Goal: Information Seeking & Learning: Learn about a topic

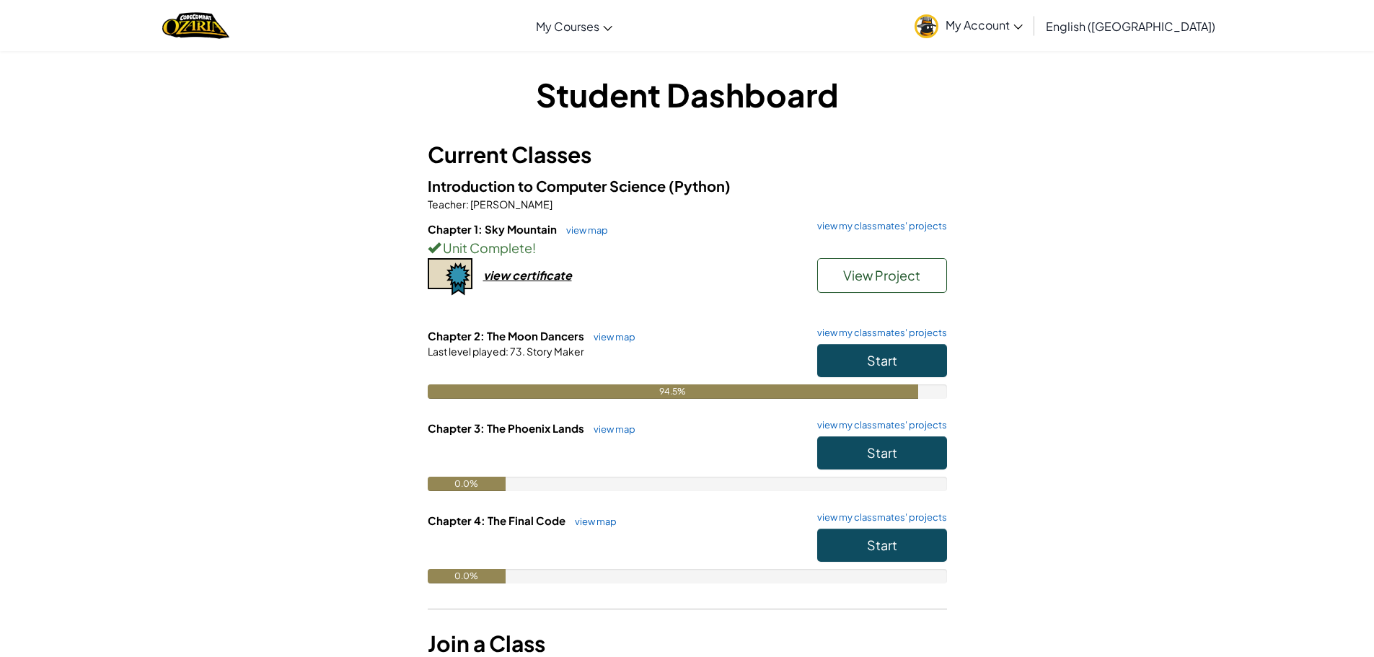
click at [1294, 355] on div "Student Dashboard Current Classes Introduction to Computer Science (Python) Tea…" at bounding box center [687, 381] width 1374 height 663
click at [889, 345] on button "Start" at bounding box center [882, 360] width 130 height 33
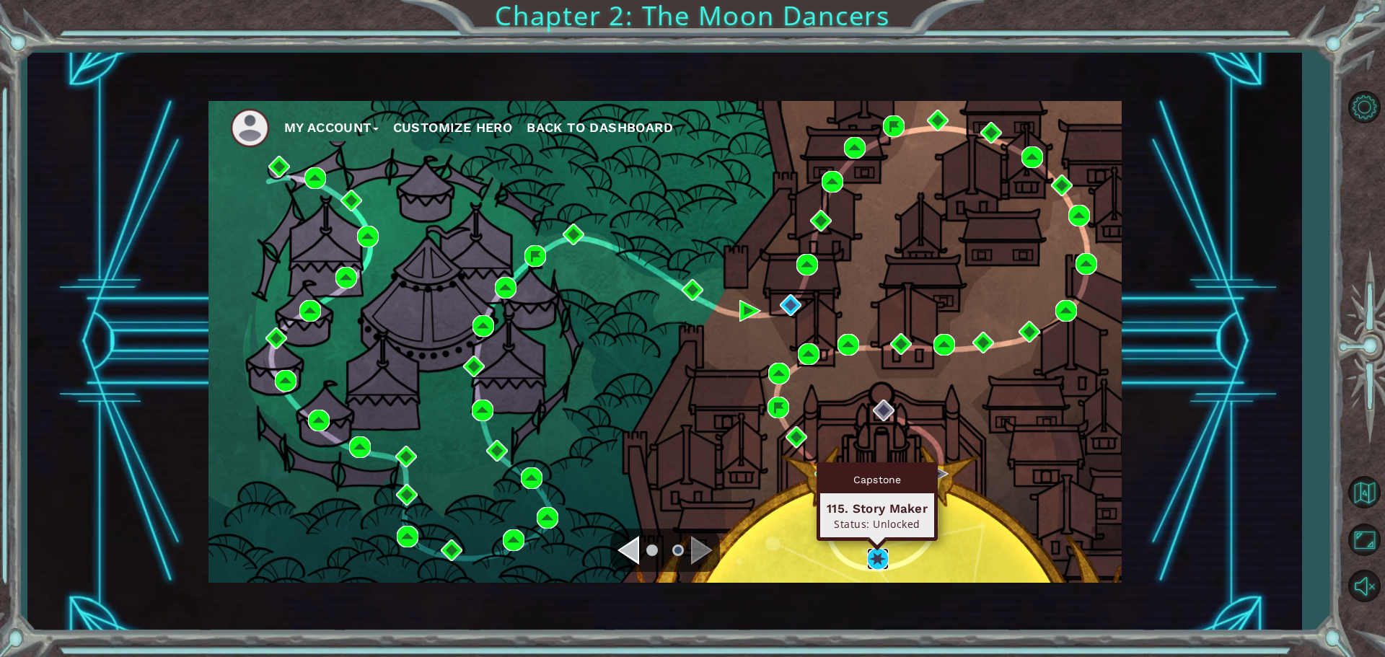
click at [886, 560] on img at bounding box center [878, 559] width 22 height 22
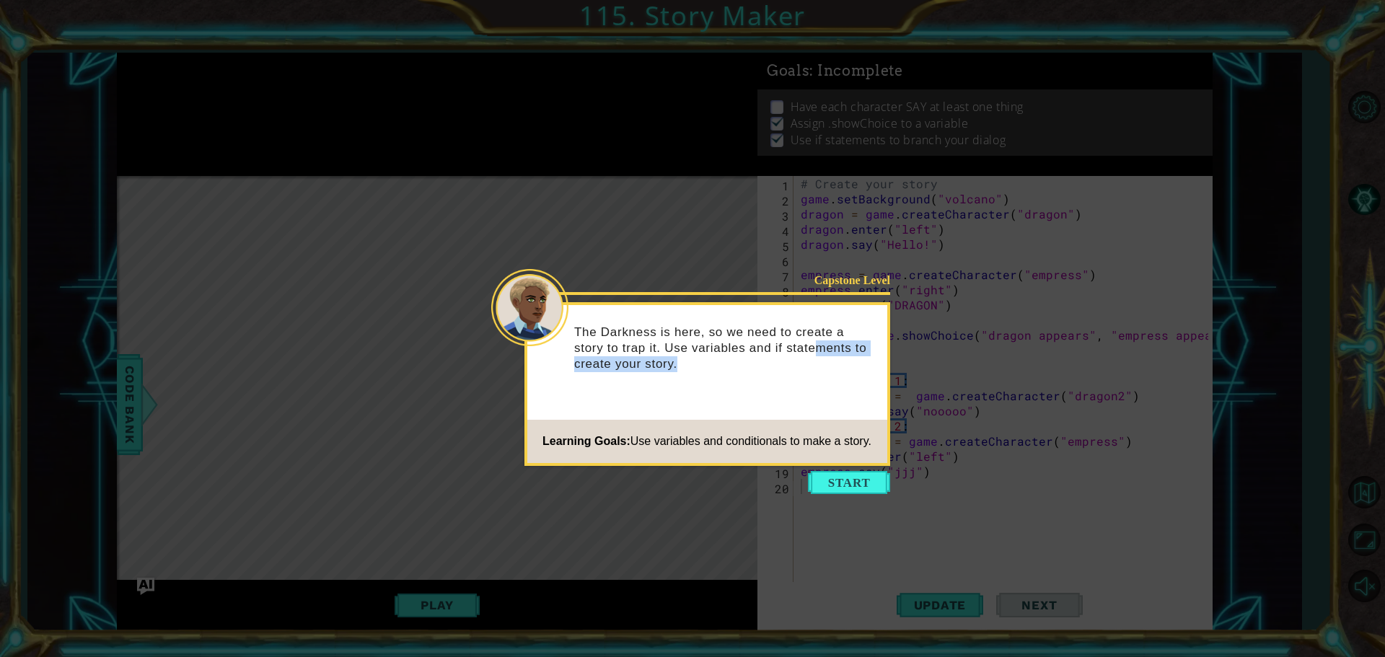
drag, startPoint x: 808, startPoint y: 369, endPoint x: 818, endPoint y: 400, distance: 33.3
click at [811, 382] on div "The Darkness is here, so we need to create a story to trap it. Use variables an…" at bounding box center [707, 355] width 360 height 89
drag, startPoint x: 850, startPoint y: 475, endPoint x: 857, endPoint y: 476, distance: 7.4
click at [850, 474] on button "Start" at bounding box center [849, 482] width 82 height 23
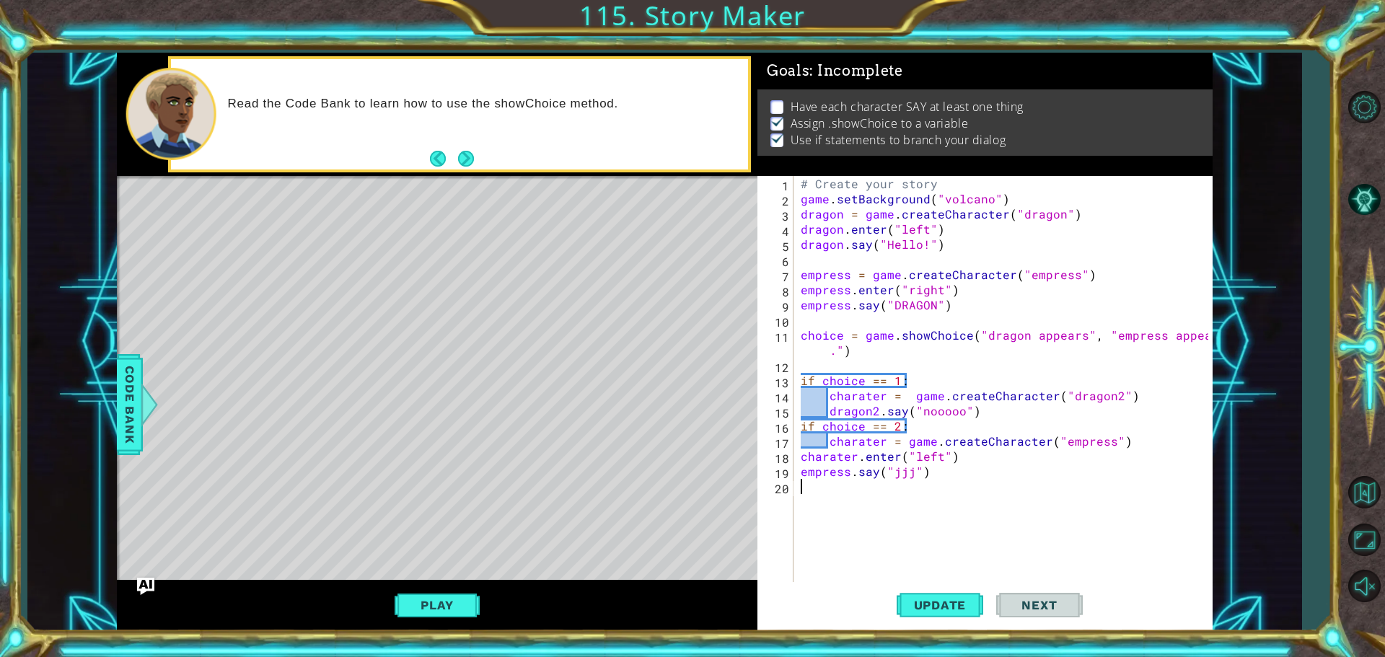
click at [1025, 336] on div "# Create your story game . setBackground ( "volcano" ) dragon = game . createCh…" at bounding box center [1007, 395] width 418 height 439
type textarea "choice = game.showChoice("dragon appears", "empress appears.")"
drag, startPoint x: 950, startPoint y: 487, endPoint x: 943, endPoint y: 489, distance: 8.2
click at [950, 487] on div "# Create your story game . setBackground ( "volcano" ) dragon = game . createCh…" at bounding box center [1007, 395] width 418 height 439
click at [943, 479] on div "# Create your story game . setBackground ( "volcano" ) dragon = game . createCh…" at bounding box center [1007, 395] width 418 height 439
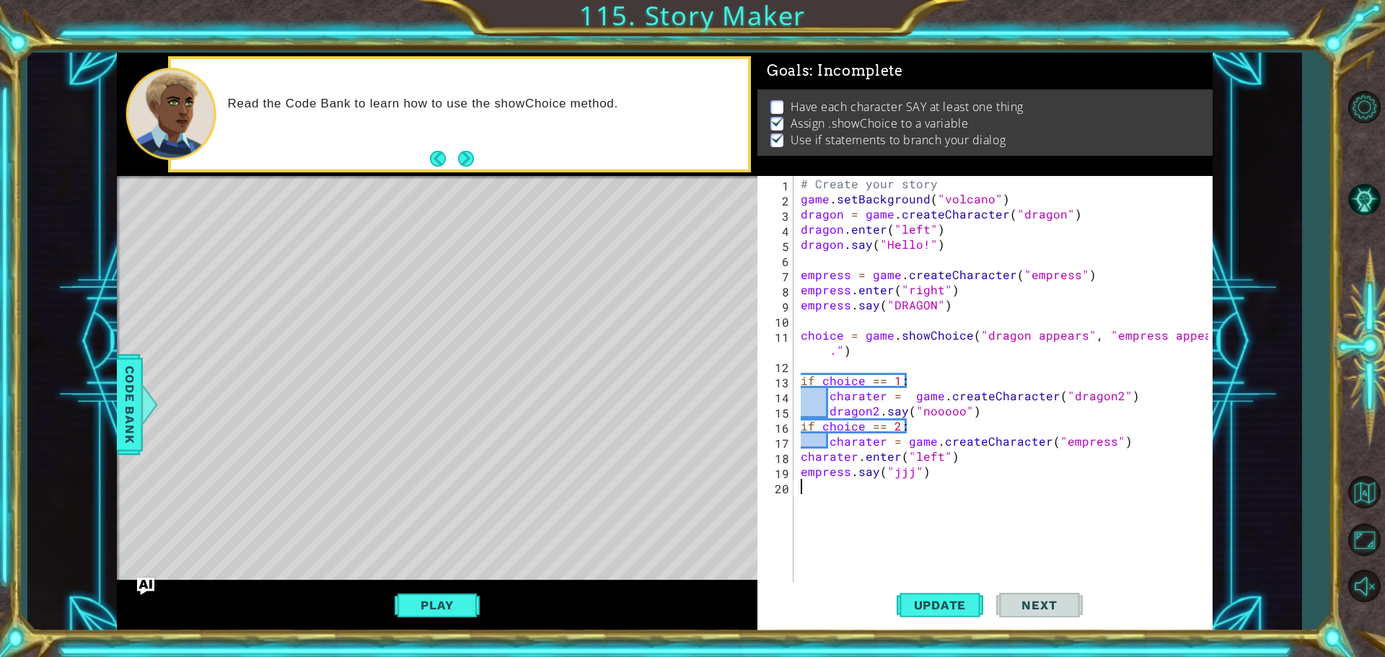
click at [935, 481] on div "# Create your story game . setBackground ( "volcano" ) dragon = game . createCh…" at bounding box center [1007, 395] width 418 height 439
click at [931, 483] on div "# Create your story game . setBackground ( "volcano" ) dragon = game . createCh…" at bounding box center [1007, 395] width 418 height 439
click at [932, 482] on div "# Create your story game . setBackground ( "volcano" ) dragon = game . createCh…" at bounding box center [1007, 395] width 418 height 439
click at [940, 478] on div "# Create your story game . setBackground ( "volcano" ) dragon = game . createCh…" at bounding box center [1007, 395] width 418 height 439
type textarea "empress.say("jjj")"
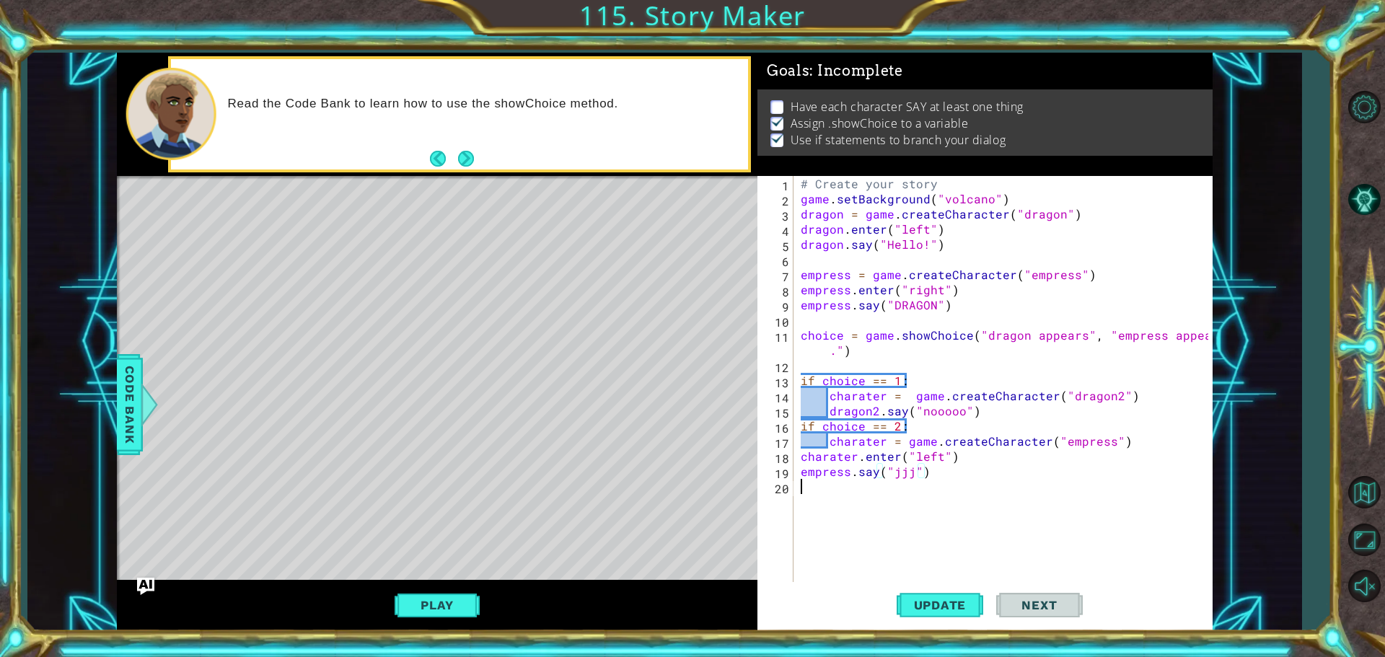
click at [932, 483] on div "# Create your story game . setBackground ( "volcano" ) dragon = game . createCh…" at bounding box center [1007, 395] width 418 height 439
click at [806, 504] on div "# Create your story game . setBackground ( "volcano" ) dragon = game . createCh…" at bounding box center [1007, 395] width 418 height 439
click at [875, 411] on div "# Create your story game . setBackground ( "volcano" ) dragon = game . createCh…" at bounding box center [1007, 395] width 418 height 439
click at [1107, 392] on div "# Create your story game . setBackground ( "volcano" ) dragon = game . createCh…" at bounding box center [1007, 395] width 418 height 439
click at [940, 606] on span "Update" at bounding box center [939, 605] width 81 height 14
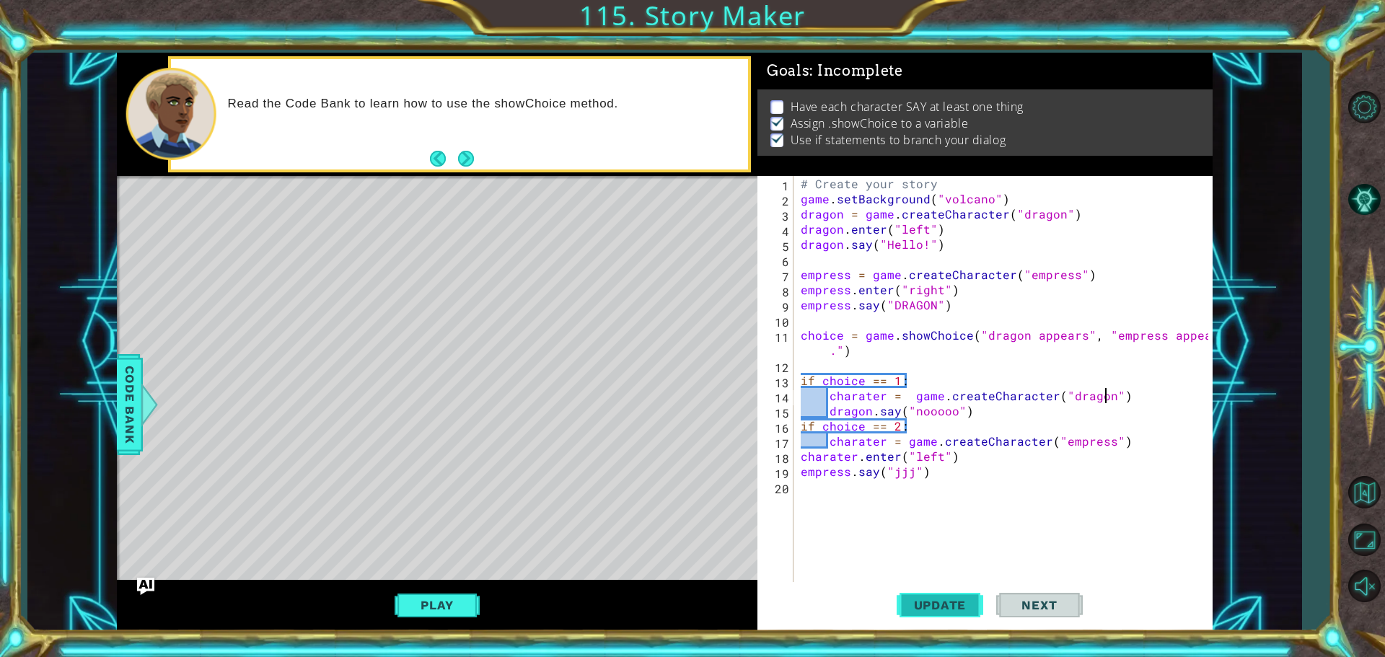
click at [945, 596] on button "Update" at bounding box center [939, 604] width 87 height 45
click at [435, 613] on button "Play" at bounding box center [436, 604] width 84 height 27
click at [831, 346] on div "# Create your story game . setBackground ( "volcano" ) dragon = game . createCh…" at bounding box center [1007, 395] width 418 height 439
click at [835, 349] on div "# Create your story game . setBackground ( "volcano" ) dragon = game . createCh…" at bounding box center [1007, 395] width 418 height 439
click at [847, 343] on div "# Create your story game . setBackground ( "volcano" ) dragon = game . createCh…" at bounding box center [1007, 395] width 418 height 439
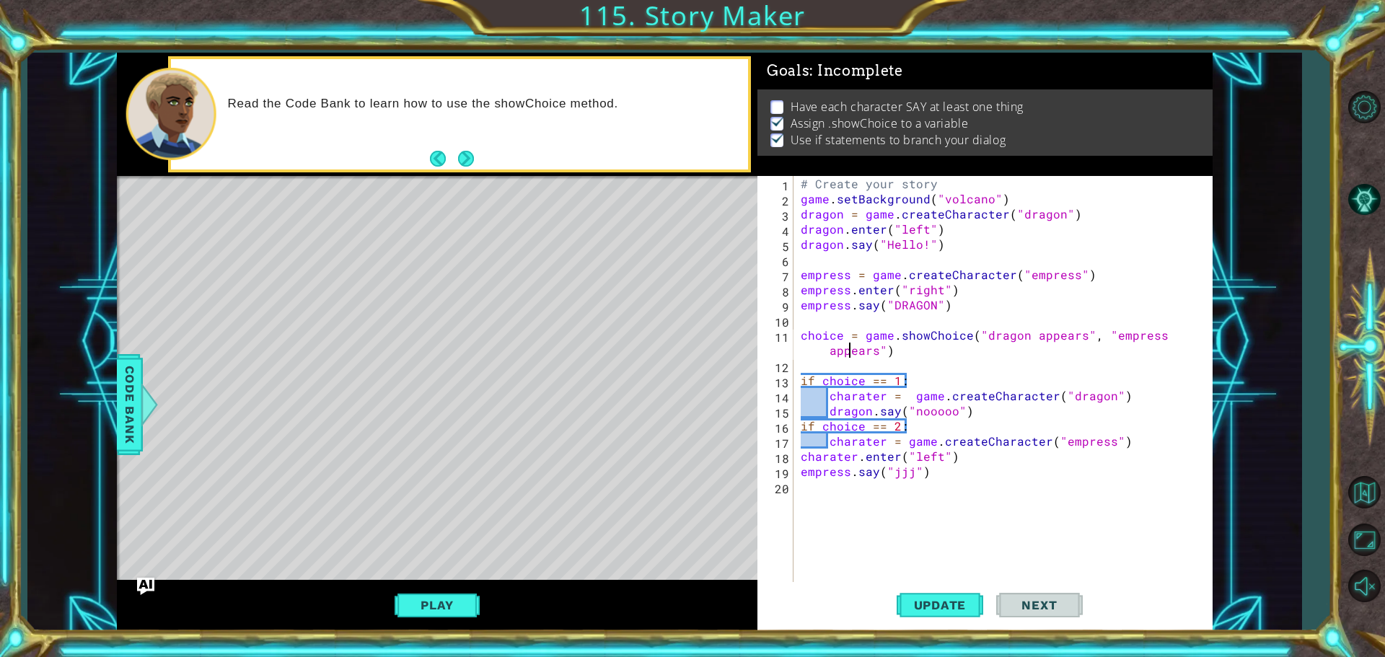
click at [791, 344] on div "choice = game.showChoice("dragon appears", "empress appears") 1 2 3 4 5 6 7 8 9…" at bounding box center [982, 380] width 451 height 409
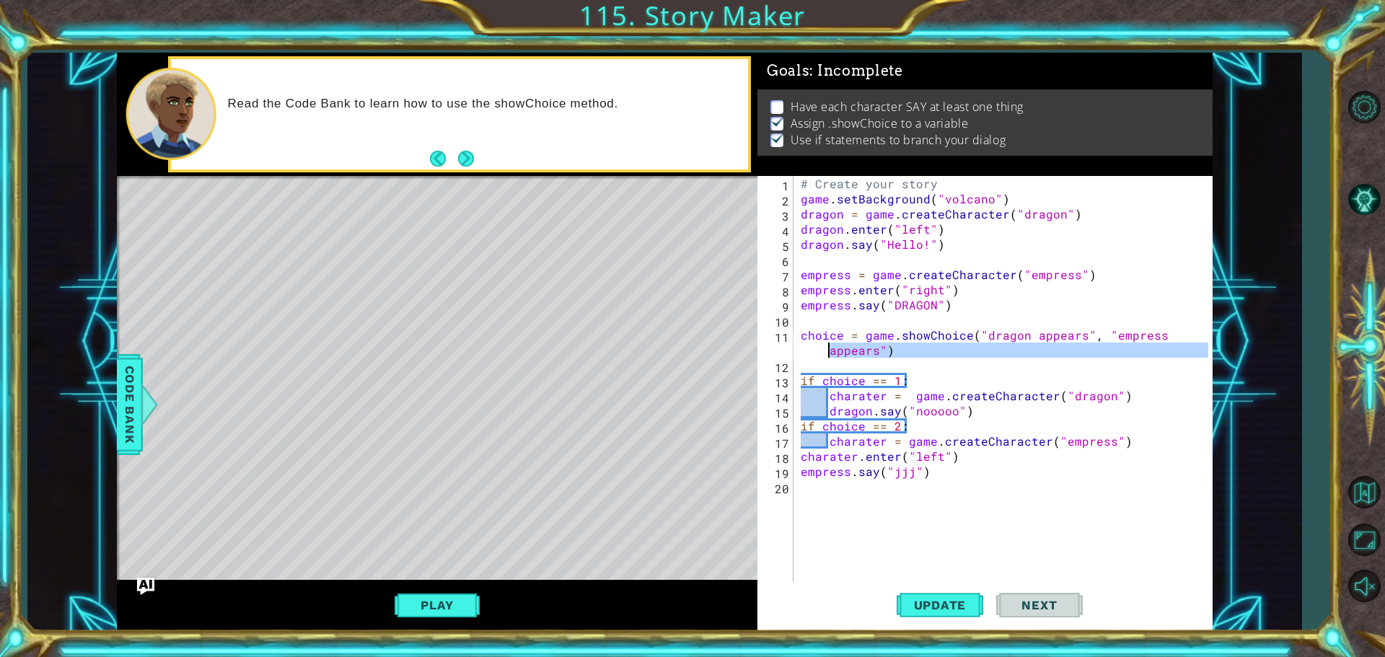
click at [875, 356] on div "# Create your story game . setBackground ( "volcano" ) dragon = game . createCh…" at bounding box center [1007, 395] width 418 height 439
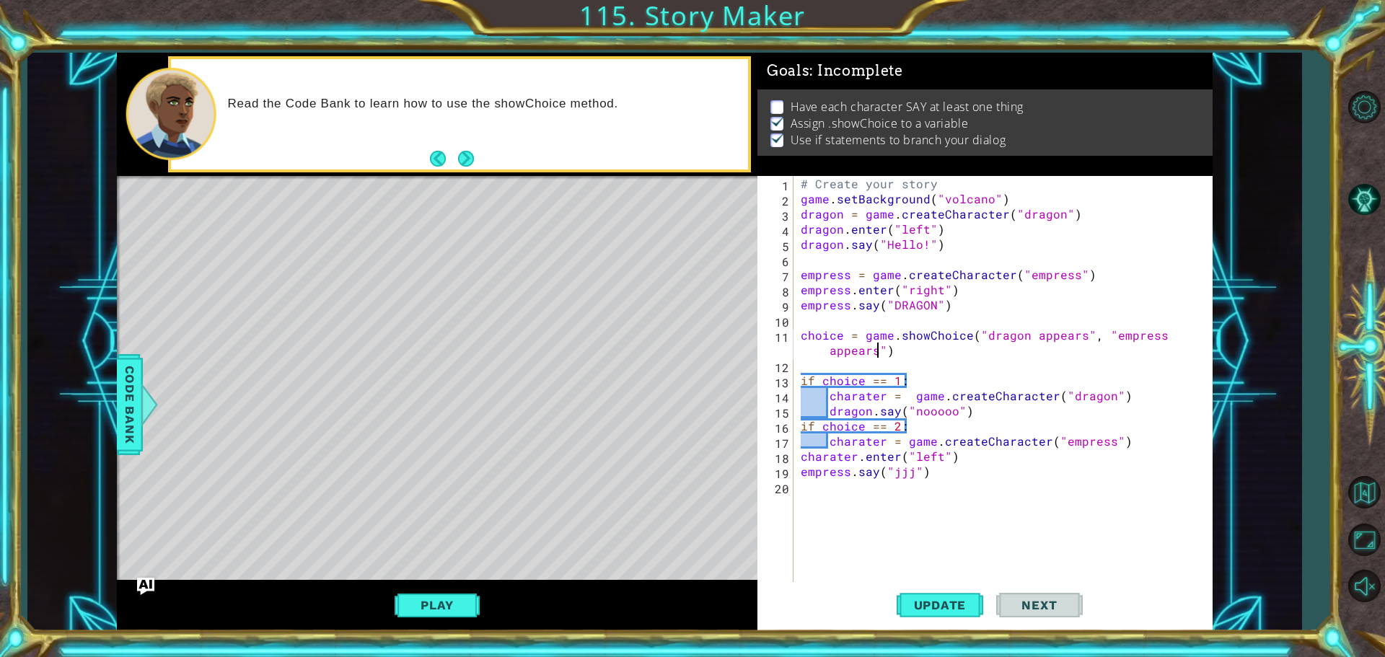
click at [1129, 397] on div "# Create your story game . setBackground ( "volcano" ) dragon = game . createCh…" at bounding box center [1007, 395] width 418 height 439
type textarea "charater = game.createCharacter("dragon")"
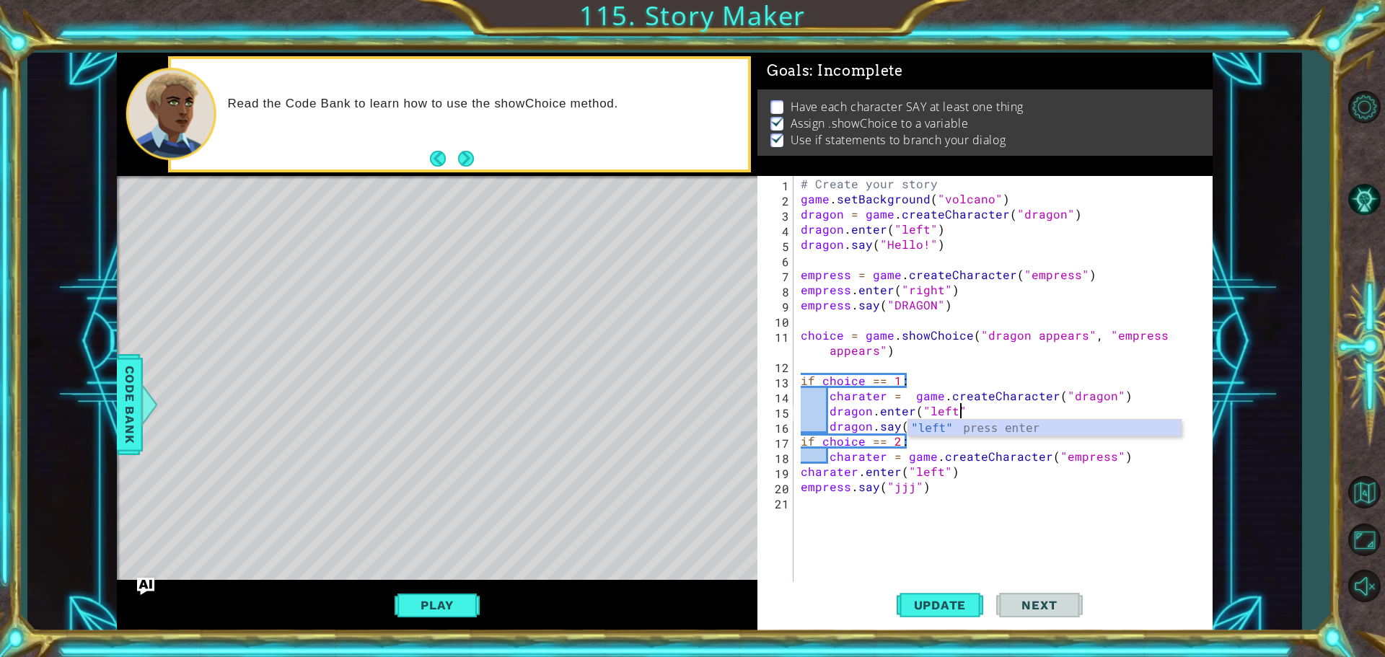
scroll to position [0, 9]
click at [1120, 461] on div "# Create your story game . setBackground ( "volcano" ) dragon = game . createCh…" at bounding box center [1007, 395] width 418 height 439
click at [826, 415] on div "# Create your story game . setBackground ( "volcano" ) dragon = game . createCh…" at bounding box center [1007, 395] width 418 height 439
click at [827, 428] on div "# Create your story game . setBackground ( "volcano" ) dragon = game . createCh…" at bounding box center [1007, 395] width 418 height 439
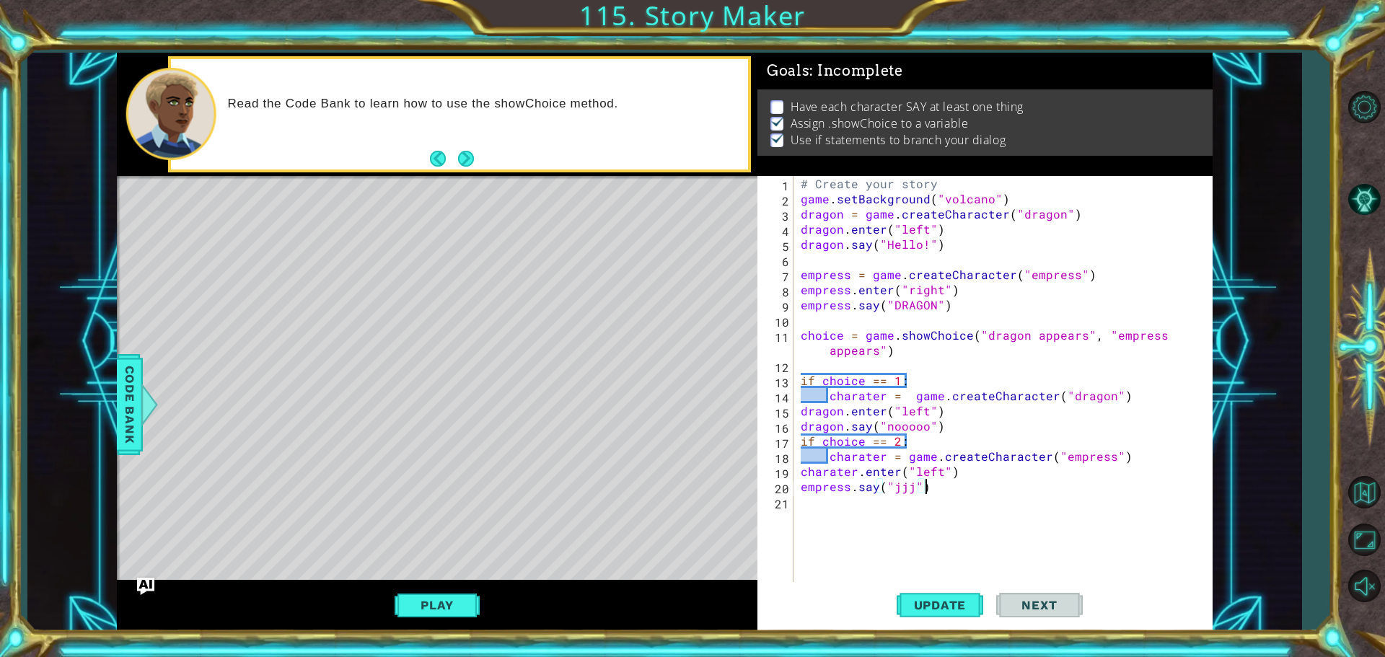
click at [1061, 488] on div "# Create your story game . setBackground ( "volcano" ) dragon = game . createCh…" at bounding box center [1007, 395] width 418 height 439
click at [960, 475] on div "# Create your story game . setBackground ( "volcano" ) dragon = game . createCh…" at bounding box center [1007, 395] width 418 height 439
click at [1122, 455] on div "# Create your story game . setBackground ( "volcano" ) dragon = game . createCh…" at bounding box center [1007, 395] width 418 height 439
click at [852, 475] on div "# Create your story game . setBackground ( "volcano" ) dragon = game . createCh…" at bounding box center [1007, 395] width 418 height 439
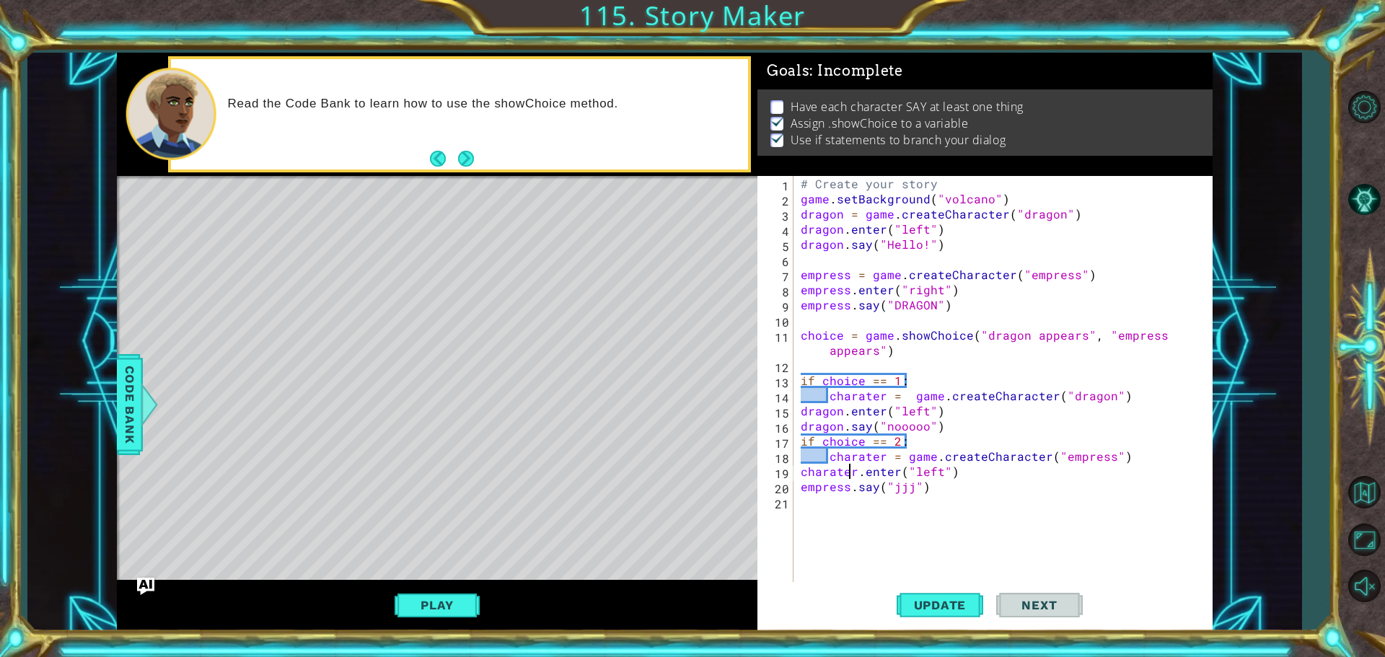
click at [858, 473] on div "# Create your story game . setBackground ( "volcano" ) dragon = game . createCh…" at bounding box center [1007, 395] width 418 height 439
click at [974, 609] on span "Update" at bounding box center [939, 605] width 81 height 14
click at [410, 603] on button "Play" at bounding box center [436, 604] width 84 height 27
click at [912, 482] on div "# Create your story game . setBackground ( "volcano" ) dragon = game . createCh…" at bounding box center [1007, 395] width 418 height 439
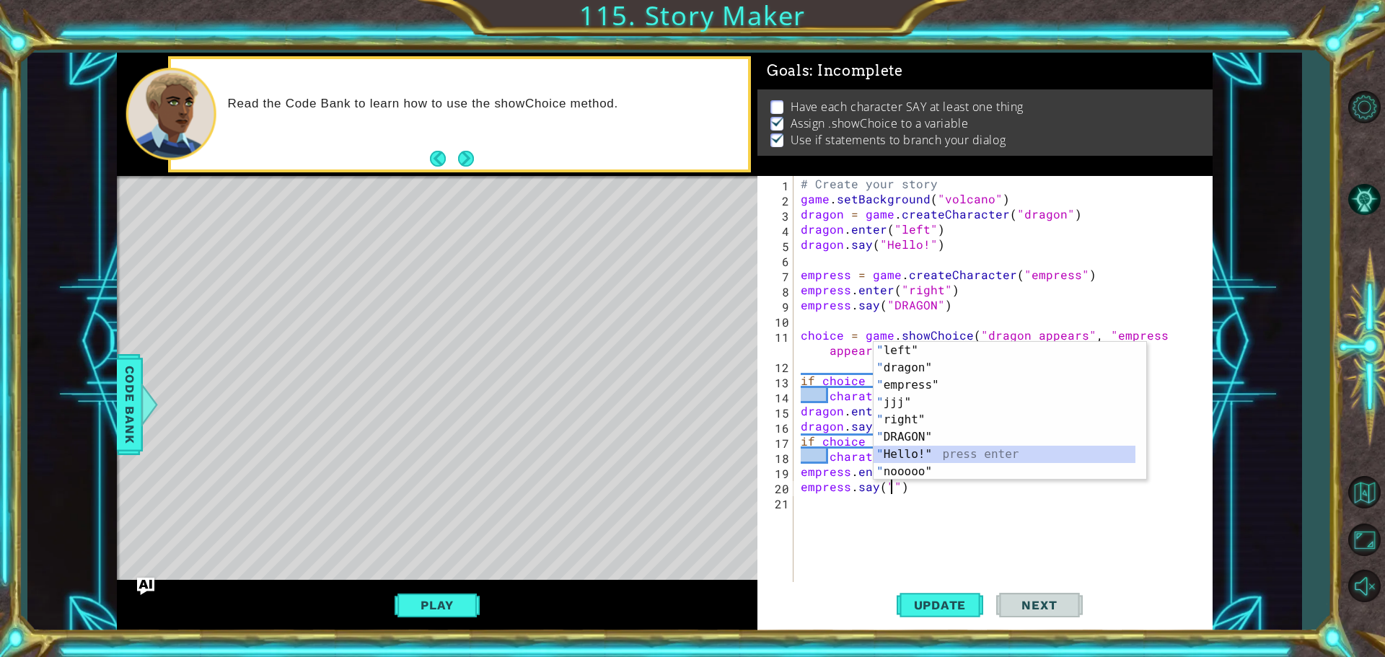
click at [891, 461] on div "" left" press enter " dragon" press enter " empress" press enter " jjj" press e…" at bounding box center [1009, 428] width 273 height 173
type textarea "empress.say("Hello!")"
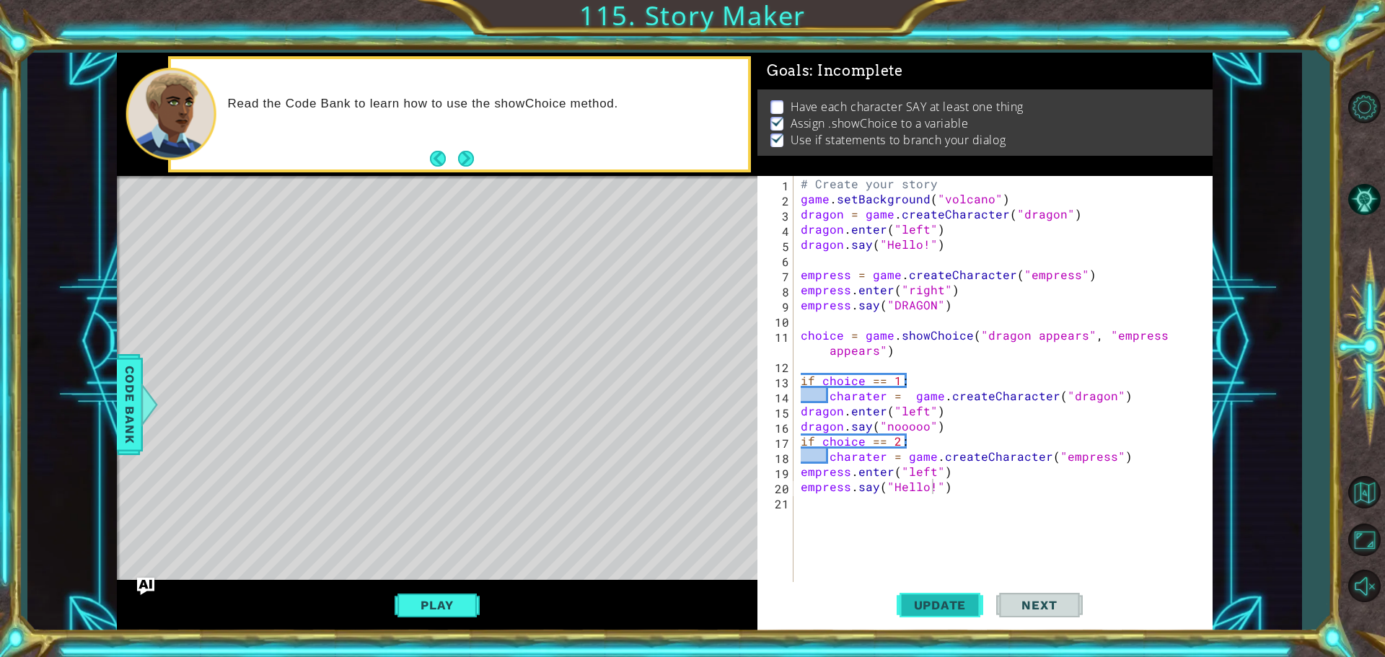
click at [956, 593] on button "Update" at bounding box center [939, 604] width 87 height 45
click at [410, 598] on button "Play" at bounding box center [436, 604] width 84 height 27
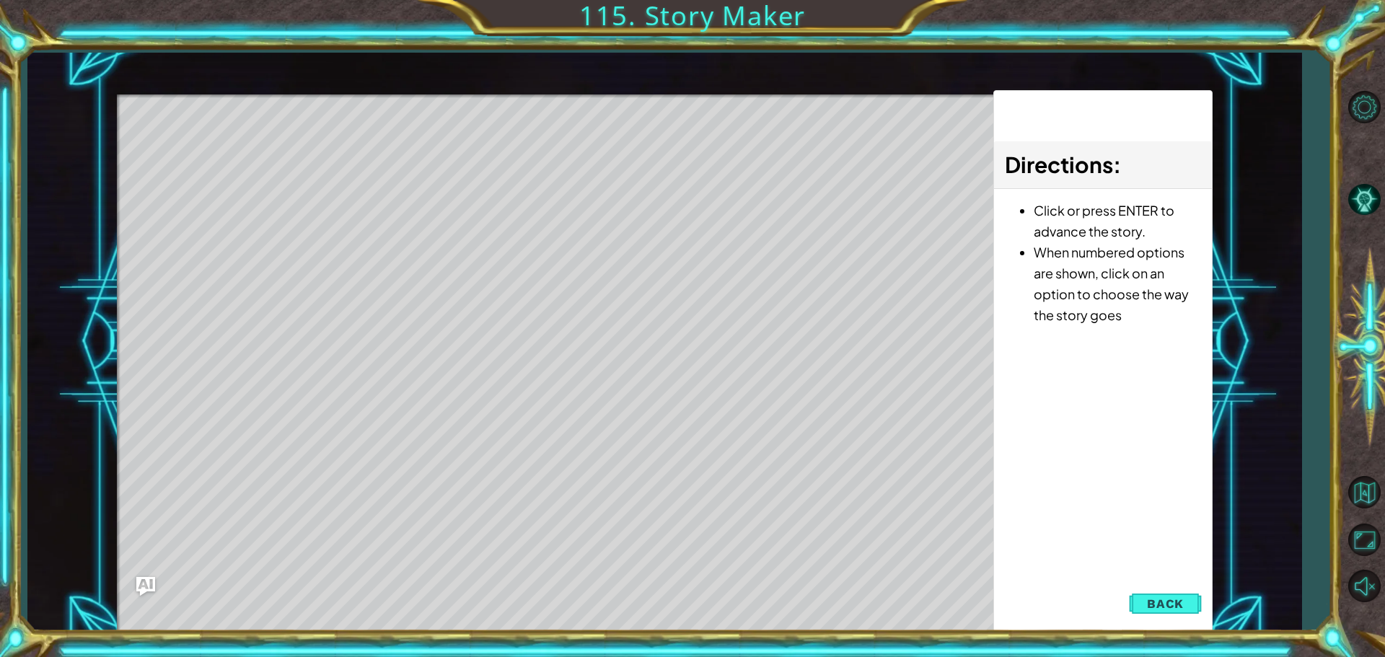
click at [153, 581] on img "Ask AI" at bounding box center [145, 585] width 19 height 19
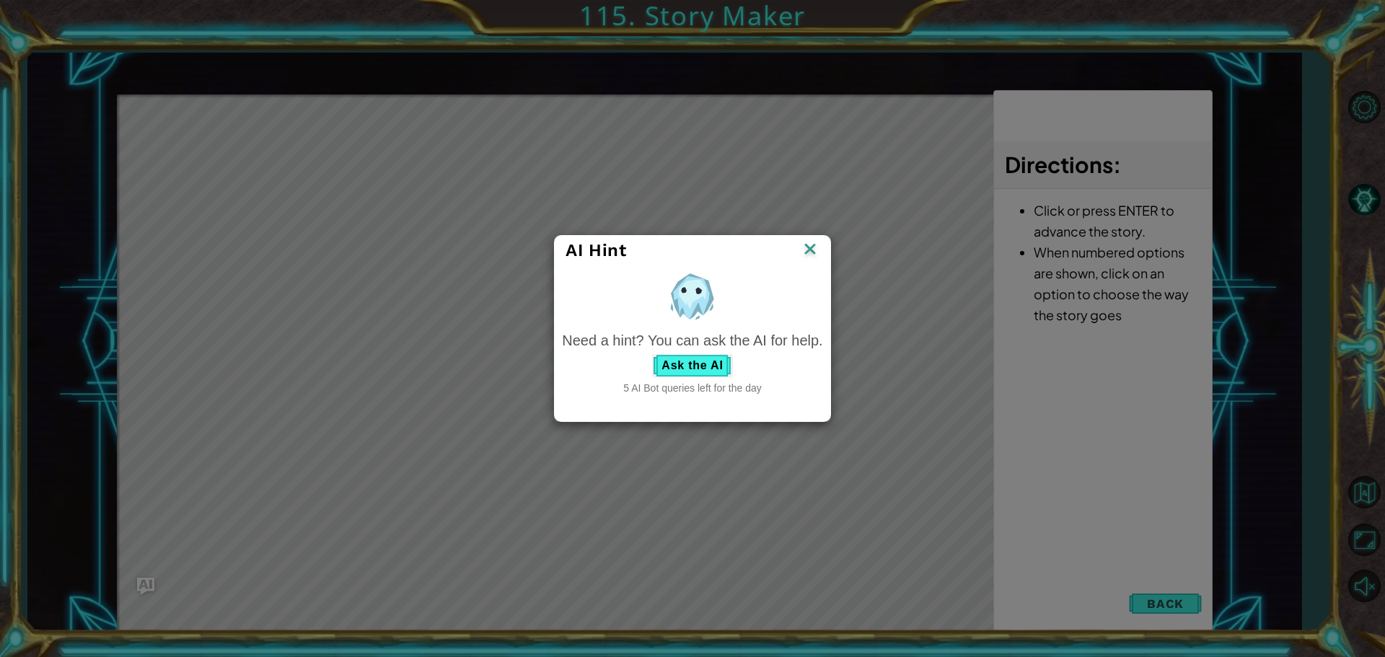
click at [808, 261] on div "AI Hint" at bounding box center [692, 251] width 275 height 30
click at [806, 246] on img at bounding box center [809, 250] width 19 height 22
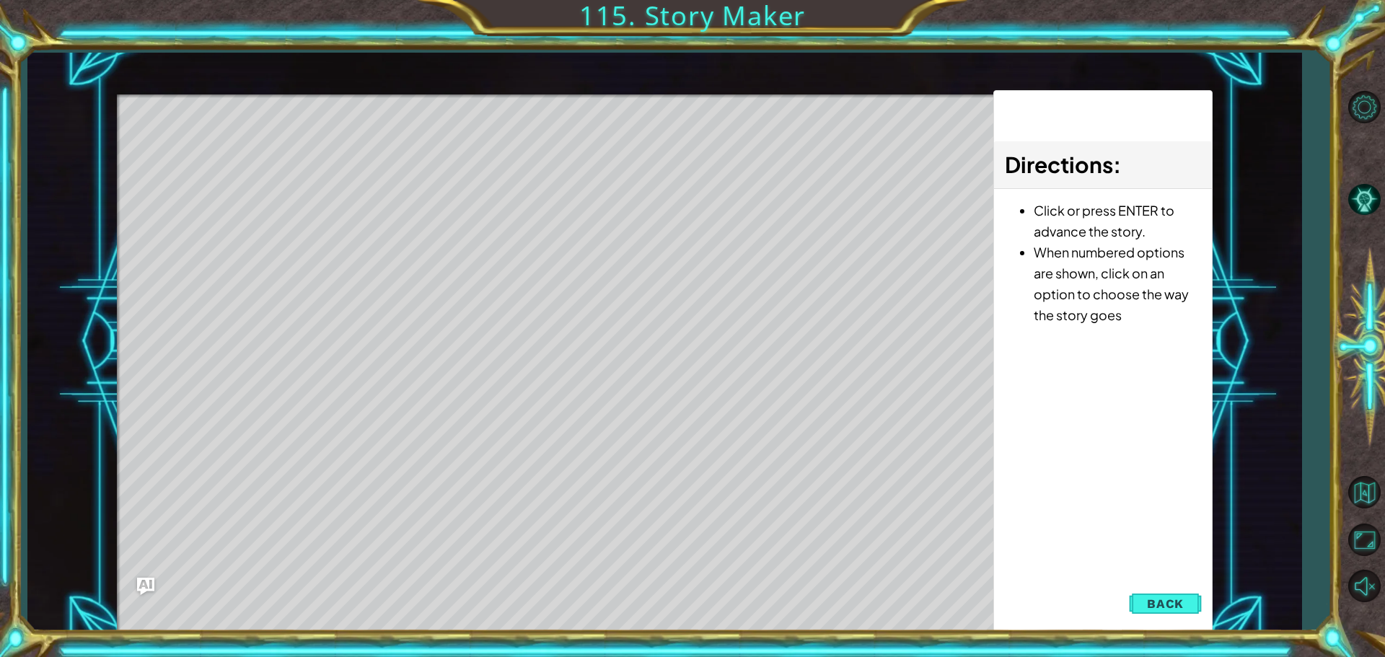
click at [1206, 618] on div "1 ההההההההההההההההההההההההההההההההההההההההההההההההההההההההההההההההההההההההההההה…" at bounding box center [664, 342] width 1095 height 578
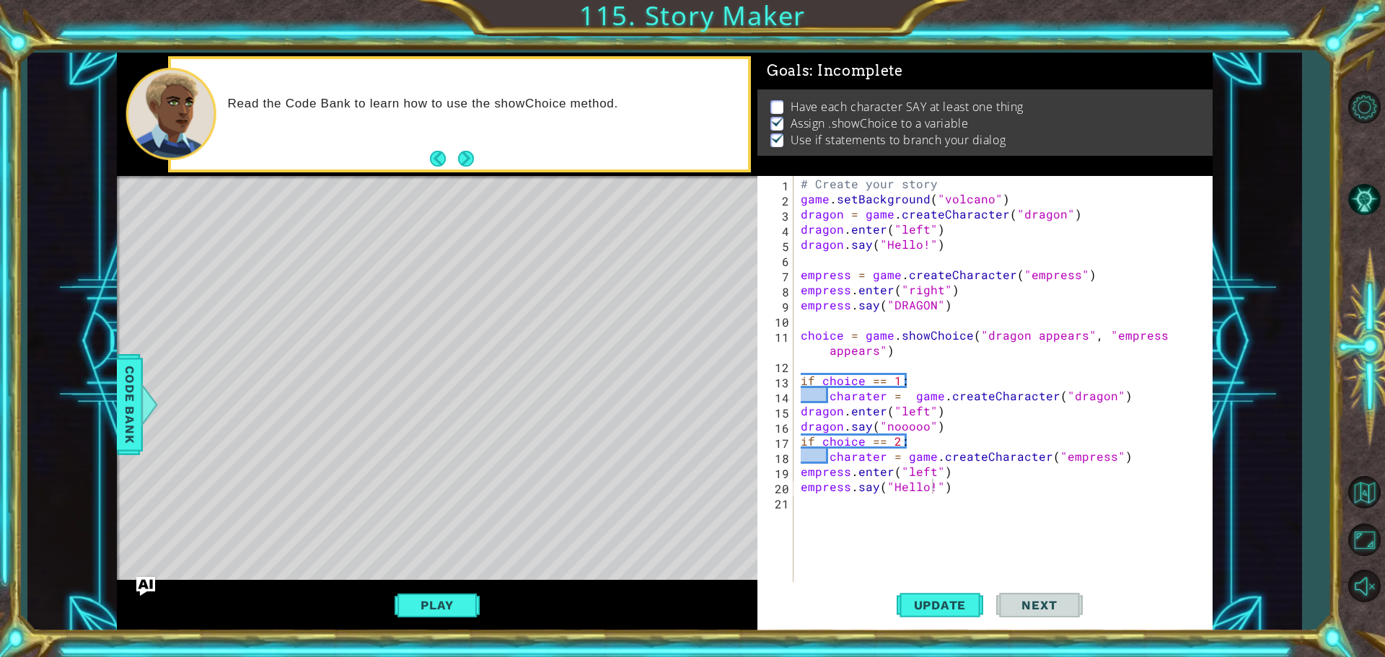
click at [140, 582] on img "Ask AI" at bounding box center [145, 585] width 19 height 19
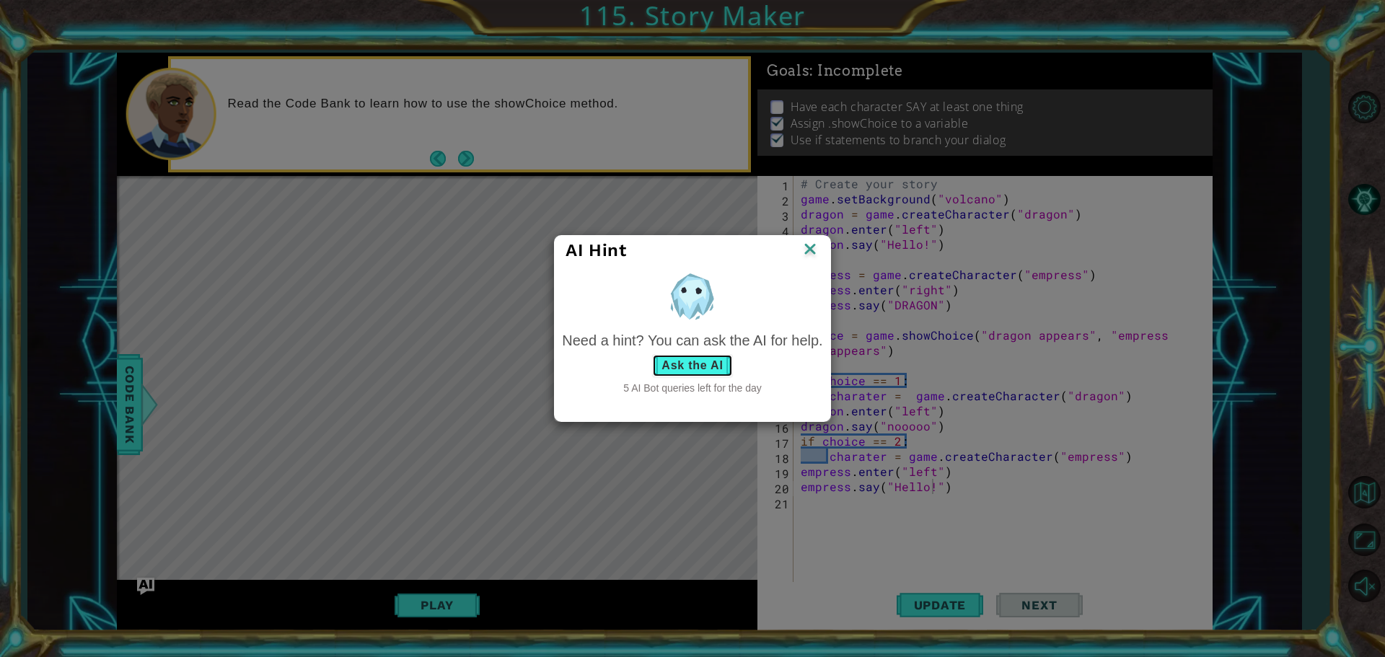
click at [690, 365] on button "Ask the AI" at bounding box center [692, 365] width 80 height 23
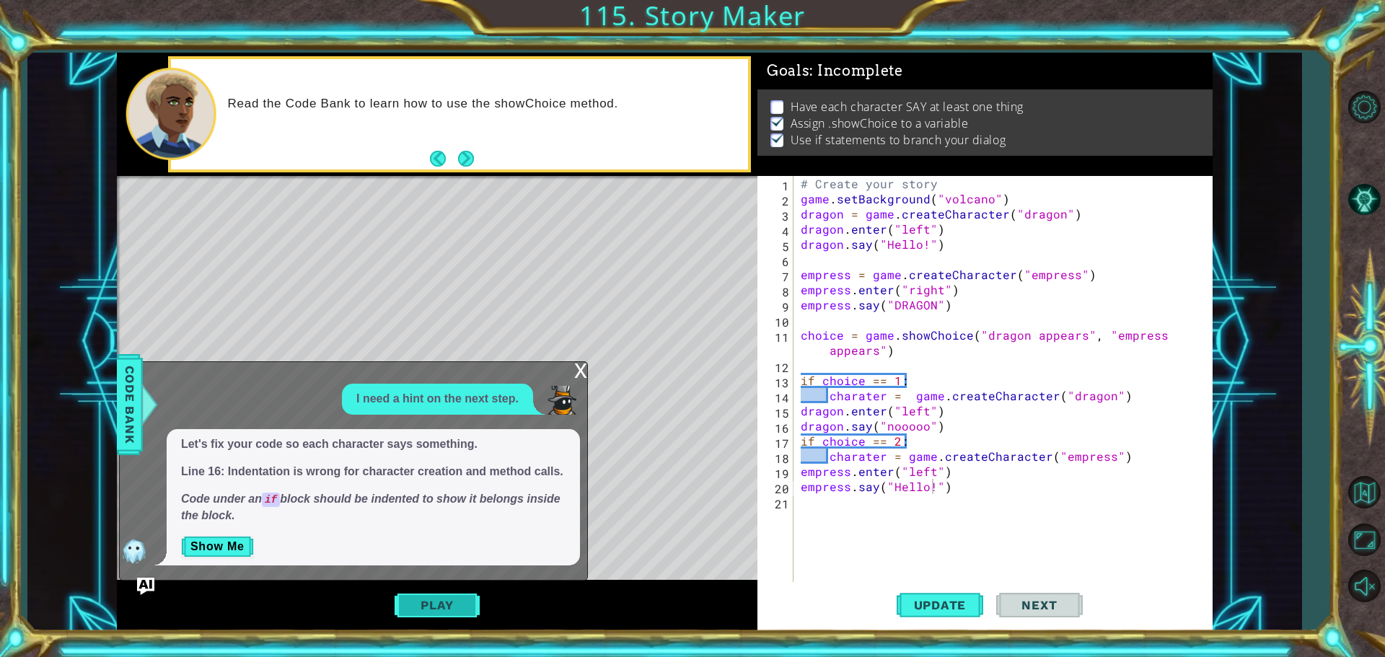
click at [427, 592] on button "Play" at bounding box center [436, 604] width 84 height 27
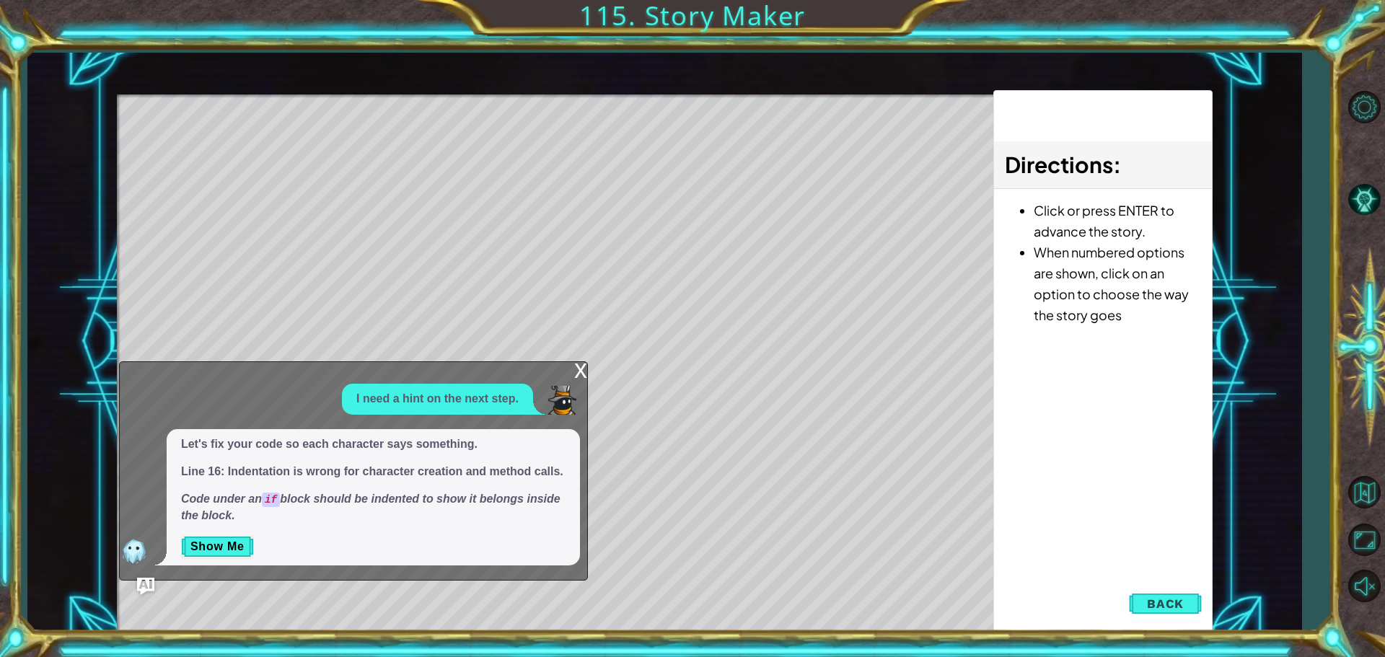
click at [582, 370] on div "x" at bounding box center [580, 369] width 13 height 14
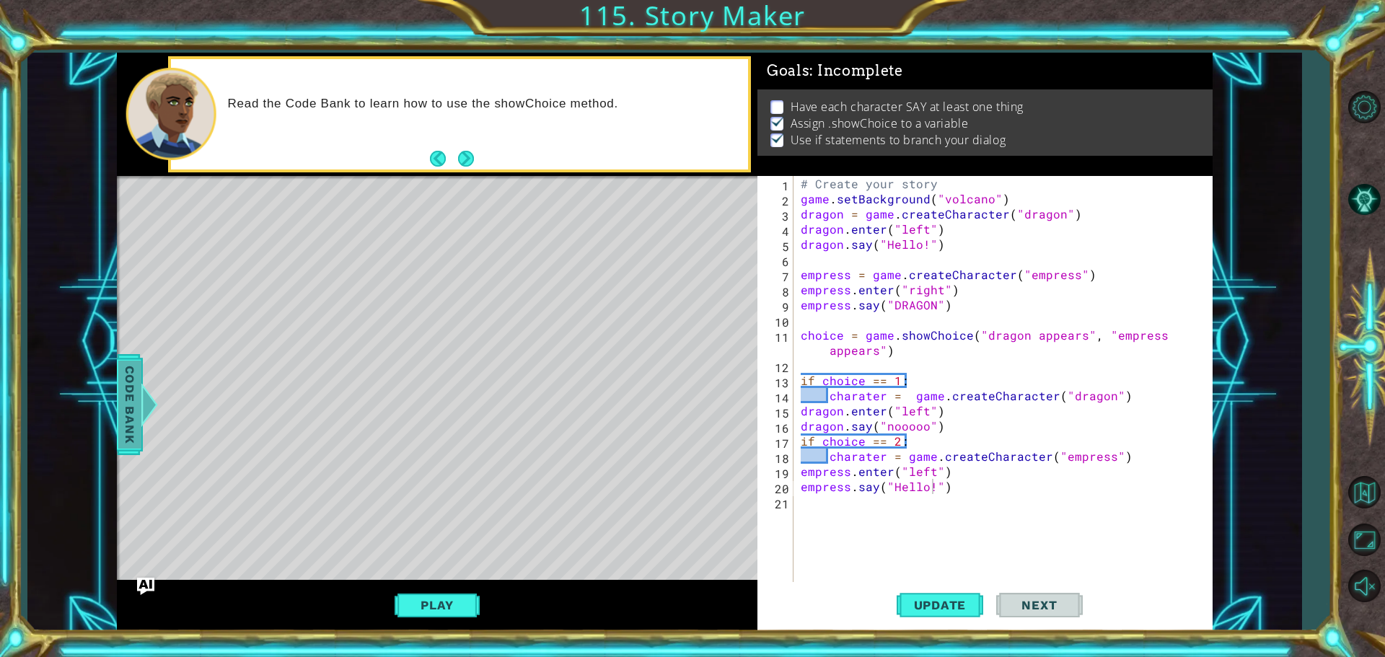
click at [150, 400] on div at bounding box center [149, 404] width 18 height 43
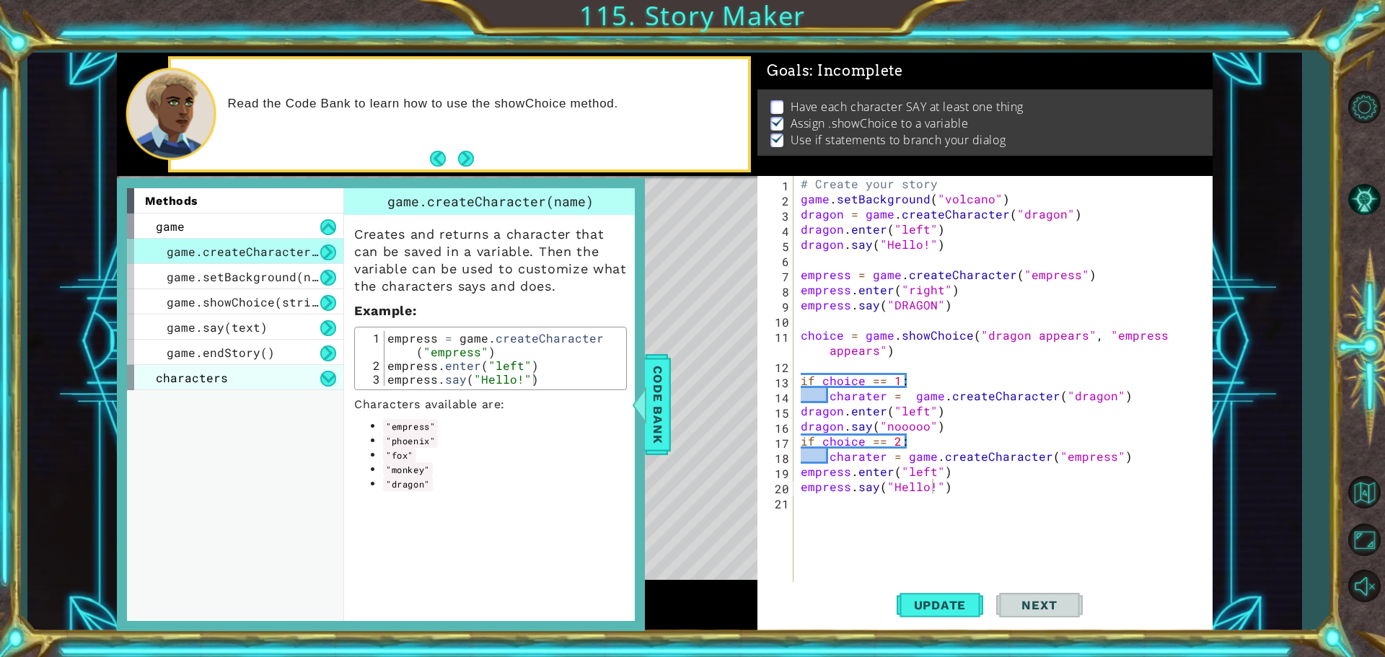
click at [225, 379] on div "characters" at bounding box center [235, 377] width 216 height 25
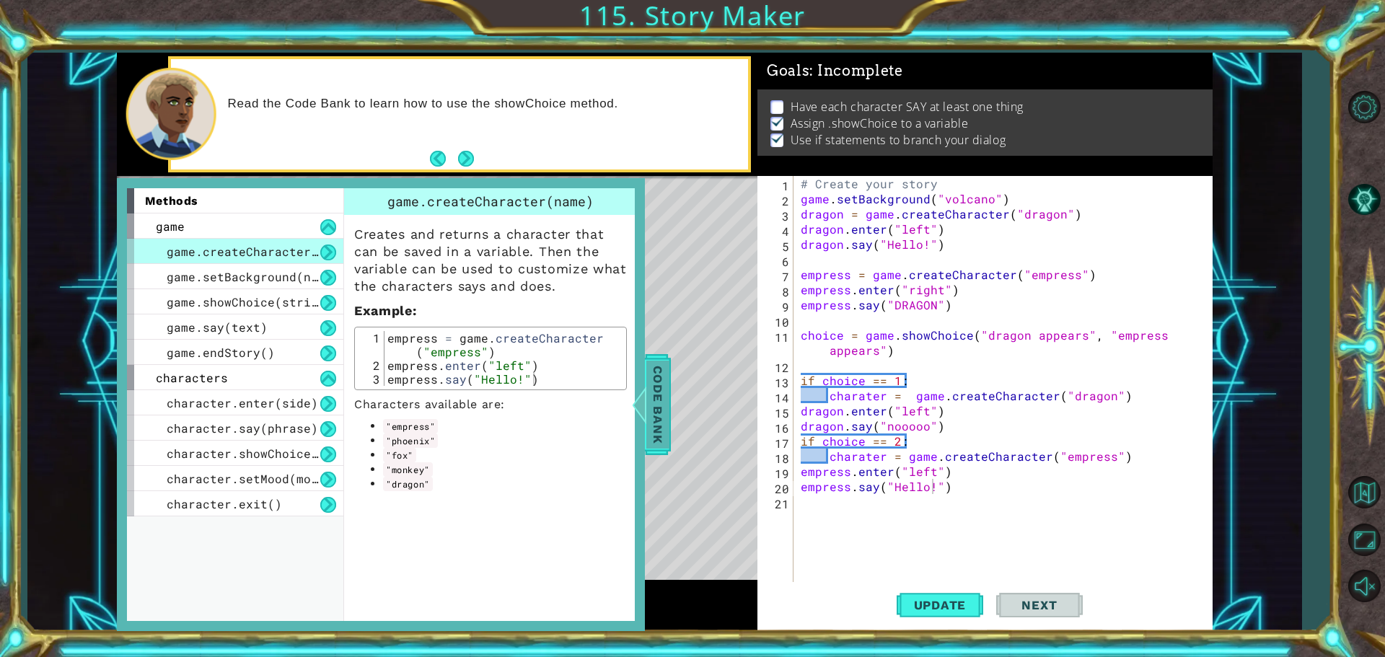
click at [658, 412] on span "Code Bank" at bounding box center [657, 405] width 23 height 88
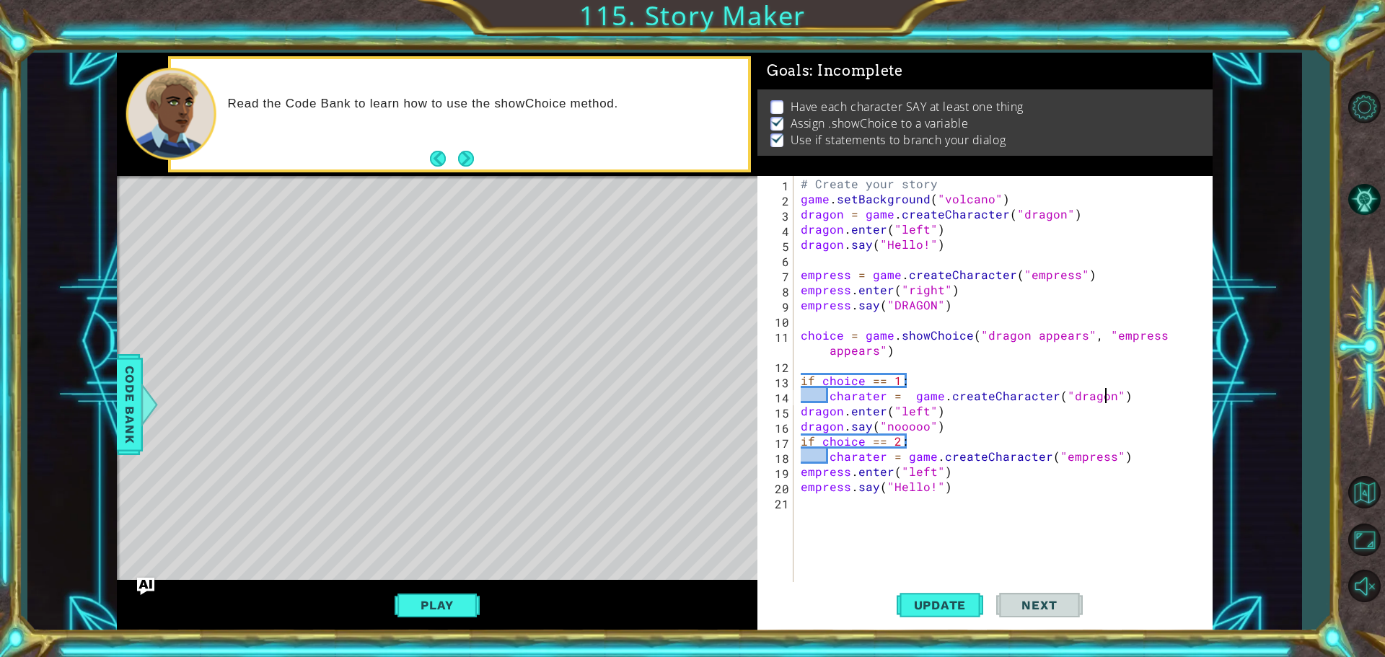
click at [1103, 389] on div "# Create your story game . setBackground ( "volcano" ) dragon = game . createCh…" at bounding box center [1007, 395] width 418 height 439
click at [128, 404] on span "Code Bank" at bounding box center [129, 405] width 23 height 88
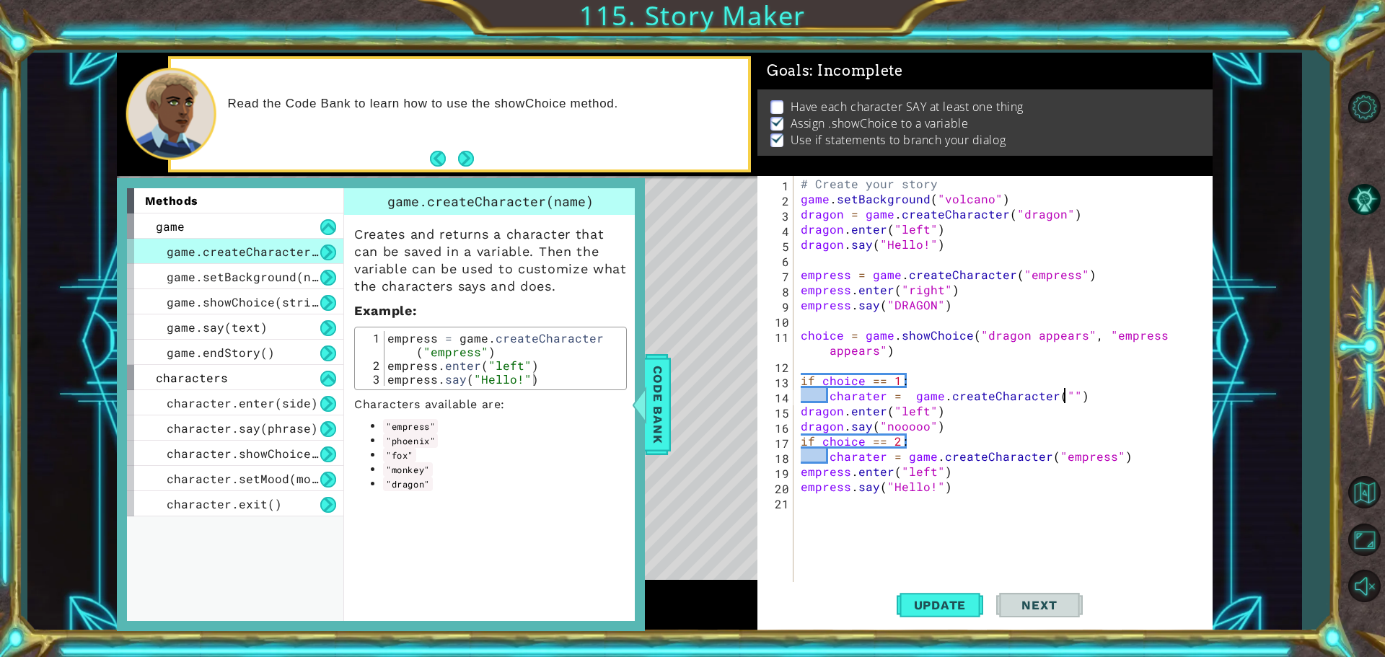
click at [1064, 393] on div "# Create your story game . setBackground ( "volcano" ) dragon = game . createCh…" at bounding box center [1007, 395] width 418 height 439
click at [843, 406] on div "# Create your story game . setBackground ( "volcano" ) dragon = game . createCh…" at bounding box center [1007, 395] width 418 height 439
click at [844, 422] on div "# Create your story game . setBackground ( "volcano" ) dragon = game . createCh…" at bounding box center [1007, 395] width 418 height 439
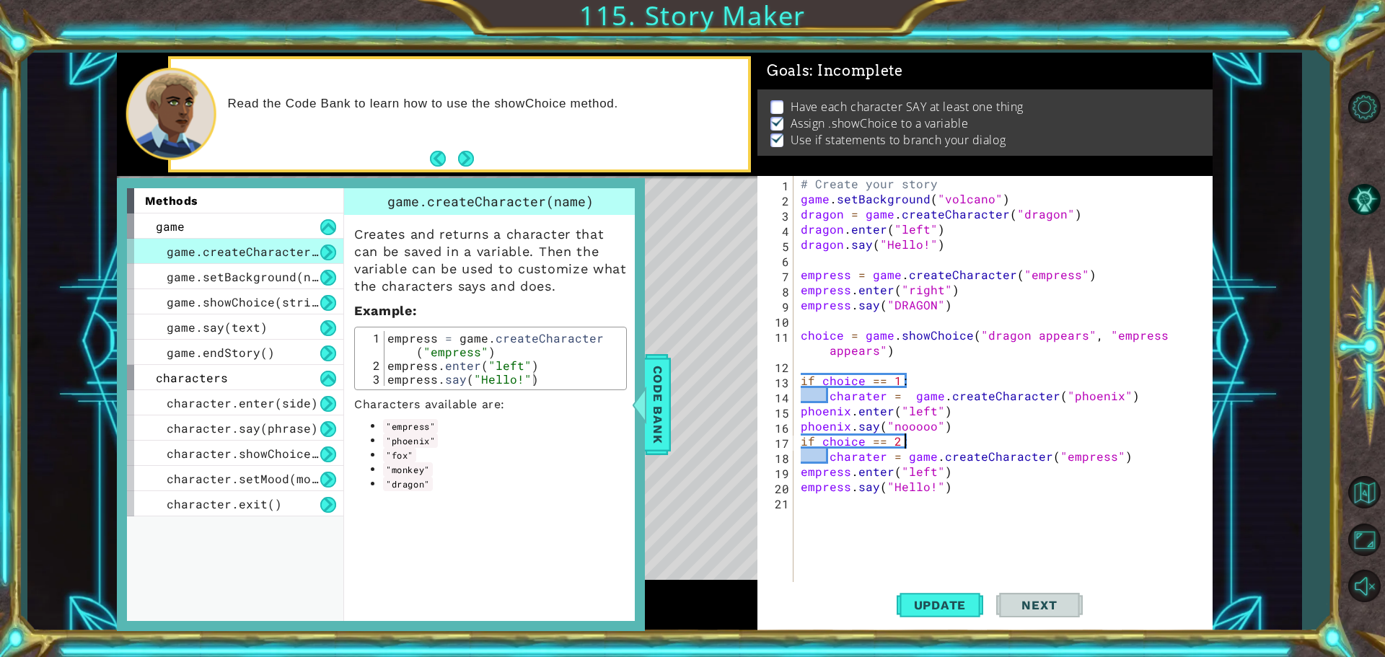
click at [1102, 446] on div "# Create your story game . setBackground ( "volcano" ) dragon = game . createCh…" at bounding box center [1007, 395] width 418 height 439
click at [1101, 446] on div "# Create your story game . setBackground ( "volcano" ) dragon = game . createCh…" at bounding box center [1007, 395] width 418 height 439
click at [1106, 452] on div "# Create your story game . setBackground ( "volcano" ) dragon = game . createCh…" at bounding box center [1007, 395] width 418 height 439
click at [850, 473] on div "# Create your story game . setBackground ( "volcano" ) dragon = game . createCh…" at bounding box center [1007, 395] width 418 height 439
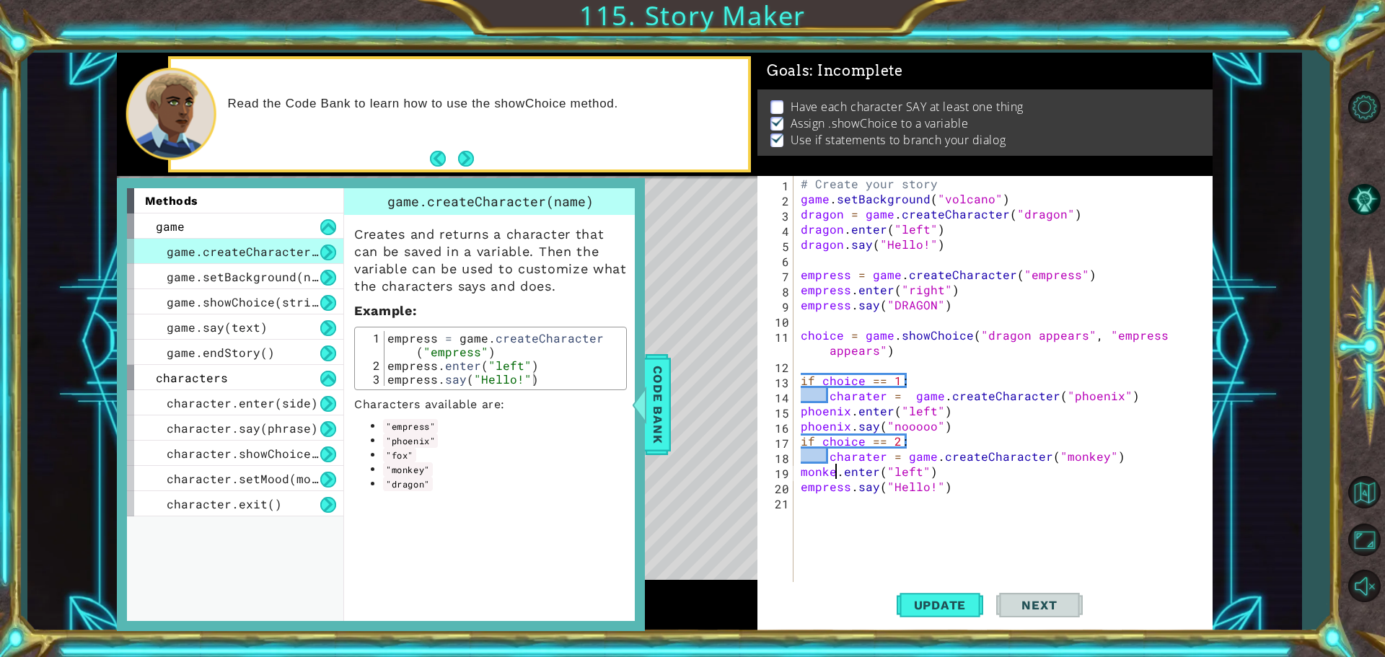
scroll to position [0, 2]
drag, startPoint x: 850, startPoint y: 484, endPoint x: 845, endPoint y: 475, distance: 9.7
click at [850, 485] on div "# Create your story game . setBackground ( "volcano" ) dragon = game . createCh…" at bounding box center [1007, 395] width 418 height 439
click at [974, 620] on button "Update" at bounding box center [939, 604] width 87 height 45
click at [651, 397] on span "Code Bank" at bounding box center [657, 405] width 23 height 88
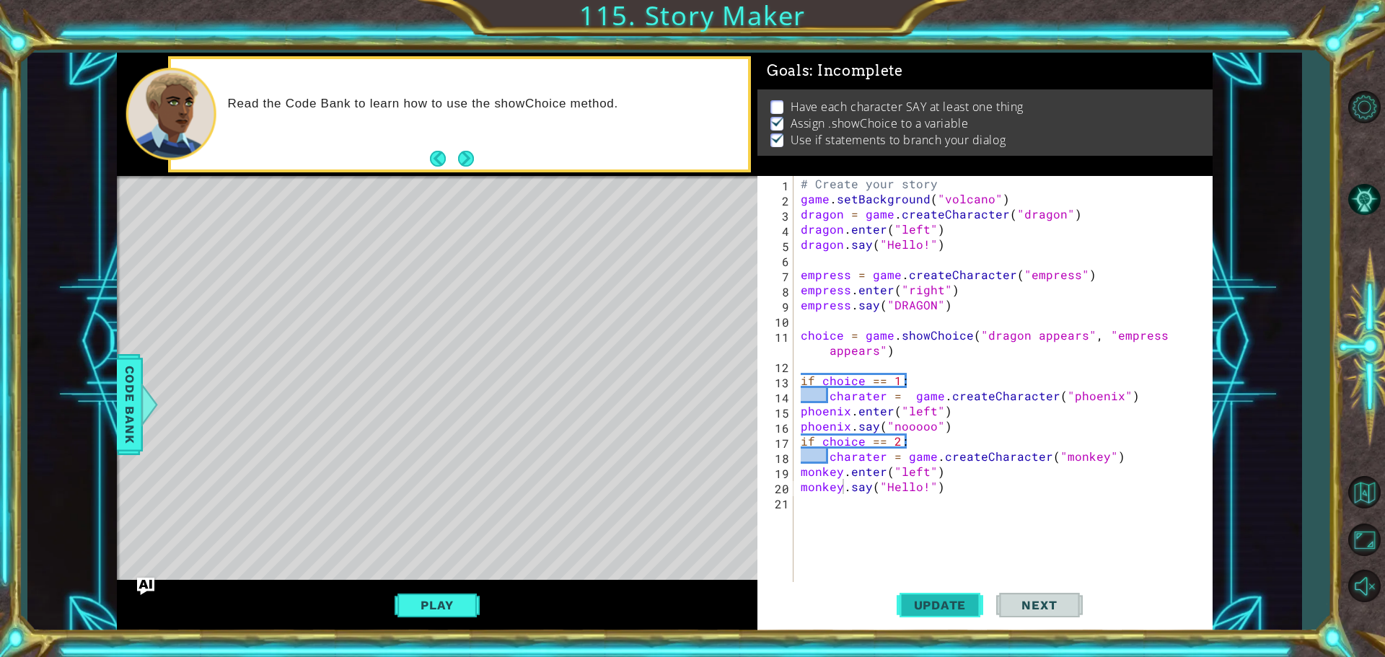
click at [911, 600] on span "Update" at bounding box center [939, 605] width 81 height 14
click at [415, 603] on button "Play" at bounding box center [436, 604] width 84 height 27
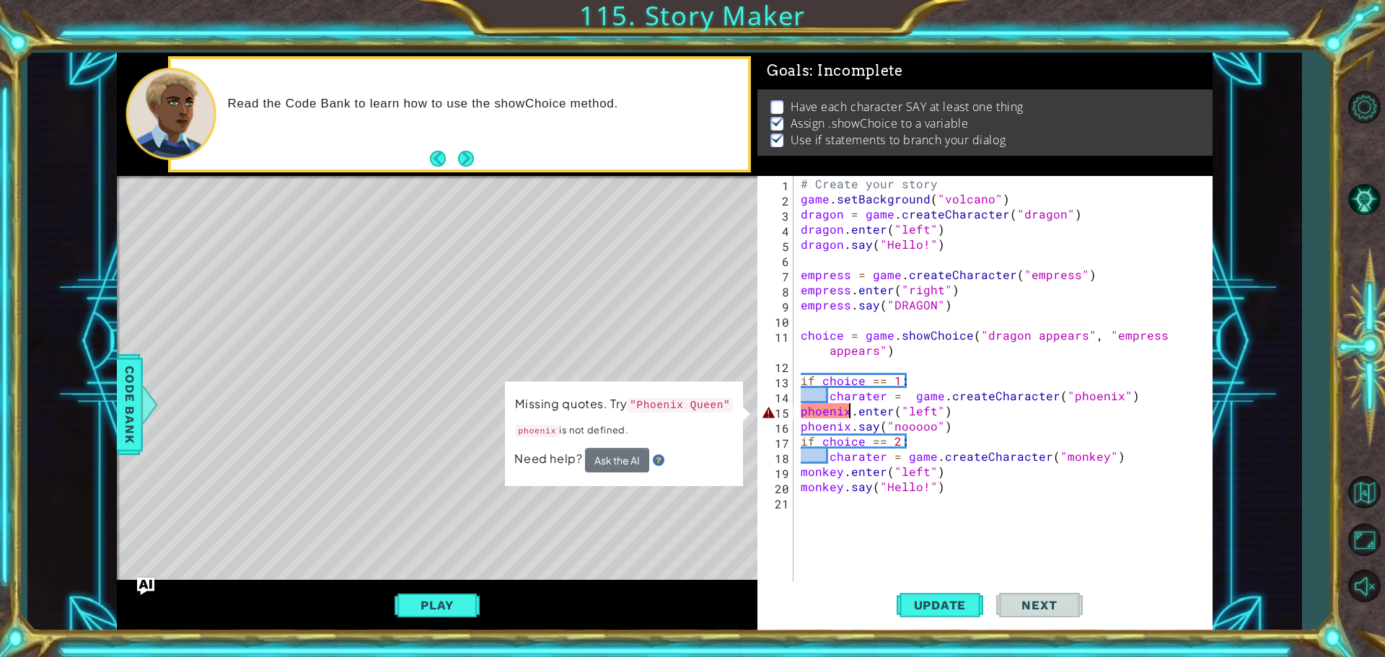
click at [852, 412] on div "# Create your story game . setBackground ( "volcano" ) dragon = game . createCh…" at bounding box center [1007, 395] width 418 height 439
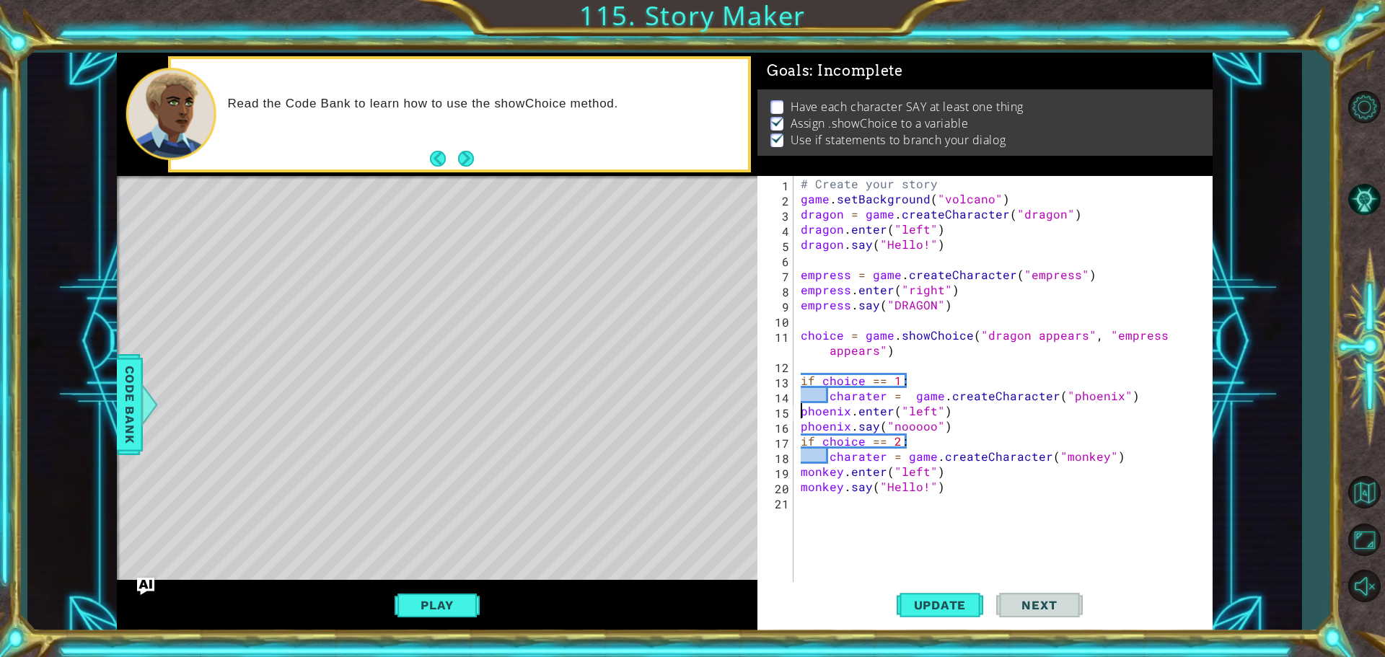
click at [798, 408] on div "# Create your story game . setBackground ( "volcano" ) dragon = game . createCh…" at bounding box center [1007, 395] width 418 height 439
click at [923, 596] on button "Update" at bounding box center [939, 604] width 87 height 45
click at [143, 585] on img "Ask AI" at bounding box center [145, 585] width 19 height 19
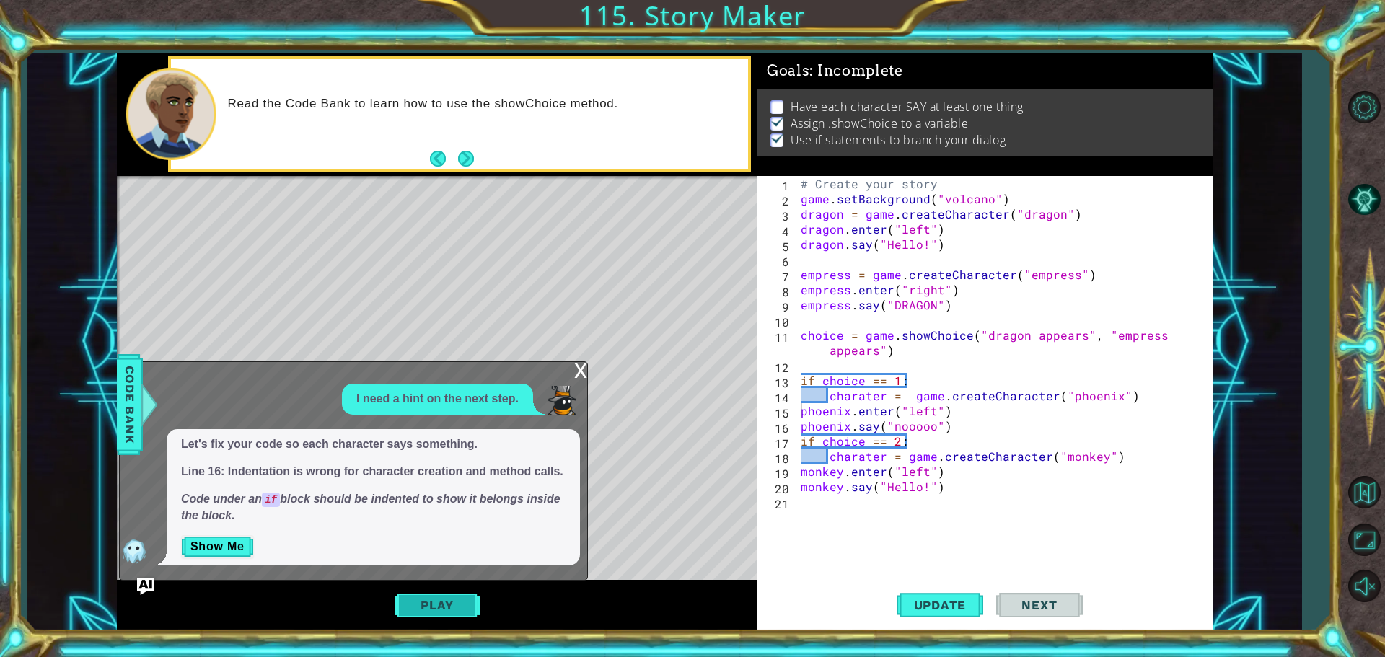
click at [438, 609] on button "Play" at bounding box center [436, 604] width 84 height 27
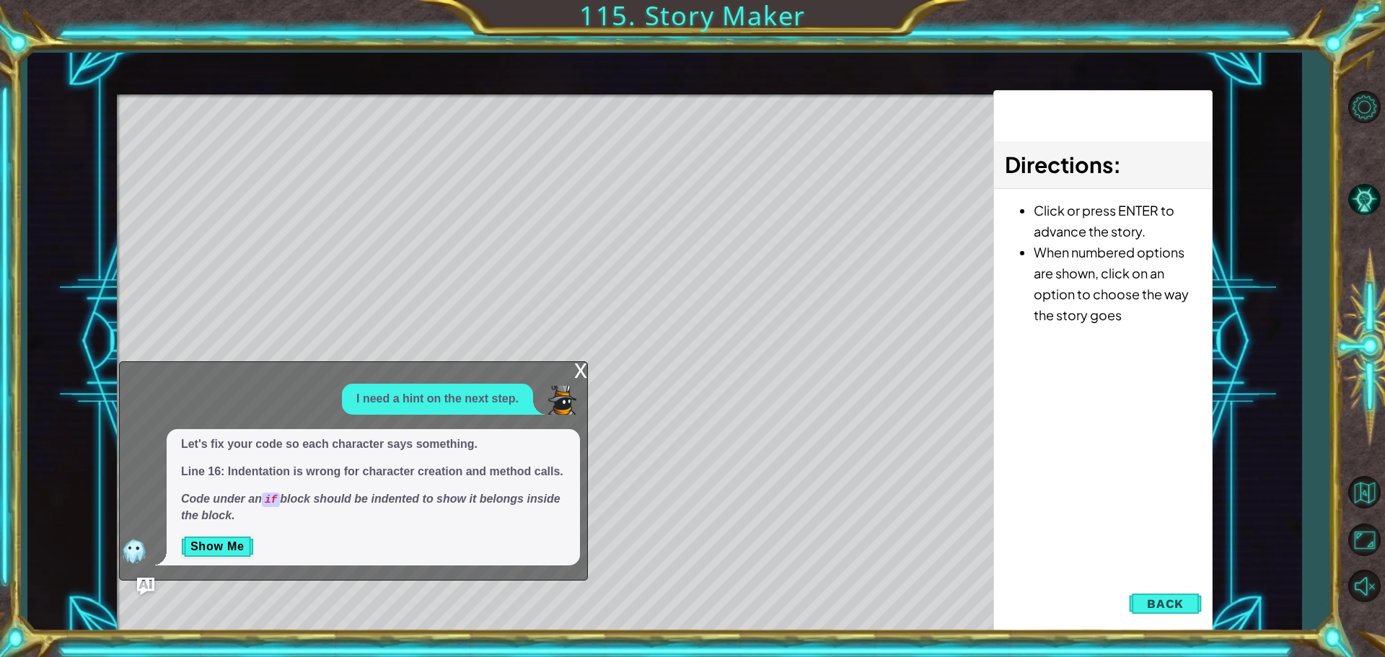
click at [536, 130] on div "methods game game.createCharacter(name) game.setBackground(name) game.showChoic…" at bounding box center [664, 342] width 1095 height 578
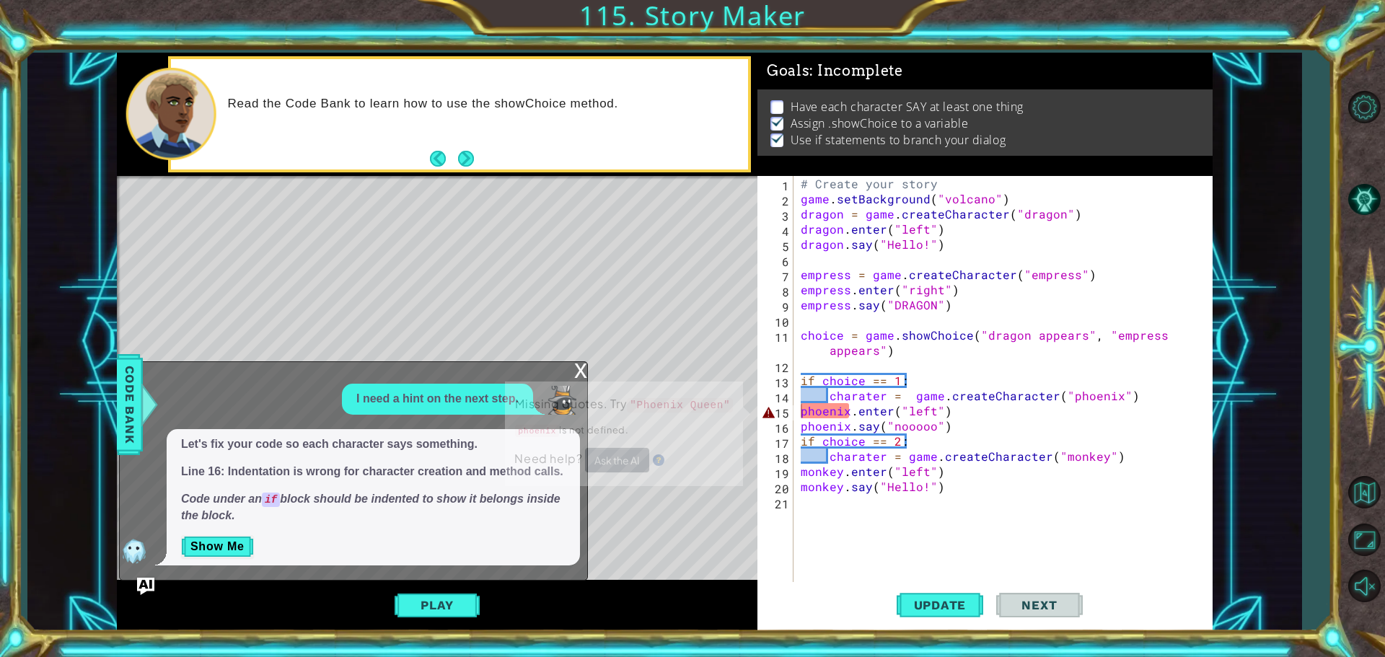
click at [536, 131] on div "Read the Code Bank to learn how to use the showChoice method." at bounding box center [483, 114] width 531 height 51
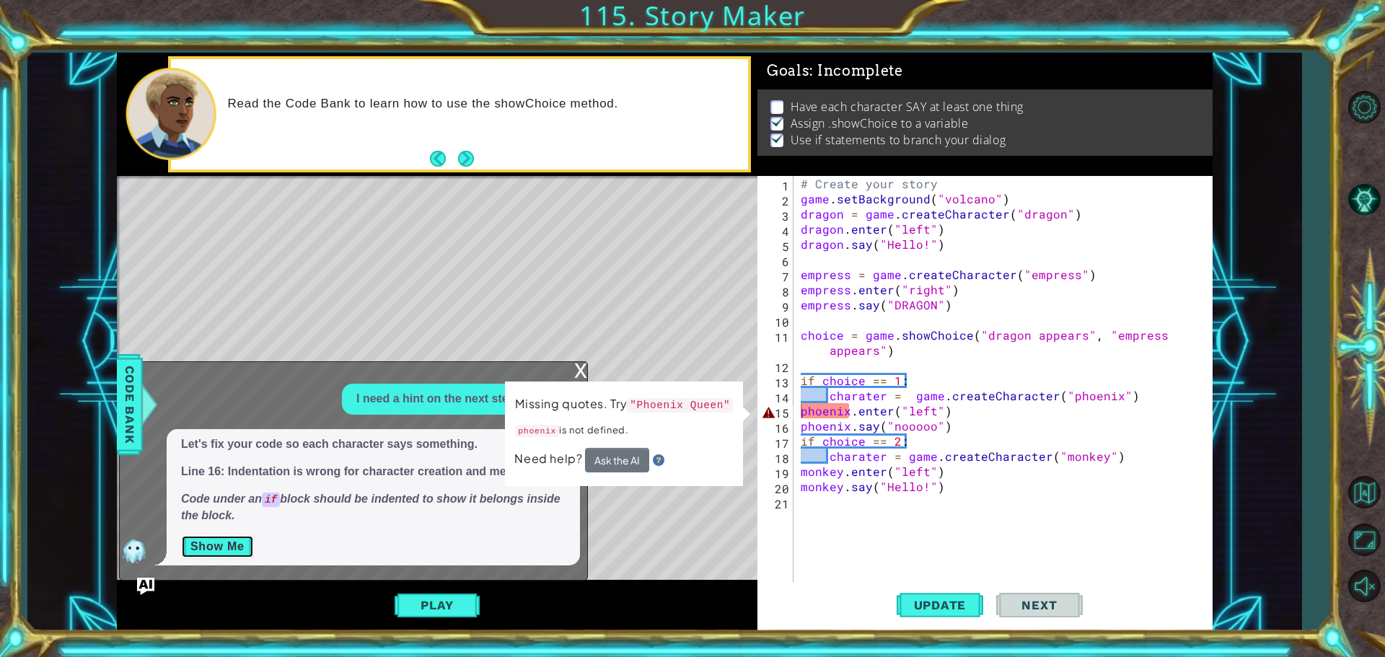
click at [224, 538] on button "Show Me" at bounding box center [217, 546] width 73 height 23
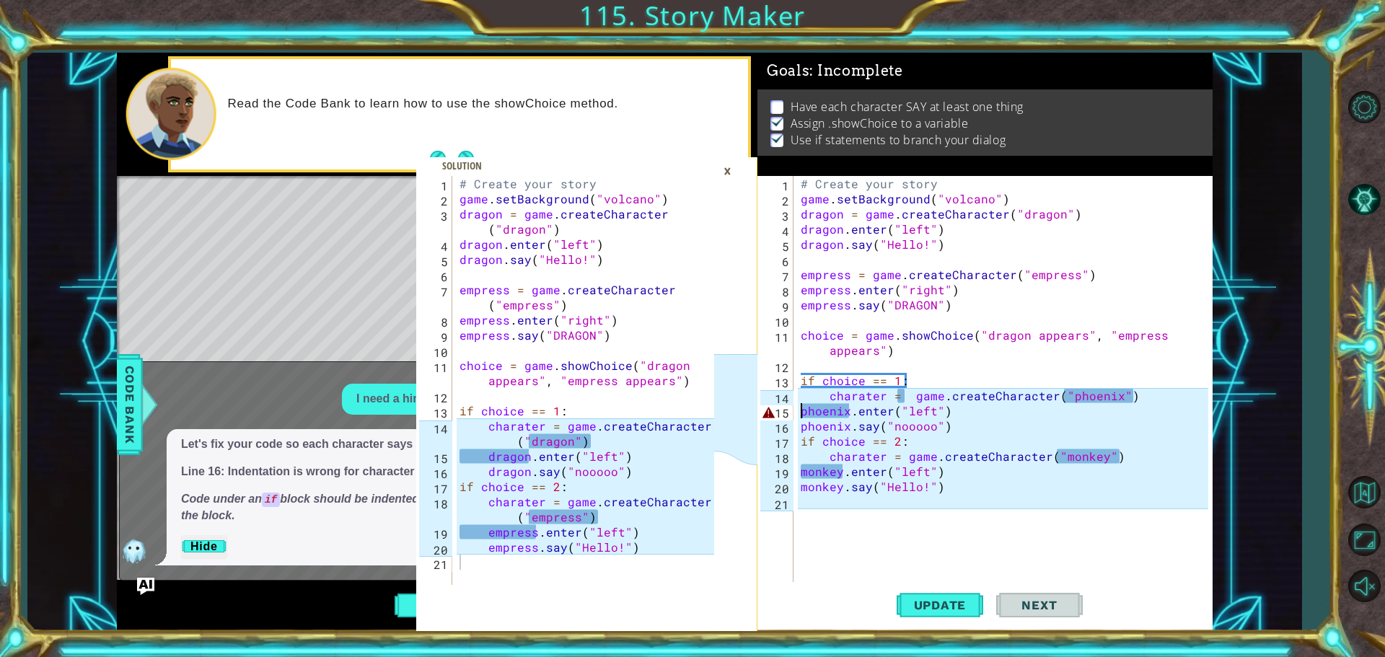
click at [822, 391] on div "# Create your story game . setBackground ( "volcano" ) dragon = game . createCh…" at bounding box center [1007, 395] width 418 height 439
click at [1110, 400] on div "# Create your story game . setBackground ( "volcano" ) dragon = game . createCh…" at bounding box center [1007, 395] width 418 height 439
click at [1069, 393] on div "# Create your story game . setBackground ( "volcano" ) dragon = game . createCh…" at bounding box center [1007, 395] width 418 height 439
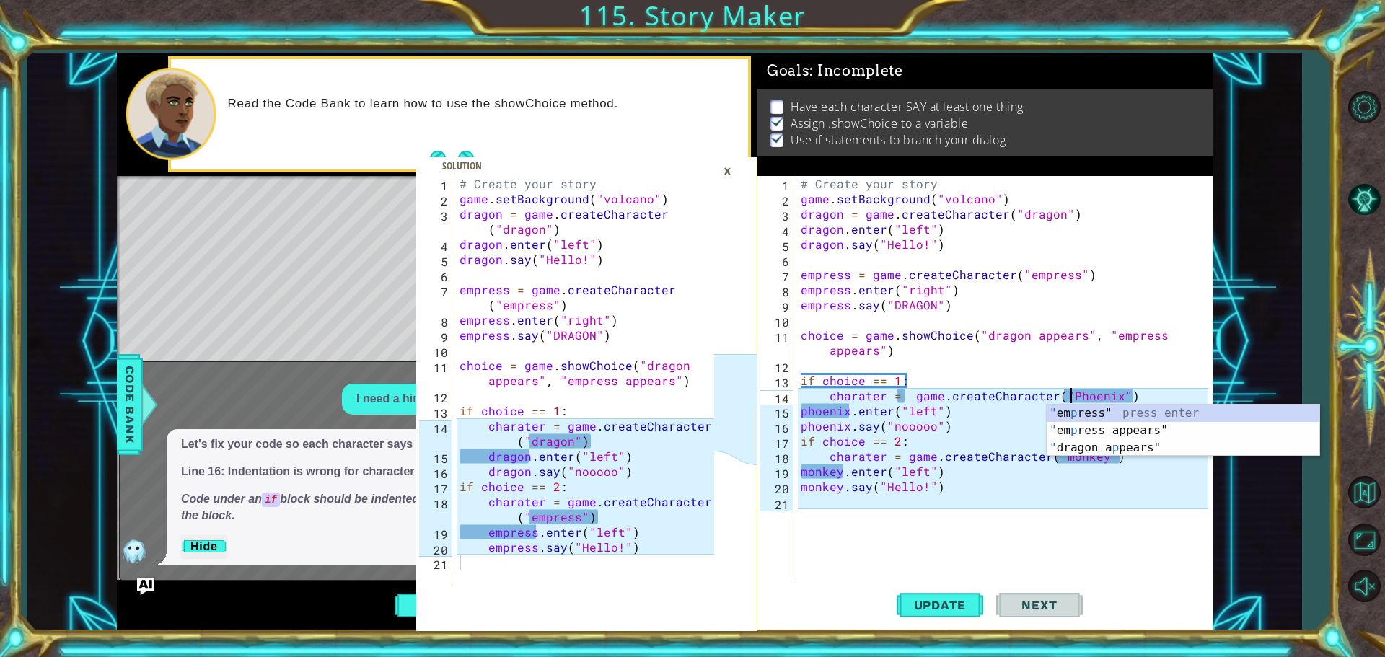
scroll to position [0, 17]
click at [1111, 393] on div "# Create your story game . setBackground ( "volcano" ) dragon = game . createCh…" at bounding box center [1007, 395] width 418 height 439
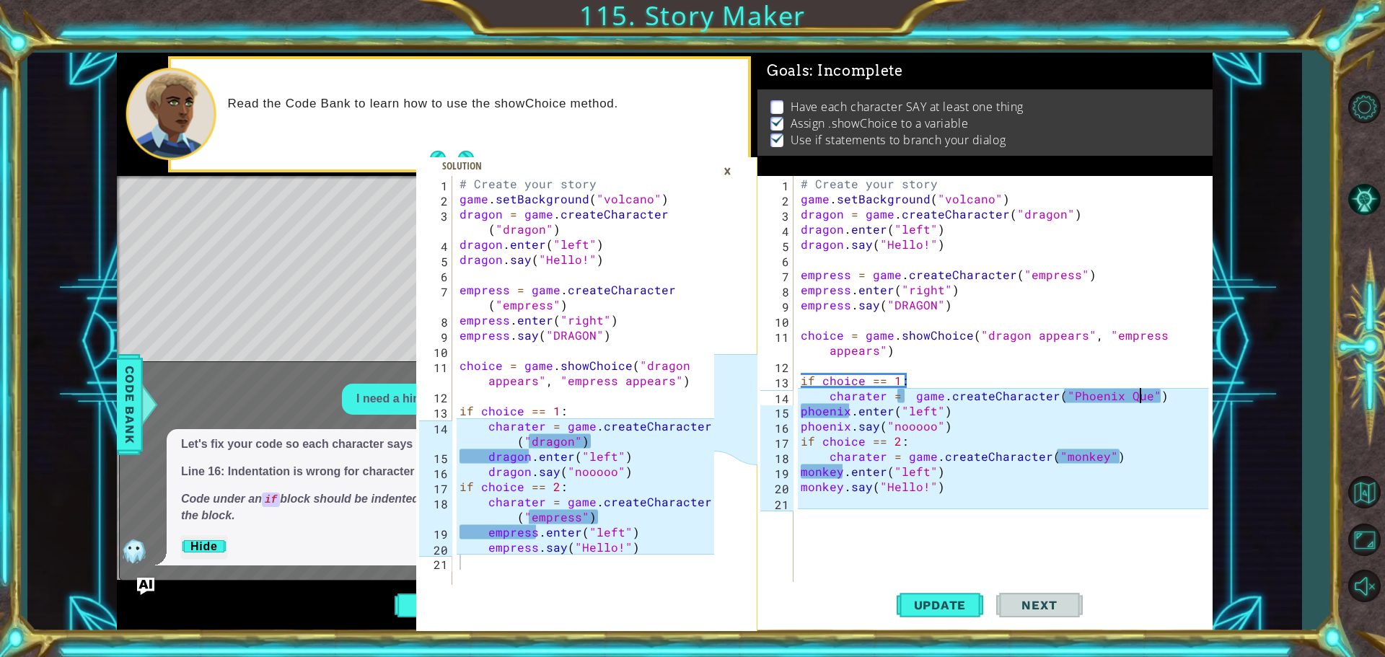
scroll to position [0, 22]
drag, startPoint x: 847, startPoint y: 410, endPoint x: 836, endPoint y: 412, distance: 11.0
click at [844, 410] on div "# Create your story game . setBackground ( "volcano" ) dragon = game . createCh…" at bounding box center [1007, 395] width 418 height 439
click at [807, 409] on div "# Create your story game . setBackground ( "volcano" ) dragon = game . createCh…" at bounding box center [1007, 395] width 418 height 439
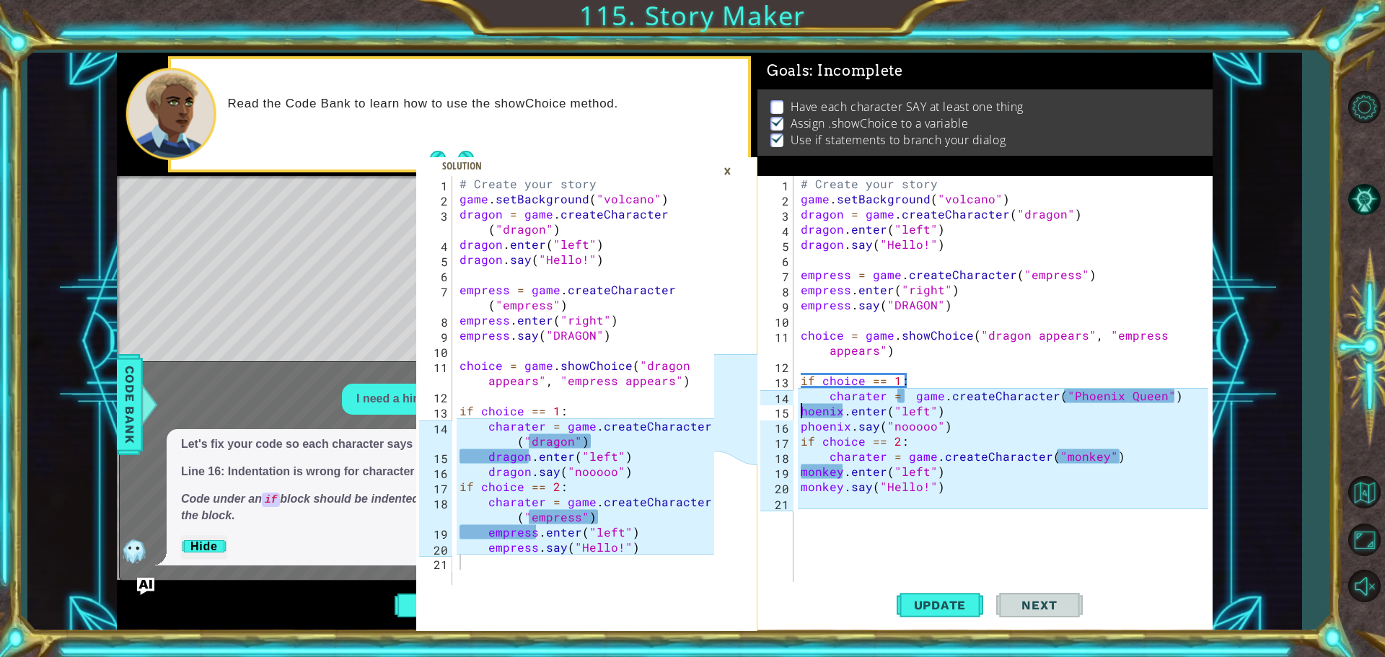
scroll to position [0, 1]
click at [849, 410] on div "# Create your story game . setBackground ( "volcano" ) dragon = game . createCh…" at bounding box center [1007, 395] width 418 height 439
click at [922, 601] on span "Update" at bounding box center [939, 605] width 81 height 14
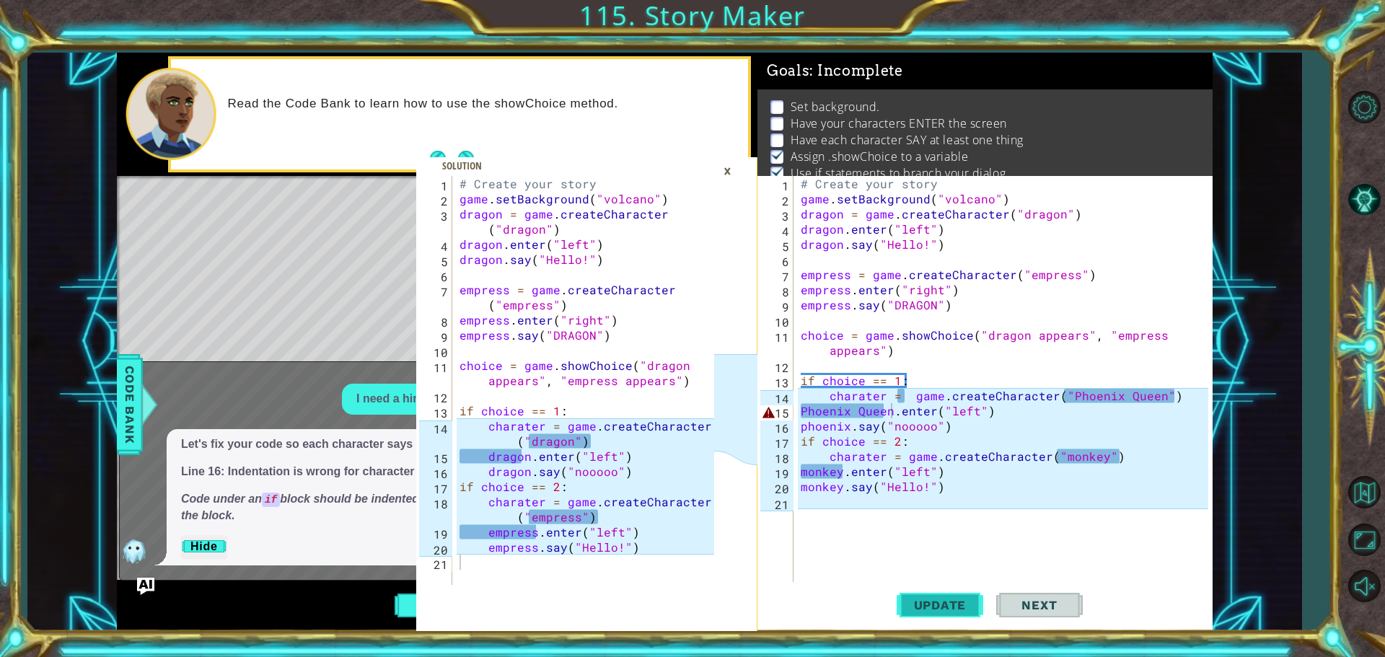
click at [922, 596] on button "Update" at bounding box center [939, 604] width 87 height 45
click at [303, 363] on div "x I need a hint on the next step. Let's fix your code so each character says so…" at bounding box center [353, 470] width 469 height 219
click at [727, 164] on div "×" at bounding box center [727, 171] width 22 height 25
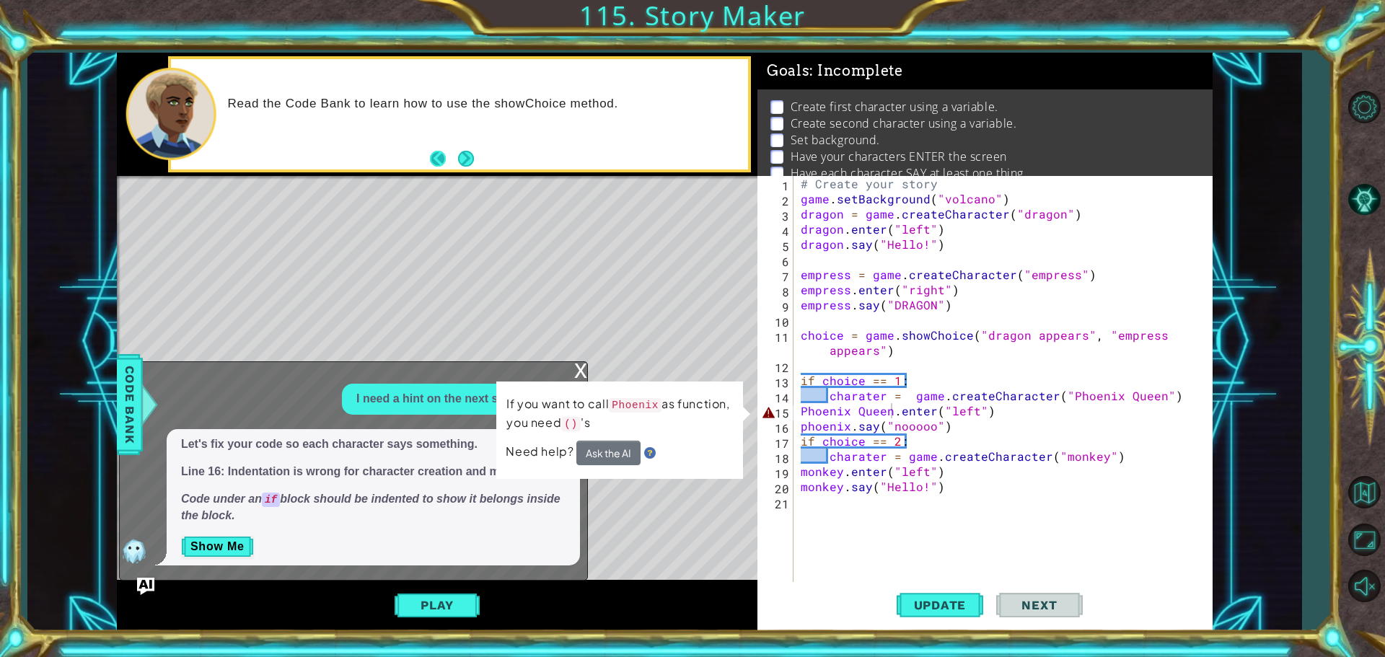
click at [436, 159] on button "Back" at bounding box center [444, 159] width 28 height 16
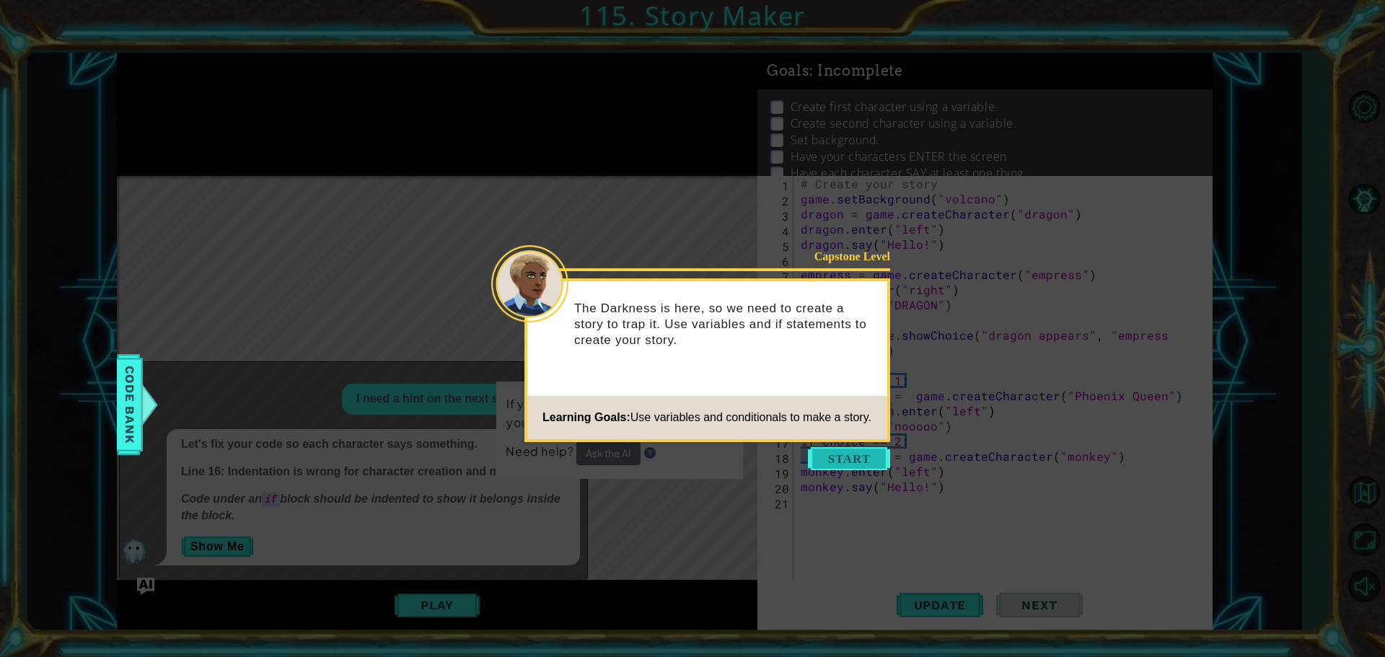
click at [835, 460] on button "Start" at bounding box center [849, 458] width 82 height 23
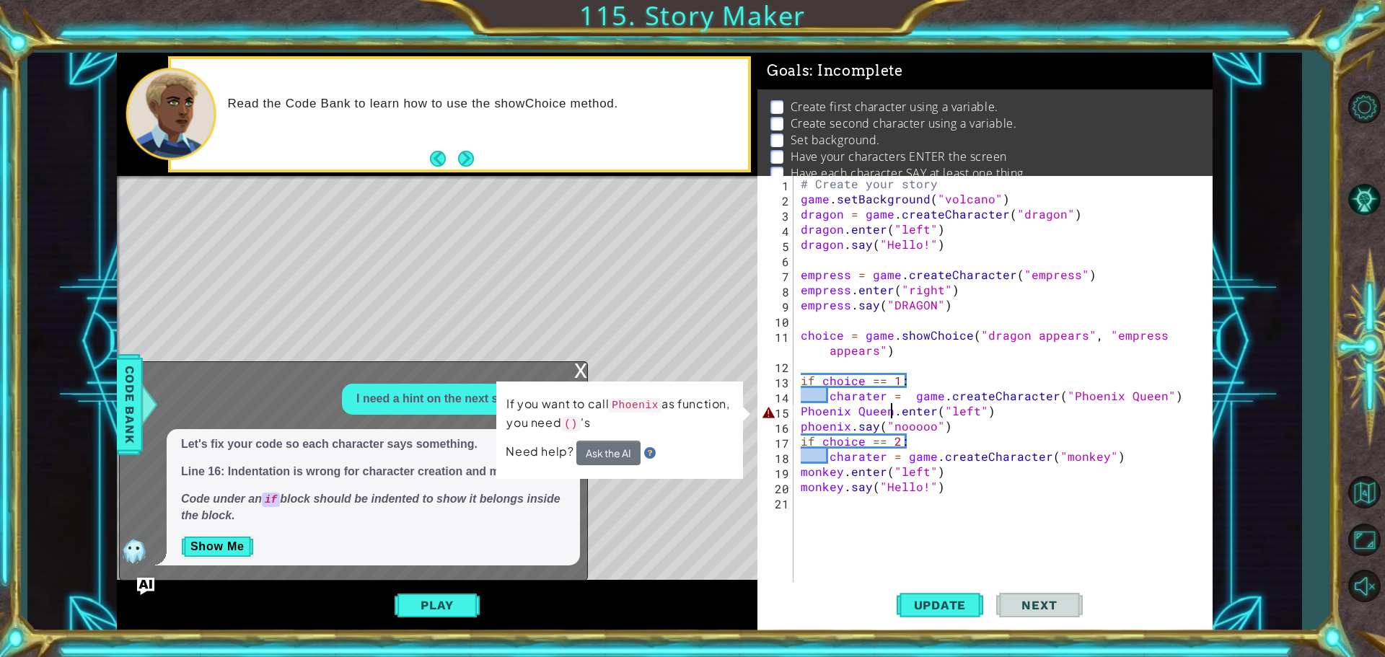
click at [846, 413] on div "# Create your story game . setBackground ( "volcano" ) dragon = game . createCh…" at bounding box center [1007, 395] width 418 height 439
click at [891, 406] on div "# Create your story game . setBackground ( "volcano" ) dragon = game . createCh…" at bounding box center [1007, 395] width 418 height 439
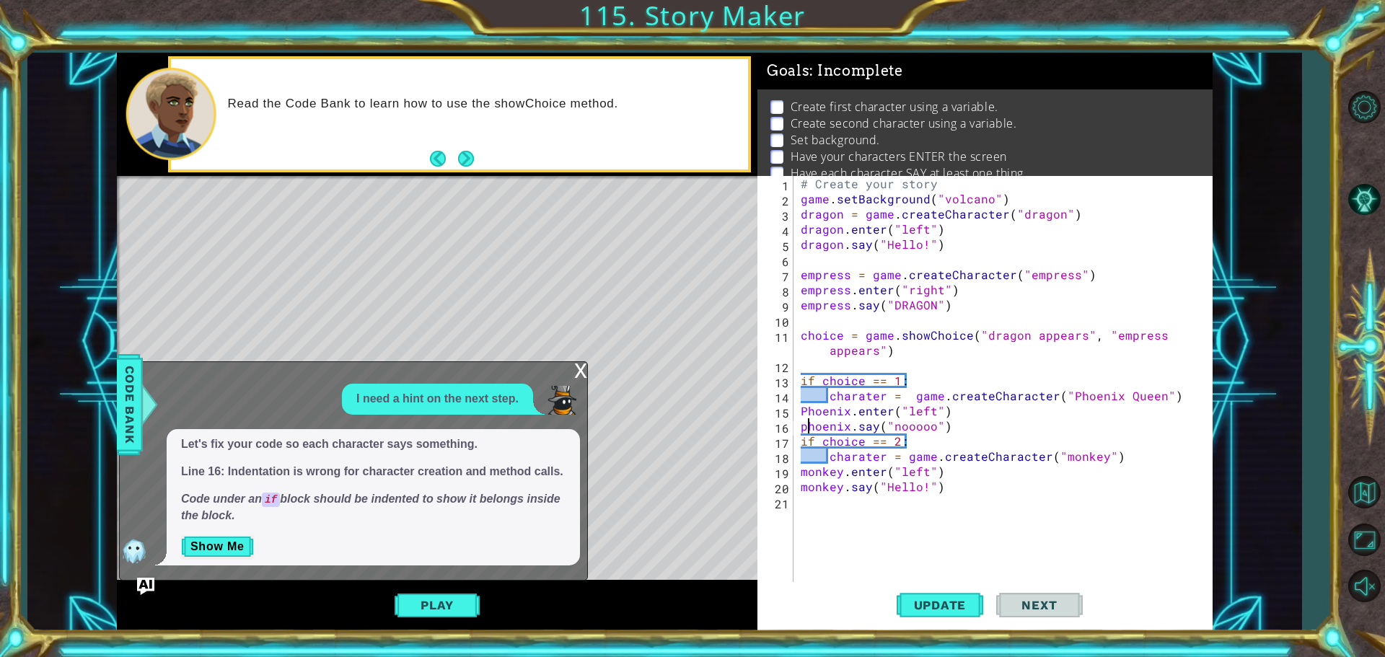
click at [806, 426] on div "# Create your story game . setBackground ( "volcano" ) dragon = game . createCh…" at bounding box center [1007, 395] width 418 height 439
click at [922, 614] on button "Update" at bounding box center [939, 604] width 87 height 45
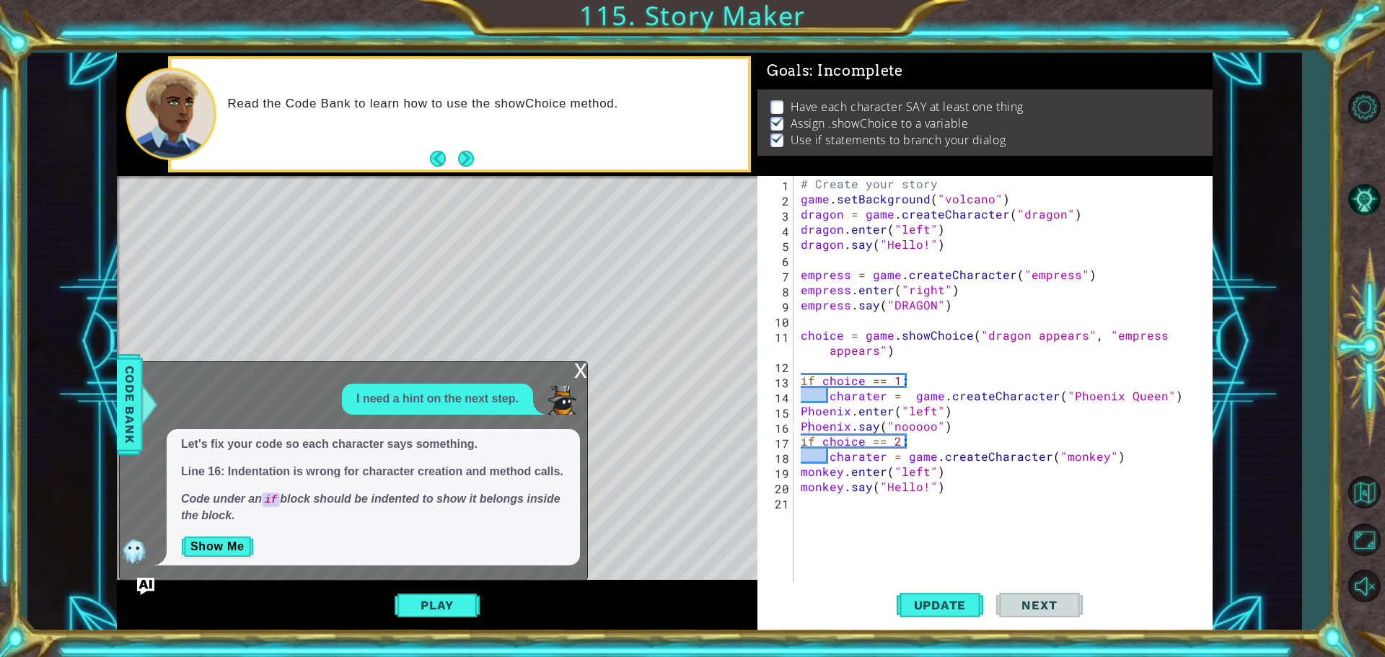
drag, startPoint x: 960, startPoint y: 612, endPoint x: 705, endPoint y: 617, distance: 254.6
click at [959, 612] on span "Update" at bounding box center [939, 605] width 81 height 14
click at [424, 604] on button "Play" at bounding box center [436, 604] width 84 height 27
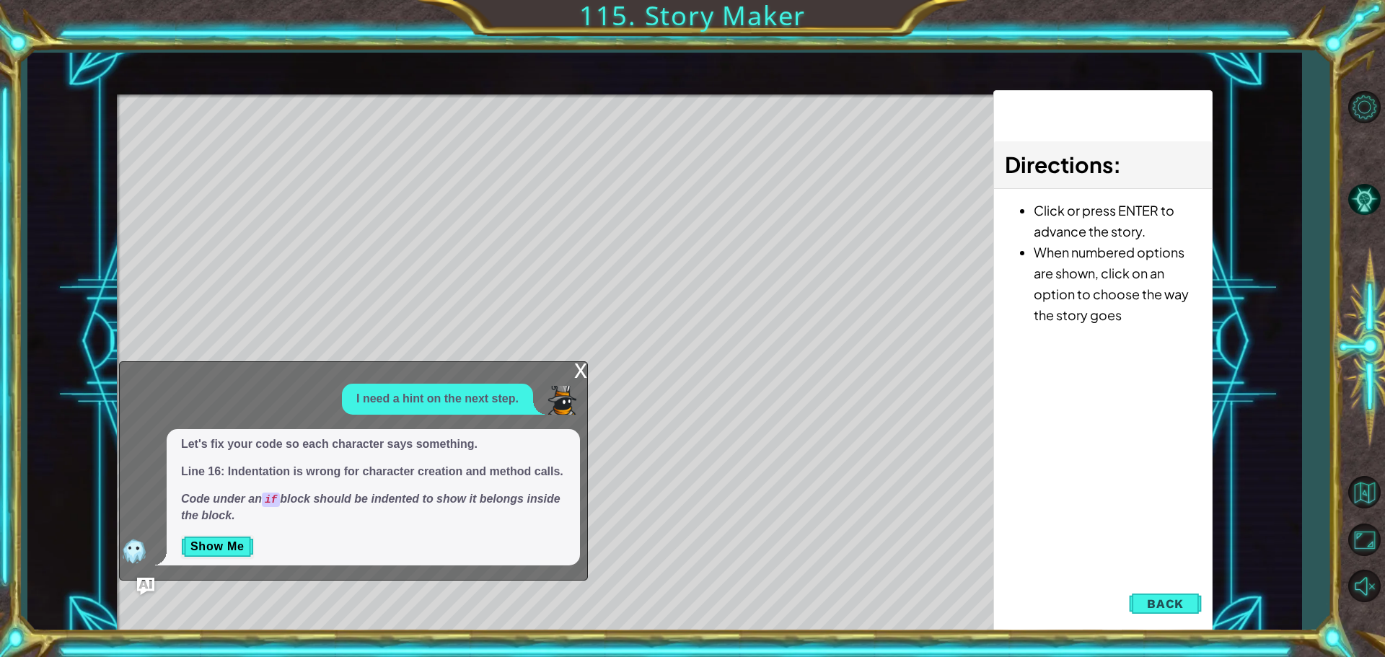
click at [578, 367] on div "x" at bounding box center [580, 369] width 13 height 14
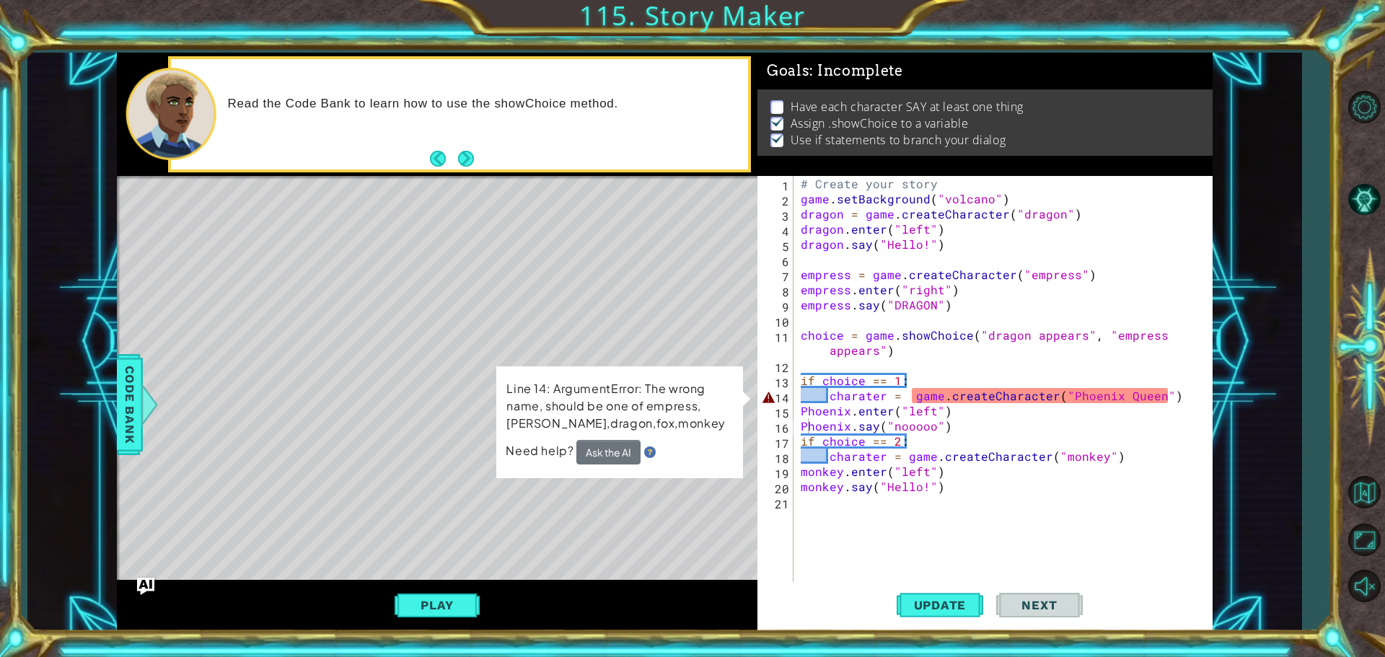
click at [1067, 398] on div "# Create your story game . setBackground ( "volcano" ) dragon = game . createCh…" at bounding box center [1007, 395] width 418 height 439
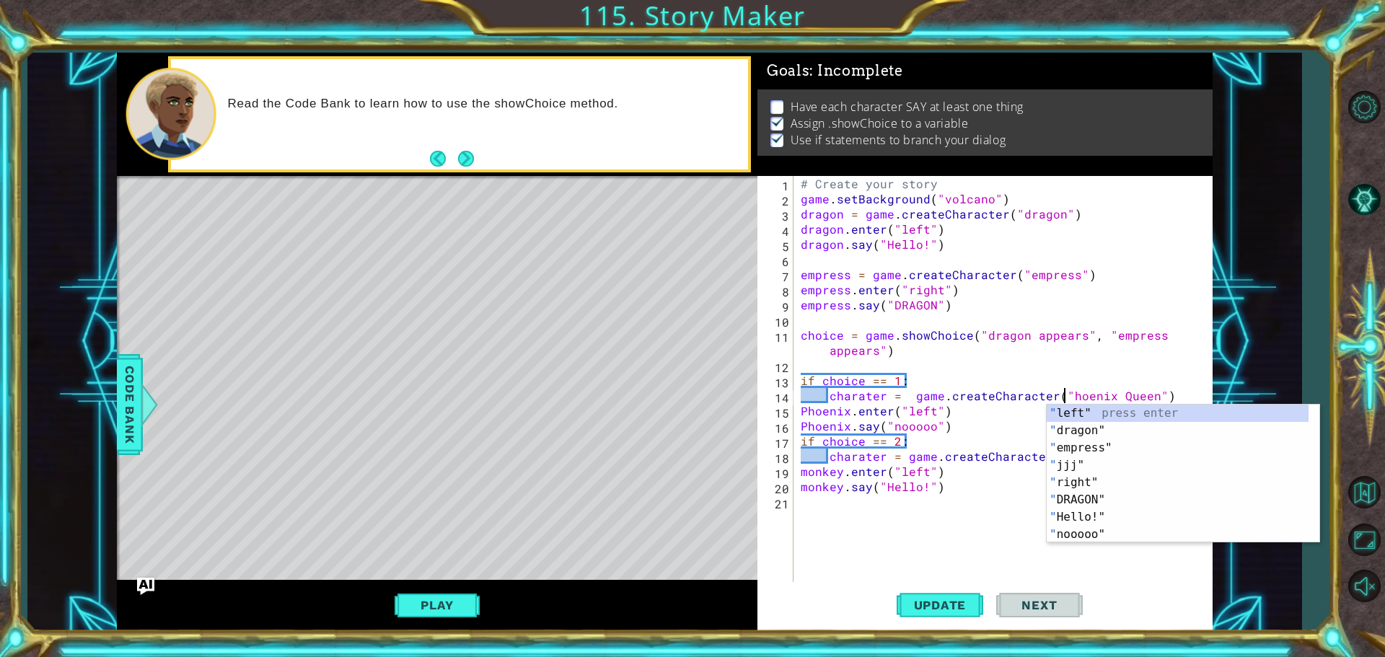
scroll to position [0, 17]
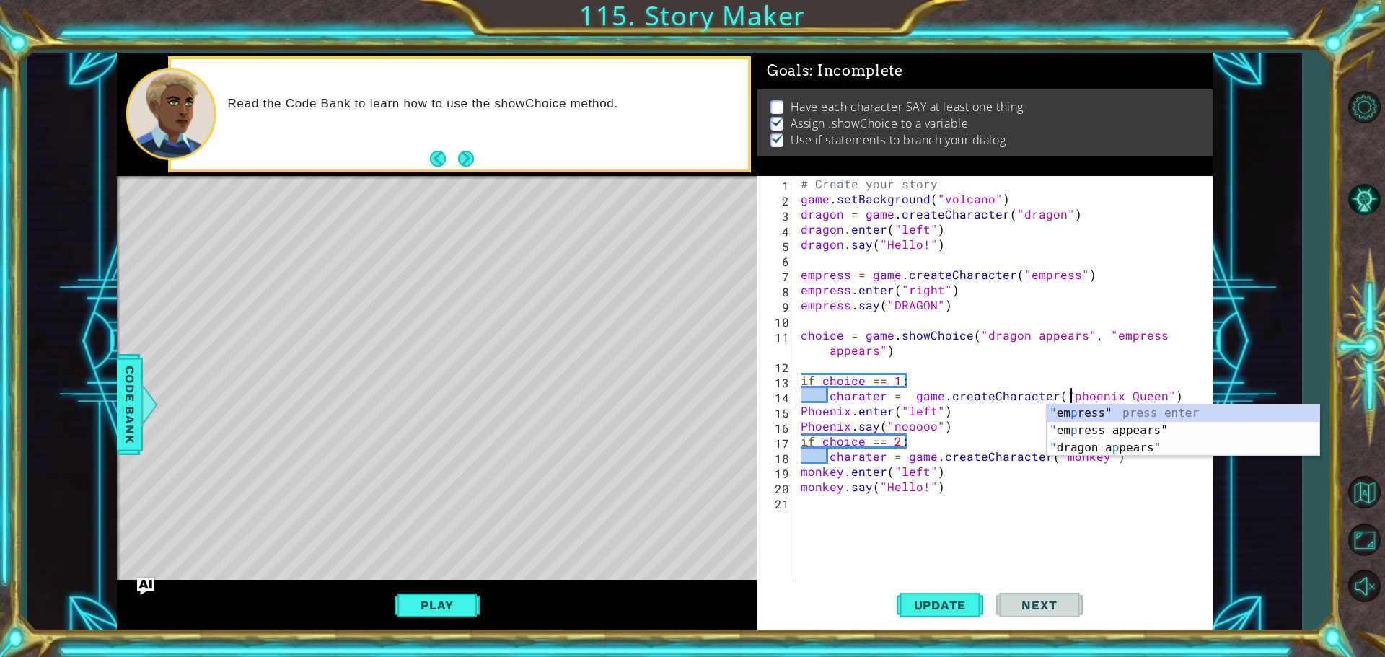
click at [1153, 392] on div "# Create your story game . setBackground ( "volcano" ) dragon = game . createCh…" at bounding box center [1007, 395] width 418 height 439
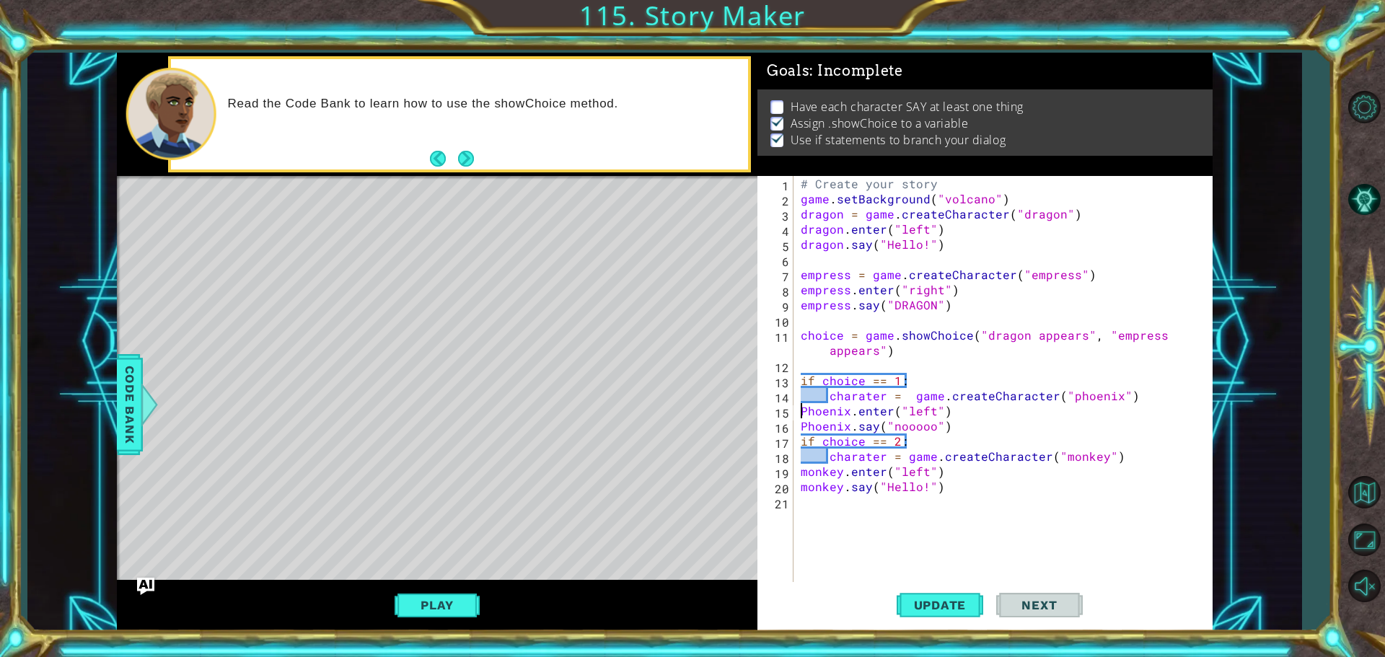
click at [803, 409] on div "# Create your story game . setBackground ( "volcano" ) dragon = game . createCh…" at bounding box center [1007, 395] width 418 height 439
click at [808, 418] on div "# Create your story game . setBackground ( "volcano" ) dragon = game . createCh…" at bounding box center [1007, 395] width 418 height 439
click at [798, 410] on div "# Create your story game . setBackground ( "volcano" ) dragon = game . createCh…" at bounding box center [1007, 395] width 418 height 439
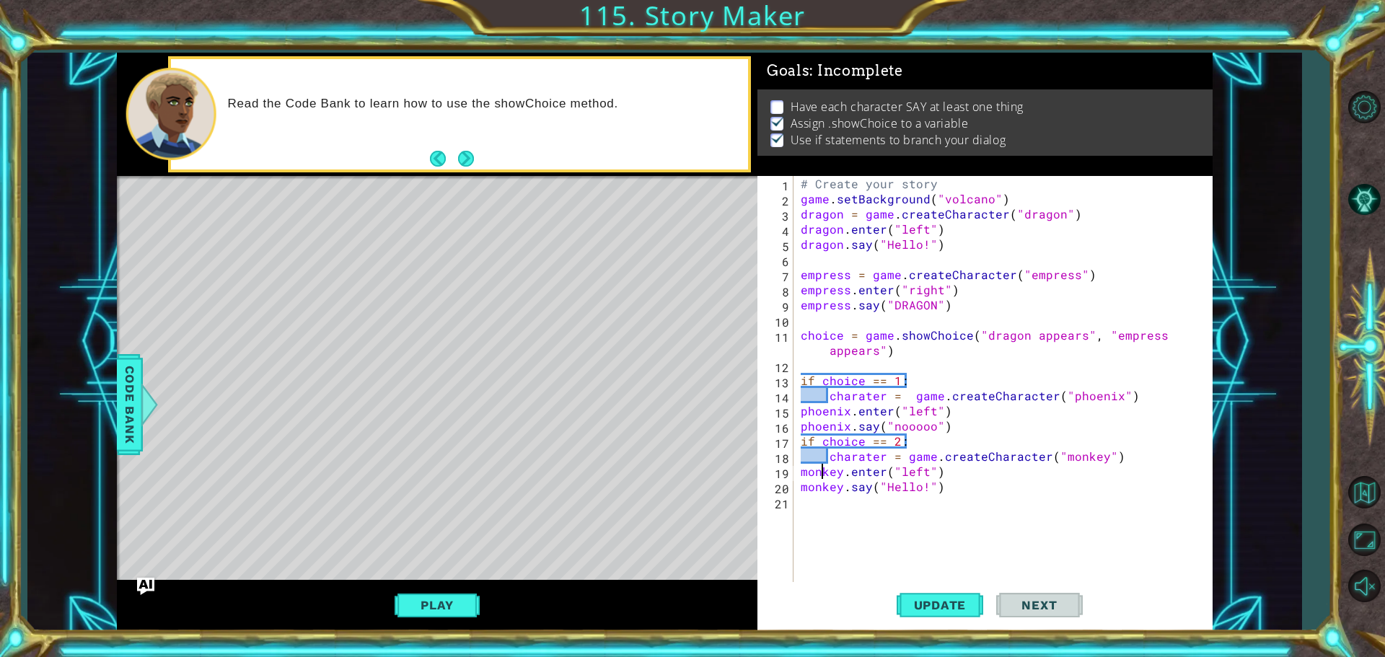
click at [824, 477] on div "# Create your story game . setBackground ( "volcano" ) dragon = game . createCh…" at bounding box center [1007, 395] width 418 height 439
click at [950, 600] on span "Update" at bounding box center [939, 605] width 81 height 14
click at [921, 608] on span "Update" at bounding box center [939, 605] width 81 height 14
click at [454, 596] on button "Play" at bounding box center [436, 604] width 84 height 27
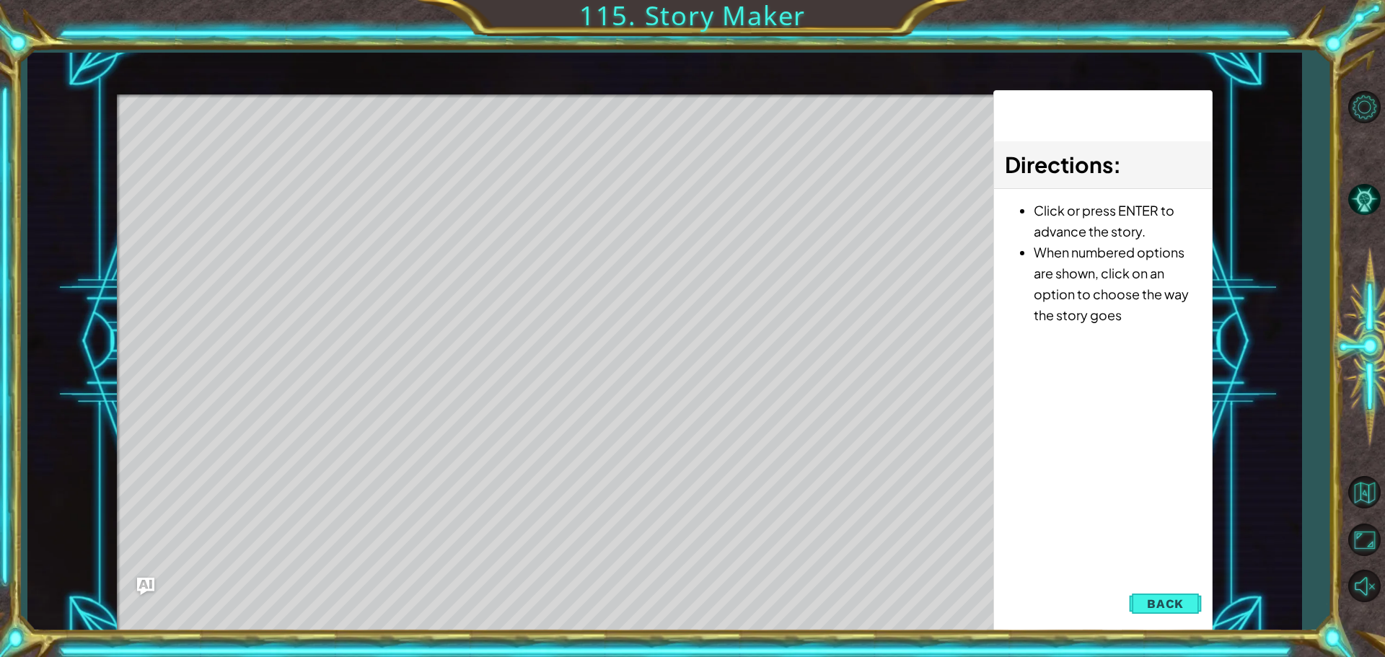
click at [1095, 388] on div "Directions : Click or press ENTER to advance the story. When numbered options a…" at bounding box center [1102, 361] width 219 height 542
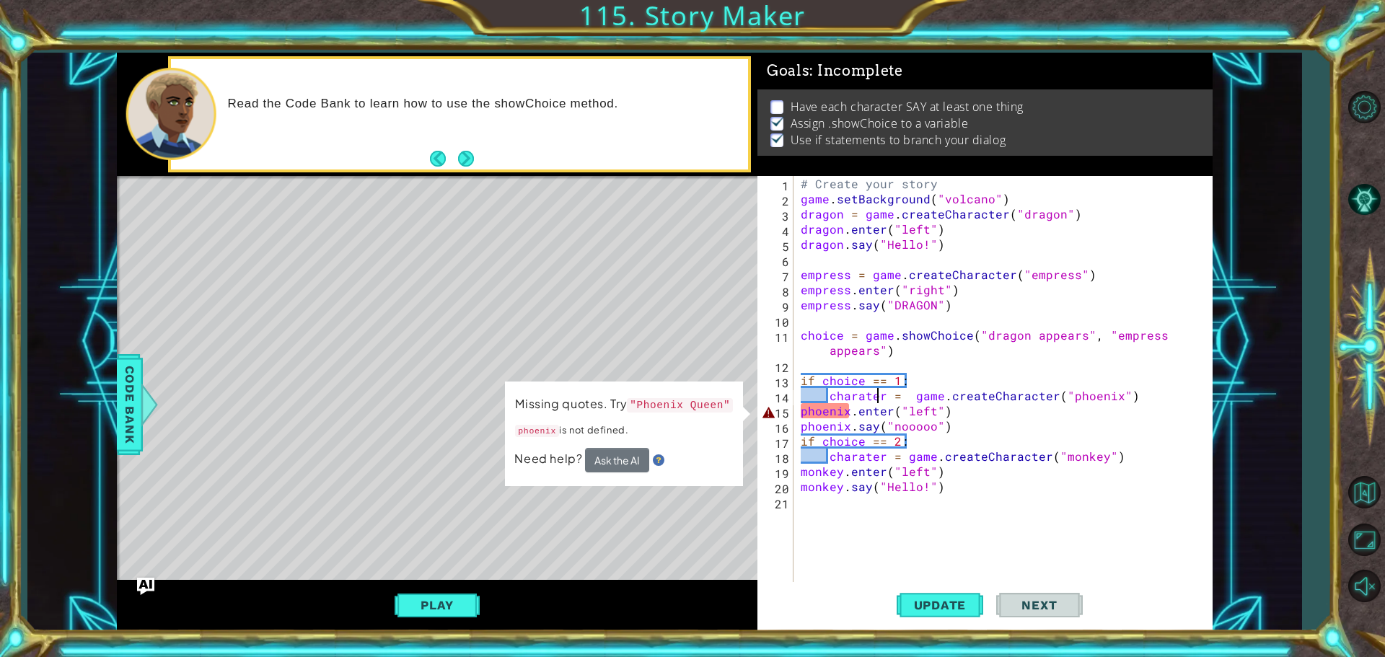
click at [875, 397] on div "# Create your story game . setBackground ( "volcano" ) dragon = game . createCh…" at bounding box center [1007, 395] width 418 height 439
click at [875, 395] on div "# Create your story game . setBackground ( "volcano" ) dragon = game . createCh…" at bounding box center [1007, 395] width 418 height 439
click at [881, 394] on div "# Create your story game . setBackground ( "volcano" ) dragon = game . createCh…" at bounding box center [1007, 395] width 418 height 439
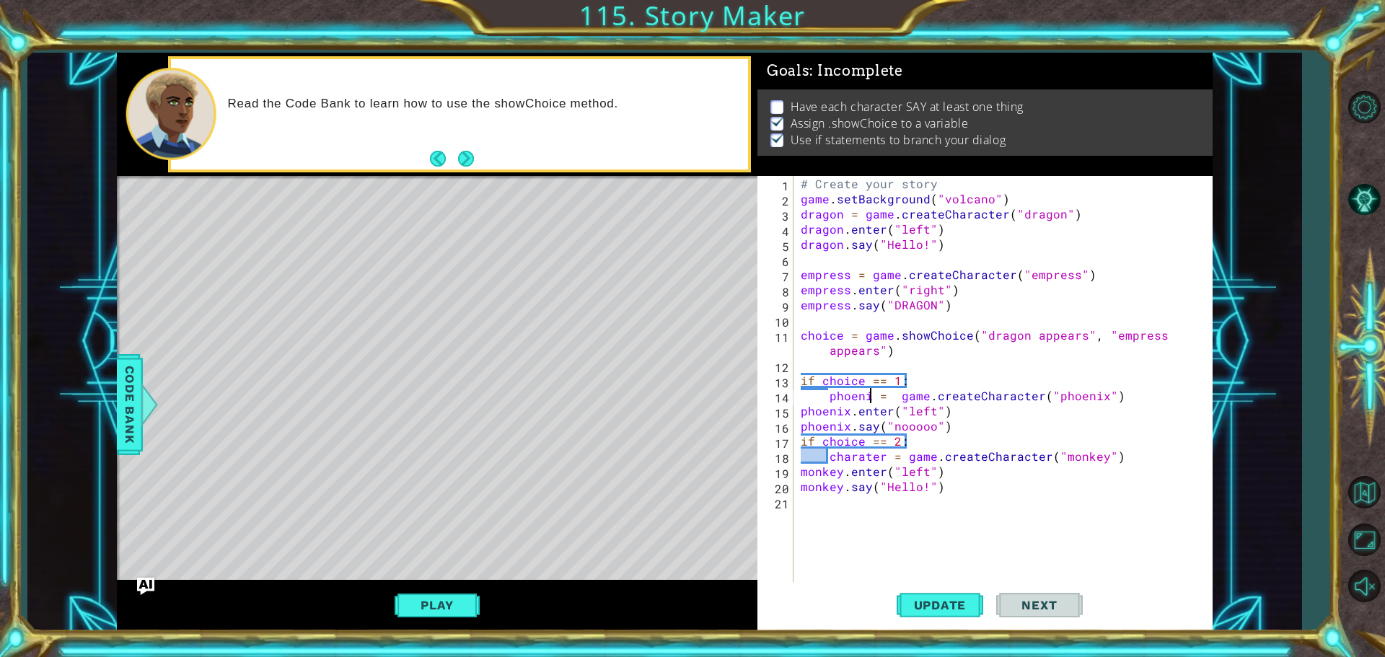
scroll to position [0, 4]
click at [881, 454] on div "# Create your story game . setBackground ( "volcano" ) dragon = game . createCh…" at bounding box center [1007, 395] width 418 height 439
type textarea "monkey = game.createCharacter("monkey")"
click at [921, 605] on span "Update" at bounding box center [939, 605] width 81 height 14
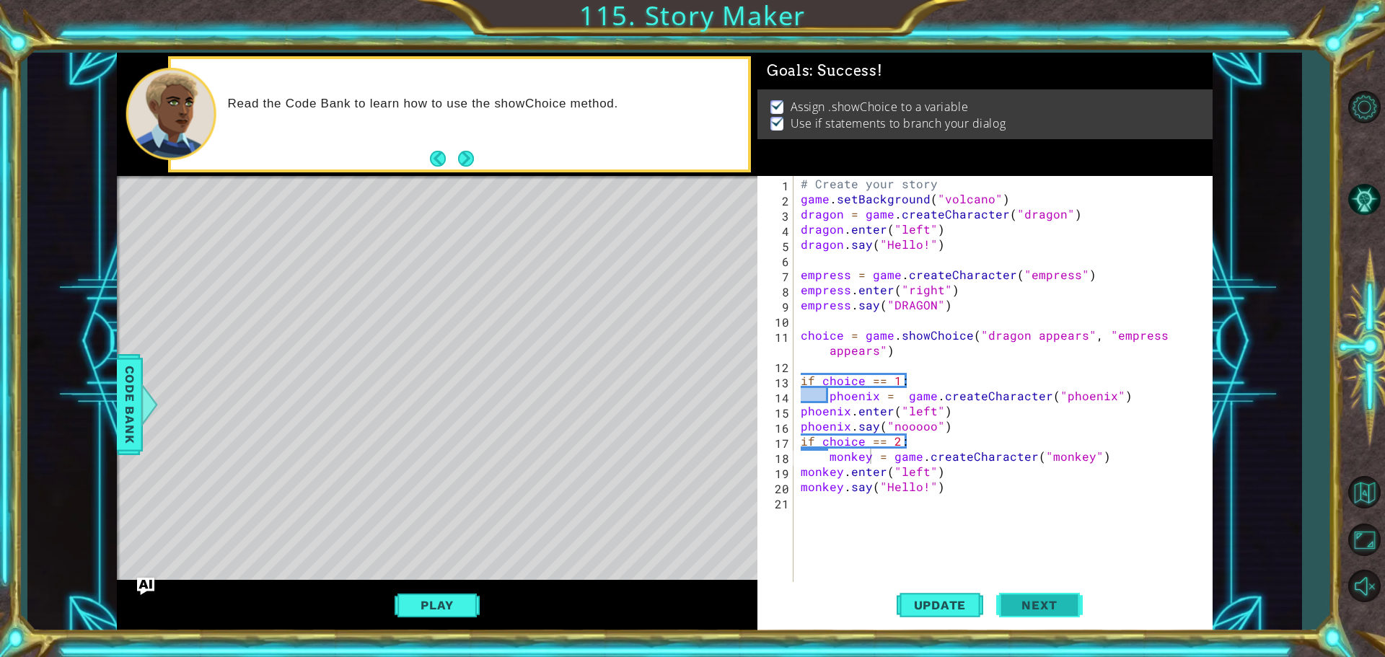
click at [1059, 604] on span "Next" at bounding box center [1039, 605] width 64 height 14
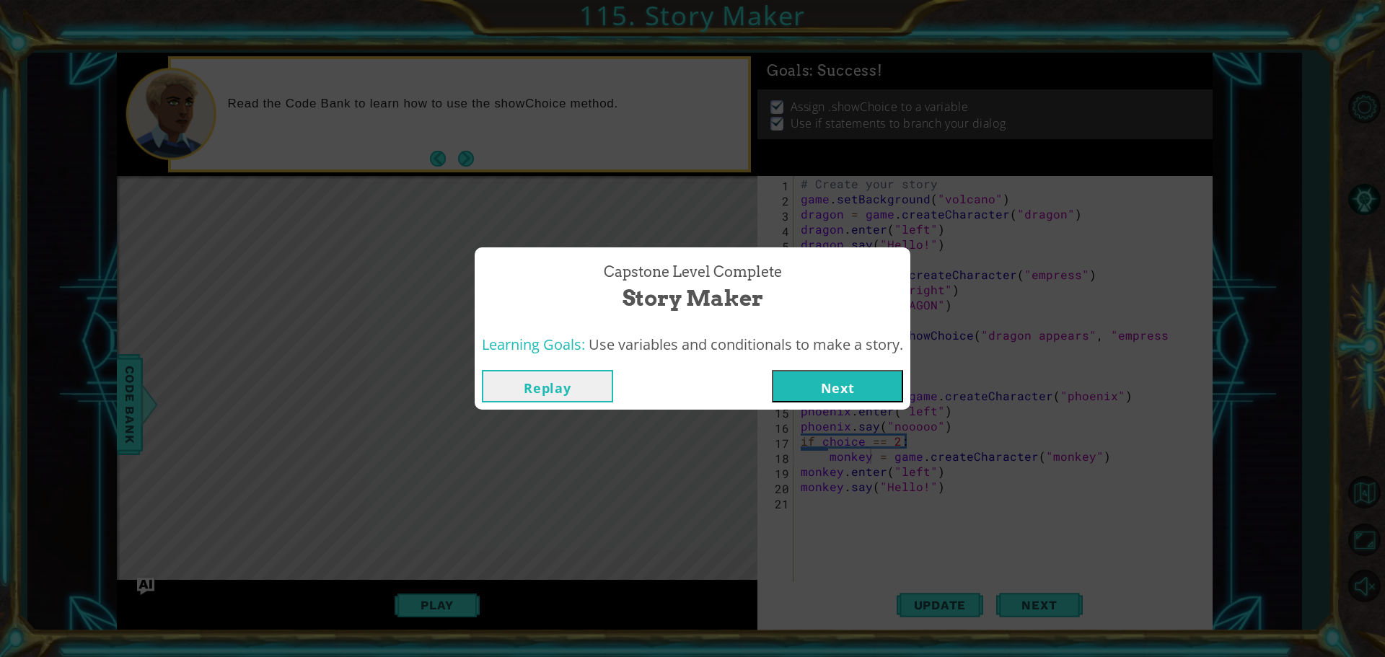
click at [825, 370] on button "Next" at bounding box center [837, 386] width 131 height 32
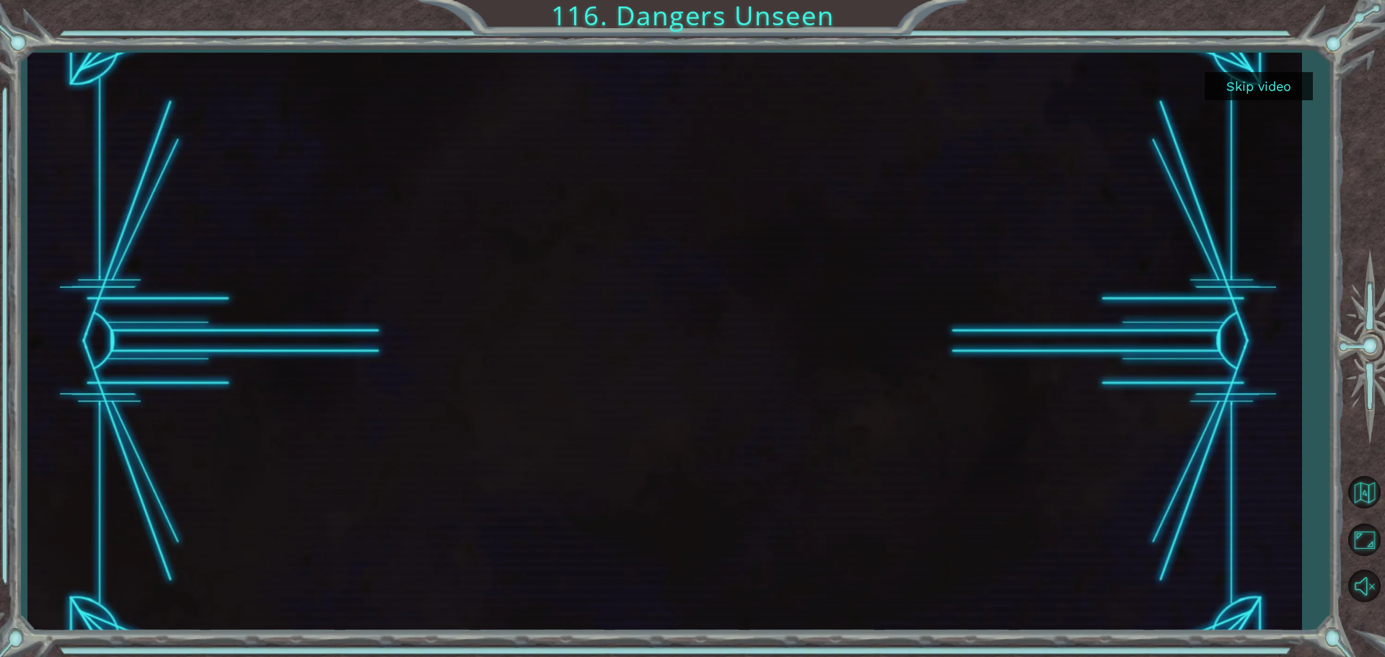
drag, startPoint x: 1250, startPoint y: 53, endPoint x: 1266, endPoint y: 69, distance: 23.0
click at [1263, 63] on div at bounding box center [664, 342] width 1274 height 578
click at [1266, 71] on div at bounding box center [664, 342] width 1274 height 578
click at [1264, 80] on button "Skip video" at bounding box center [1258, 86] width 108 height 28
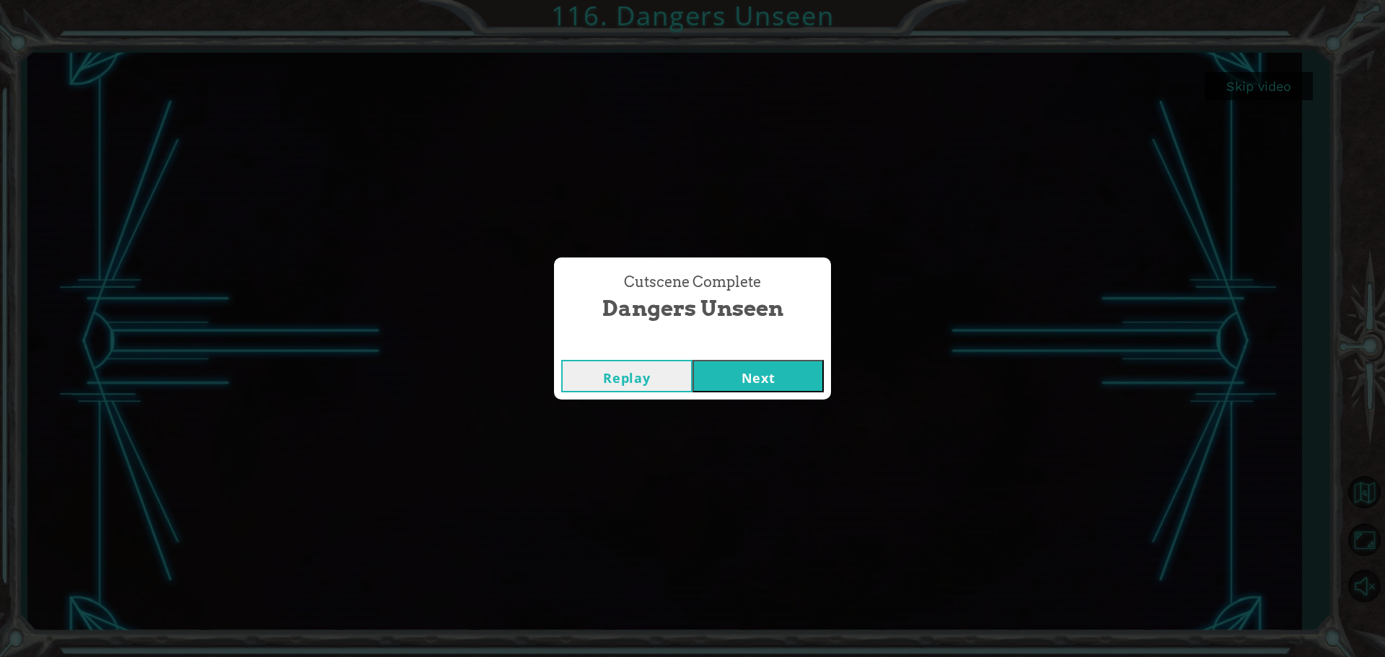
click at [769, 369] on button "Next" at bounding box center [757, 376] width 131 height 32
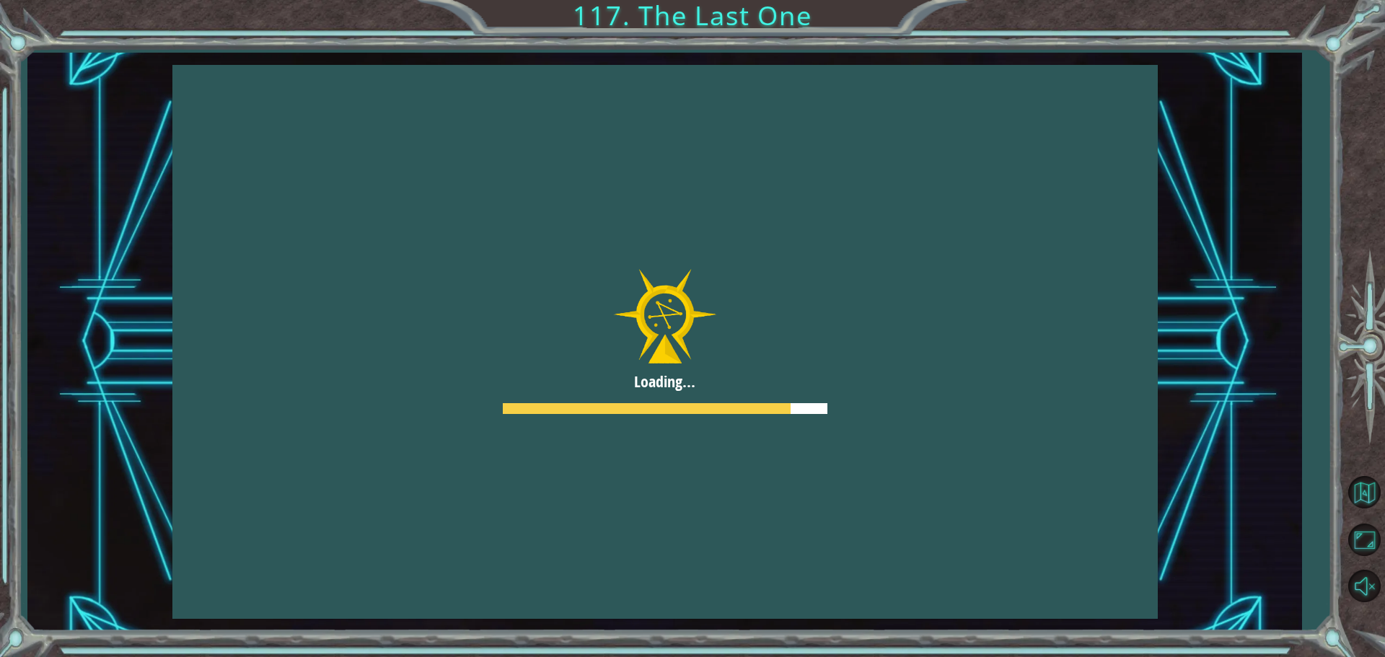
click at [755, 350] on div at bounding box center [664, 342] width 985 height 554
click at [754, 350] on div at bounding box center [664, 342] width 985 height 554
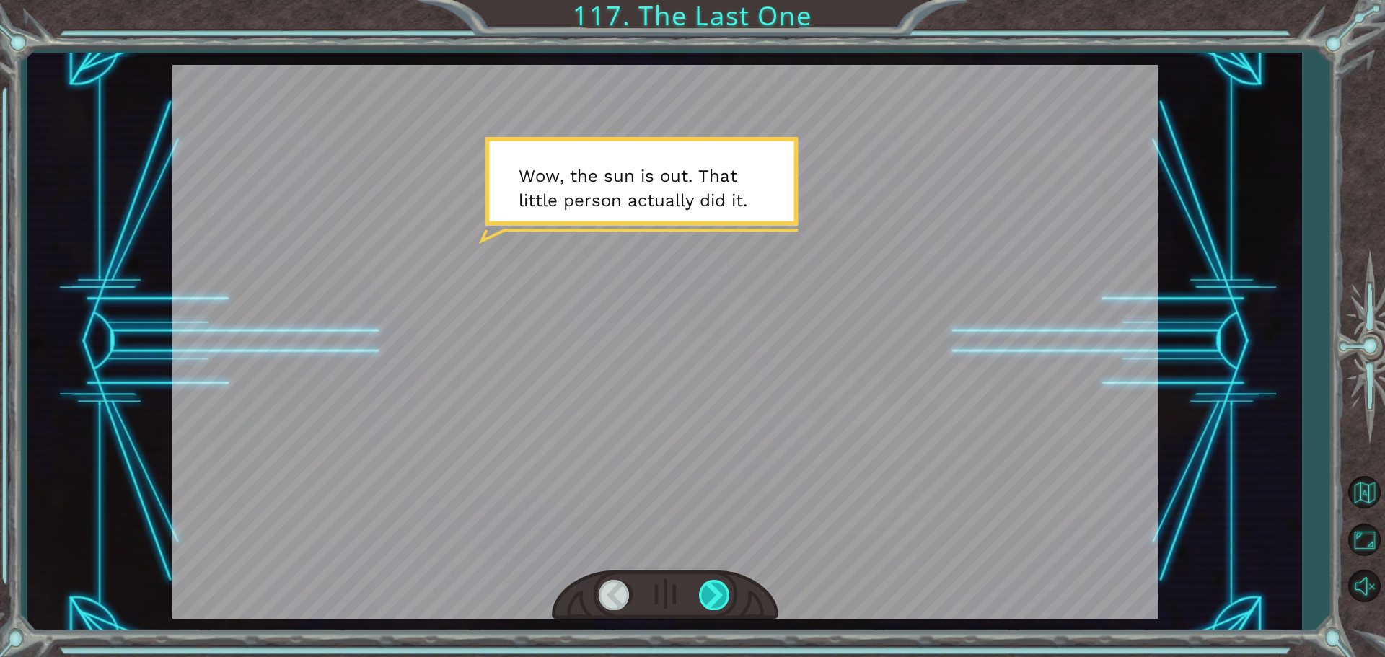
click at [715, 591] on div at bounding box center [715, 595] width 32 height 30
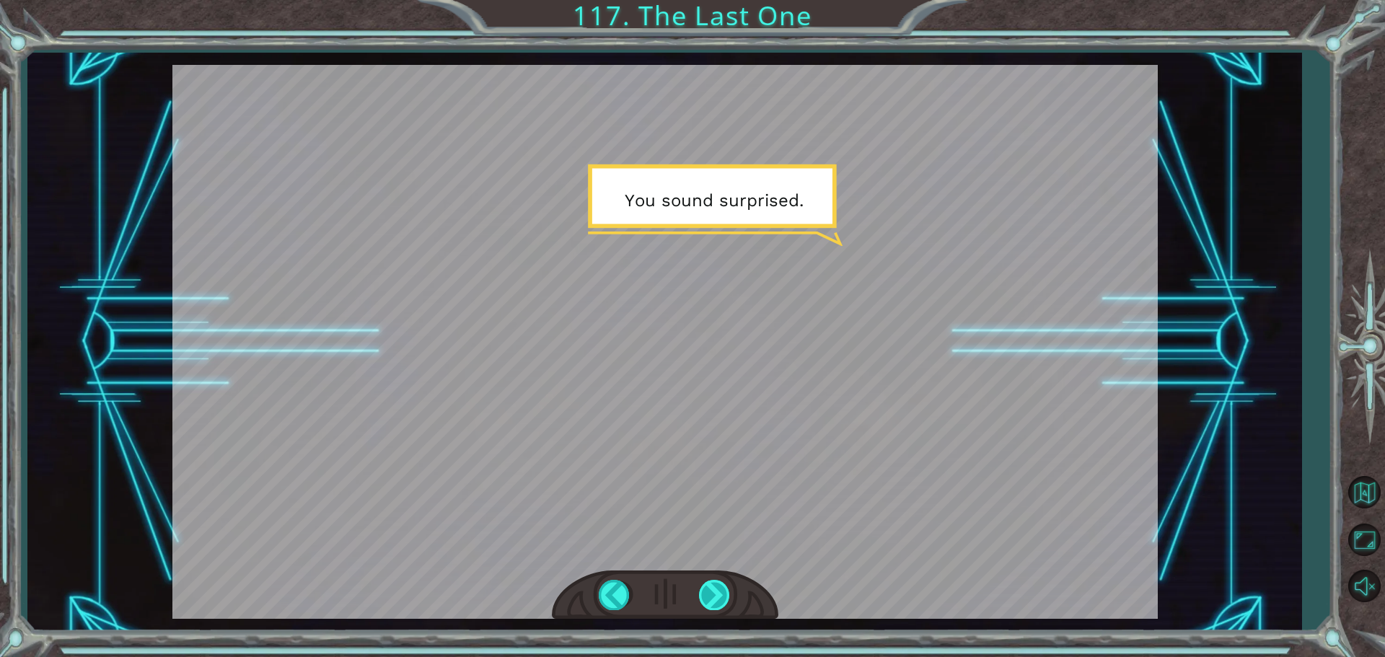
click at [712, 591] on div at bounding box center [715, 595] width 32 height 30
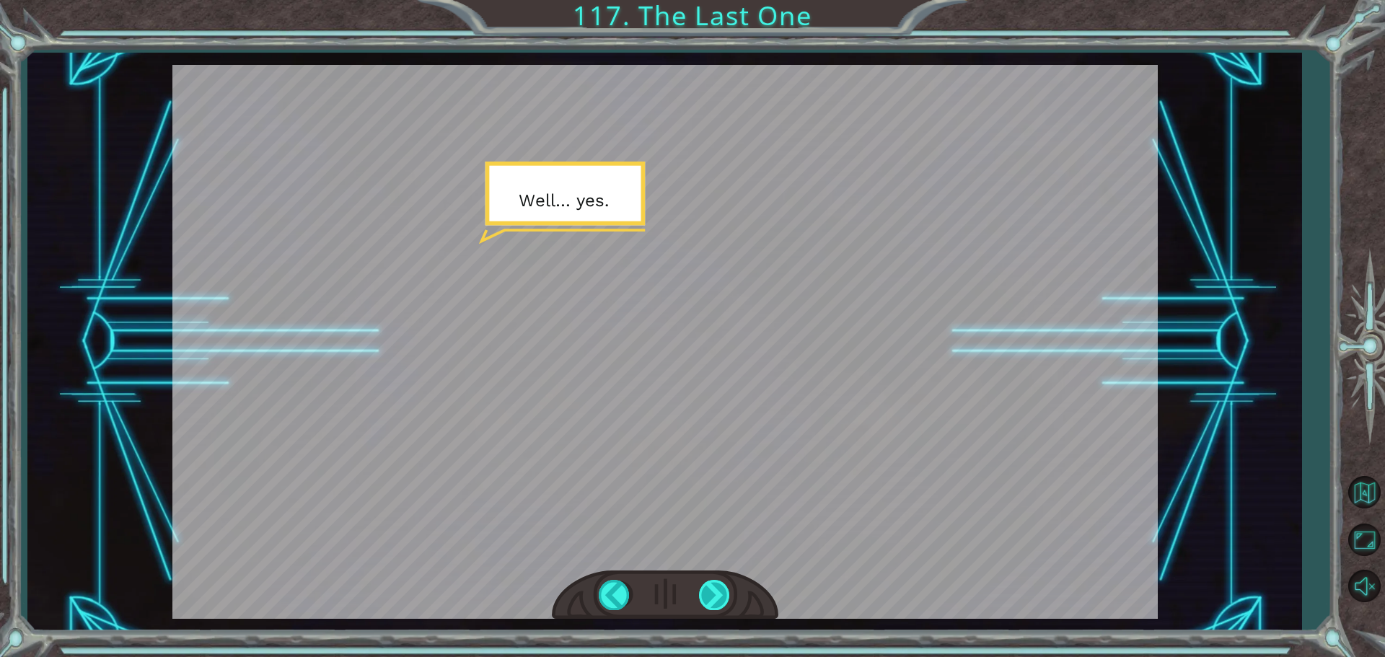
click at [712, 591] on div at bounding box center [715, 595] width 32 height 30
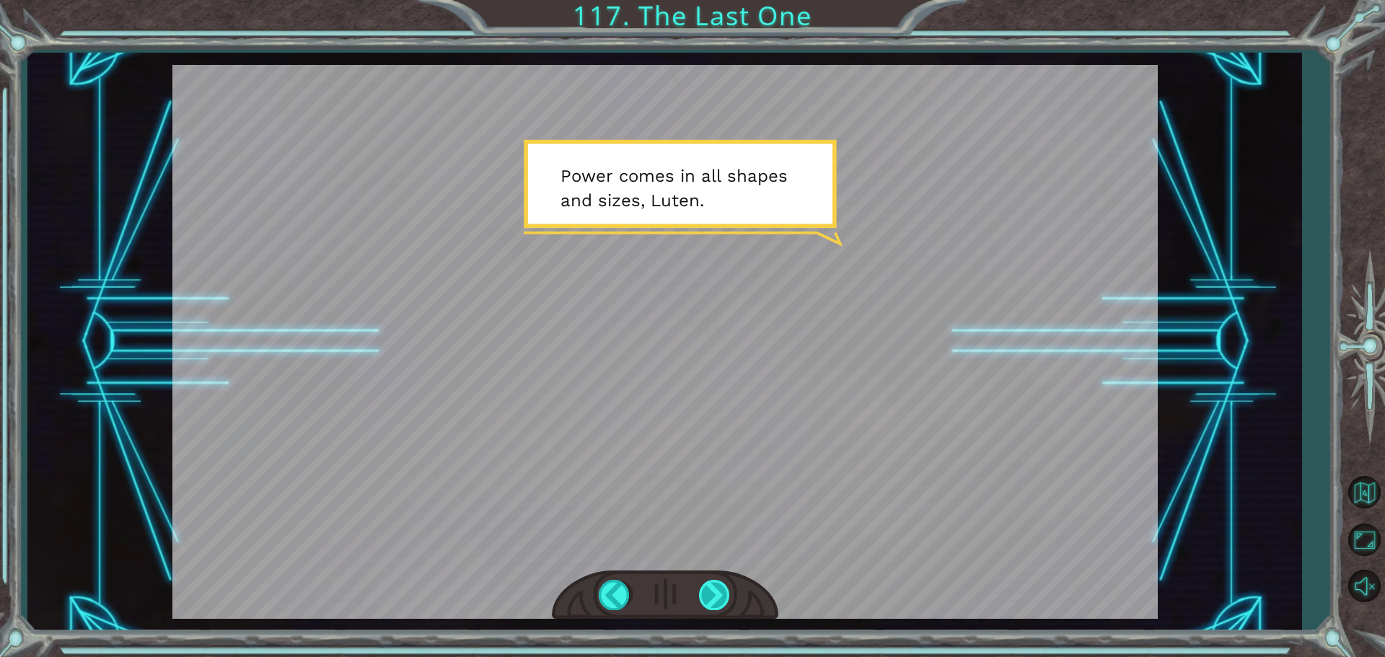
click at [703, 589] on div at bounding box center [715, 595] width 32 height 30
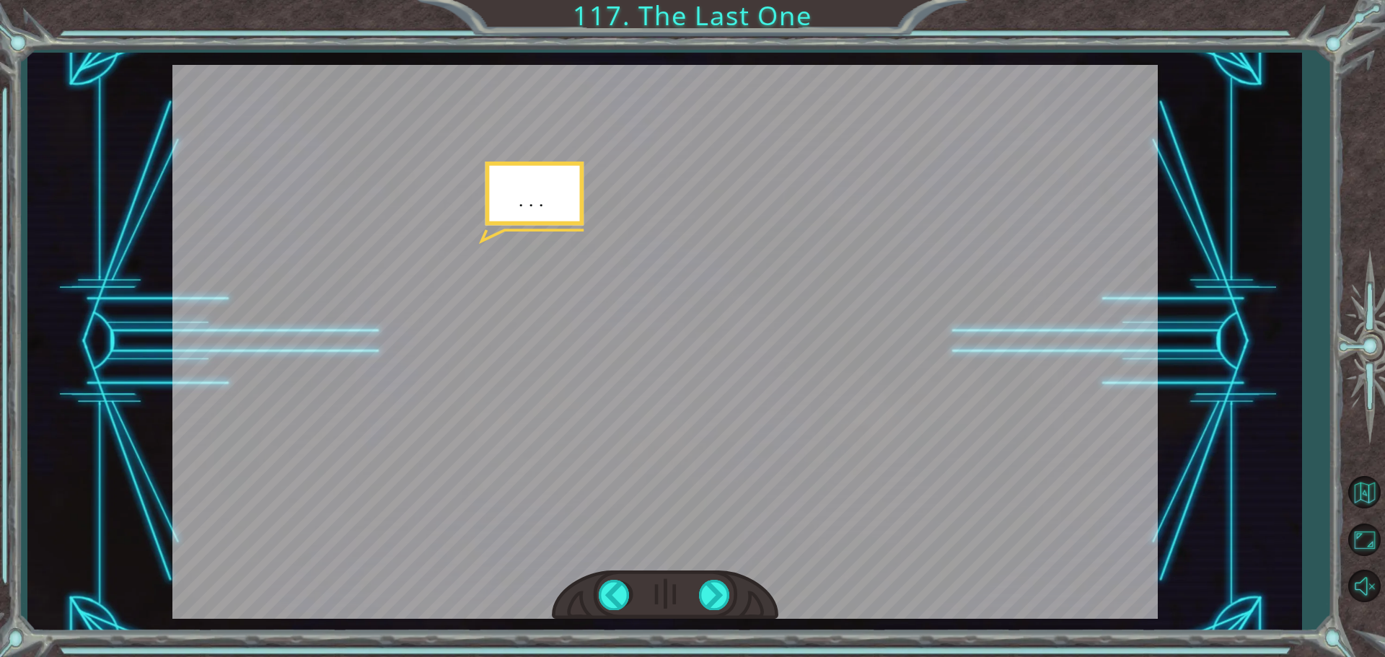
click at [681, 590] on div at bounding box center [665, 595] width 226 height 50
click at [716, 596] on div at bounding box center [715, 595] width 32 height 30
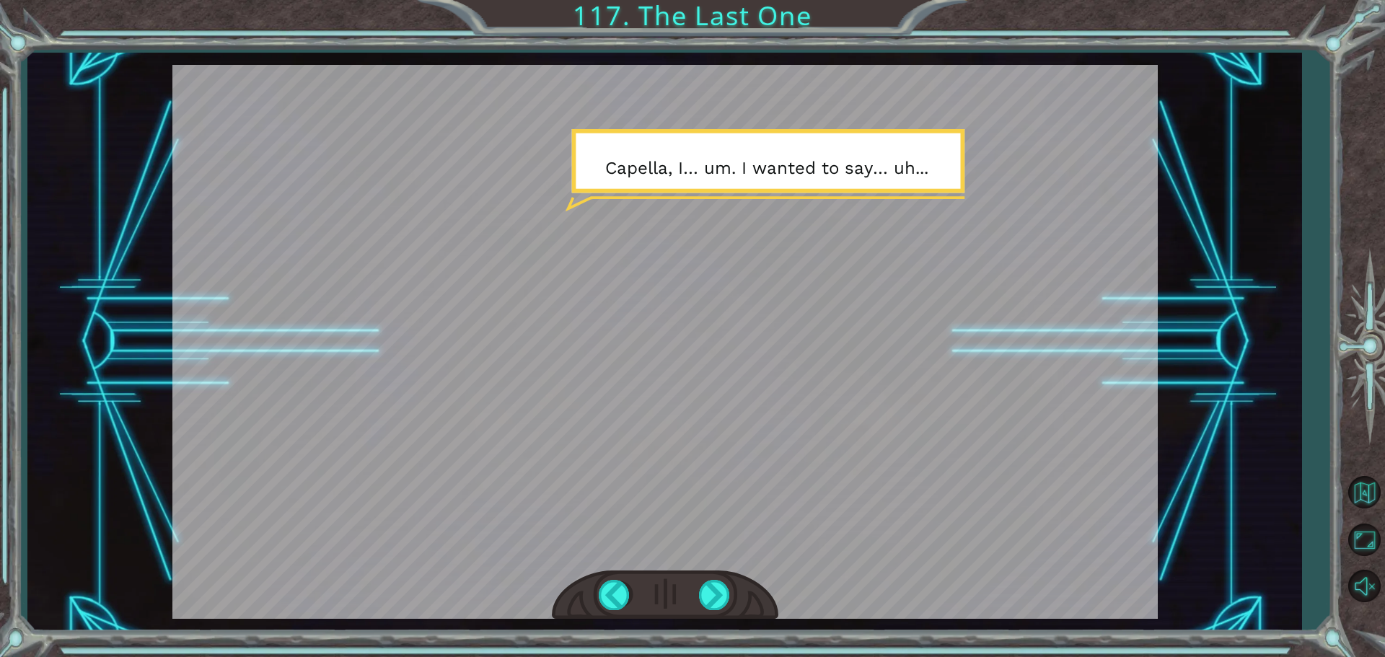
click at [722, 573] on div at bounding box center [665, 595] width 226 height 50
click at [728, 579] on div at bounding box center [665, 595] width 226 height 50
click at [705, 588] on div at bounding box center [715, 595] width 32 height 30
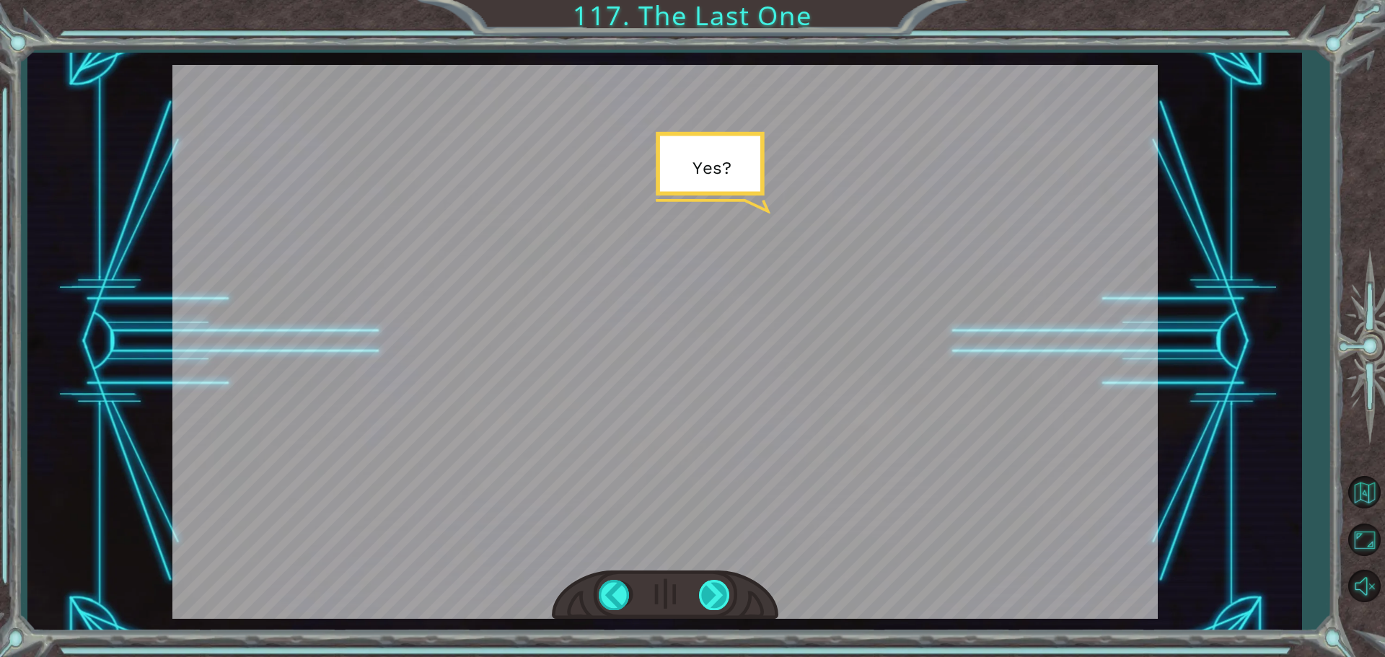
click at [702, 599] on div at bounding box center [715, 595] width 32 height 30
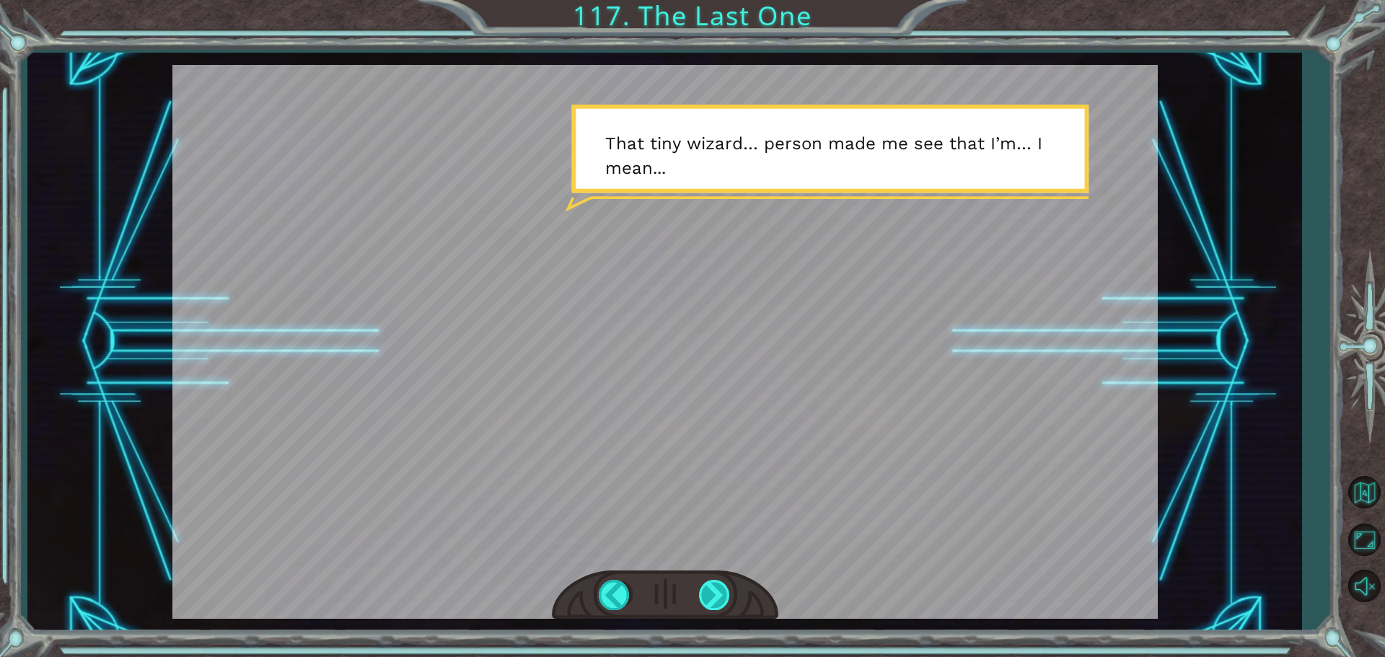
click at [710, 594] on div at bounding box center [715, 595] width 32 height 30
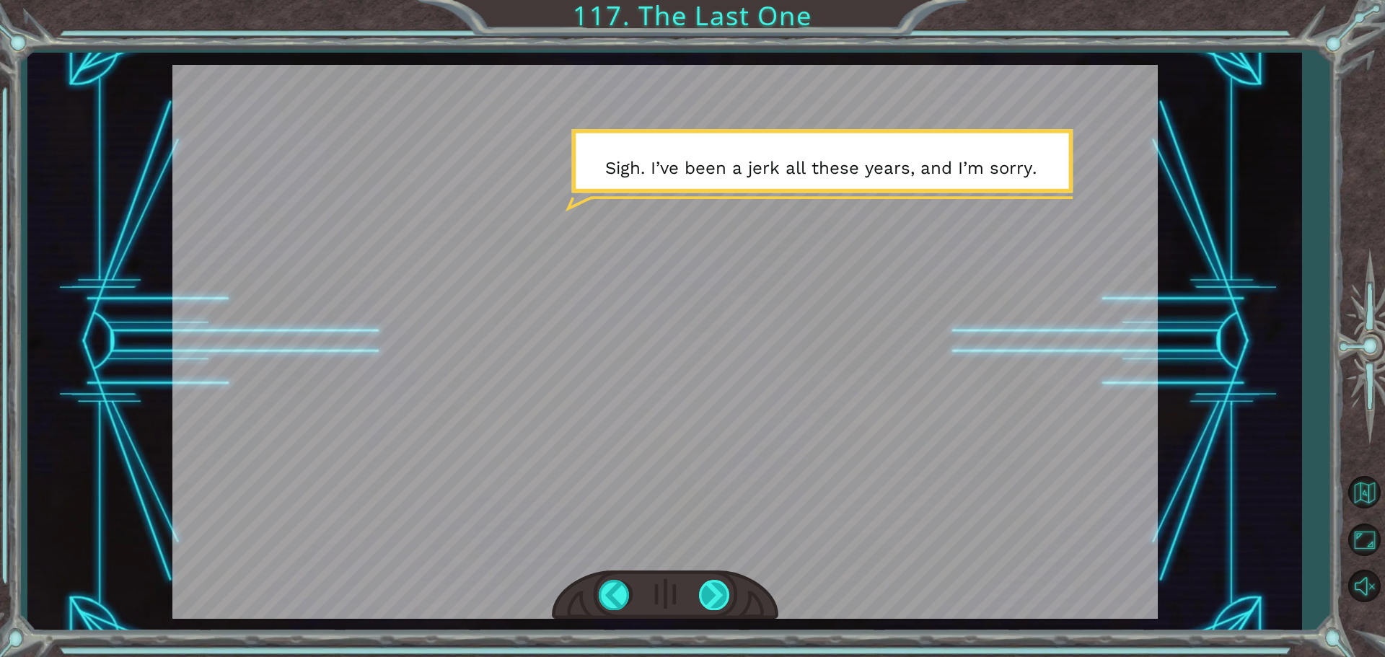
click at [705, 595] on div at bounding box center [715, 595] width 32 height 30
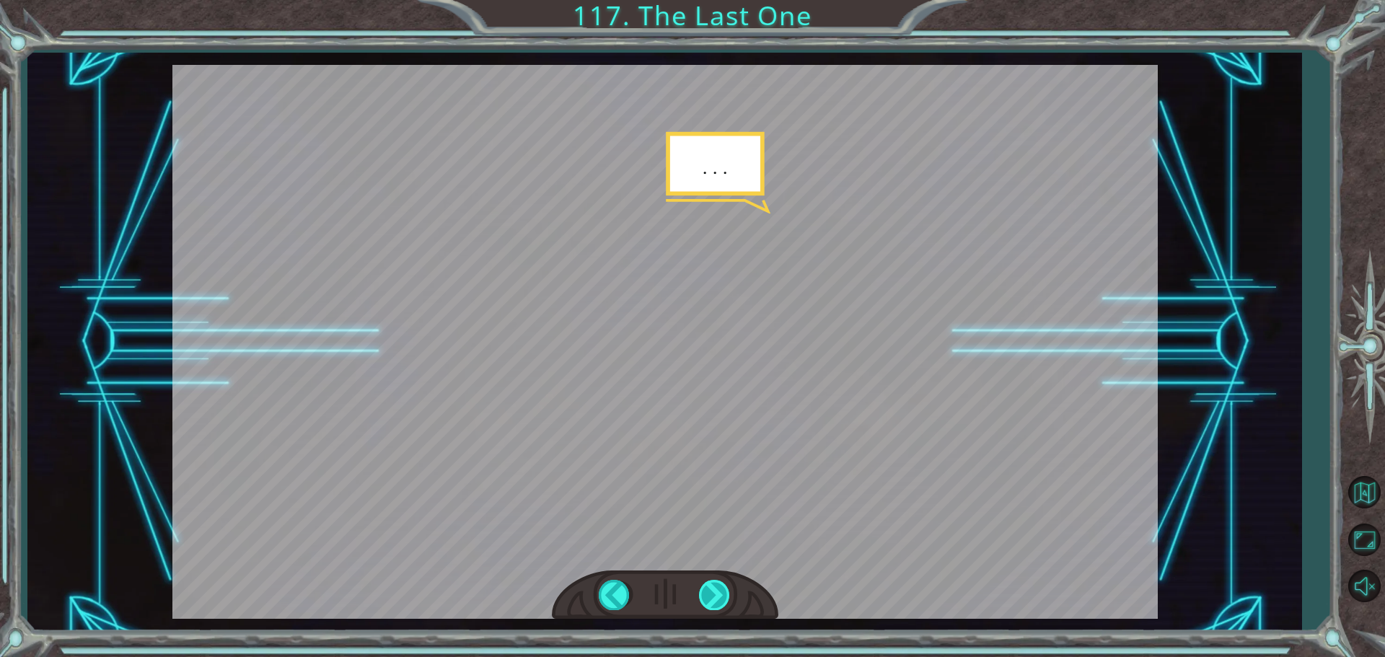
click at [705, 595] on div at bounding box center [715, 595] width 32 height 30
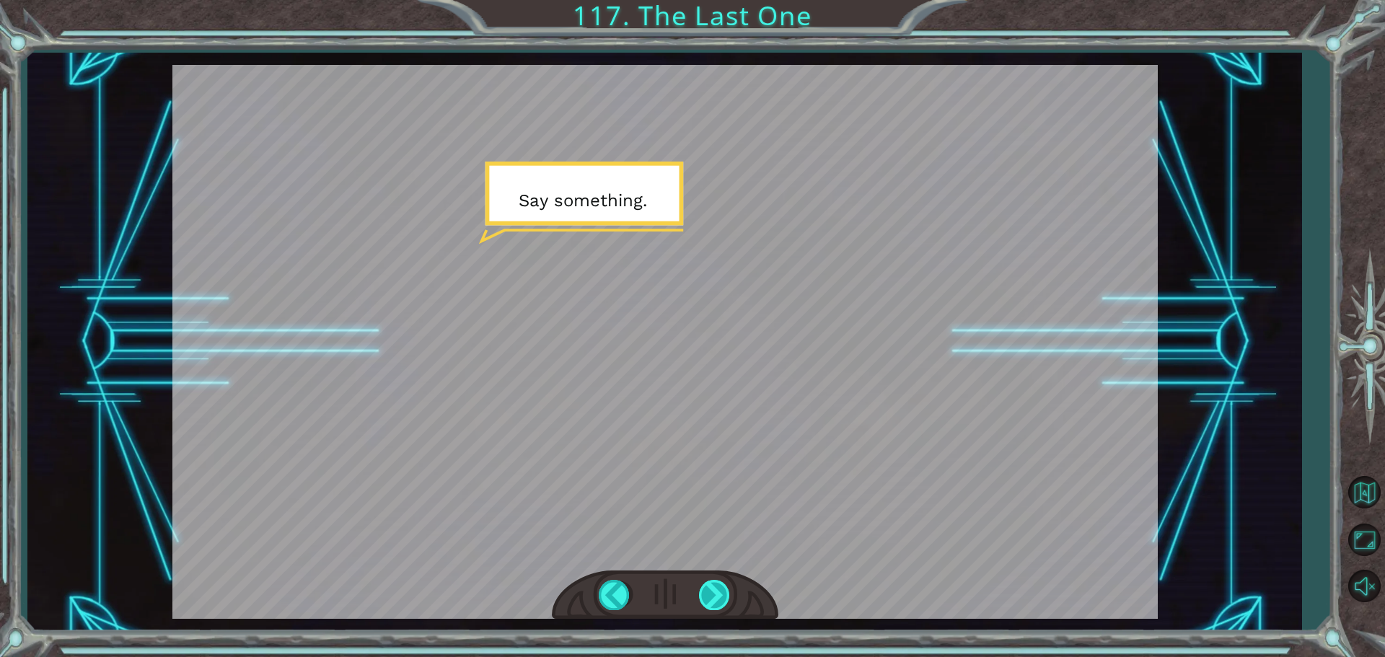
click at [705, 595] on div at bounding box center [715, 595] width 32 height 30
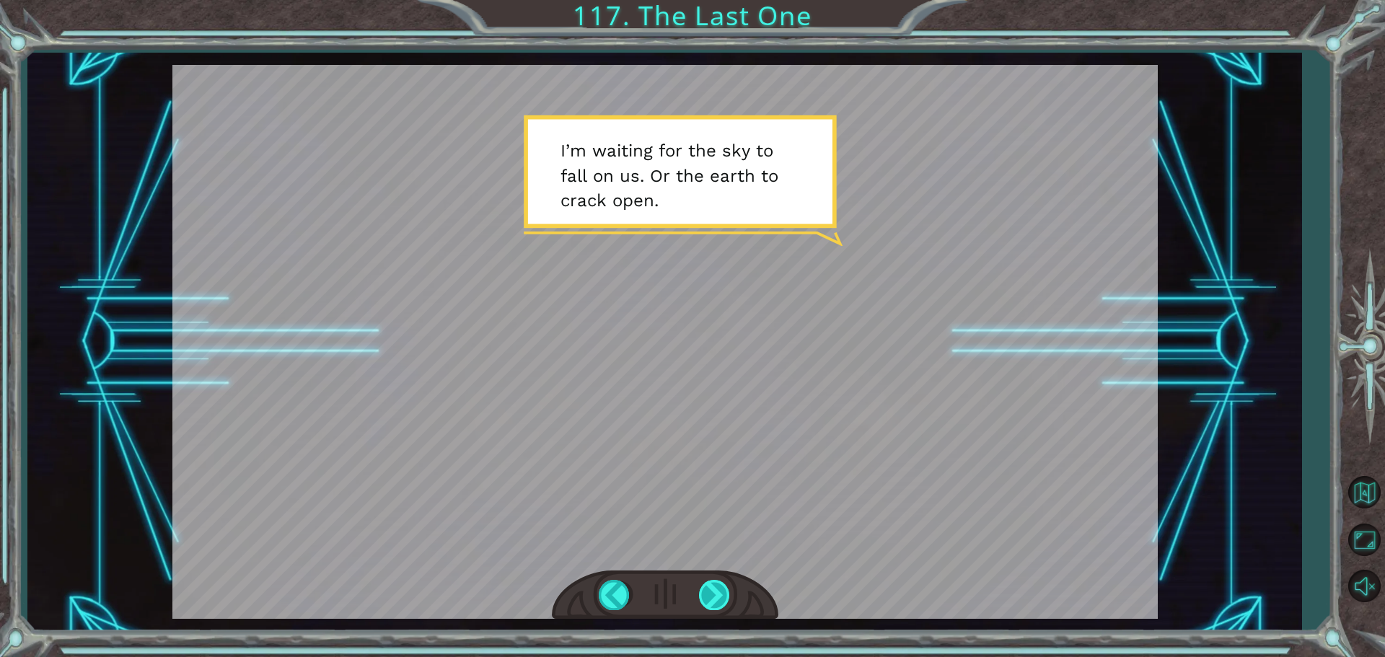
click at [705, 595] on div at bounding box center [715, 595] width 32 height 30
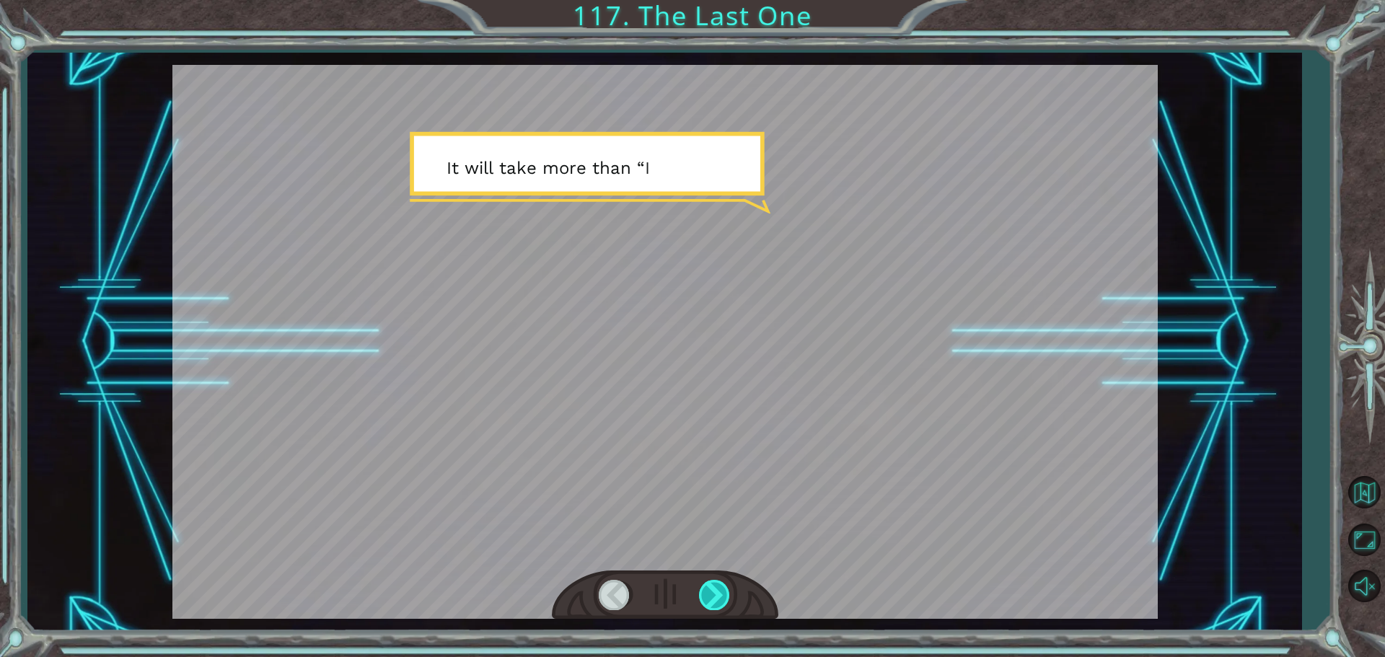
click at [705, 595] on div at bounding box center [715, 595] width 32 height 30
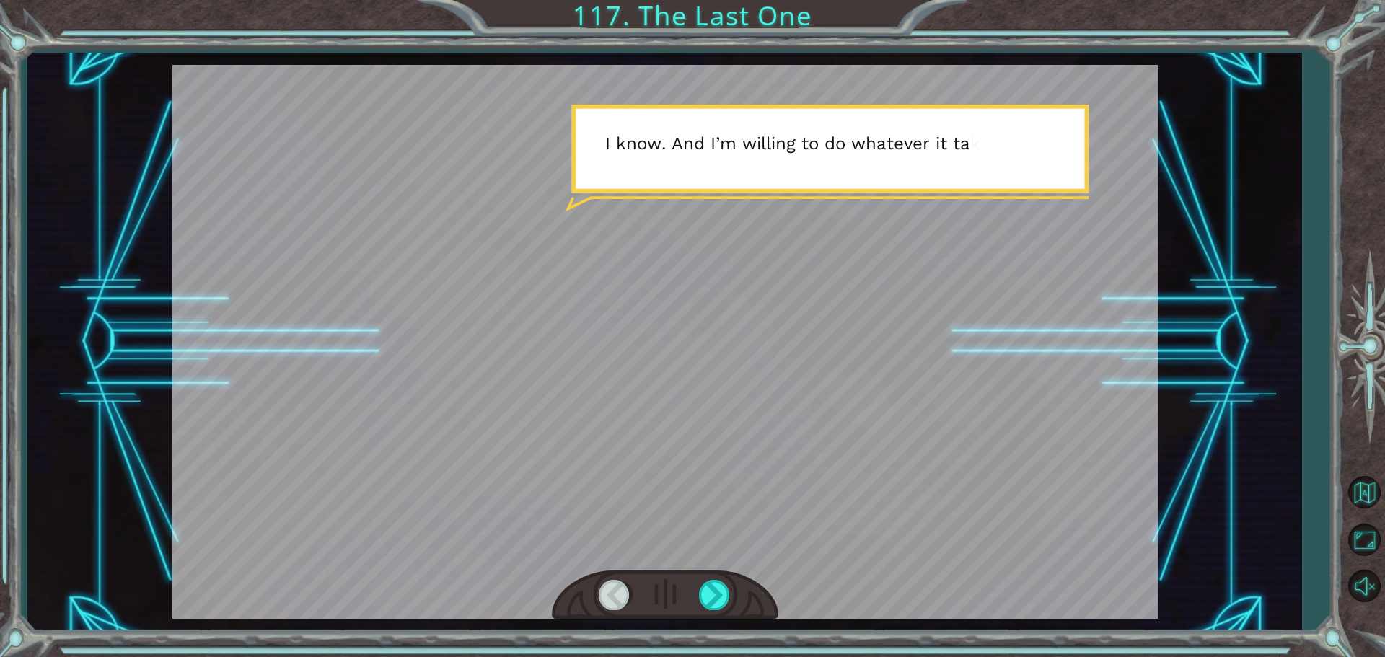
click at [614, 606] on div at bounding box center [615, 595] width 32 height 30
click at [614, 598] on div at bounding box center [615, 595] width 32 height 30
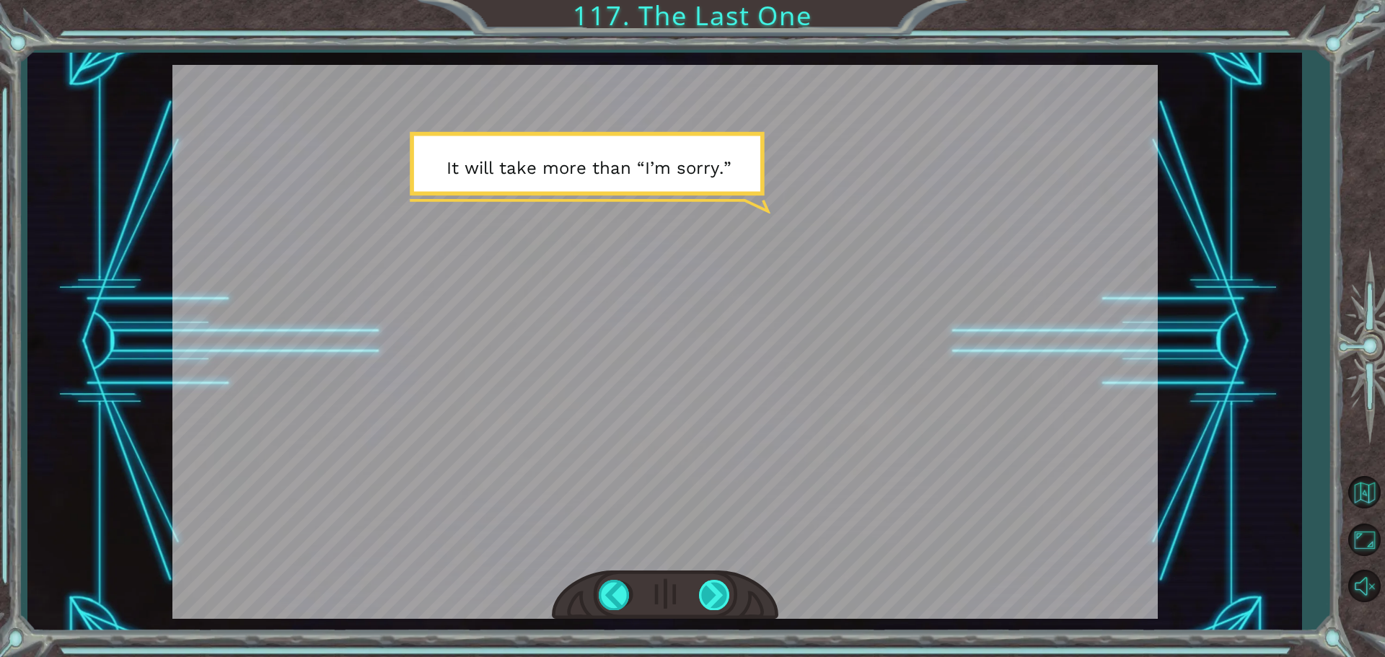
click at [702, 586] on div at bounding box center [715, 595] width 32 height 30
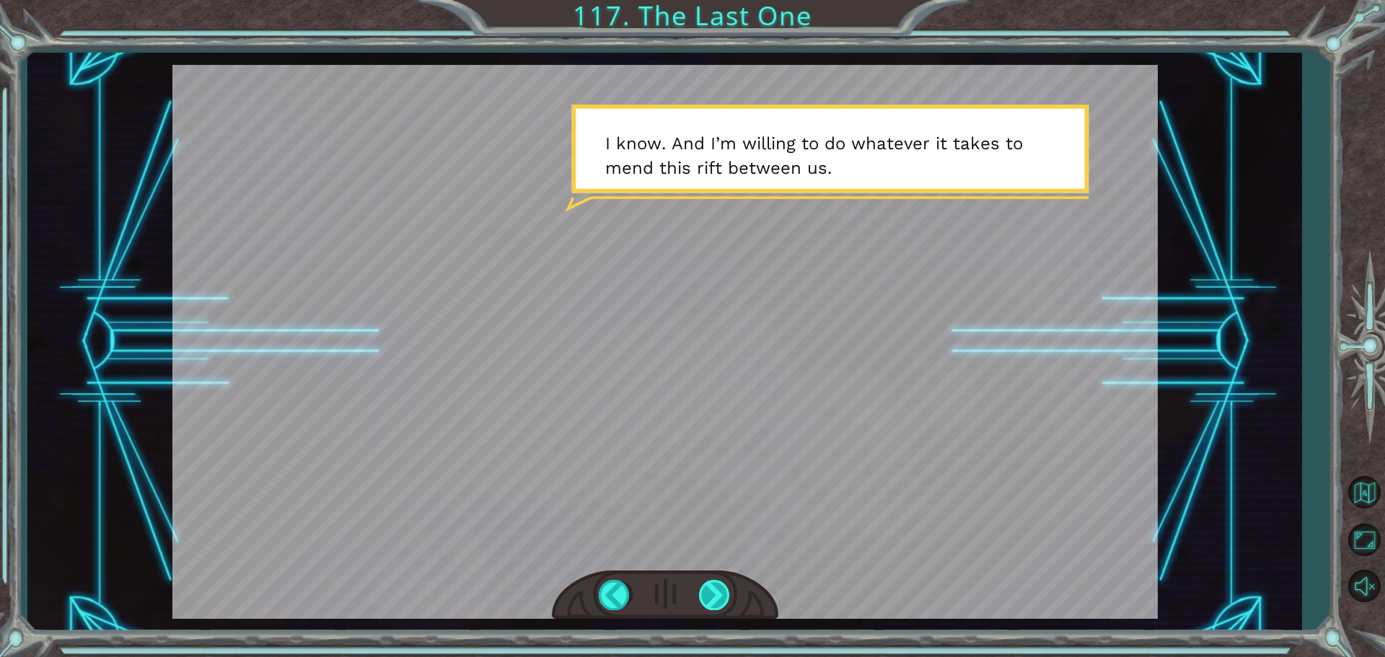
click at [701, 586] on div at bounding box center [715, 595] width 32 height 30
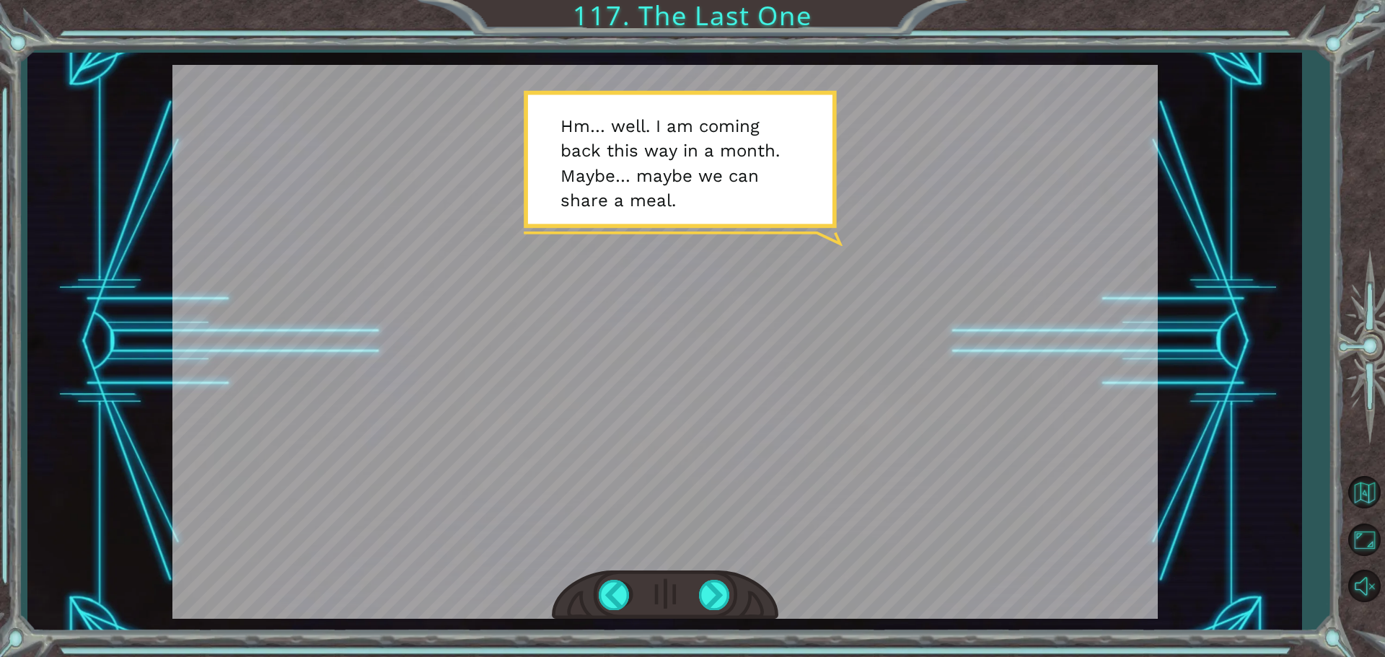
click at [694, 586] on div at bounding box center [665, 595] width 226 height 50
click at [710, 592] on div at bounding box center [715, 595] width 32 height 30
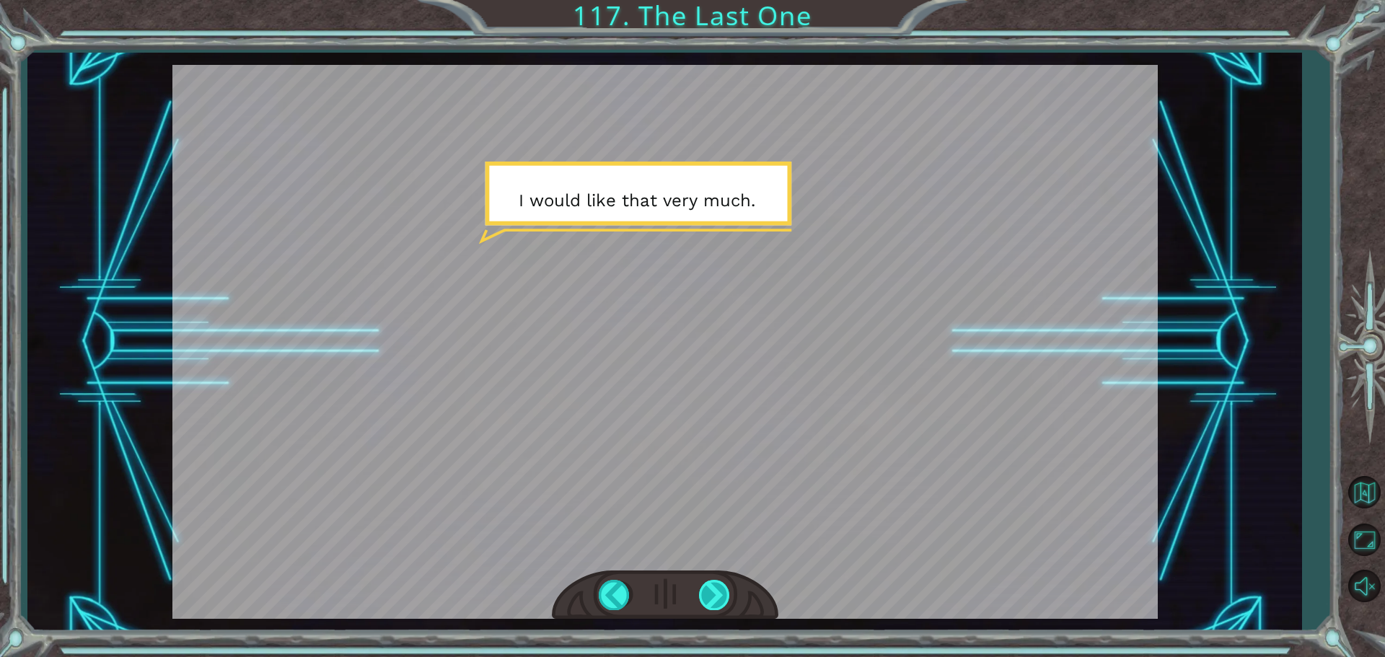
drag, startPoint x: 712, startPoint y: 592, endPoint x: 705, endPoint y: 591, distance: 7.2
click at [710, 592] on div at bounding box center [715, 595] width 32 height 30
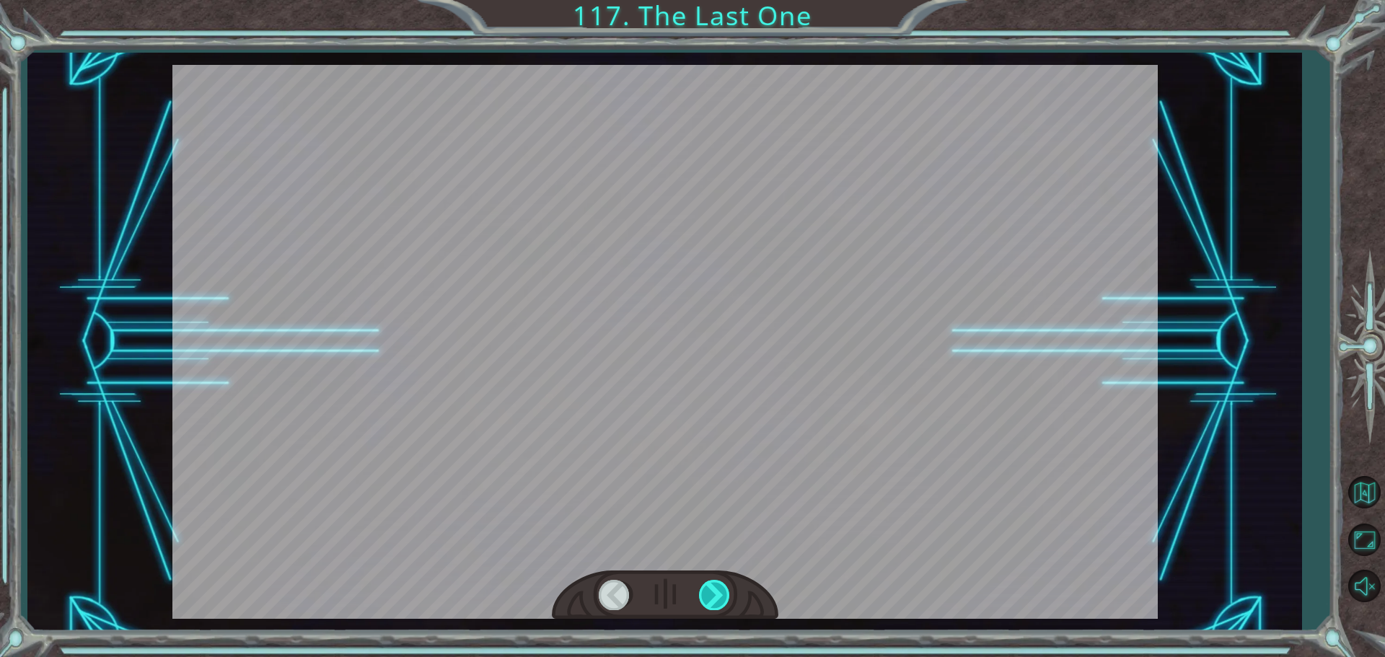
click at [705, 591] on div at bounding box center [715, 595] width 32 height 30
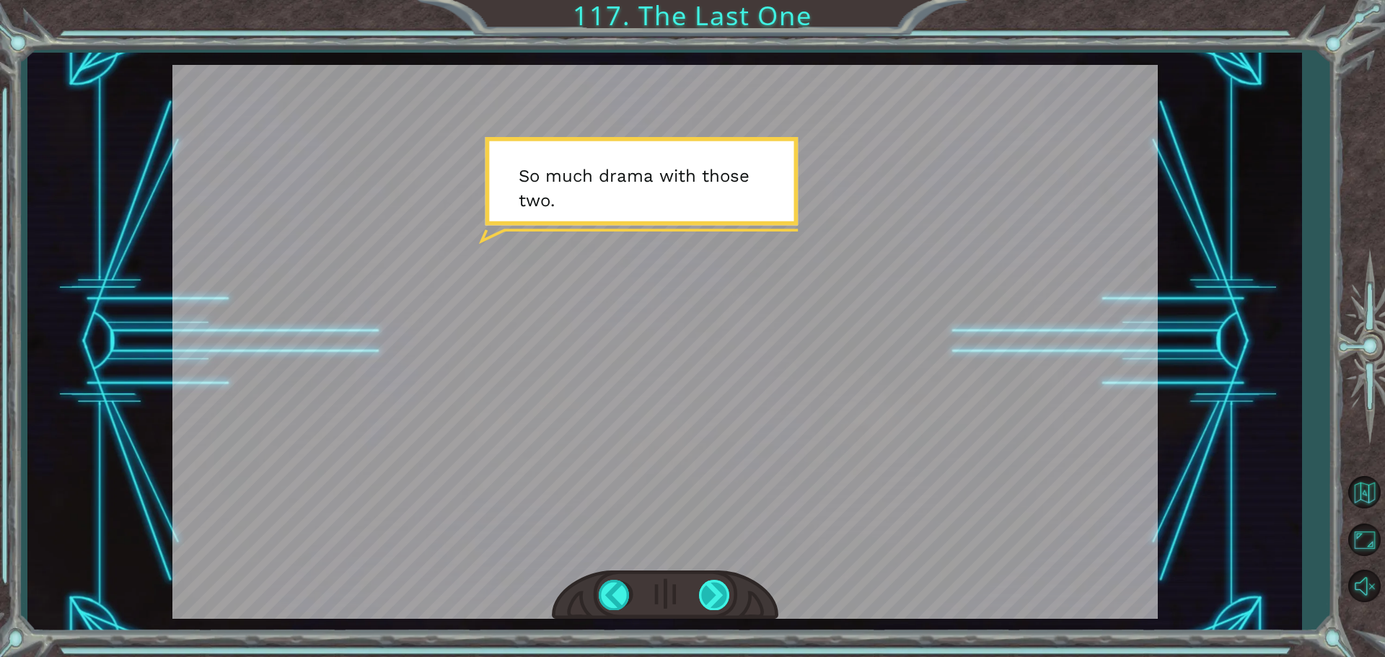
click at [705, 591] on div at bounding box center [715, 595] width 32 height 30
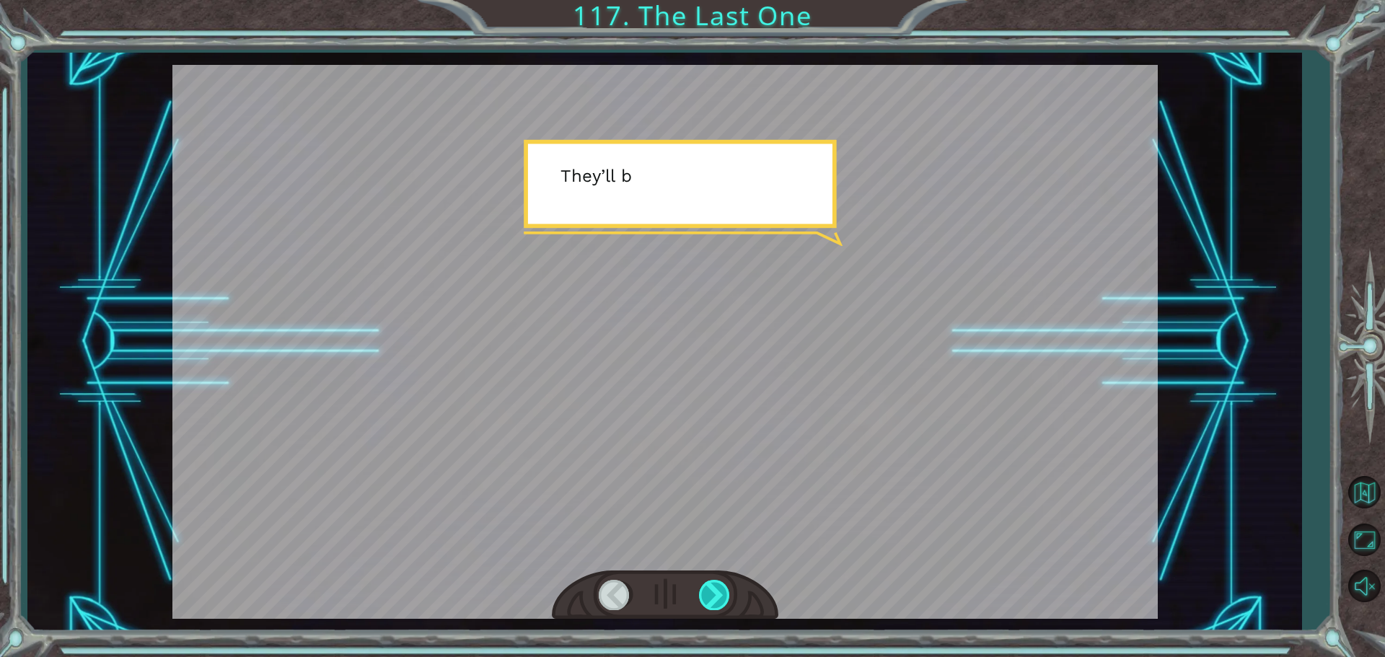
click at [705, 591] on div at bounding box center [715, 595] width 32 height 30
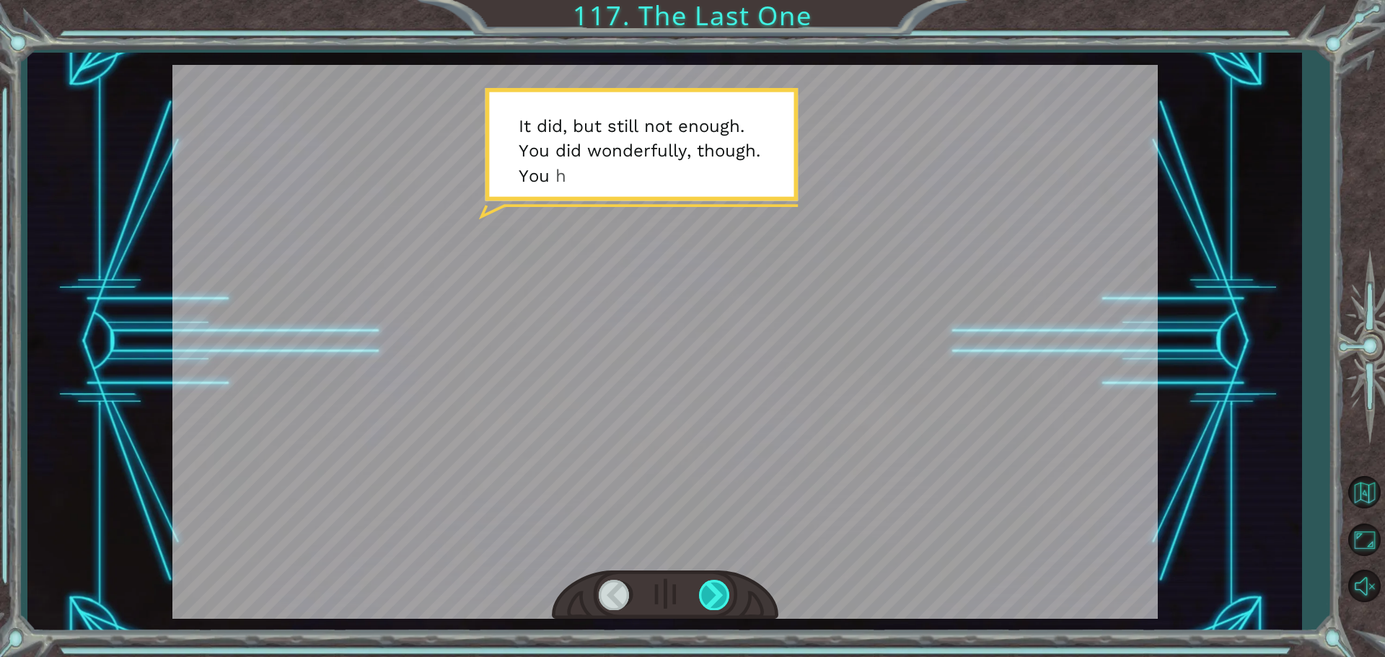
click at [705, 591] on div at bounding box center [715, 595] width 32 height 30
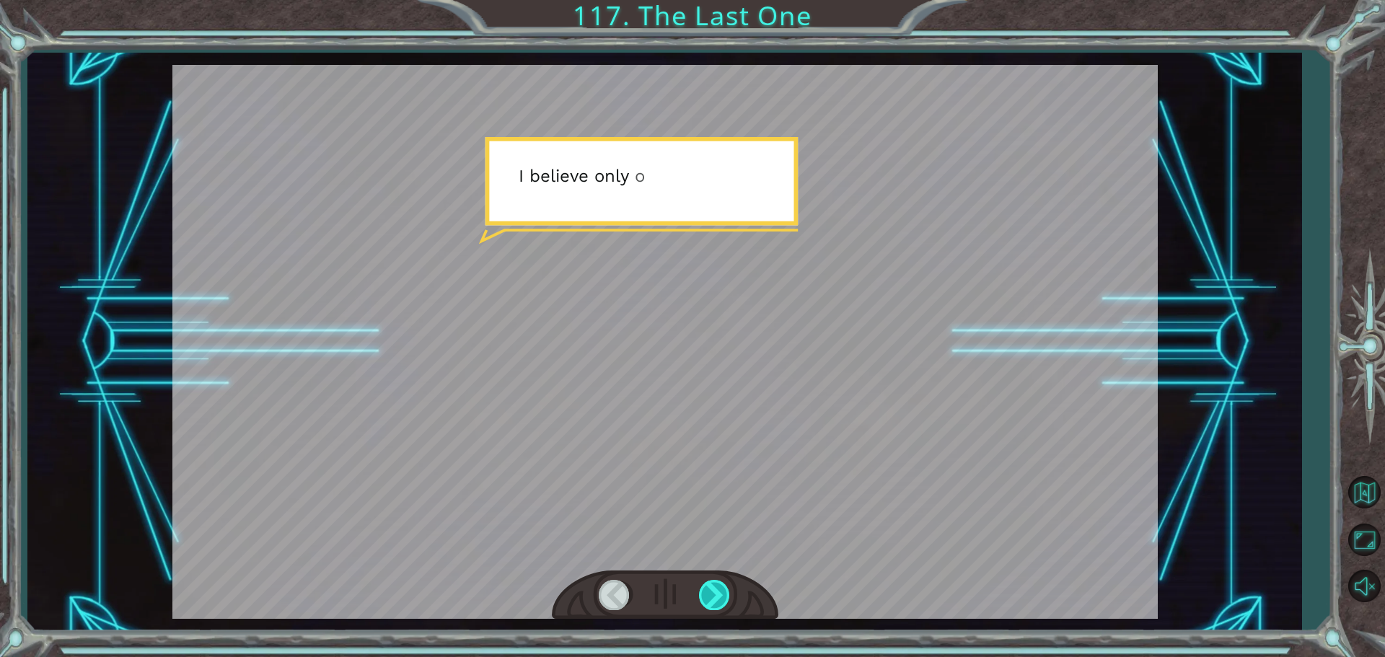
click at [704, 584] on div at bounding box center [715, 595] width 32 height 30
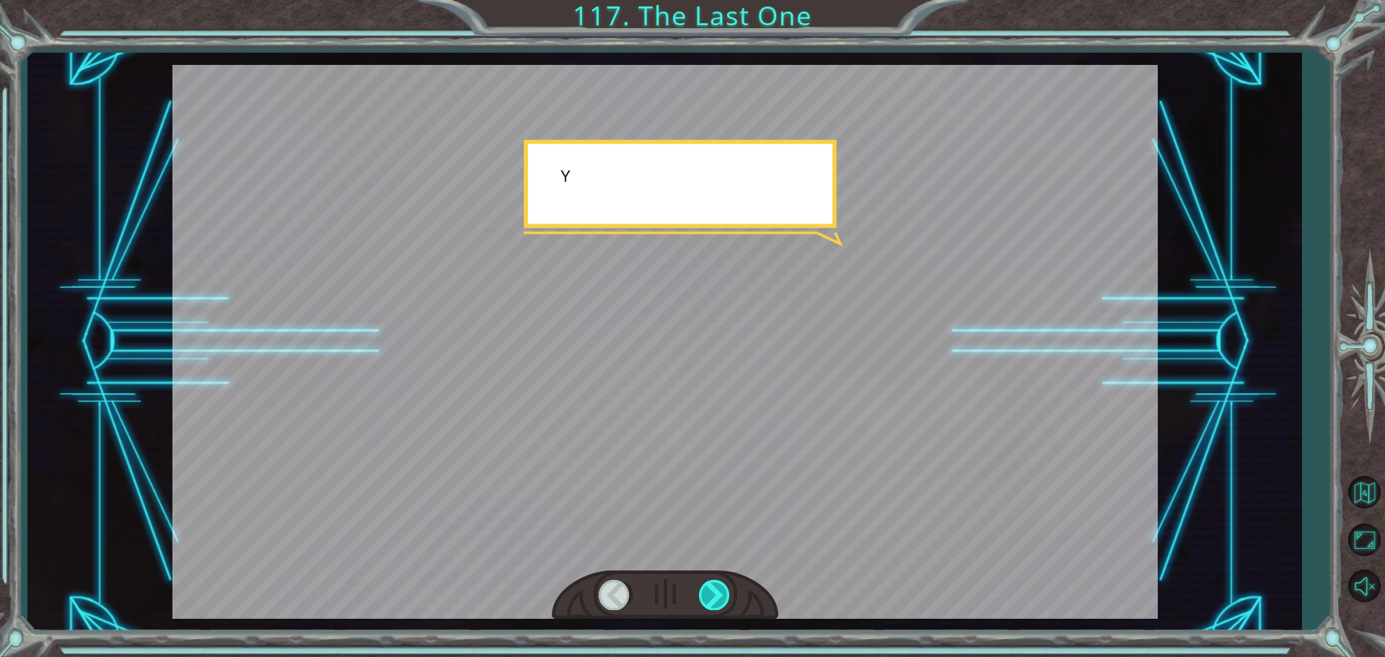
click at [704, 584] on div at bounding box center [715, 595] width 32 height 30
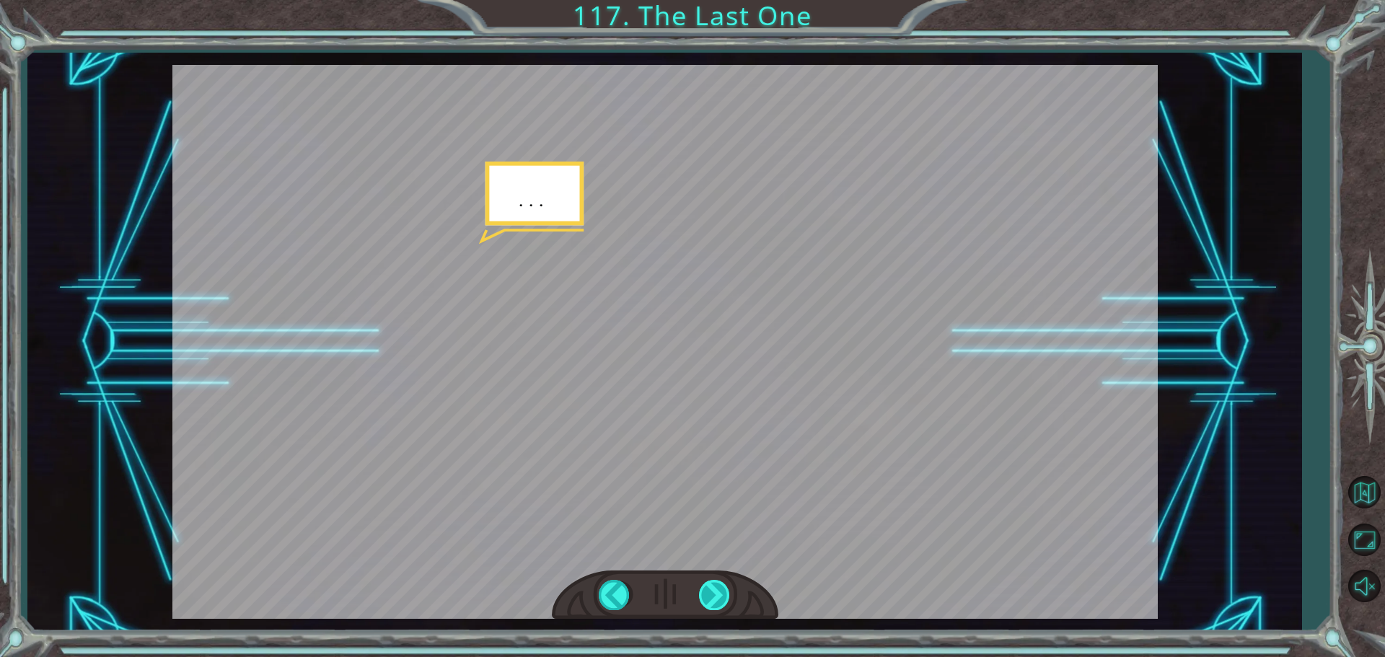
click at [704, 584] on div at bounding box center [715, 595] width 32 height 30
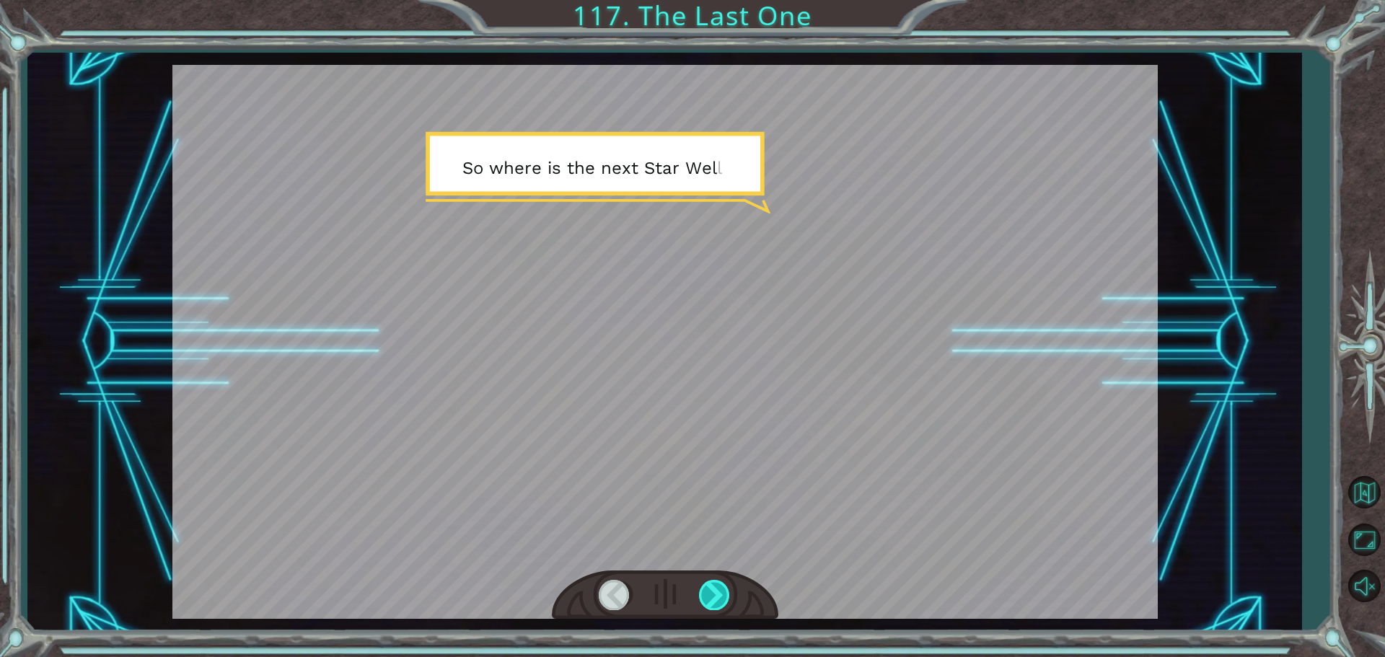
click at [704, 584] on div at bounding box center [715, 595] width 32 height 30
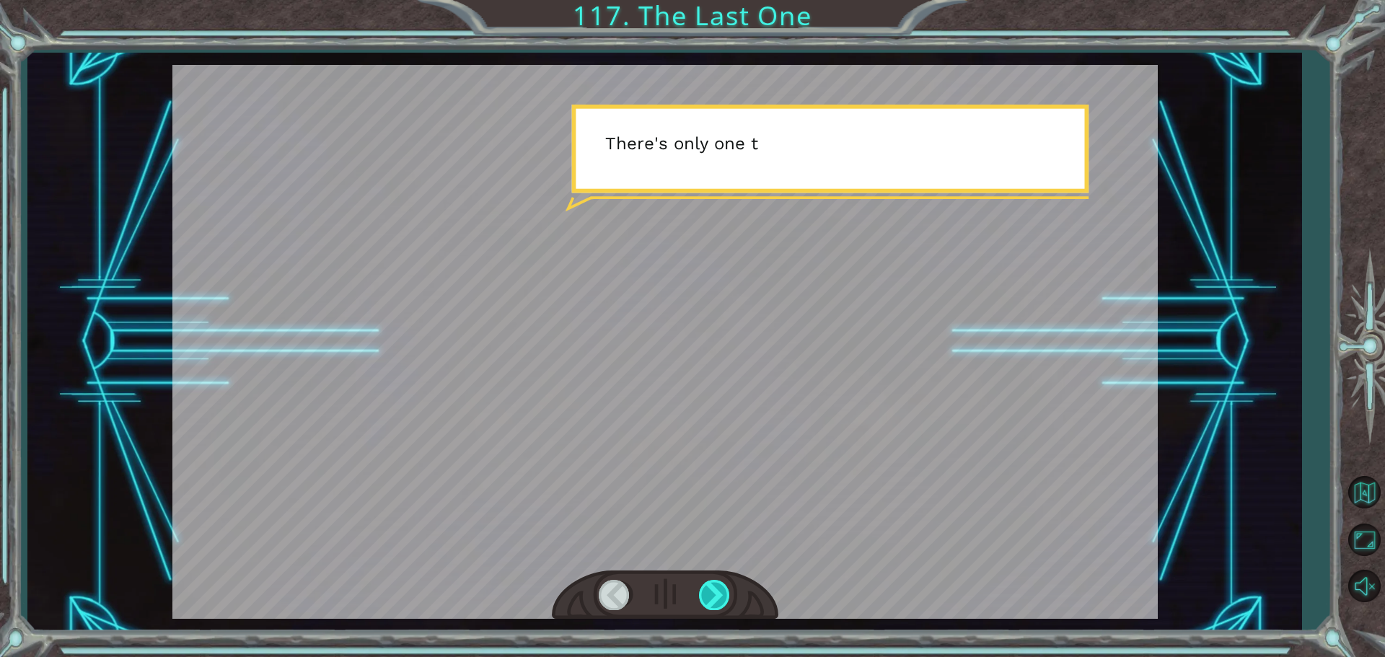
click at [704, 584] on div at bounding box center [715, 595] width 32 height 30
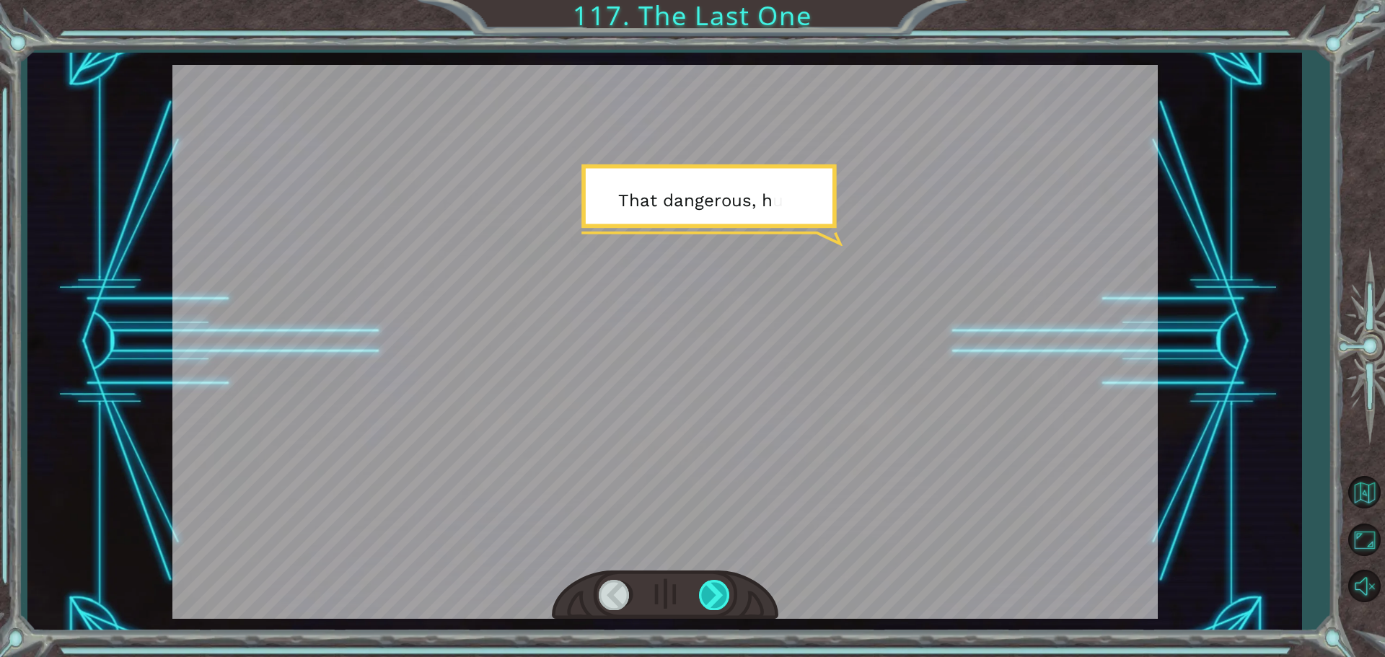
click at [704, 584] on div at bounding box center [715, 595] width 32 height 30
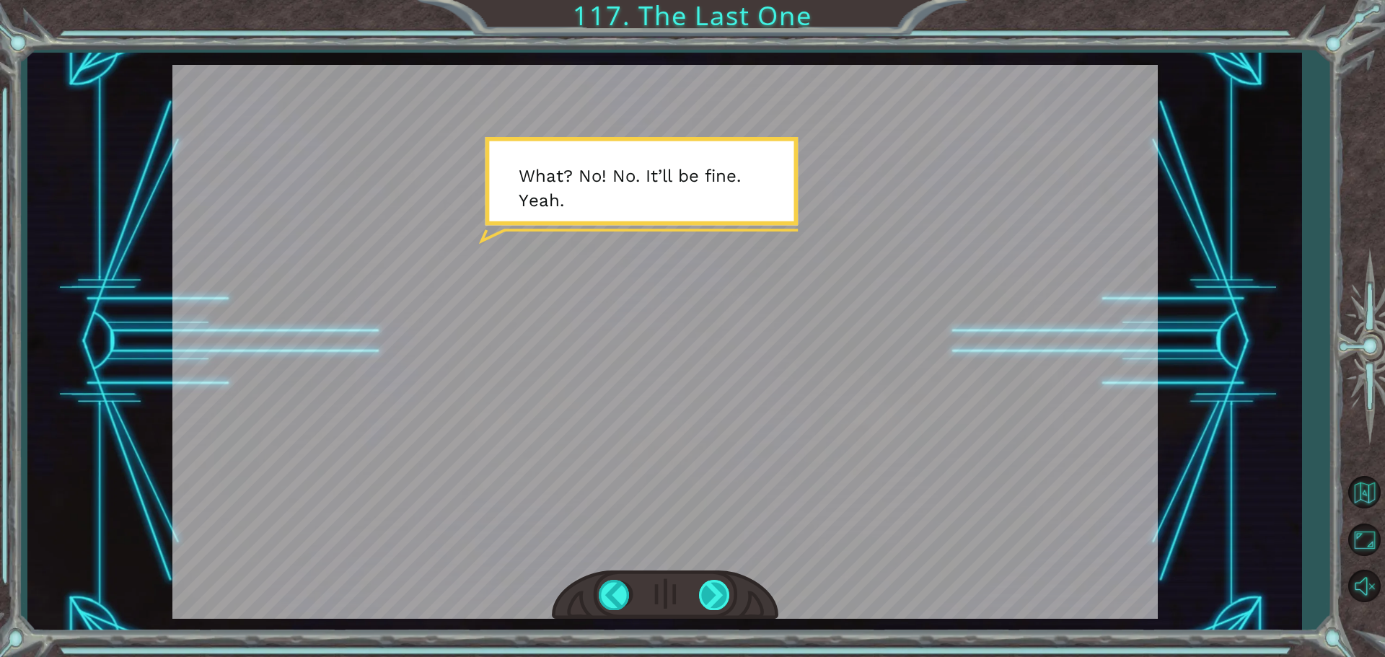
click at [704, 584] on div at bounding box center [715, 595] width 32 height 30
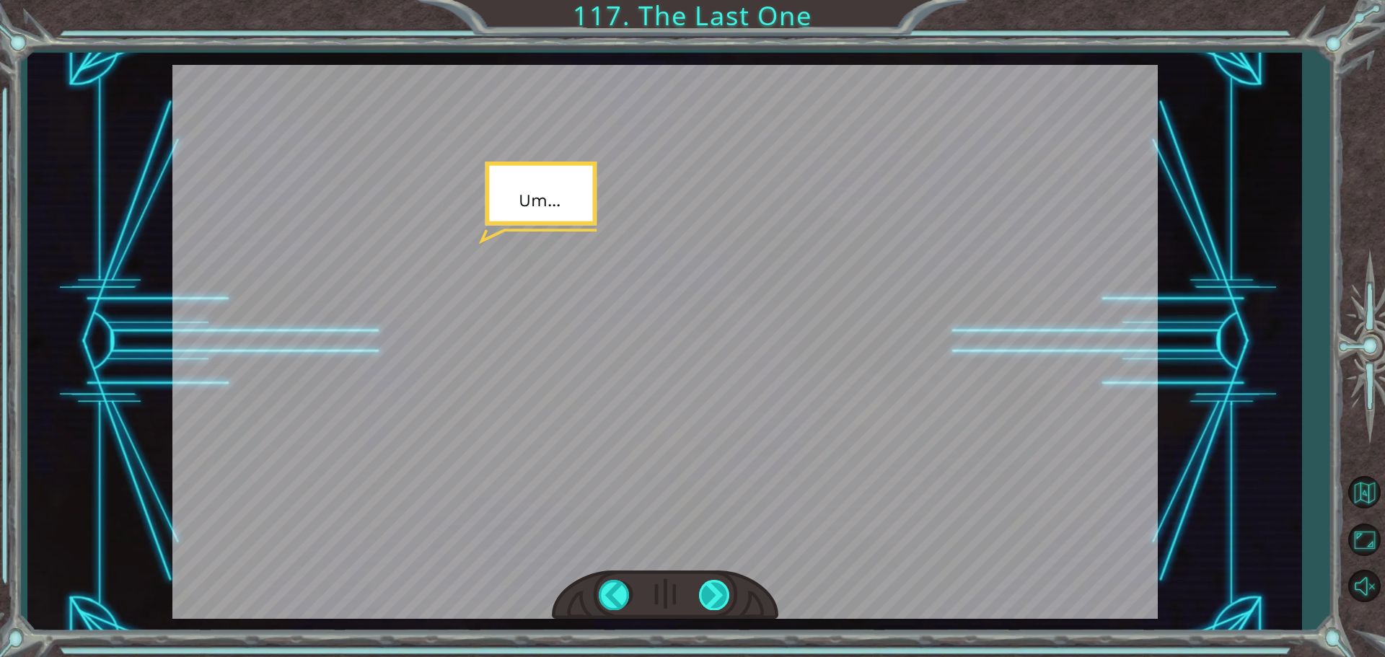
click at [704, 584] on div at bounding box center [715, 595] width 32 height 30
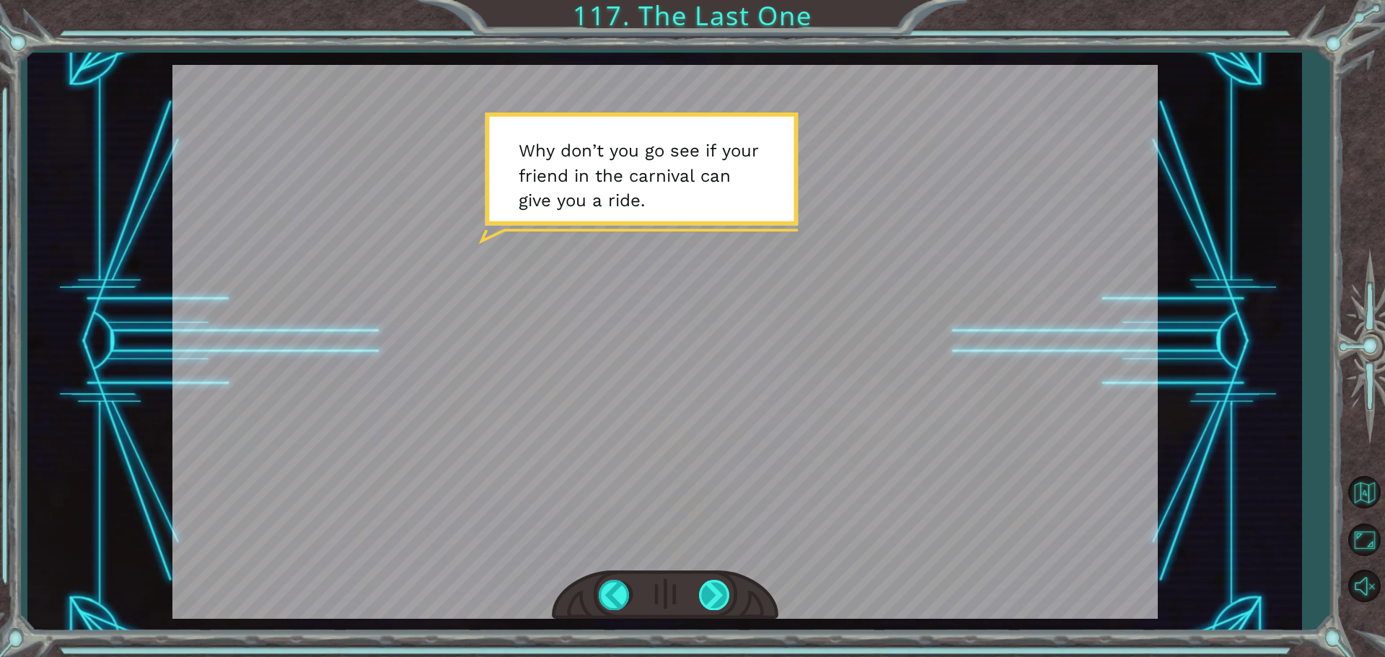
click at [704, 584] on div at bounding box center [715, 595] width 32 height 30
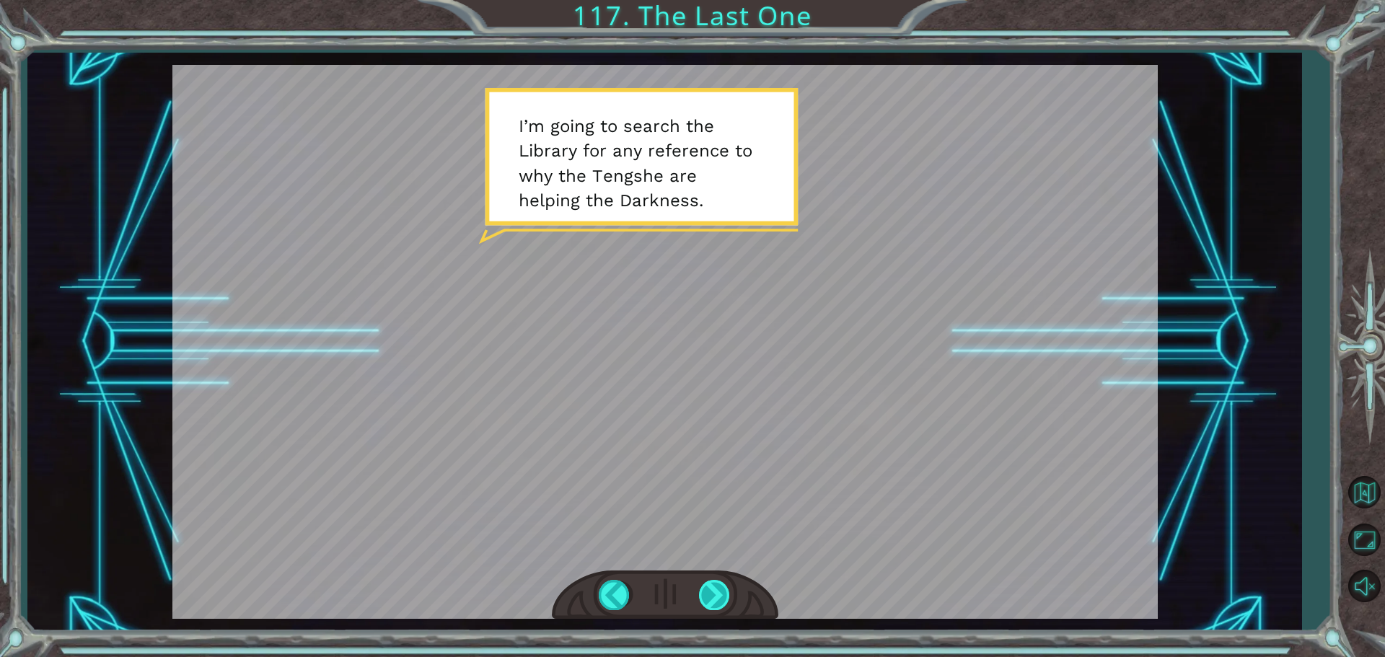
click at [704, 584] on div at bounding box center [715, 595] width 32 height 30
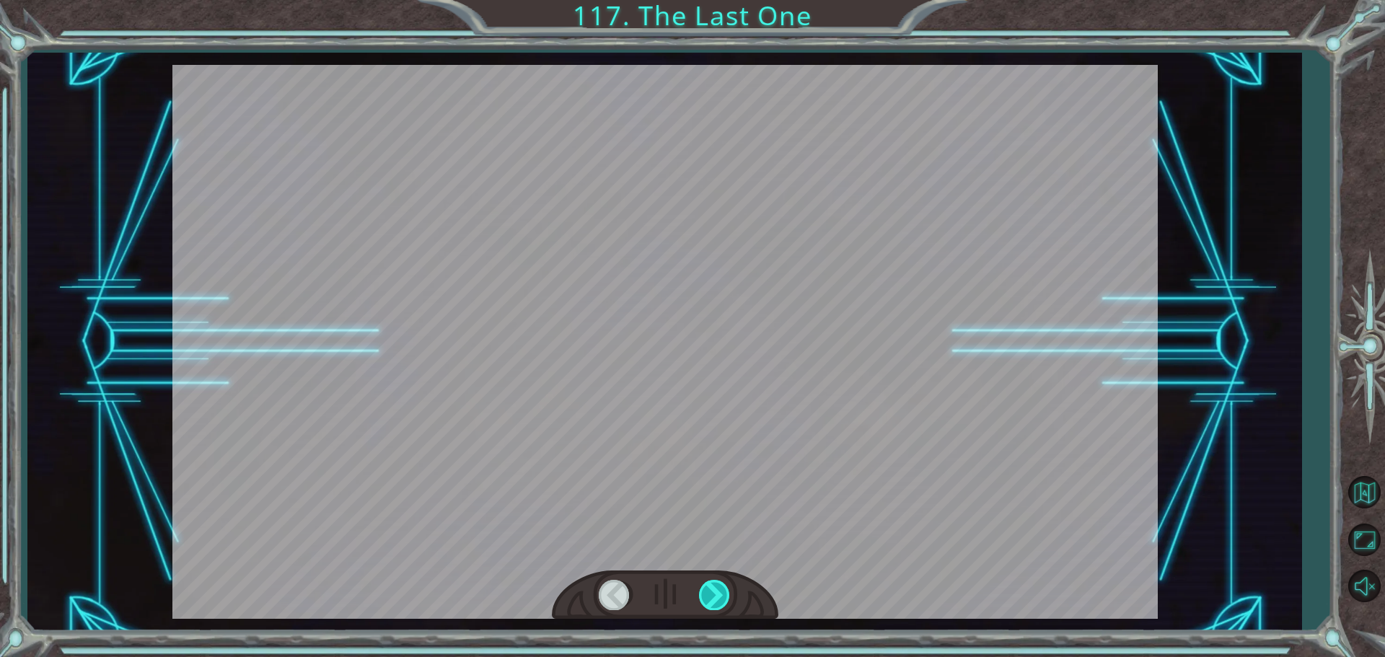
click at [704, 584] on div at bounding box center [715, 595] width 32 height 30
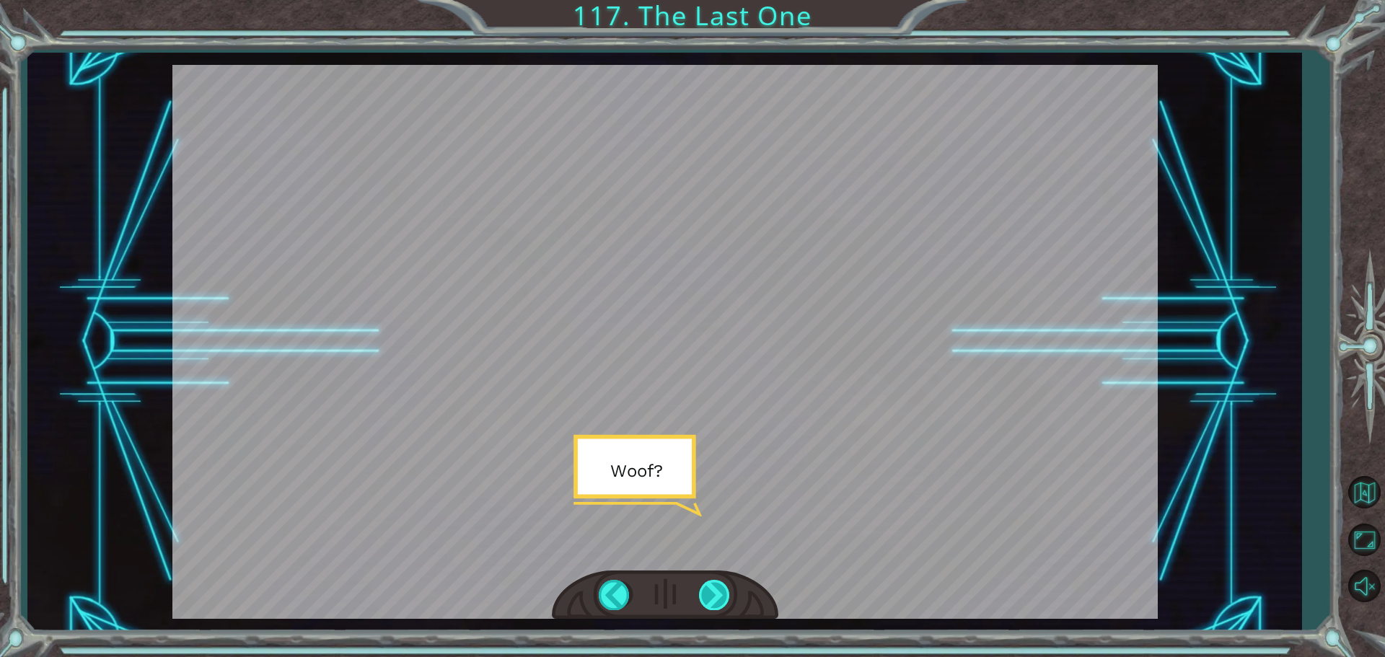
click at [703, 587] on div at bounding box center [715, 595] width 32 height 30
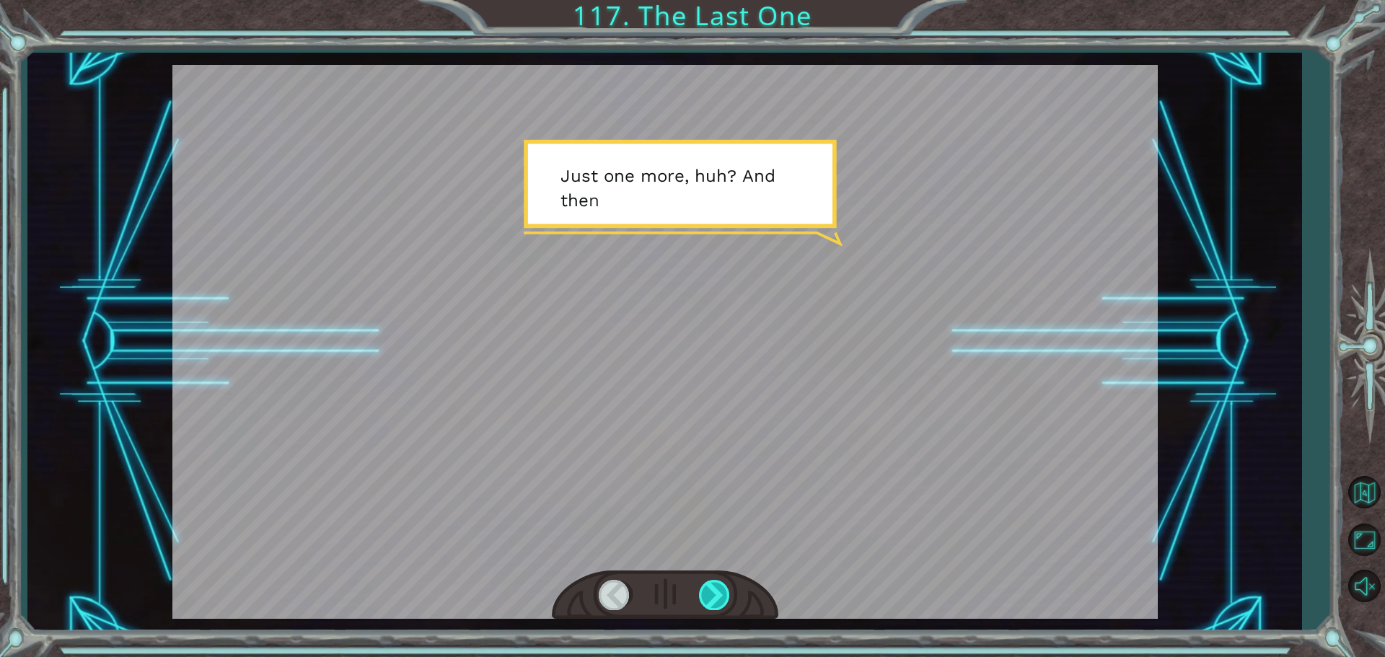
click at [703, 587] on div at bounding box center [715, 595] width 32 height 30
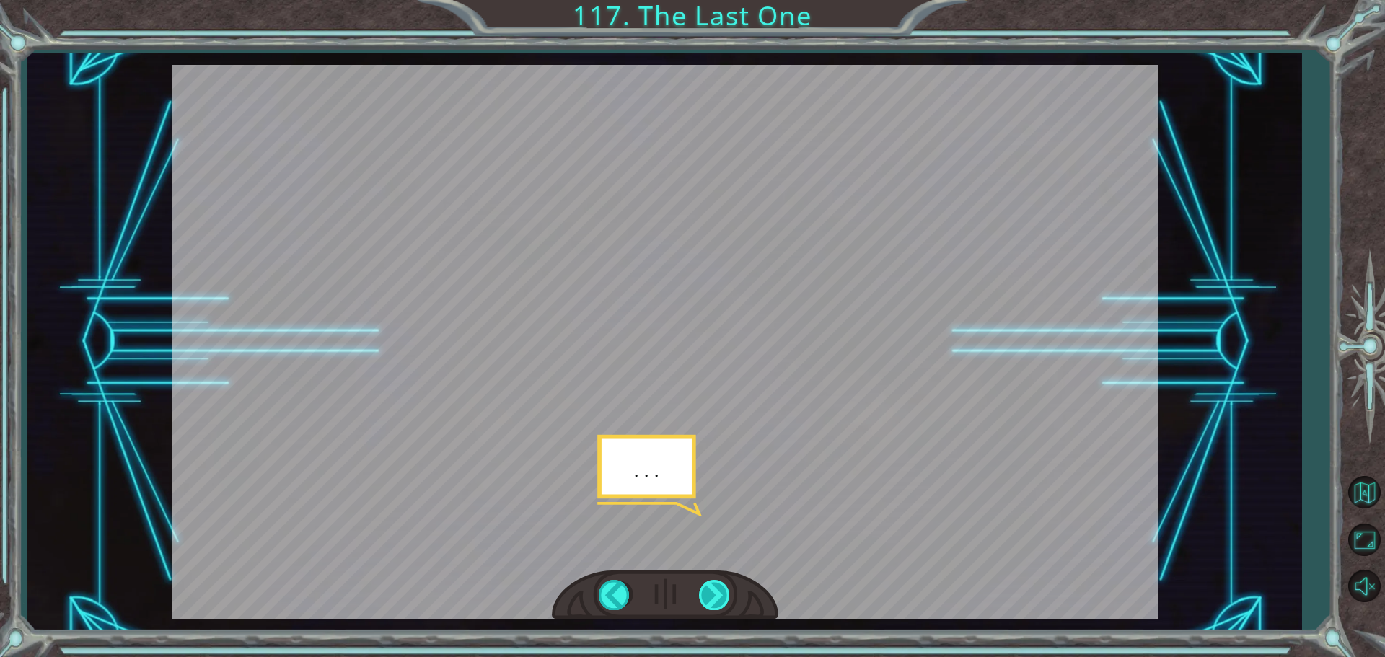
click at [703, 587] on div at bounding box center [715, 595] width 32 height 30
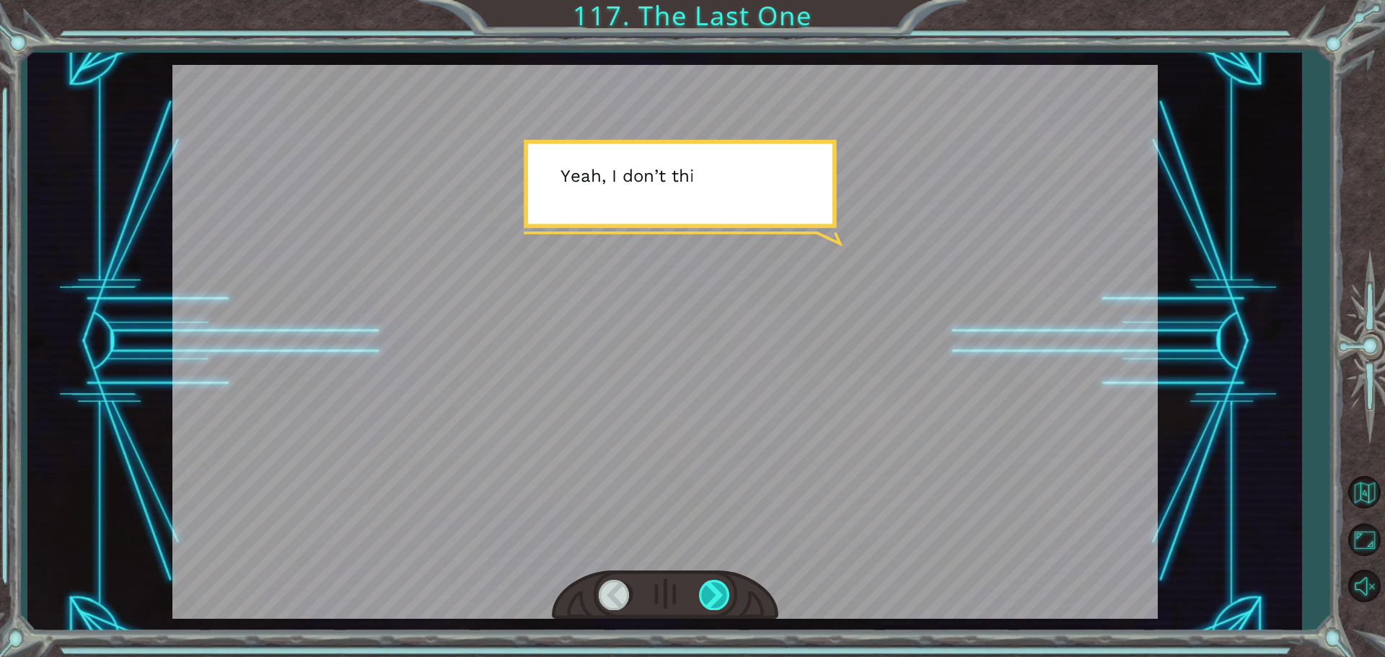
click at [703, 587] on div at bounding box center [715, 595] width 32 height 30
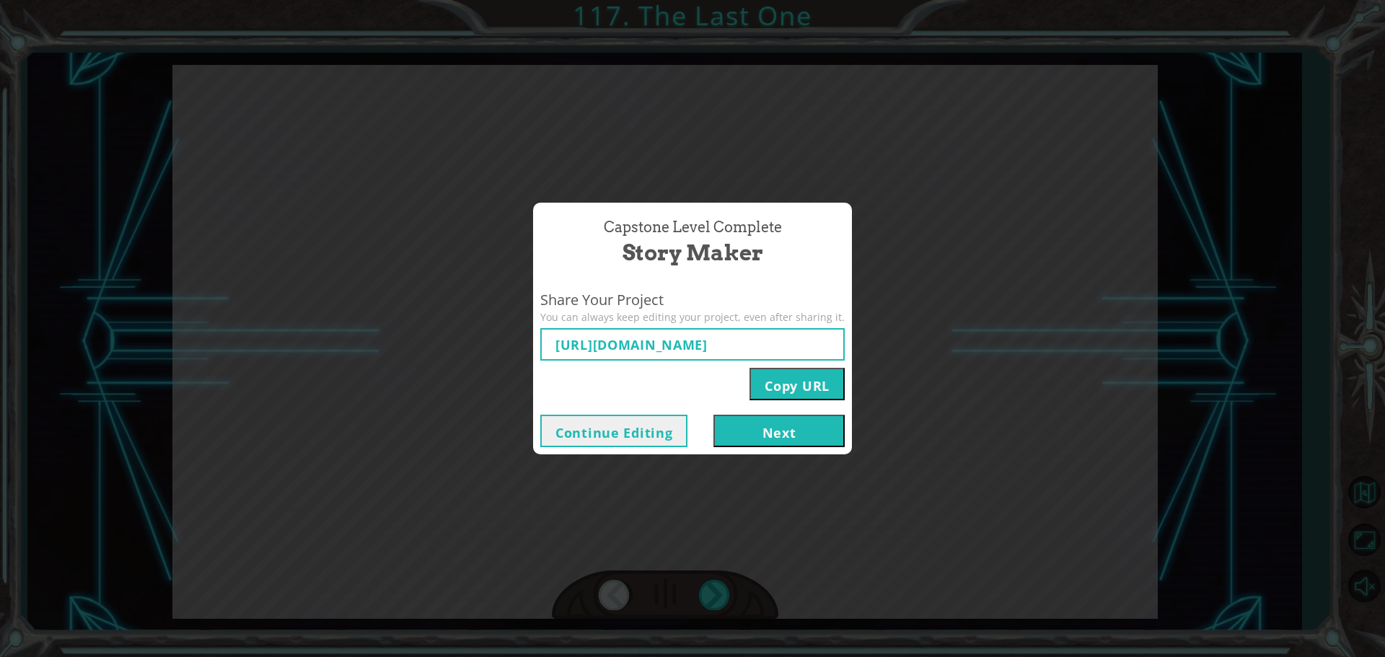
click at [750, 438] on button "Next" at bounding box center [778, 431] width 131 height 32
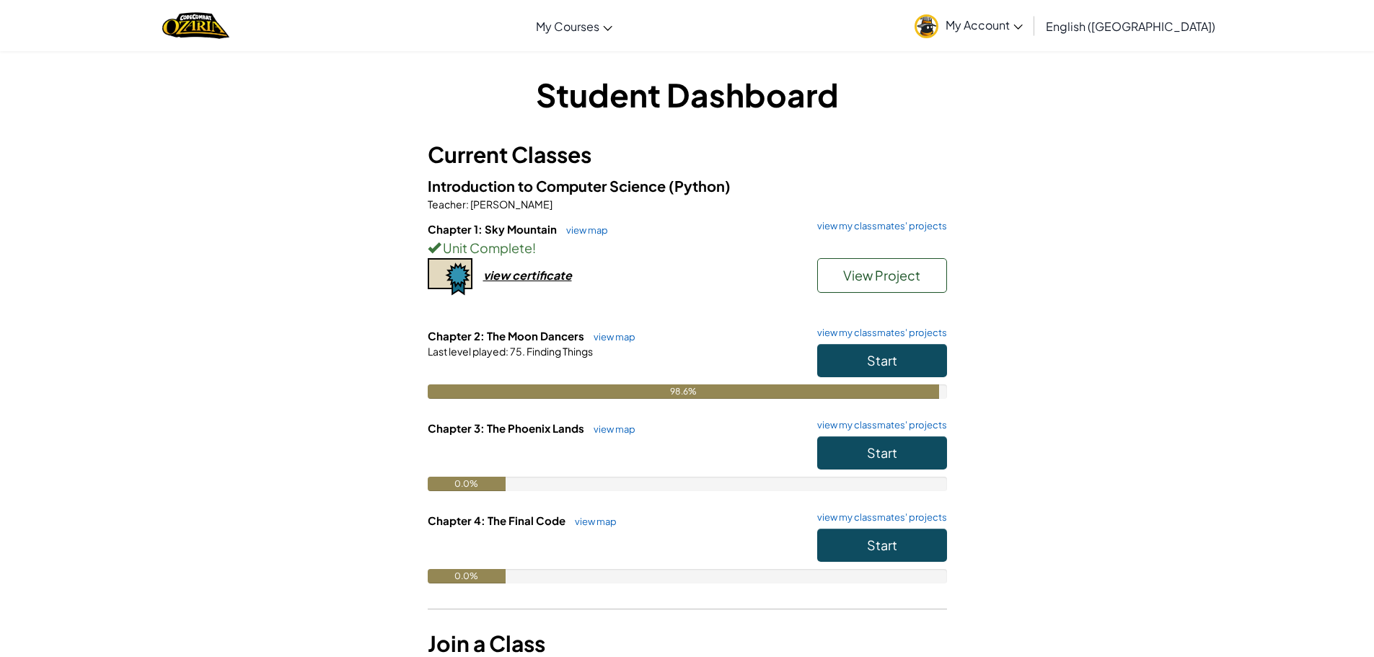
click at [653, 389] on div "98.6%" at bounding box center [684, 391] width 512 height 14
click at [715, 379] on div at bounding box center [687, 371] width 519 height 26
click at [849, 357] on button "Start" at bounding box center [882, 360] width 130 height 33
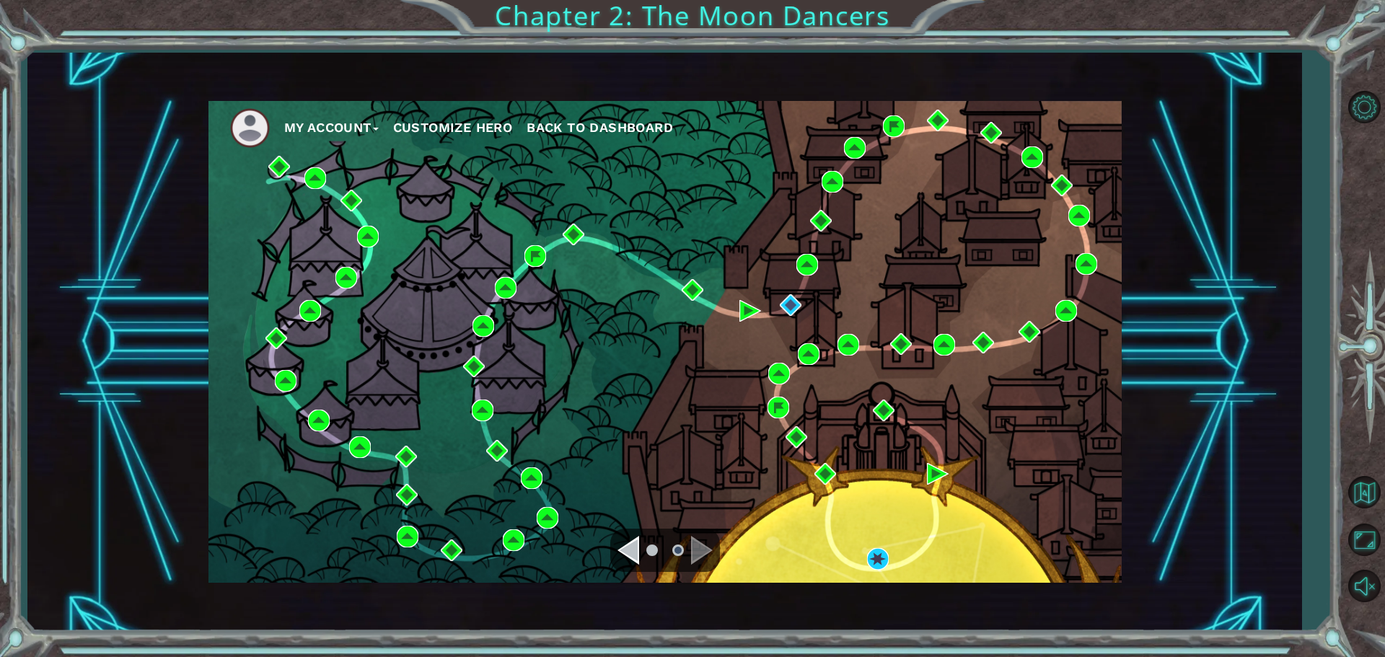
click at [824, 372] on div "My Account Customize Hero Back to Dashboard" at bounding box center [664, 342] width 913 height 482
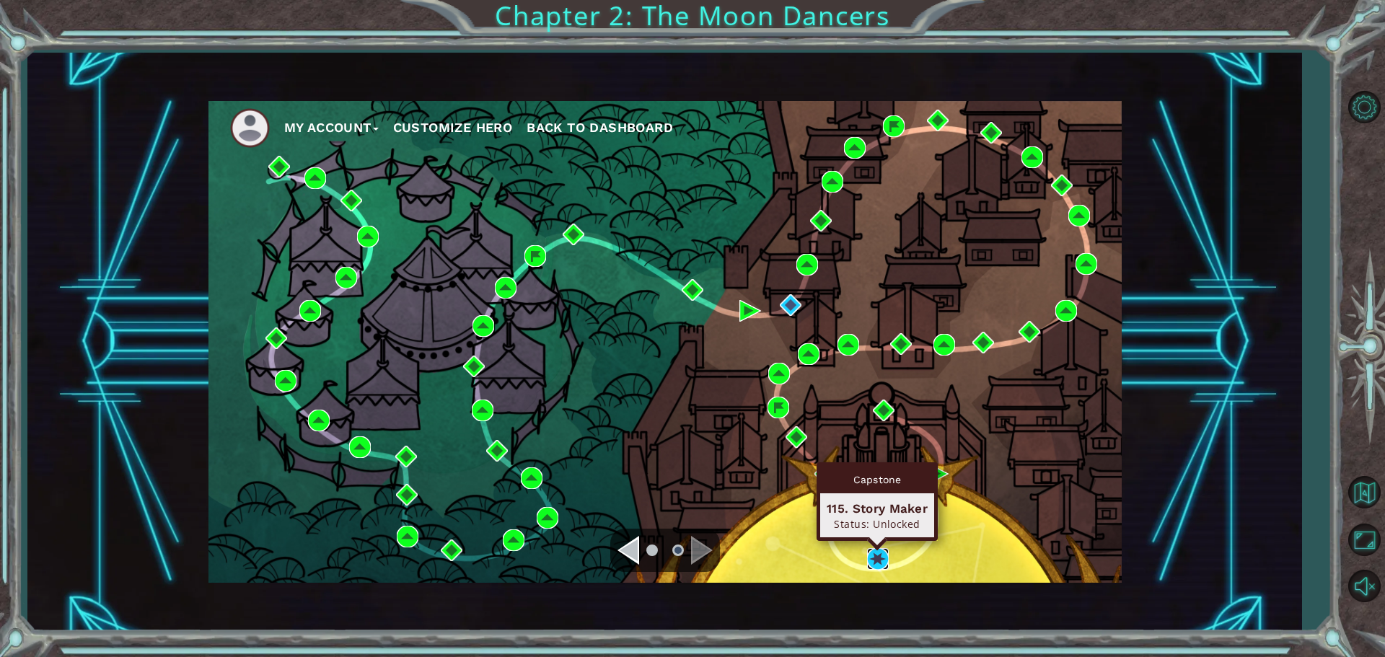
click at [883, 551] on img at bounding box center [878, 559] width 22 height 22
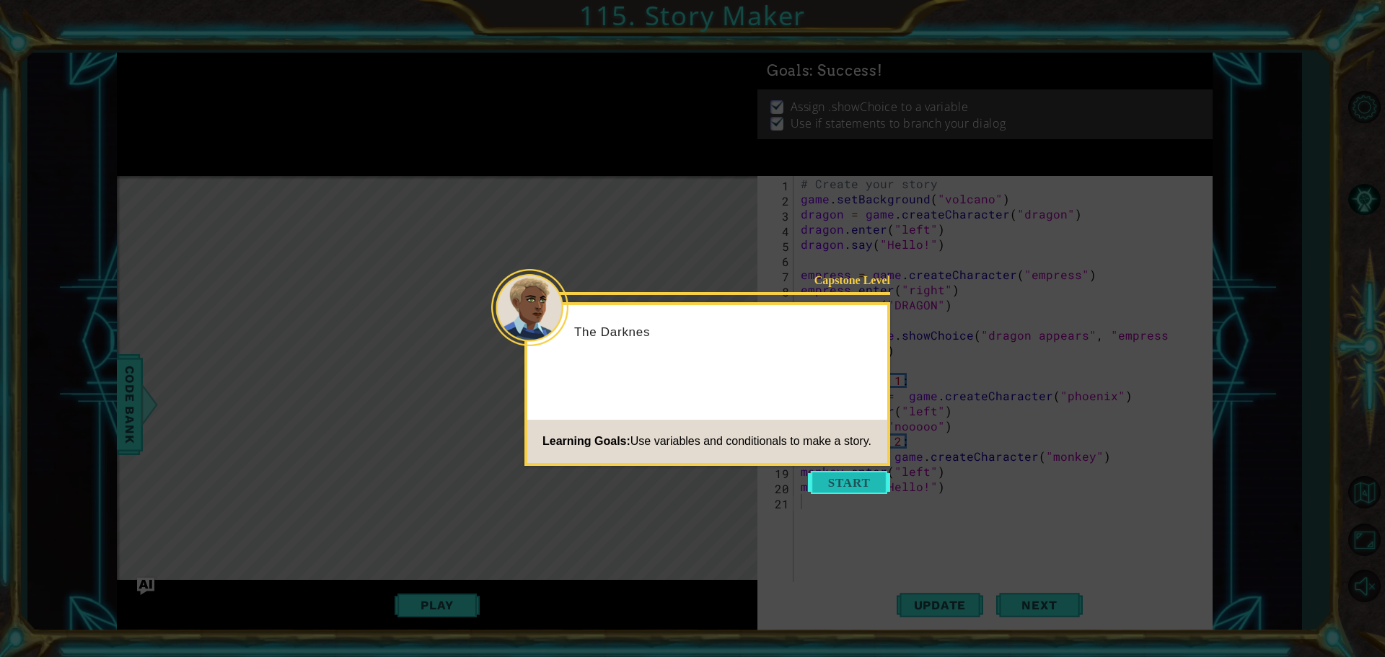
click at [843, 475] on button "Start" at bounding box center [849, 482] width 82 height 23
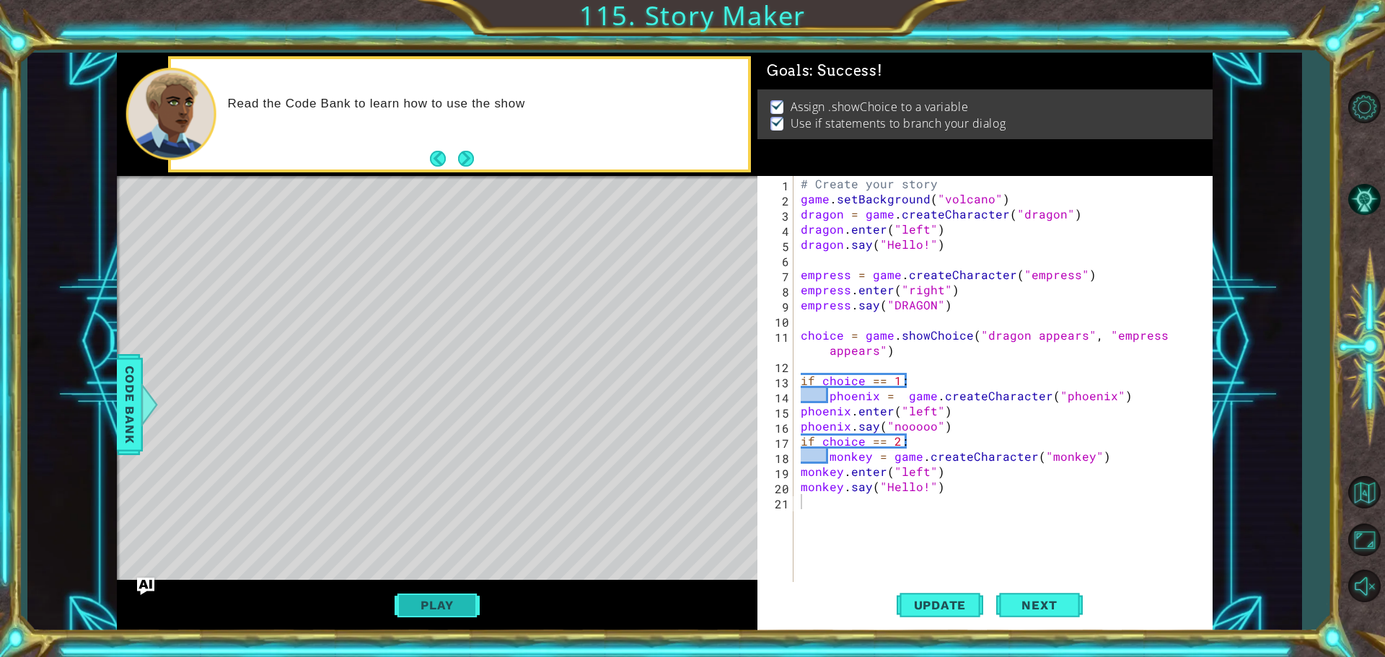
click at [404, 599] on button "Play" at bounding box center [436, 604] width 84 height 27
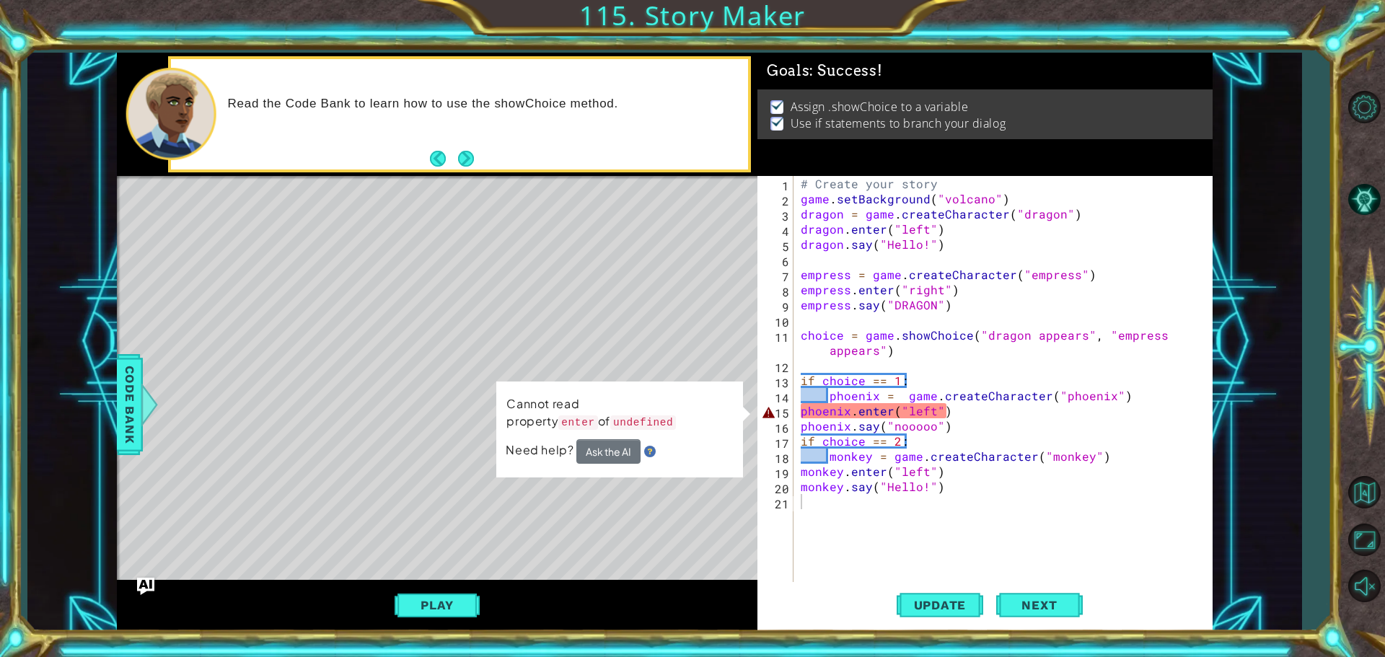
click at [880, 393] on div "# Create your story game . setBackground ( "volcano" ) dragon = game . createCh…" at bounding box center [1007, 395] width 418 height 439
drag, startPoint x: 929, startPoint y: 409, endPoint x: 950, endPoint y: 423, distance: 25.0
click at [929, 410] on div "# Create your story game . setBackground ( "volcano" ) dragon = game . createCh…" at bounding box center [1007, 395] width 418 height 439
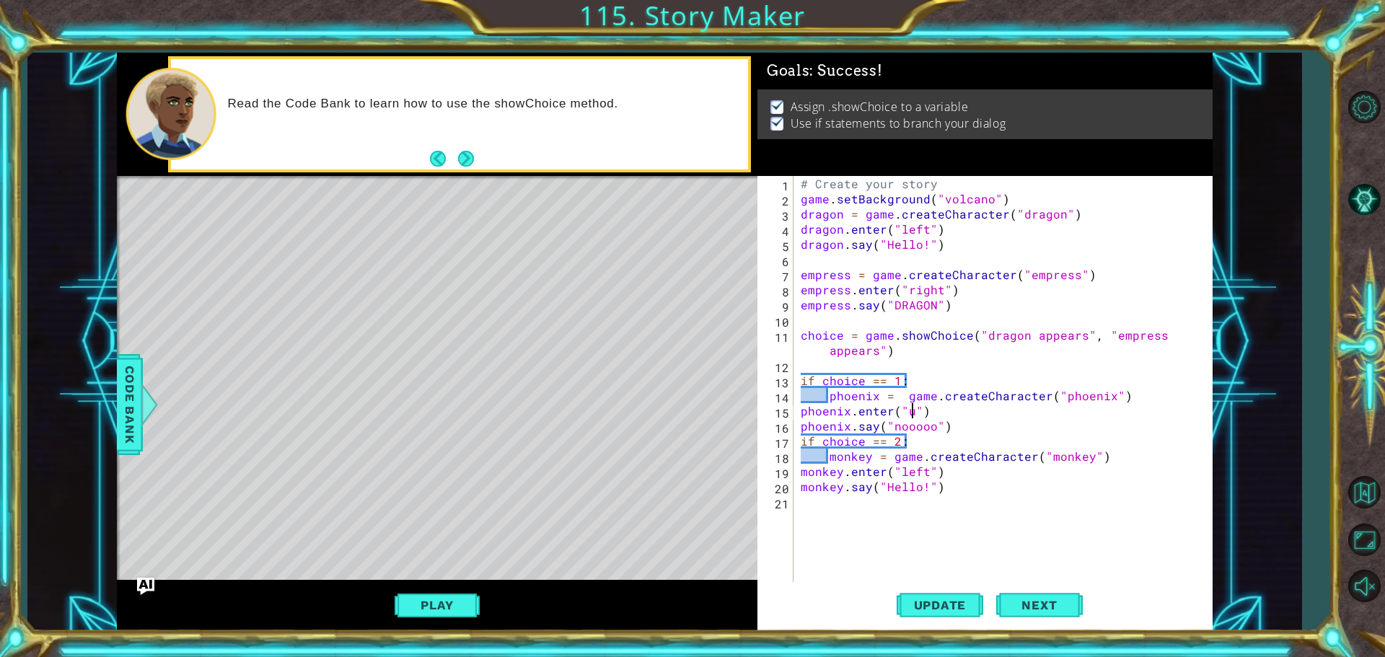
scroll to position [0, 7]
click at [922, 469] on div "# Create your story game . setBackground ( "volcano" ) dragon = game . createCh…" at bounding box center [1007, 395] width 418 height 439
click at [938, 588] on button "Update" at bounding box center [939, 604] width 87 height 45
click at [430, 620] on div "Play" at bounding box center [437, 605] width 640 height 51
click at [430, 612] on button "Play" at bounding box center [436, 604] width 84 height 27
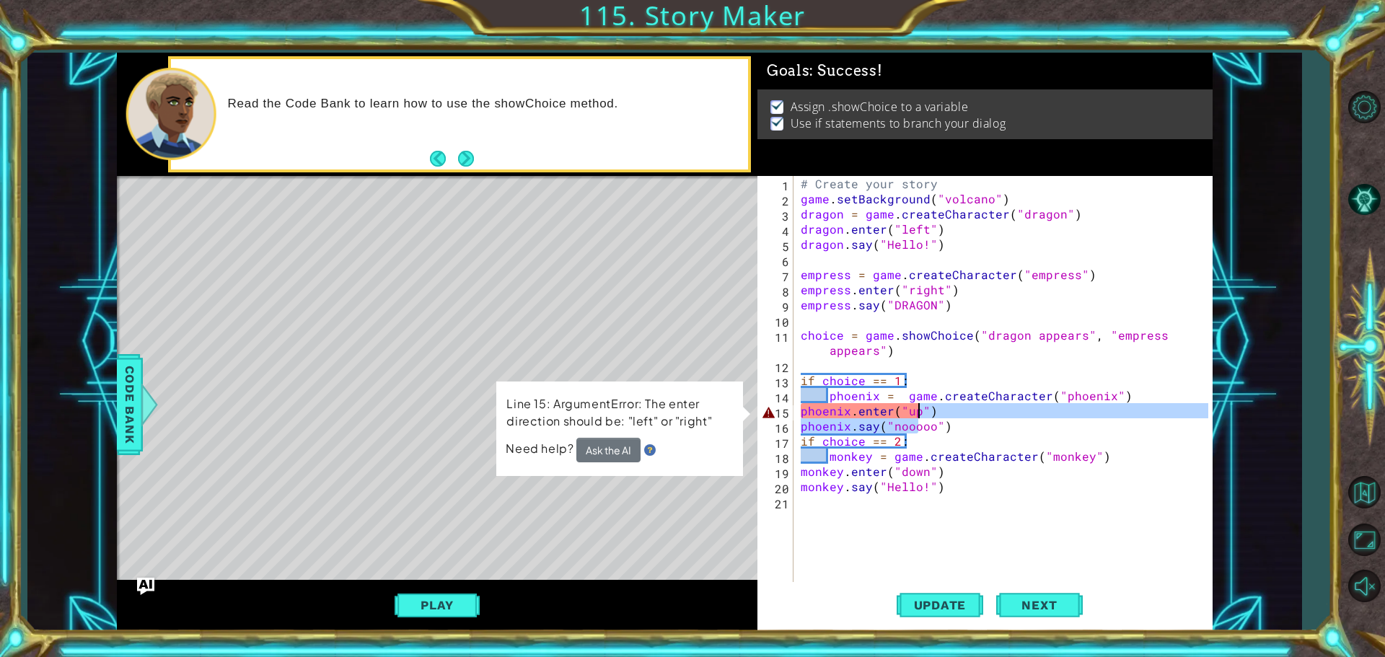
click at [915, 418] on div "# Create your story game . setBackground ( "volcano" ) dragon = game . createCh…" at bounding box center [1007, 395] width 418 height 439
click at [917, 416] on div "# Create your story game . setBackground ( "volcano" ) dragon = game . createCh…" at bounding box center [1007, 395] width 418 height 439
click at [909, 410] on div "# Create your story game . setBackground ( "volcano" ) dragon = game . createCh…" at bounding box center [1007, 395] width 418 height 439
click at [915, 410] on div "# Create your story game . setBackground ( "volcano" ) dragon = game . createCh…" at bounding box center [1007, 395] width 418 height 439
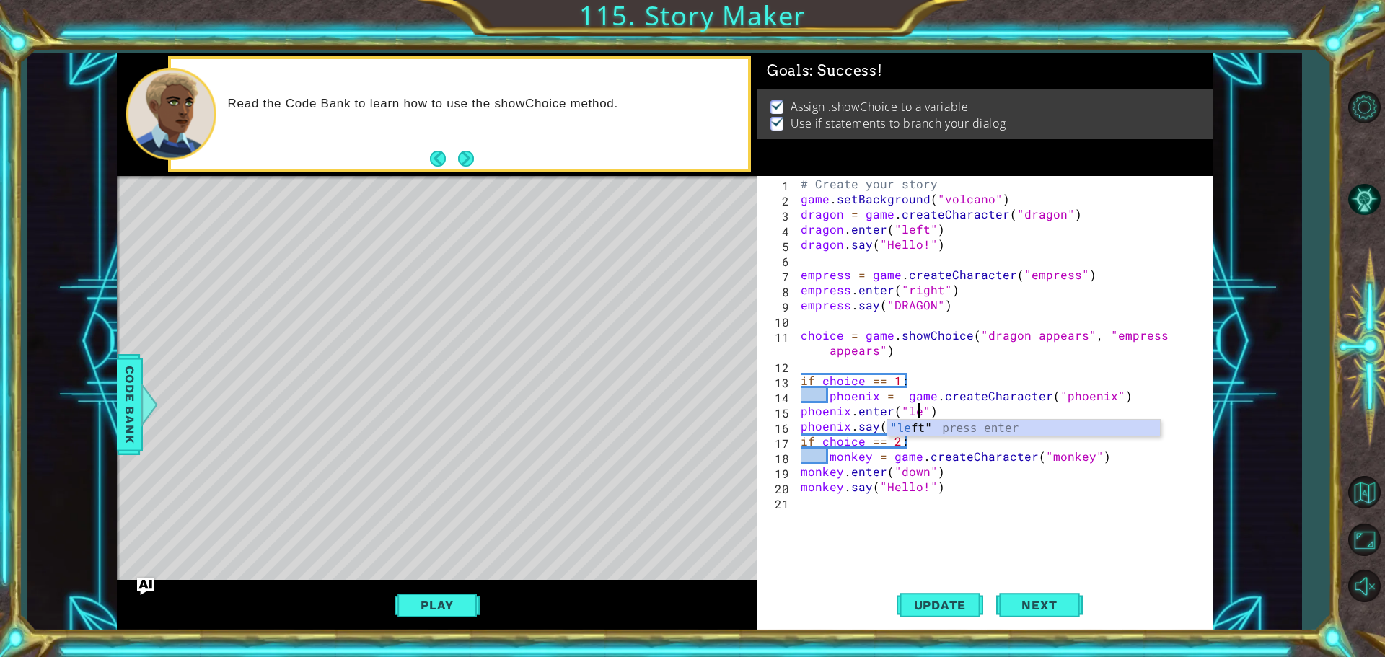
scroll to position [0, 8]
click at [916, 425] on div ""left " press enter" at bounding box center [1023, 446] width 273 height 52
click at [919, 475] on div "# Create your story game . setBackground ( "volcano" ) dragon = game . createCh…" at bounding box center [1007, 395] width 418 height 439
click at [923, 473] on div "# Create your story game . setBackground ( "volcano" ) dragon = game . createCh…" at bounding box center [1007, 395] width 418 height 439
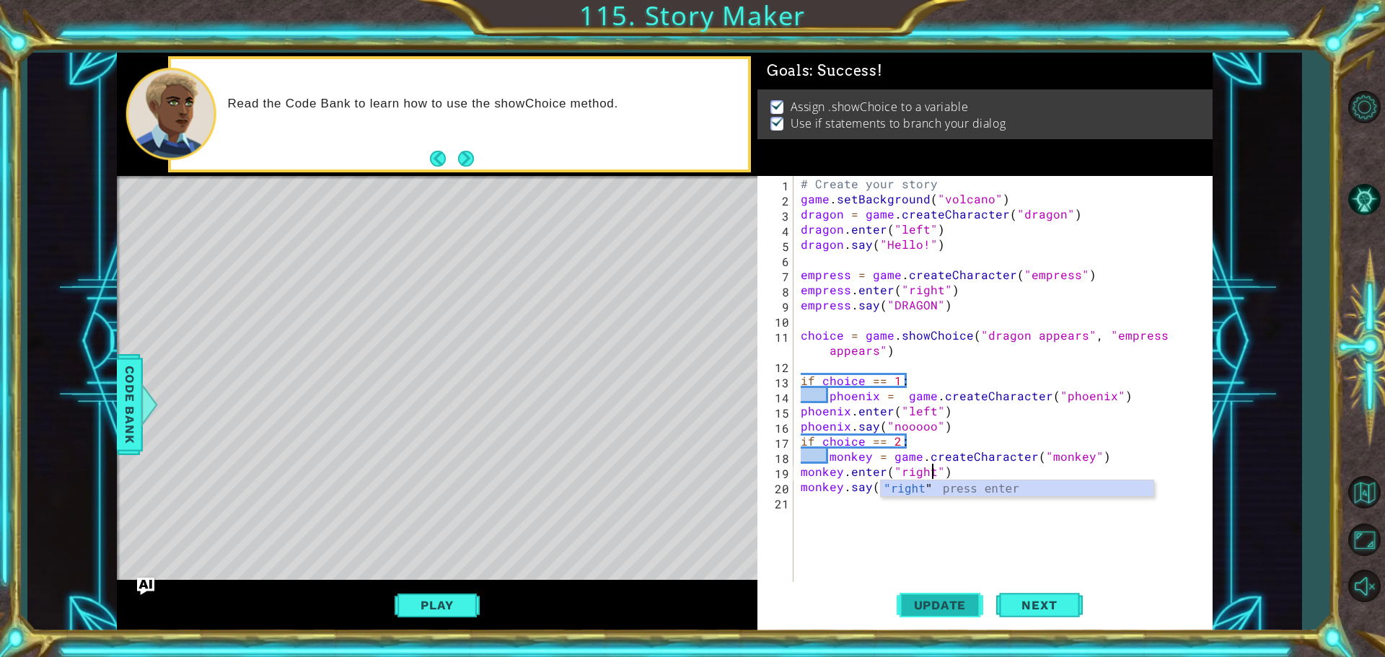
click at [930, 604] on span "Update" at bounding box center [939, 605] width 81 height 14
click at [136, 584] on div "Play" at bounding box center [437, 605] width 640 height 51
click at [437, 602] on button "Play" at bounding box center [436, 604] width 84 height 27
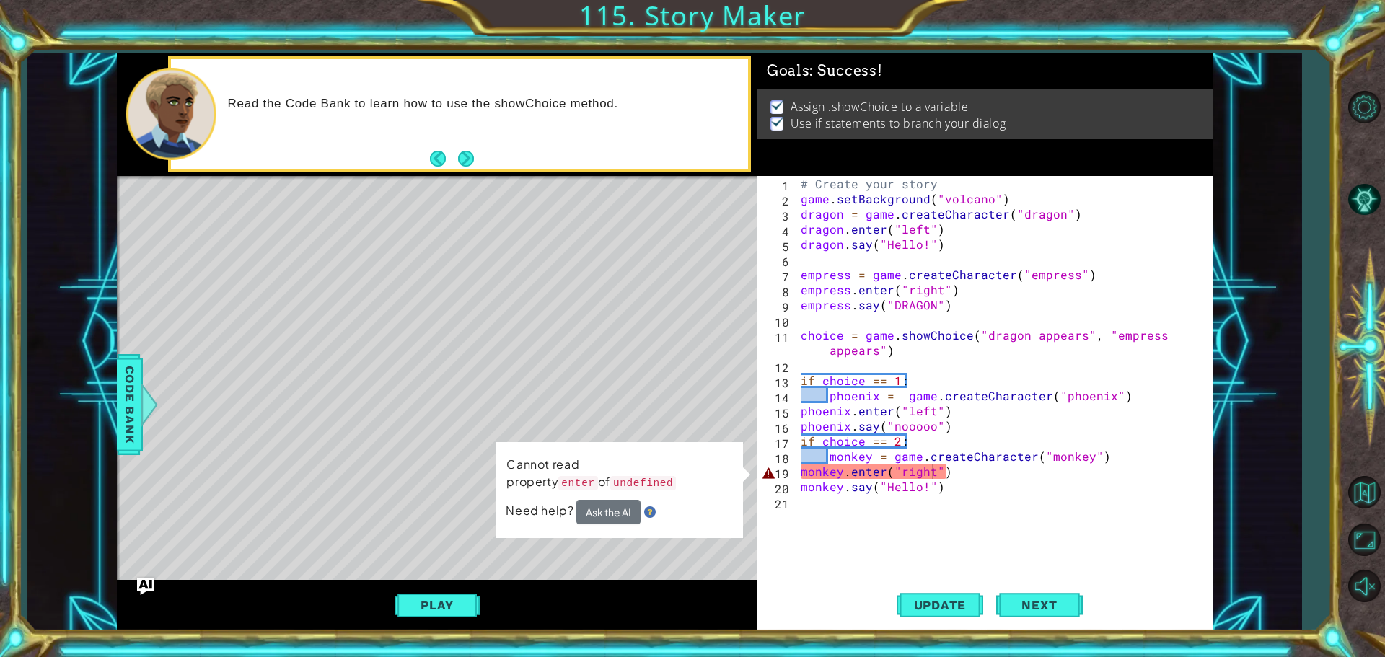
click at [1031, 465] on div "# Create your story game . setBackground ( "volcano" ) dragon = game . createCh…" at bounding box center [1007, 395] width 418 height 439
click at [971, 493] on div "# Create your story game . setBackground ( "volcano" ) dragon = game . createCh…" at bounding box center [1007, 395] width 418 height 439
click at [959, 462] on div "# Create your story game . setBackground ( "volcano" ) dragon = game . createCh…" at bounding box center [1007, 395] width 418 height 439
click at [961, 475] on div "# Create your story game . setBackground ( "volcano" ) dragon = game . createCh…" at bounding box center [1007, 395] width 418 height 439
type textarea "monkey.enter("right")"
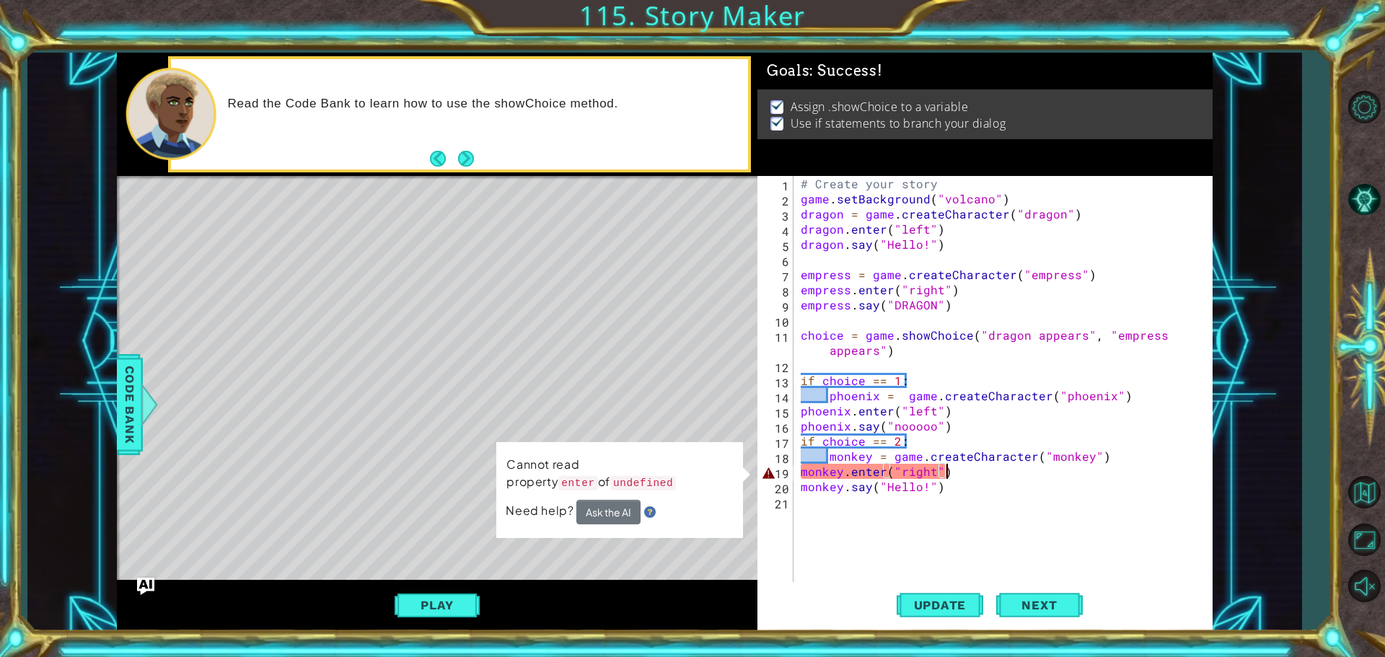
click at [917, 508] on div "# Create your story game . setBackground ( "volcano" ) dragon = game . createCh…" at bounding box center [1007, 395] width 418 height 439
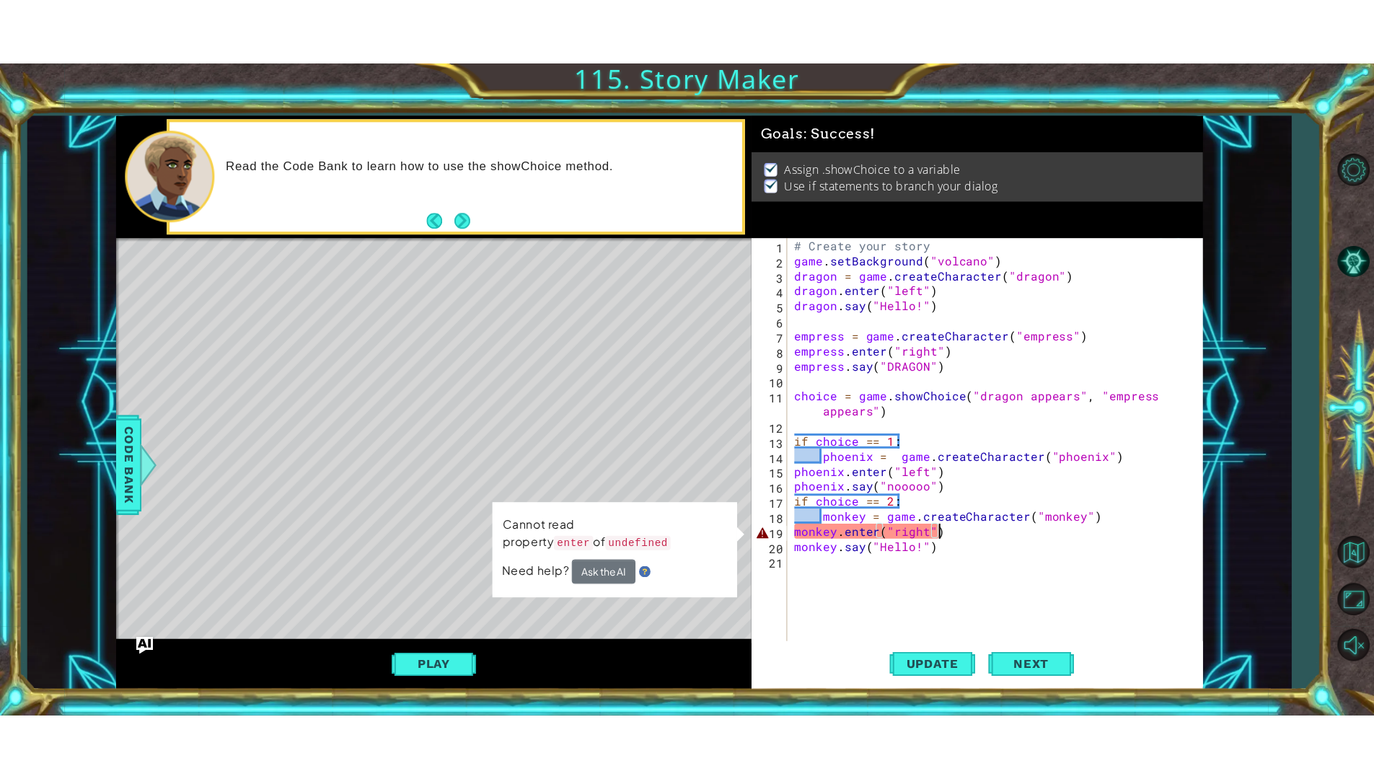
scroll to position [0, 0]
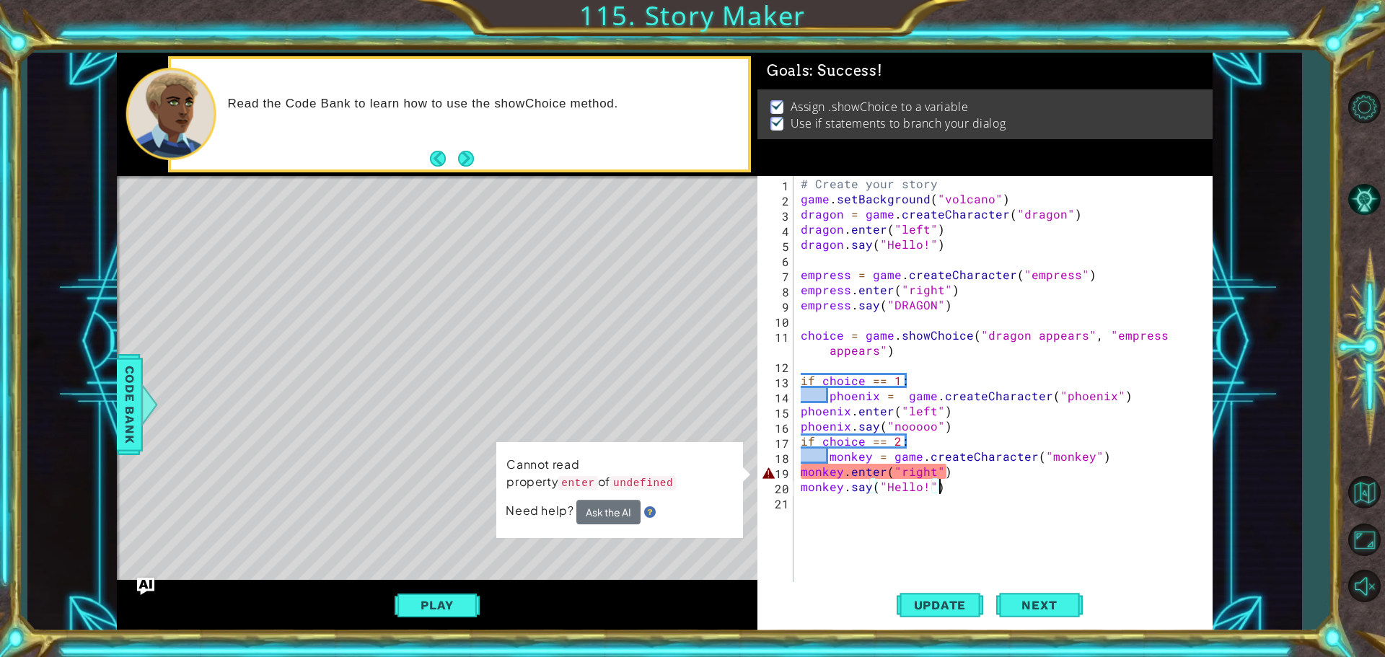
click at [963, 490] on div "# Create your story game . setBackground ( "volcano" ) dragon = game . createCh…" at bounding box center [1007, 395] width 418 height 439
click at [595, 506] on button "Ask the AI" at bounding box center [608, 512] width 64 height 25
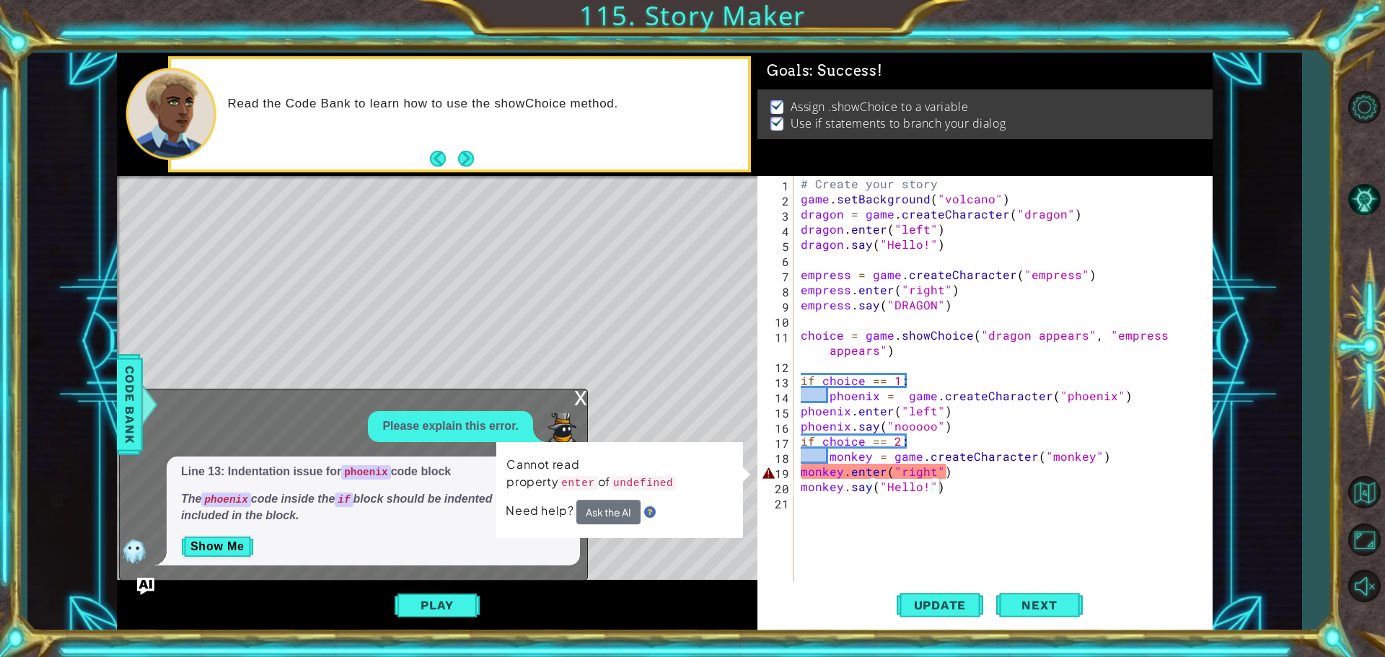
drag, startPoint x: 323, startPoint y: 533, endPoint x: 287, endPoint y: 520, distance: 38.3
click at [287, 520] on div "Line 13: Indentation issue for phoenix code block The phoenix code inside the i…" at bounding box center [373, 510] width 413 height 109
click at [340, 497] on em "The phoenix code inside the if block should be indented to be included in the b…" at bounding box center [352, 507] width 342 height 29
click at [227, 546] on button "Show Me" at bounding box center [217, 546] width 73 height 23
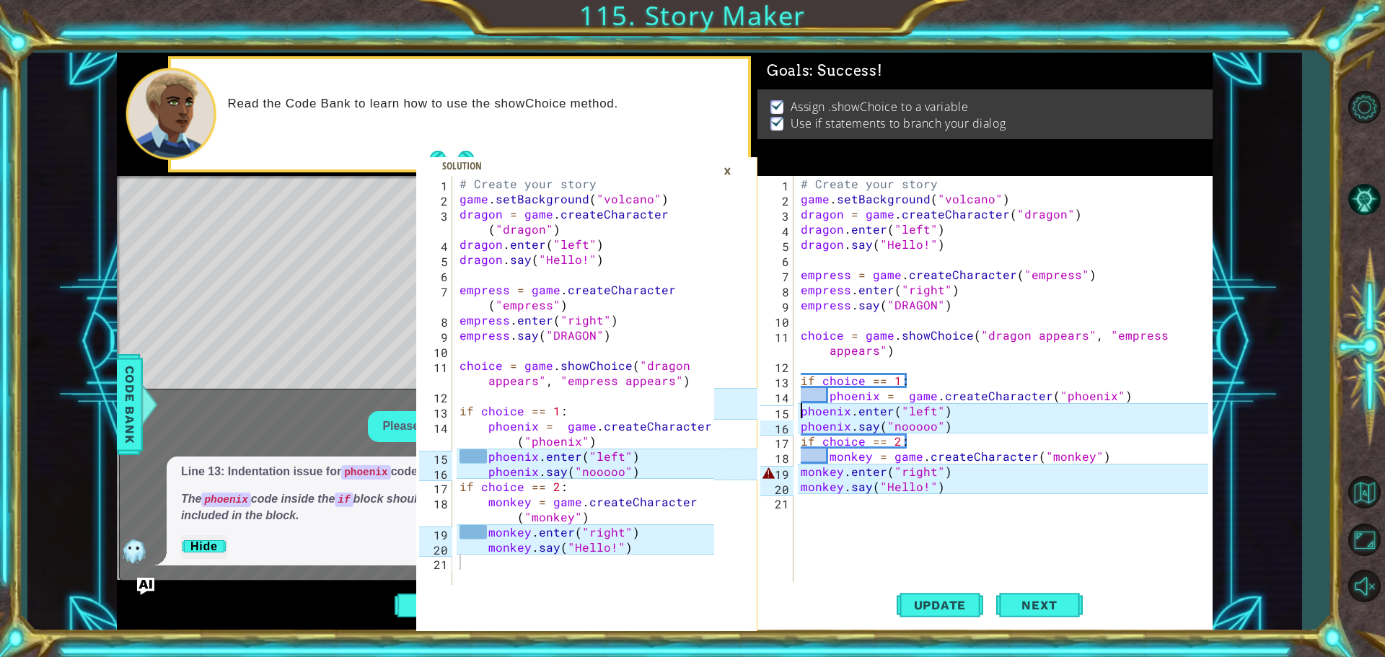
click at [803, 406] on div "# Create your story game . setBackground ( "volcano" ) dragon = game . createCh…" at bounding box center [1007, 395] width 418 height 439
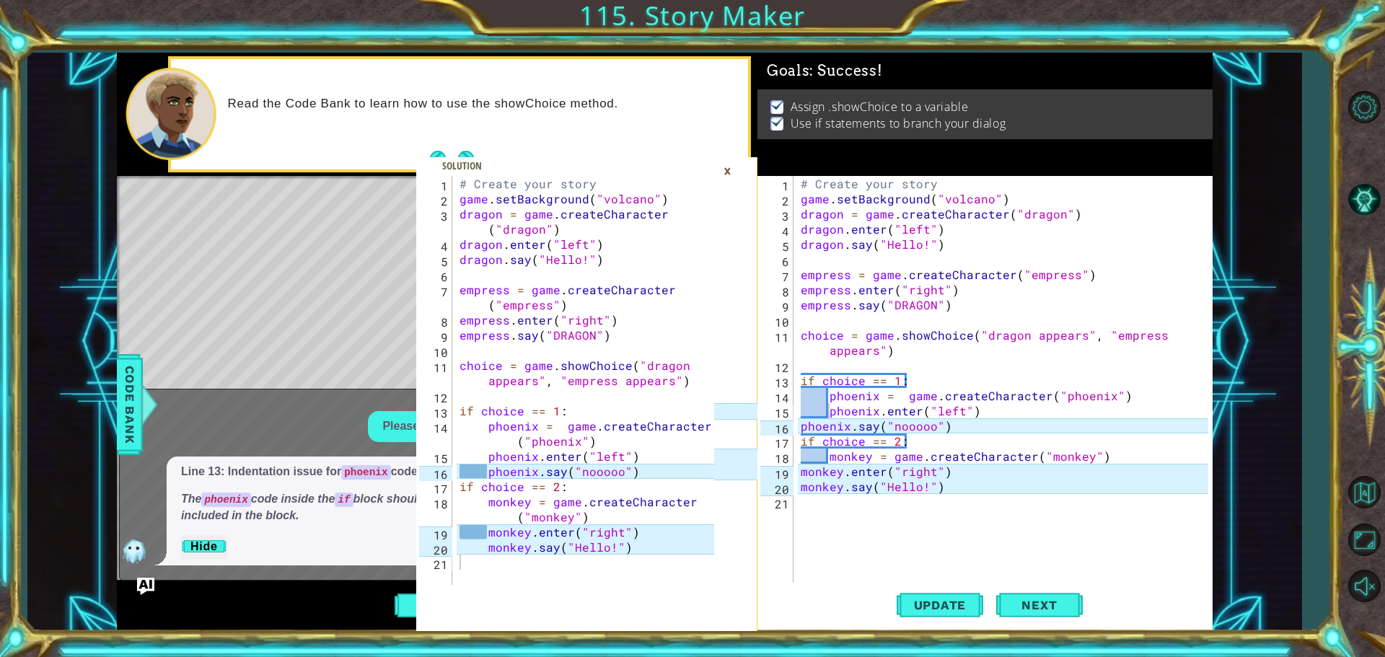
click at [796, 432] on div "phoenix.enter("left") 1 2 3 4 5 6 7 8 9 10 11 12 13 14 15 16 17 18 19 20 21 # C…" at bounding box center [982, 380] width 451 height 409
click at [797, 423] on div "phoenix.enter("left") 1 2 3 4 5 6 7 8 9 10 11 12 13 14 15 16 17 18 19 20 21 # C…" at bounding box center [982, 380] width 451 height 409
click at [798, 423] on div "# Create your story game . setBackground ( "volcano" ) dragon = game . createCh…" at bounding box center [1007, 395] width 418 height 439
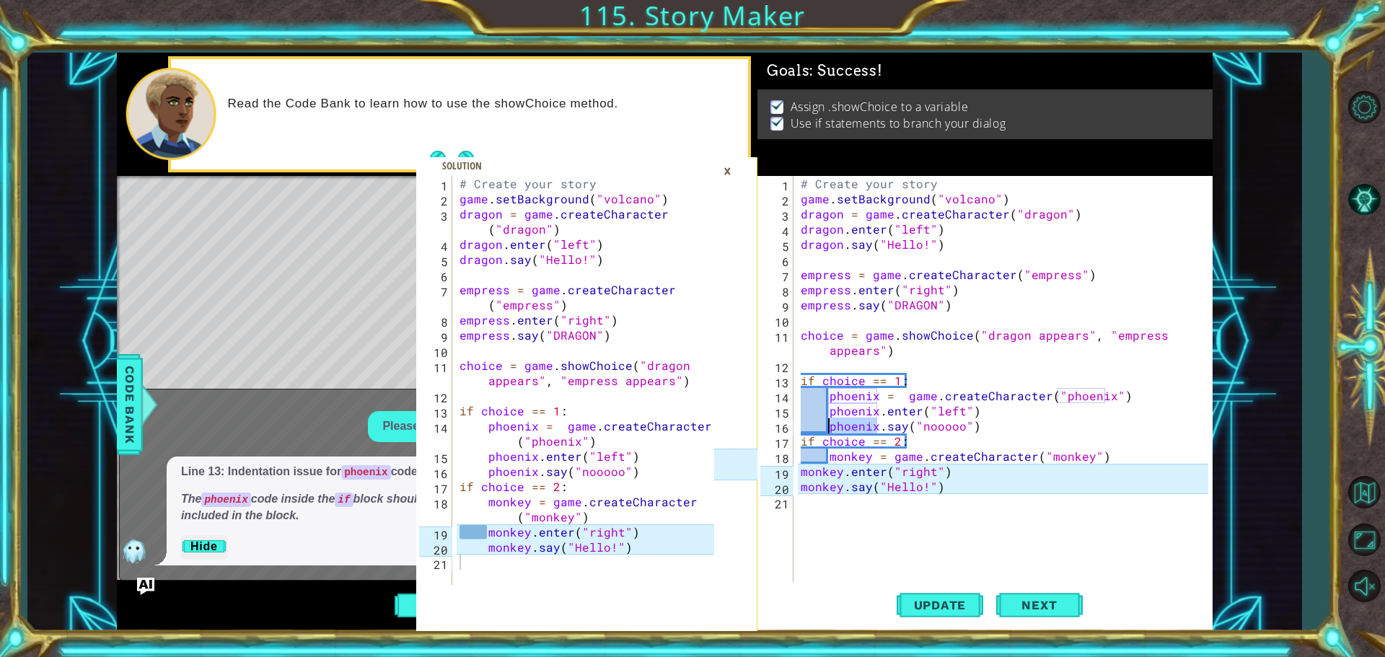
click at [795, 469] on div "phoenix.say("nooooo") 1 2 3 4 5 6 7 8 9 10 11 12 13 14 15 16 17 18 19 20 21 # C…" at bounding box center [982, 380] width 451 height 409
click at [799, 469] on div "# Create your story game . setBackground ( "volcano" ) dragon = game . createCh…" at bounding box center [1007, 395] width 418 height 439
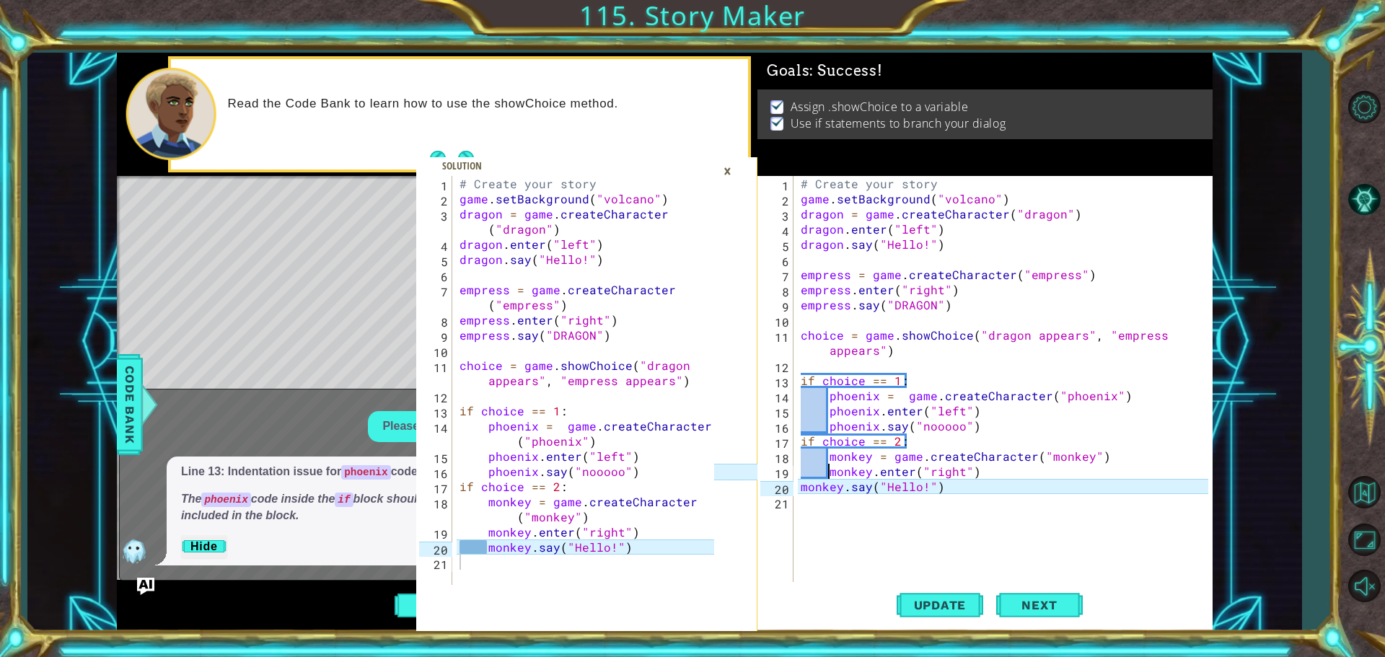
click at [795, 487] on div "monkey.enter("right") 1 2 3 4 5 6 7 8 9 10 11 12 13 14 15 16 17 18 19 20 21 # C…" at bounding box center [982, 380] width 451 height 409
click at [801, 487] on div "# Create your story game . setBackground ( "volcano" ) dragon = game . createCh…" at bounding box center [1007, 395] width 418 height 439
type textarea "monkey.say("Hello!")"
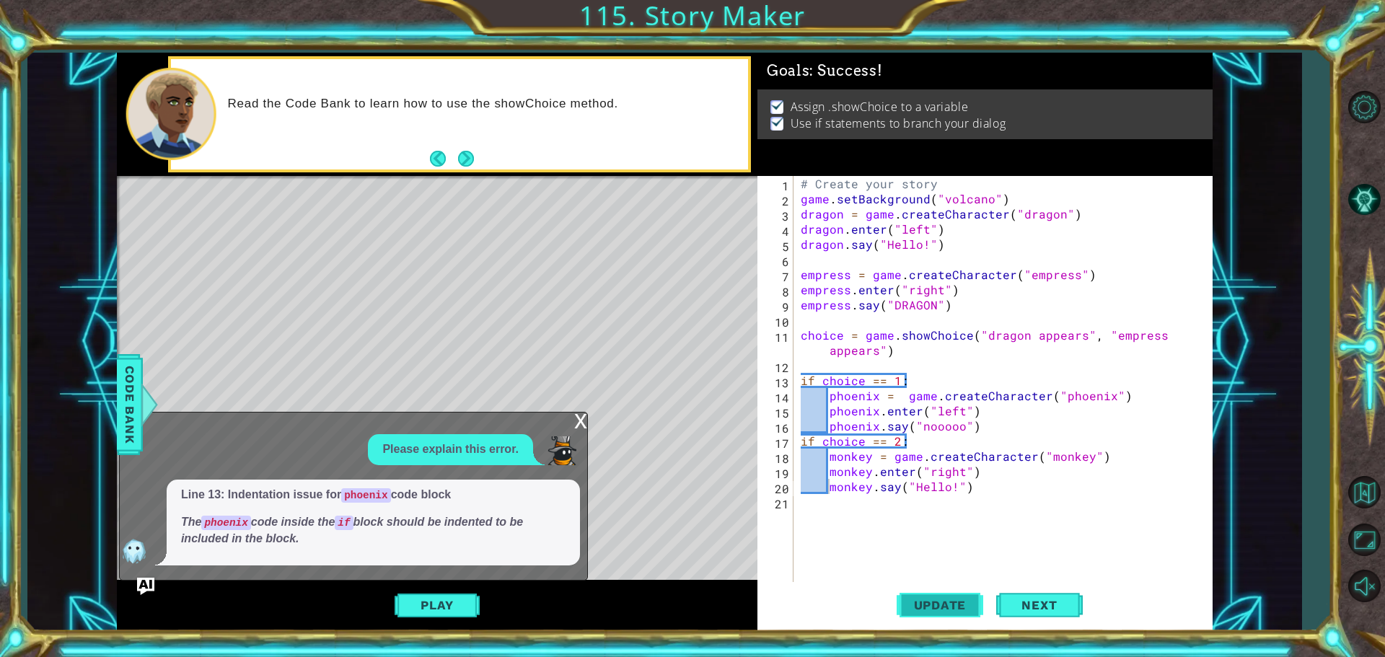
click at [932, 605] on span "Update" at bounding box center [939, 605] width 81 height 14
click at [434, 625] on div "Play" at bounding box center [437, 605] width 640 height 51
click at [428, 619] on div "Play" at bounding box center [437, 605] width 640 height 51
click at [423, 617] on button "Play" at bounding box center [436, 604] width 84 height 27
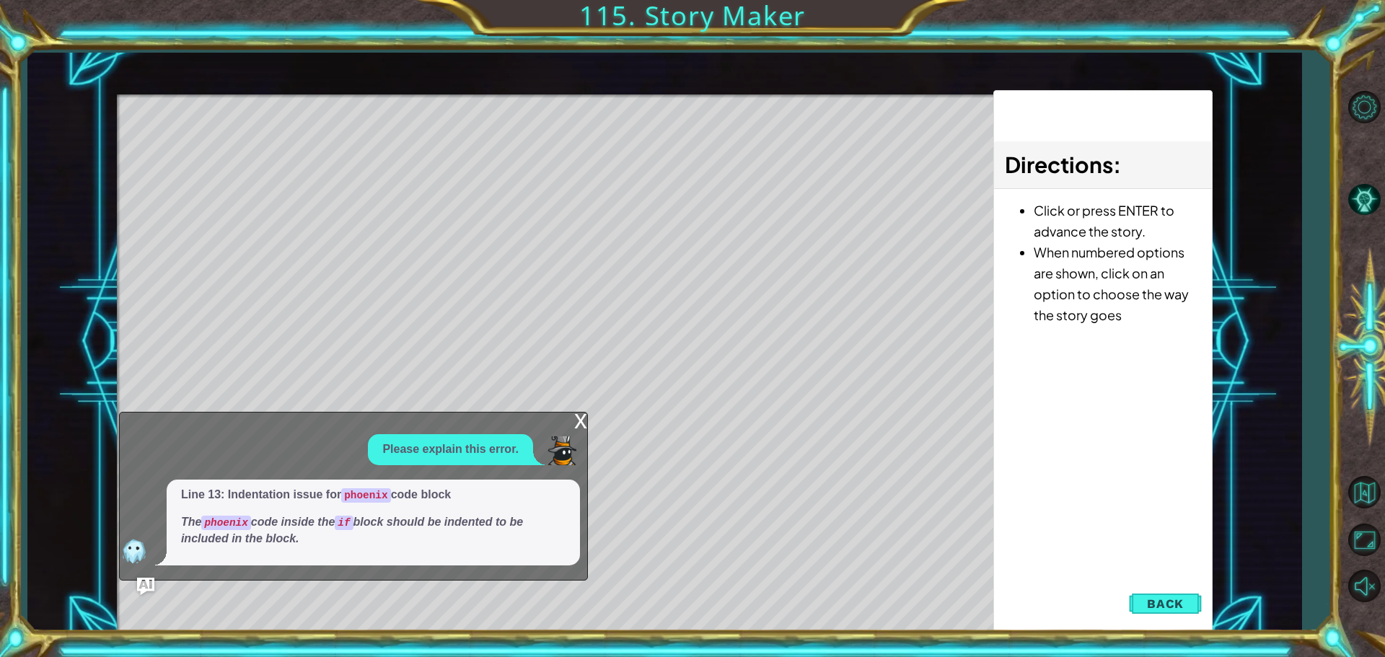
drag, startPoint x: 586, startPoint y: 422, endPoint x: 570, endPoint y: 417, distance: 16.6
click at [570, 417] on div "x Please explain this error. Line 13: Indentation issue for phoenix code block …" at bounding box center [353, 496] width 469 height 168
click at [578, 419] on div "x" at bounding box center [580, 419] width 13 height 14
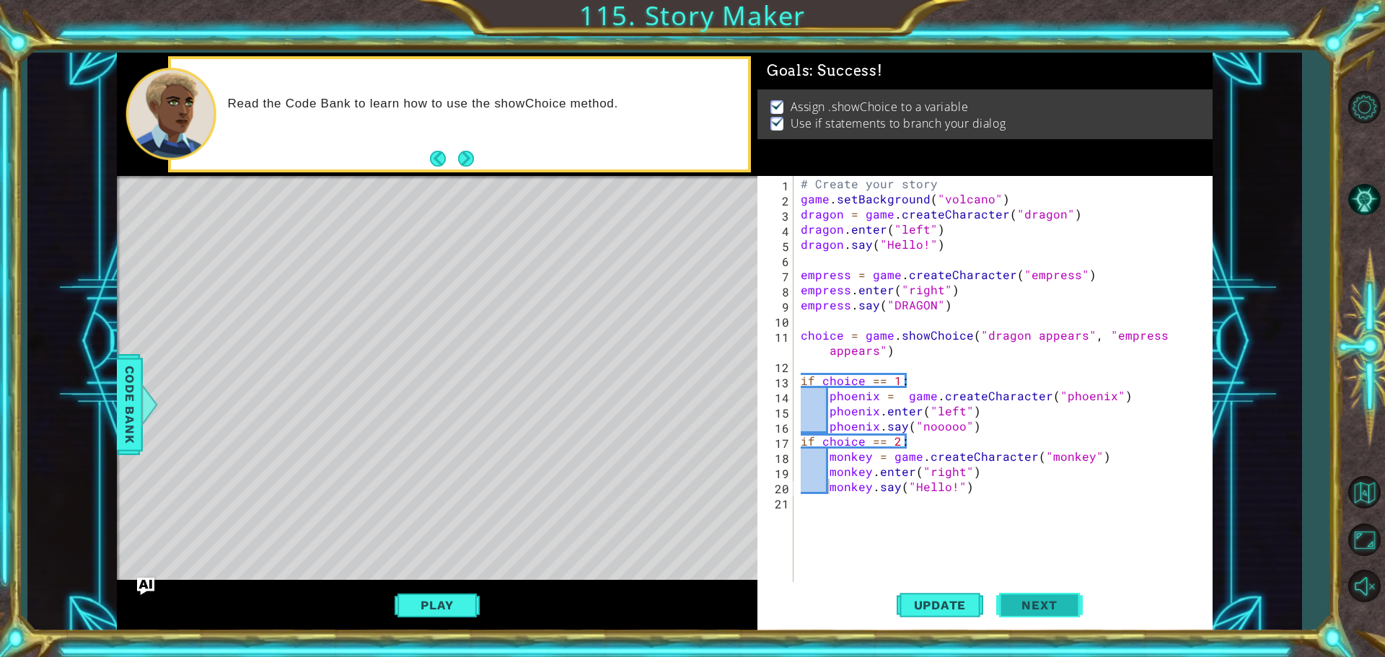
click at [1028, 596] on button "Next" at bounding box center [1039, 600] width 87 height 45
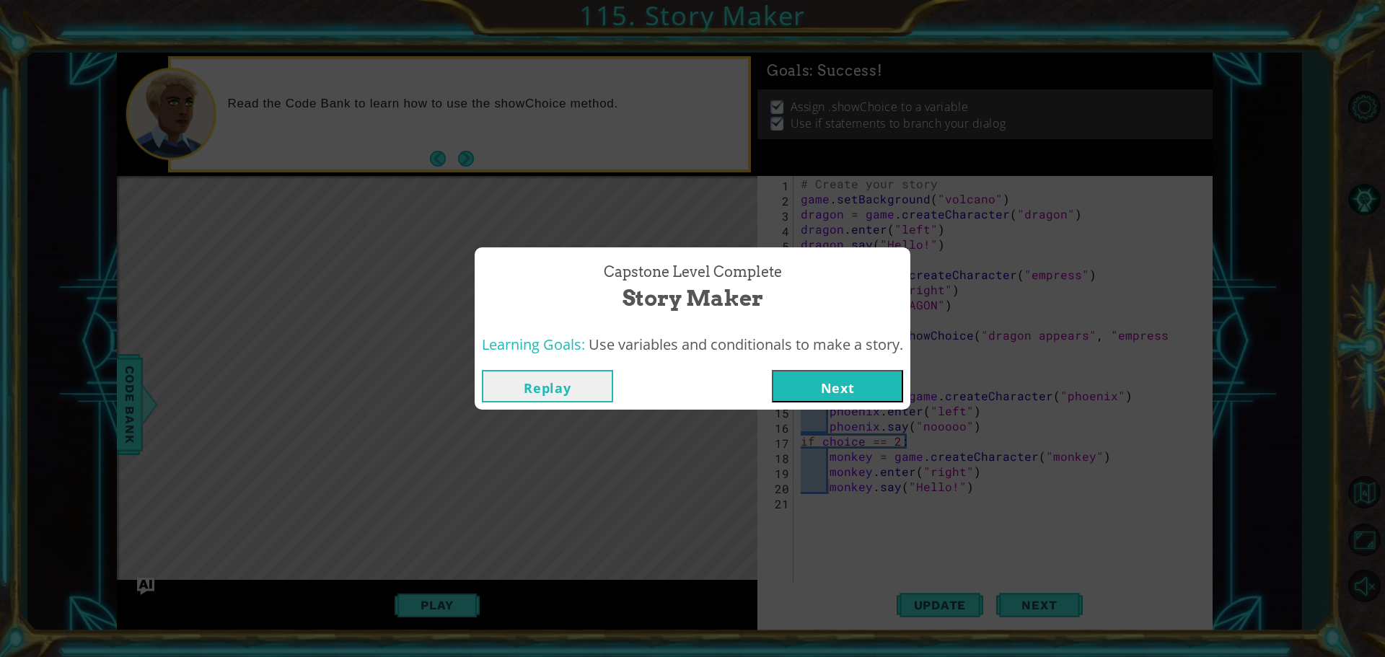
click at [816, 394] on button "Next" at bounding box center [837, 386] width 131 height 32
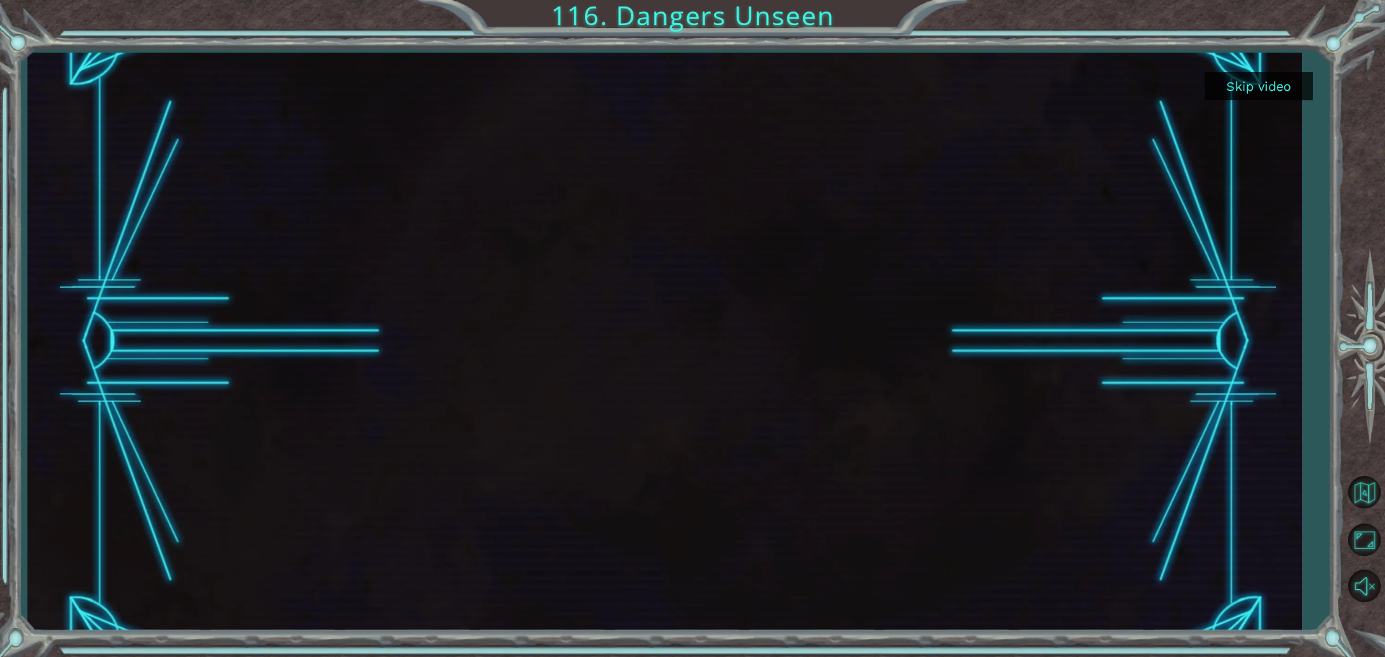
click at [1248, 88] on button "Skip video" at bounding box center [1258, 86] width 108 height 28
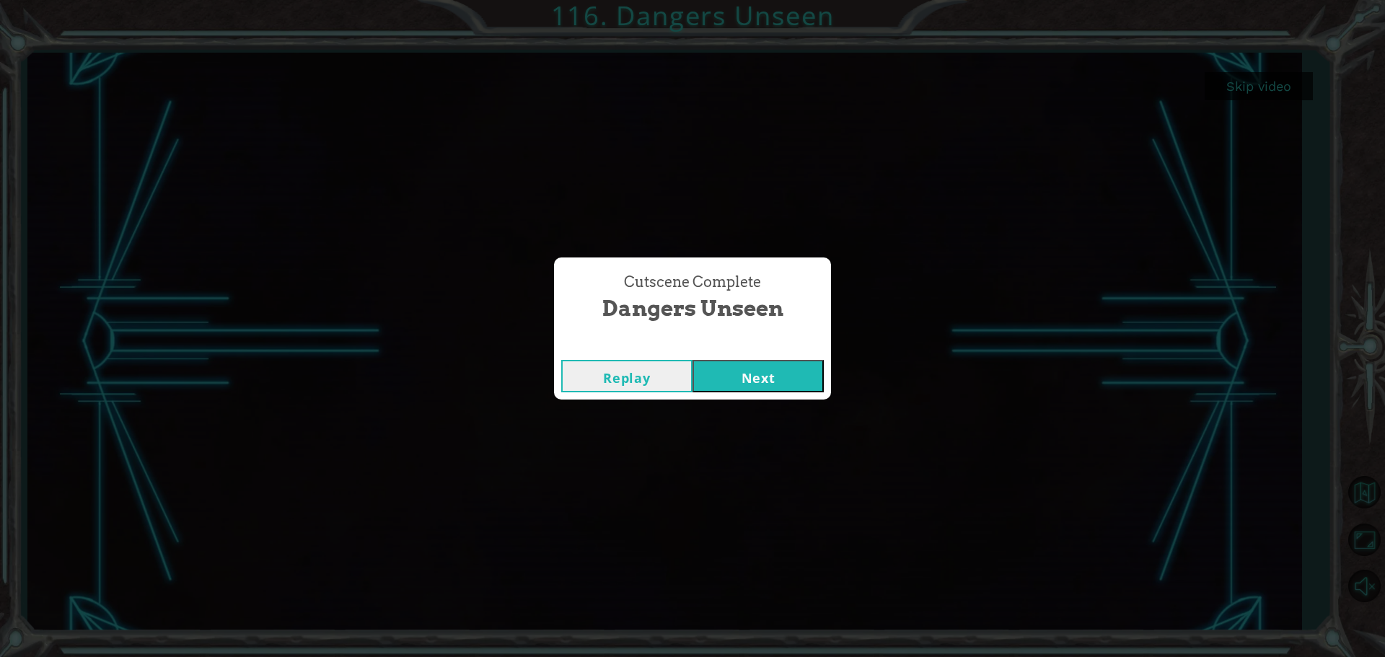
click at [730, 374] on button "Next" at bounding box center [757, 376] width 131 height 32
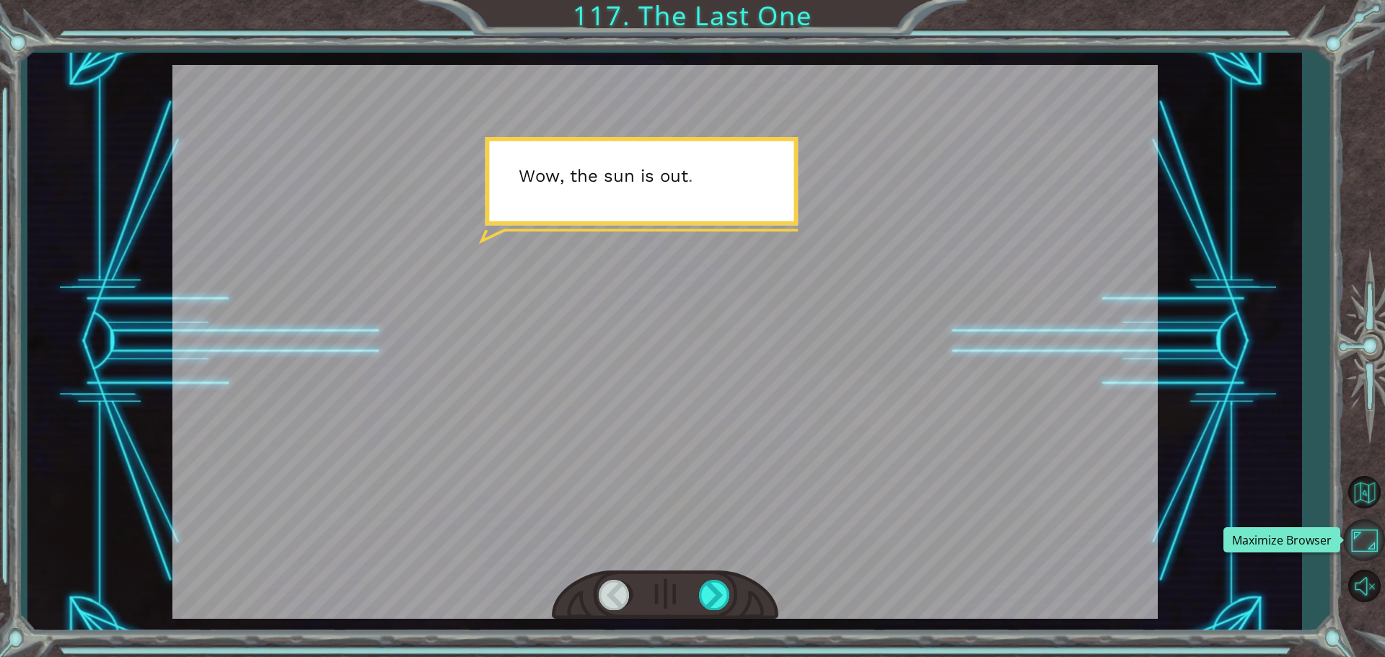
click at [1373, 532] on button "Maximize Browser" at bounding box center [1364, 540] width 42 height 42
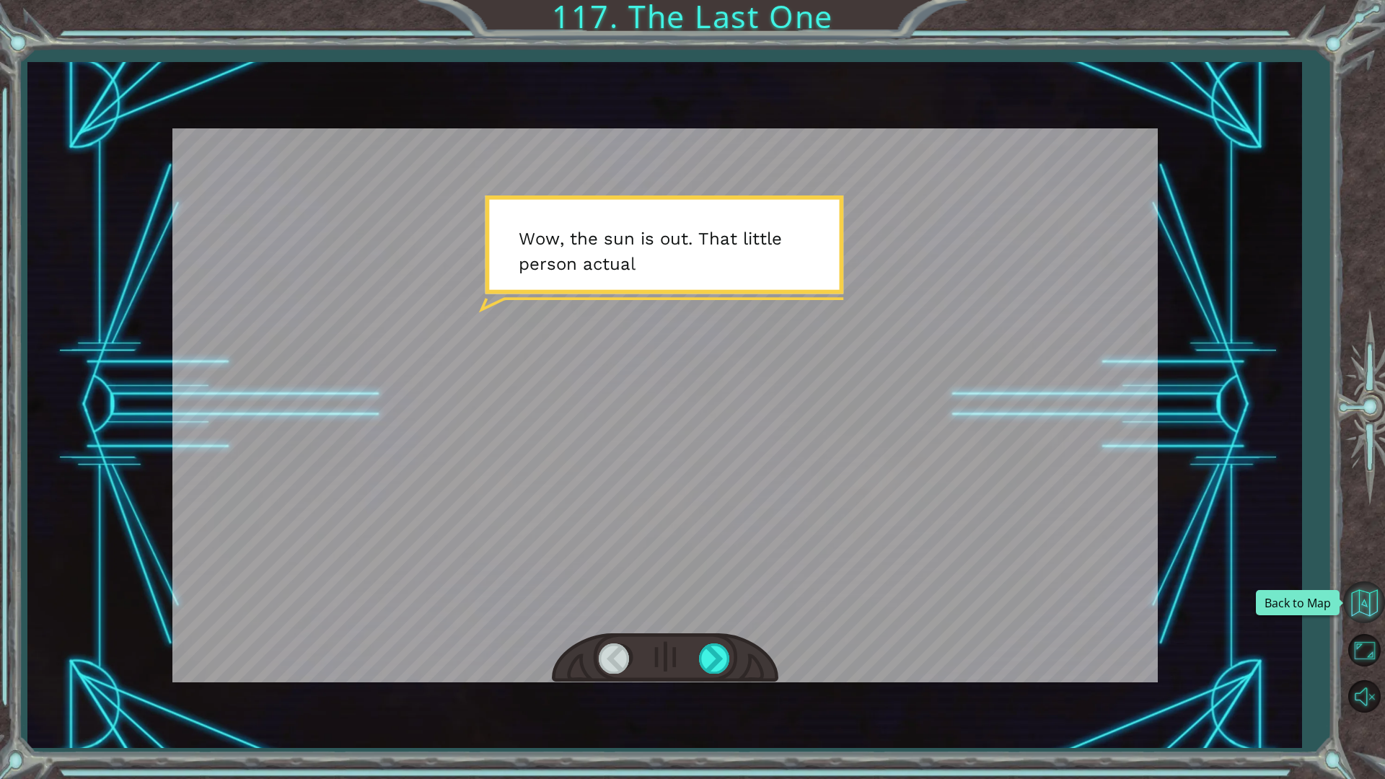
click at [1355, 610] on button "Back to Map" at bounding box center [1364, 602] width 42 height 42
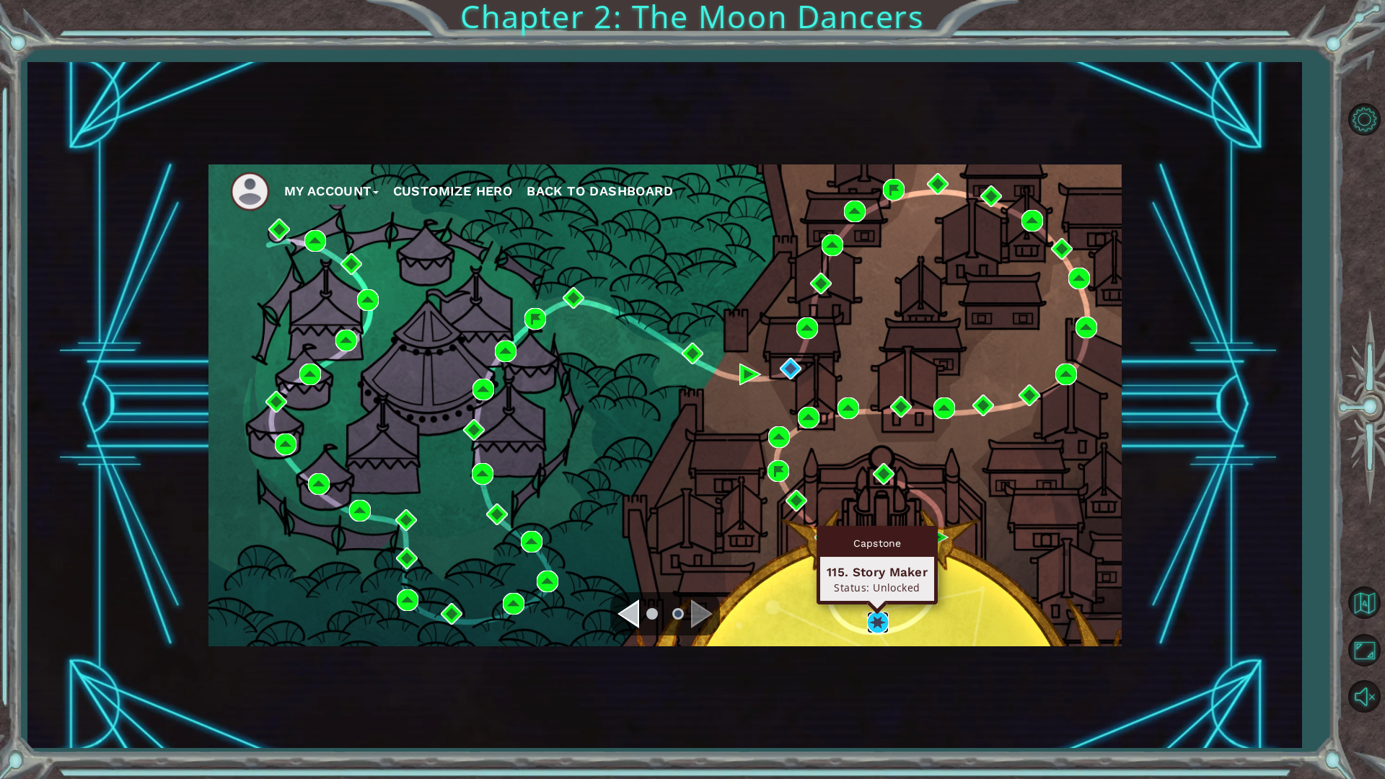
click at [883, 620] on img at bounding box center [878, 623] width 22 height 22
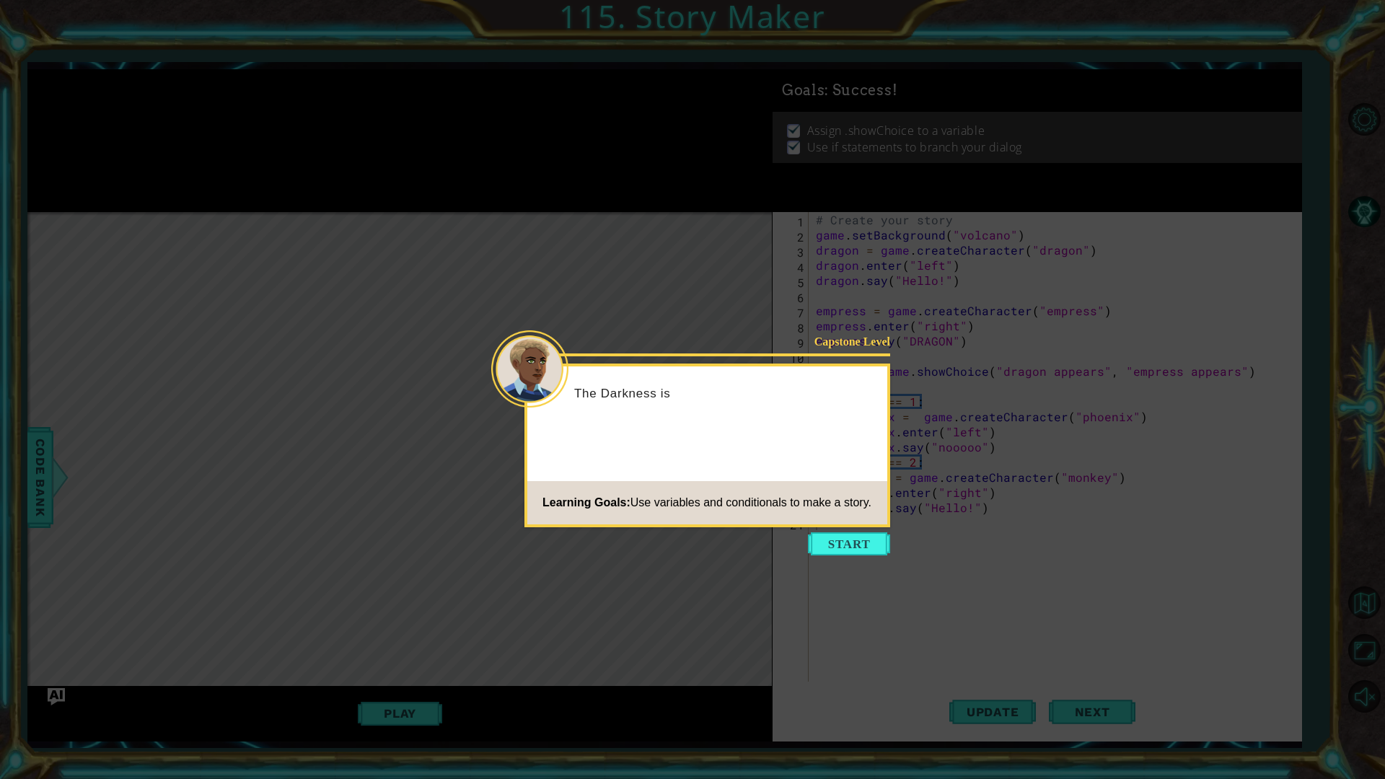
click at [807, 534] on icon at bounding box center [692, 389] width 1385 height 779
click at [836, 537] on button "Start" at bounding box center [849, 543] width 82 height 23
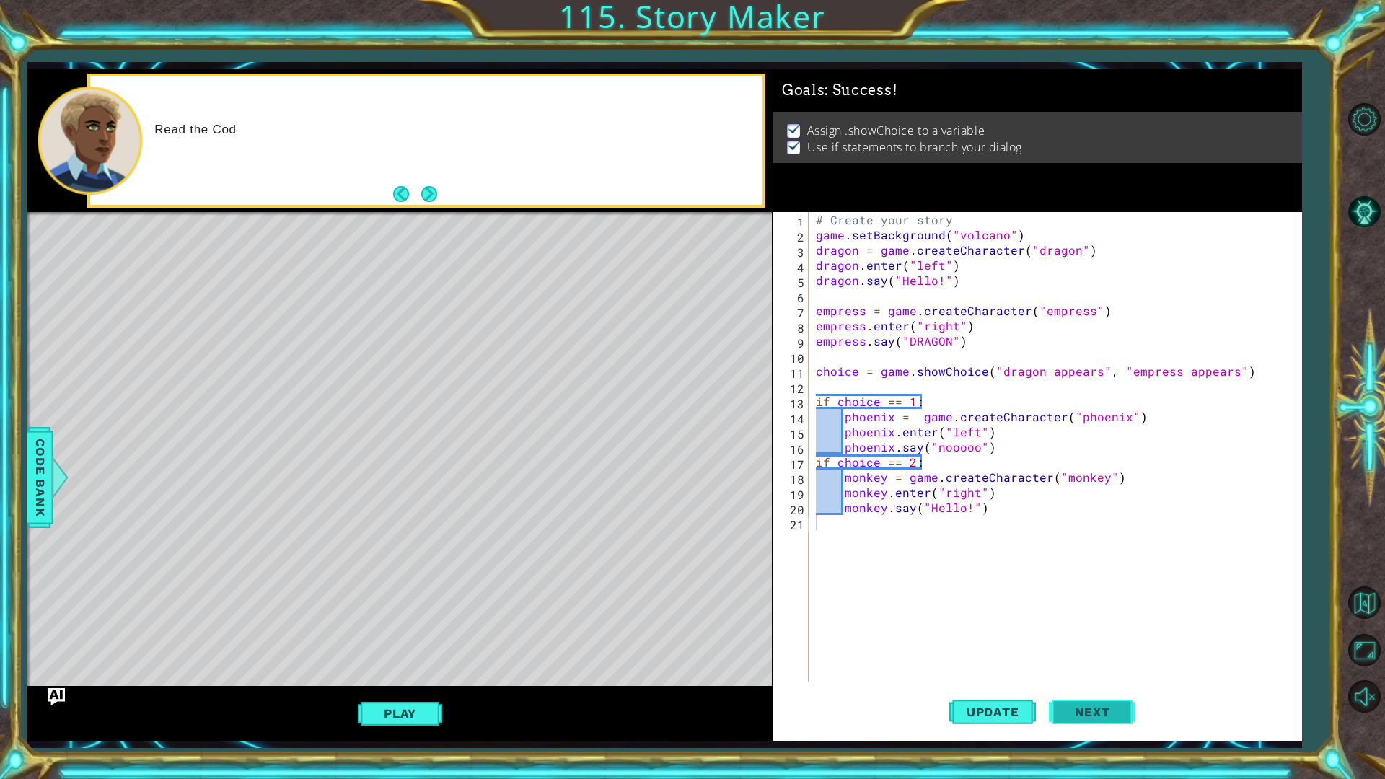
click at [1090, 656] on button "Next" at bounding box center [1092, 711] width 87 height 53
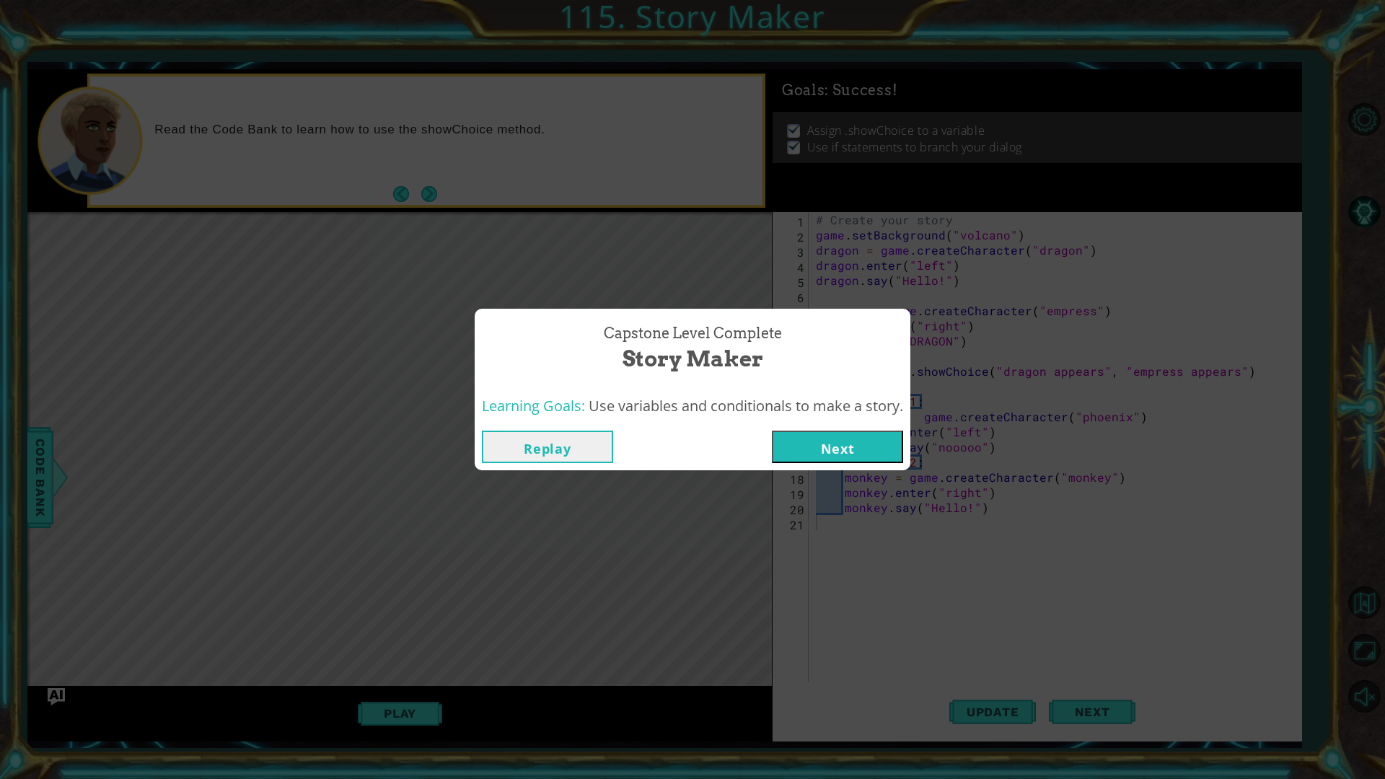
drag, startPoint x: 519, startPoint y: 441, endPoint x: 558, endPoint y: 644, distance: 207.1
click at [519, 441] on button "Replay" at bounding box center [547, 447] width 131 height 32
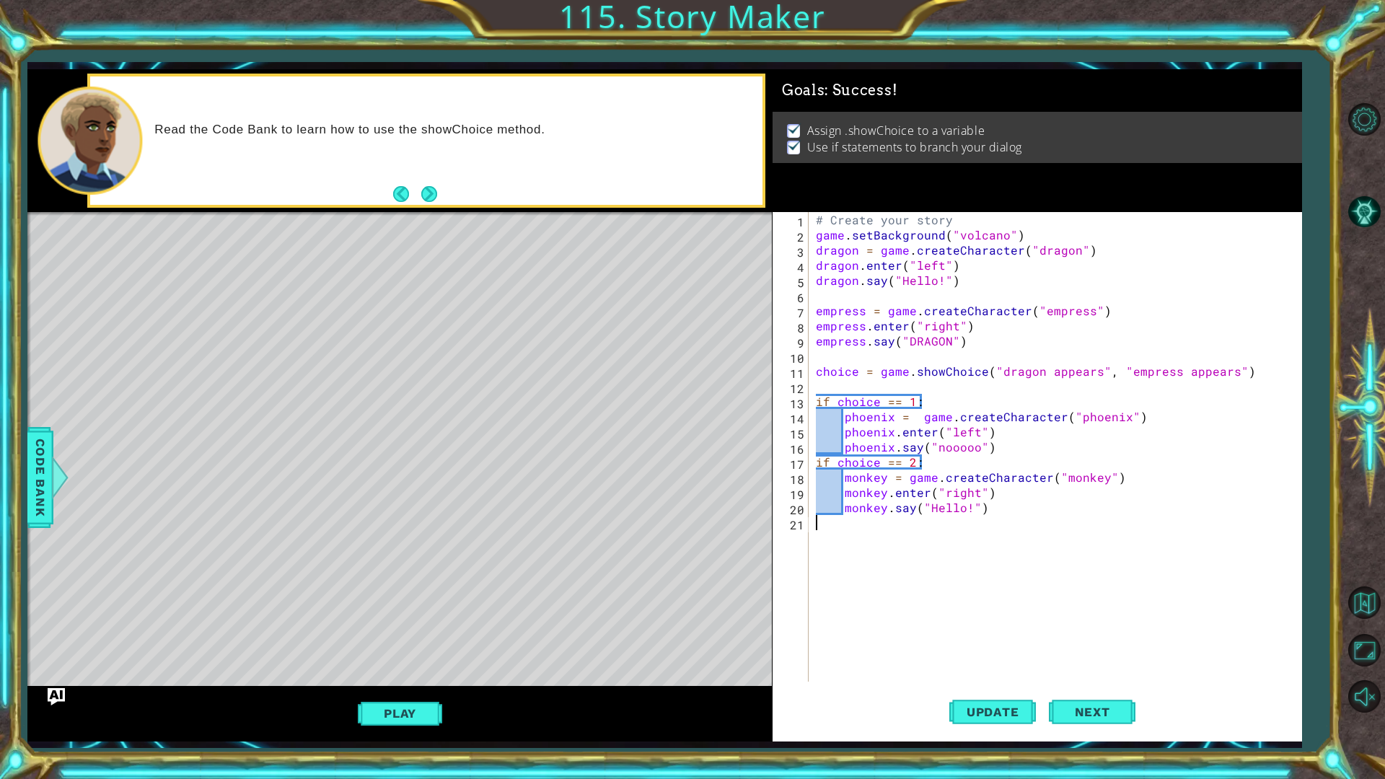
click at [394, 656] on div "Play" at bounding box center [399, 713] width 744 height 55
click at [410, 656] on button "Play" at bounding box center [400, 713] width 84 height 27
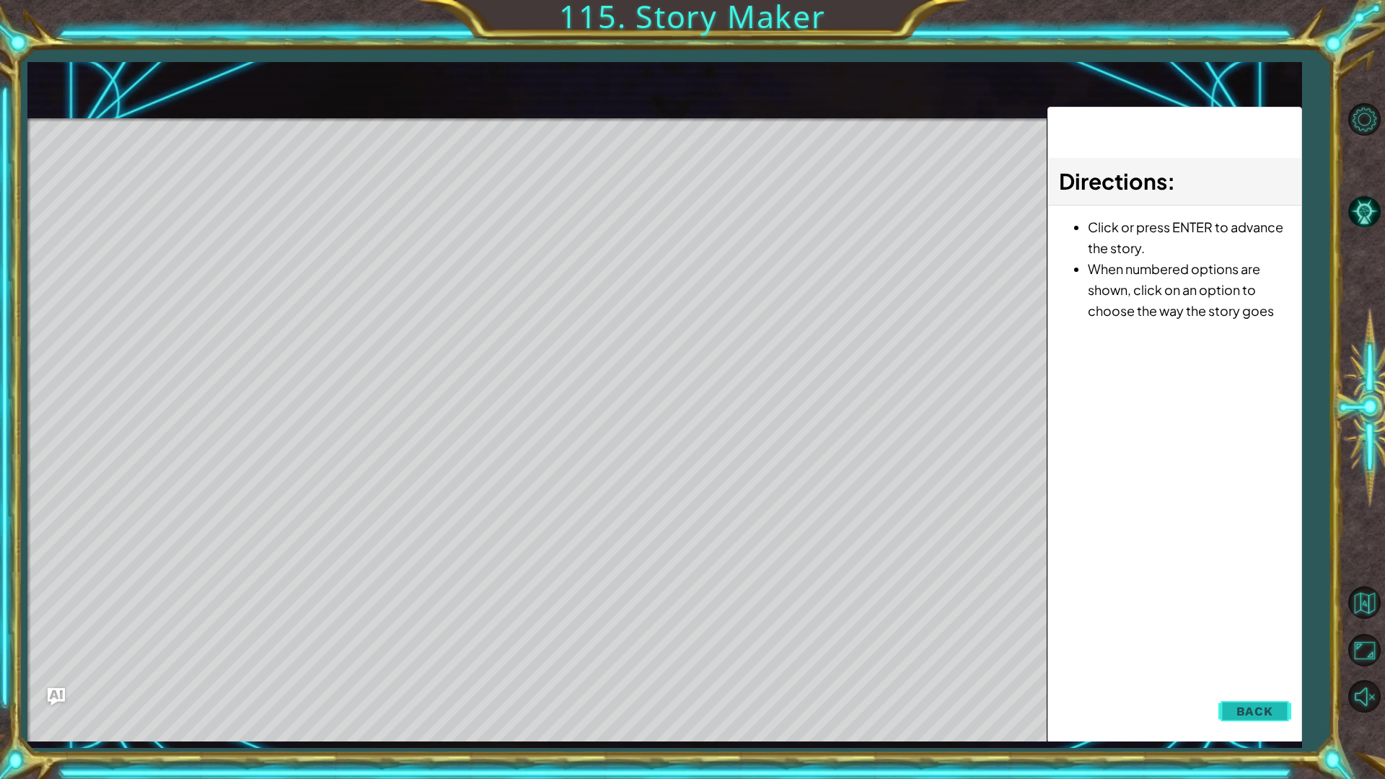
click at [1246, 656] on span "Back" at bounding box center [1254, 711] width 37 height 14
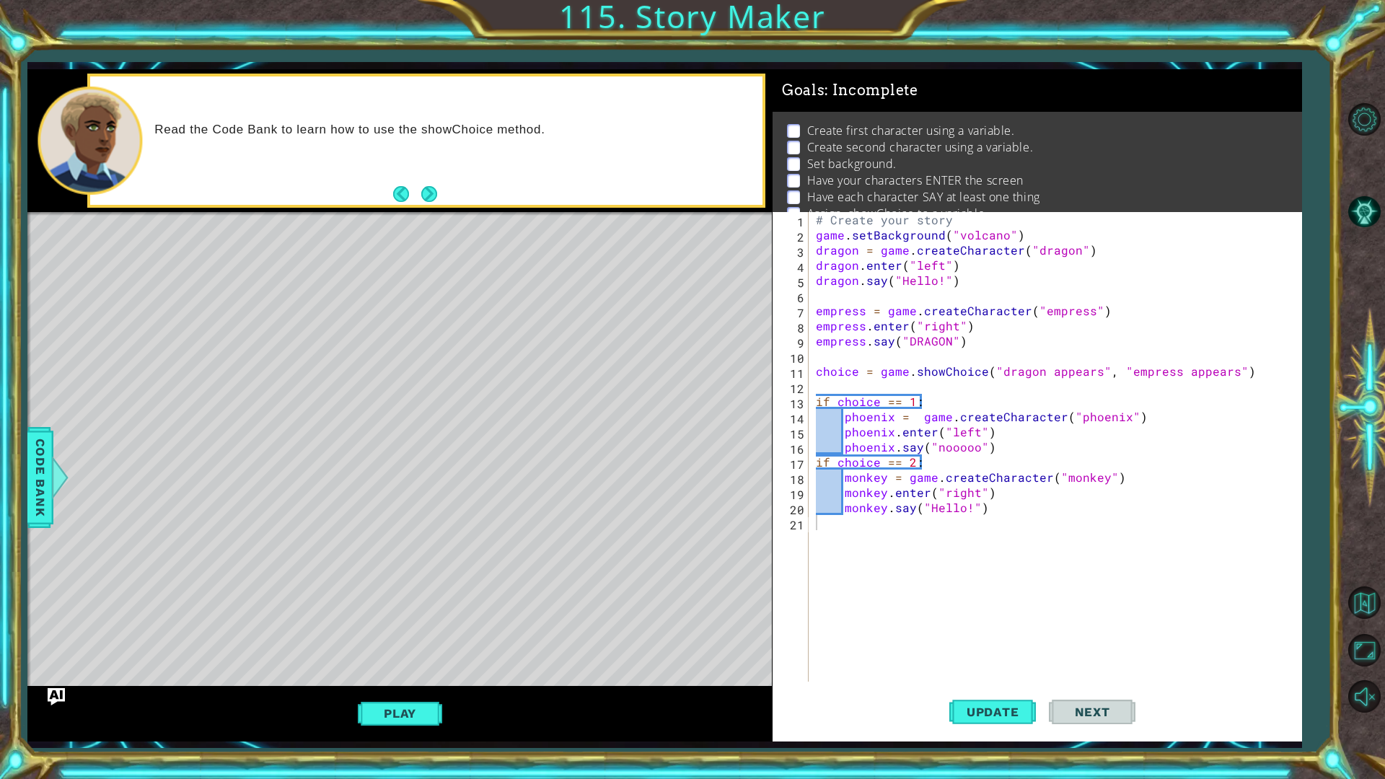
click at [1060, 656] on span "Next" at bounding box center [1092, 712] width 64 height 14
click at [1062, 656] on span "Next" at bounding box center [1092, 712] width 64 height 14
click at [984, 656] on button "Update" at bounding box center [992, 711] width 87 height 53
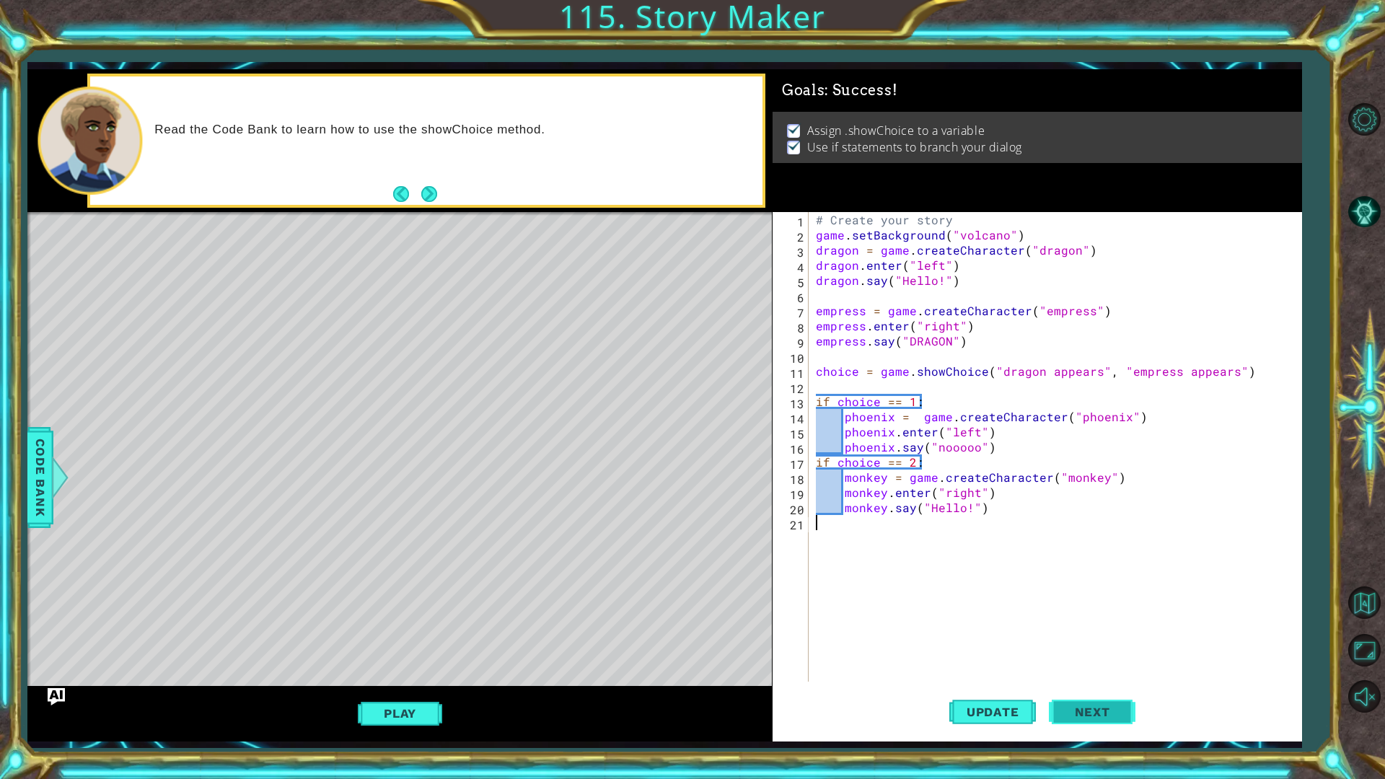
click at [1084, 656] on button "Next" at bounding box center [1092, 711] width 87 height 53
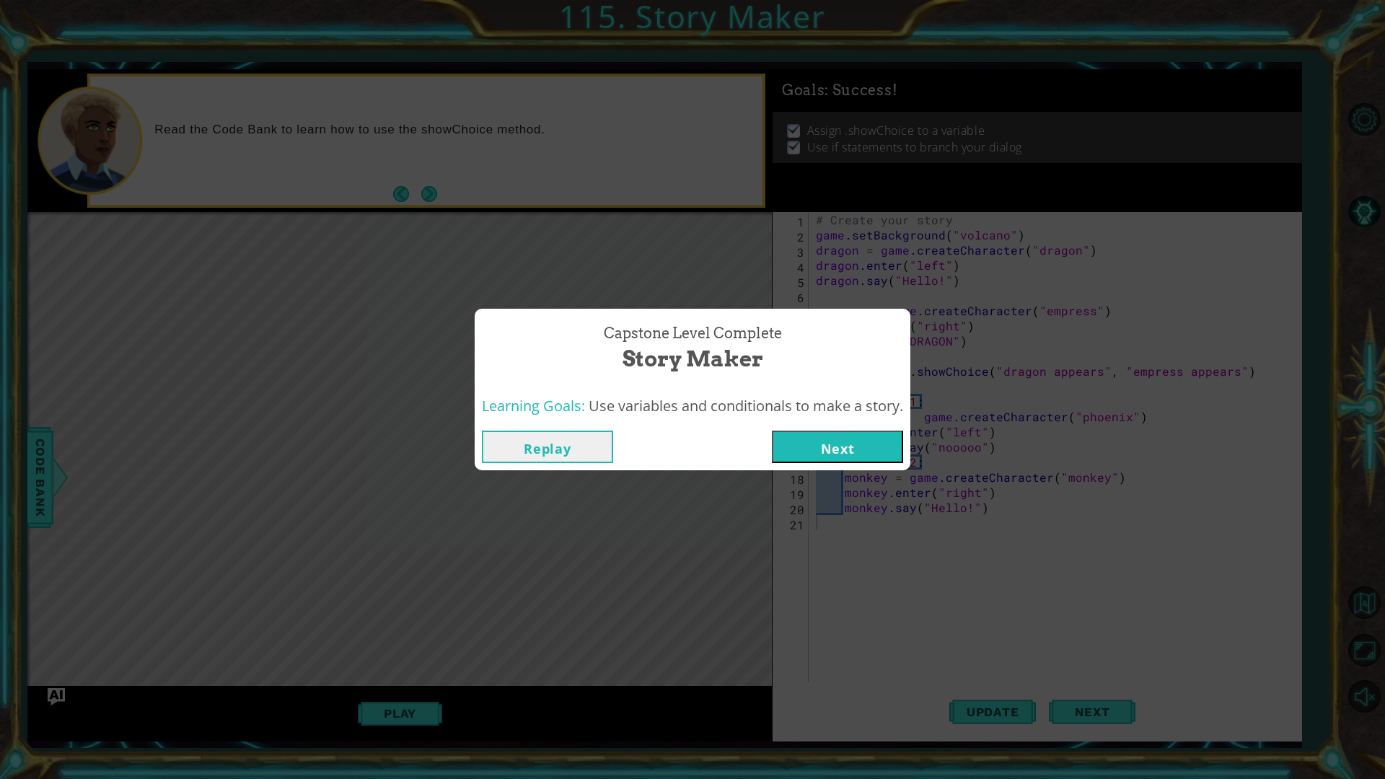
click at [815, 453] on button "Next" at bounding box center [837, 447] width 131 height 32
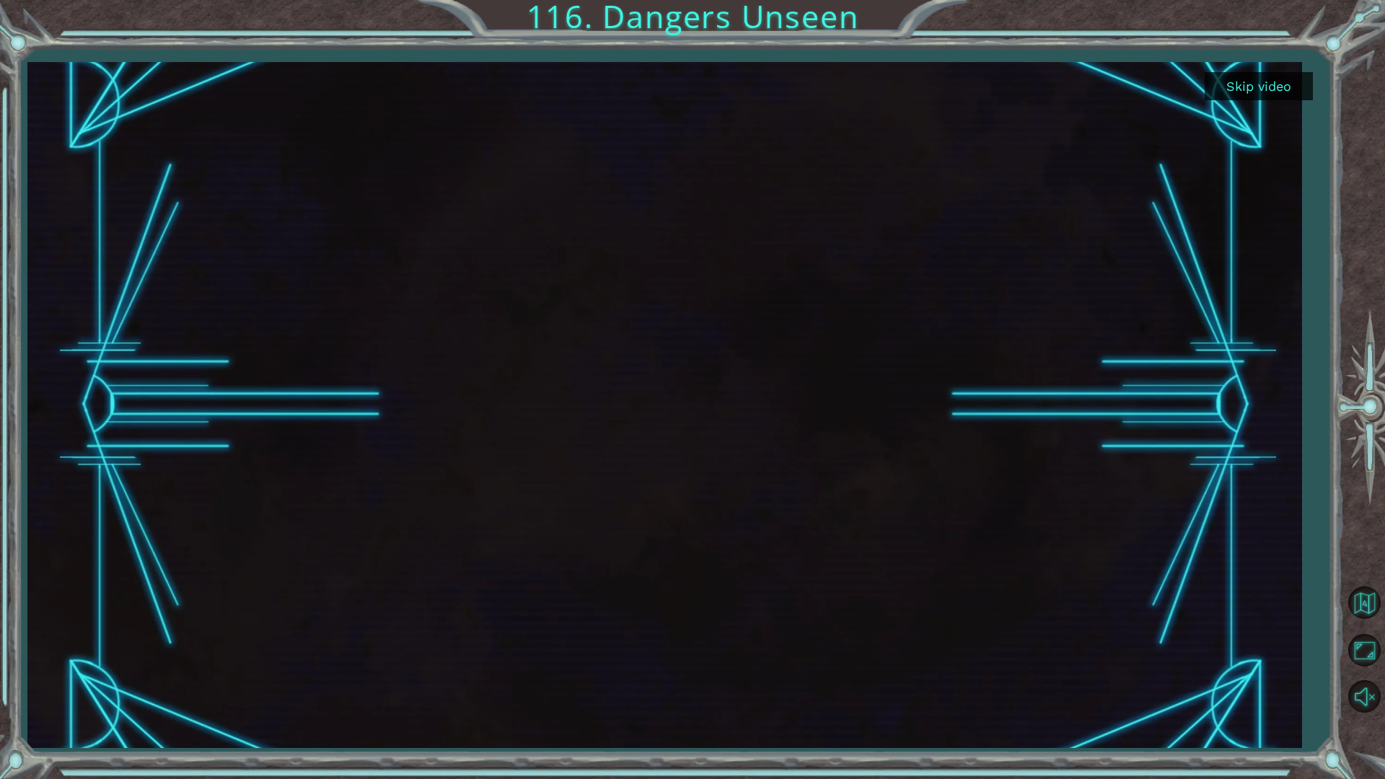
click at [1240, 86] on button "Skip video" at bounding box center [1258, 86] width 108 height 28
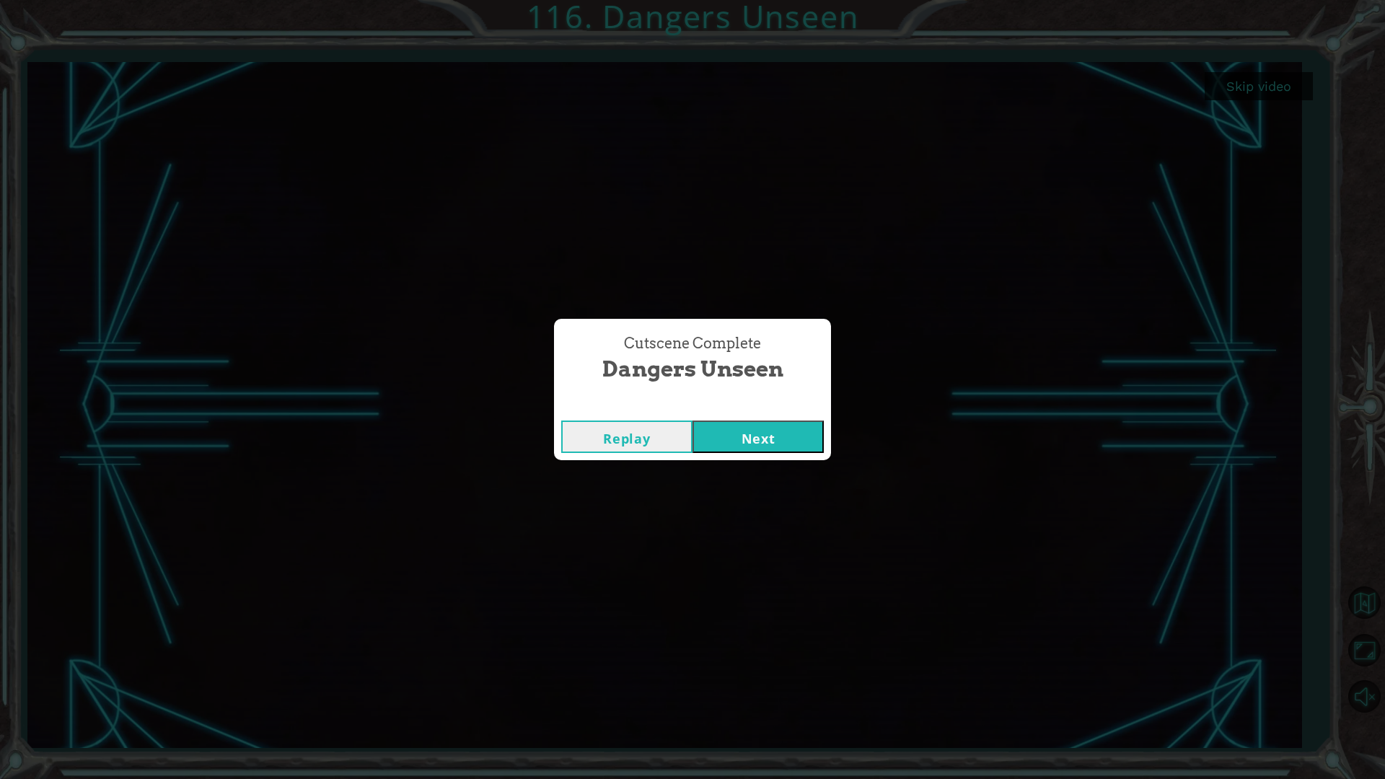
click at [761, 433] on button "Next" at bounding box center [757, 436] width 131 height 32
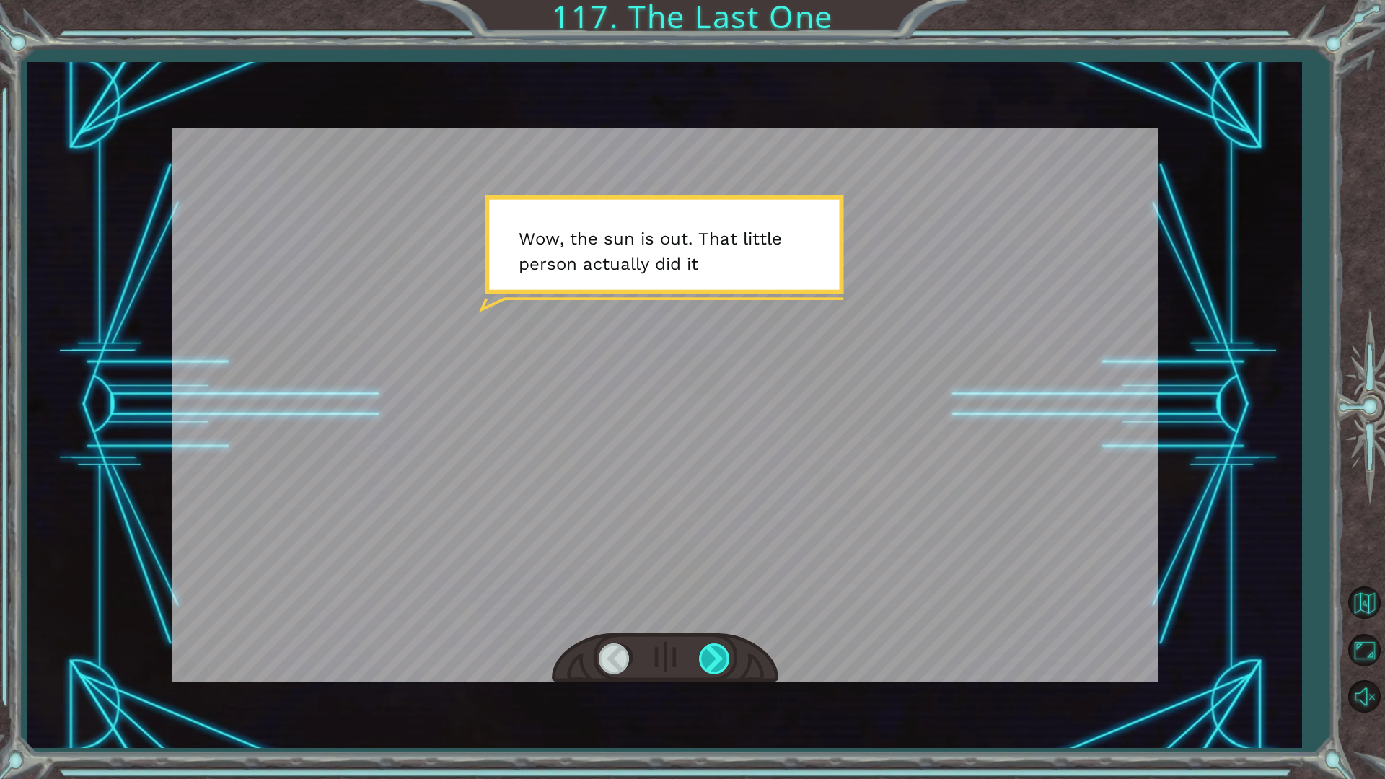
drag, startPoint x: 687, startPoint y: 656, endPoint x: 726, endPoint y: 666, distance: 40.9
click at [712, 656] on div at bounding box center [665, 658] width 226 height 50
click at [718, 656] on div at bounding box center [715, 658] width 32 height 30
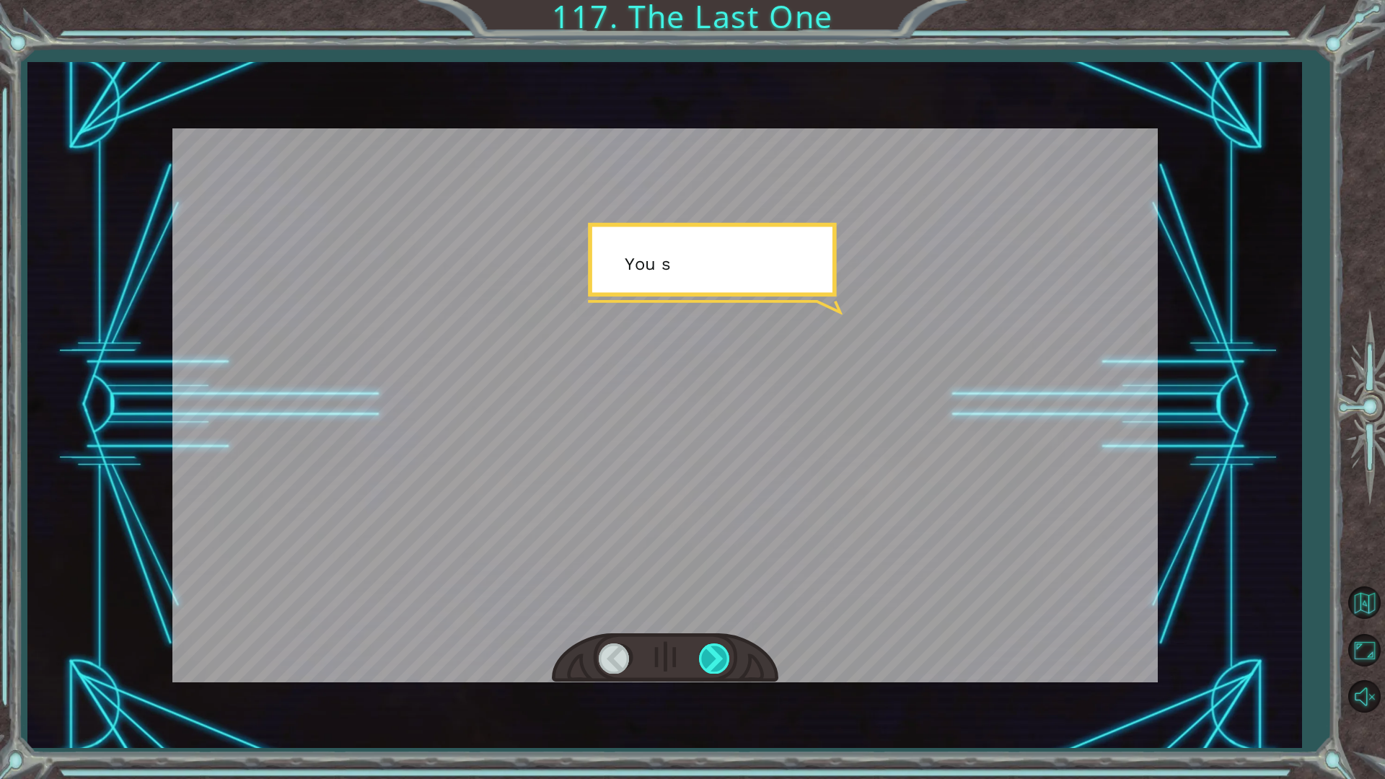
click at [717, 656] on div at bounding box center [715, 658] width 32 height 30
click at [716, 656] on div at bounding box center [715, 658] width 32 height 30
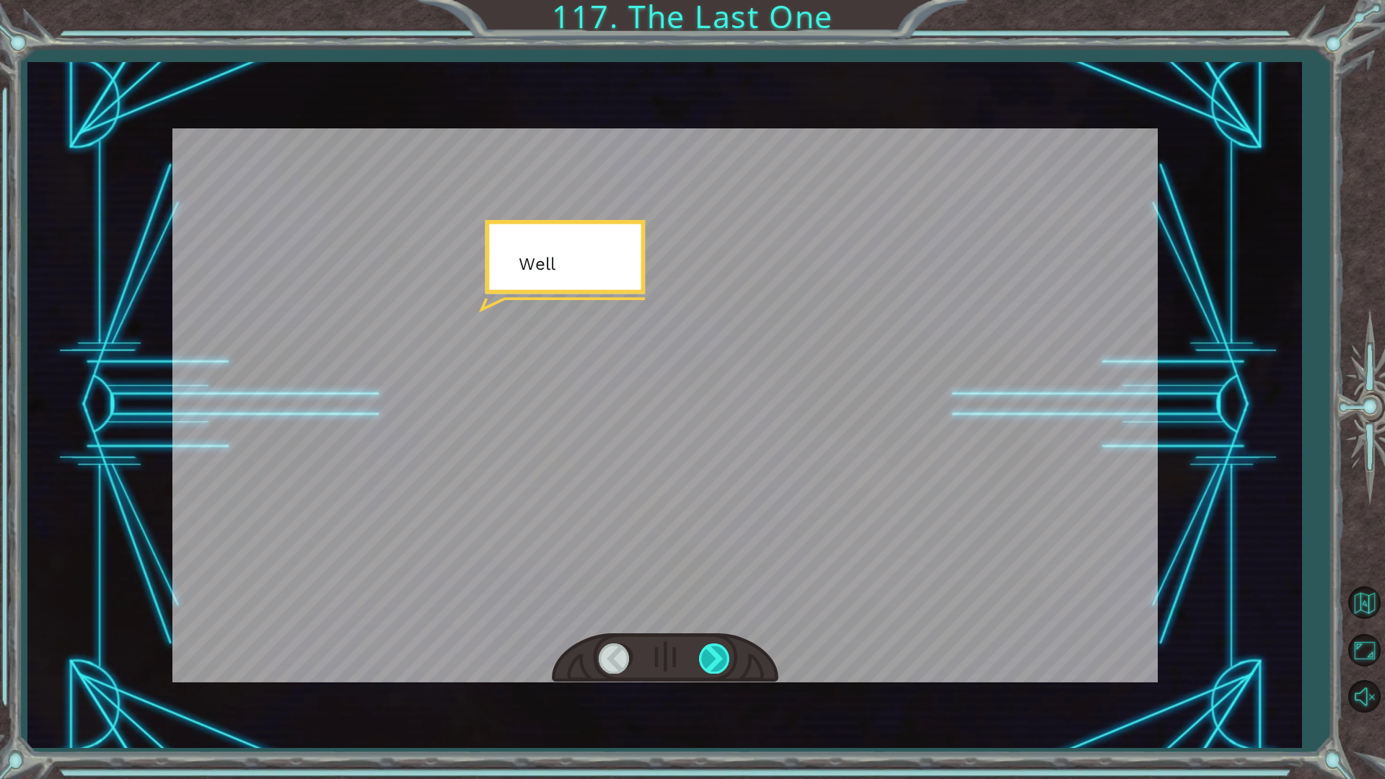
click at [716, 656] on div at bounding box center [715, 658] width 32 height 30
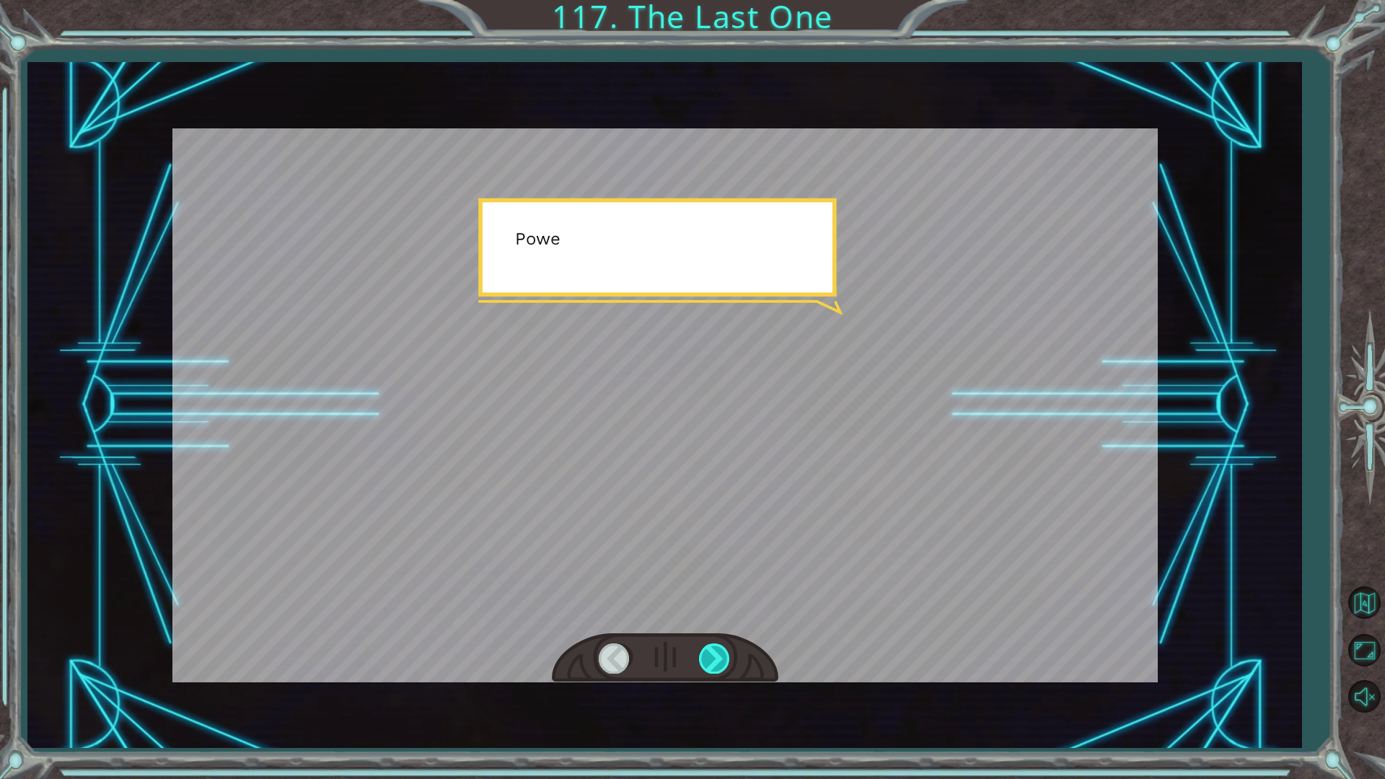
click at [716, 656] on div at bounding box center [715, 658] width 32 height 30
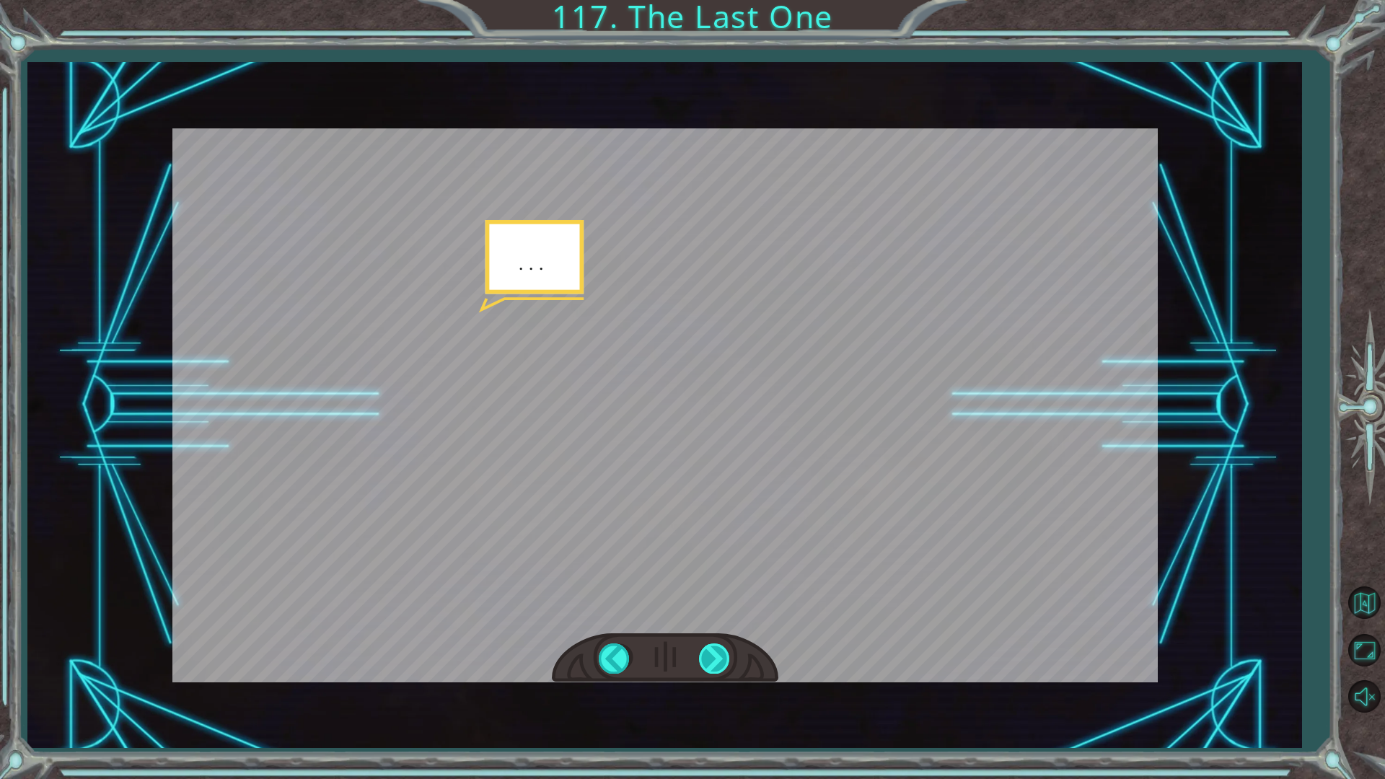
click at [716, 656] on div at bounding box center [715, 658] width 32 height 30
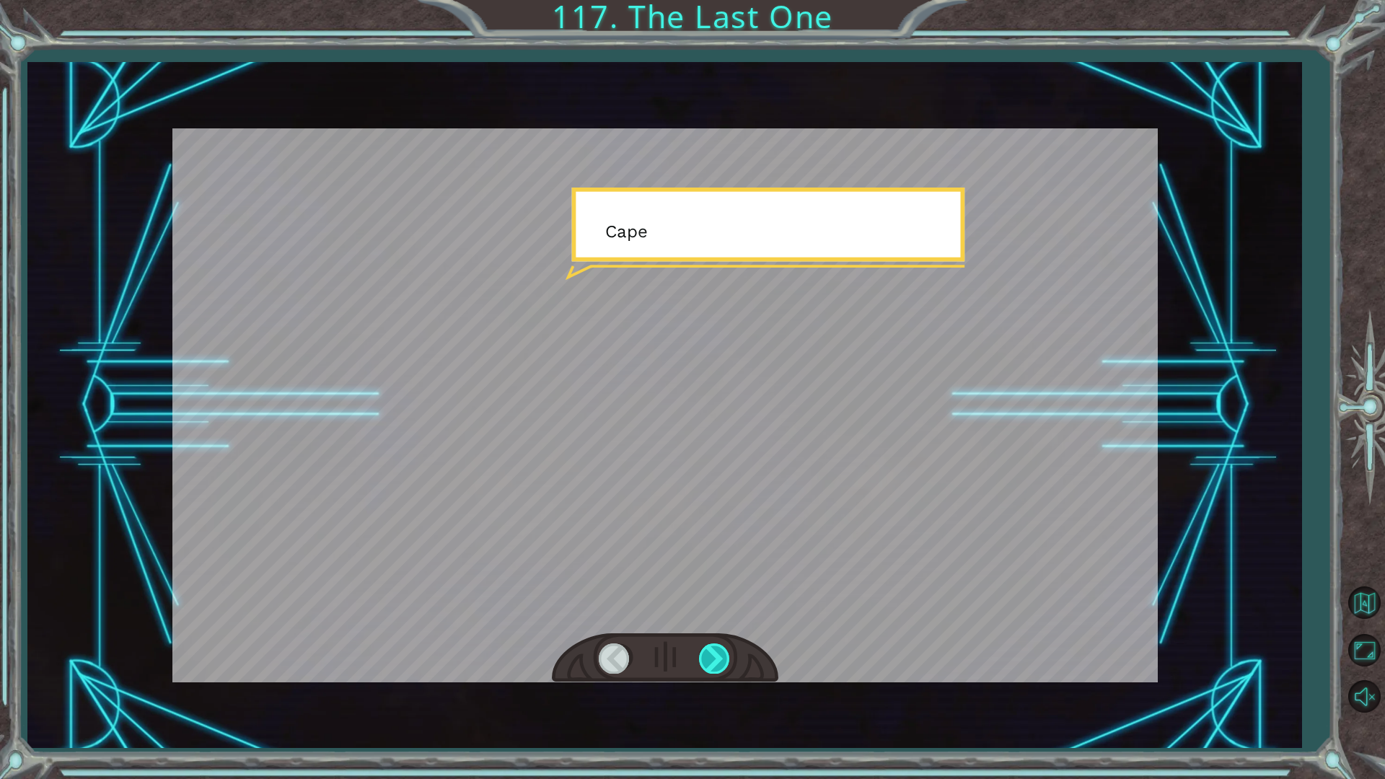
click at [716, 656] on div at bounding box center [715, 658] width 32 height 30
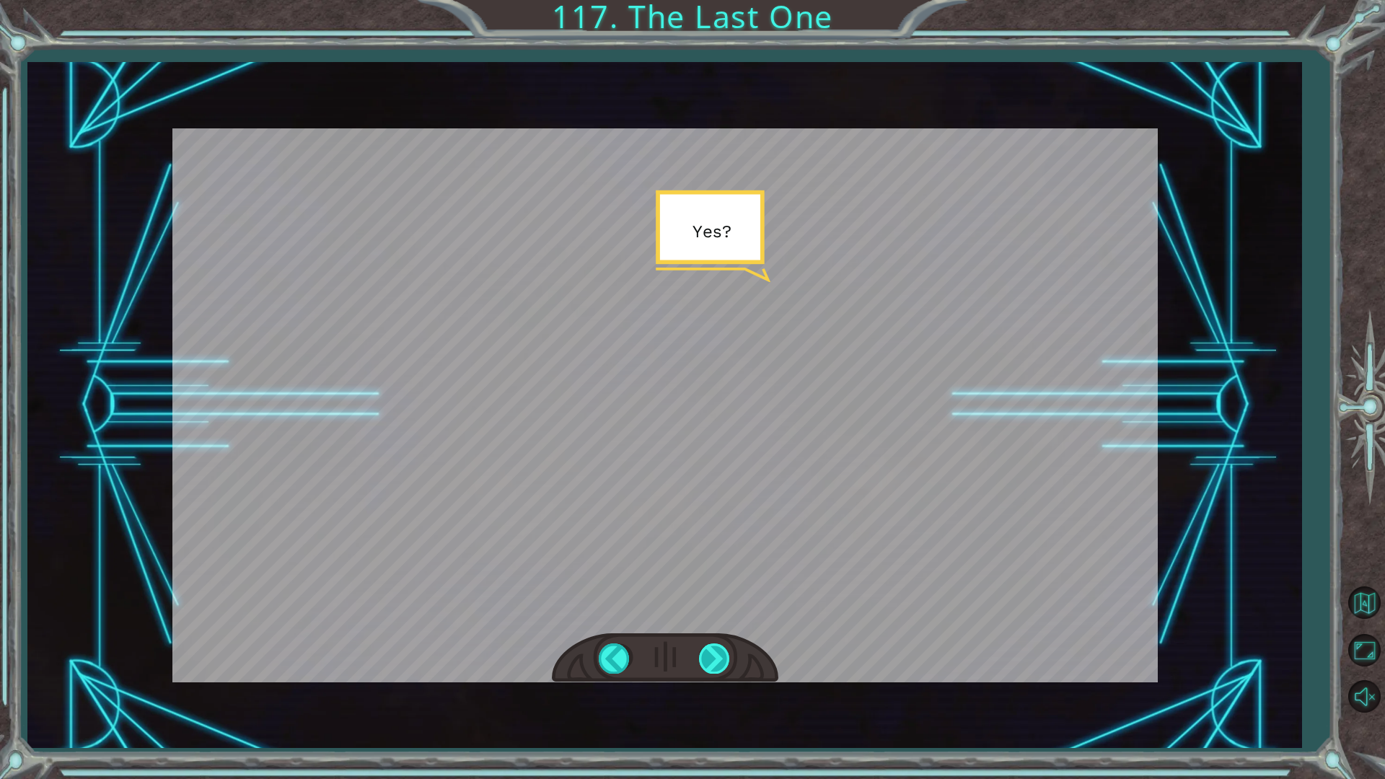
click at [716, 656] on div at bounding box center [715, 658] width 32 height 30
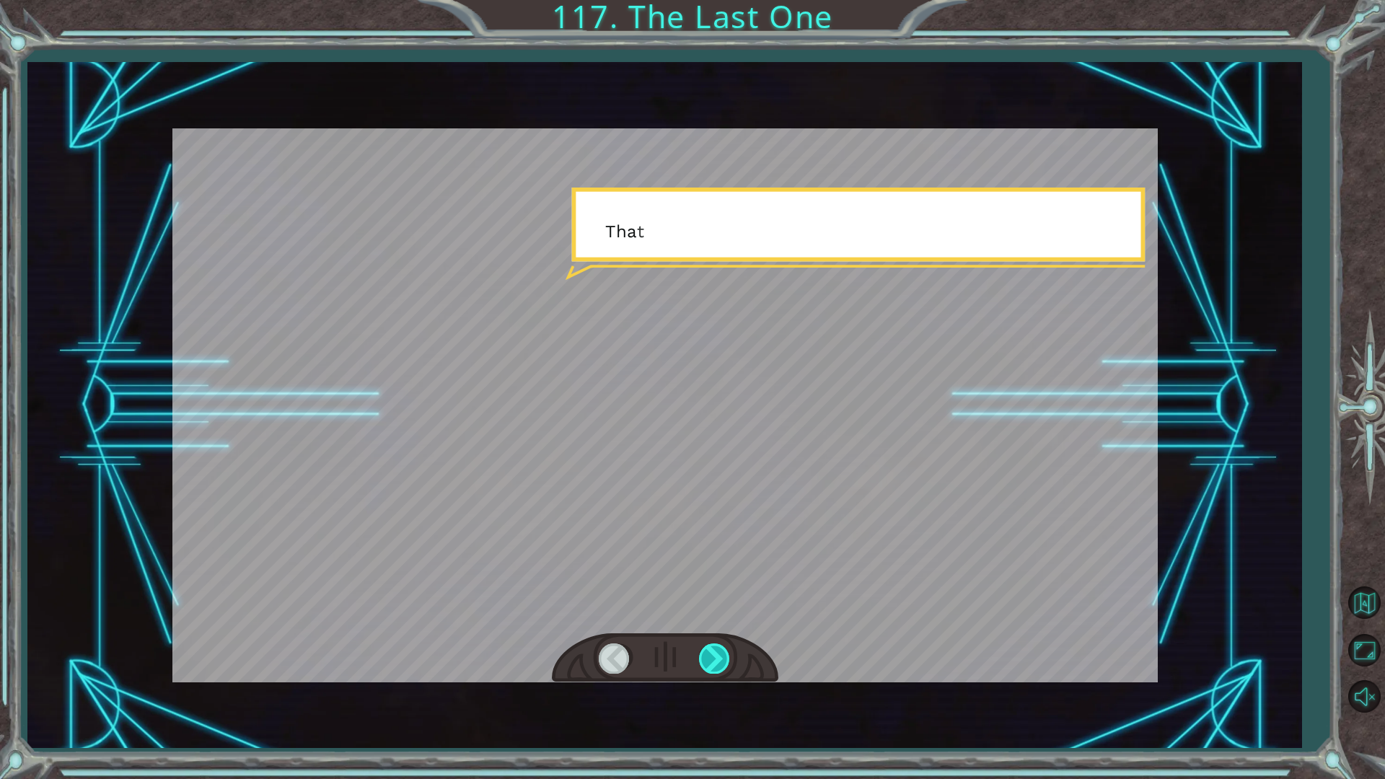
click at [716, 656] on div at bounding box center [715, 658] width 32 height 30
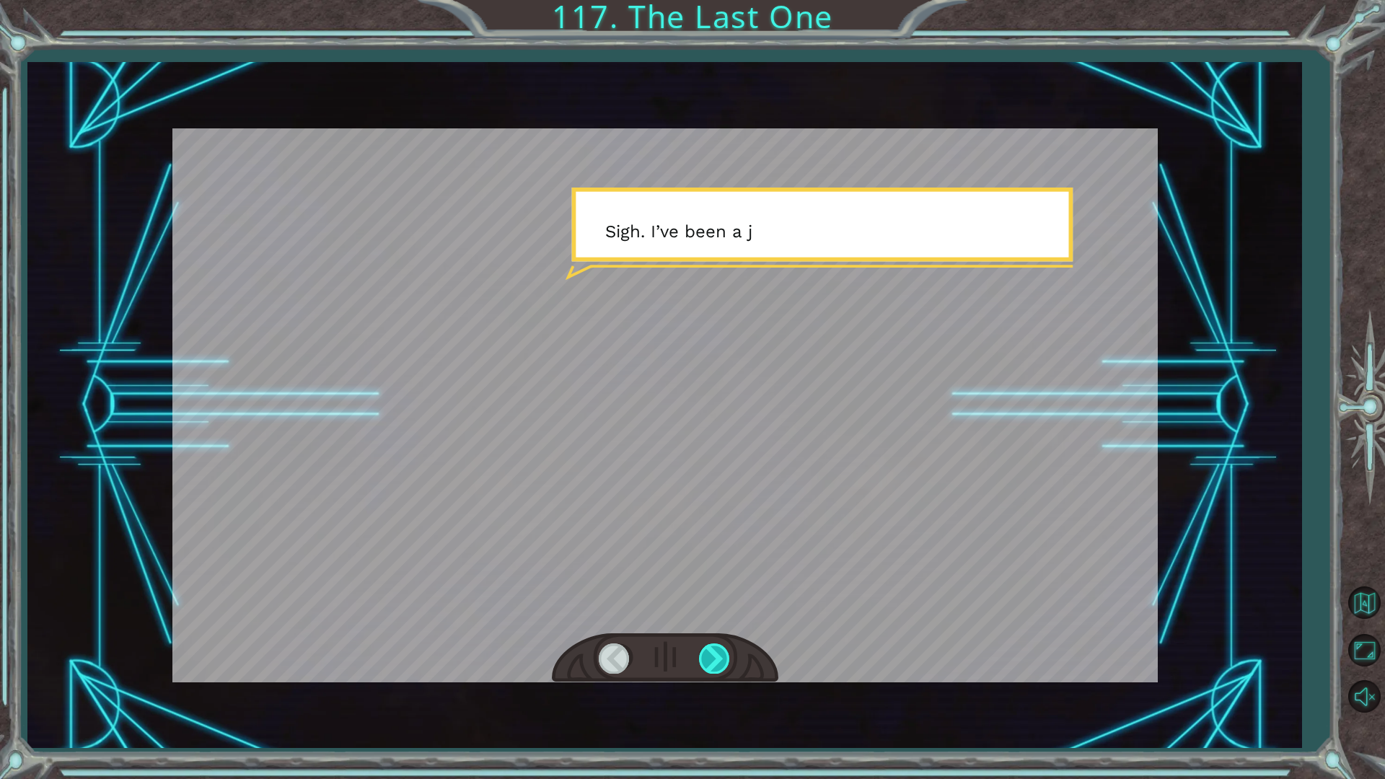
click at [716, 656] on div at bounding box center [715, 658] width 32 height 30
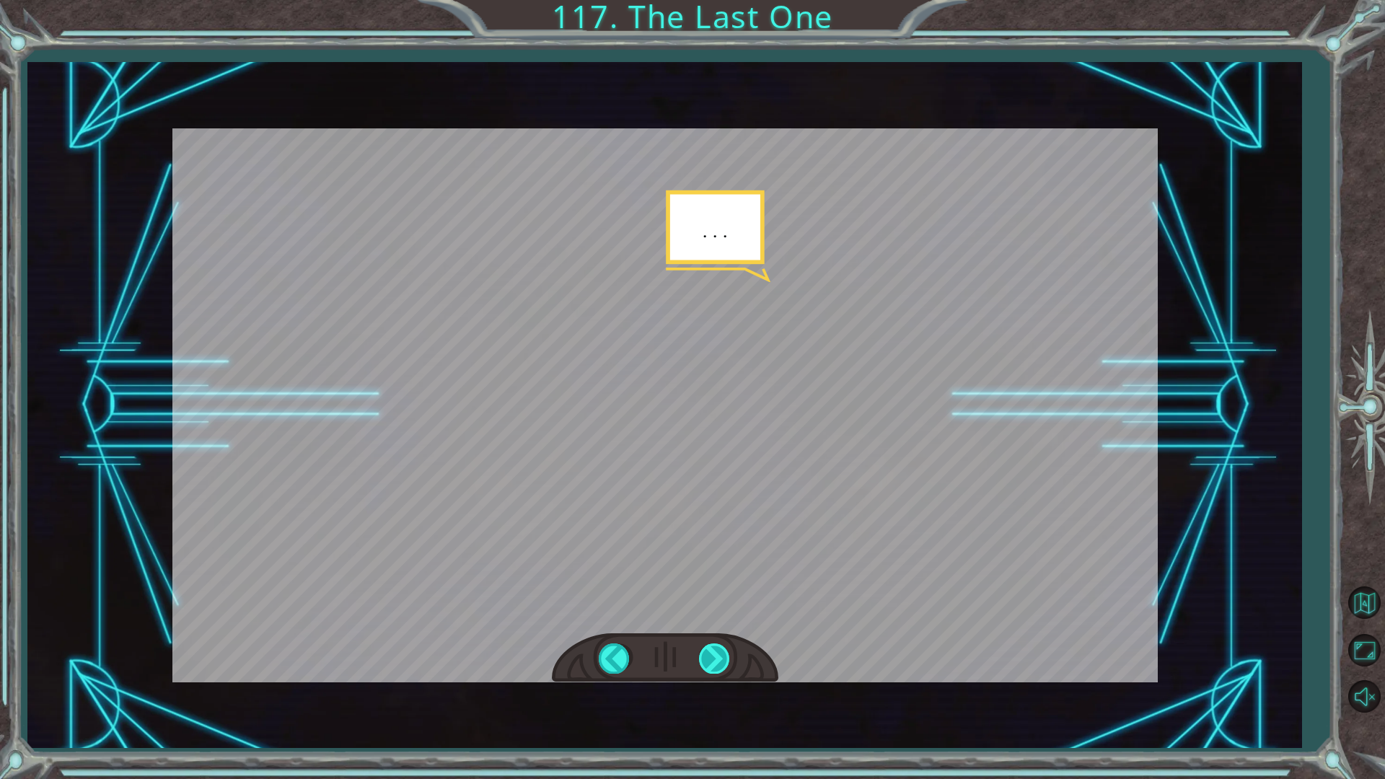
click at [715, 656] on div at bounding box center [715, 658] width 32 height 30
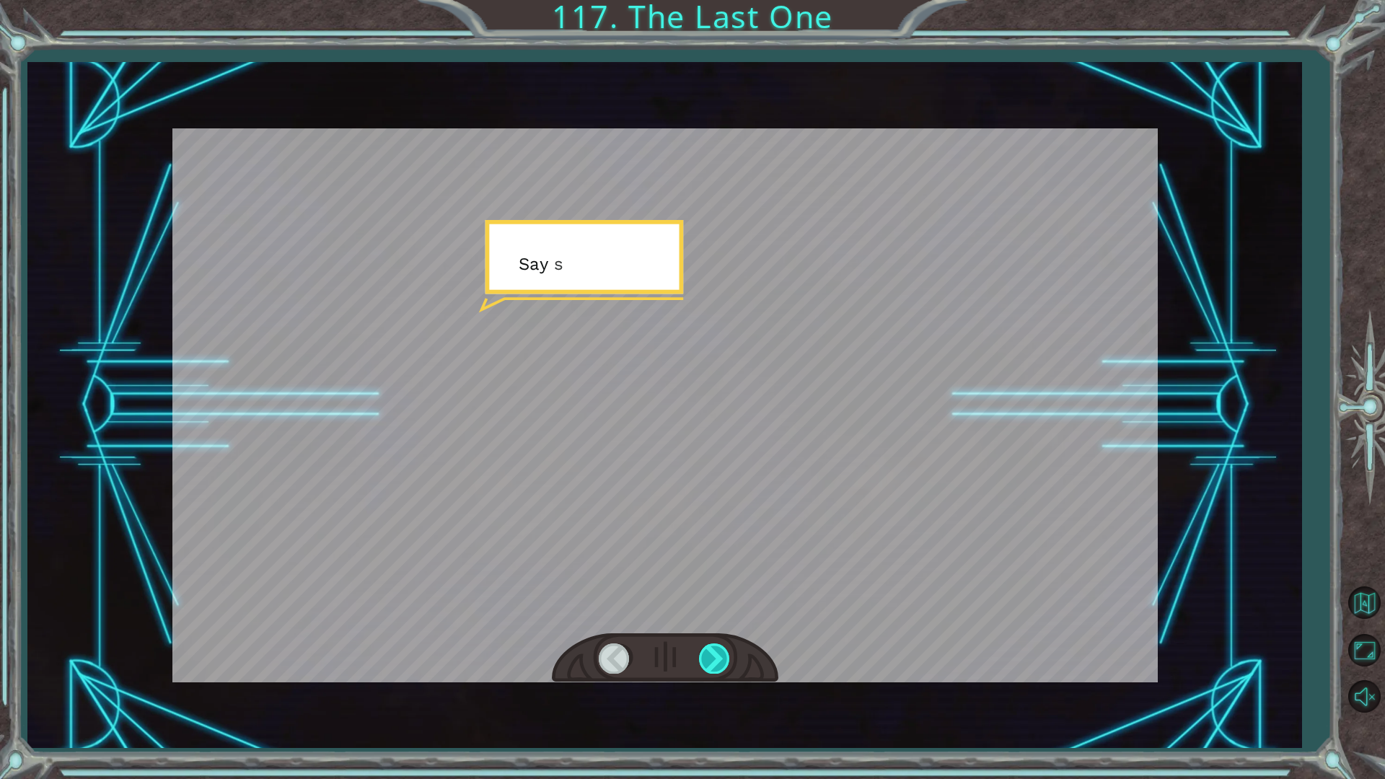
click at [715, 656] on div at bounding box center [715, 658] width 32 height 30
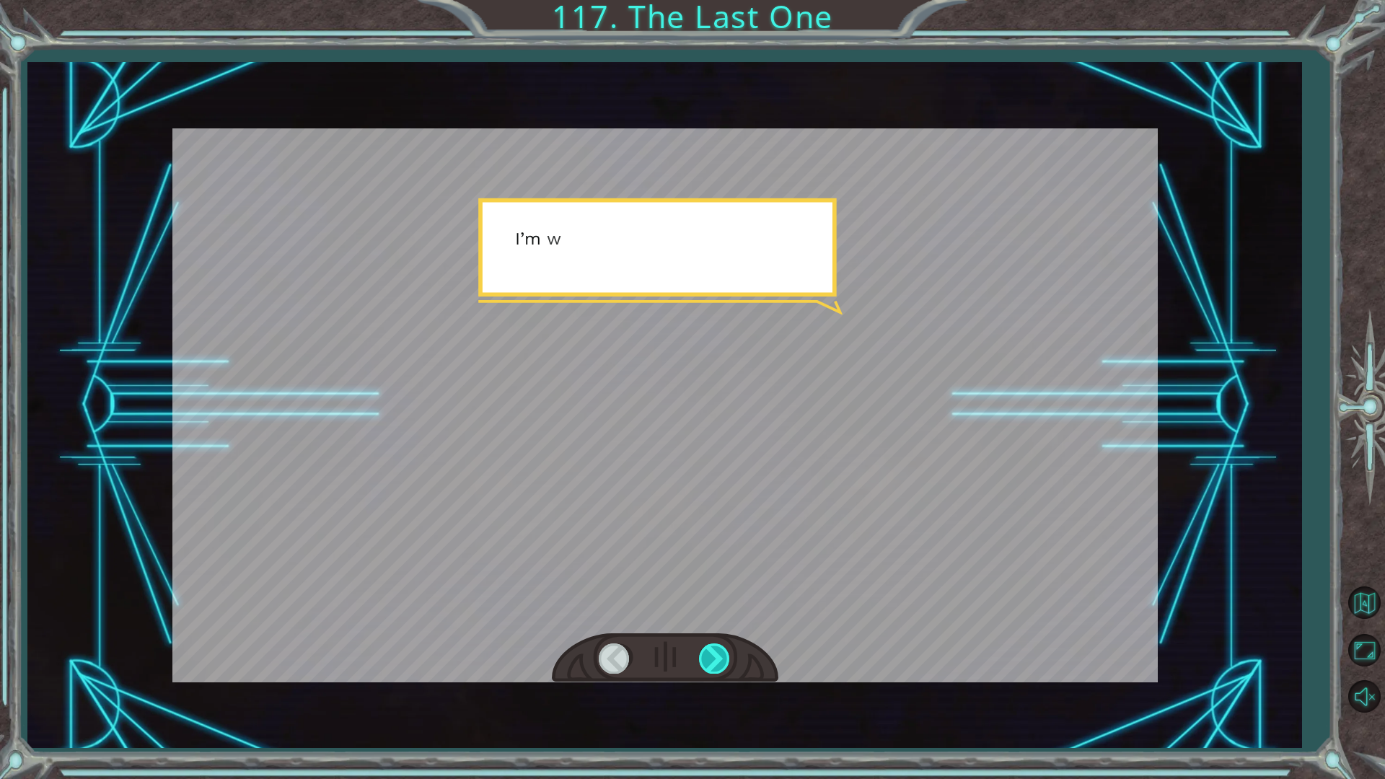
click at [715, 656] on div at bounding box center [715, 658] width 32 height 30
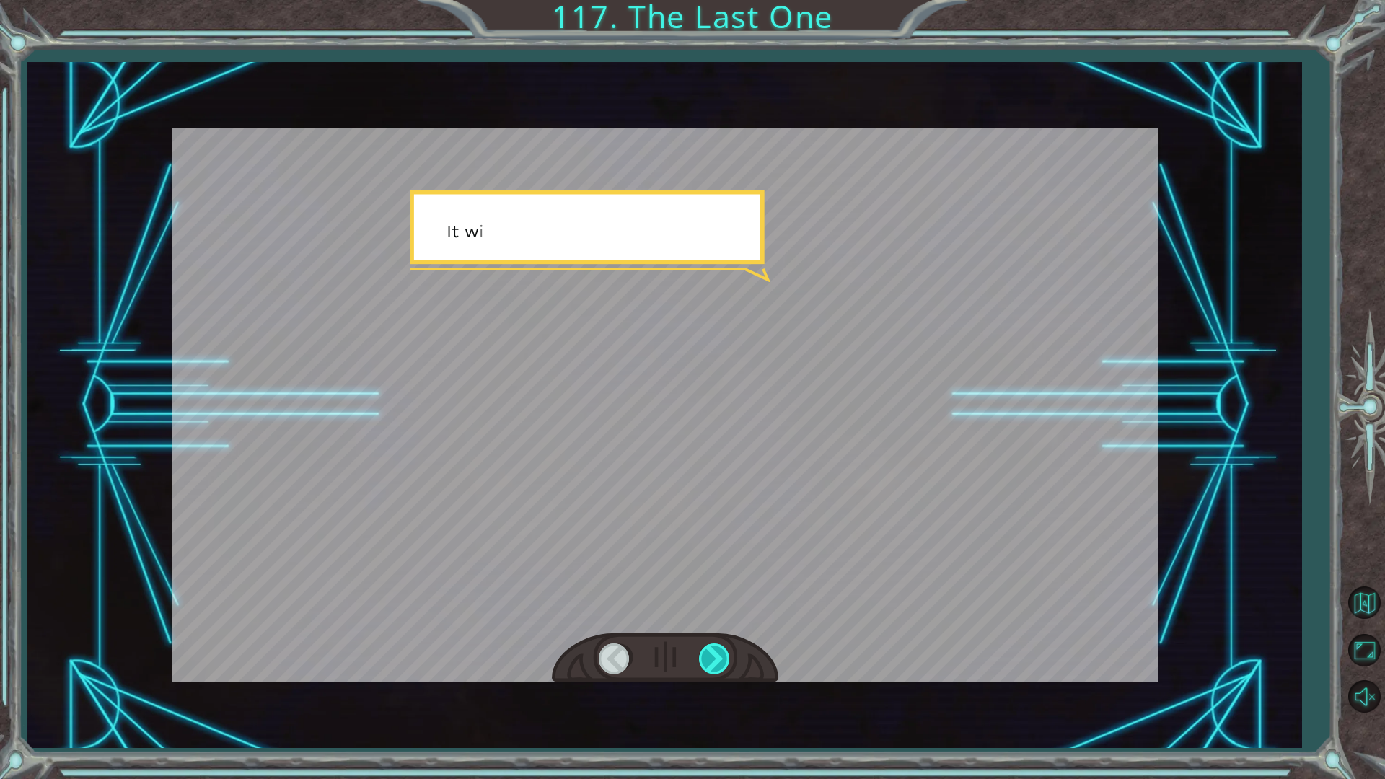
click at [715, 656] on div at bounding box center [715, 658] width 32 height 30
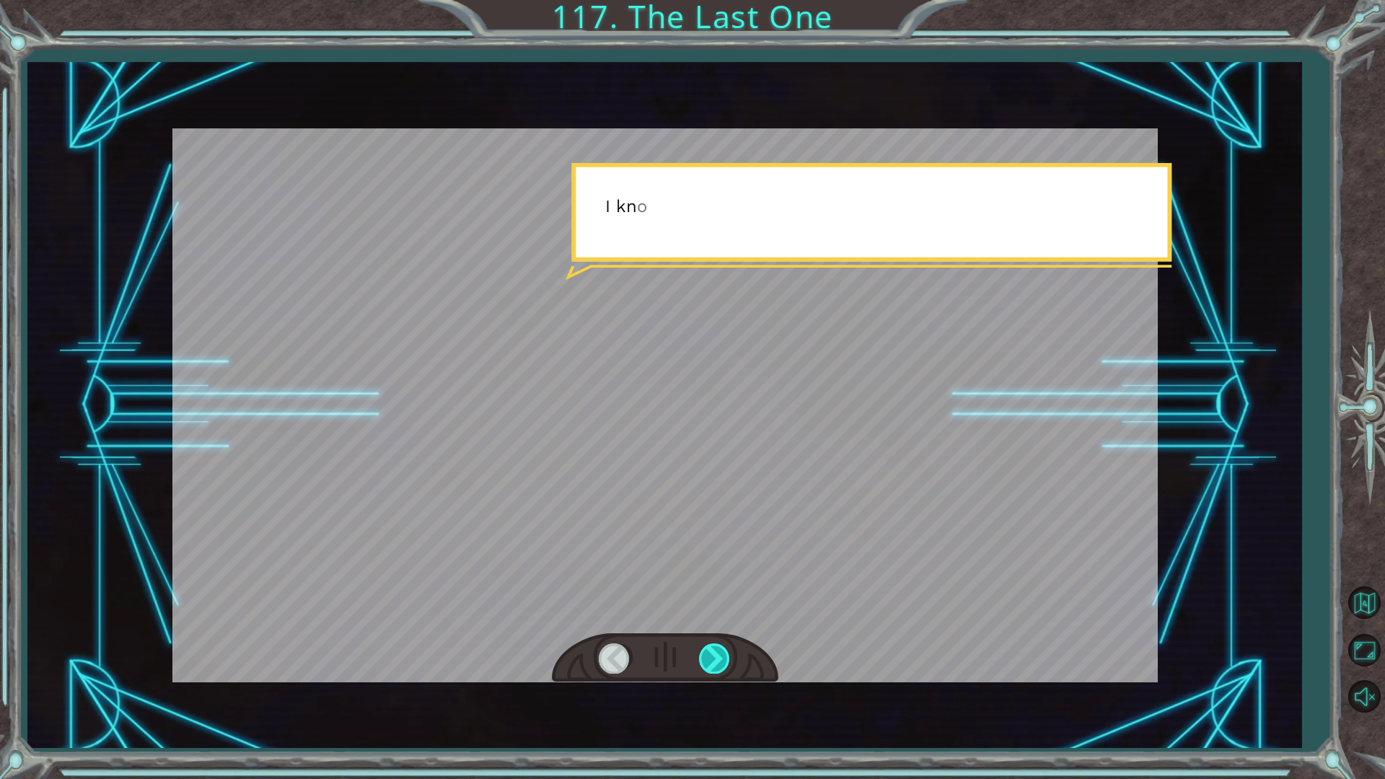
click at [715, 656] on div at bounding box center [715, 658] width 32 height 30
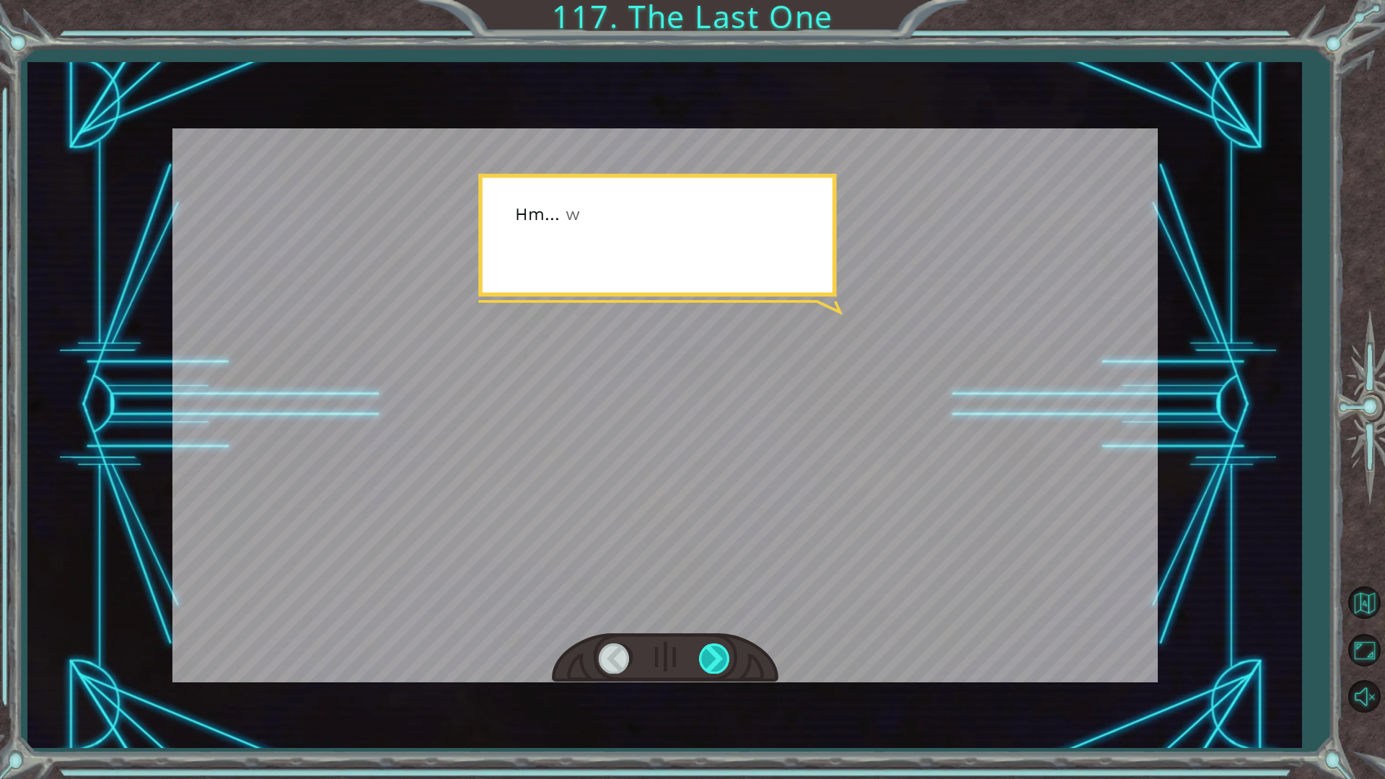
click at [715, 656] on div at bounding box center [715, 658] width 32 height 30
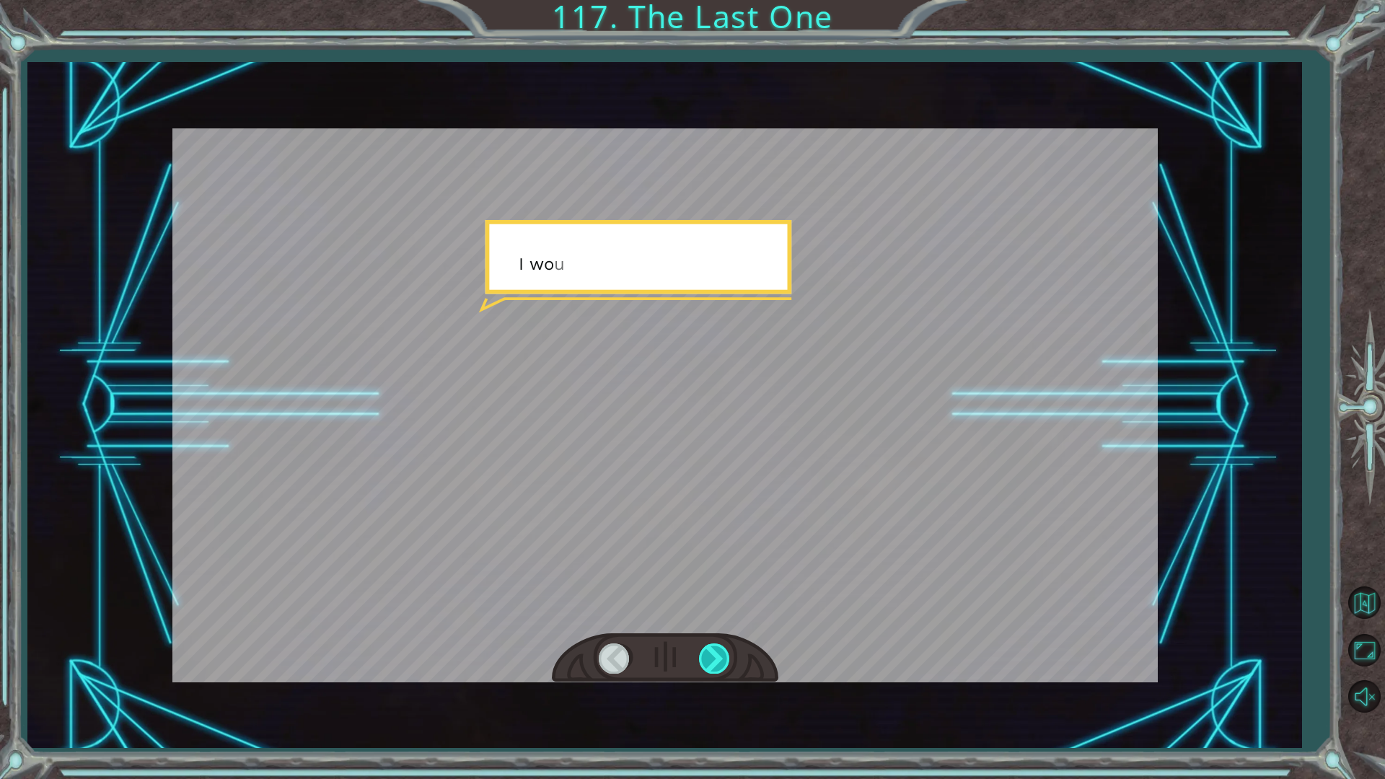
click at [715, 656] on div at bounding box center [715, 658] width 32 height 30
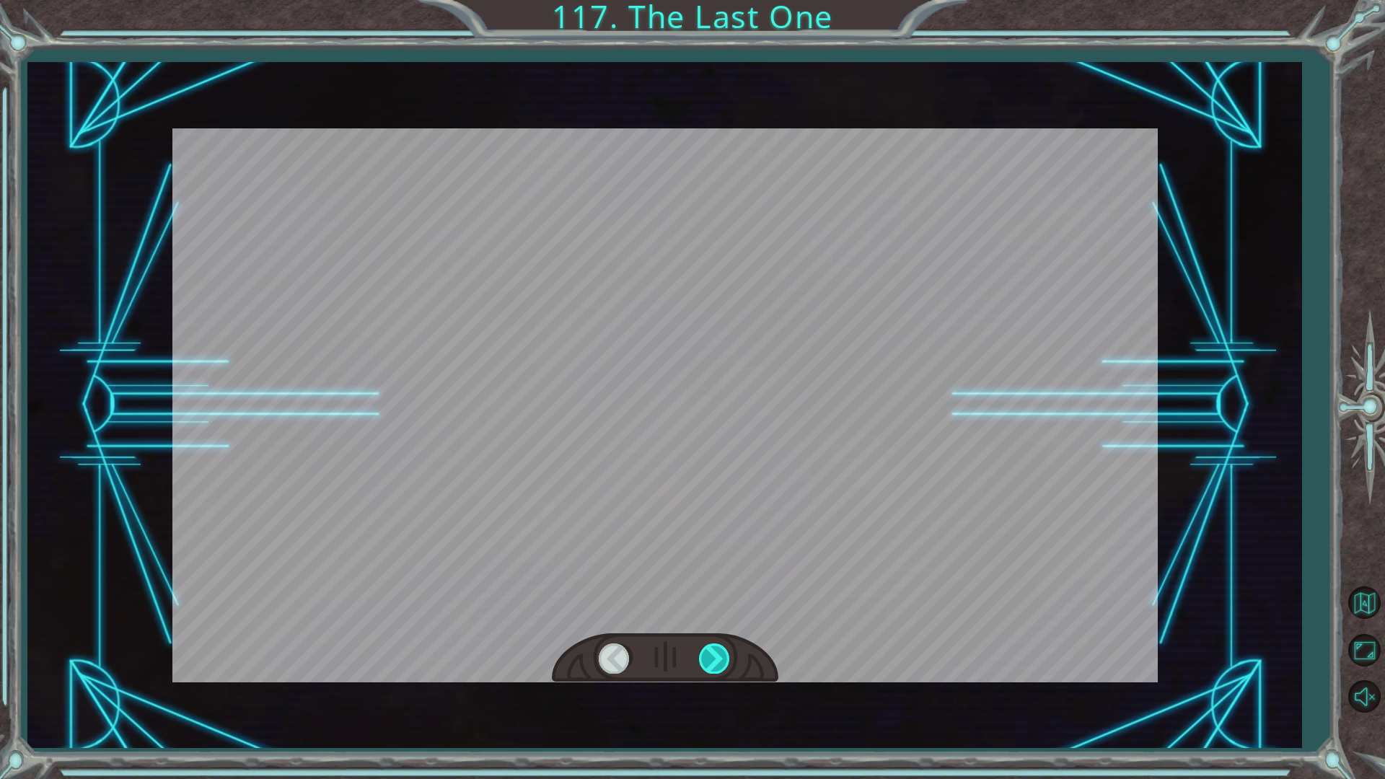
click at [715, 656] on div at bounding box center [715, 658] width 32 height 30
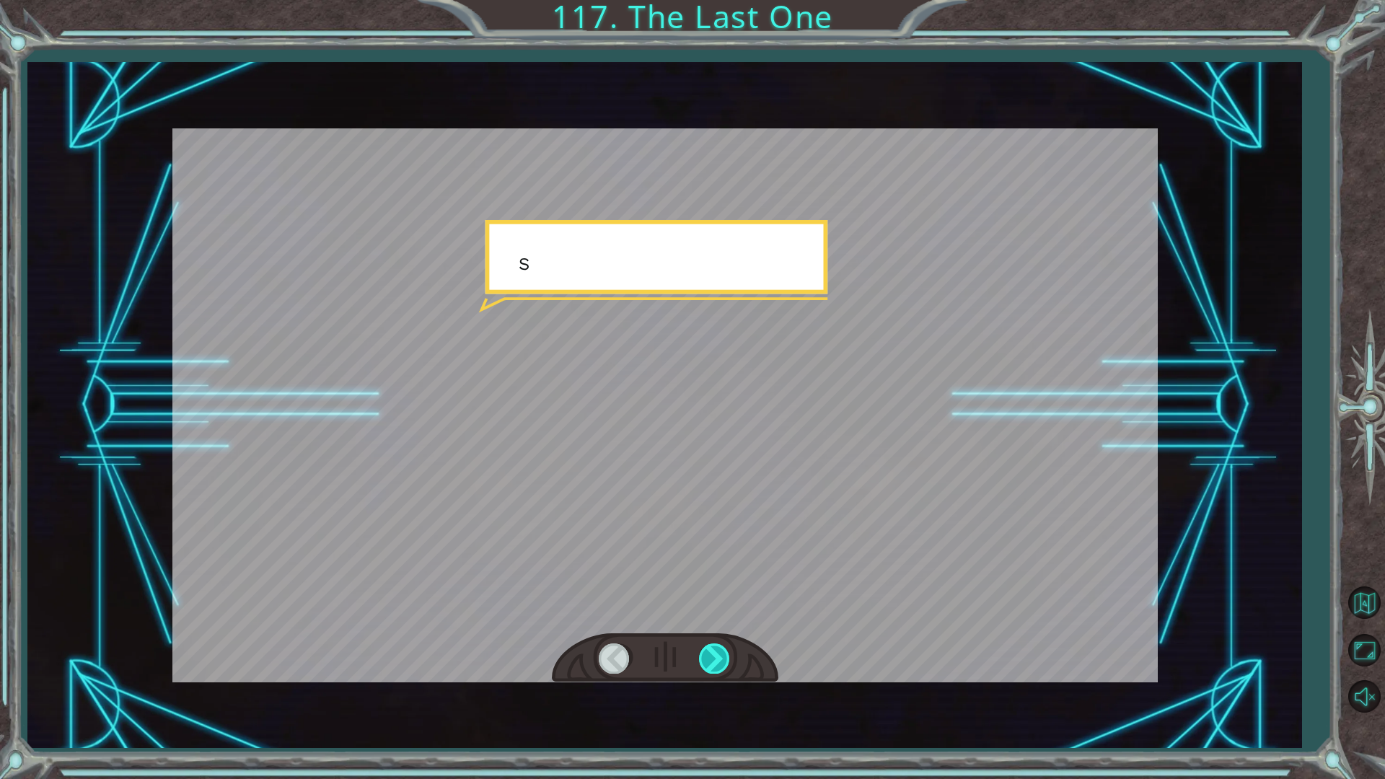
click at [715, 656] on div at bounding box center [715, 658] width 32 height 30
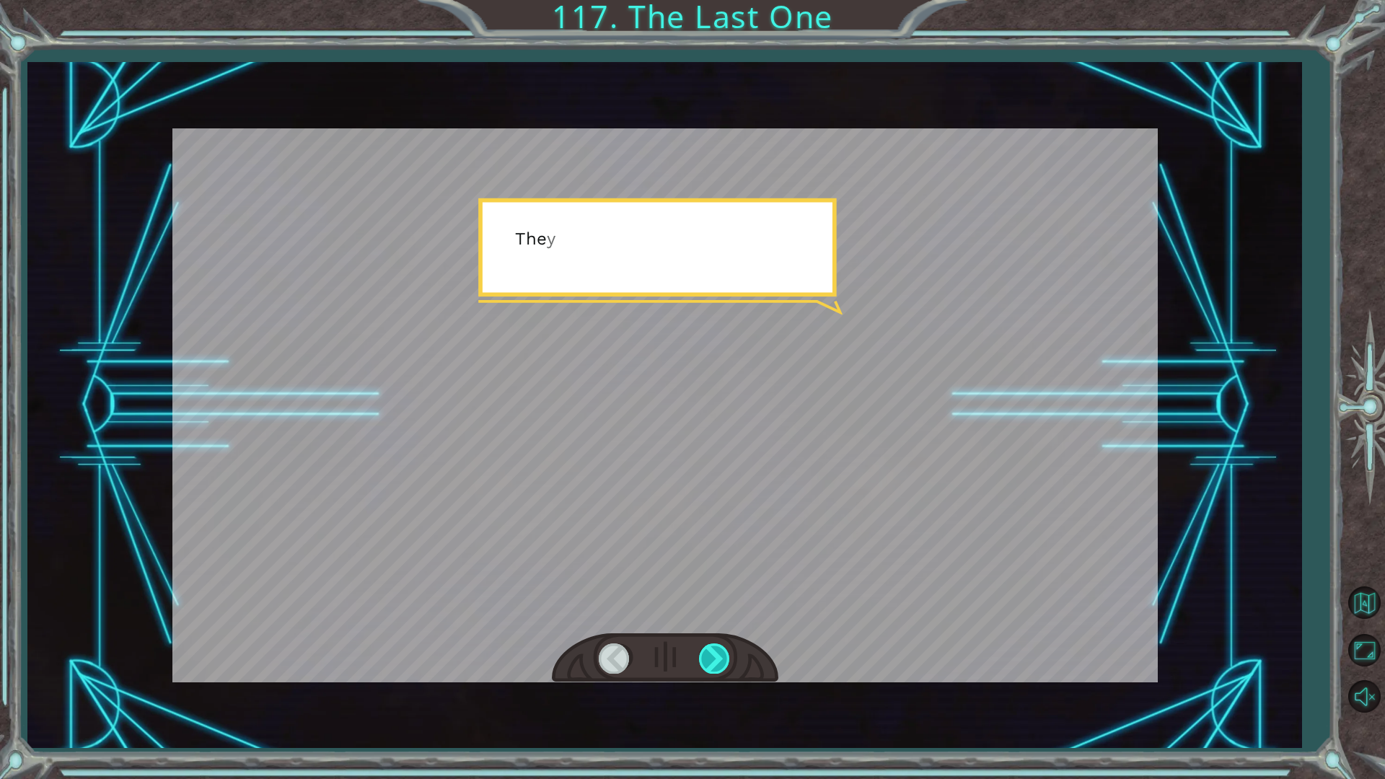
click at [715, 656] on div at bounding box center [715, 658] width 32 height 30
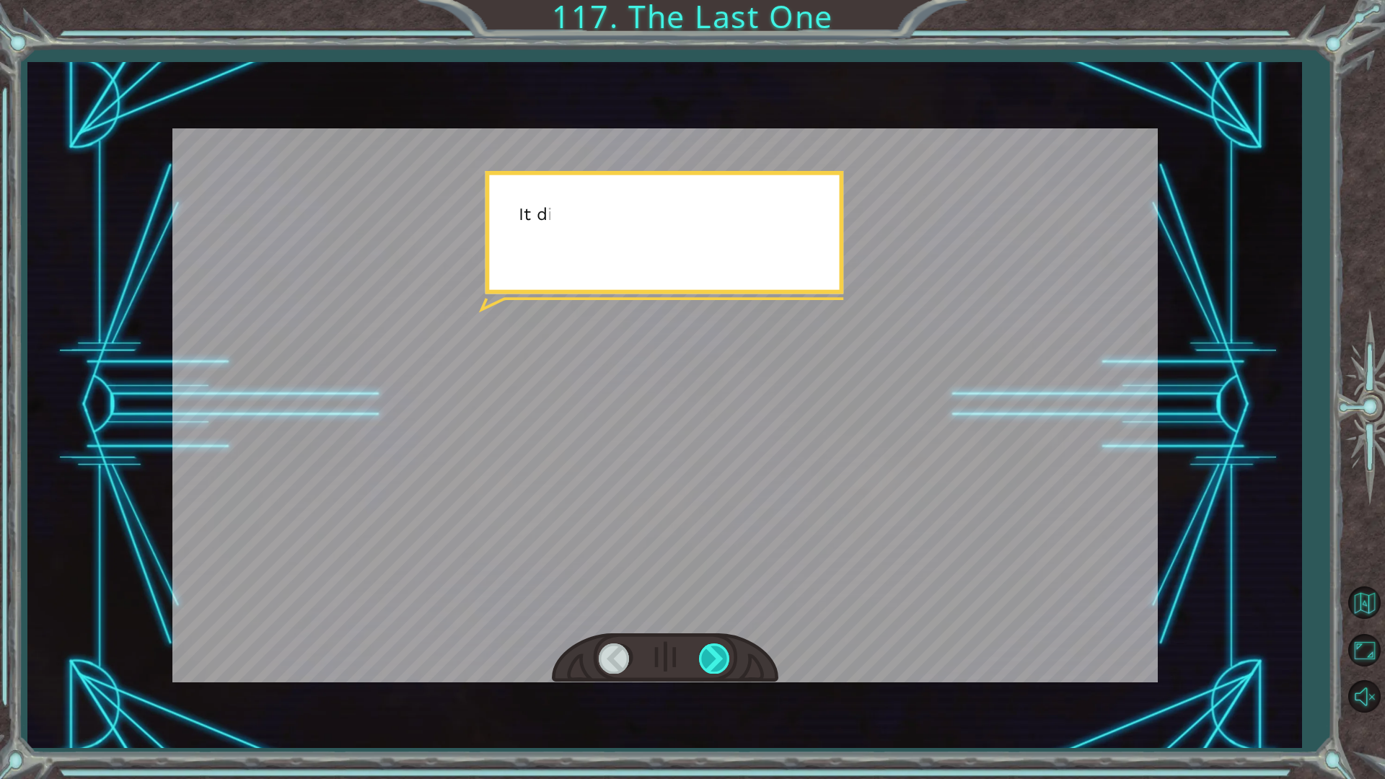
click at [715, 656] on div at bounding box center [715, 658] width 32 height 30
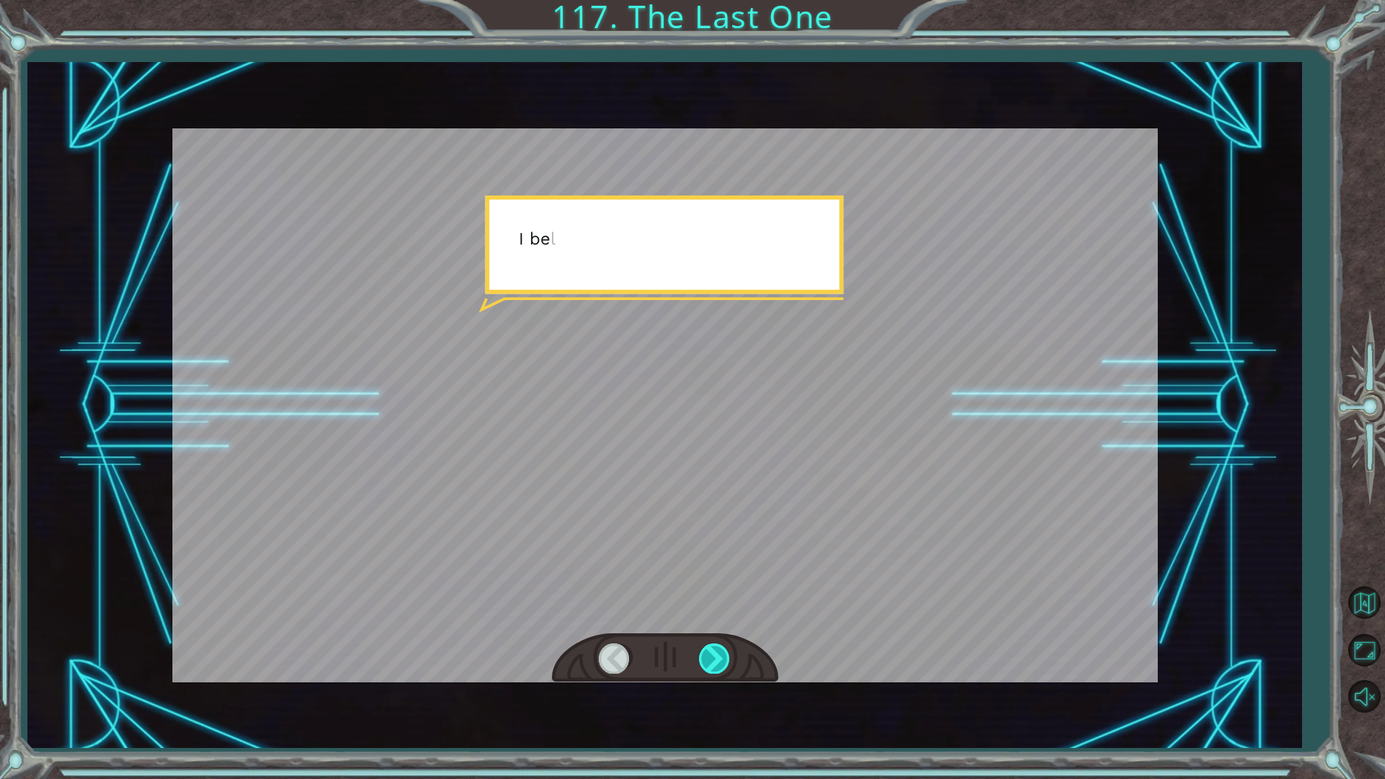
click at [715, 656] on div at bounding box center [715, 658] width 32 height 30
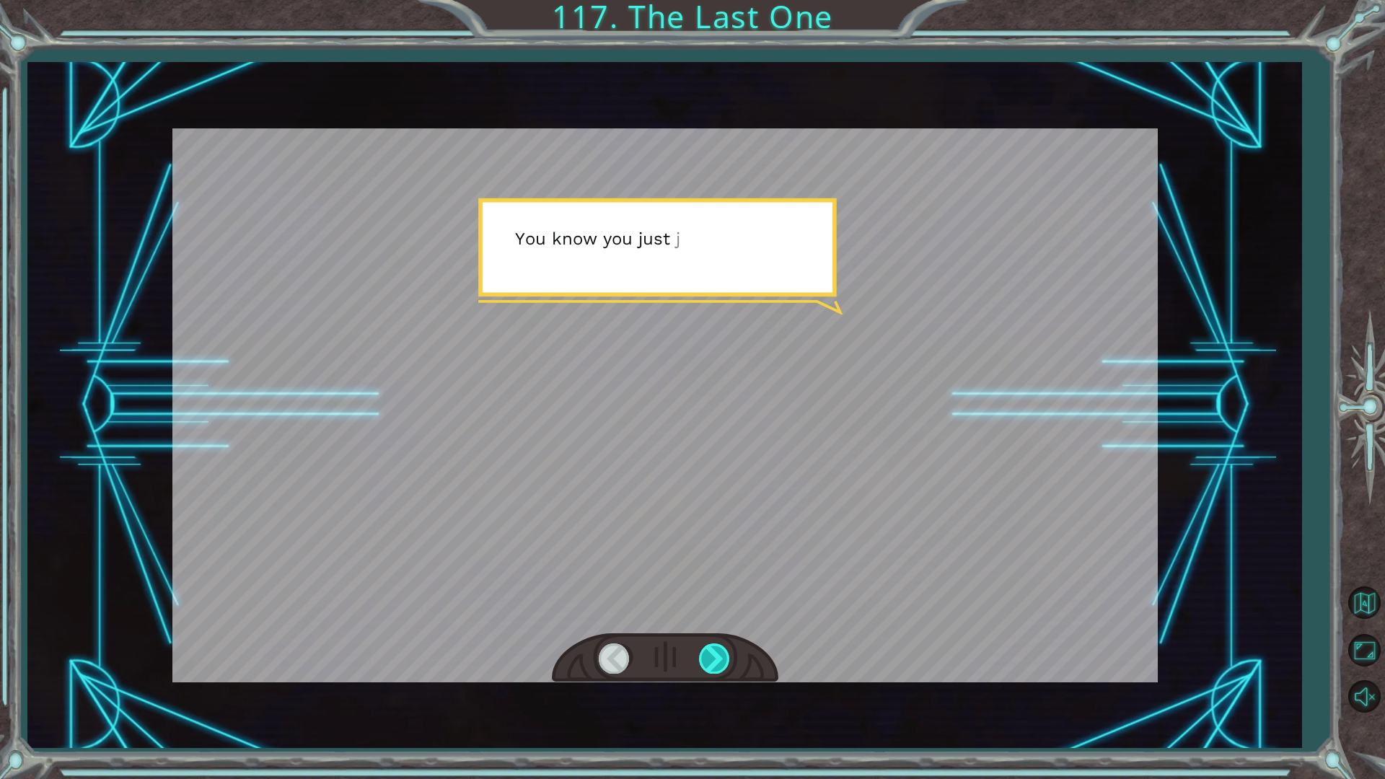
click at [715, 656] on div at bounding box center [715, 658] width 32 height 30
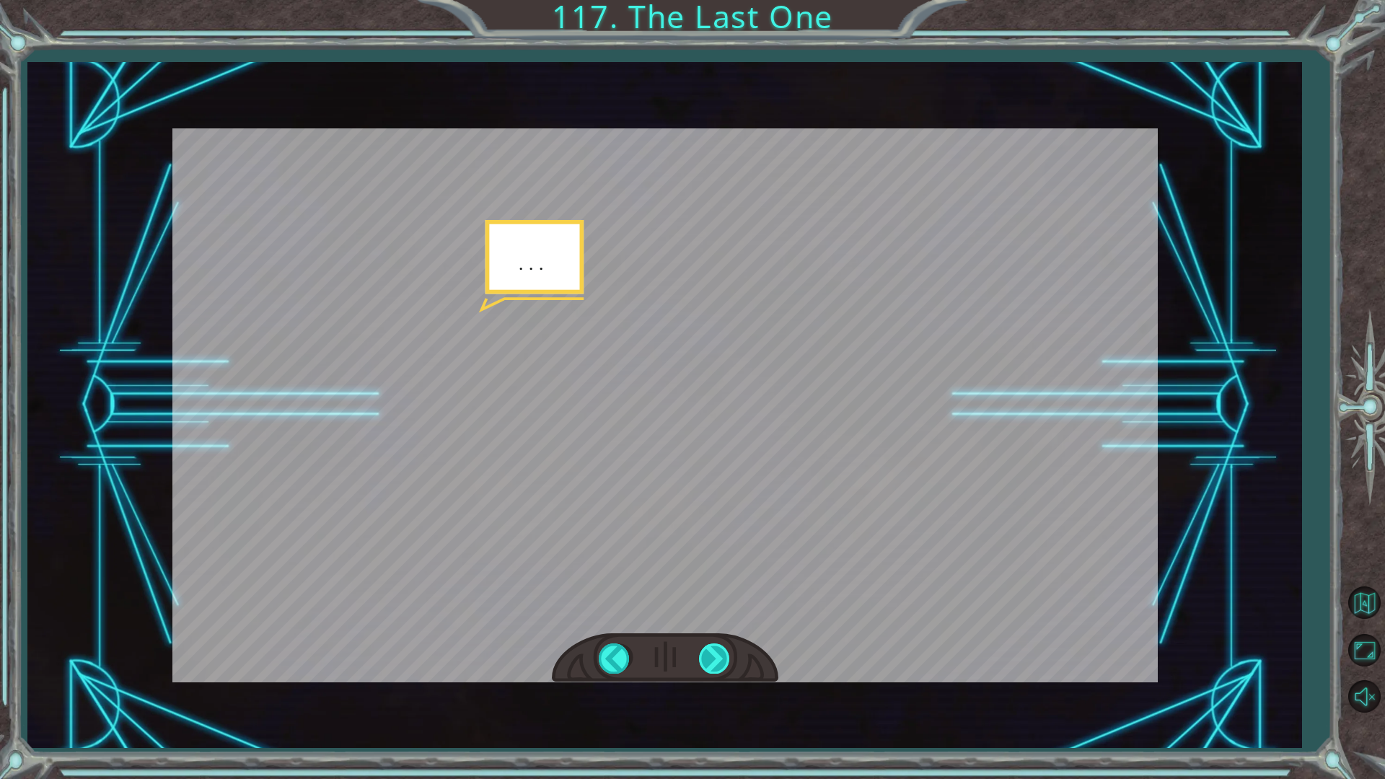
click at [715, 656] on div at bounding box center [715, 658] width 32 height 30
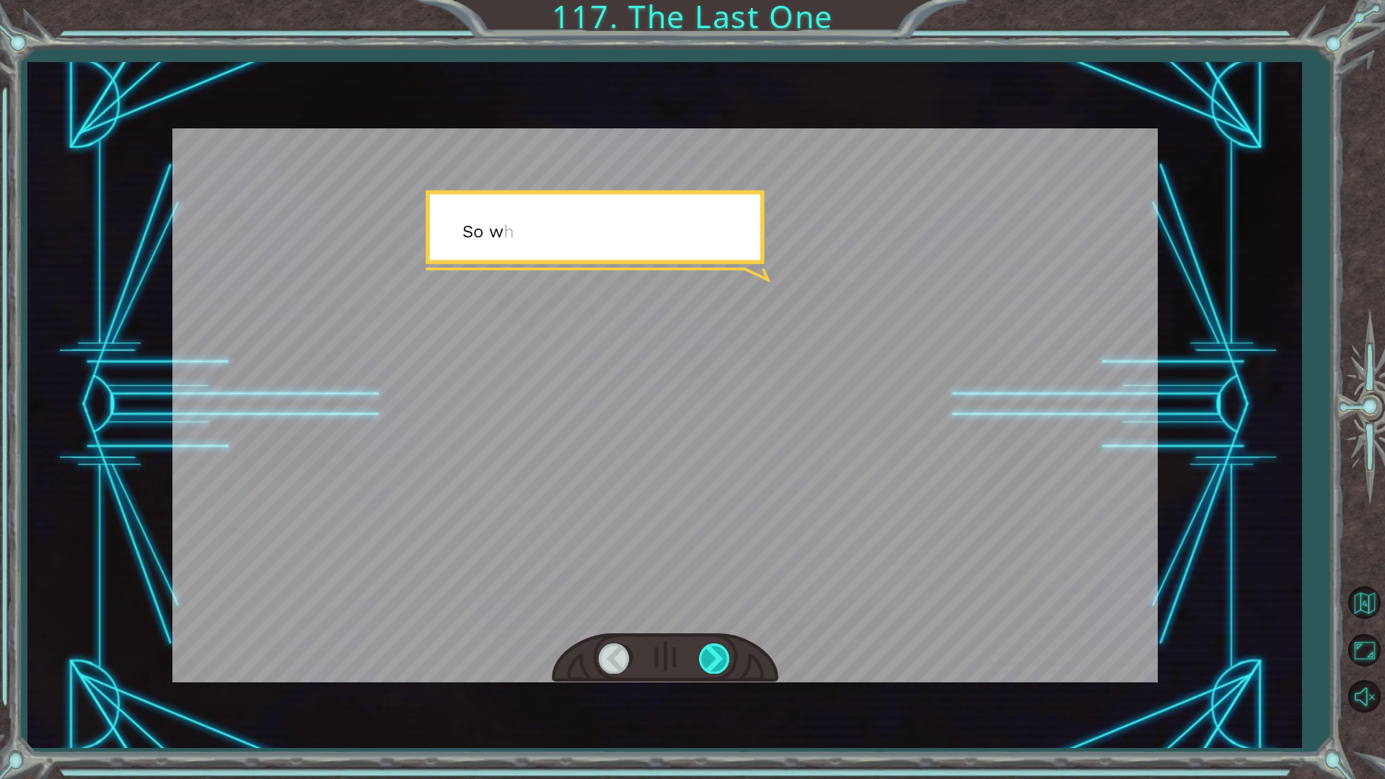
click at [715, 656] on div at bounding box center [715, 658] width 32 height 30
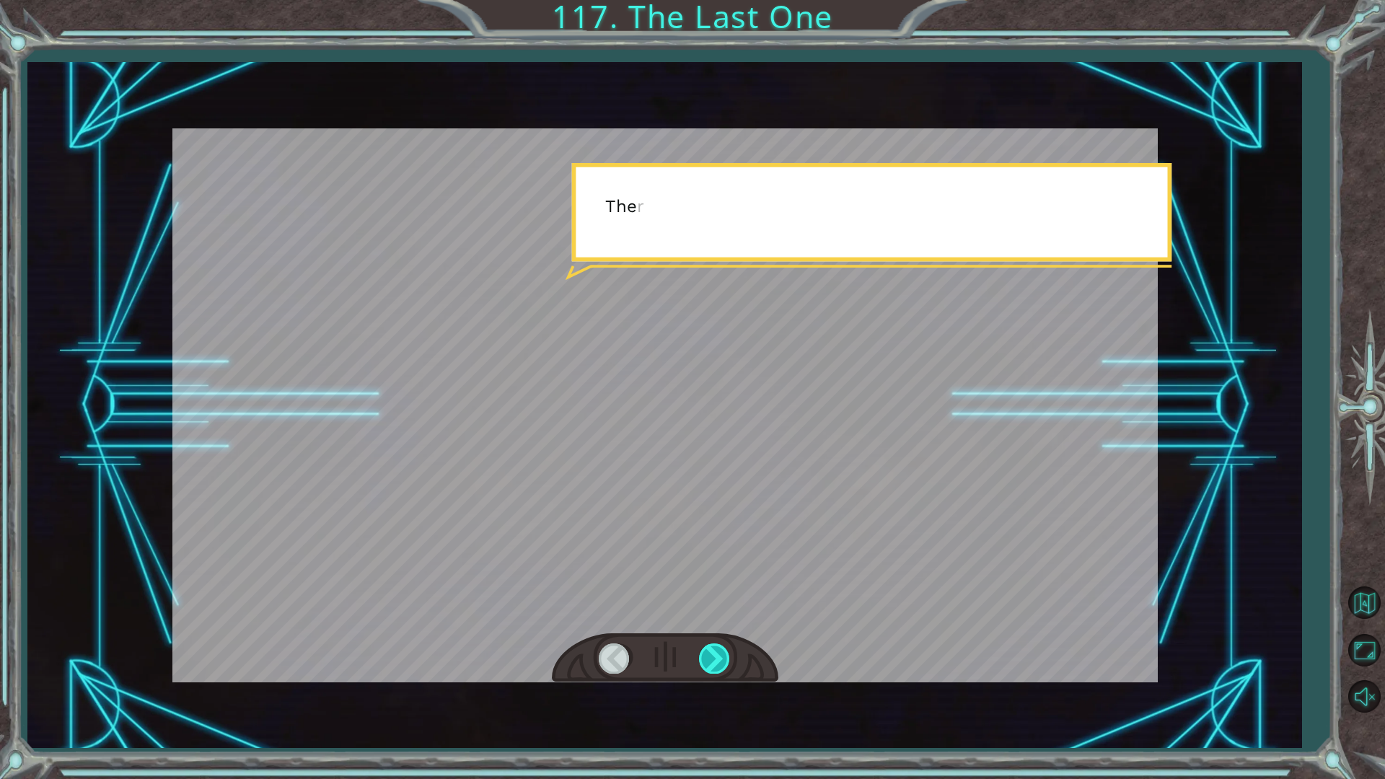
click at [715, 656] on div at bounding box center [715, 658] width 32 height 30
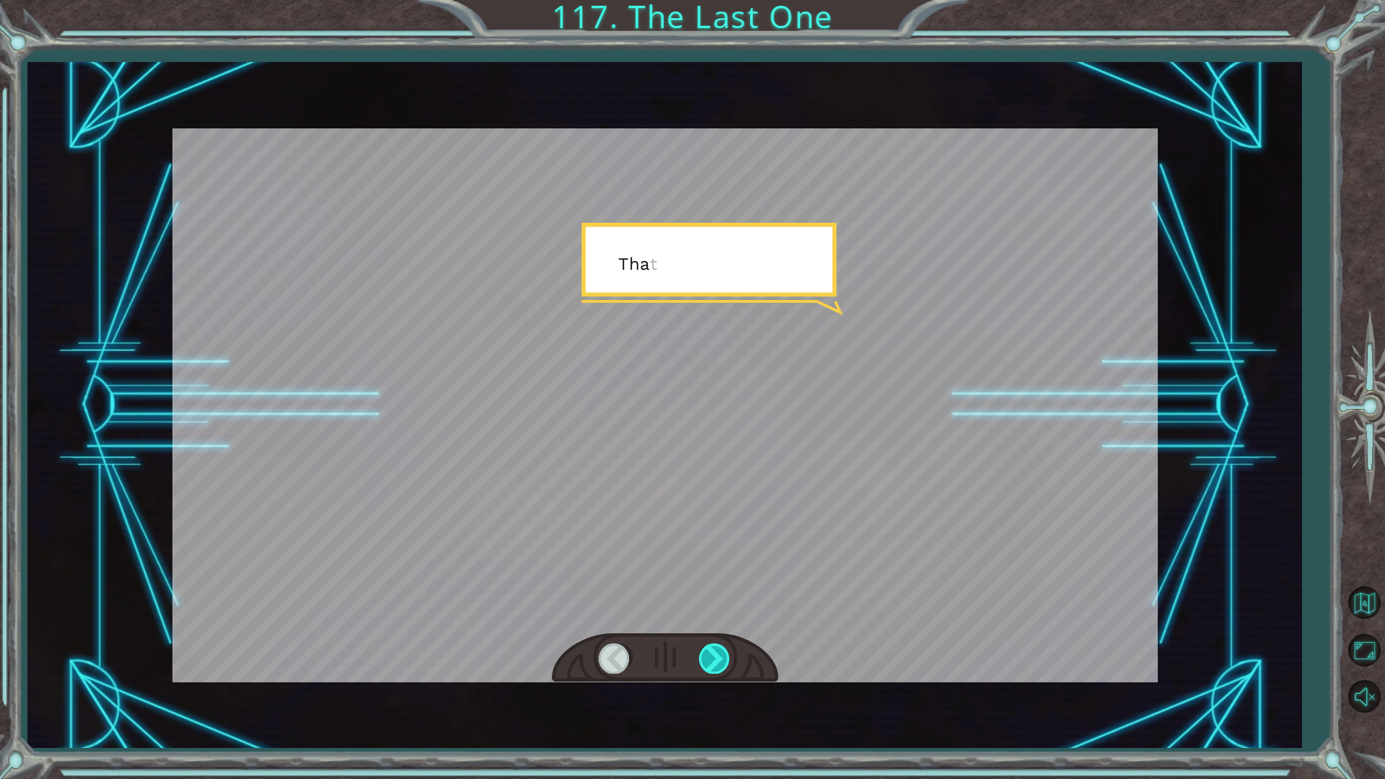
click at [715, 656] on div at bounding box center [715, 658] width 32 height 30
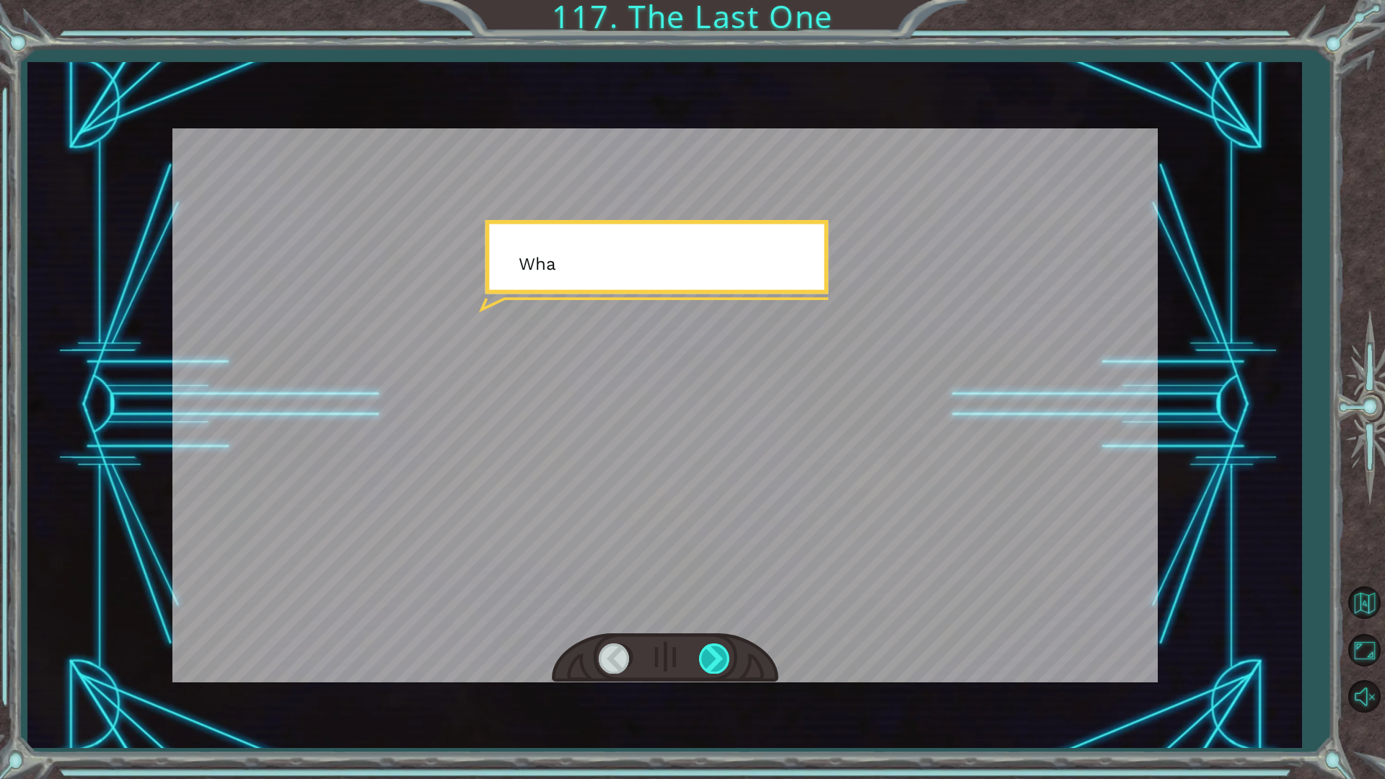
click at [715, 656] on div at bounding box center [715, 658] width 32 height 30
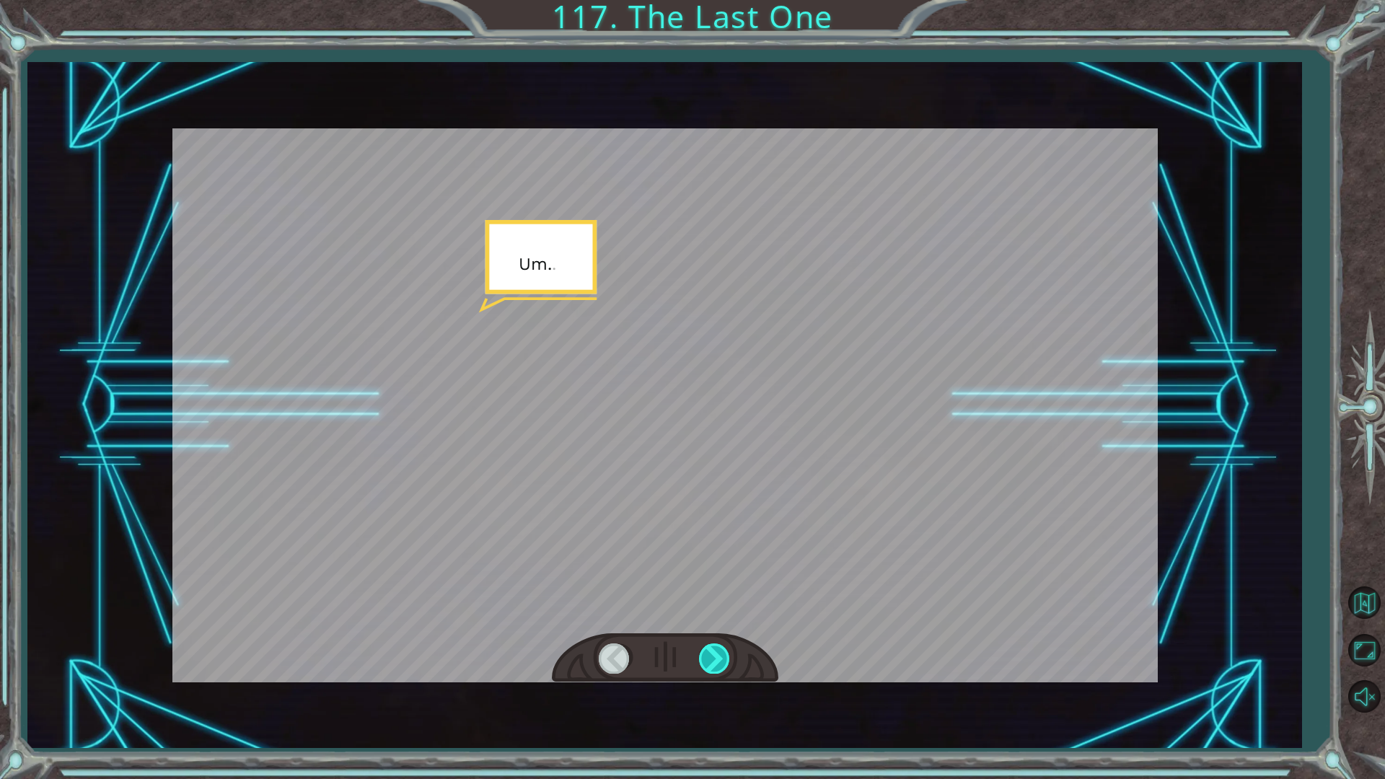
click at [715, 656] on div at bounding box center [715, 658] width 32 height 30
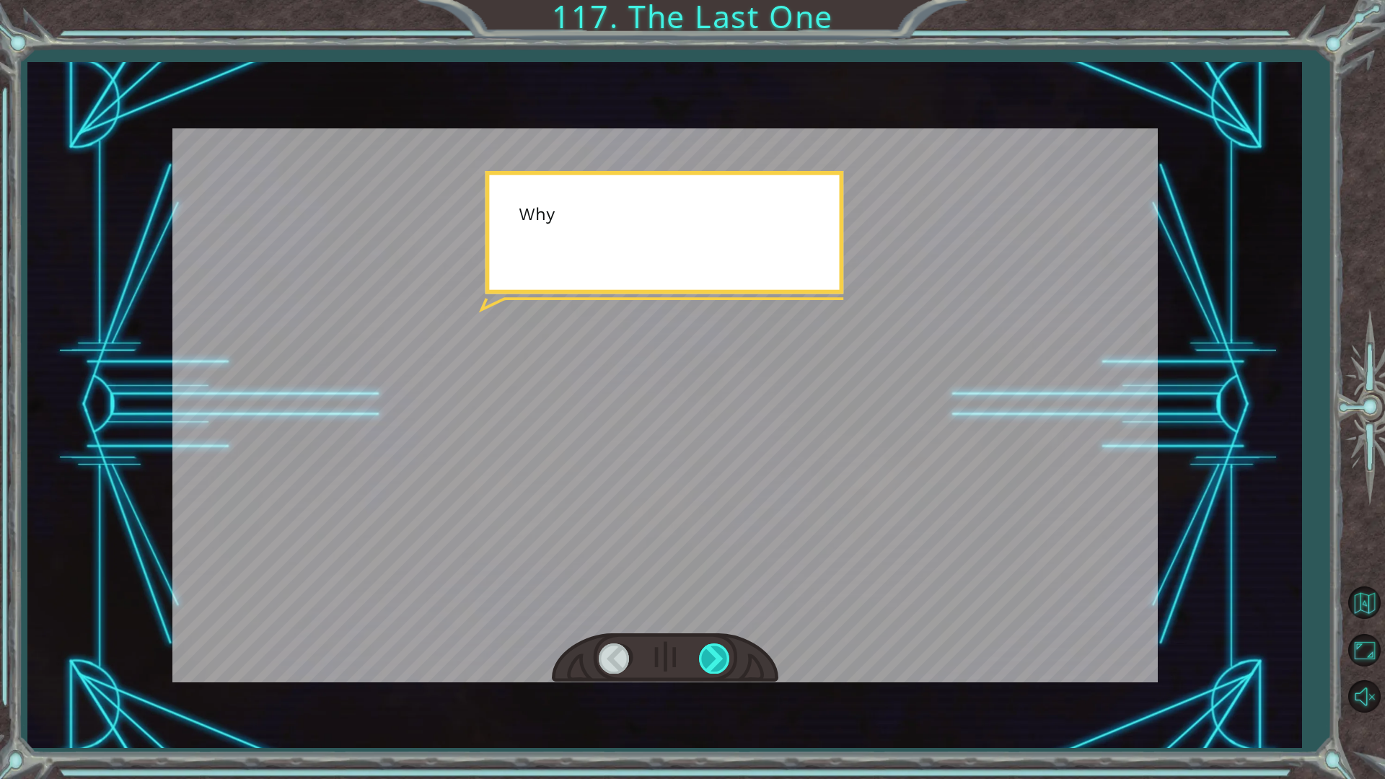
click at [715, 656] on div at bounding box center [715, 658] width 32 height 30
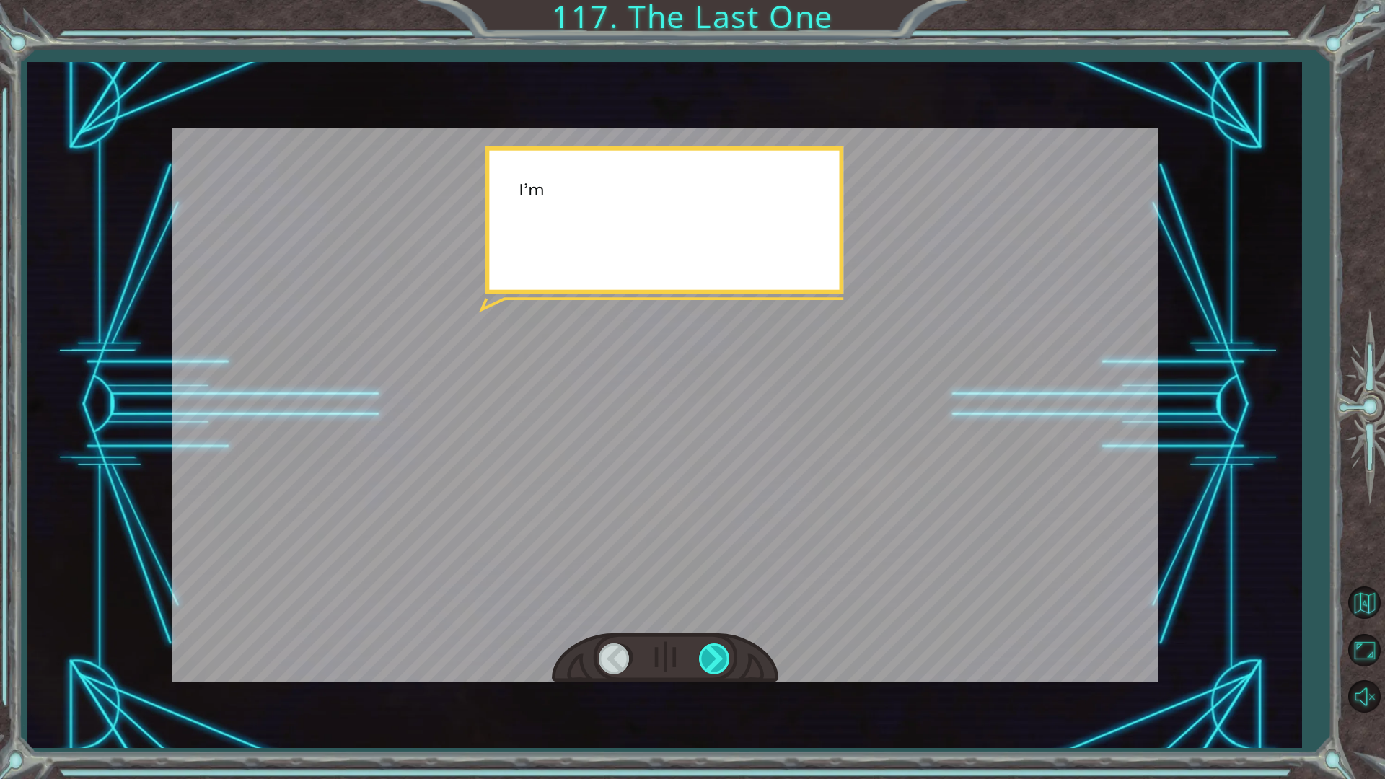
click at [715, 656] on div at bounding box center [715, 658] width 32 height 30
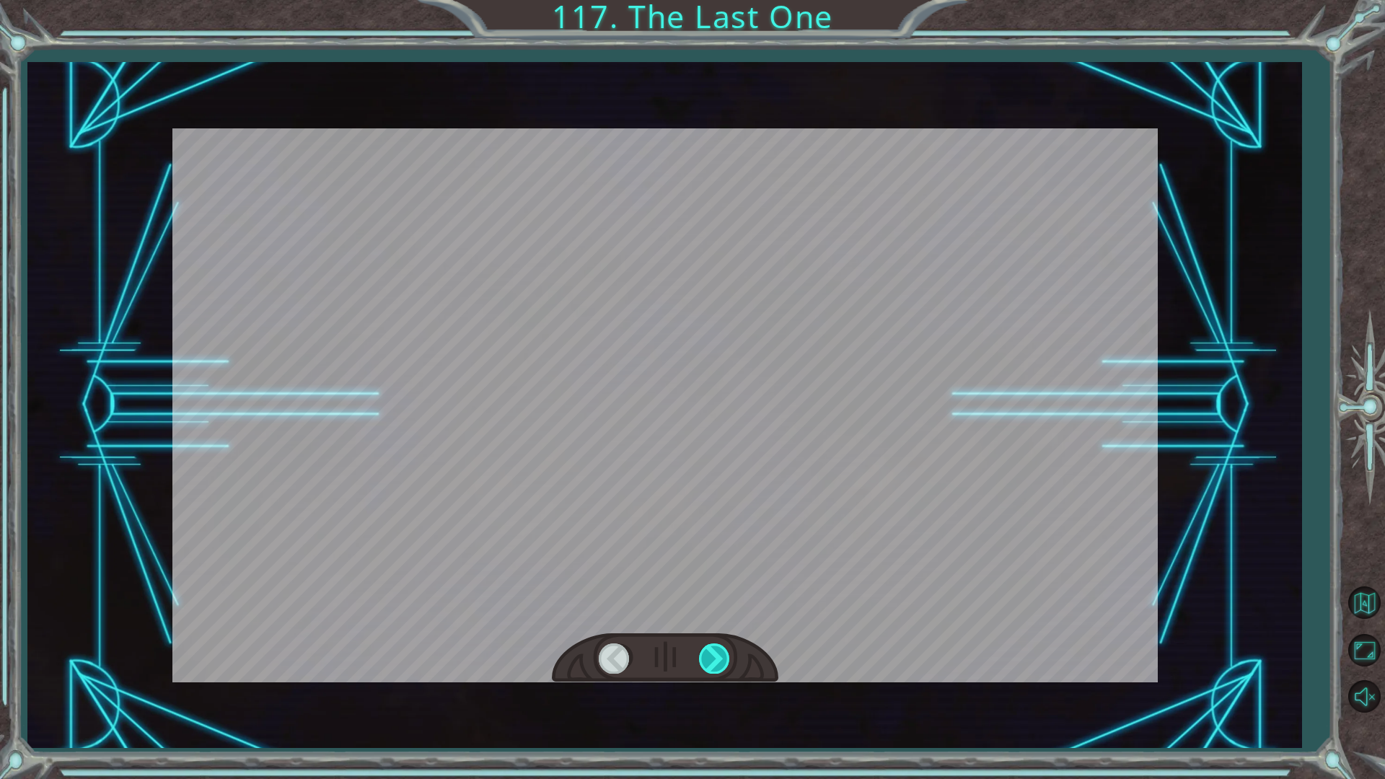
click at [715, 656] on div at bounding box center [715, 658] width 32 height 30
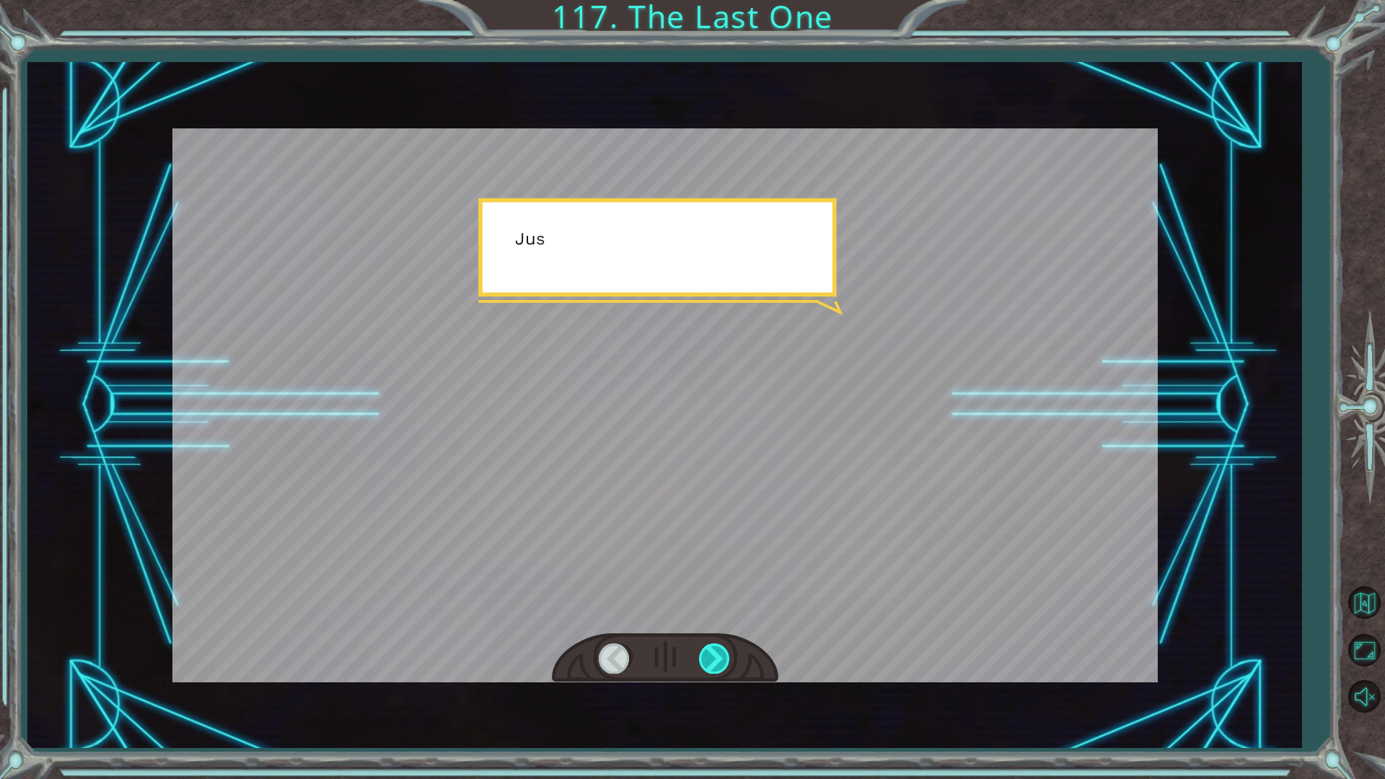
click at [715, 656] on div at bounding box center [715, 658] width 32 height 30
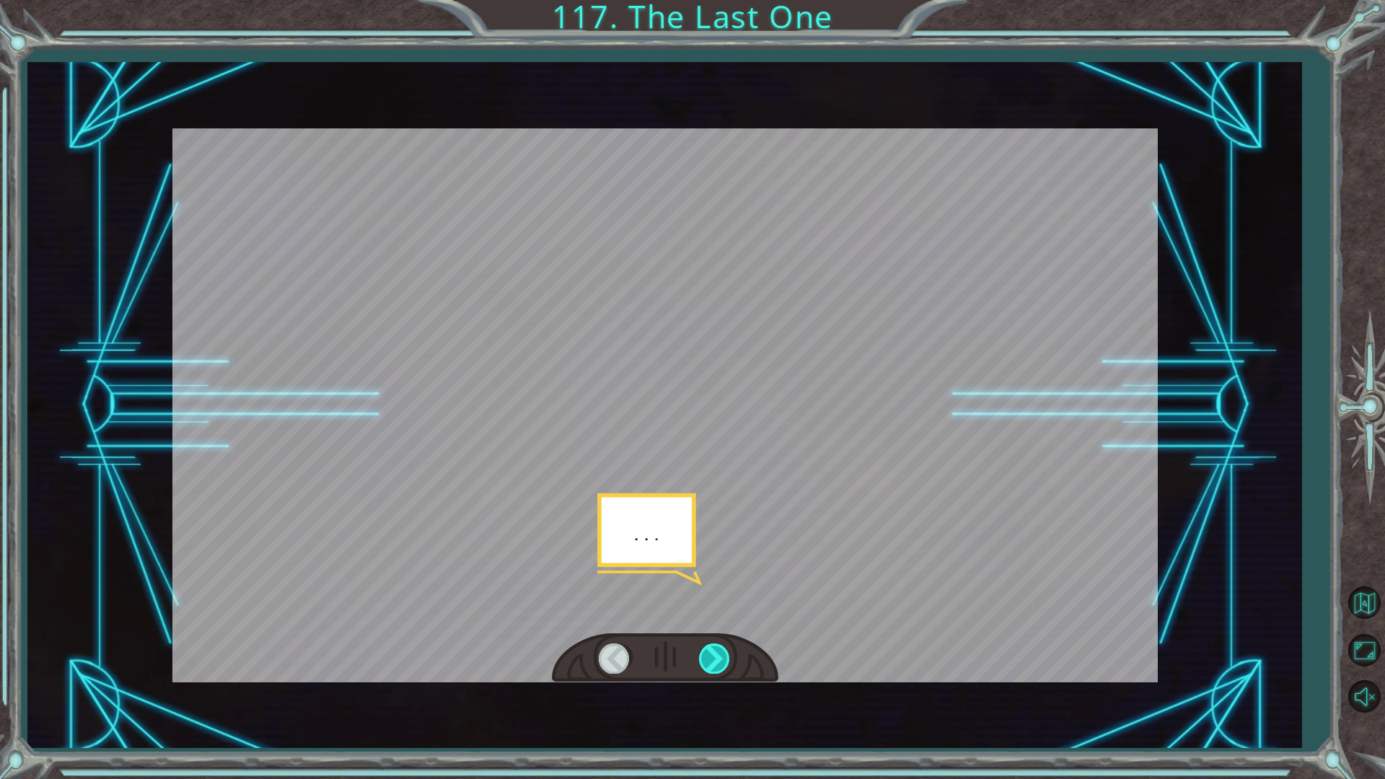
click at [715, 656] on div at bounding box center [715, 658] width 32 height 30
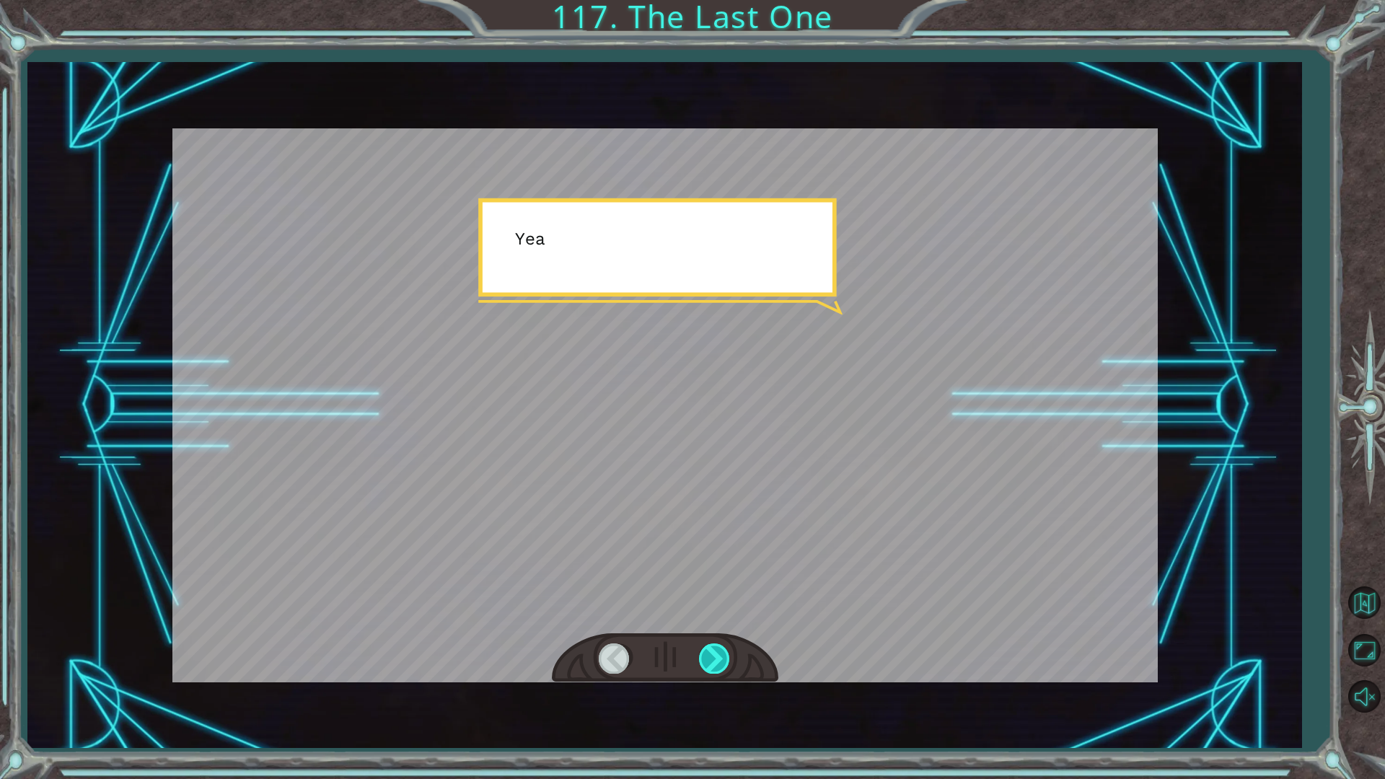
click at [715, 656] on div at bounding box center [715, 658] width 32 height 30
click at [712, 656] on div at bounding box center [715, 658] width 32 height 30
click at [711, 654] on div at bounding box center [715, 658] width 32 height 30
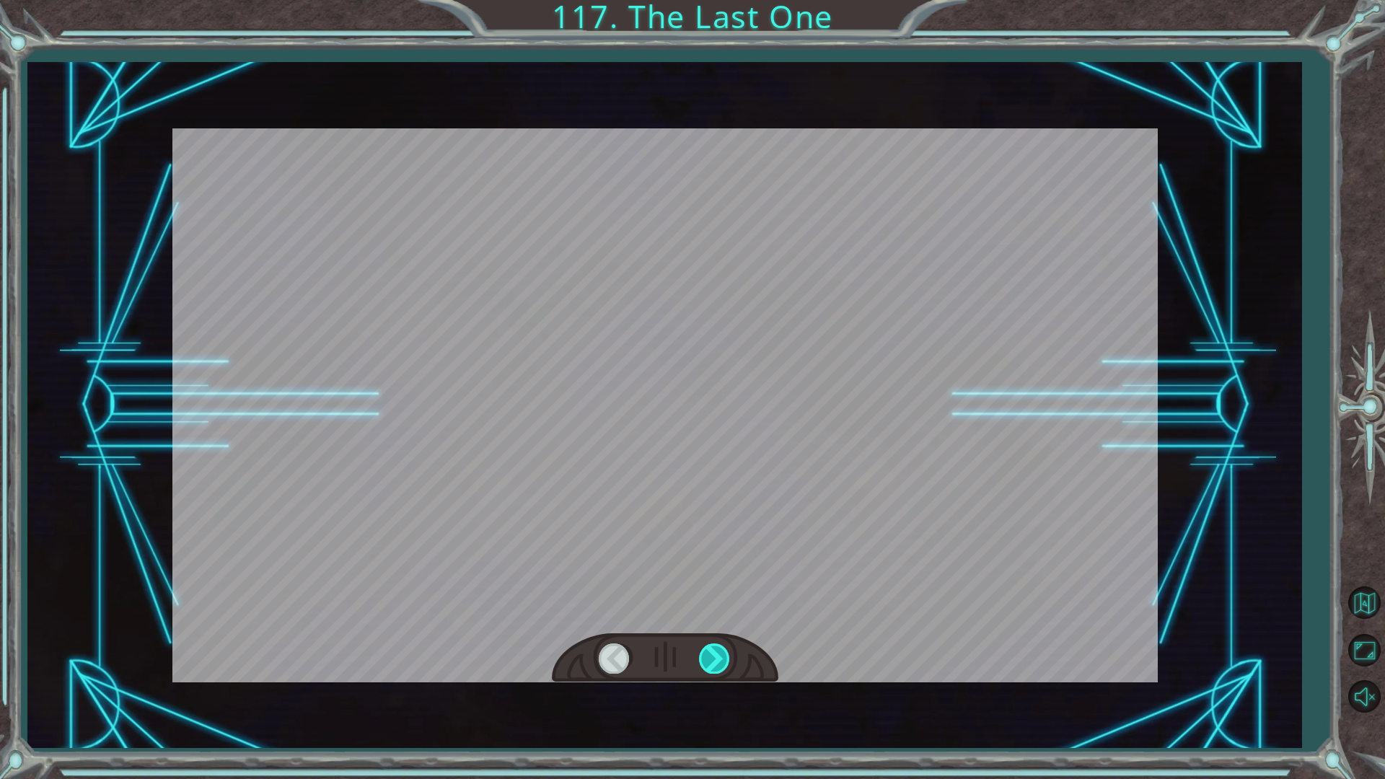
click at [710, 653] on div at bounding box center [715, 658] width 32 height 30
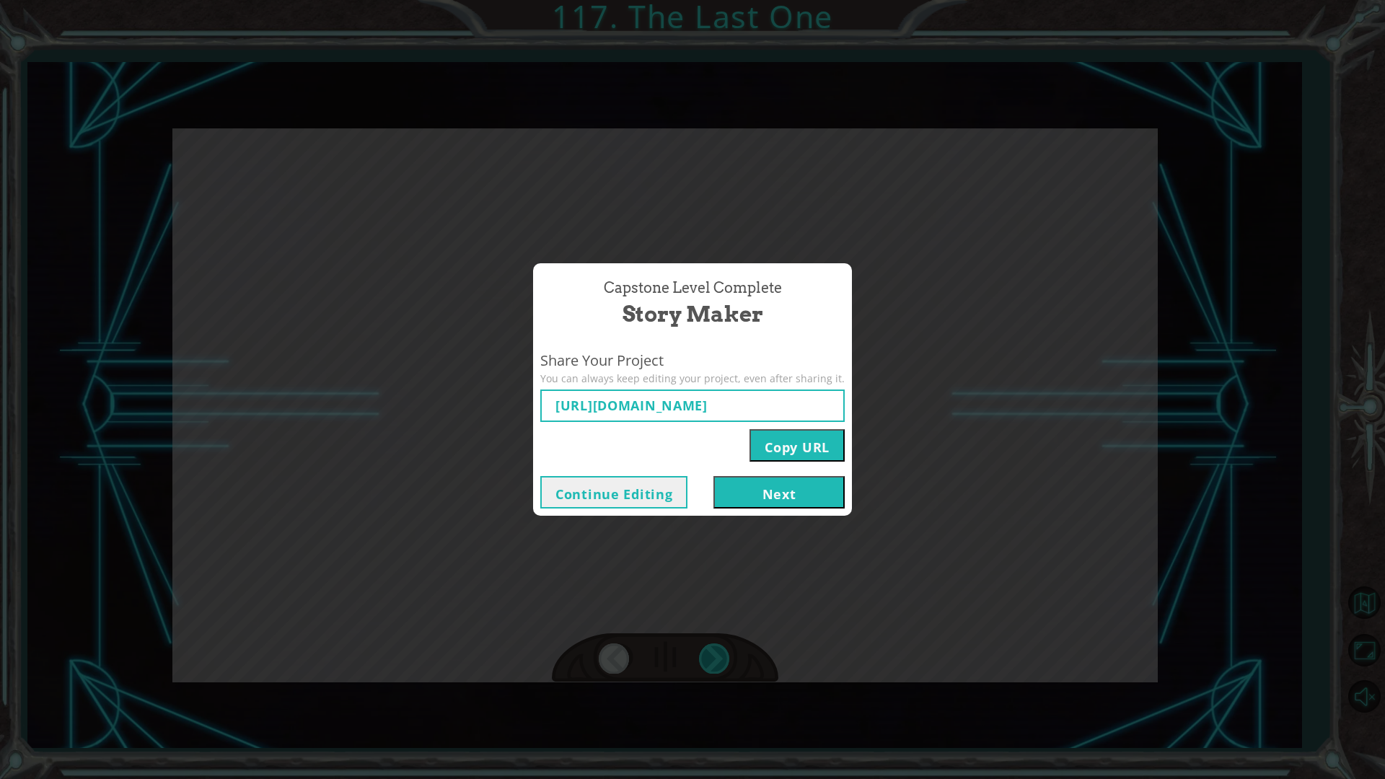
type input "https://www.ozaria.com/play/game-dev-level/1upcapstone/68c4ff4c1c821962d09cc18f…"
click at [736, 494] on button "Next" at bounding box center [778, 492] width 131 height 32
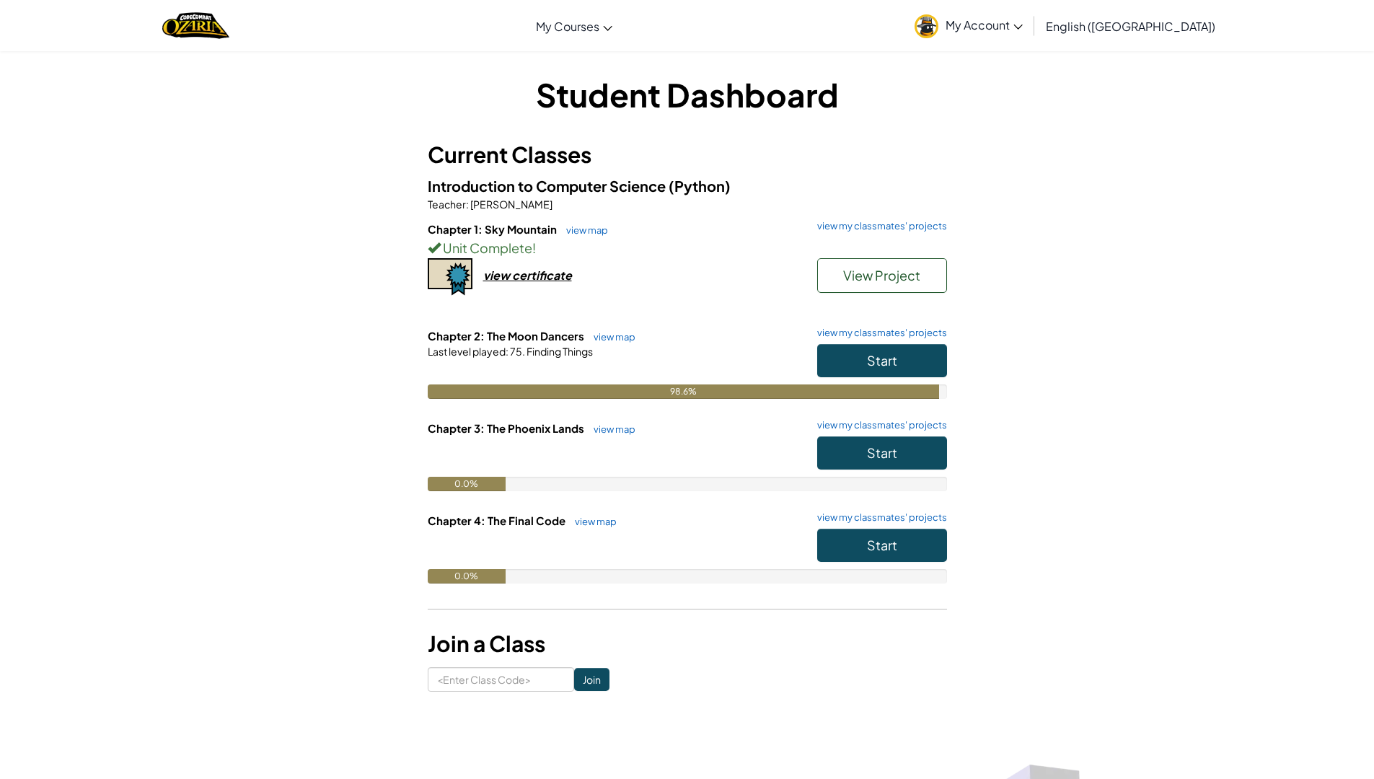
click at [637, 355] on div "Last level played : 75. Finding Things" at bounding box center [687, 351] width 519 height 14
click at [620, 333] on link "view map" at bounding box center [610, 337] width 49 height 12
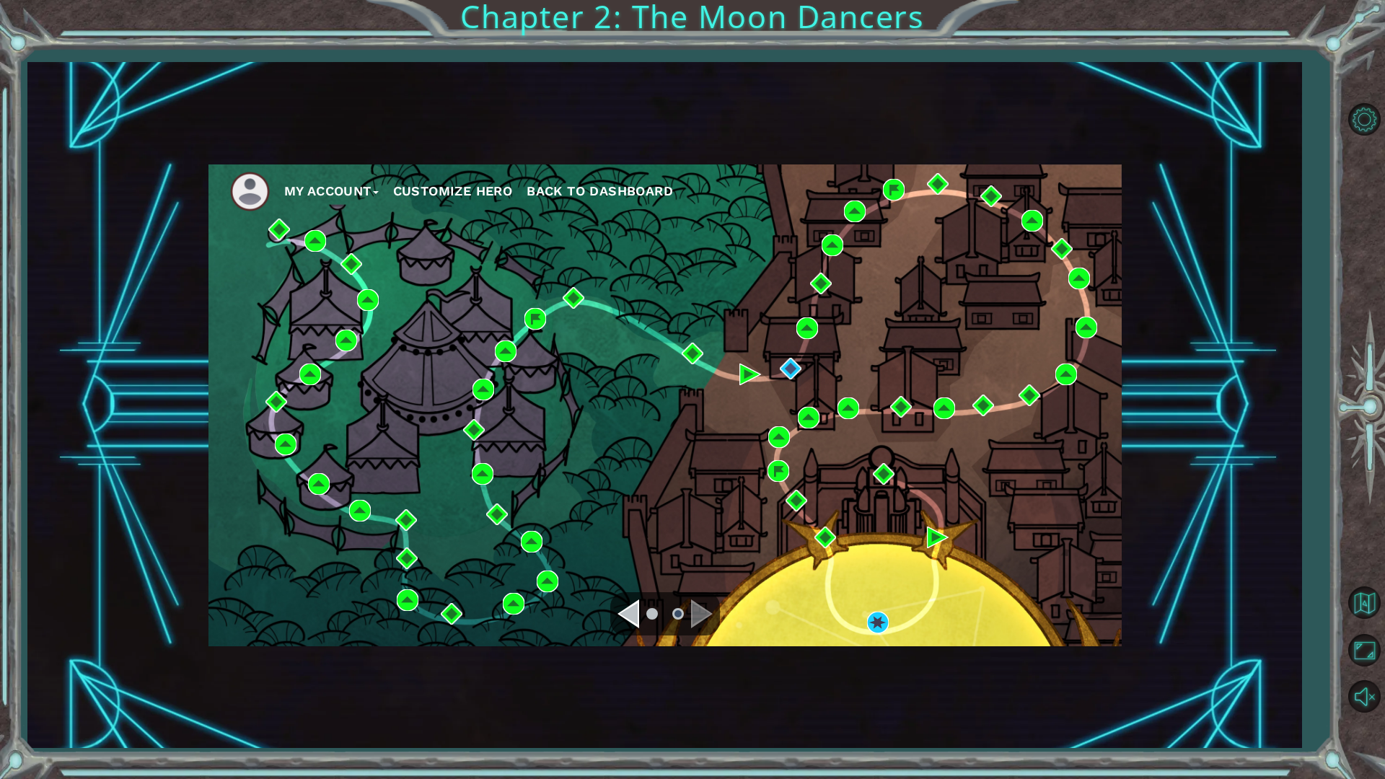
click at [640, 610] on ul at bounding box center [665, 613] width 52 height 29
click at [697, 606] on div "Navigate to the next page" at bounding box center [702, 613] width 22 height 29
click at [628, 607] on div "Navigate to the previous page" at bounding box center [628, 613] width 22 height 29
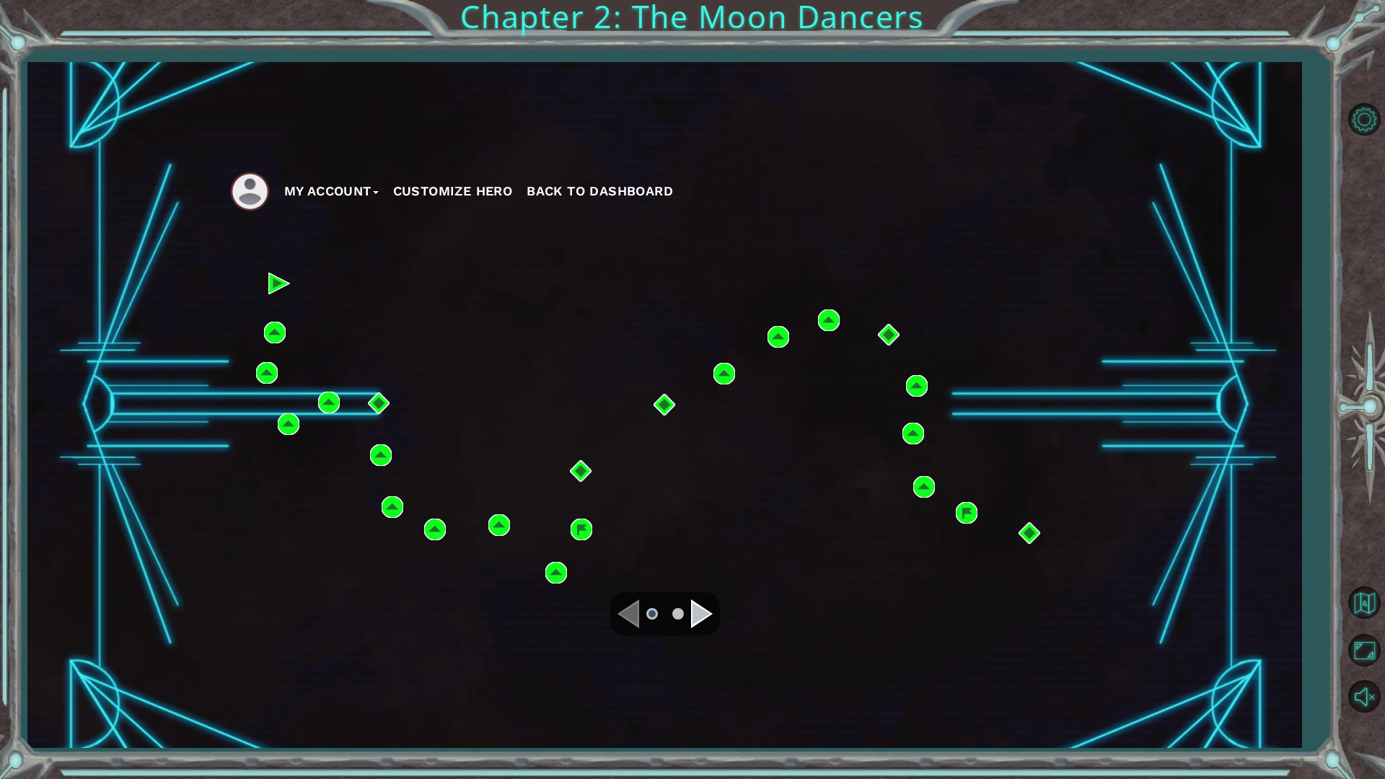
click at [702, 601] on div "Navigate to the next page" at bounding box center [702, 613] width 22 height 29
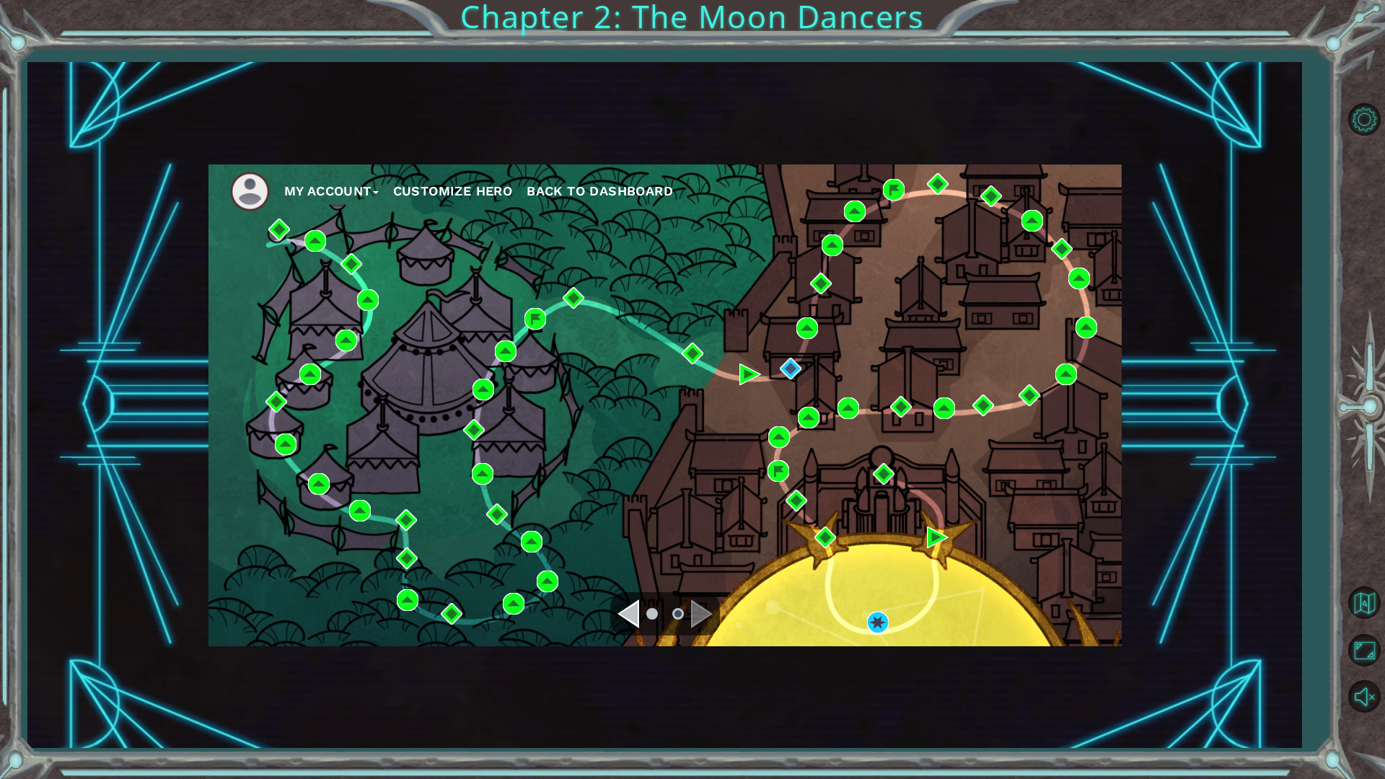
drag, startPoint x: 633, startPoint y: 596, endPoint x: 639, endPoint y: 601, distance: 7.7
click at [637, 601] on div at bounding box center [665, 613] width 110 height 43
click at [638, 603] on div "Navigate to the previous page" at bounding box center [628, 613] width 22 height 29
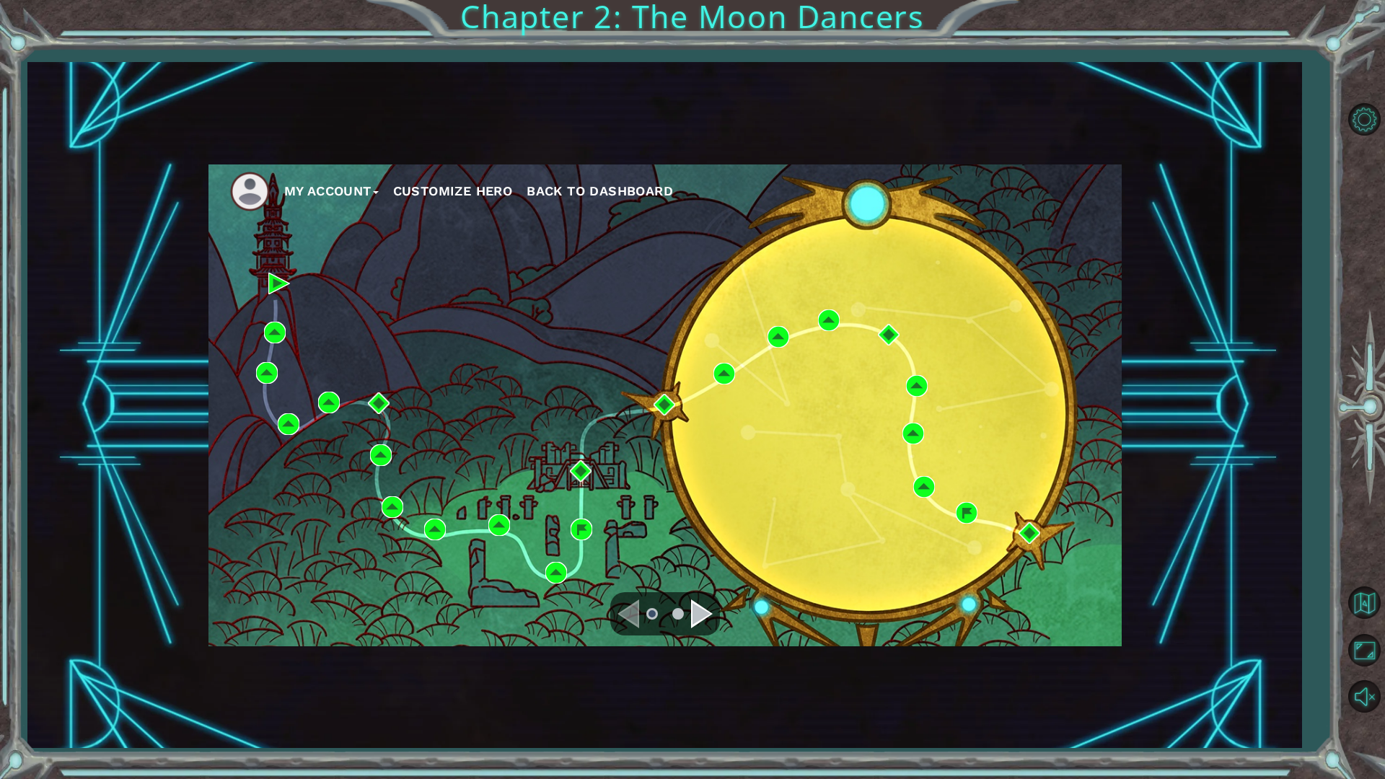
drag, startPoint x: 754, startPoint y: 604, endPoint x: 745, endPoint y: 604, distance: 9.4
click at [753, 604] on div "My Account Customize Hero Back to Dashboard" at bounding box center [664, 405] width 913 height 482
click at [736, 604] on div "My Account Customize Hero Back to Dashboard" at bounding box center [664, 405] width 913 height 482
click at [724, 605] on div "My Account Customize Hero Back to Dashboard" at bounding box center [664, 405] width 913 height 482
click at [704, 606] on div "Navigate to the next page" at bounding box center [702, 613] width 22 height 29
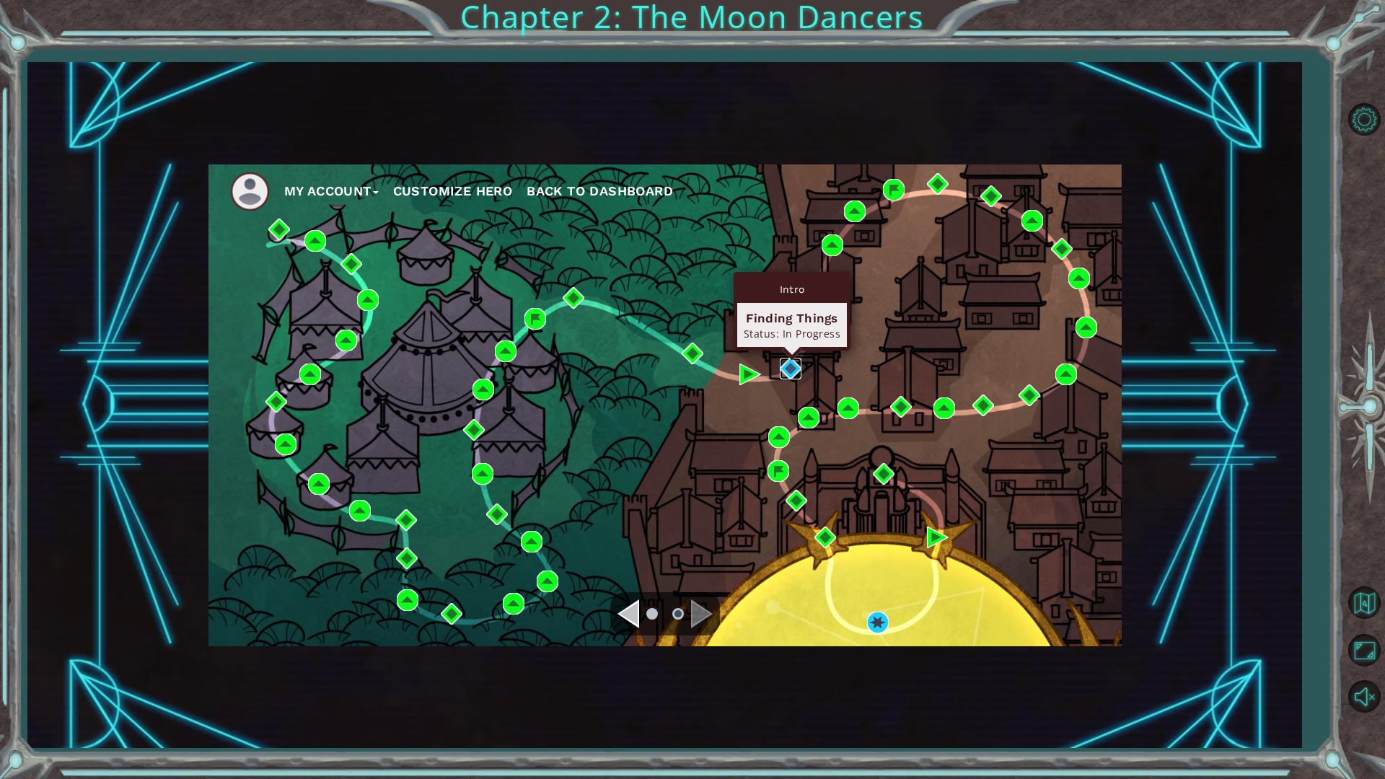
click at [785, 368] on img at bounding box center [791, 369] width 22 height 22
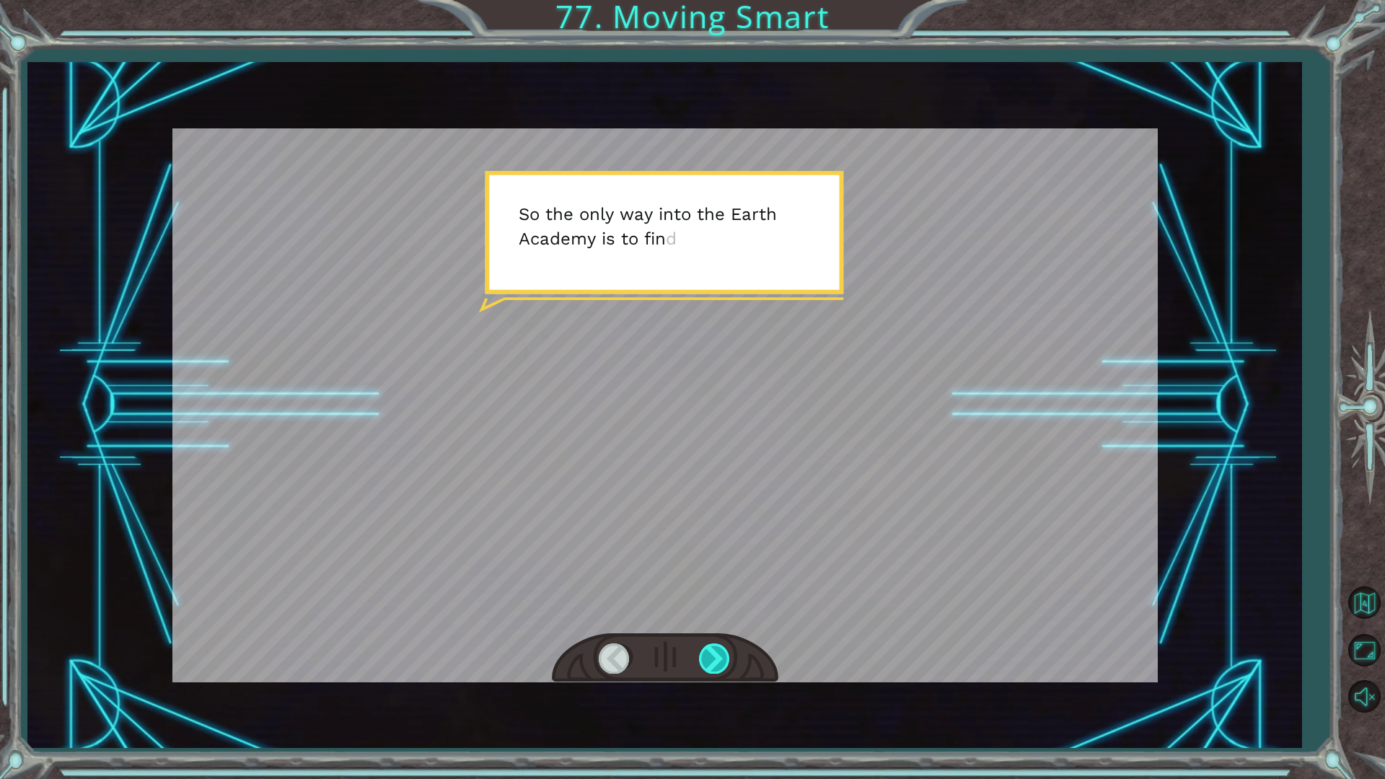
click at [712, 656] on div at bounding box center [715, 658] width 32 height 30
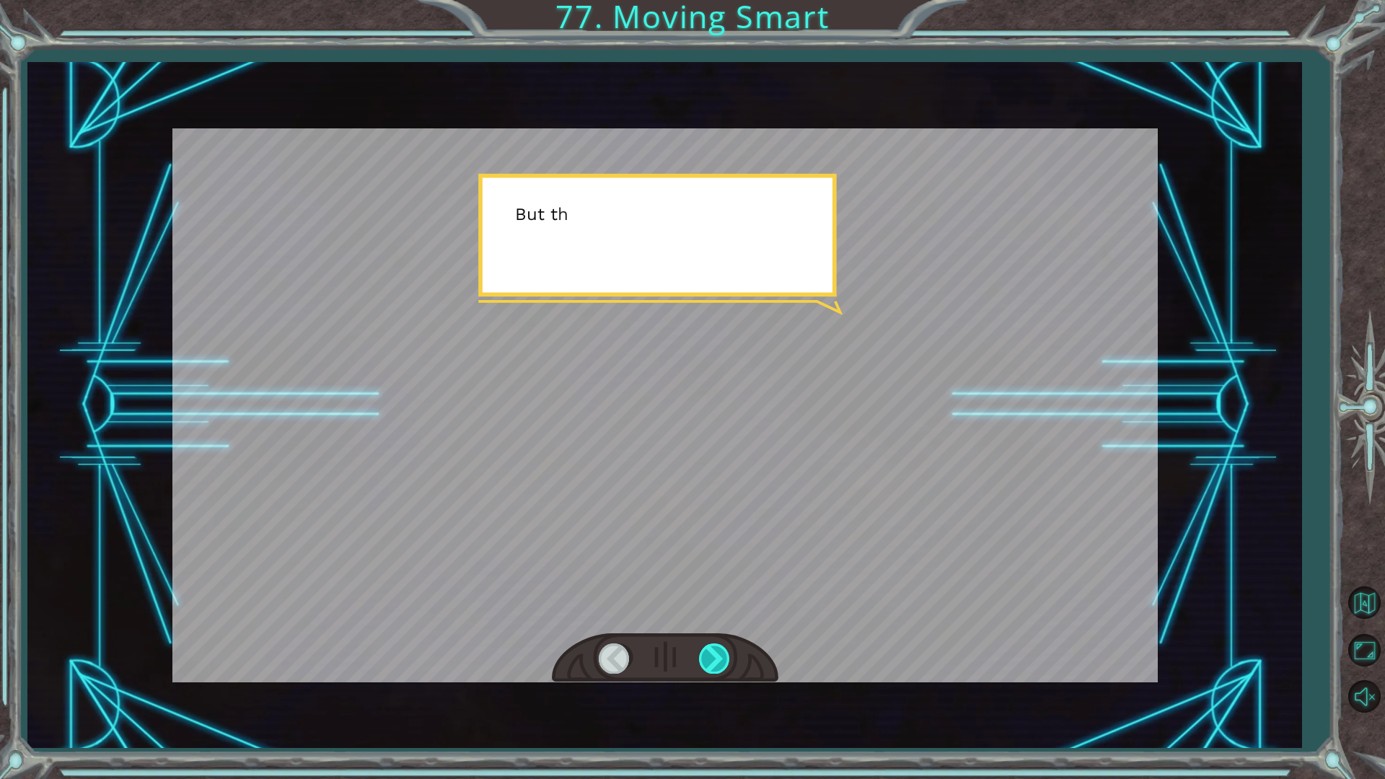
click at [712, 656] on div at bounding box center [715, 658] width 32 height 30
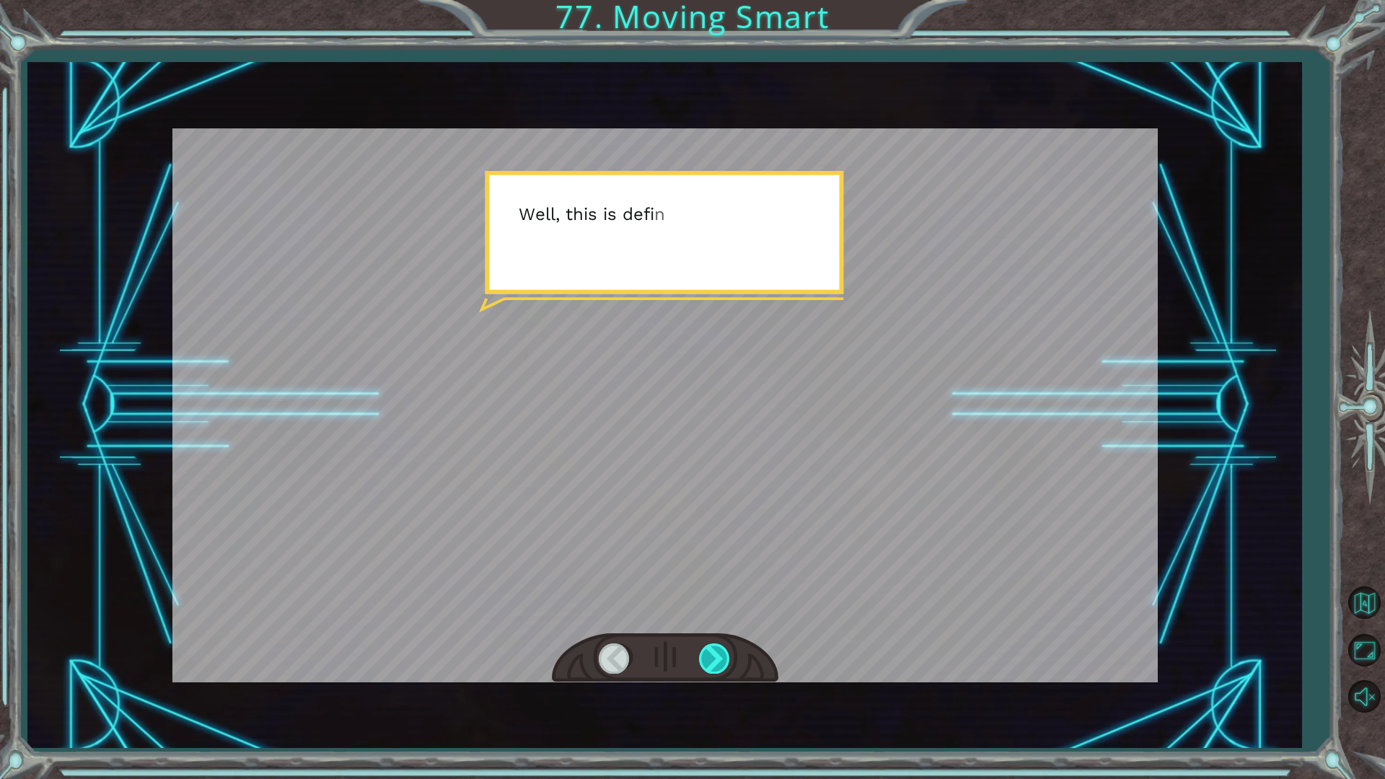
click at [712, 656] on div at bounding box center [715, 658] width 32 height 30
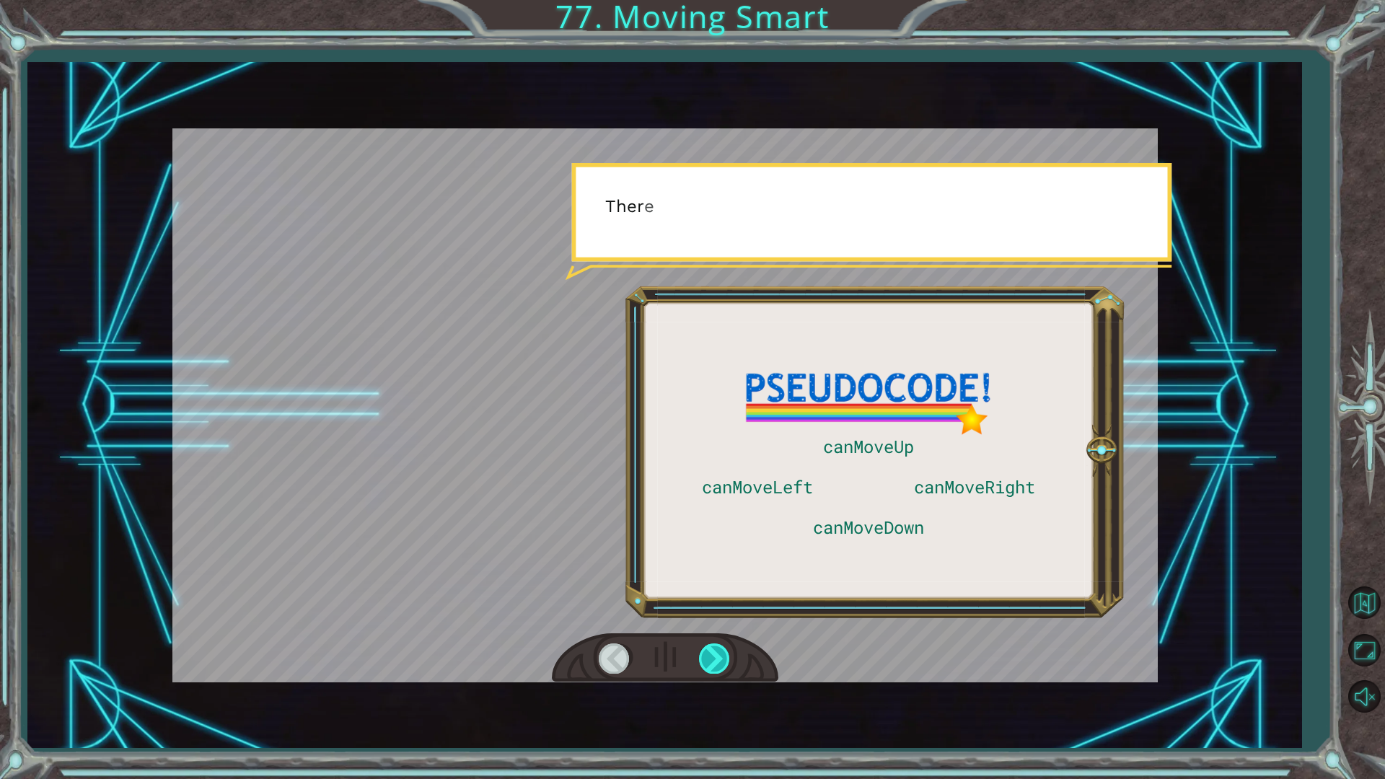
click at [712, 656] on div at bounding box center [715, 658] width 32 height 30
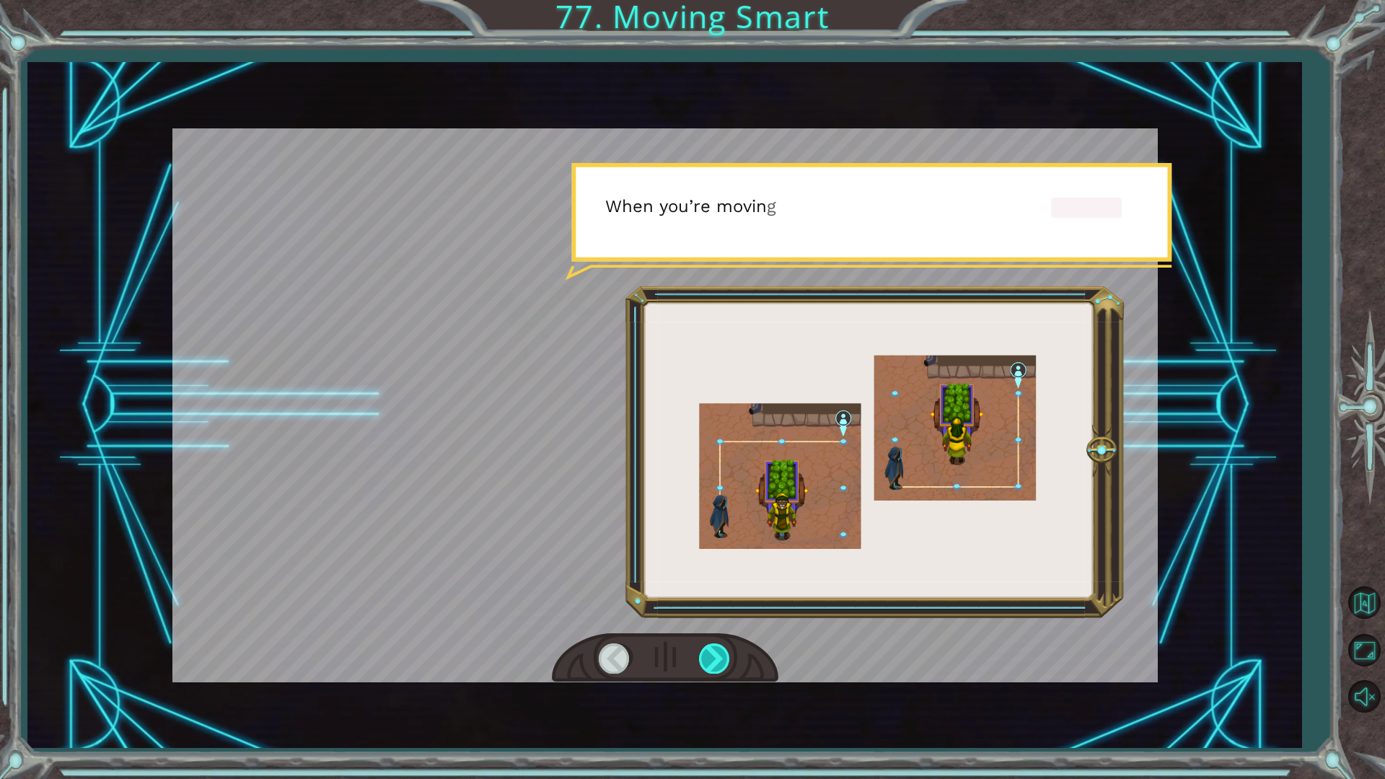
click at [712, 656] on div at bounding box center [715, 658] width 32 height 30
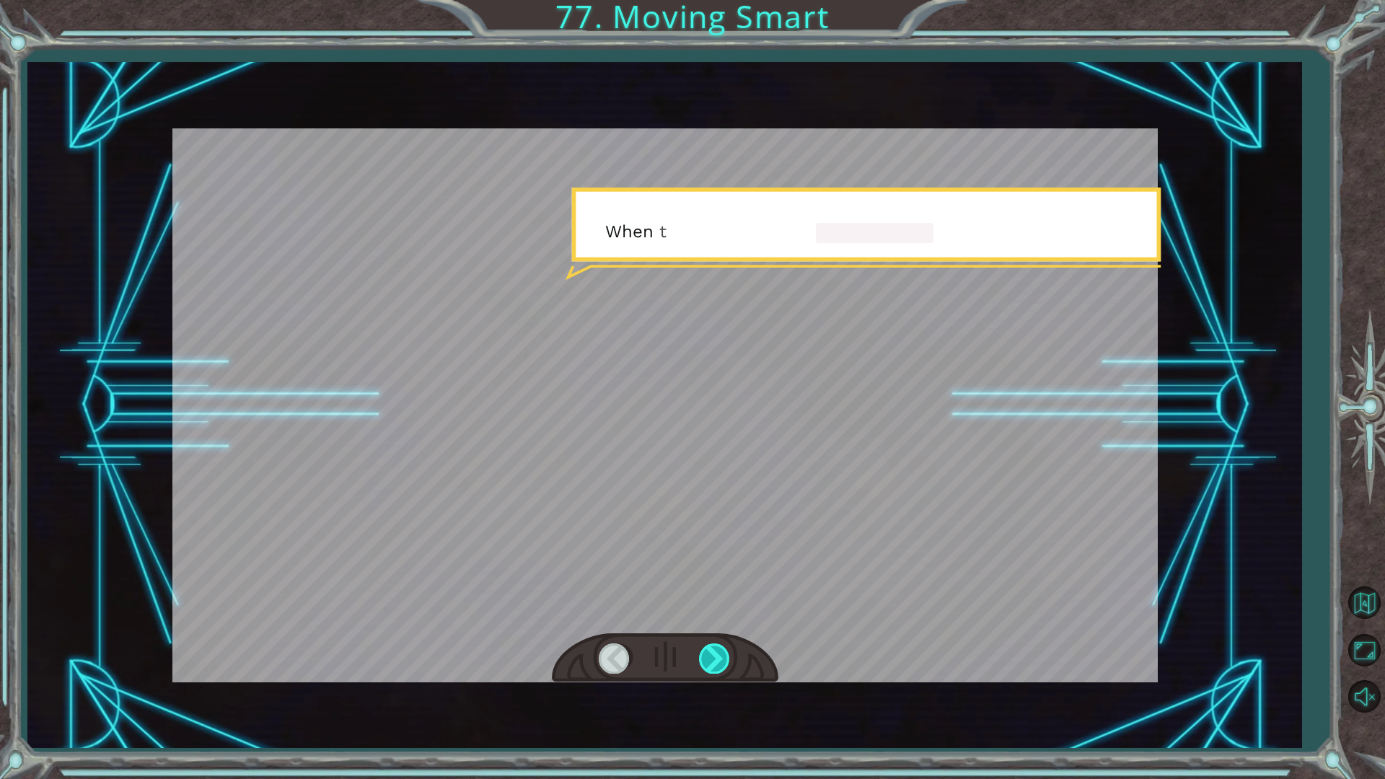
click at [712, 656] on div at bounding box center [715, 658] width 32 height 30
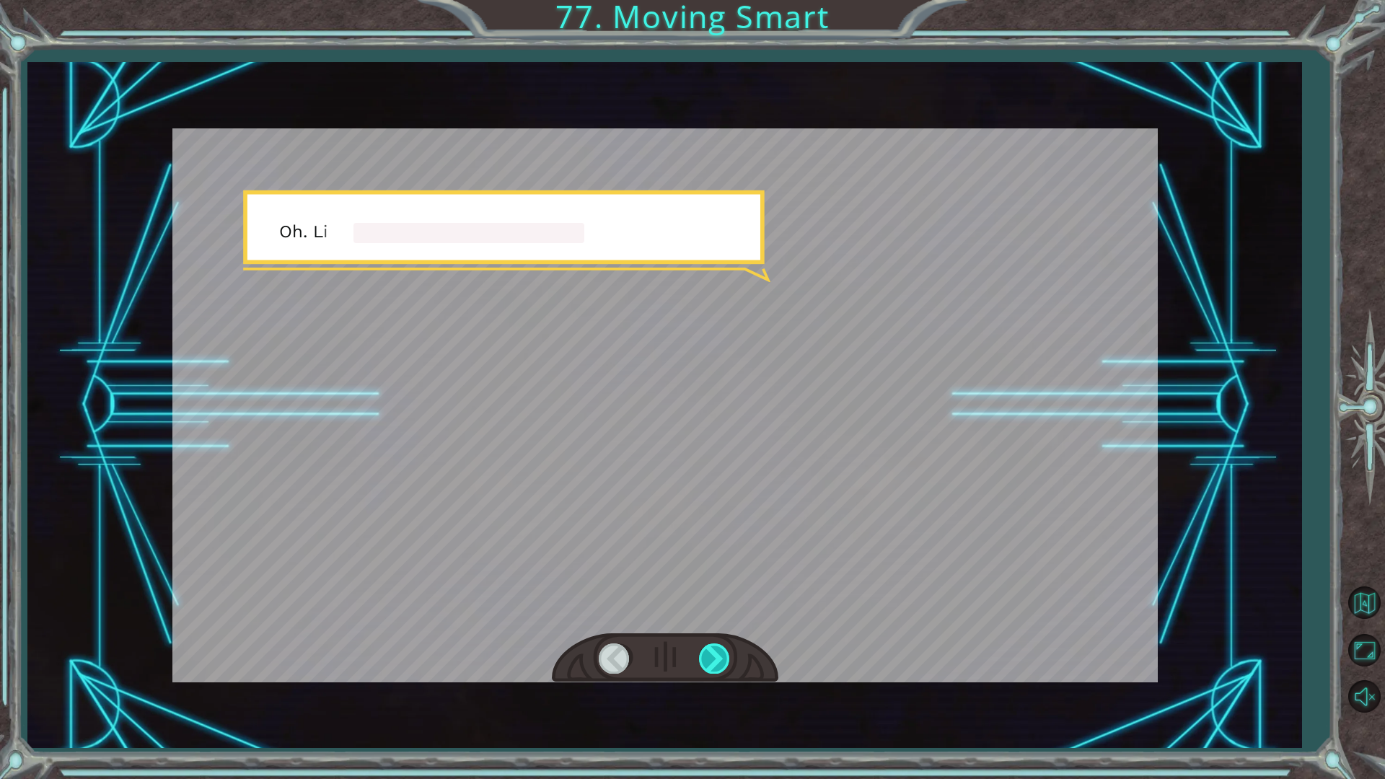
click at [712, 656] on div at bounding box center [715, 658] width 32 height 30
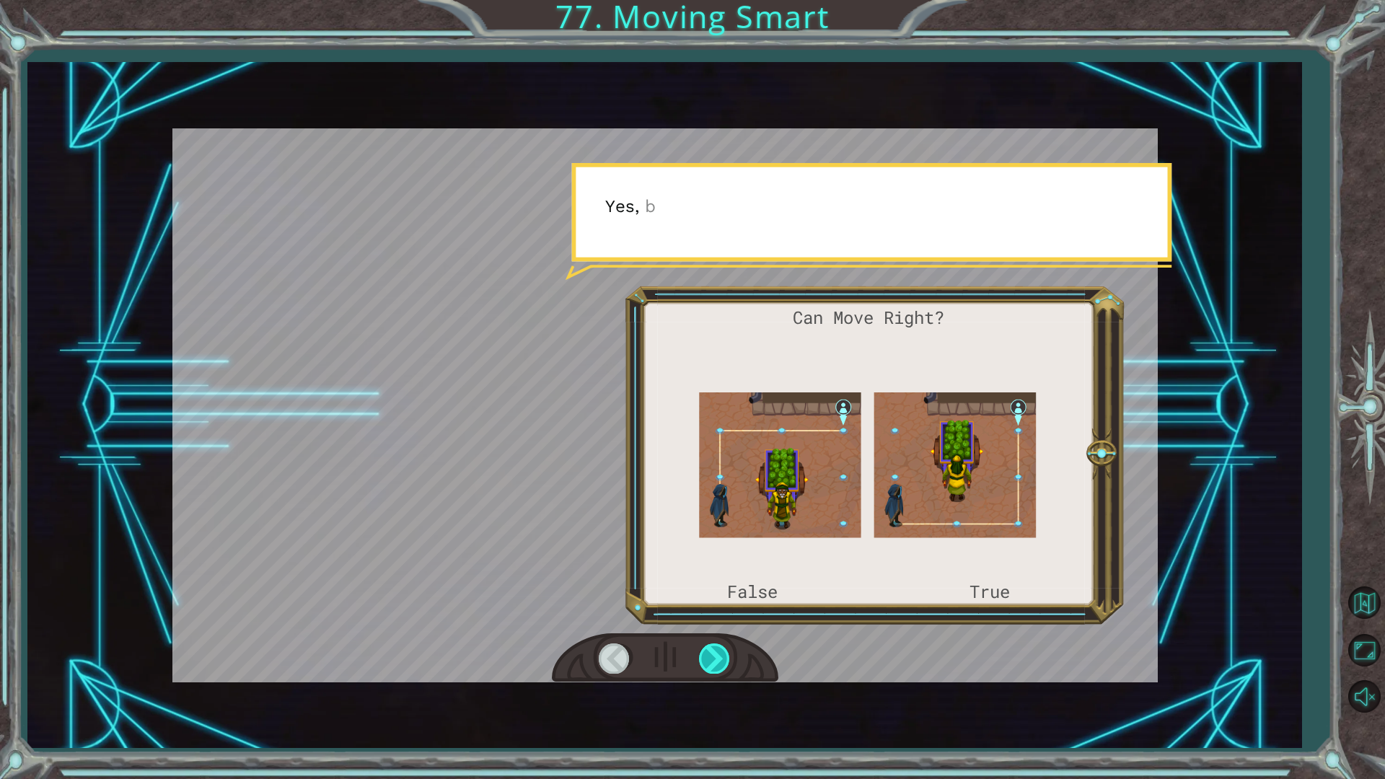
click at [712, 656] on div at bounding box center [715, 658] width 32 height 30
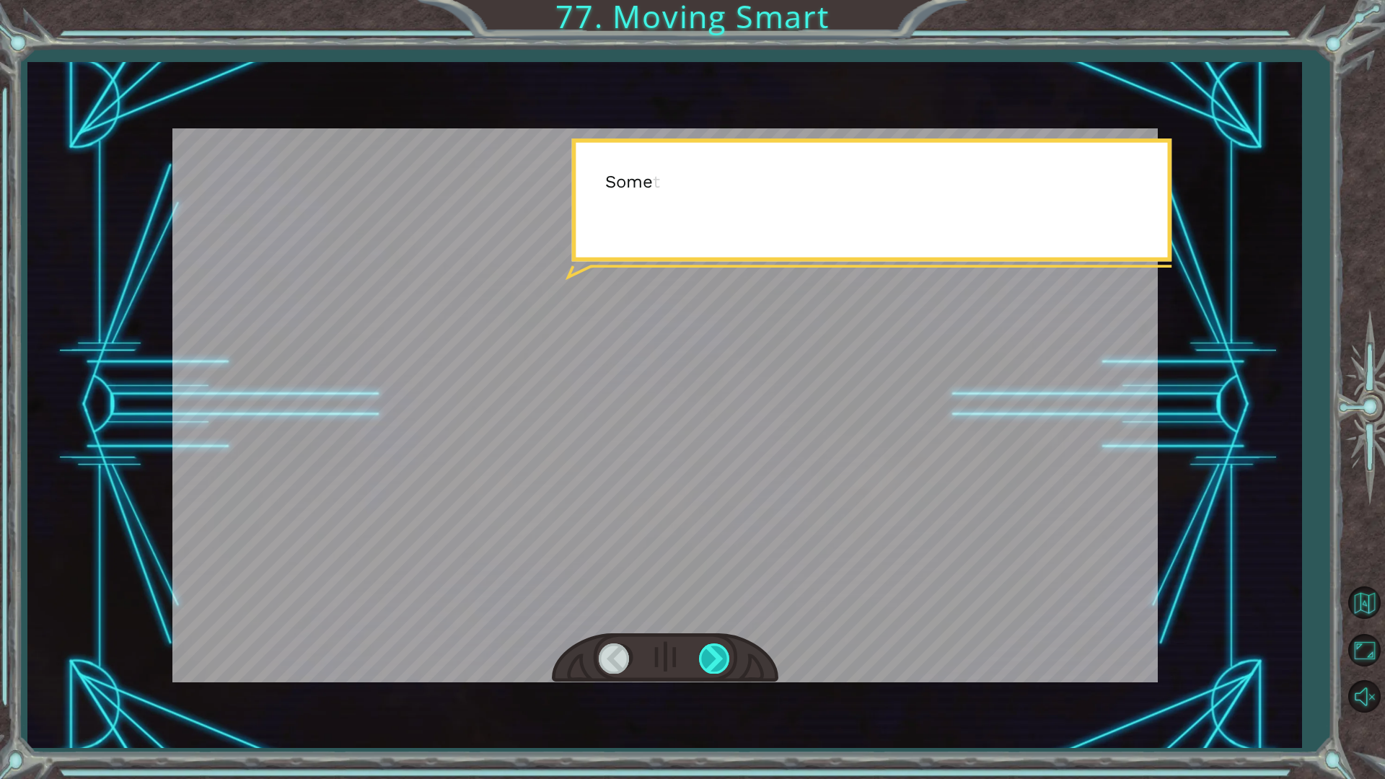
click at [712, 656] on div at bounding box center [715, 658] width 32 height 30
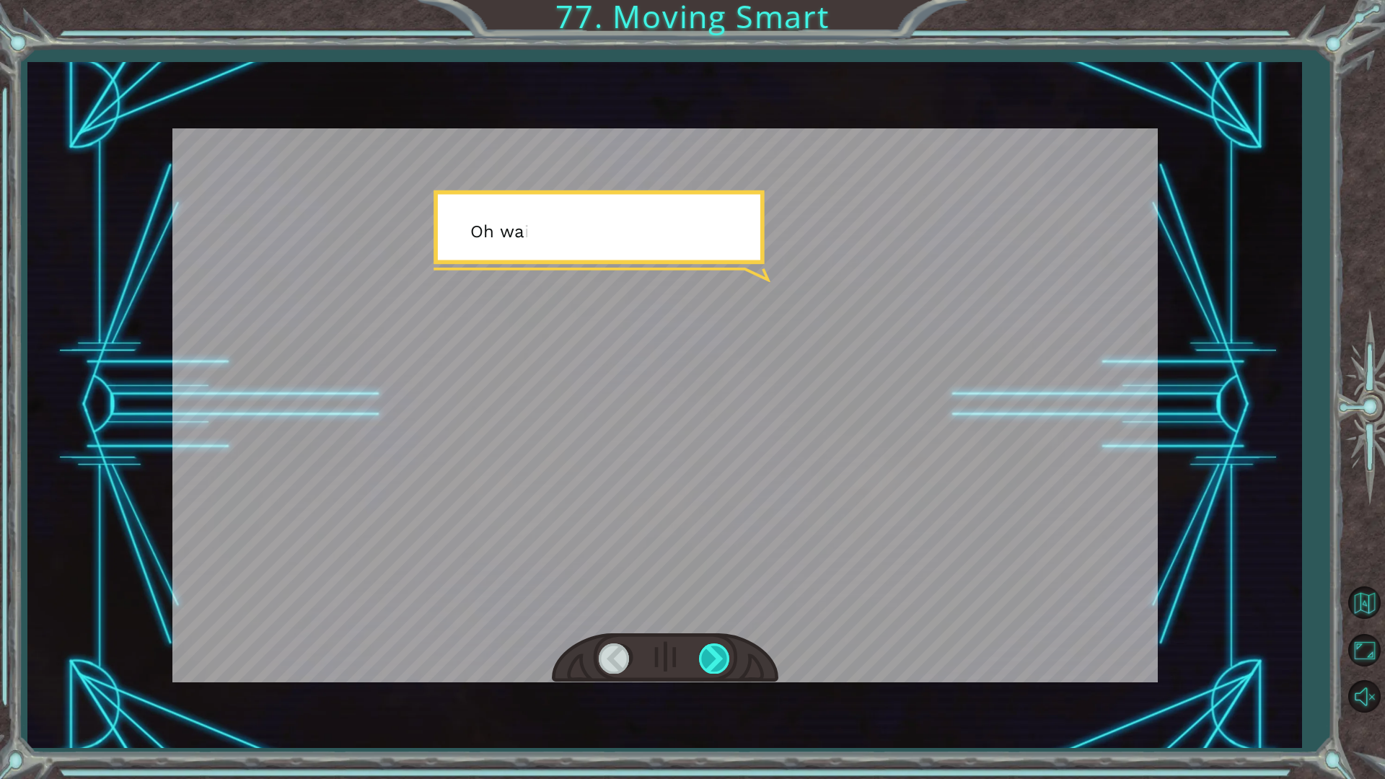
click at [712, 656] on div at bounding box center [715, 658] width 32 height 30
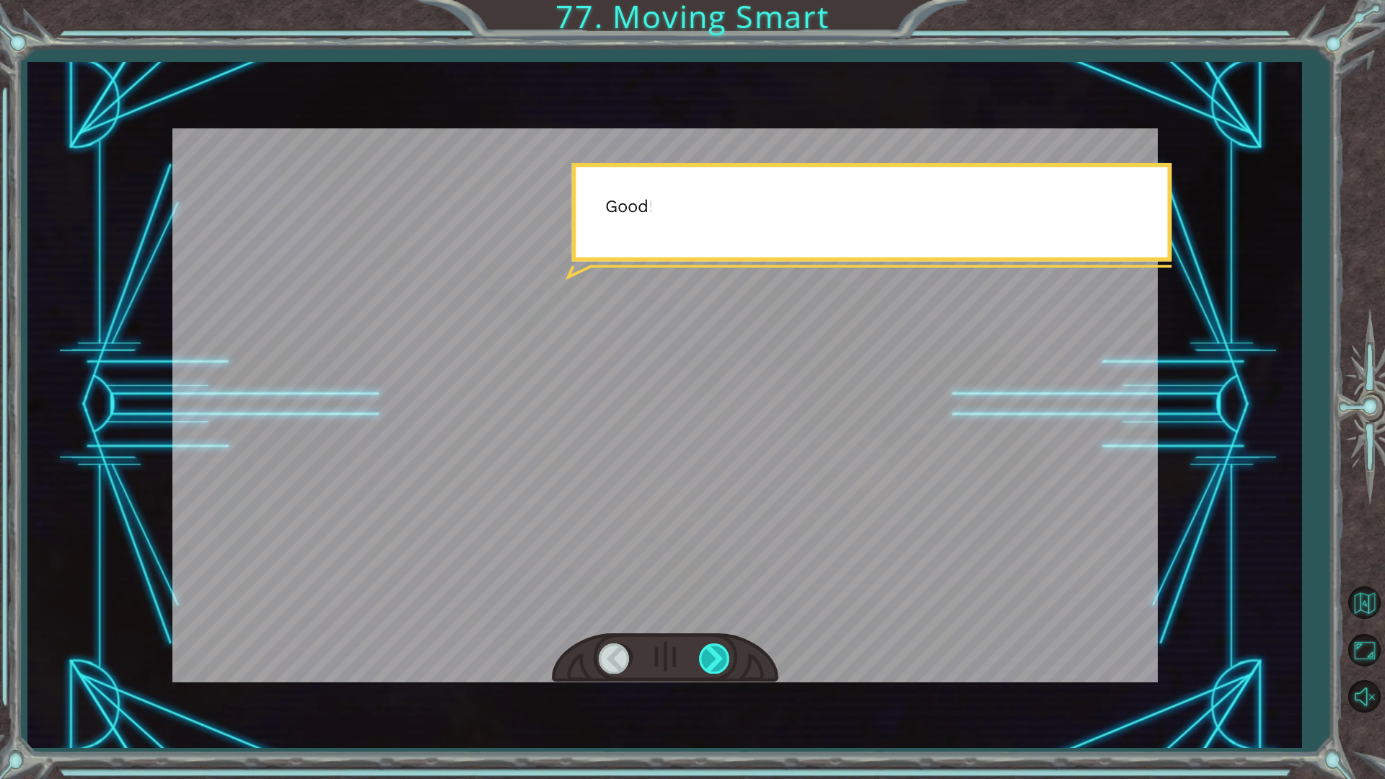
click at [712, 656] on div at bounding box center [715, 658] width 32 height 30
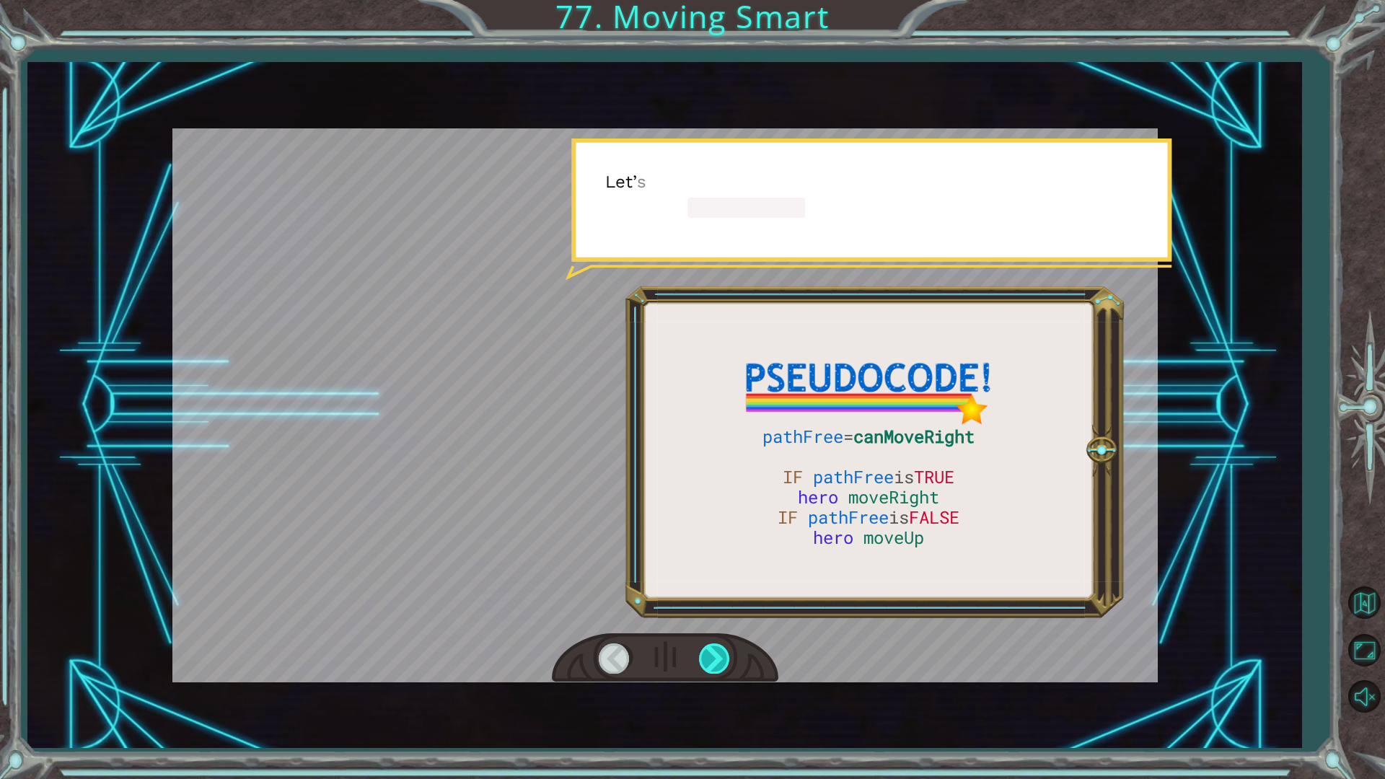
click at [712, 656] on div at bounding box center [715, 658] width 32 height 30
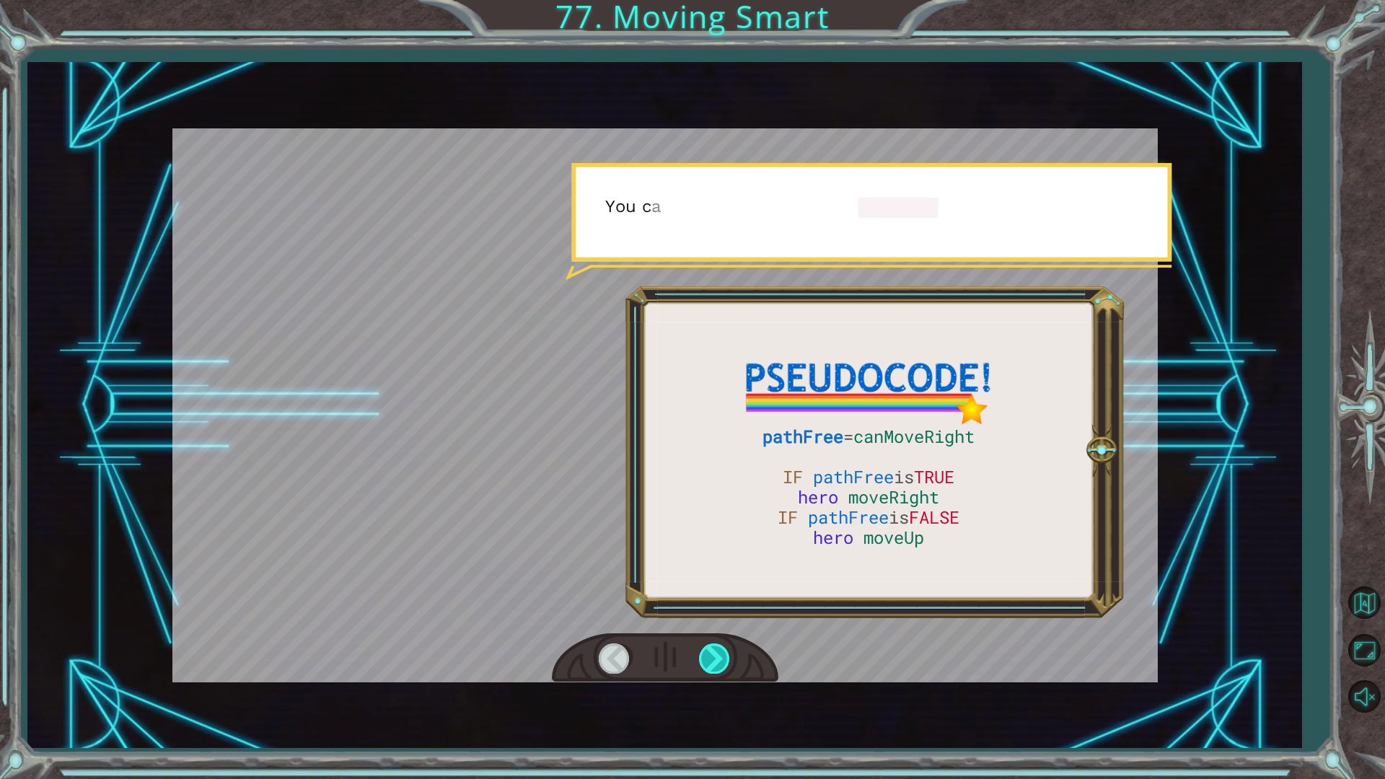
click at [712, 656] on div at bounding box center [715, 658] width 32 height 30
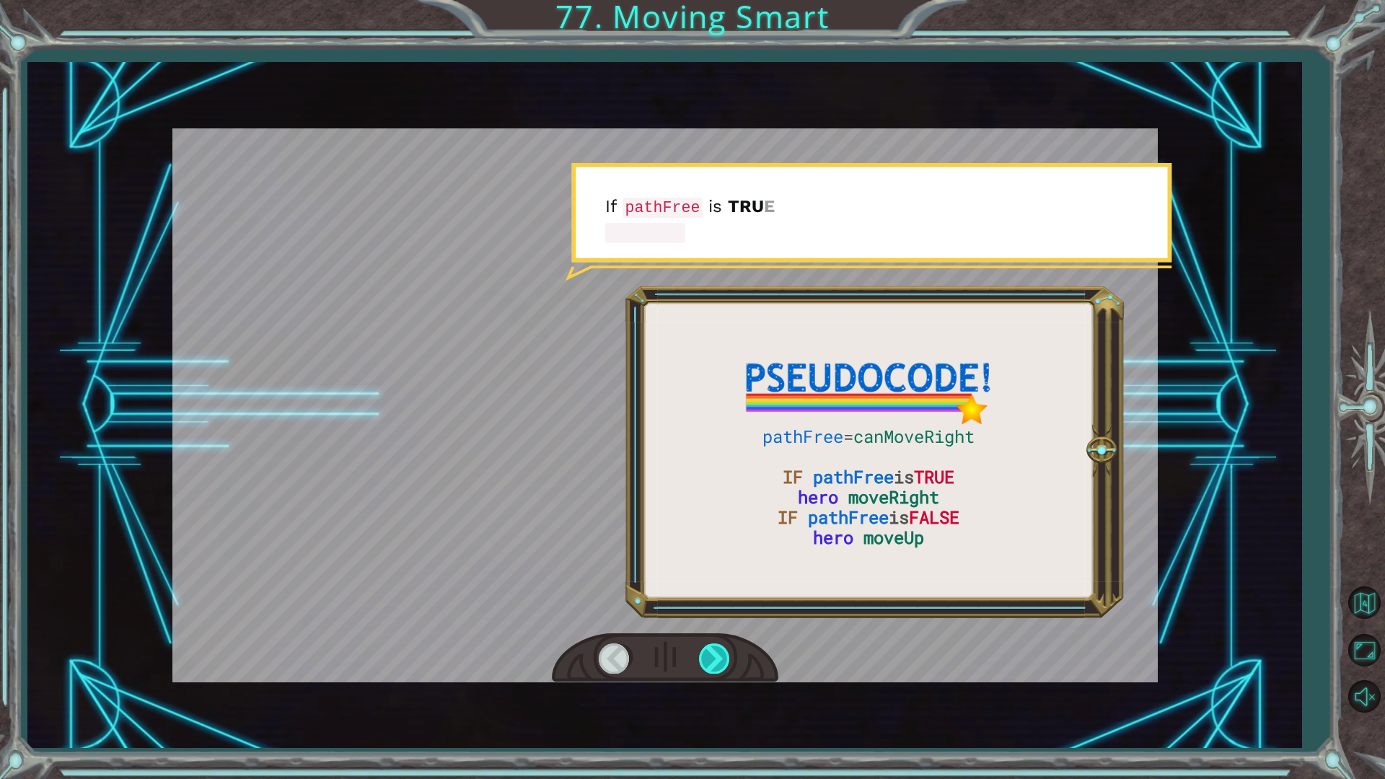
click at [712, 656] on div at bounding box center [715, 658] width 32 height 30
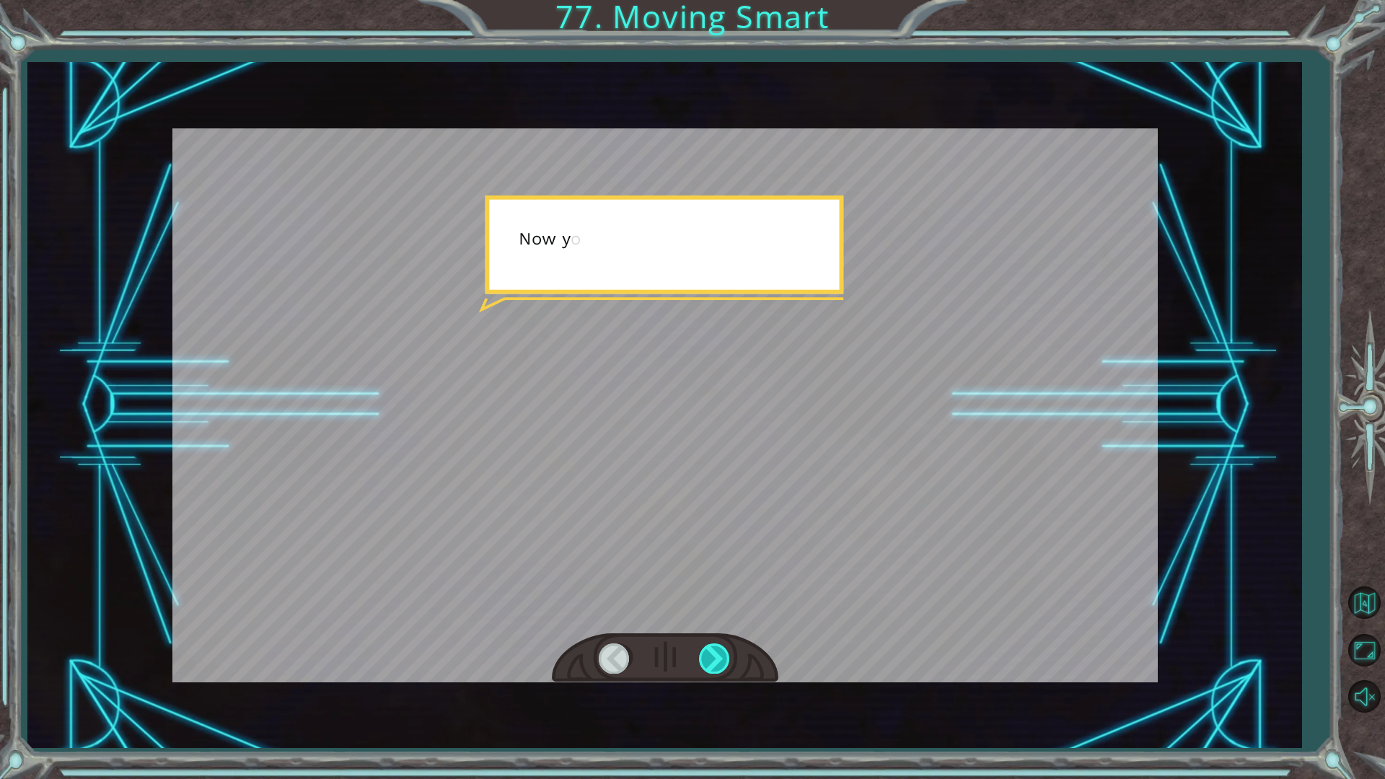
click at [712, 656] on div at bounding box center [715, 658] width 32 height 30
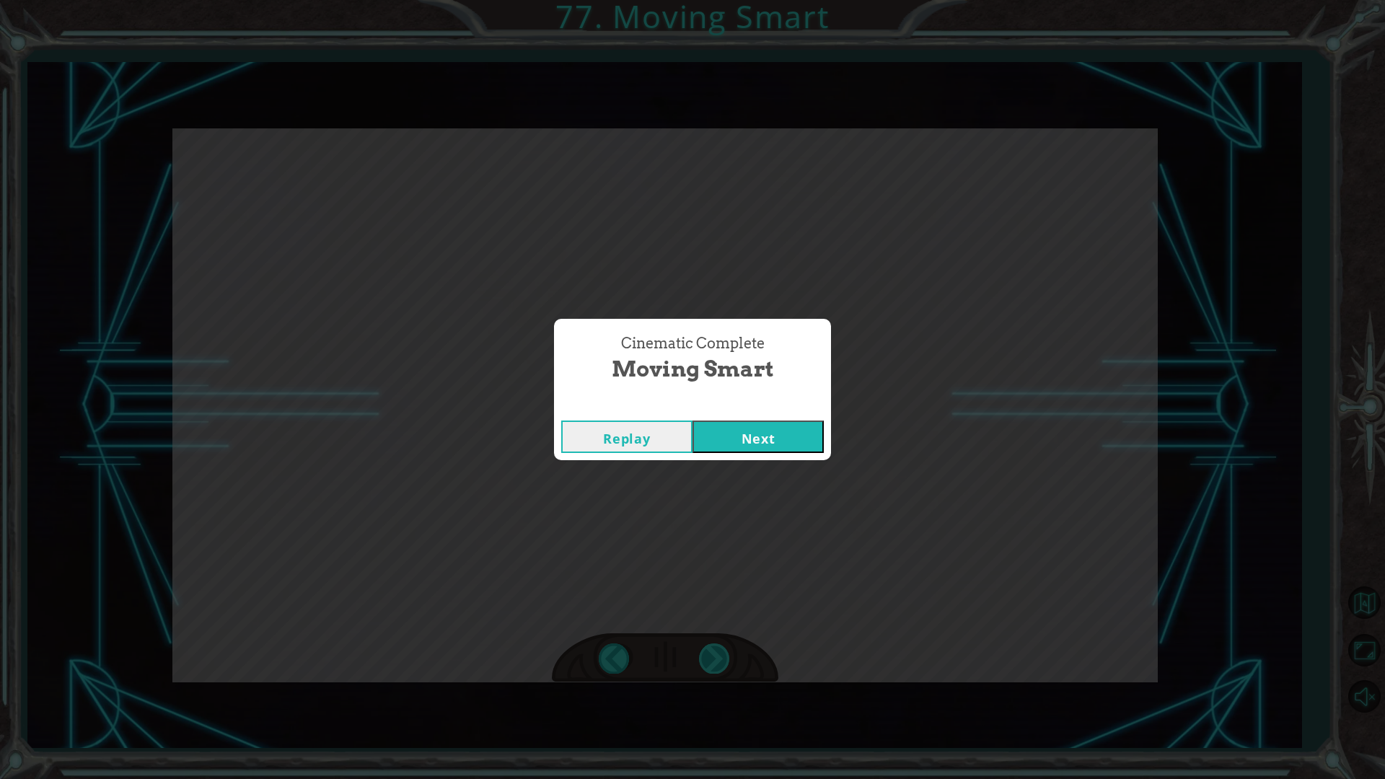
click at [712, 0] on div "pathFree = canMoveRight IF pathFree is TRUE hero moveRight IF pathFree is FALSE…" at bounding box center [692, 0] width 1385 height 0
click at [723, 424] on button "Next" at bounding box center [757, 436] width 131 height 32
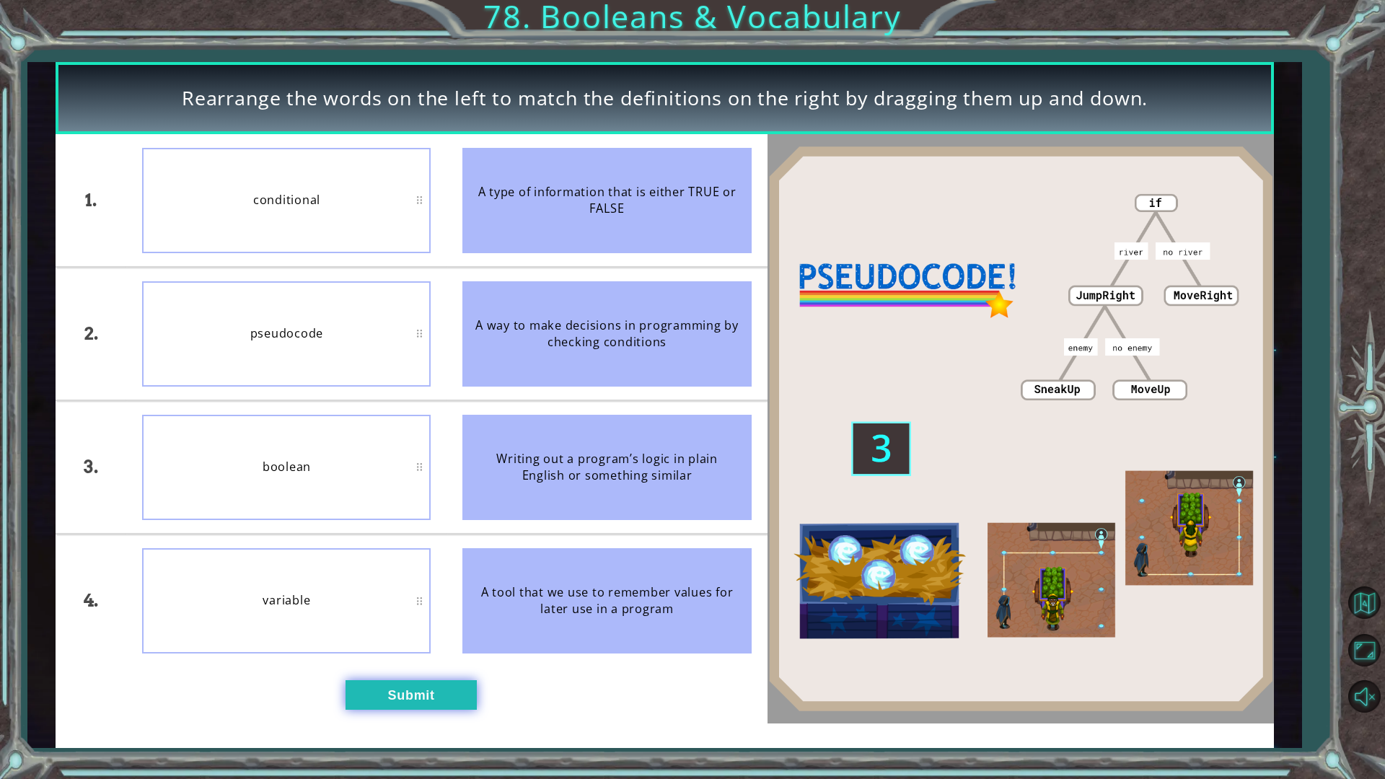
click at [429, 656] on button "Submit" at bounding box center [410, 695] width 131 height 30
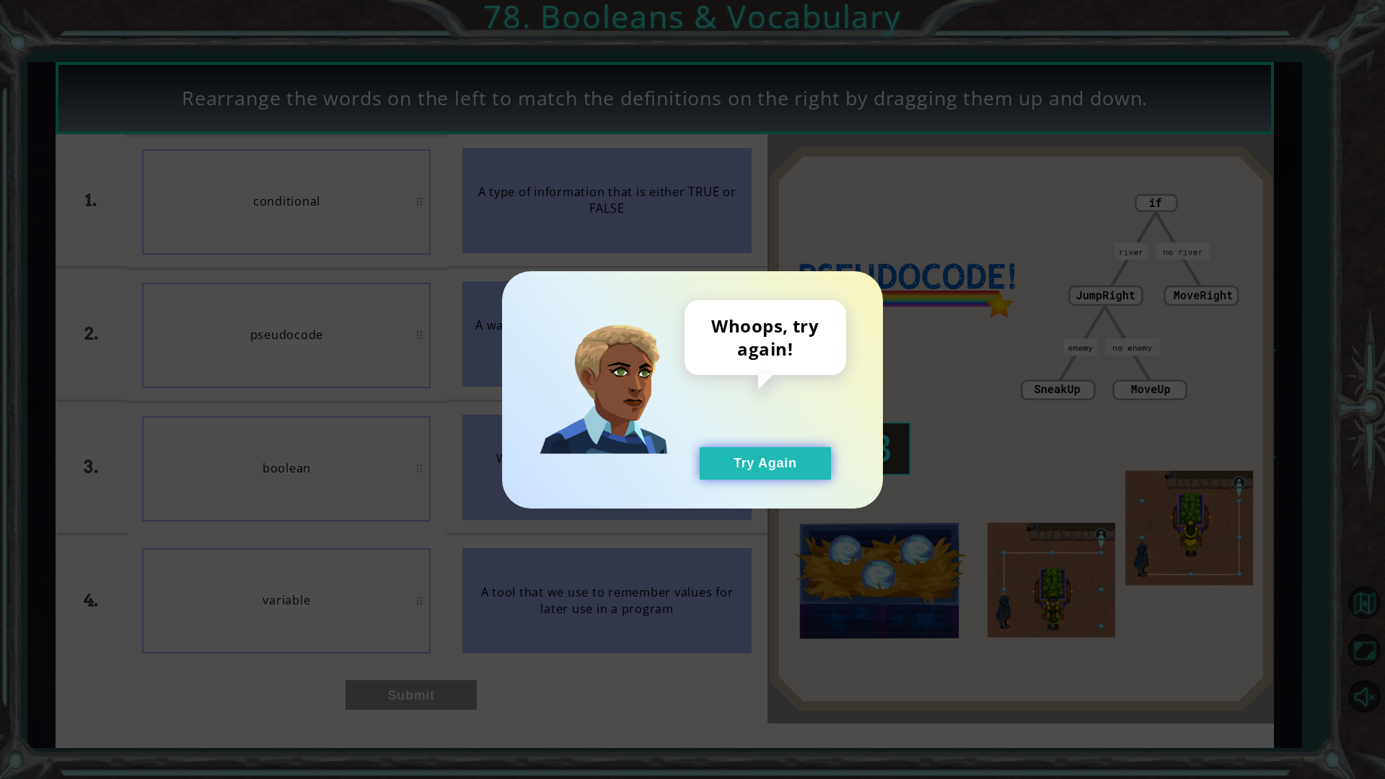
click at [761, 471] on button "Try Again" at bounding box center [765, 463] width 131 height 32
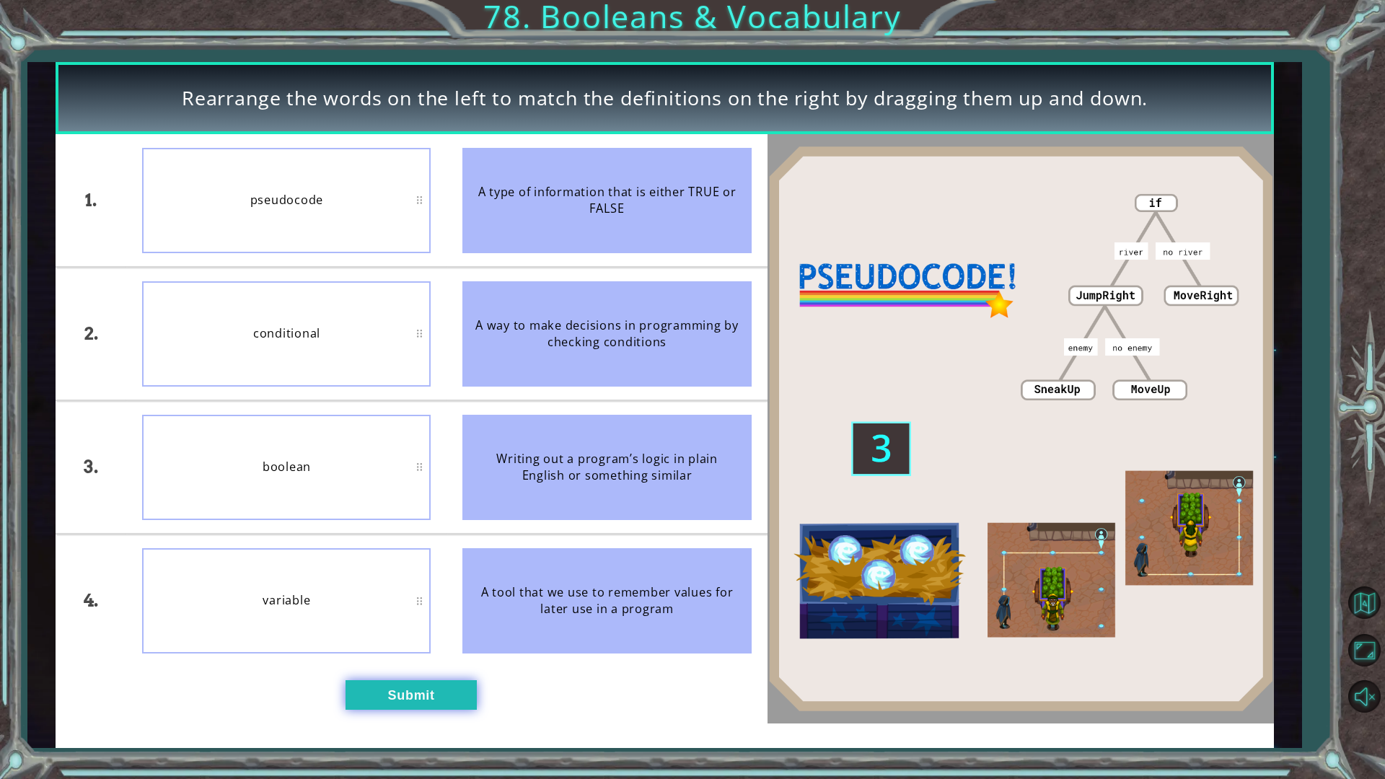
click at [428, 656] on button "Submit" at bounding box center [410, 695] width 131 height 30
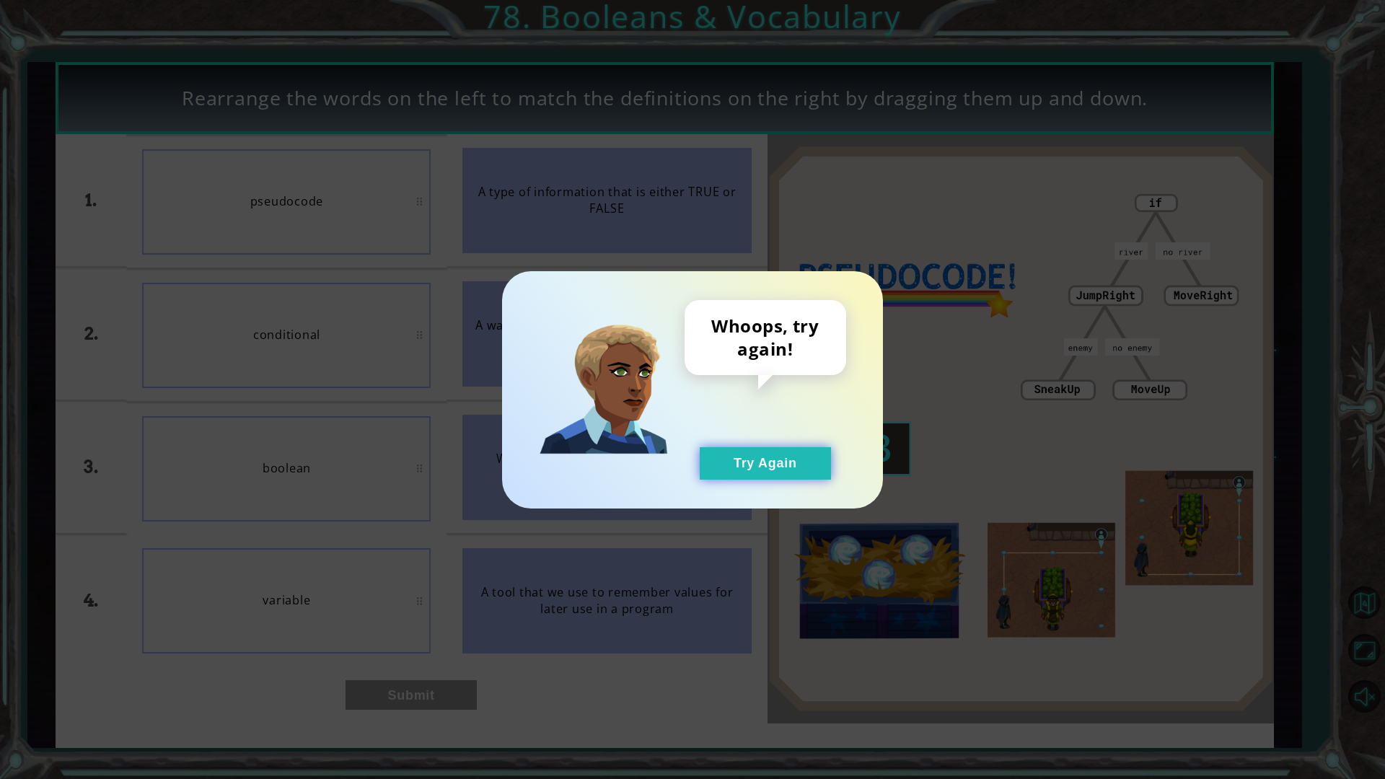
click at [749, 464] on button "Try Again" at bounding box center [765, 463] width 131 height 32
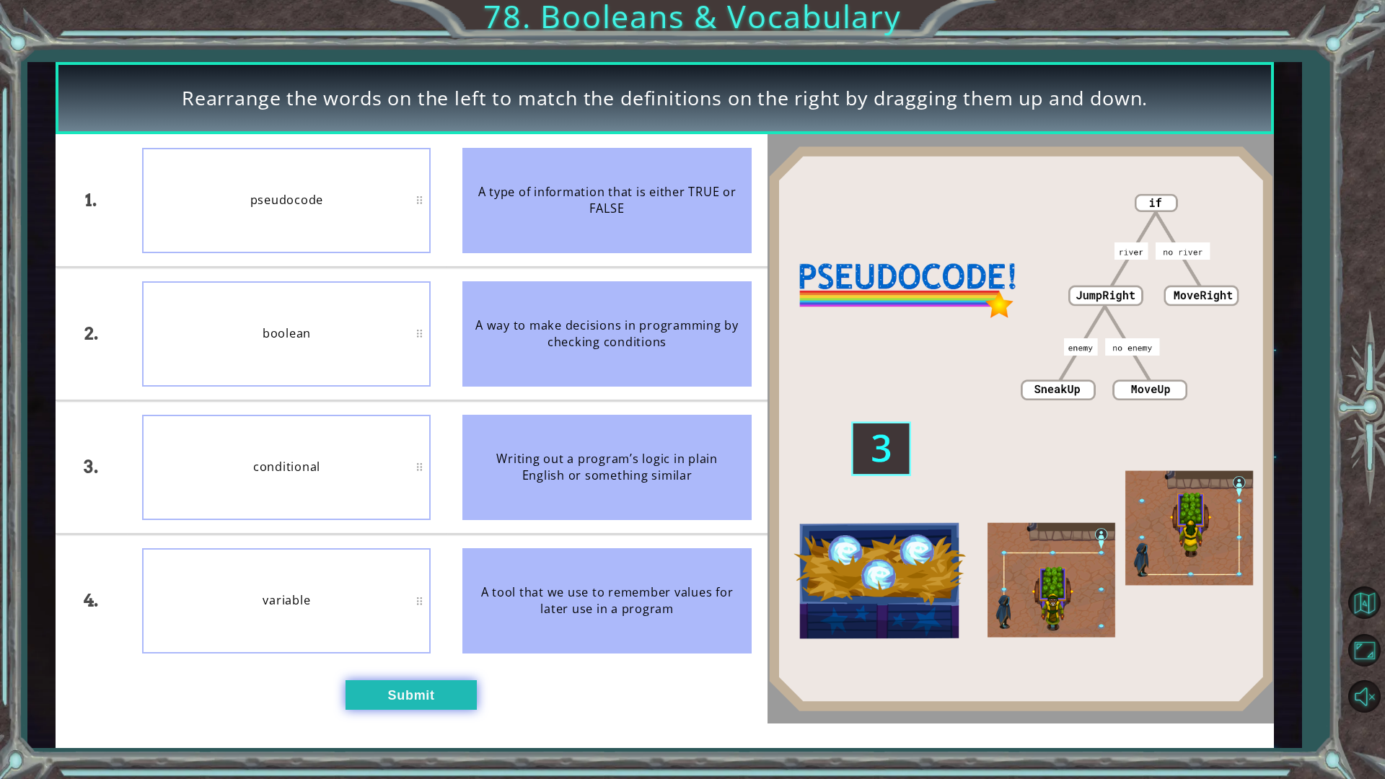
click at [415, 656] on button "Submit" at bounding box center [410, 695] width 131 height 30
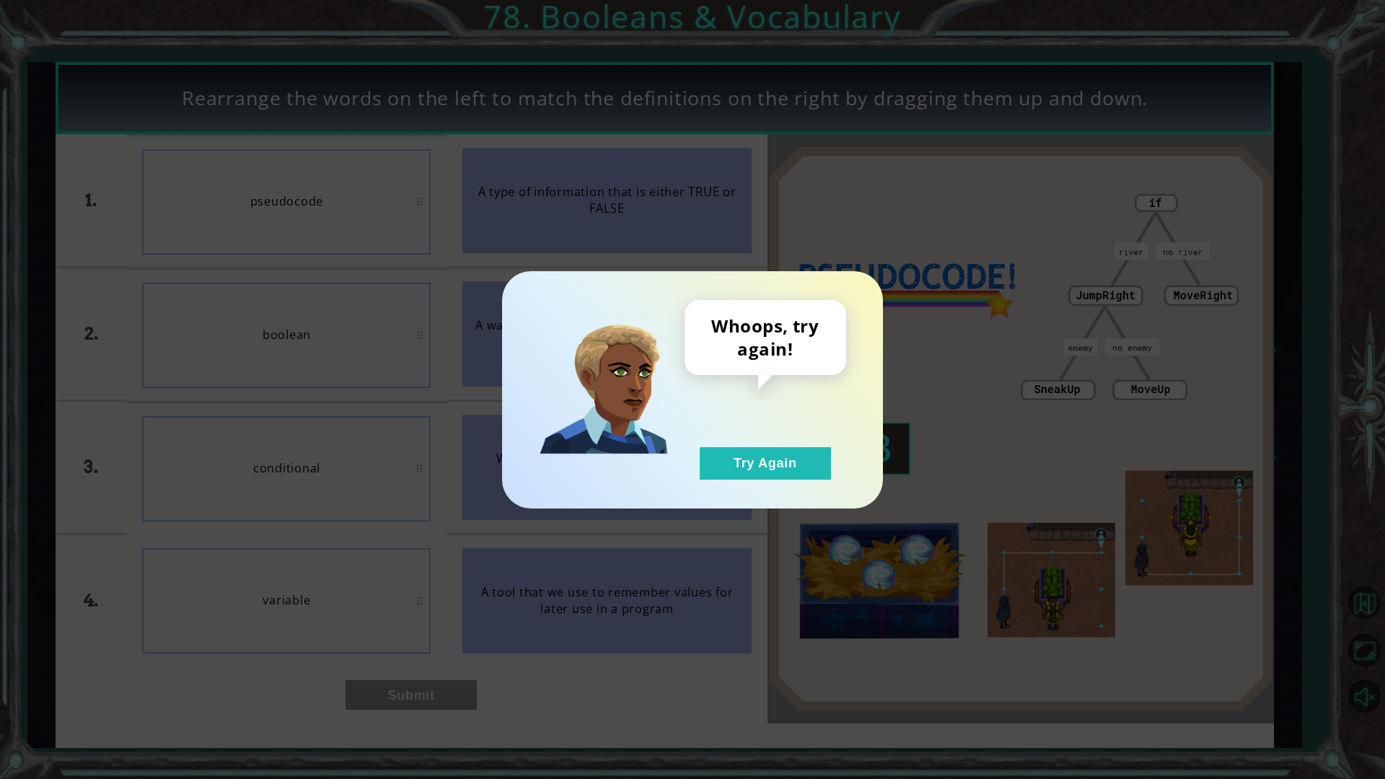
click at [712, 438] on div "Whoops, try again! Try Again" at bounding box center [765, 390] width 162 height 180
drag, startPoint x: 720, startPoint y: 468, endPoint x: 703, endPoint y: 471, distance: 16.8
click at [706, 470] on button "Try Again" at bounding box center [765, 463] width 131 height 32
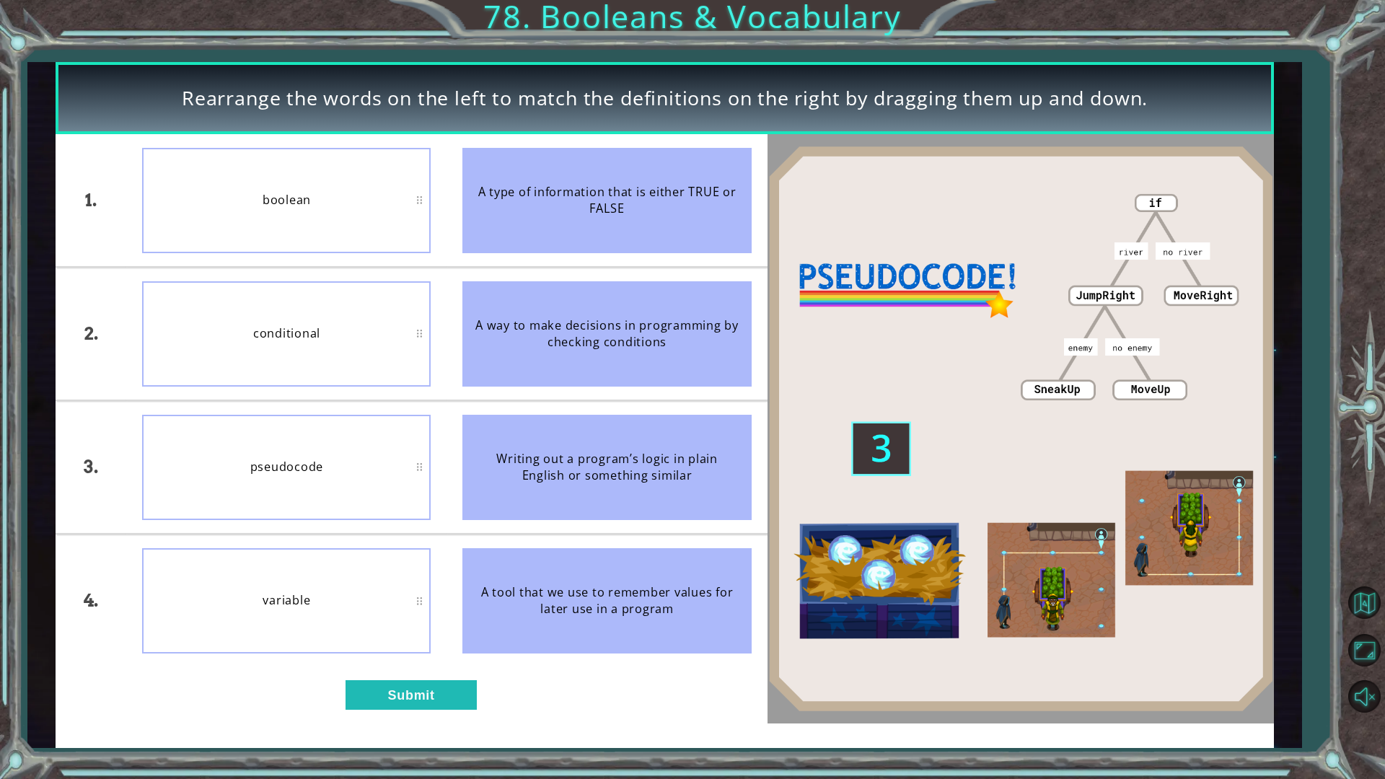
drag, startPoint x: 557, startPoint y: 302, endPoint x: 500, endPoint y: 270, distance: 66.2
click at [503, 274] on li "A way to make decisions in programming by checking conditions" at bounding box center [606, 334] width 320 height 132
click at [265, 189] on div "boolean" at bounding box center [286, 200] width 288 height 105
drag, startPoint x: 265, startPoint y: 189, endPoint x: 240, endPoint y: 194, distance: 25.0
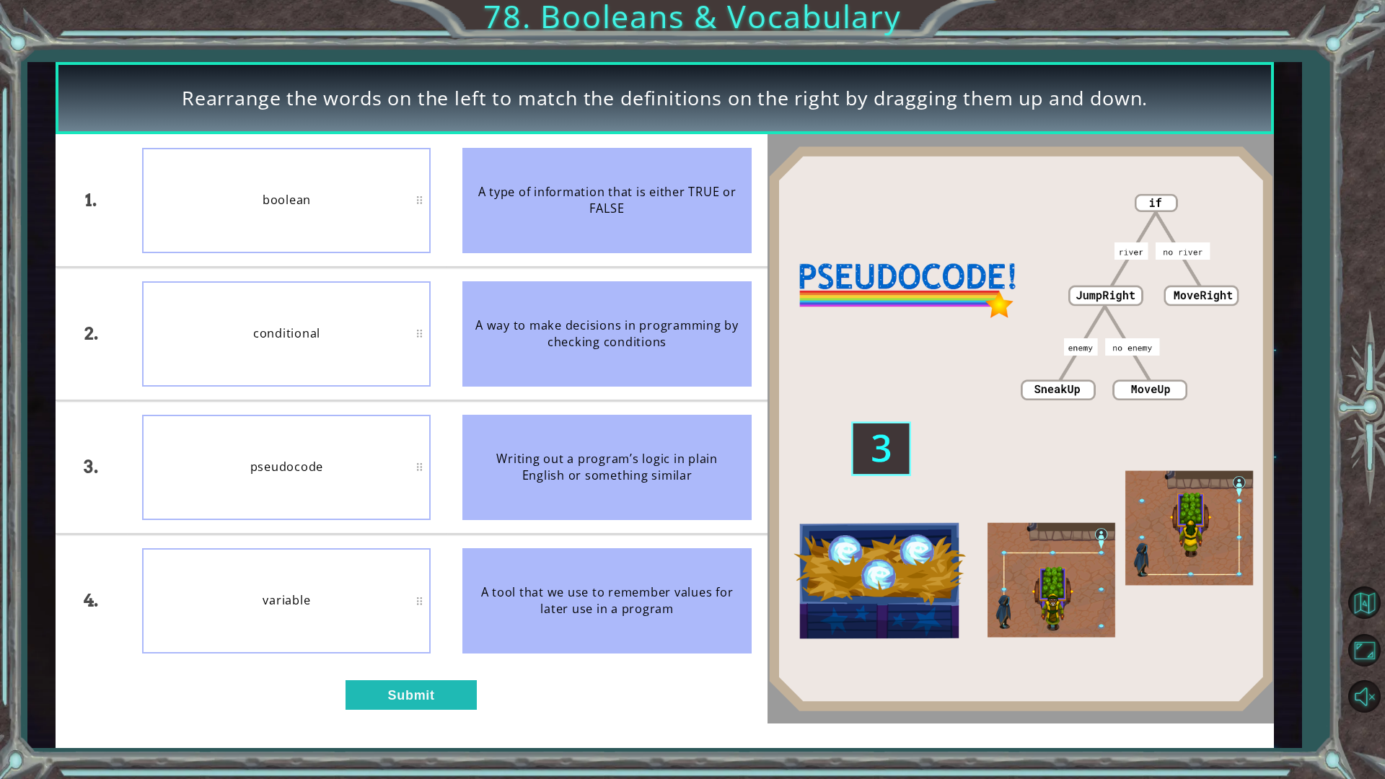
click at [240, 194] on div "boolean" at bounding box center [286, 200] width 288 height 105
click at [257, 198] on div "boolean" at bounding box center [286, 200] width 288 height 105
click at [281, 195] on div "boolean" at bounding box center [286, 200] width 288 height 105
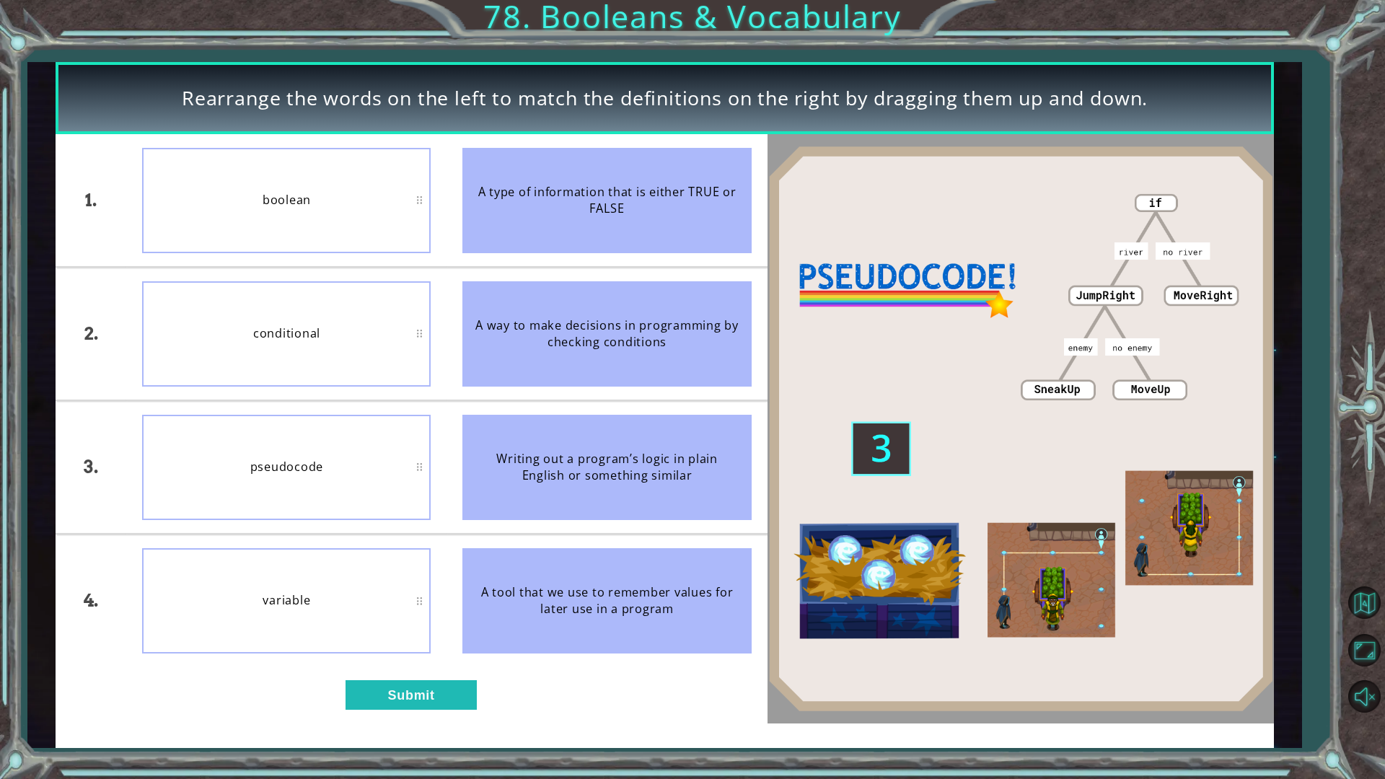
click at [281, 194] on div "boolean" at bounding box center [286, 200] width 288 height 105
drag, startPoint x: 281, startPoint y: 194, endPoint x: 382, endPoint y: 190, distance: 101.0
click at [289, 194] on div "boolean" at bounding box center [286, 200] width 288 height 105
click at [418, 198] on div "boolean" at bounding box center [286, 200] width 288 height 105
drag, startPoint x: 418, startPoint y: 198, endPoint x: 428, endPoint y: 186, distance: 15.3
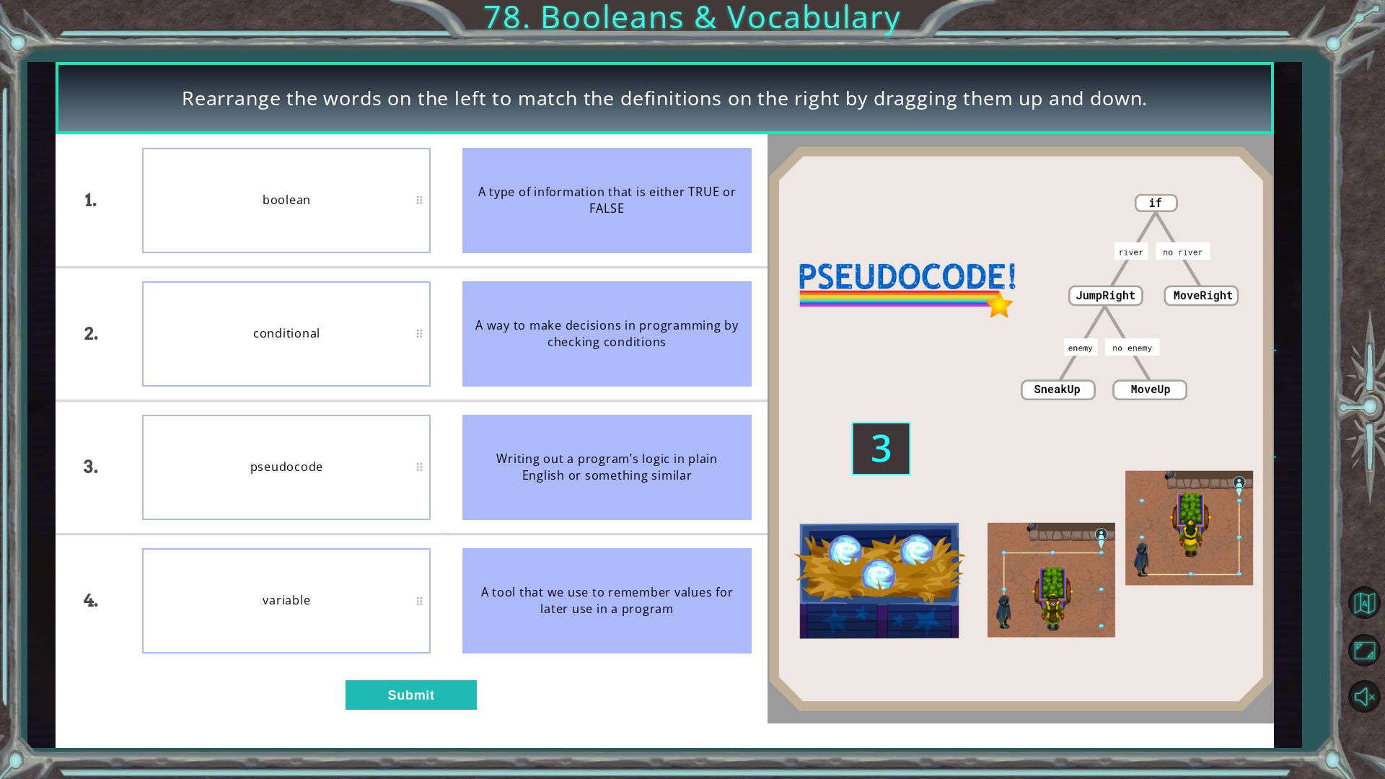
click at [415, 181] on div "boolean" at bounding box center [286, 200] width 288 height 105
click at [410, 656] on button "Submit" at bounding box center [410, 695] width 131 height 30
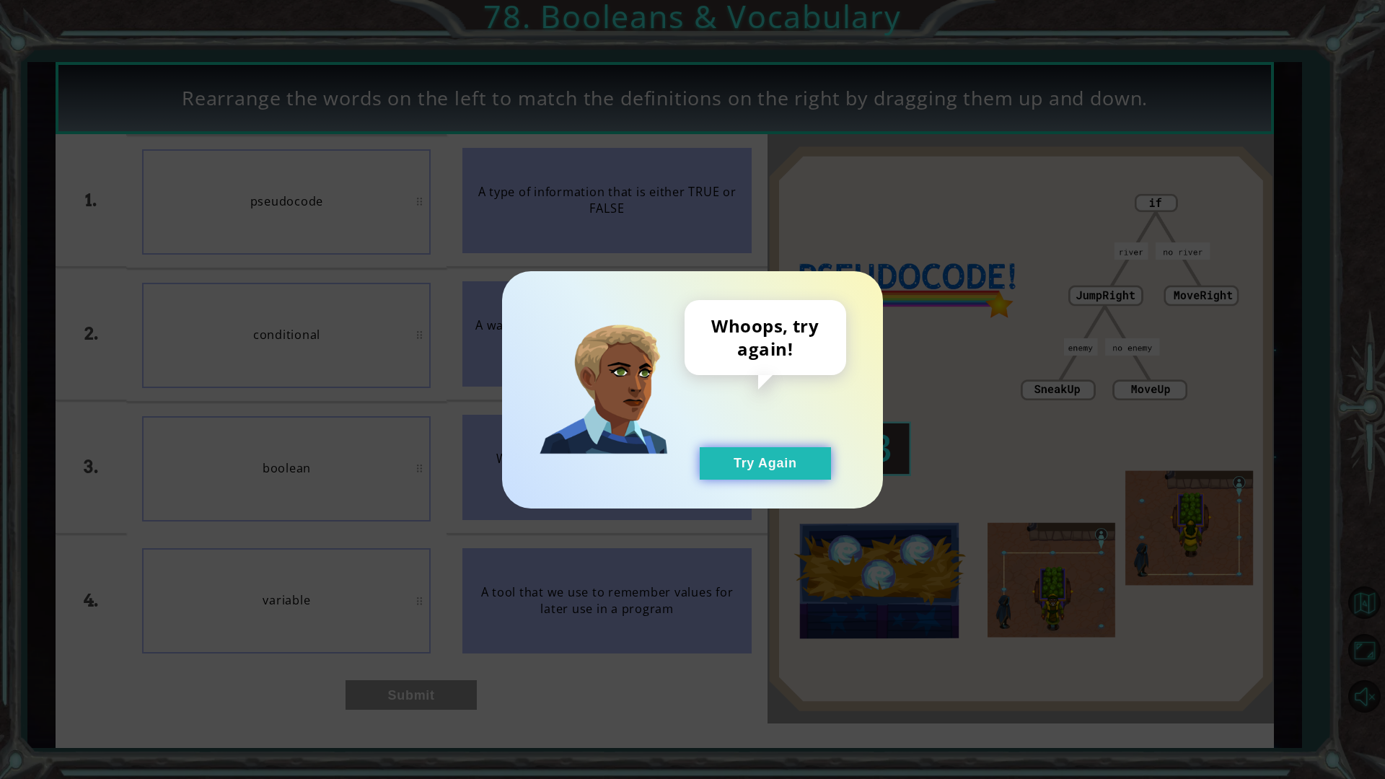
click at [719, 467] on button "Try Again" at bounding box center [765, 463] width 131 height 32
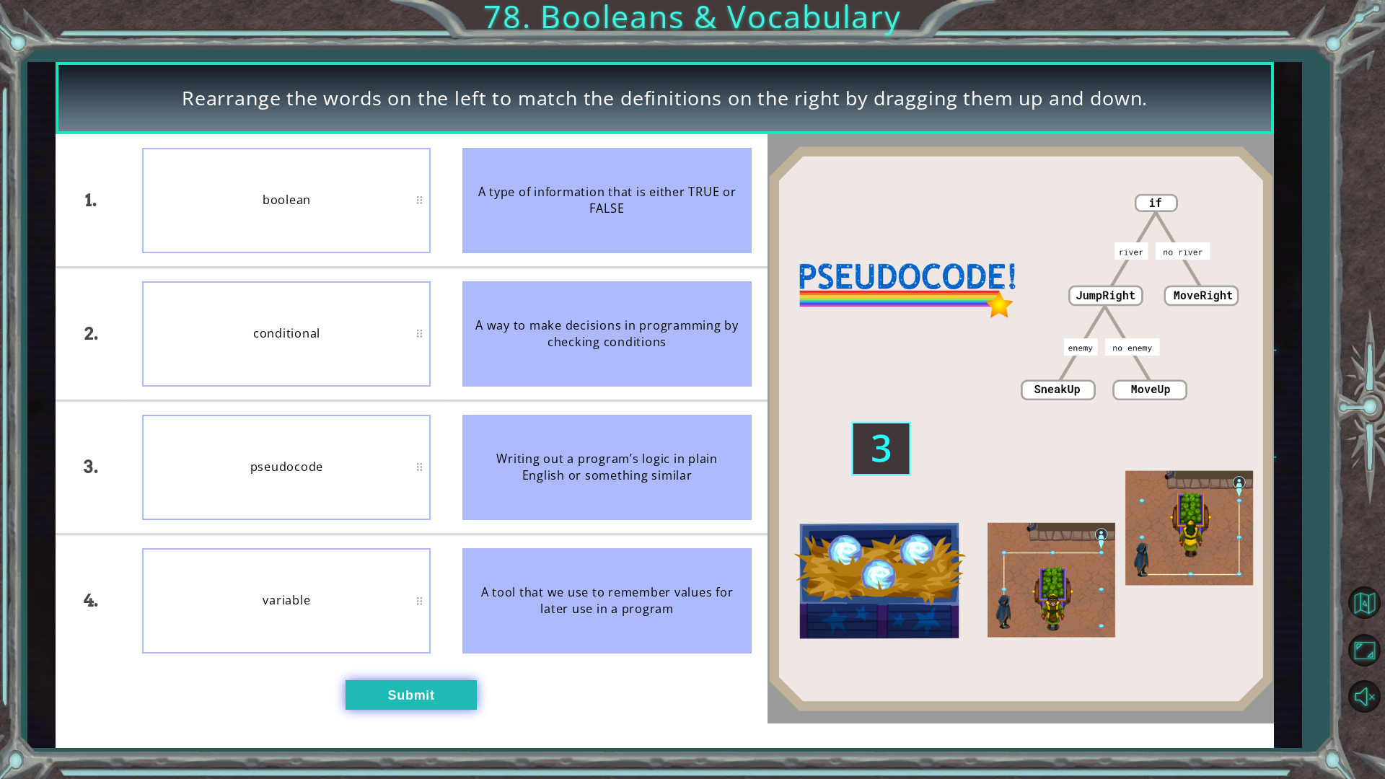
click at [410, 656] on button "Submit" at bounding box center [410, 695] width 131 height 30
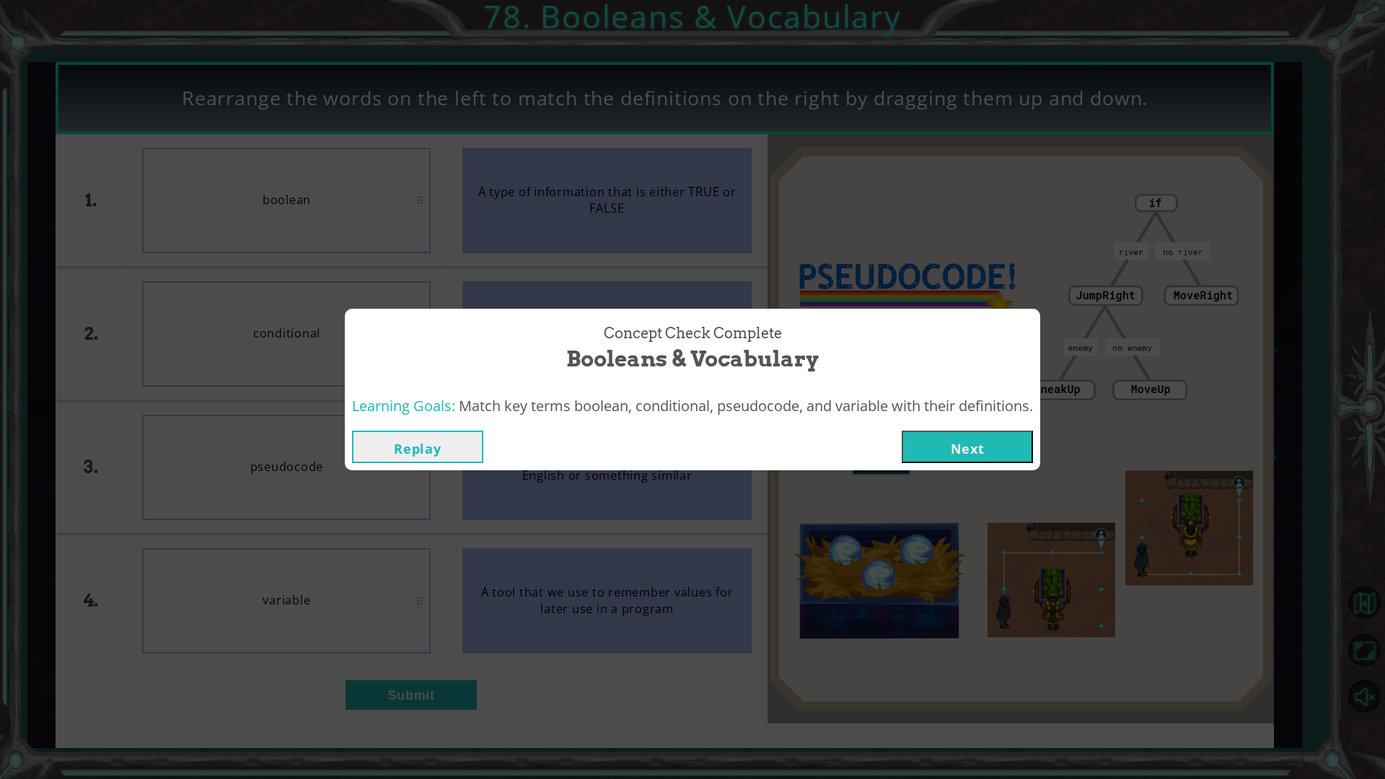
click at [966, 444] on button "Next" at bounding box center [966, 447] width 131 height 32
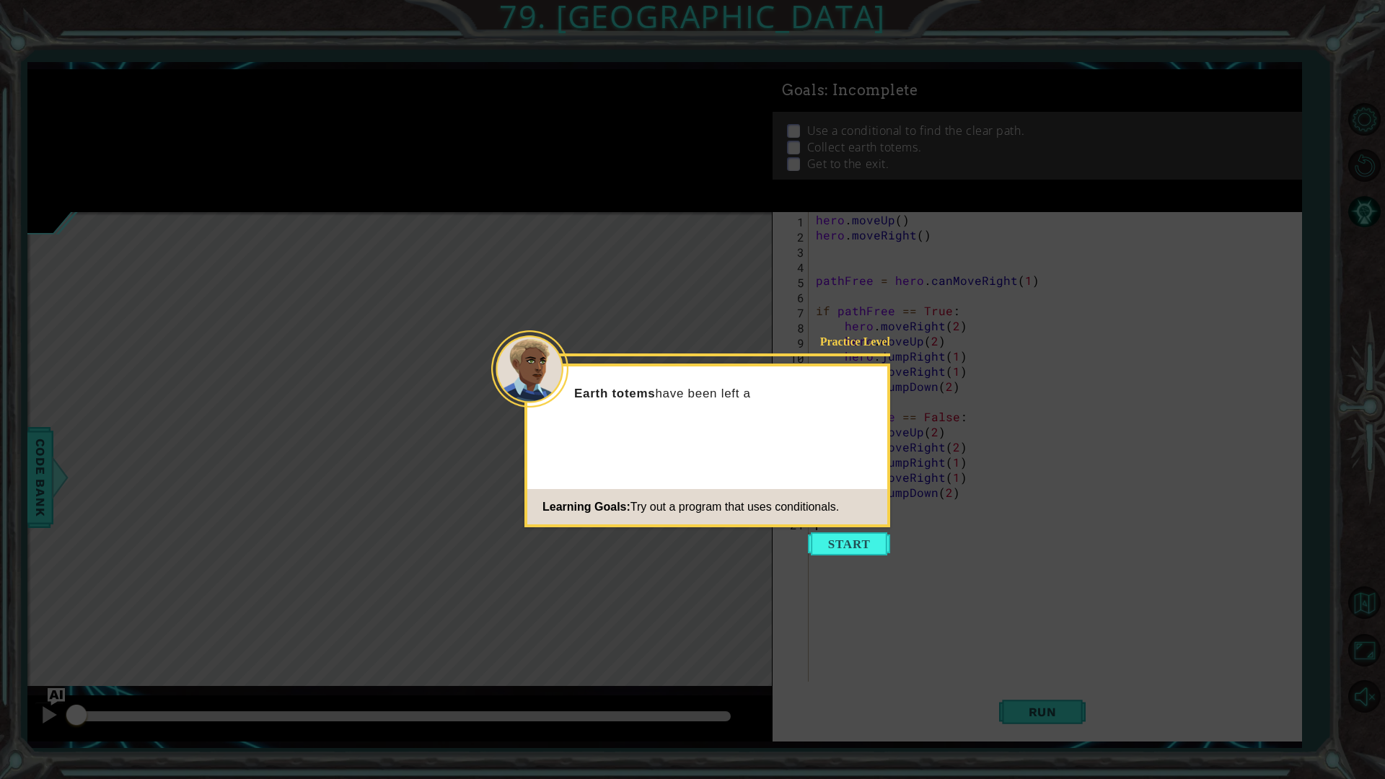
click at [850, 559] on icon at bounding box center [692, 389] width 1385 height 779
click at [837, 537] on button "Start" at bounding box center [849, 543] width 82 height 23
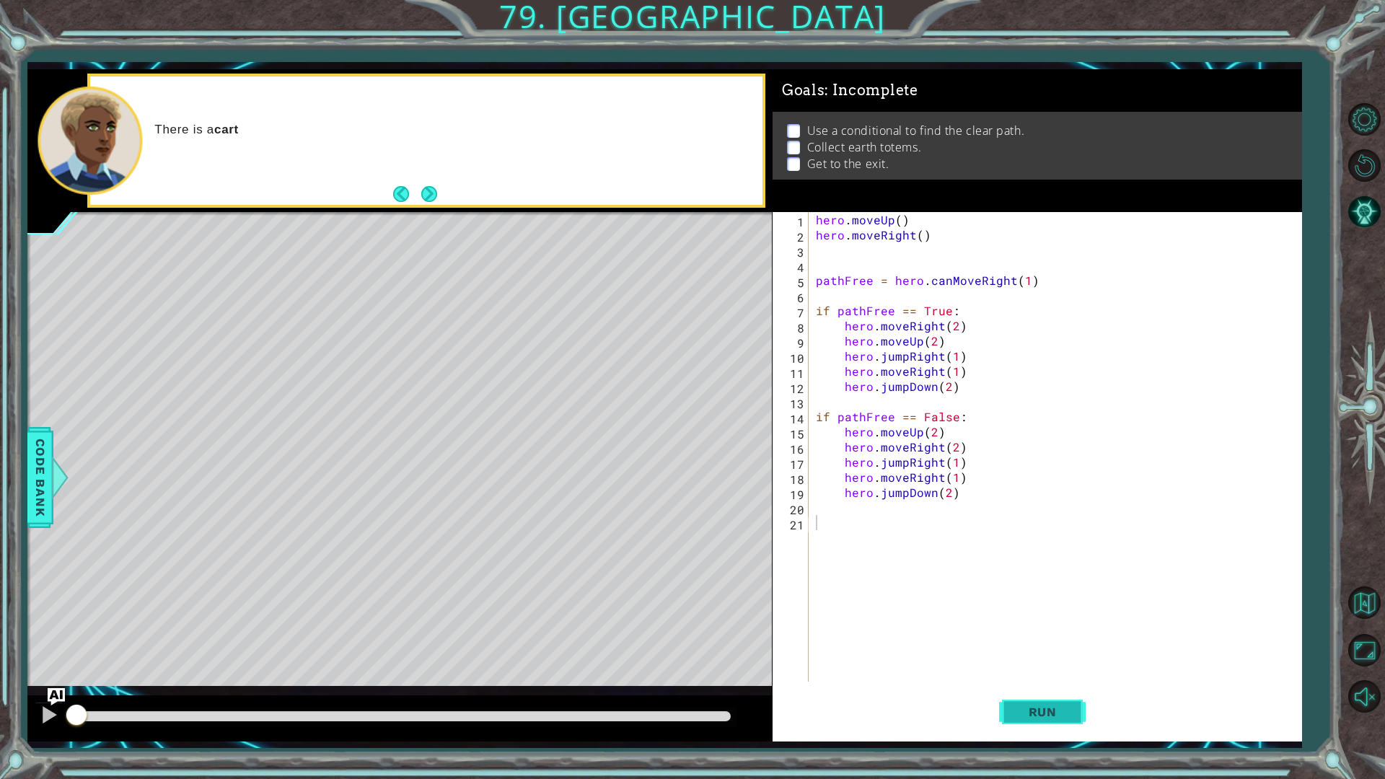
click at [1070, 656] on span "Run" at bounding box center [1042, 712] width 57 height 14
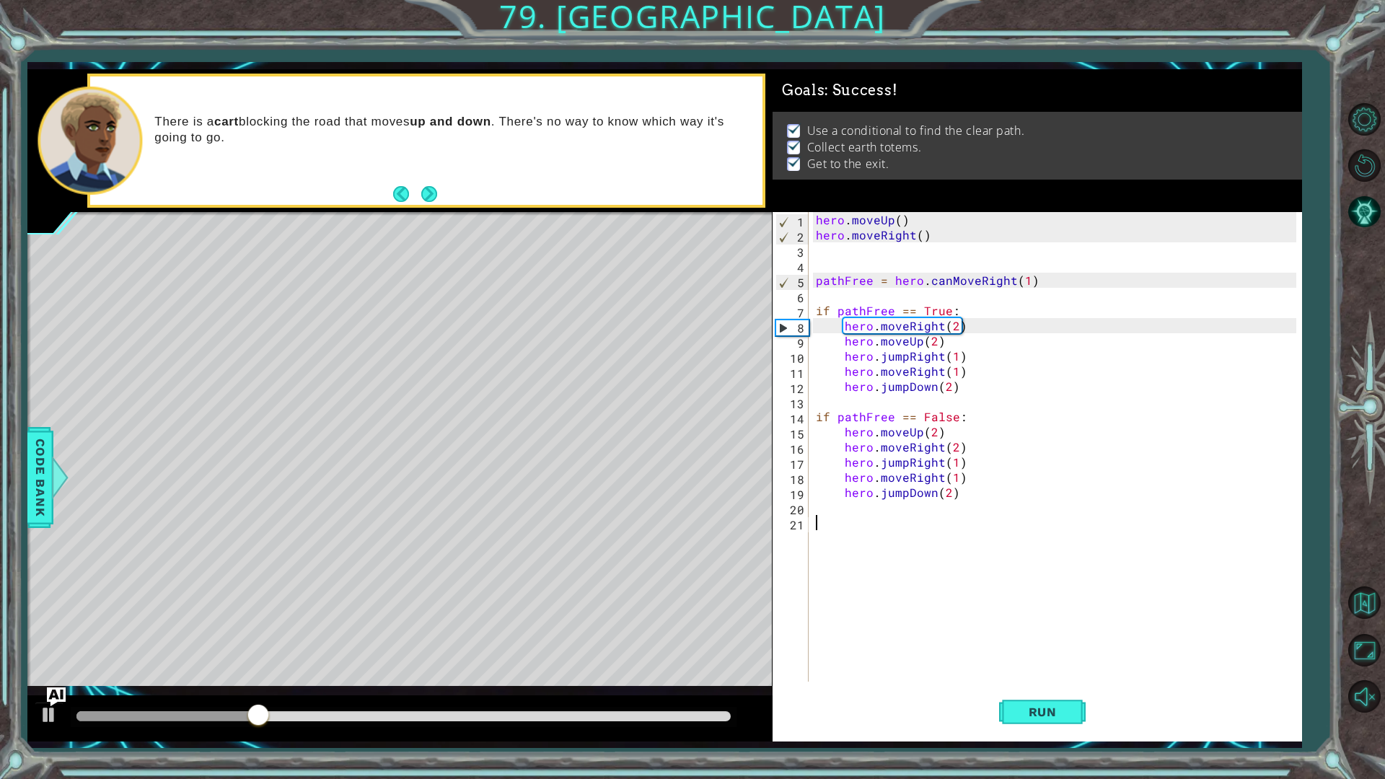
click at [61, 656] on img "Ask AI" at bounding box center [56, 696] width 19 height 19
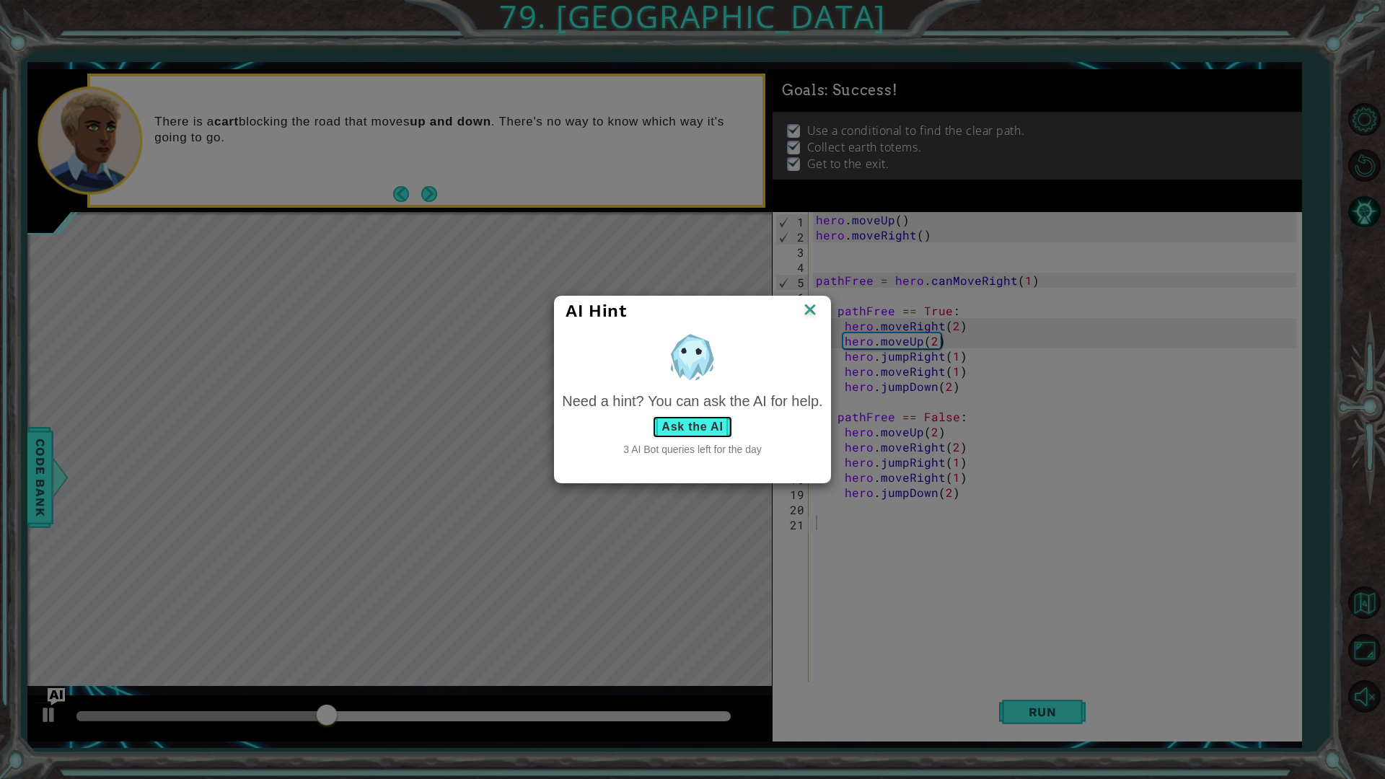
click at [693, 428] on button "Ask the AI" at bounding box center [692, 426] width 80 height 23
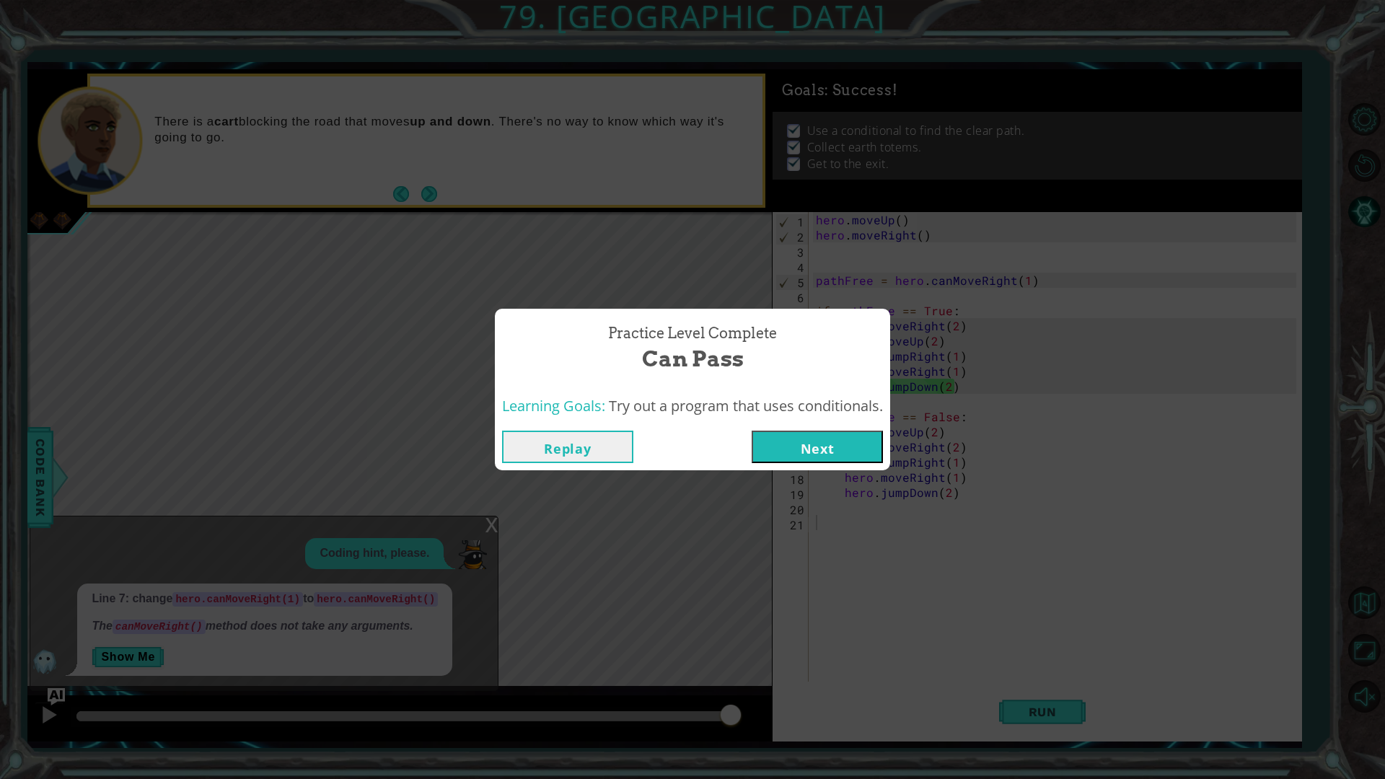
click at [641, 500] on div "Practice Level Complete Can Pass Learning Goals: Try out a program that uses co…" at bounding box center [692, 389] width 1385 height 779
drag, startPoint x: 751, startPoint y: 304, endPoint x: 733, endPoint y: 327, distance: 29.3
click at [746, 312] on div "Practice Level Complete Can Pass Learning Goals: Try out a program that uses co…" at bounding box center [692, 389] width 1385 height 779
click at [671, 393] on div "Learning Goals: Try out a program that uses conditionals." at bounding box center [692, 406] width 395 height 35
click at [614, 444] on button "Replay" at bounding box center [567, 447] width 131 height 32
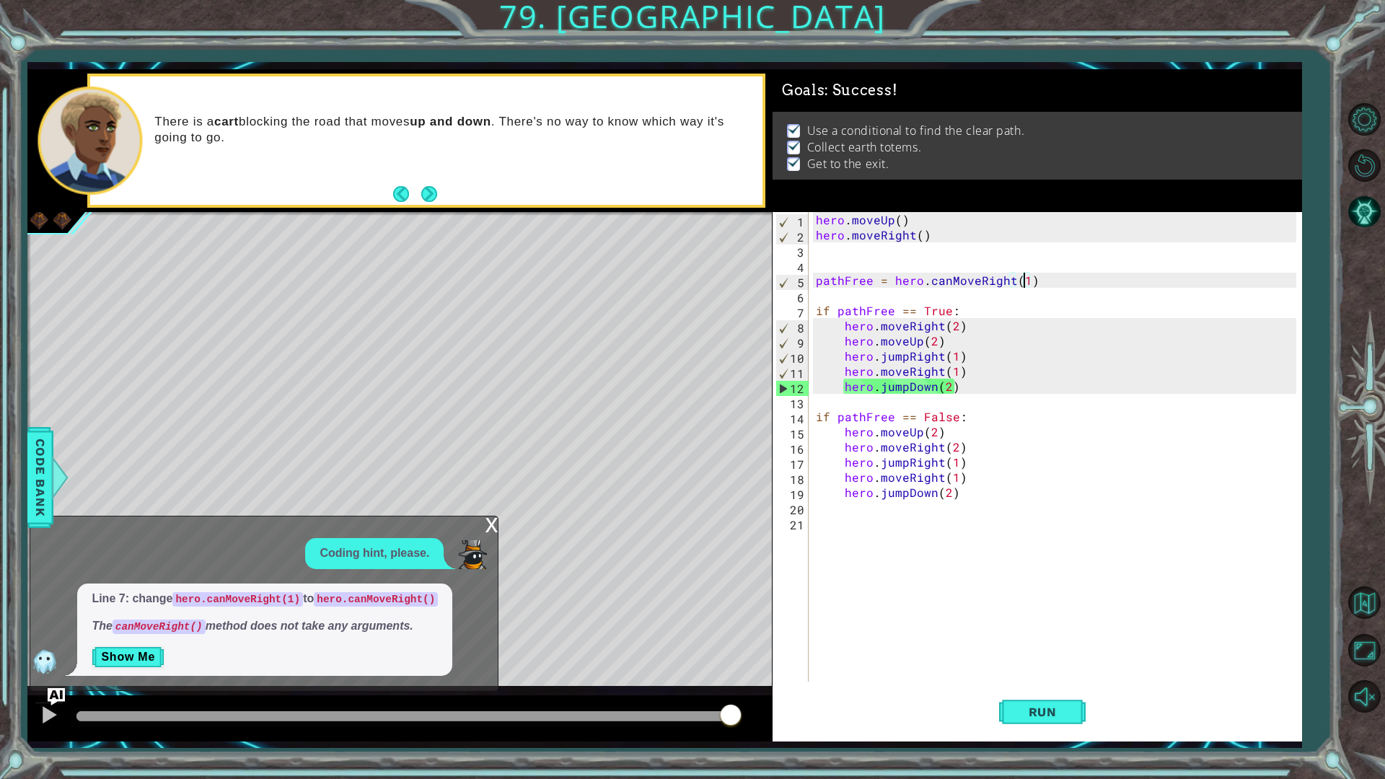
click at [1025, 280] on div "hero . moveUp ( ) hero . moveRight ( ) pathFree = hero . canMoveRight ( 1 ) if …" at bounding box center [1058, 462] width 491 height 500
type textarea "pathFree = hero.canMoveRight()"
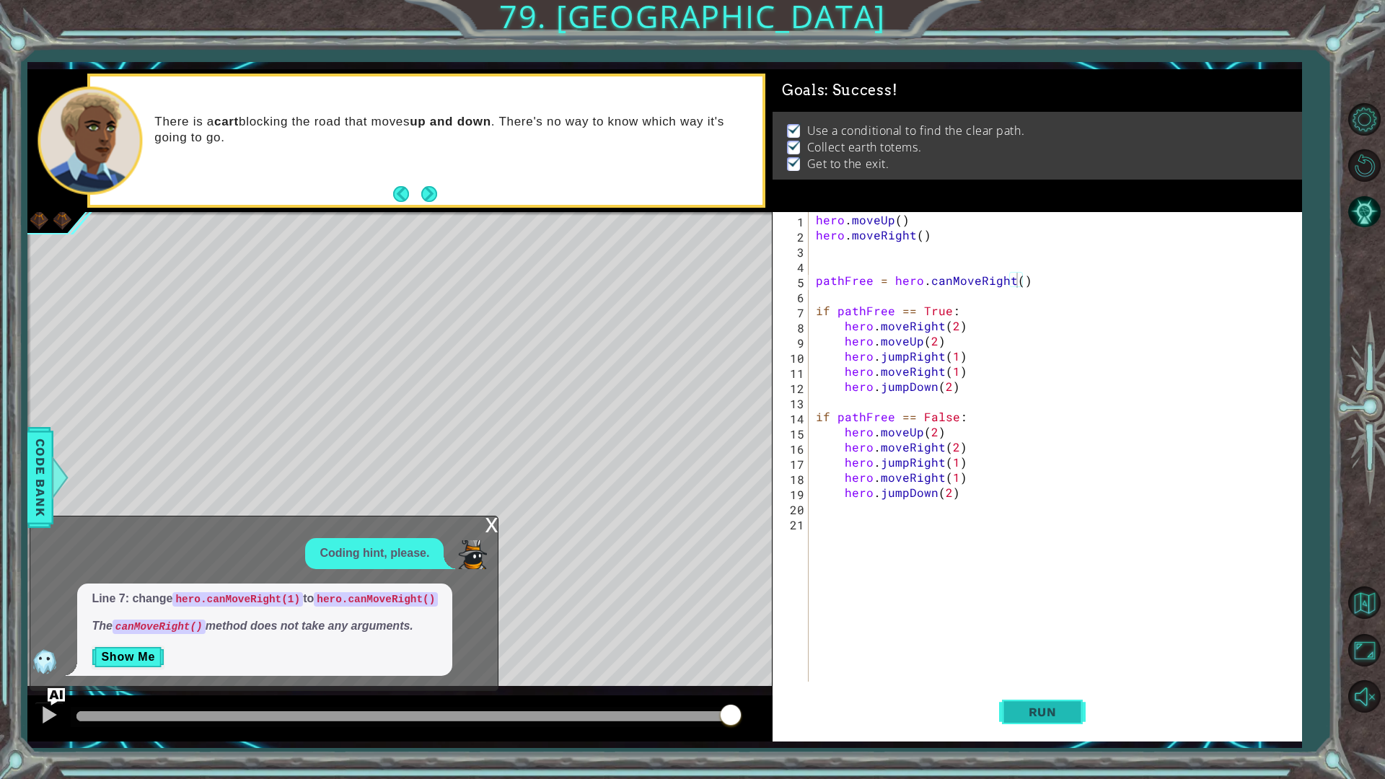
click at [1062, 656] on span "Run" at bounding box center [1042, 712] width 57 height 14
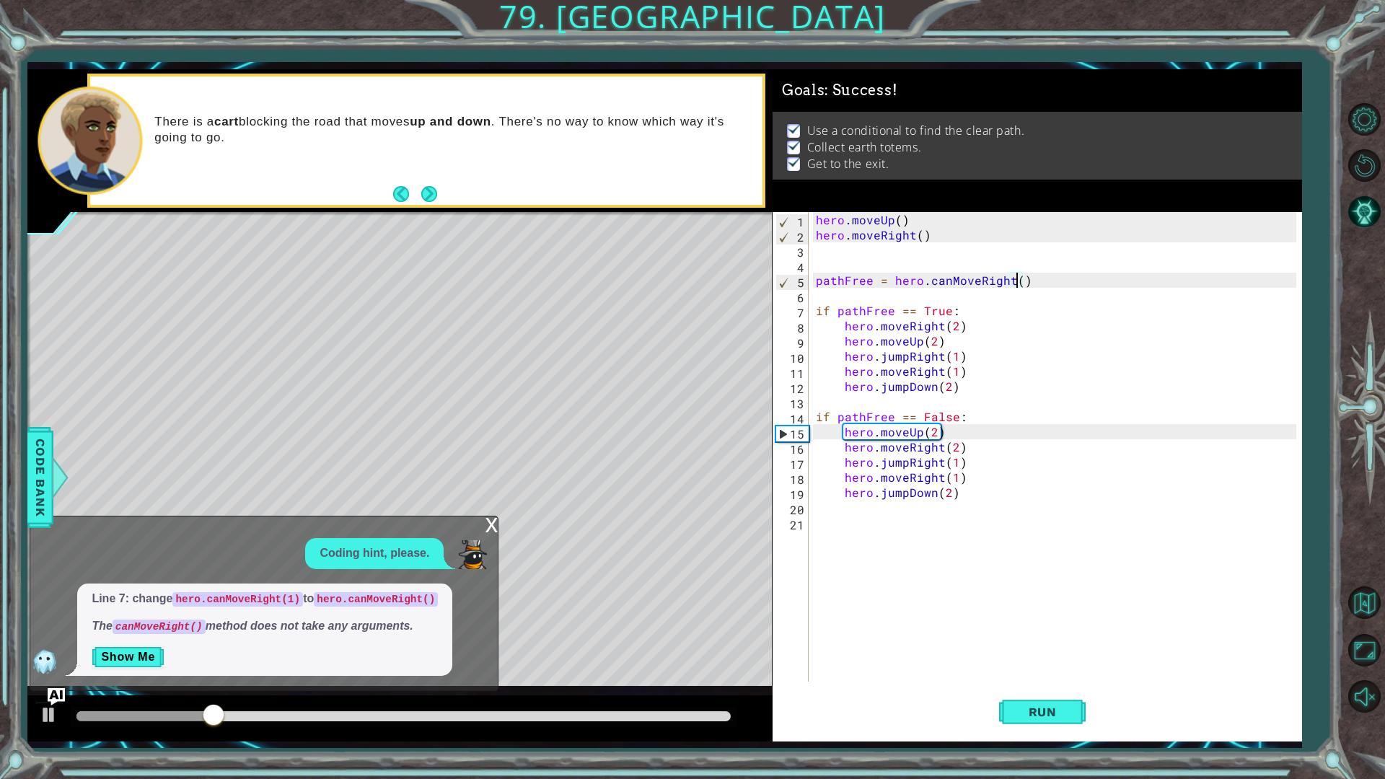
click at [489, 531] on div "x" at bounding box center [491, 523] width 13 height 14
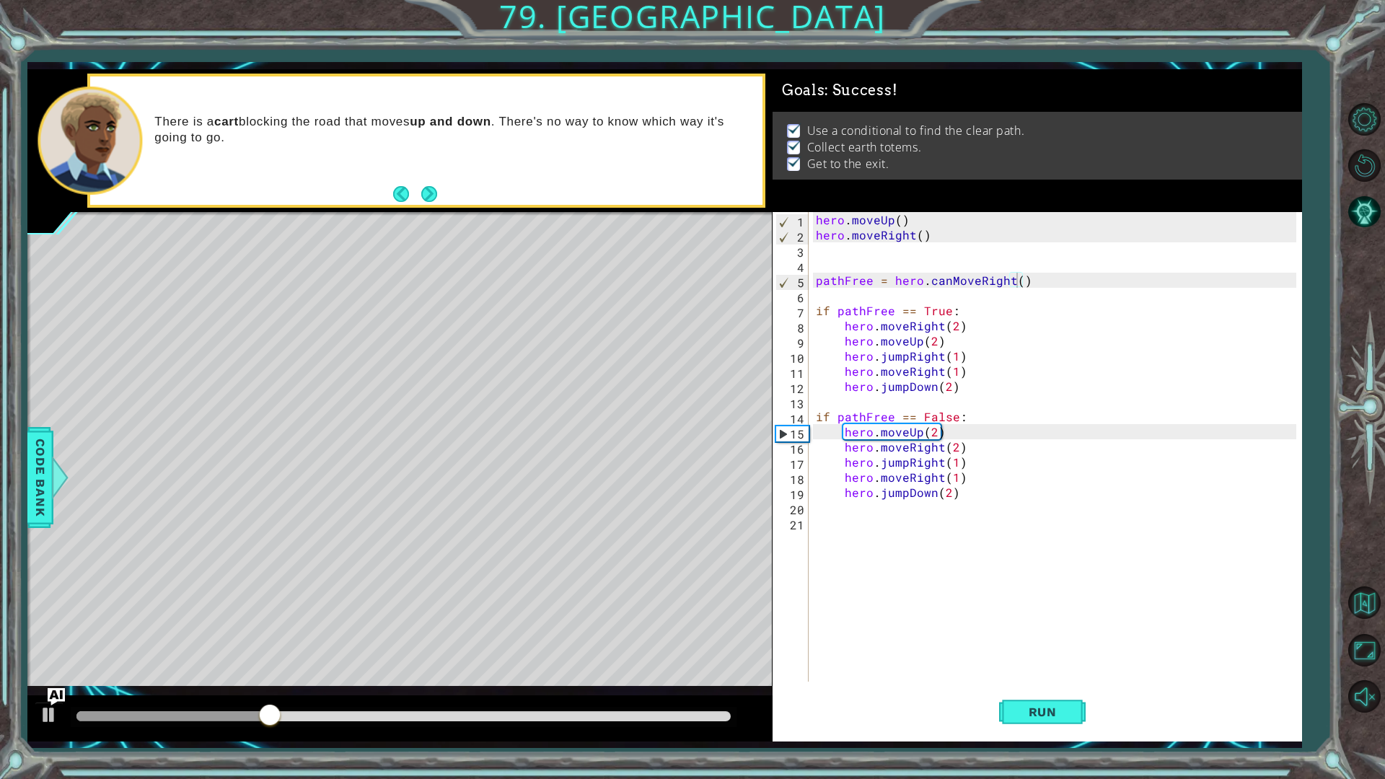
click at [44, 656] on div "methods hero use(thing) moveUp(steps) moveDown(steps) moveLeft(steps) moveRight…" at bounding box center [664, 405] width 1274 height 672
click at [48, 656] on img "Ask AI" at bounding box center [56, 696] width 19 height 19
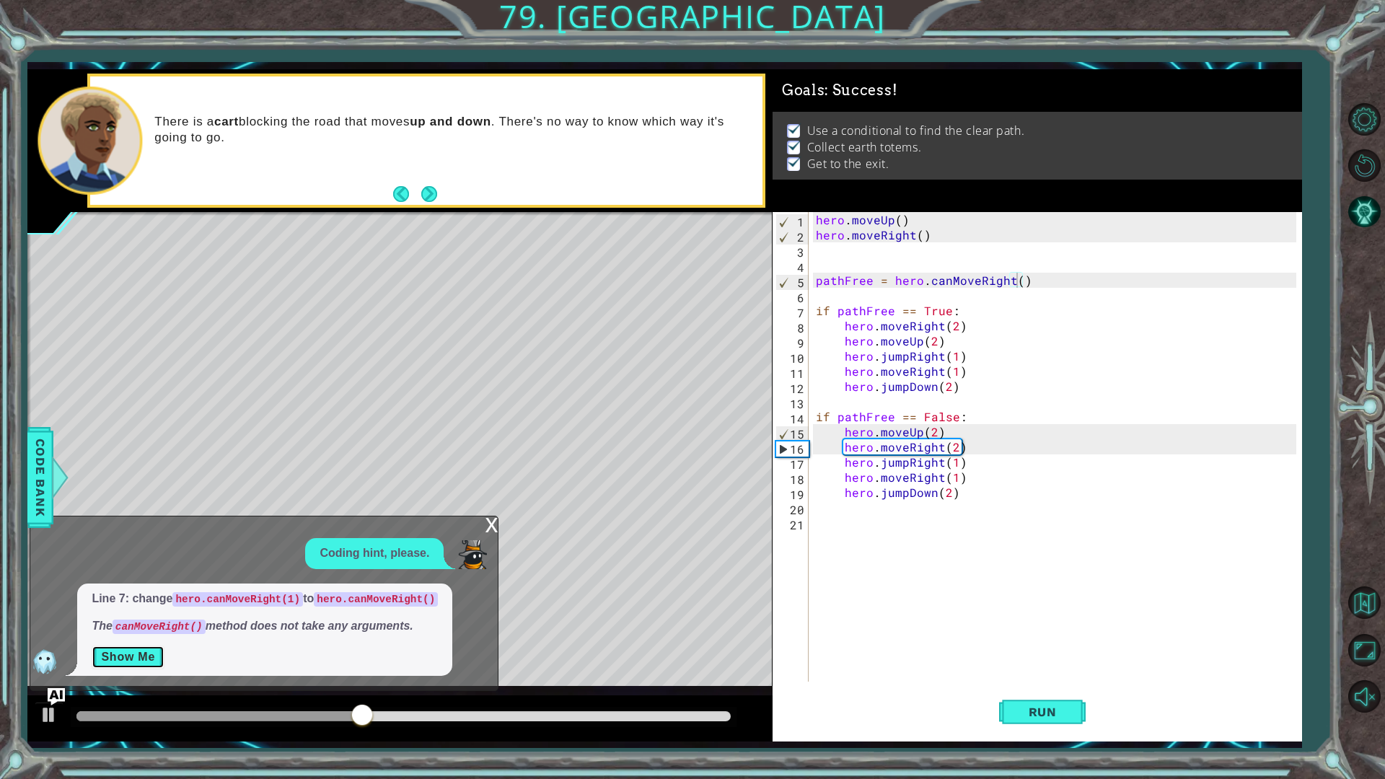
click at [142, 654] on button "Show Me" at bounding box center [128, 656] width 73 height 23
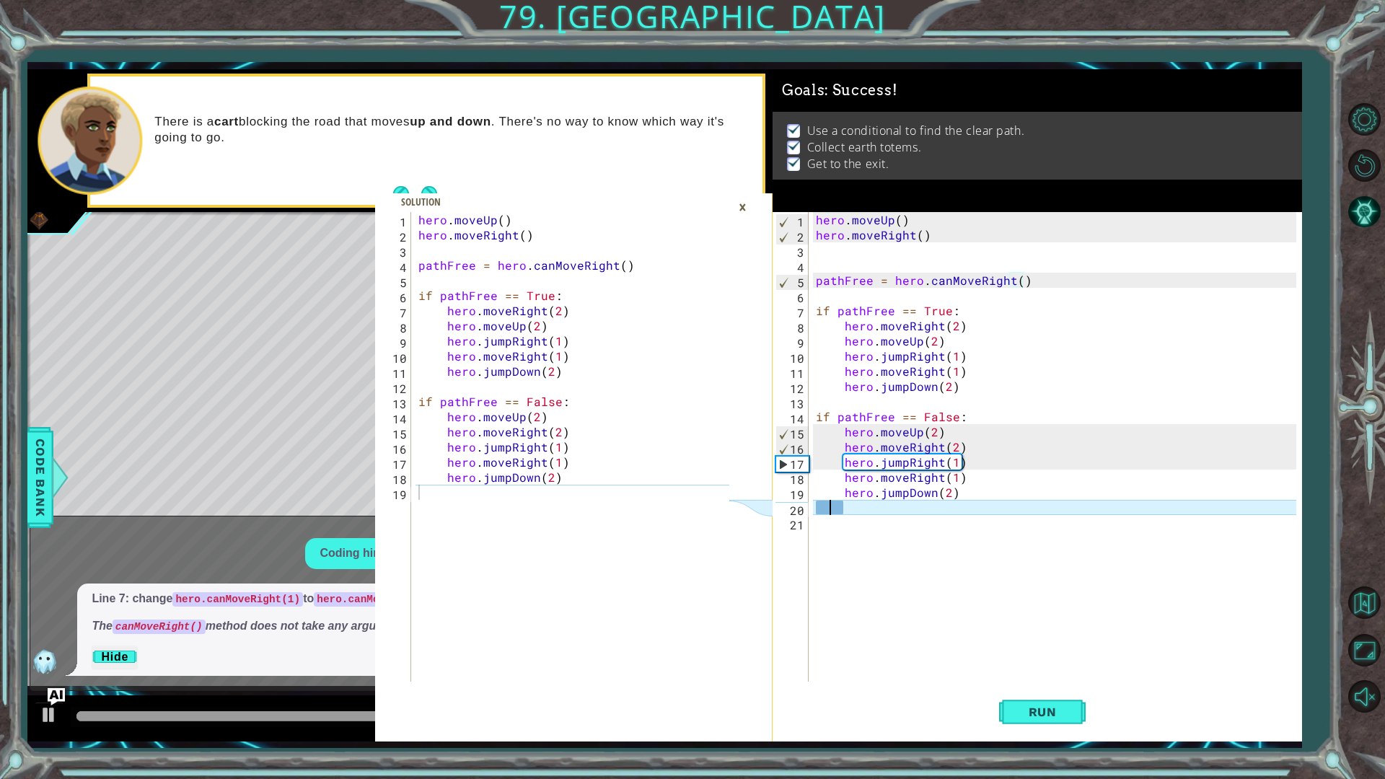
click at [831, 513] on div "hero . moveUp ( ) hero . moveRight ( ) pathFree = hero . canMoveRight ( ) if pa…" at bounding box center [1058, 462] width 491 height 500
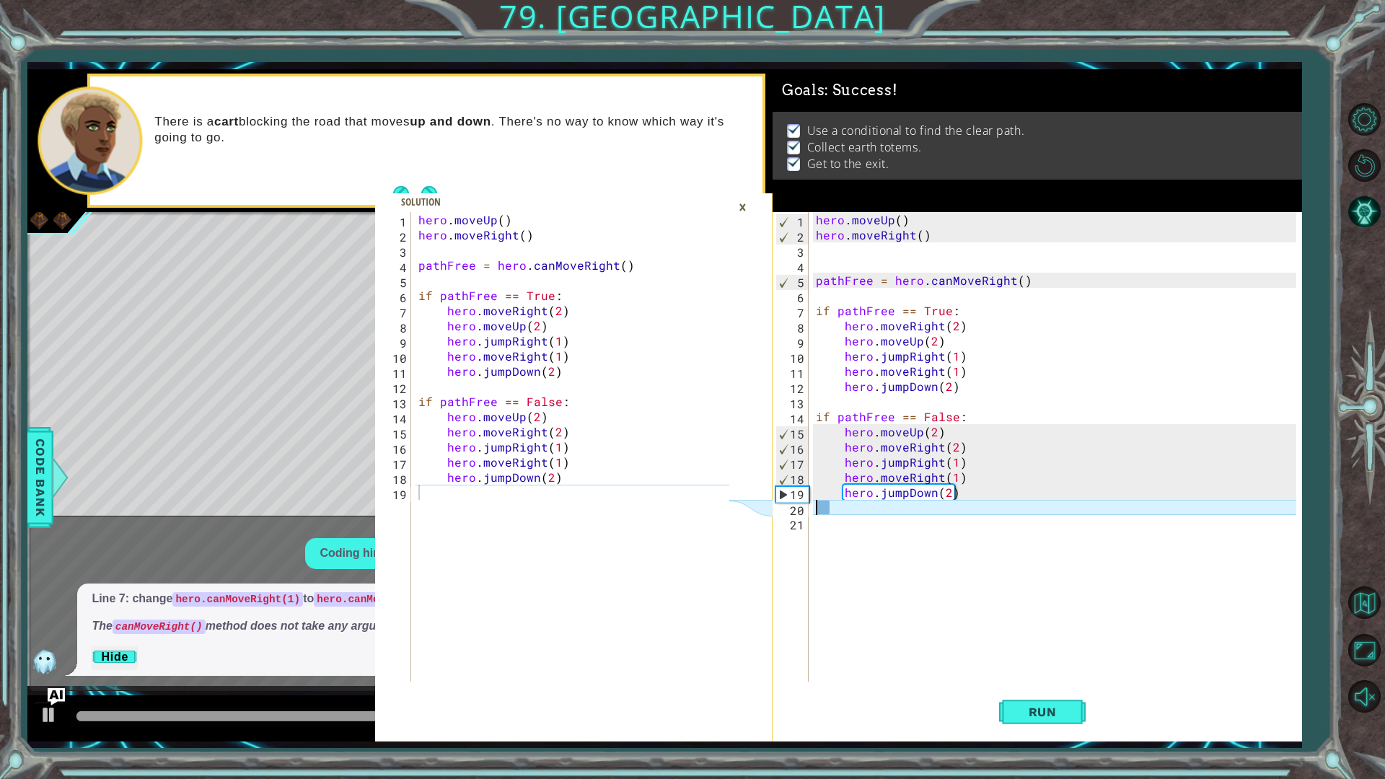
type textarea "hero.jumpDown(2)"
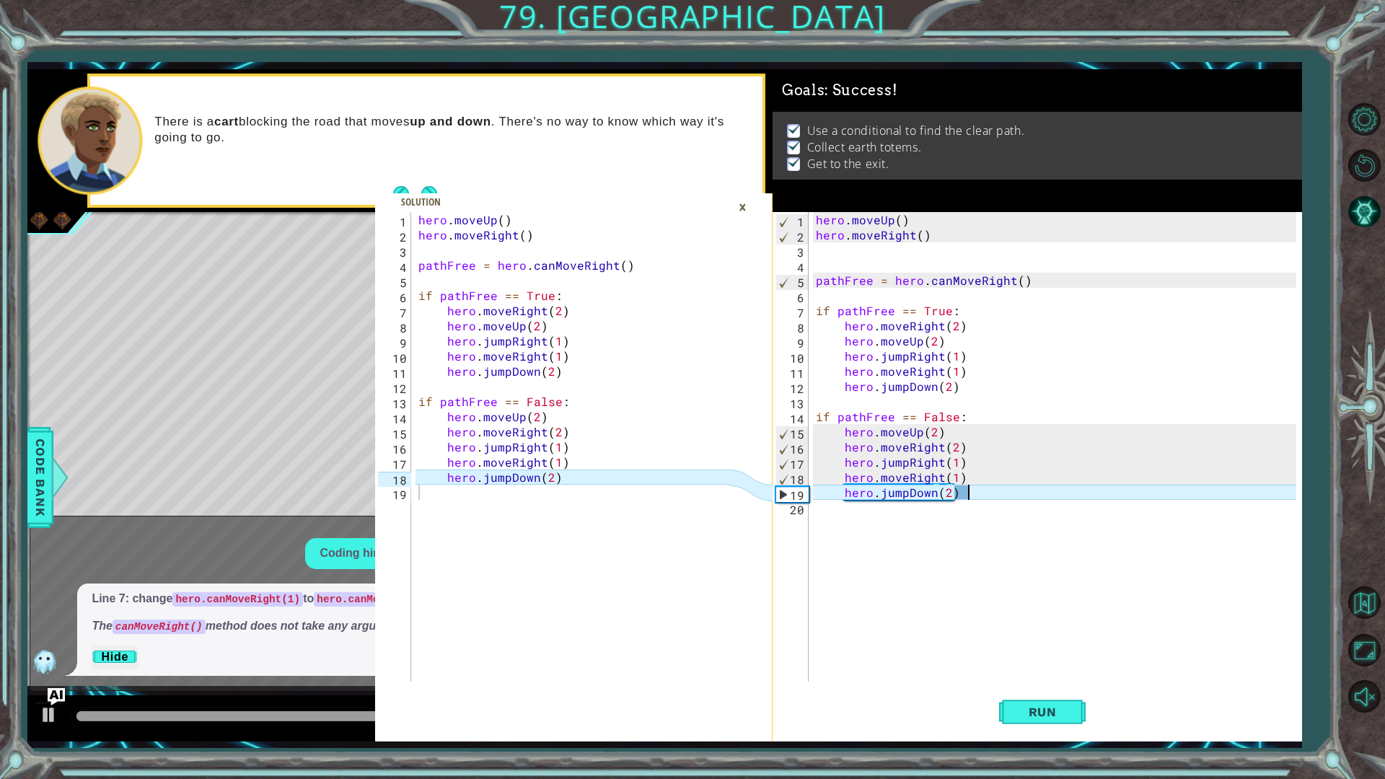
click at [967, 493] on div "hero . moveUp ( ) hero . moveRight ( ) pathFree = hero . canMoveRight ( ) if pa…" at bounding box center [1058, 462] width 491 height 500
click at [986, 524] on div "hero . moveUp ( ) hero . moveRight ( ) pathFree = hero . canMoveRight ( ) if pa…" at bounding box center [1058, 462] width 491 height 500
click at [978, 490] on div "hero . moveUp ( ) hero . moveRight ( ) pathFree = hero . canMoveRight ( ) if pa…" at bounding box center [1058, 462] width 491 height 500
type textarea "hero.jumpDown(2)"
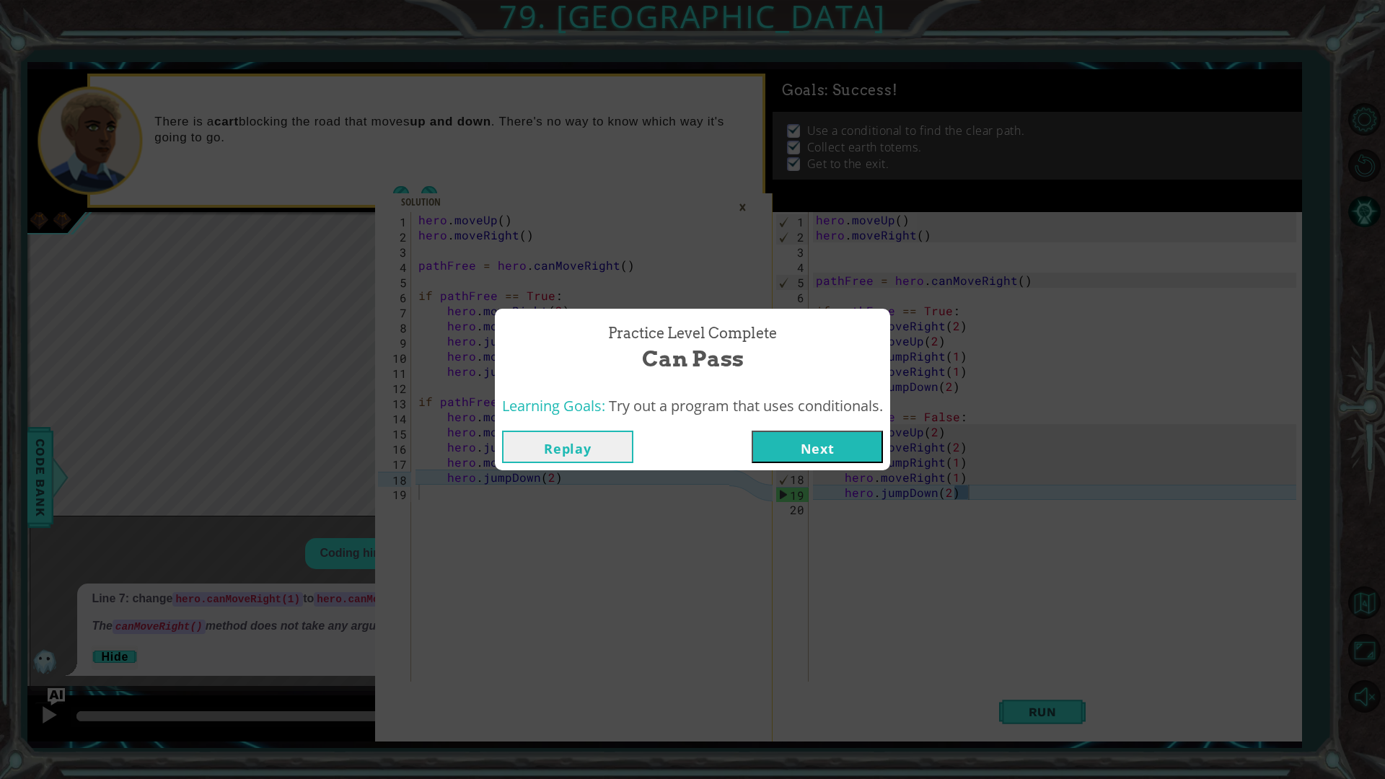
click at [797, 451] on button "Next" at bounding box center [816, 447] width 131 height 32
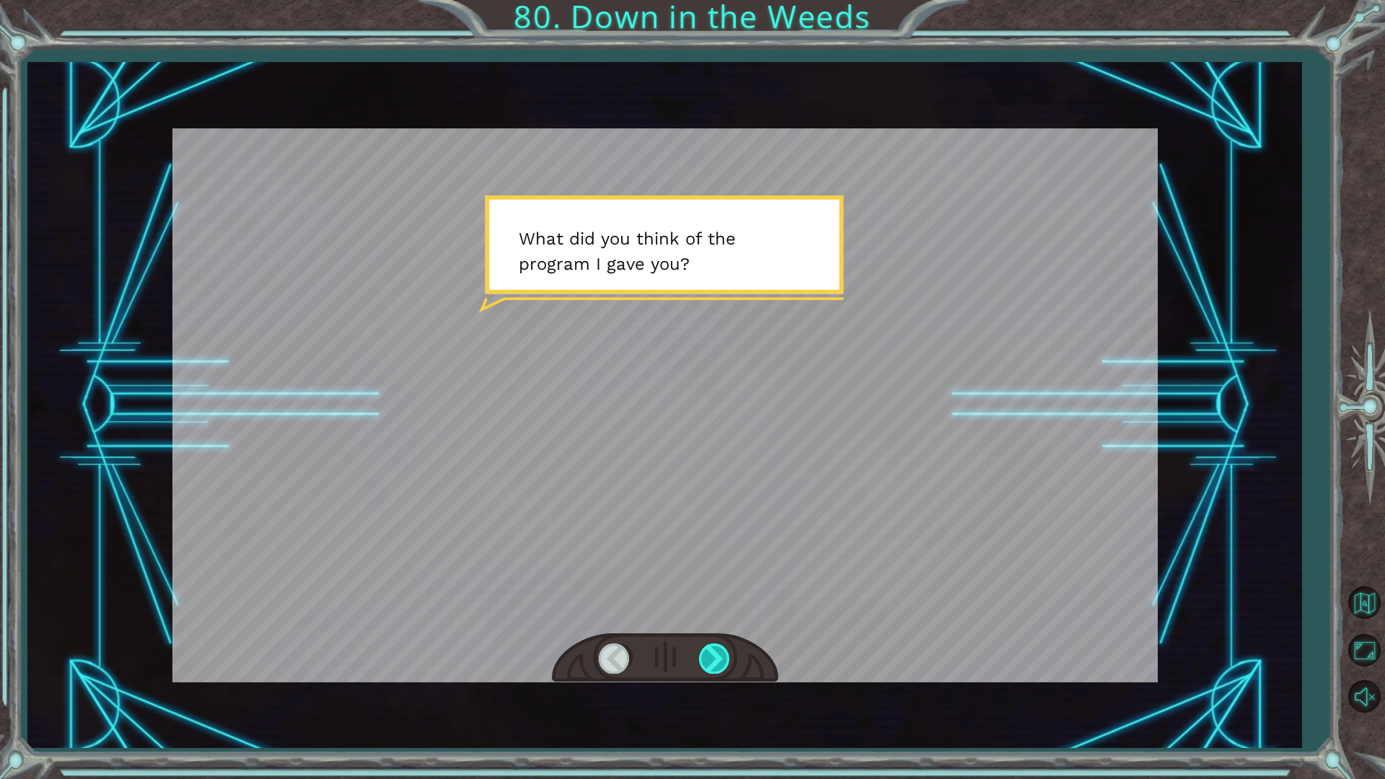
drag, startPoint x: 704, startPoint y: 666, endPoint x: 714, endPoint y: 658, distance: 13.3
click at [710, 656] on div at bounding box center [715, 658] width 32 height 30
click at [715, 656] on div at bounding box center [715, 658] width 32 height 30
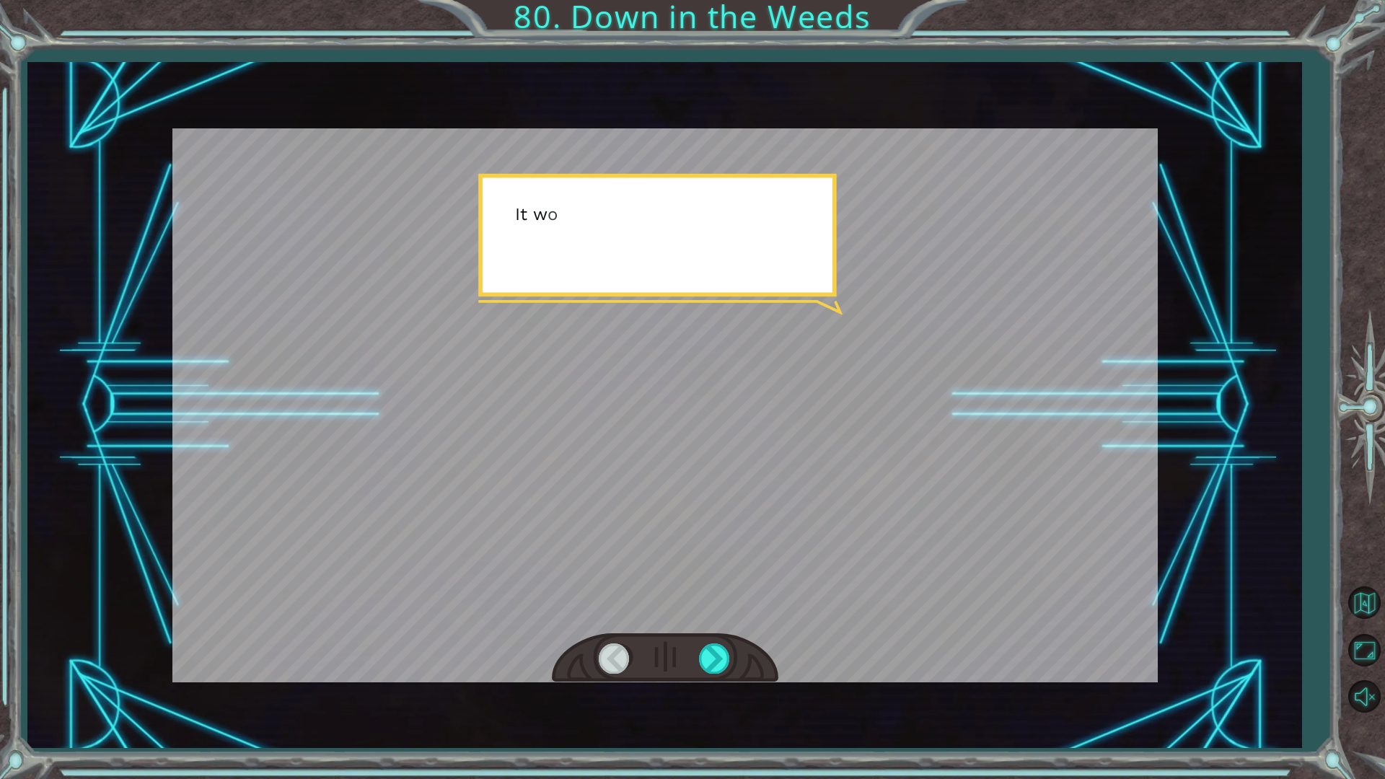
drag, startPoint x: 715, startPoint y: 658, endPoint x: 1168, endPoint y: 640, distance: 453.9
click at [743, 653] on div at bounding box center [665, 658] width 226 height 50
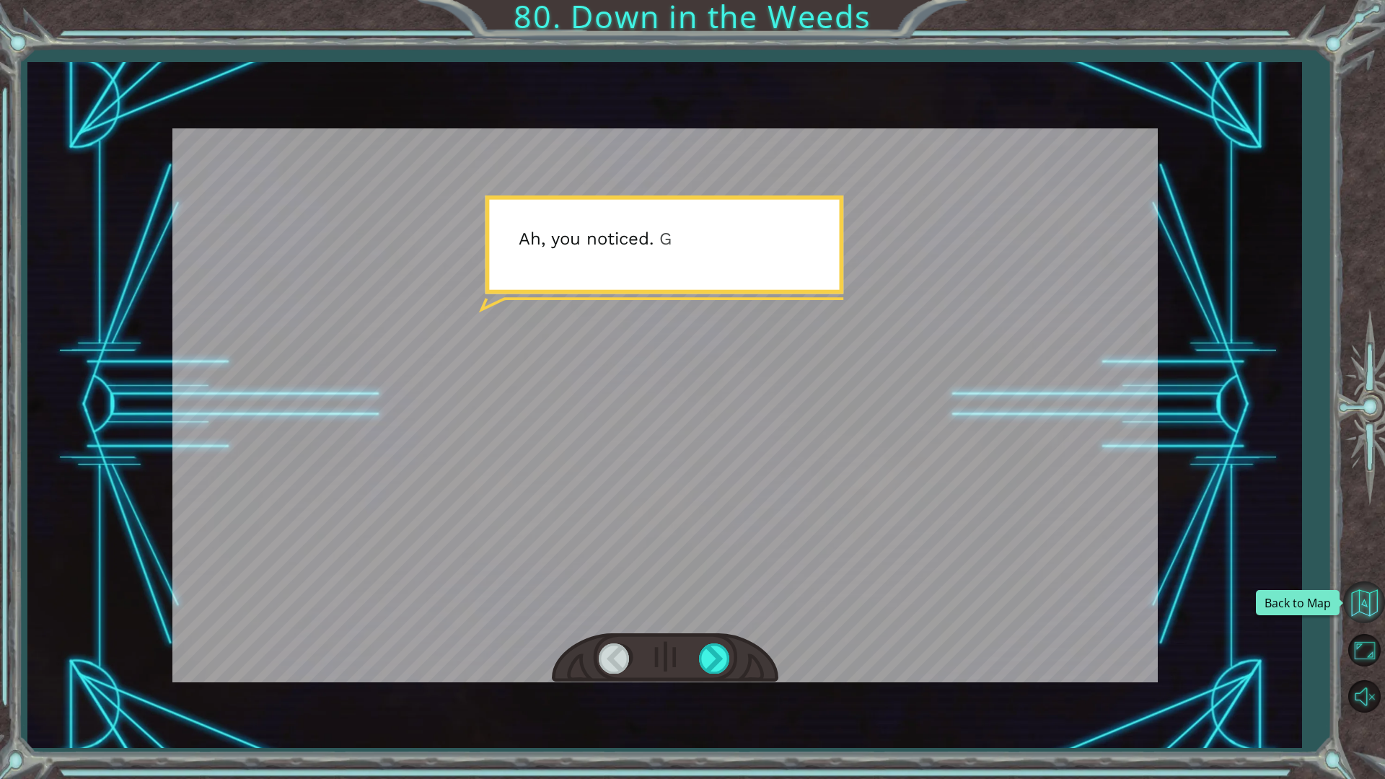
click at [1373, 599] on button "Back to Map" at bounding box center [1364, 602] width 42 height 42
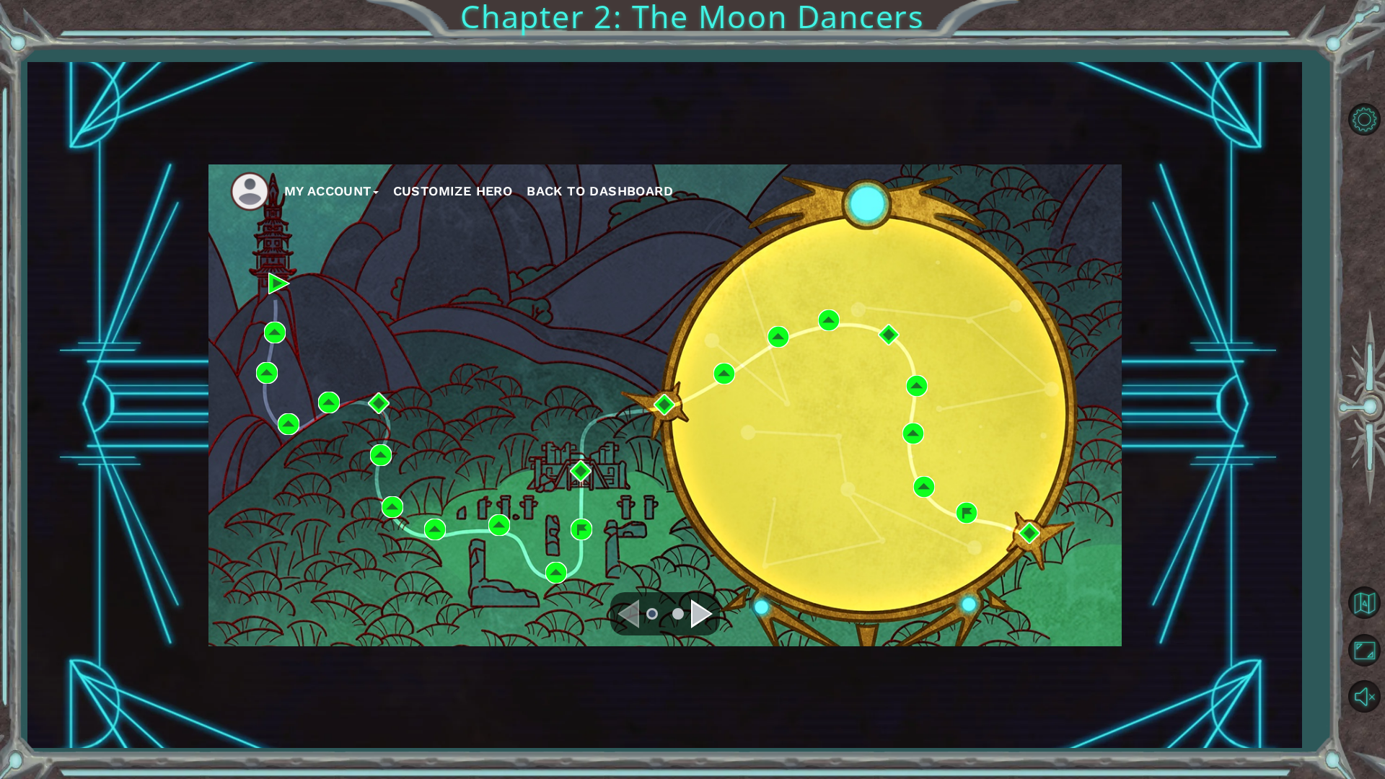
click at [694, 611] on div "Navigate to the next page" at bounding box center [702, 613] width 22 height 29
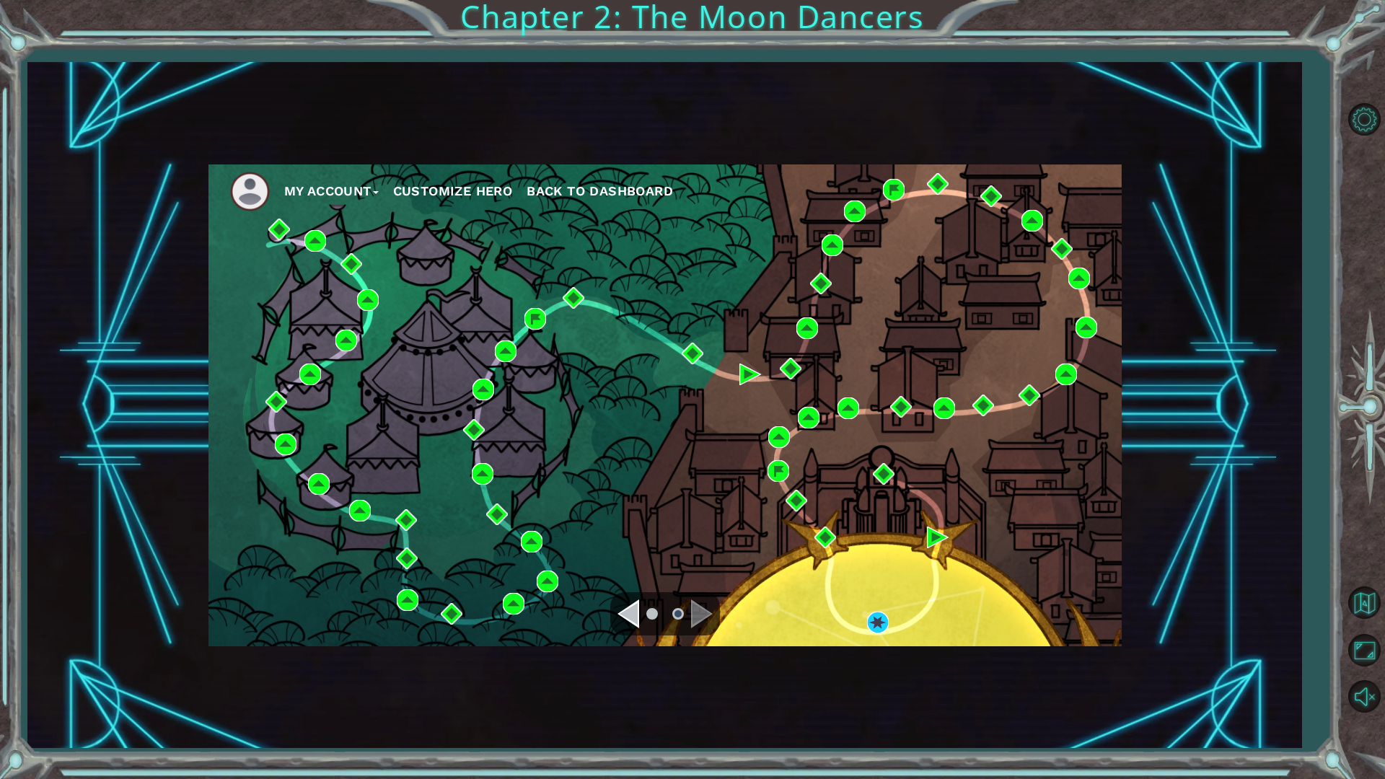
click at [694, 611] on div "Navigate to the next page" at bounding box center [702, 613] width 22 height 29
click at [883, 456] on div "Intro Thawing Ice Status: Complete" at bounding box center [884, 416] width 108 height 79
click at [886, 456] on div "Intro Thawing Ice Status: Complete" at bounding box center [884, 416] width 108 height 79
click at [882, 467] on img at bounding box center [884, 474] width 22 height 22
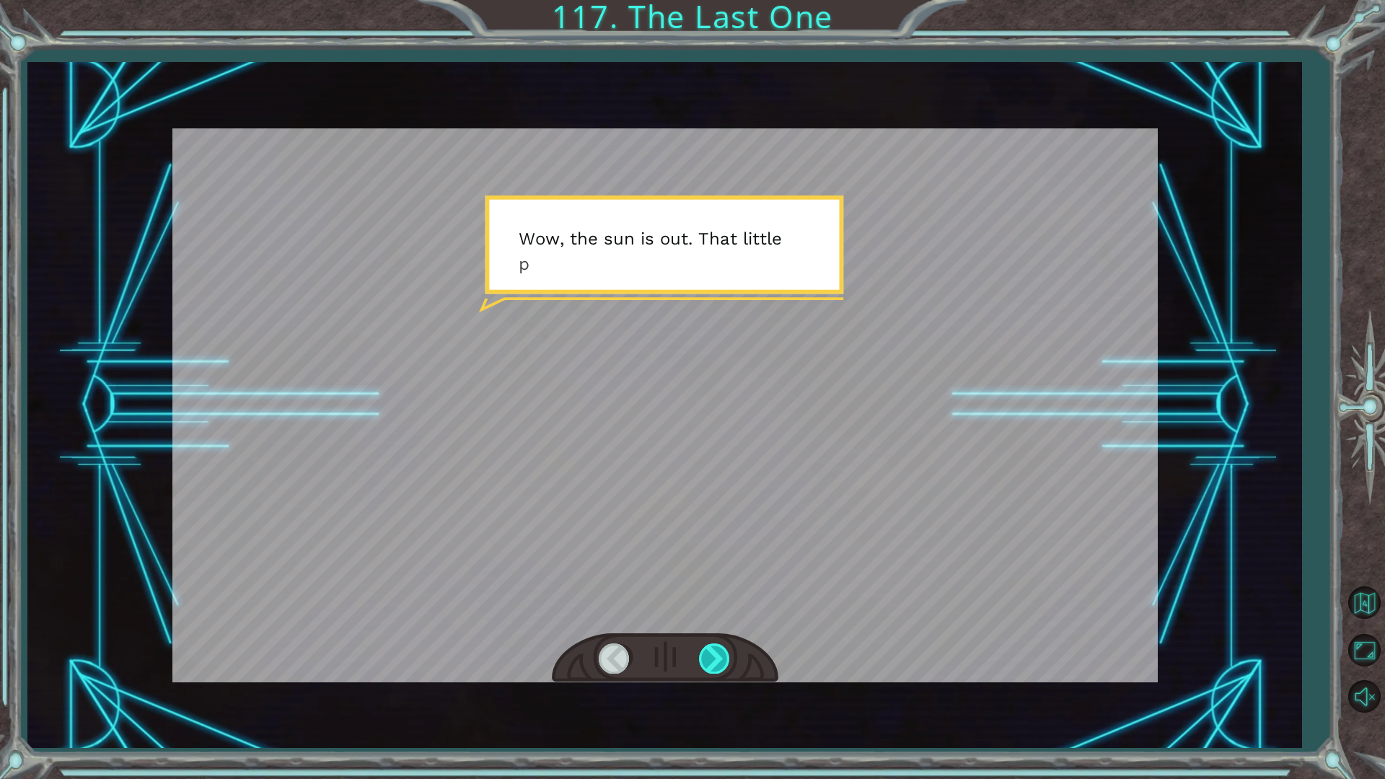
click at [700, 645] on div at bounding box center [665, 658] width 226 height 50
click at [722, 652] on div at bounding box center [715, 658] width 32 height 30
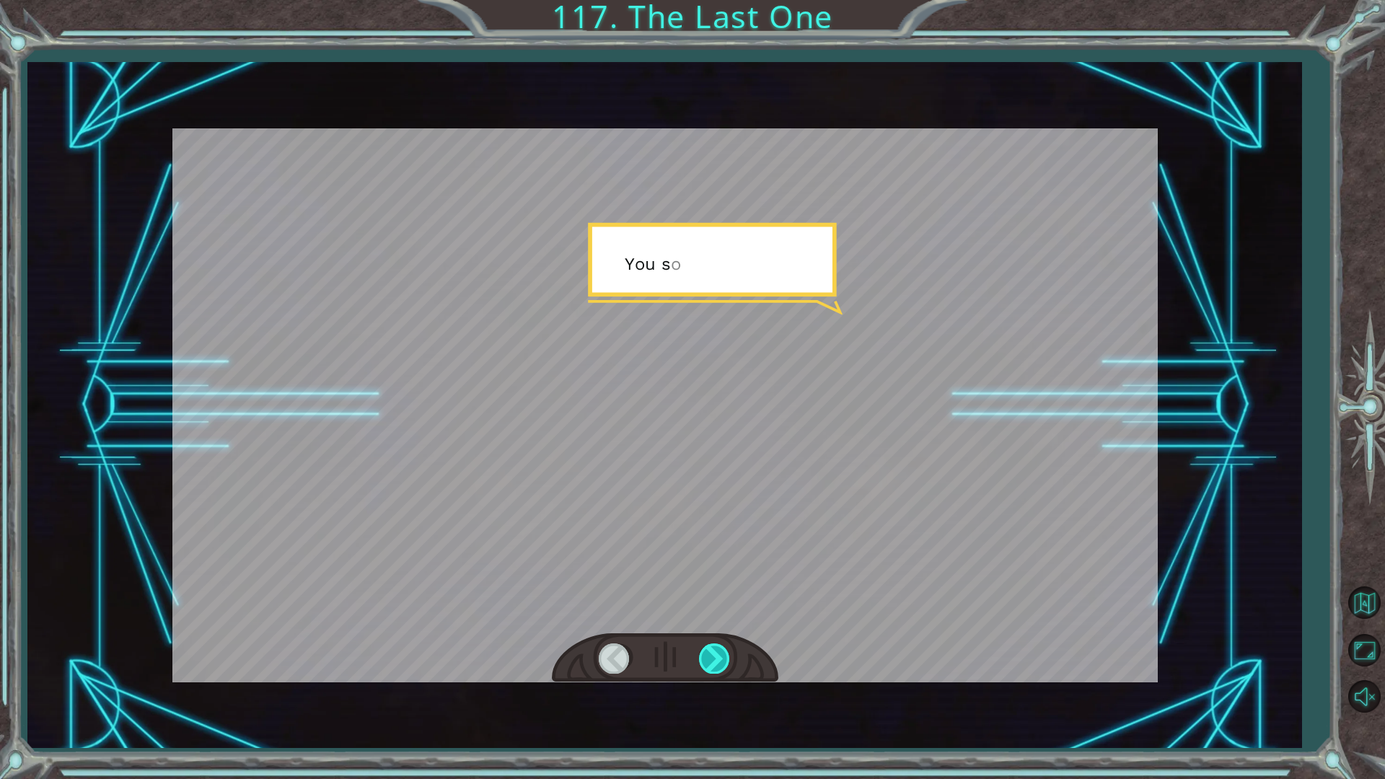
click at [722, 652] on div at bounding box center [715, 658] width 32 height 30
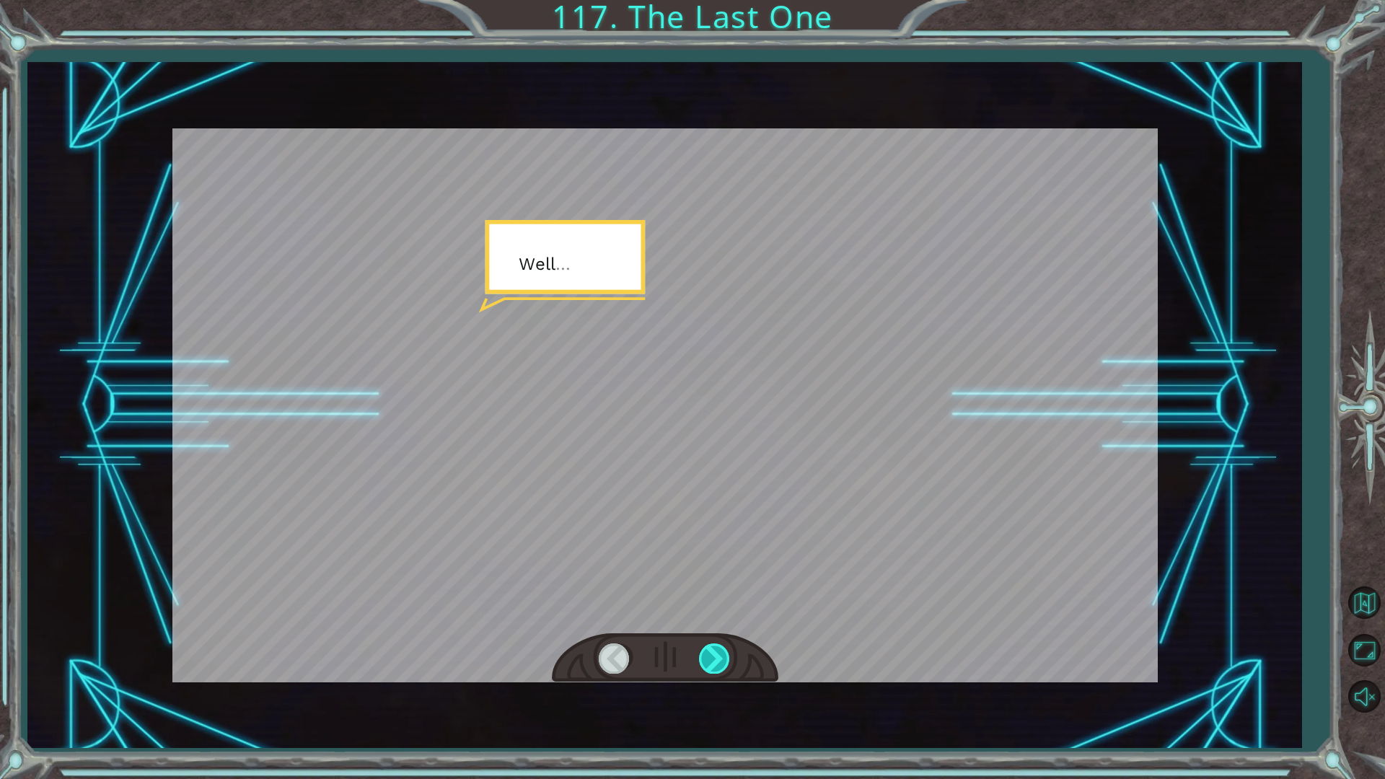
click at [722, 652] on div at bounding box center [715, 658] width 32 height 30
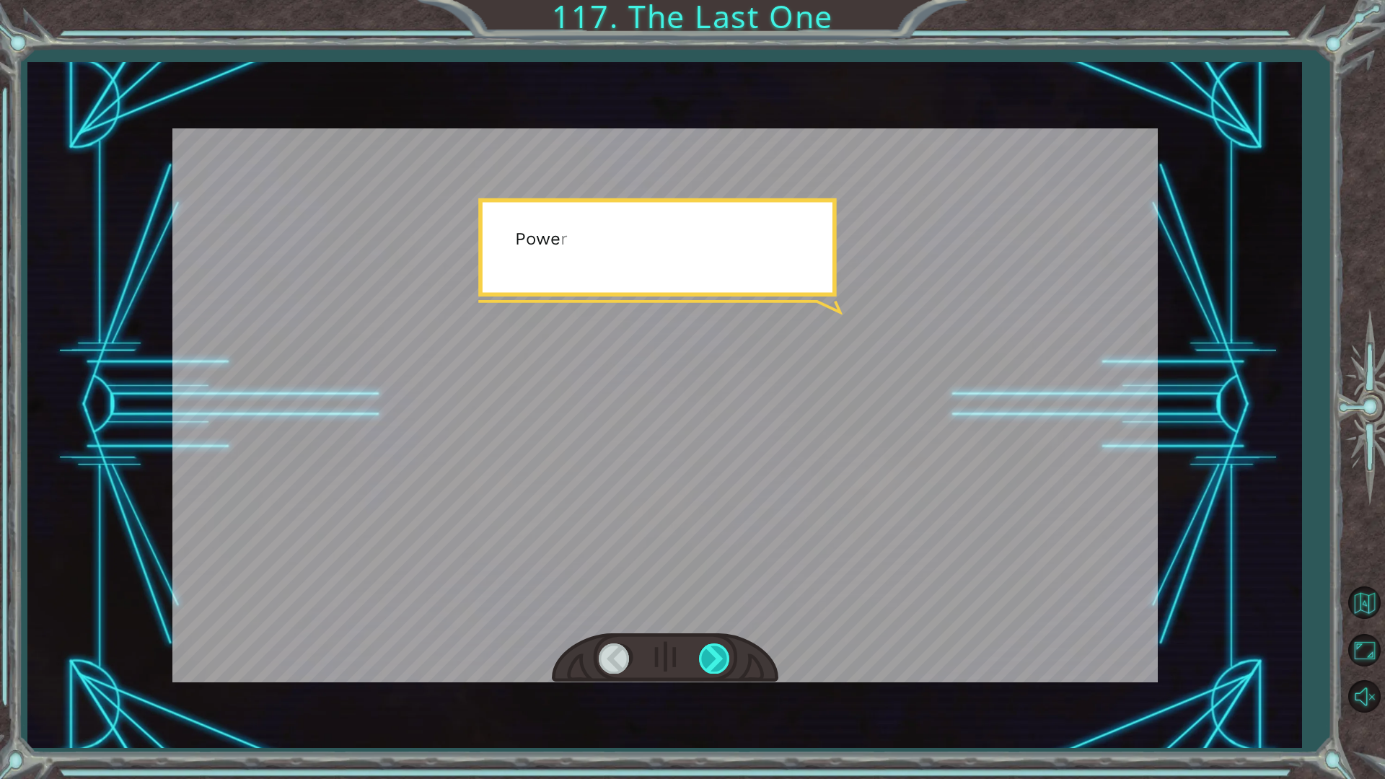
click at [722, 652] on div at bounding box center [715, 658] width 32 height 30
click at [721, 652] on div at bounding box center [715, 658] width 32 height 30
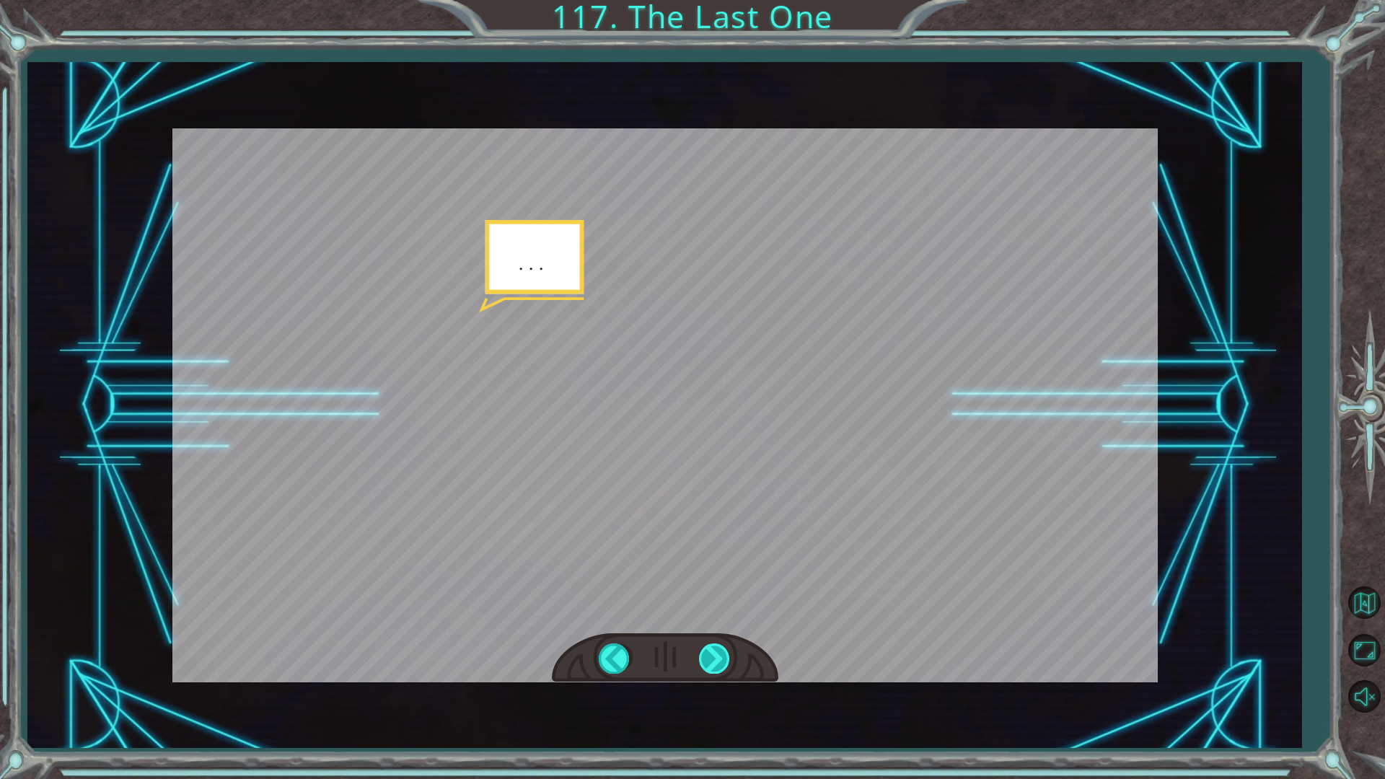
click at [720, 653] on div at bounding box center [715, 658] width 32 height 30
click at [719, 654] on div at bounding box center [715, 658] width 32 height 30
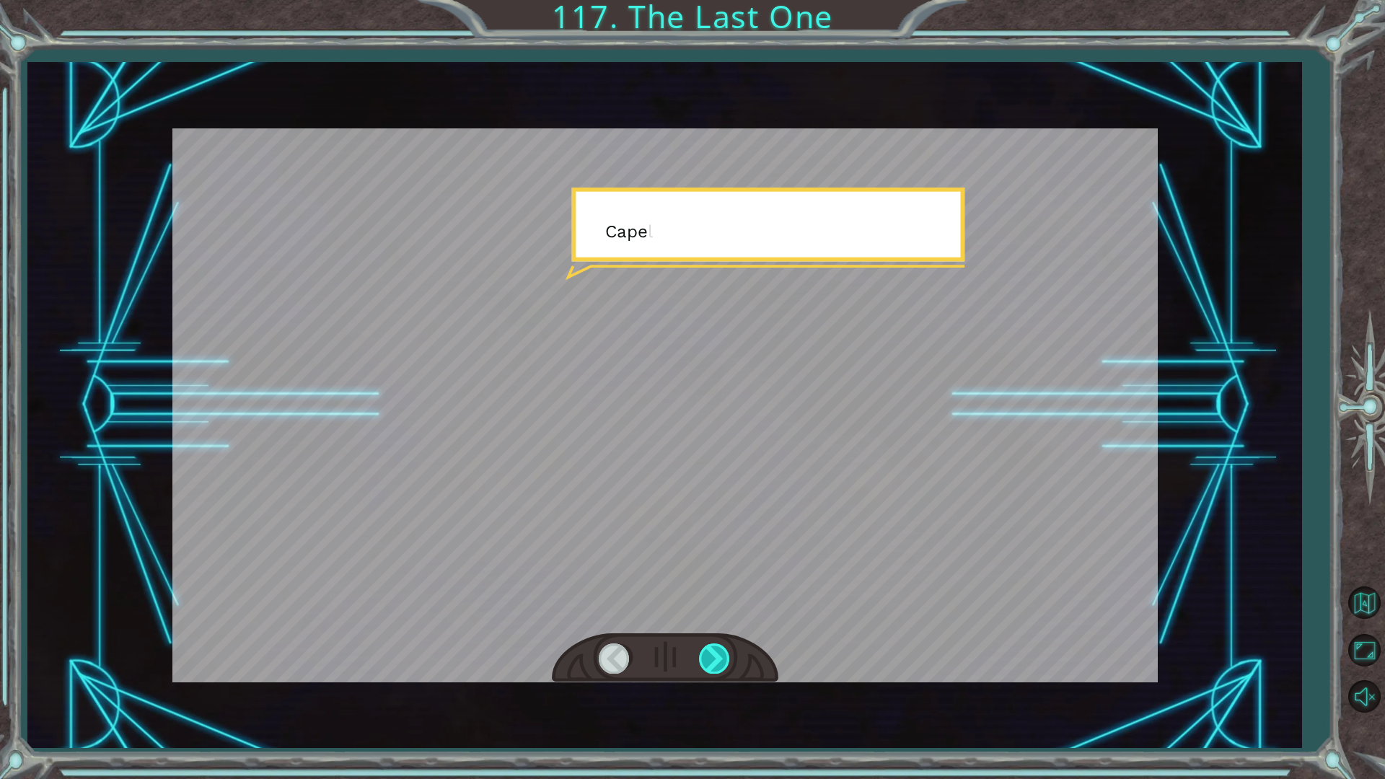
click at [719, 654] on div at bounding box center [715, 658] width 32 height 30
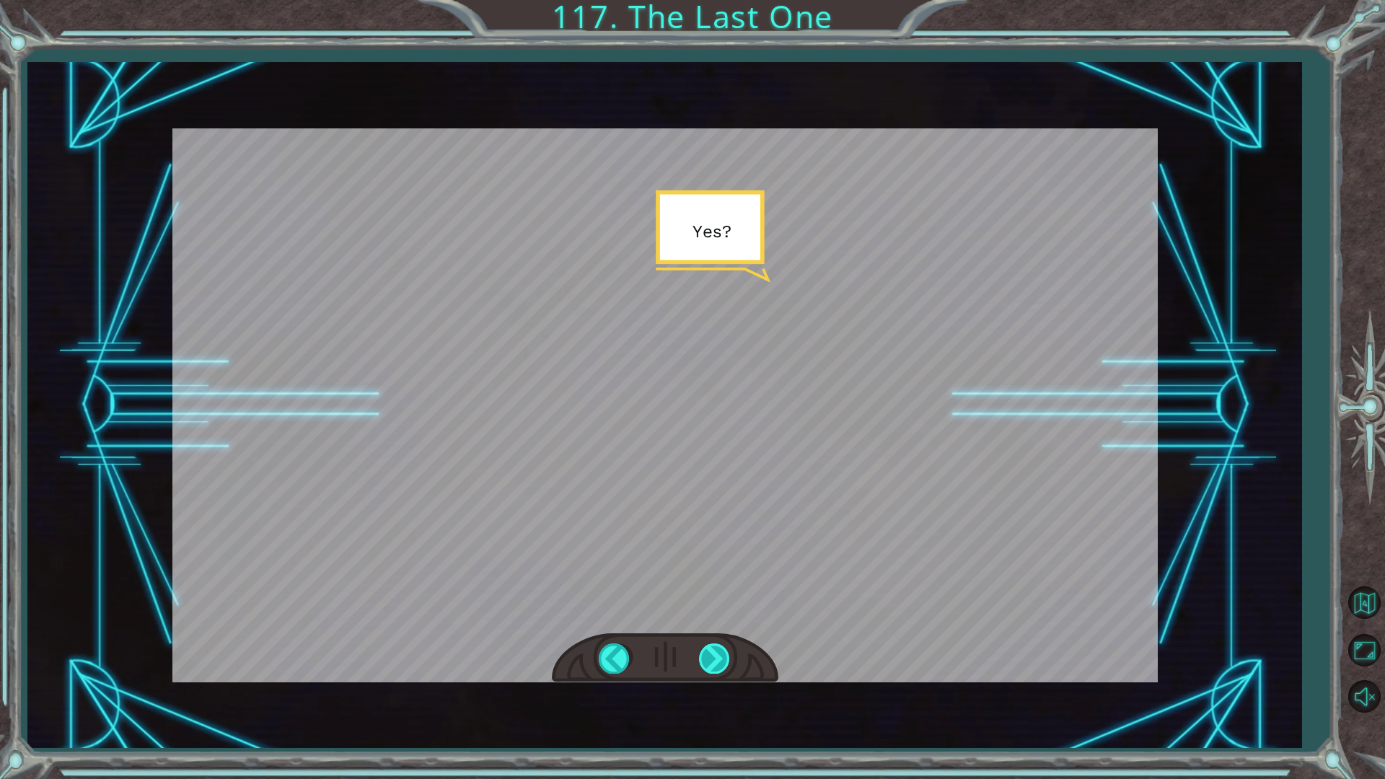
click at [719, 654] on div at bounding box center [715, 658] width 32 height 30
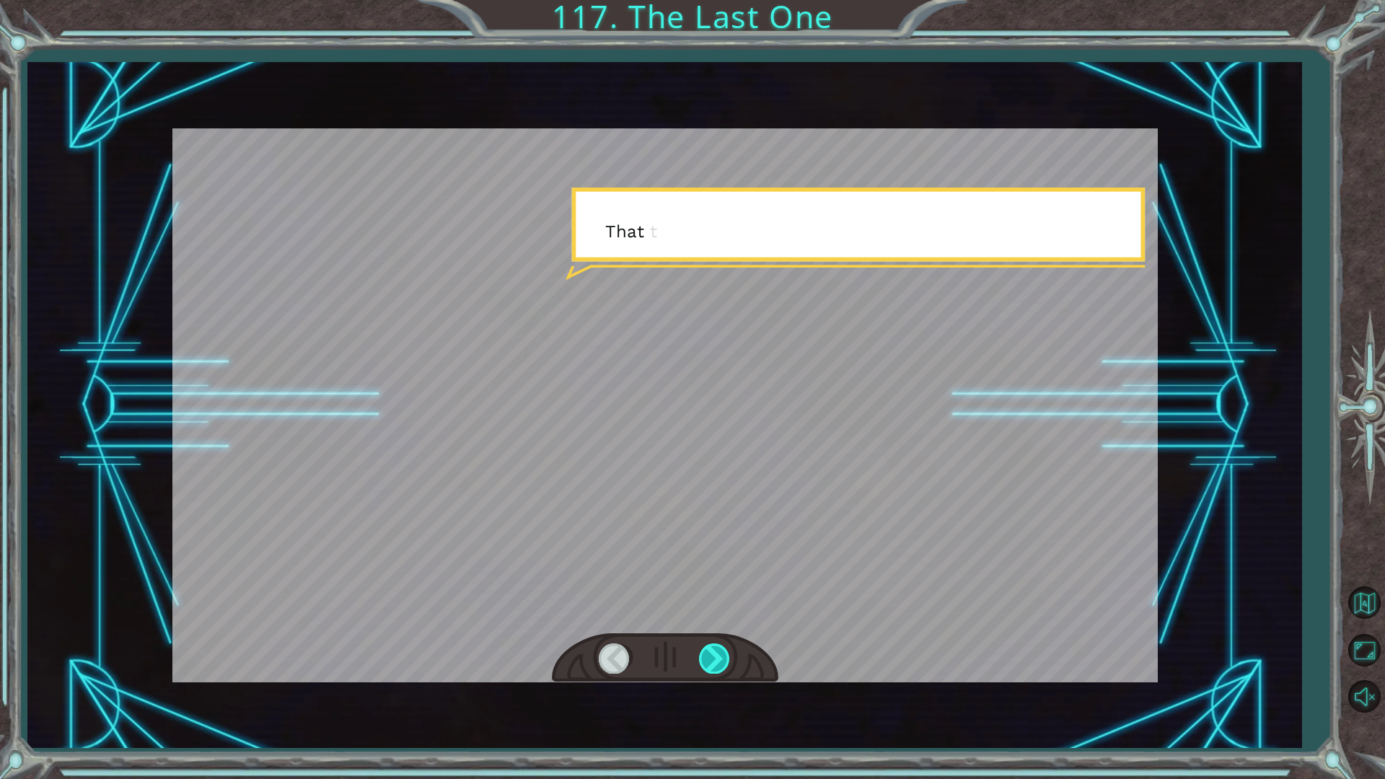
click at [718, 655] on div at bounding box center [715, 658] width 32 height 30
click at [716, 655] on div at bounding box center [715, 658] width 32 height 30
click at [713, 656] on div at bounding box center [715, 658] width 32 height 30
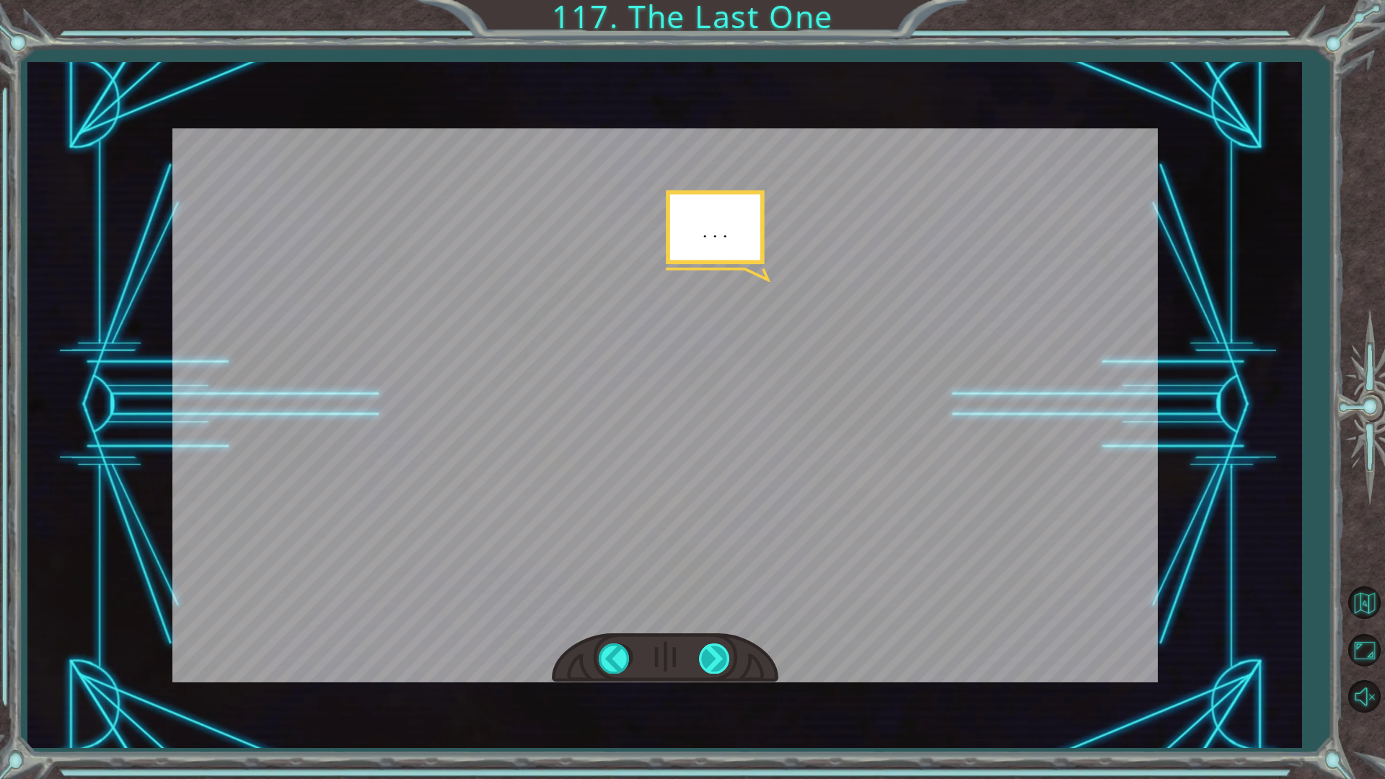
click at [713, 656] on div at bounding box center [715, 658] width 32 height 30
click at [712, 656] on div at bounding box center [715, 658] width 32 height 30
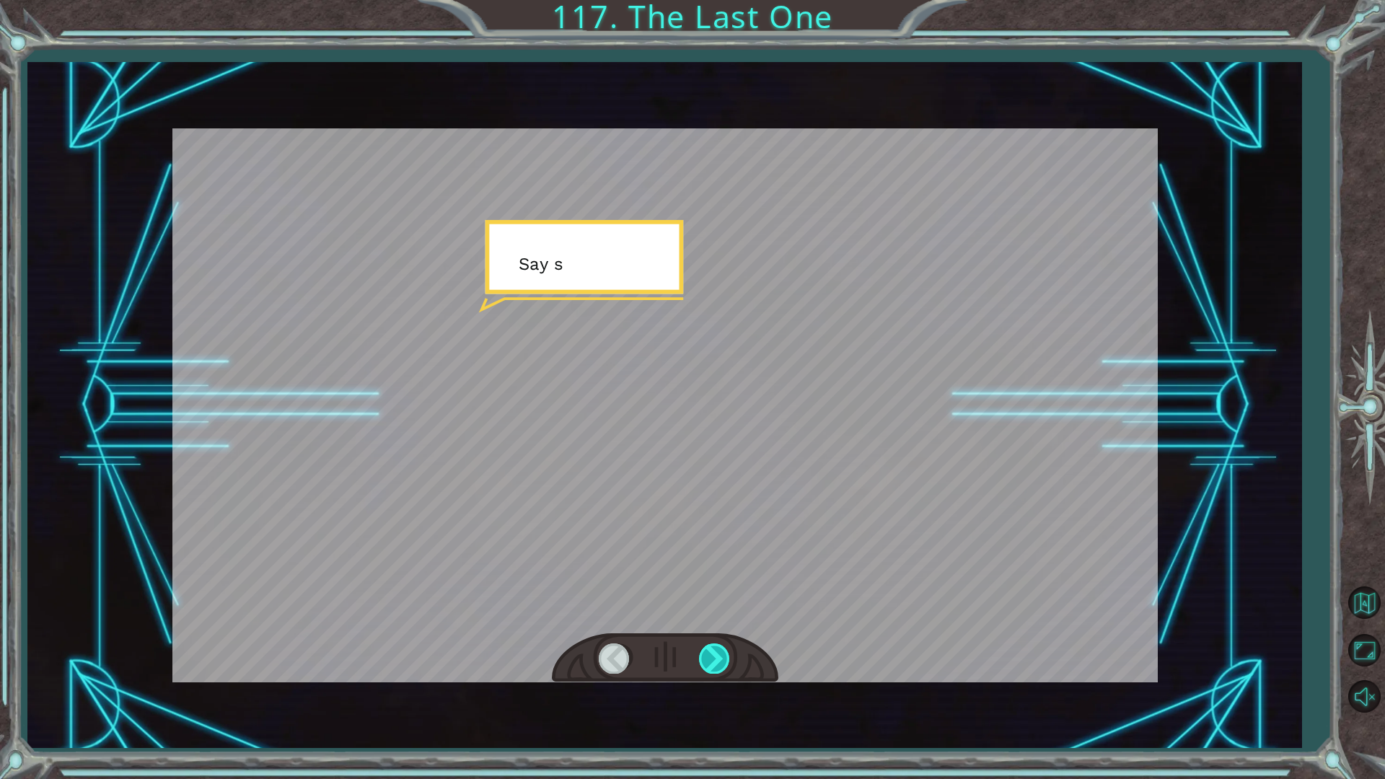
click at [711, 656] on div at bounding box center [715, 658] width 32 height 30
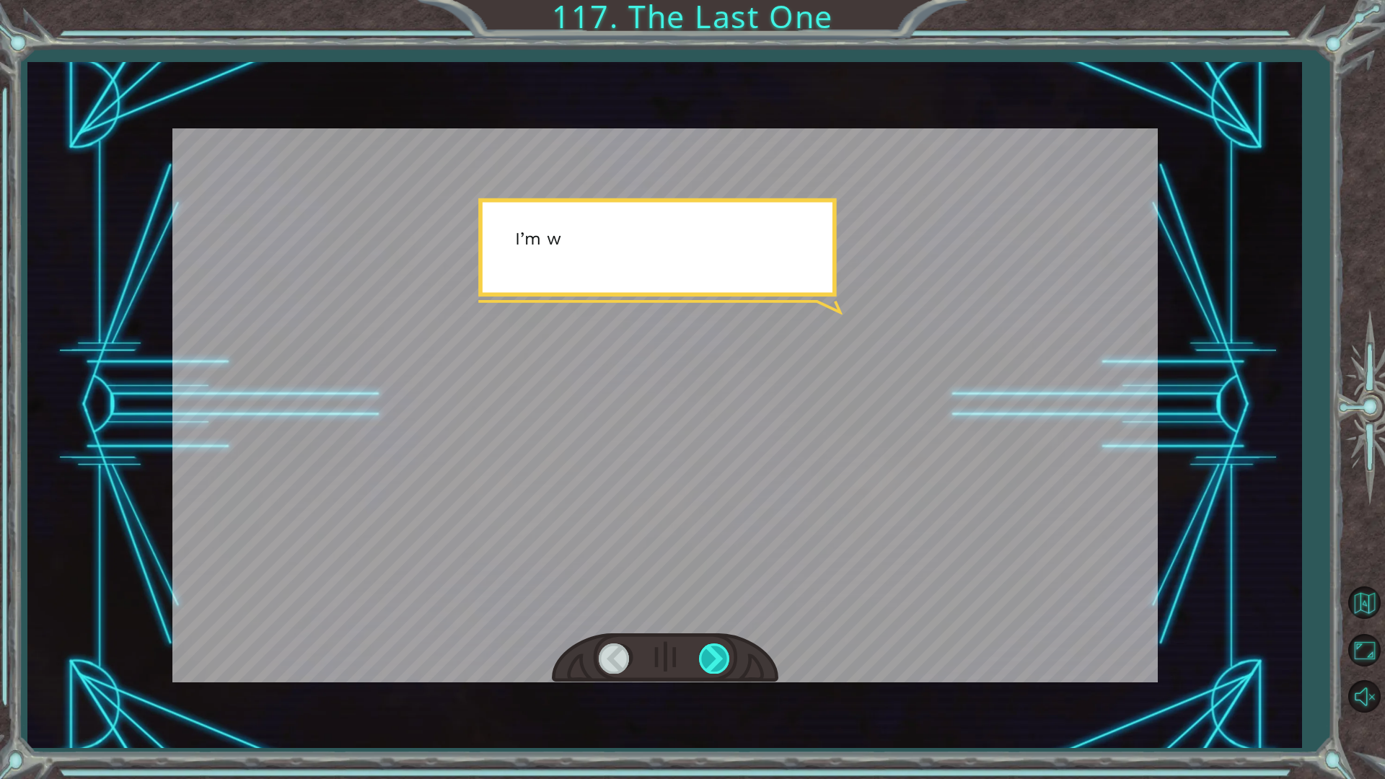
click at [711, 656] on div at bounding box center [715, 658] width 32 height 30
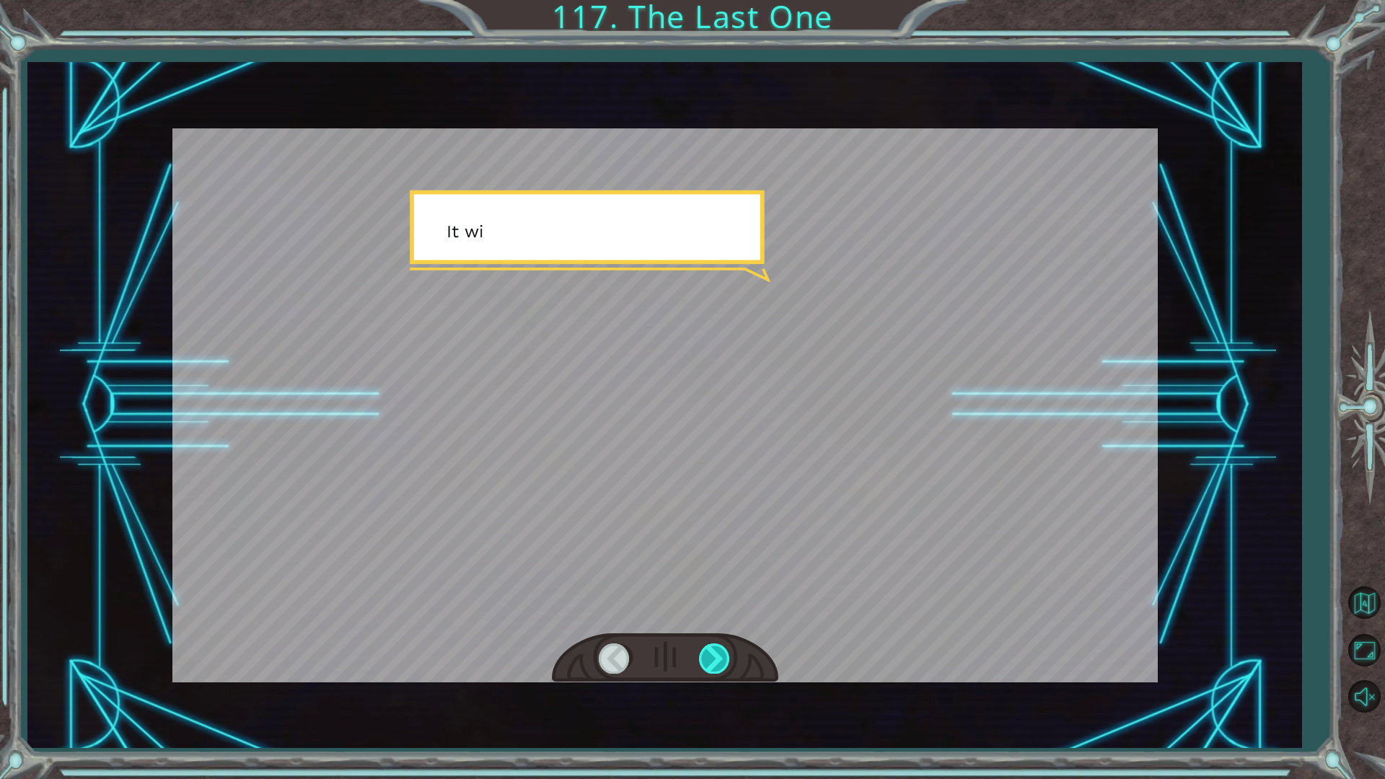
click at [711, 656] on div at bounding box center [715, 658] width 32 height 30
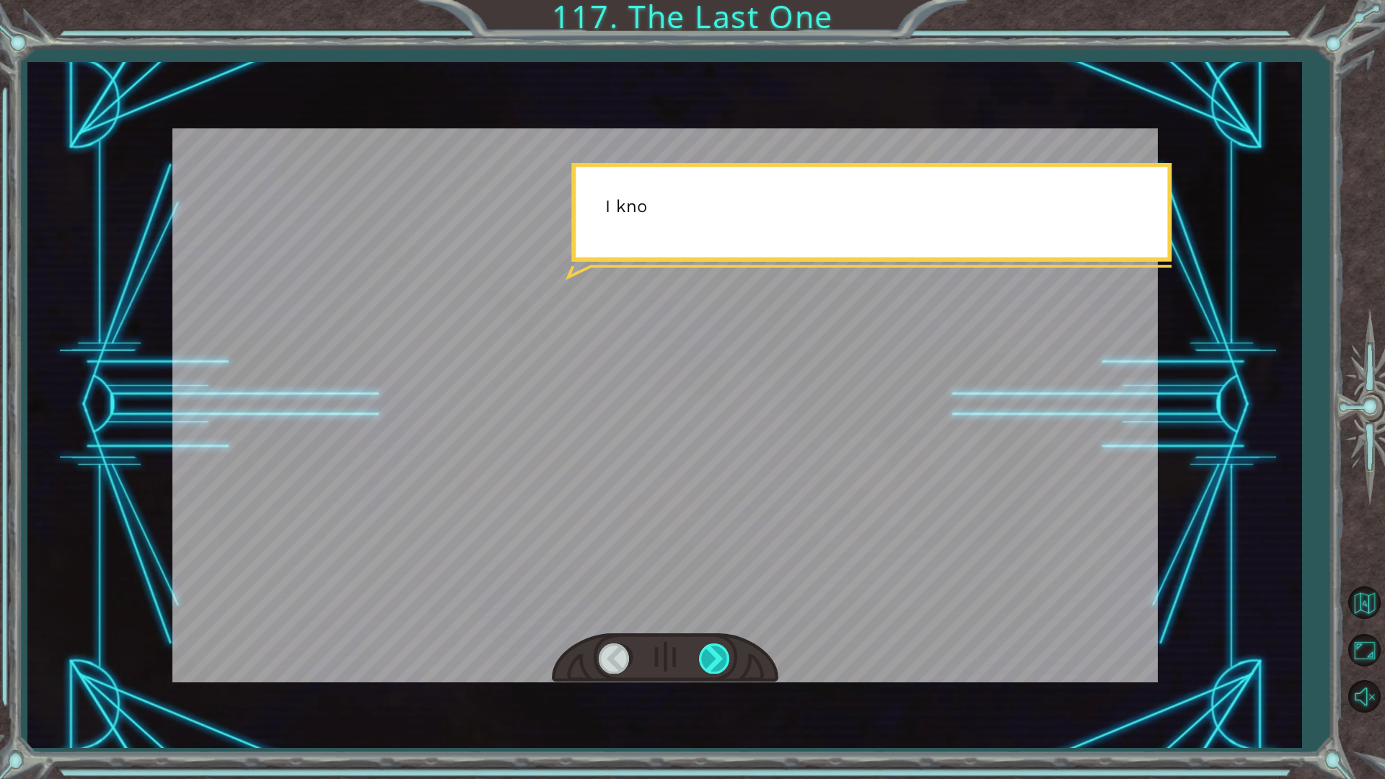
click at [711, 656] on div at bounding box center [715, 658] width 32 height 30
click at [709, 656] on div at bounding box center [715, 658] width 32 height 30
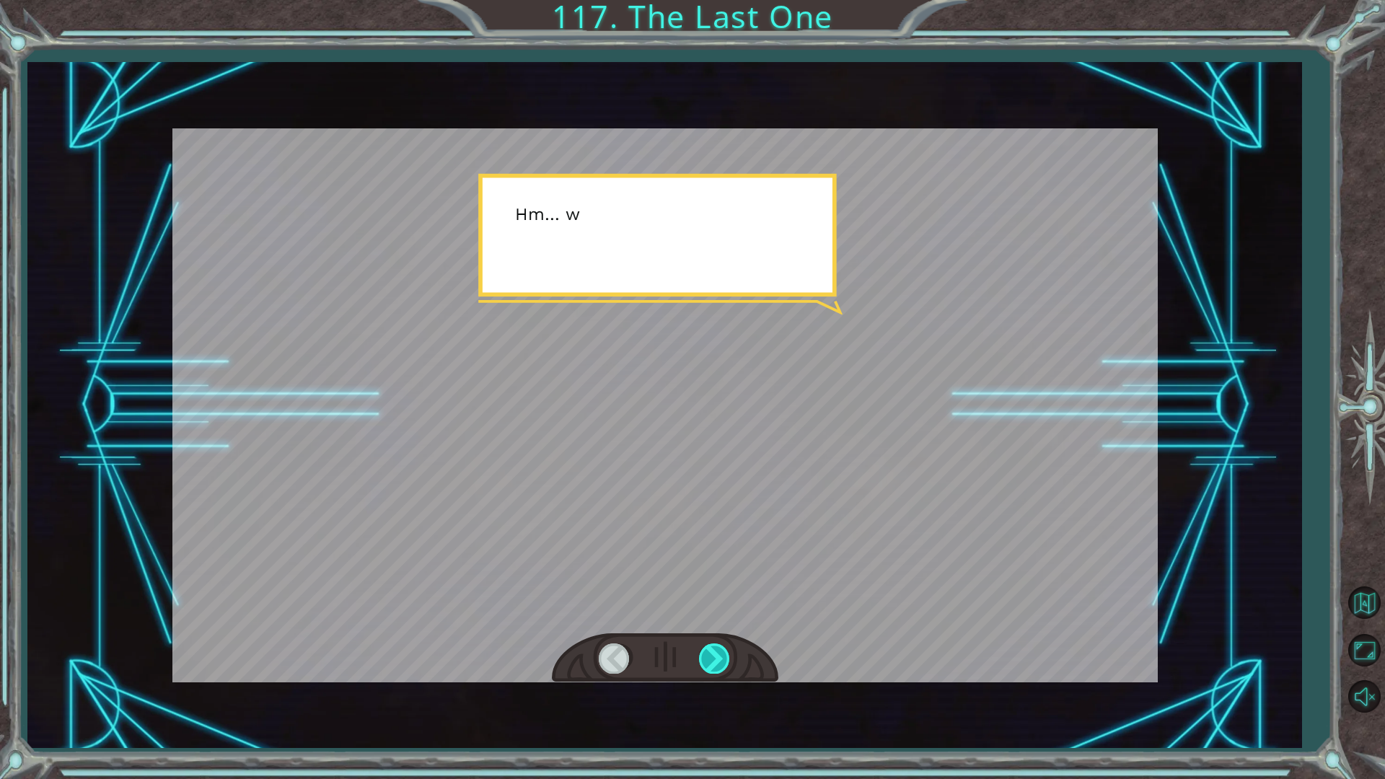
click at [709, 656] on div at bounding box center [715, 658] width 32 height 30
click at [708, 656] on div at bounding box center [715, 658] width 32 height 30
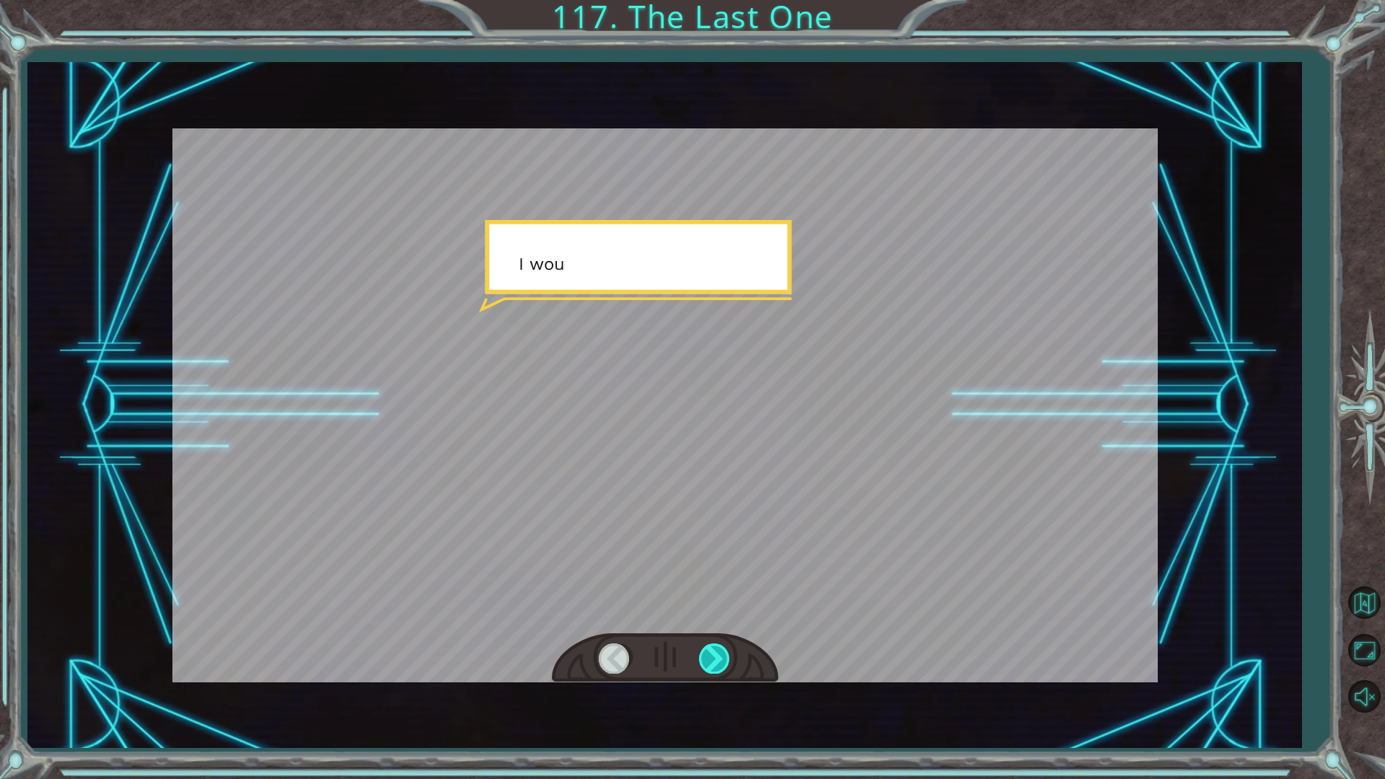
click at [708, 656] on div at bounding box center [715, 658] width 32 height 30
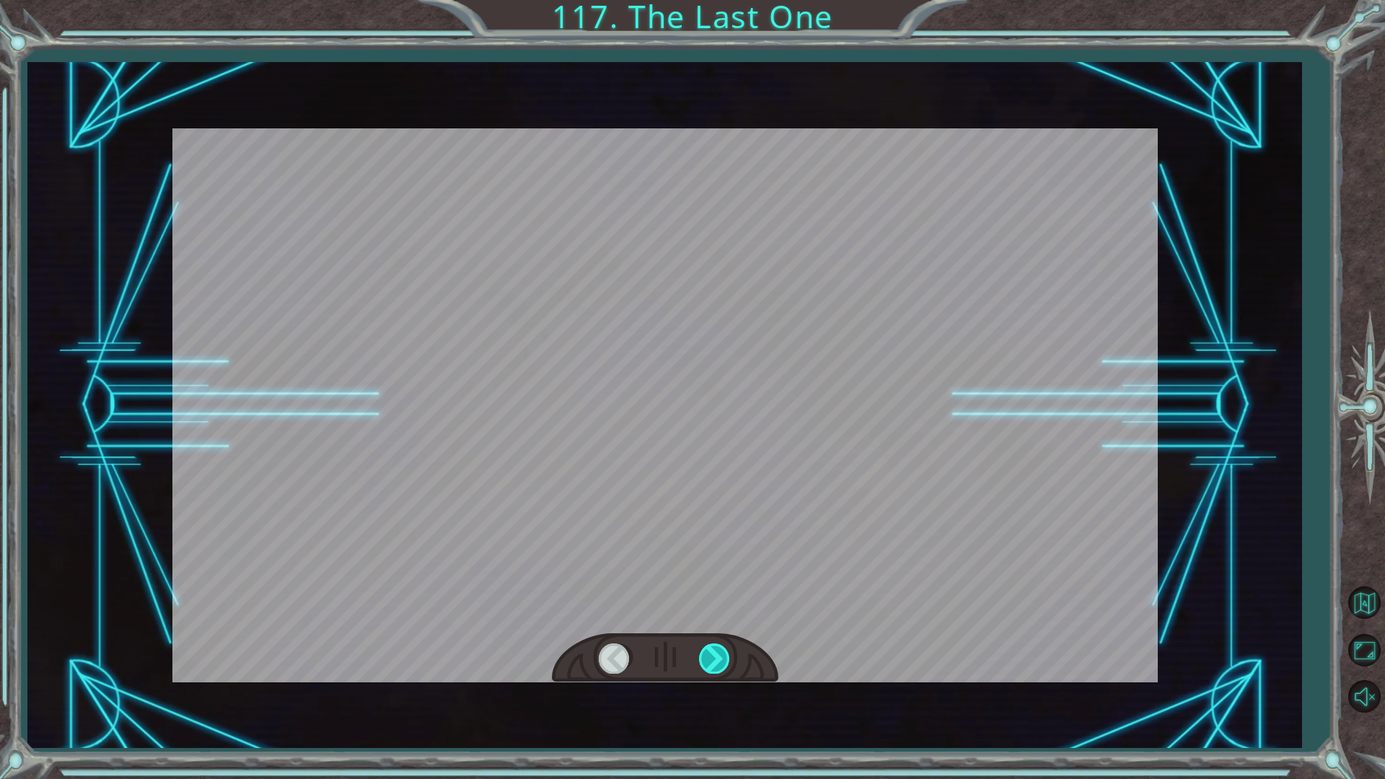
click at [708, 656] on div at bounding box center [715, 658] width 32 height 30
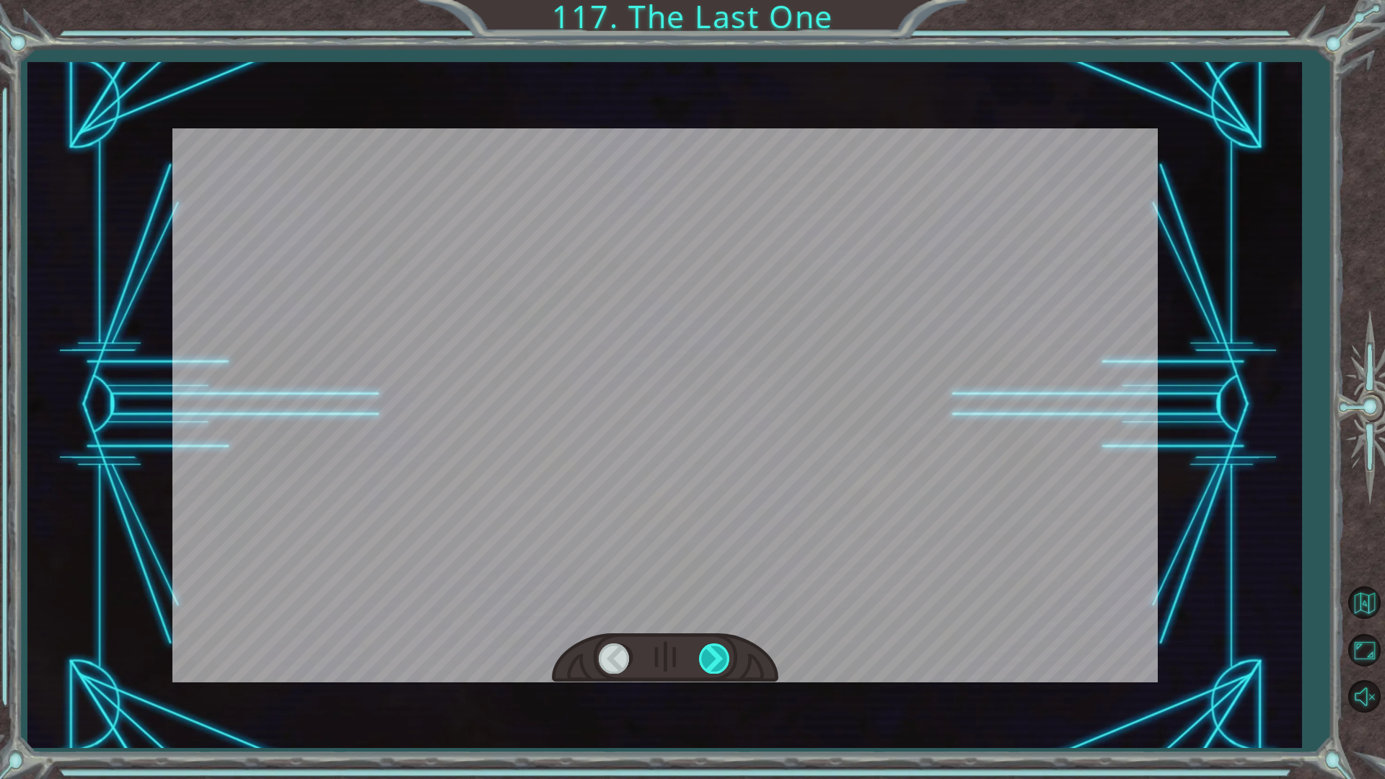
click at [708, 656] on div at bounding box center [715, 658] width 32 height 30
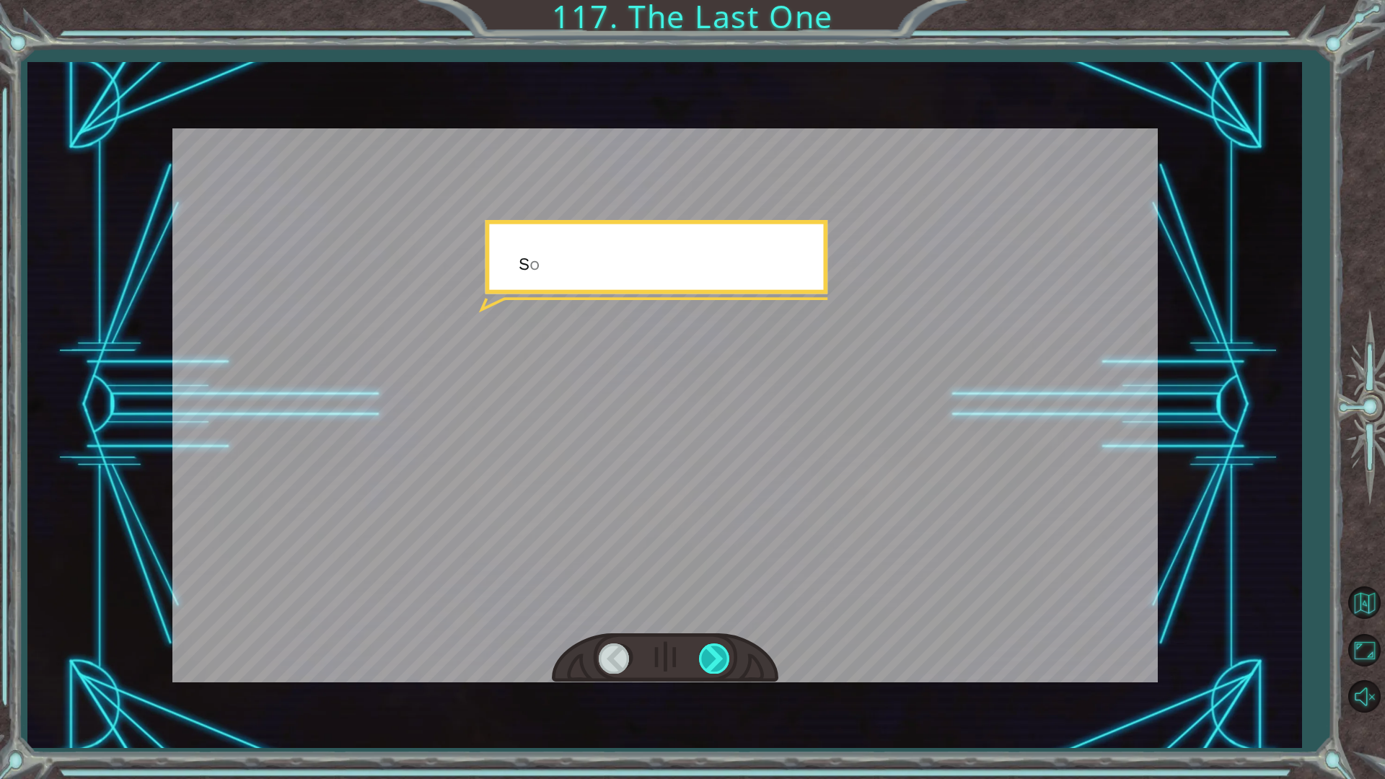
click at [708, 656] on div at bounding box center [715, 658] width 32 height 30
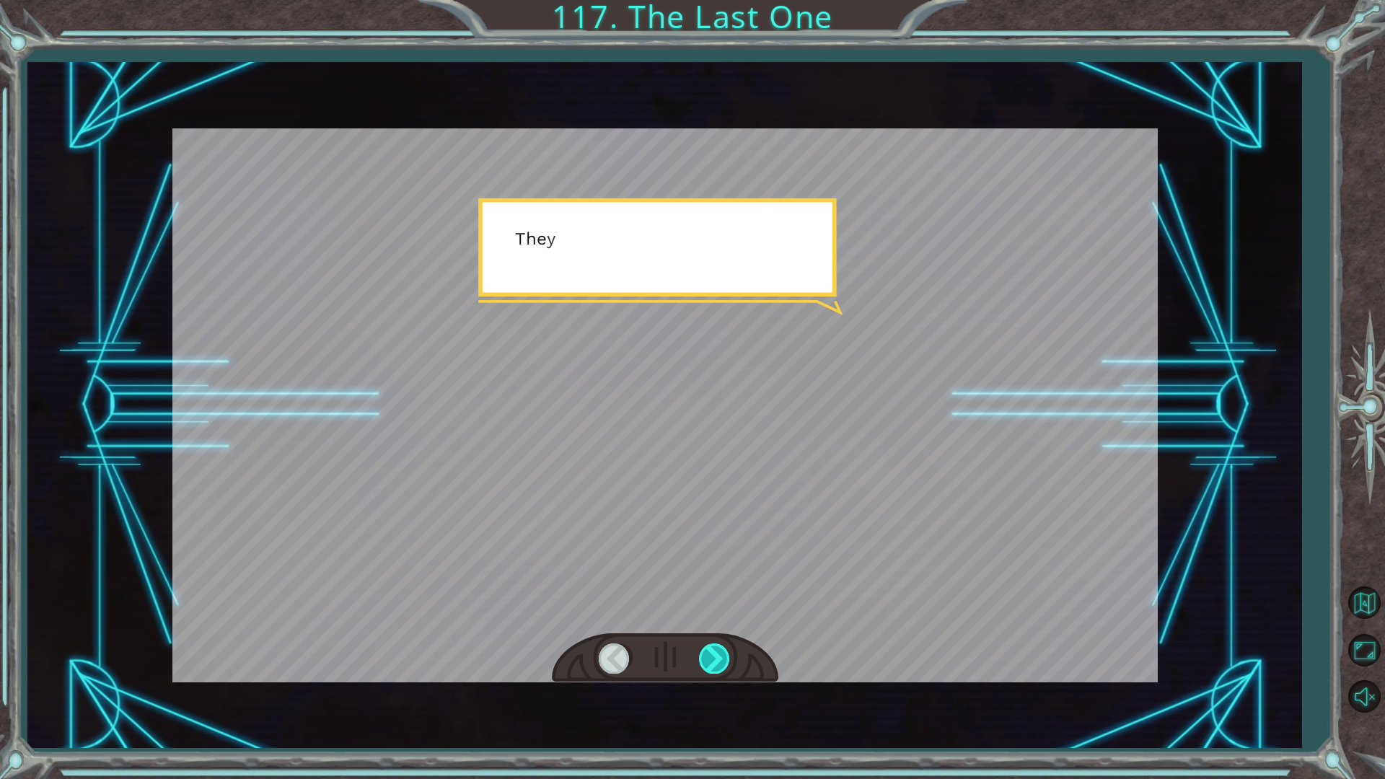
click at [708, 656] on div at bounding box center [715, 658] width 32 height 30
click at [706, 656] on div at bounding box center [715, 658] width 32 height 30
click at [705, 656] on div at bounding box center [715, 658] width 32 height 30
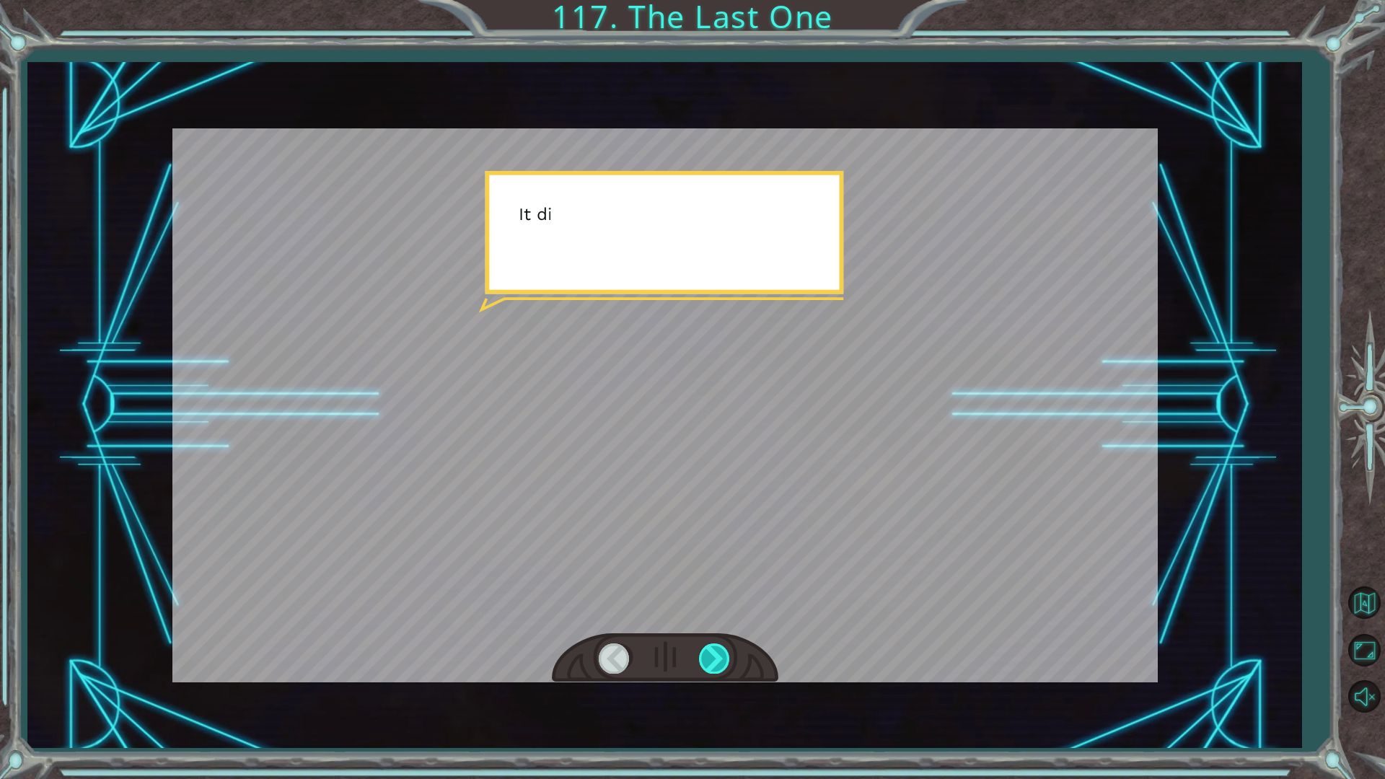
click at [705, 656] on div at bounding box center [715, 658] width 32 height 30
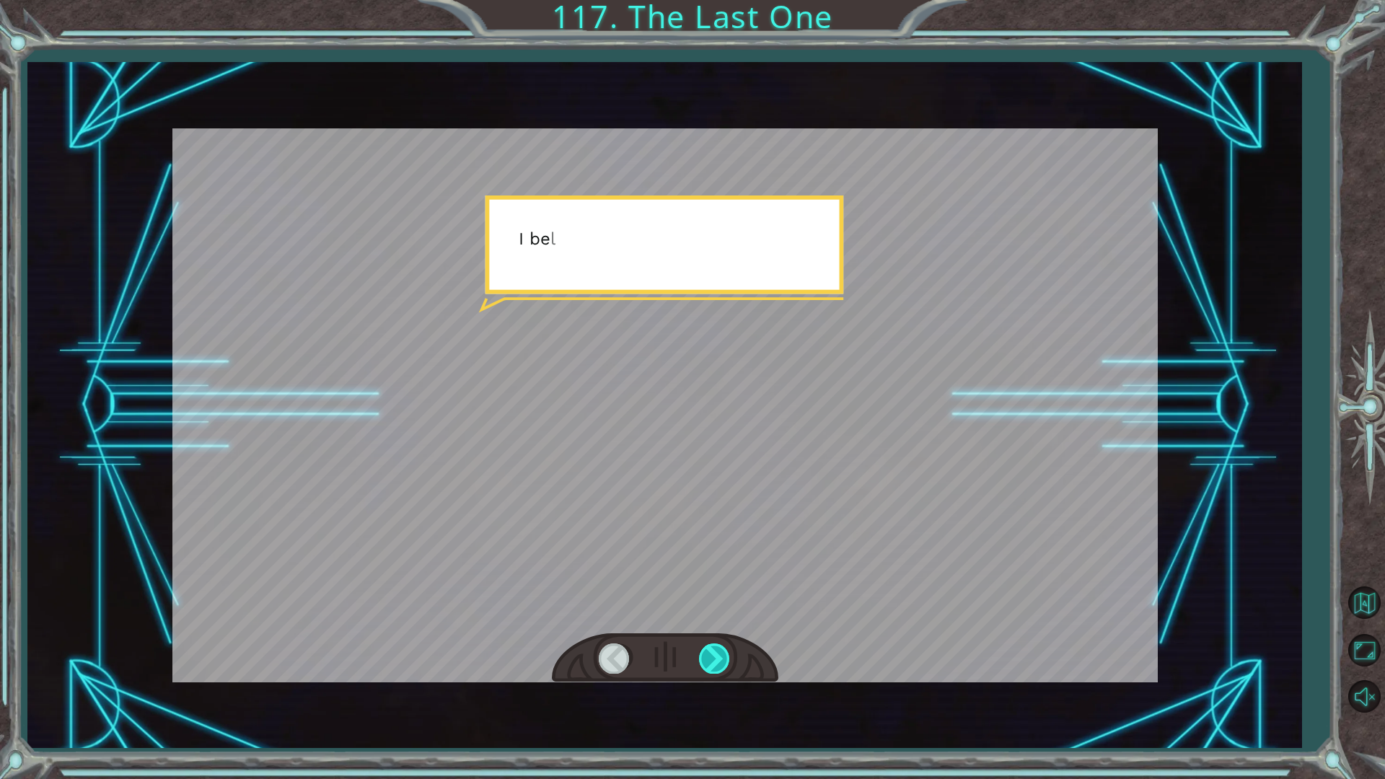
click at [705, 656] on div at bounding box center [715, 658] width 32 height 30
drag, startPoint x: 705, startPoint y: 658, endPoint x: 695, endPoint y: 658, distance: 9.4
click at [702, 656] on div at bounding box center [715, 658] width 32 height 30
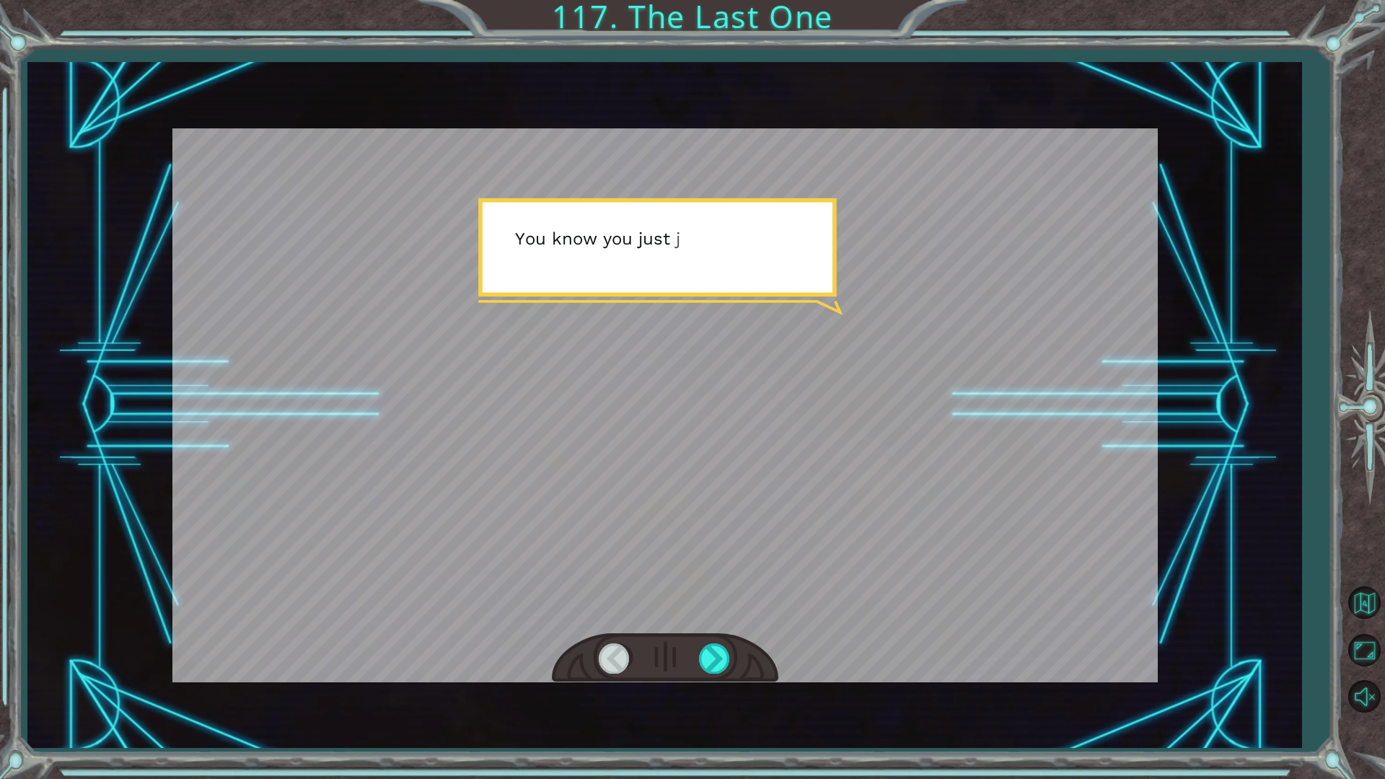
click at [692, 656] on div at bounding box center [665, 658] width 226 height 50
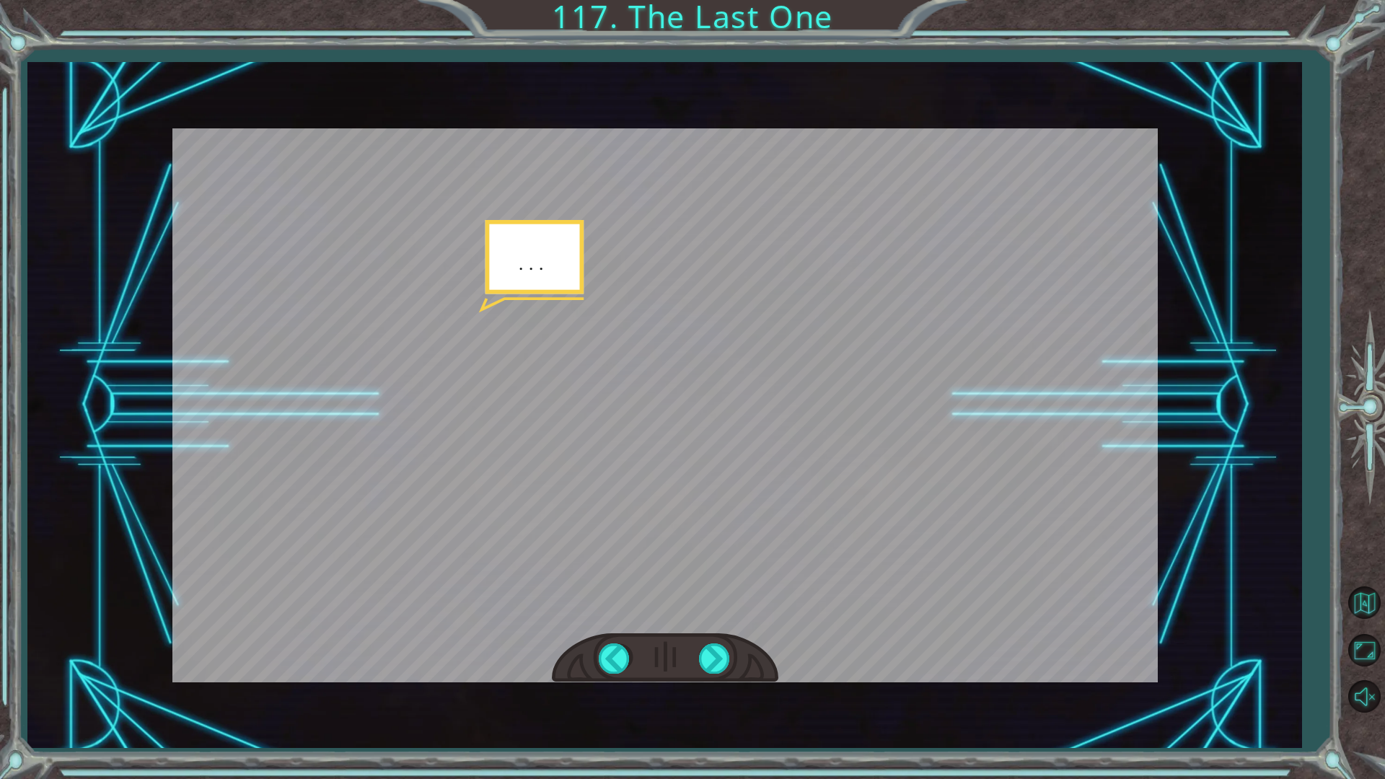
click at [694, 656] on div at bounding box center [665, 658] width 226 height 50
click at [701, 655] on div at bounding box center [715, 658] width 32 height 30
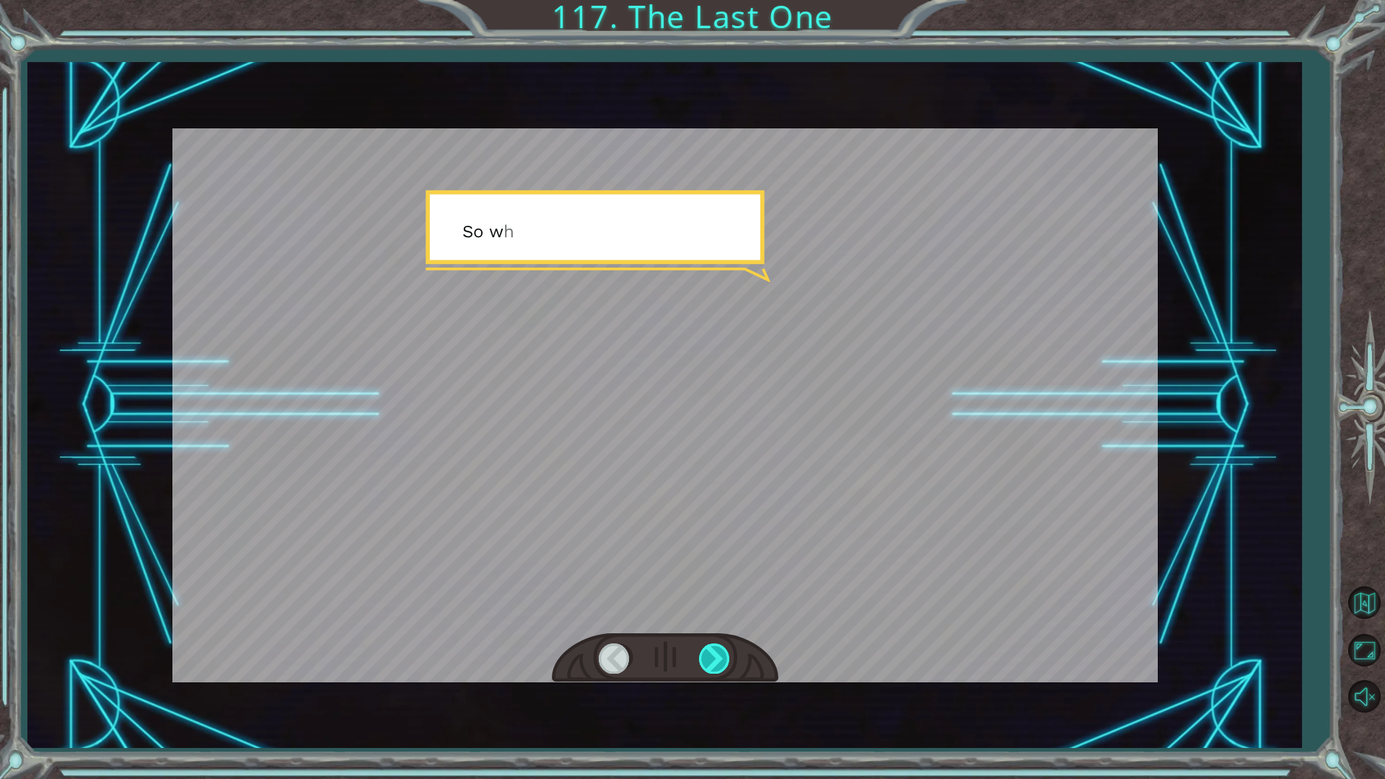
click at [705, 652] on div at bounding box center [715, 658] width 32 height 30
click at [707, 651] on div at bounding box center [715, 658] width 32 height 30
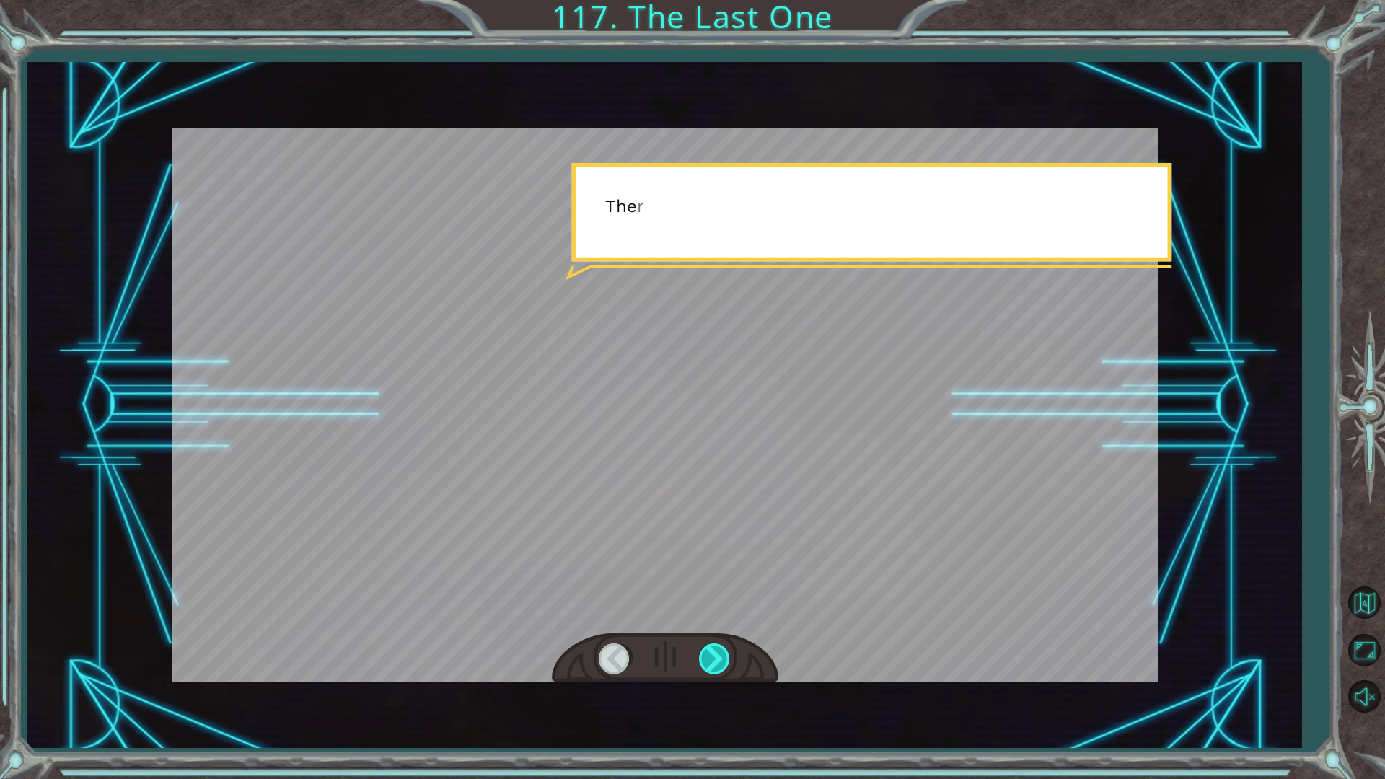
click at [707, 651] on div at bounding box center [715, 658] width 32 height 30
click at [706, 651] on div at bounding box center [715, 658] width 32 height 30
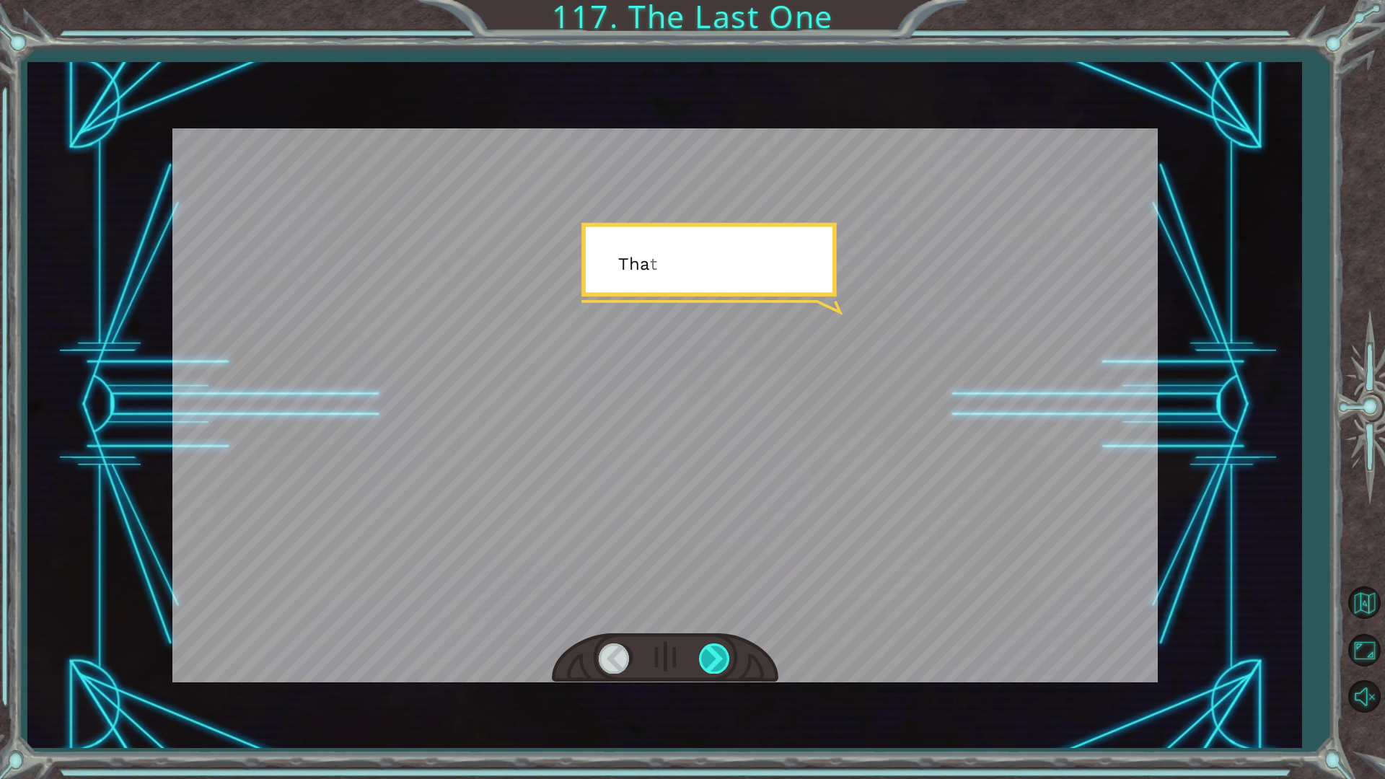
click at [705, 651] on div at bounding box center [715, 658] width 32 height 30
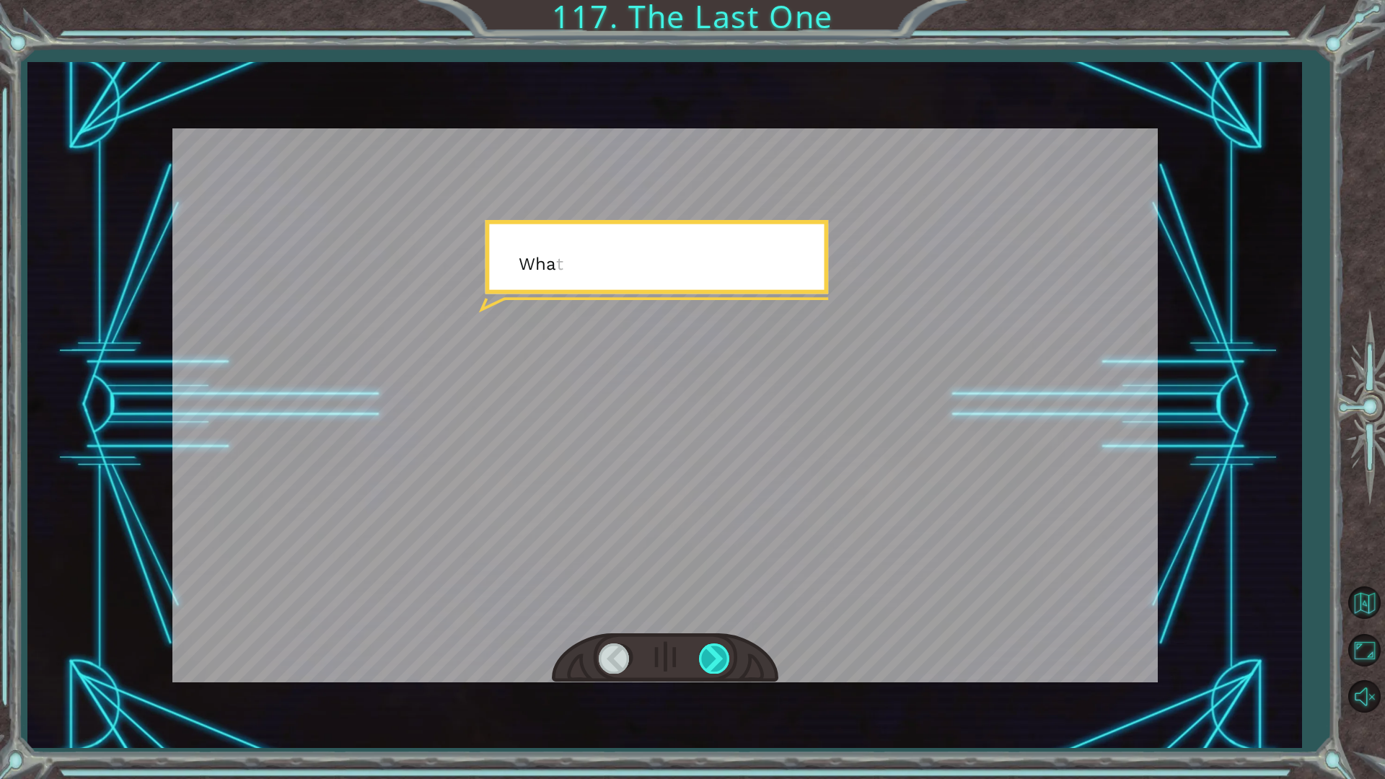
click at [705, 651] on div at bounding box center [715, 658] width 32 height 30
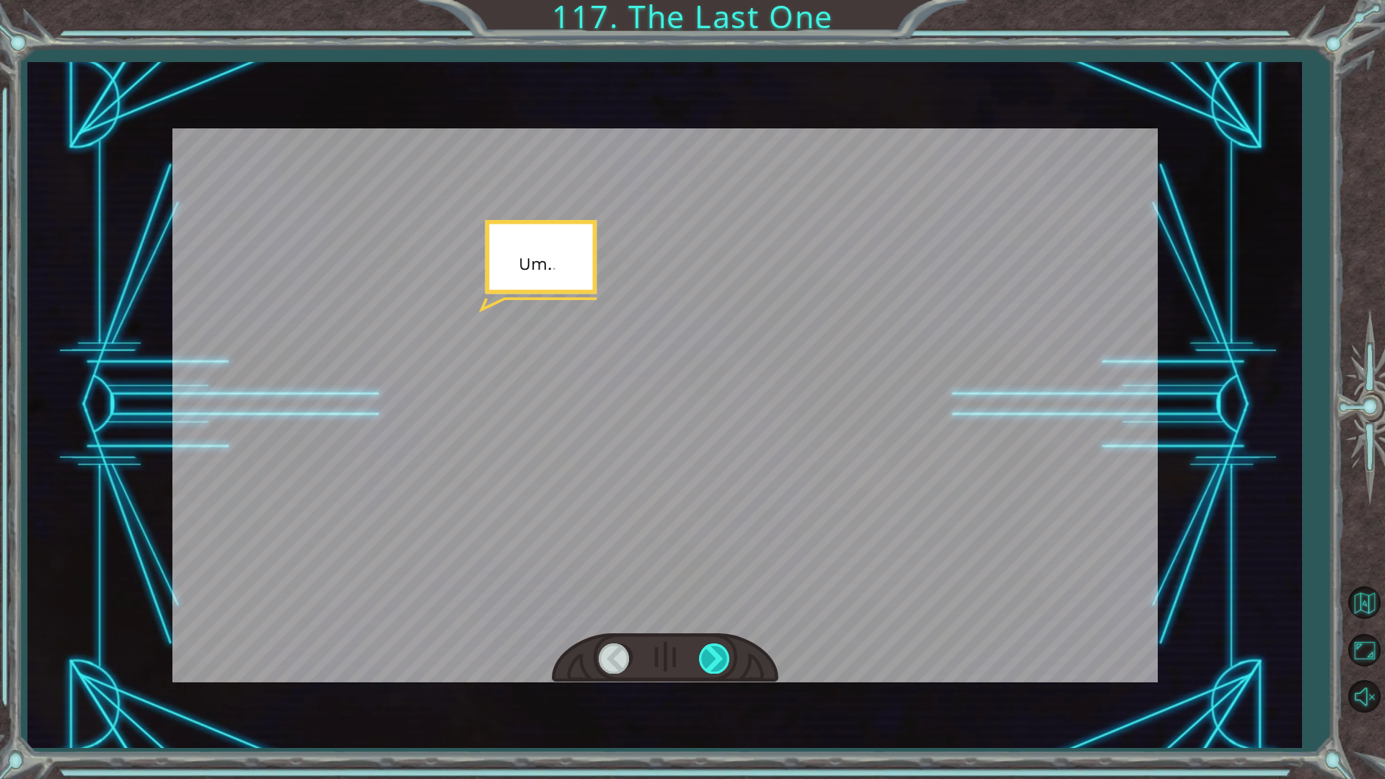
click at [705, 651] on div at bounding box center [715, 658] width 32 height 30
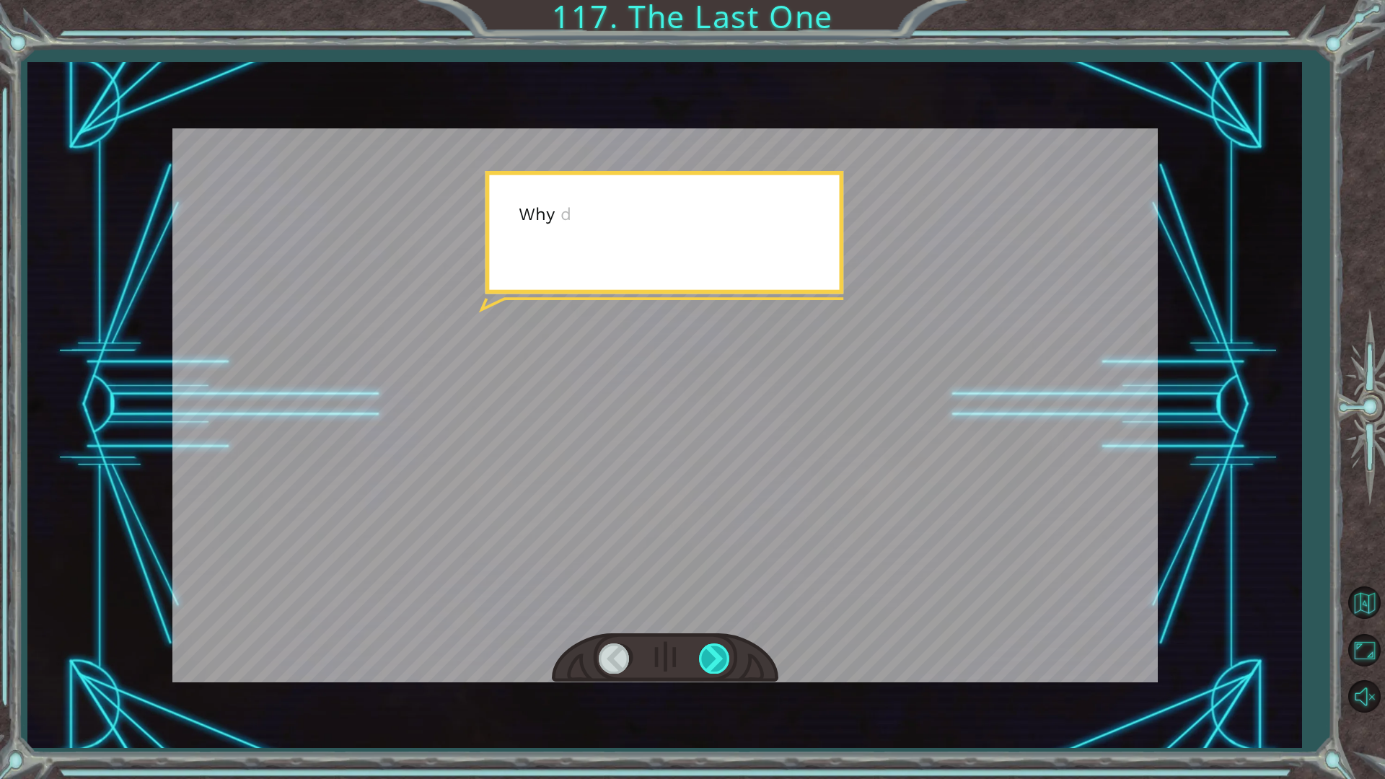
click at [705, 651] on div at bounding box center [715, 658] width 32 height 30
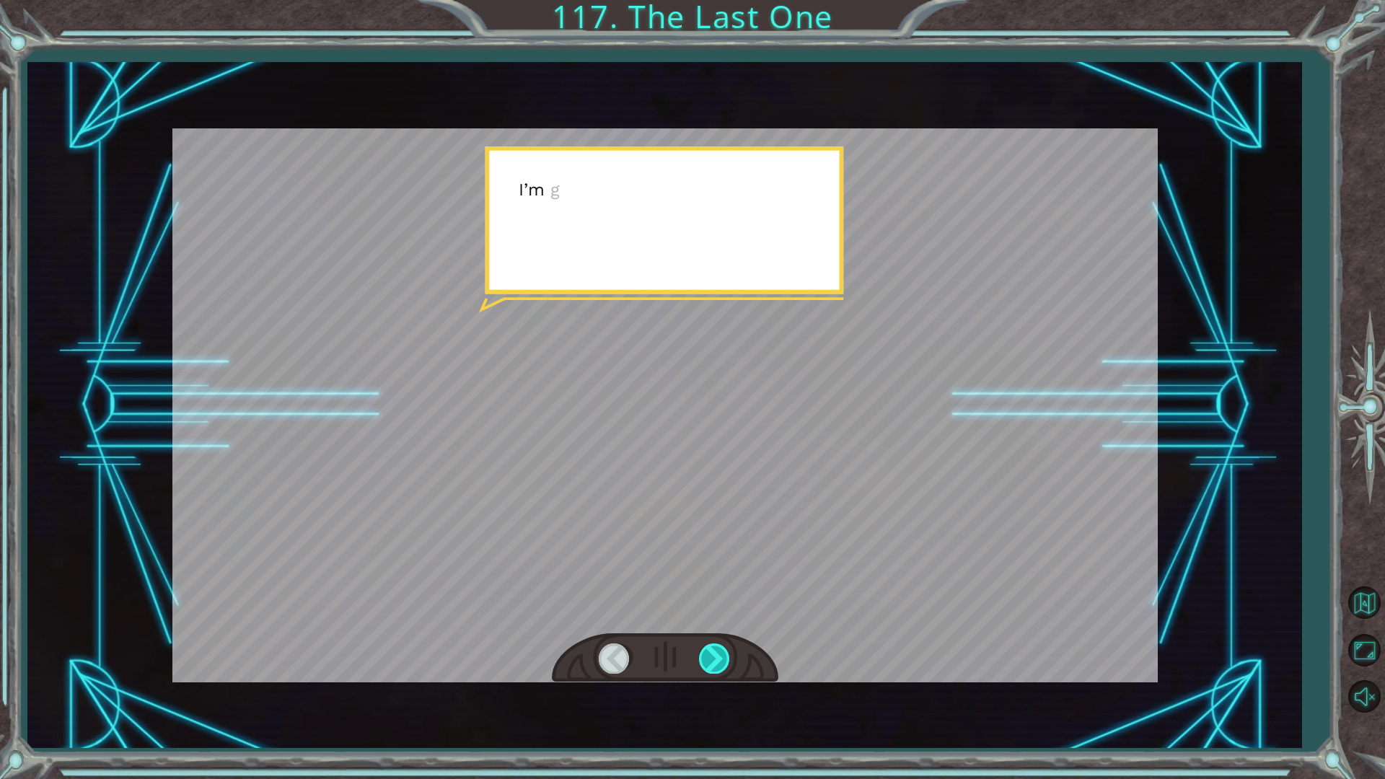
click at [705, 651] on div at bounding box center [715, 658] width 32 height 30
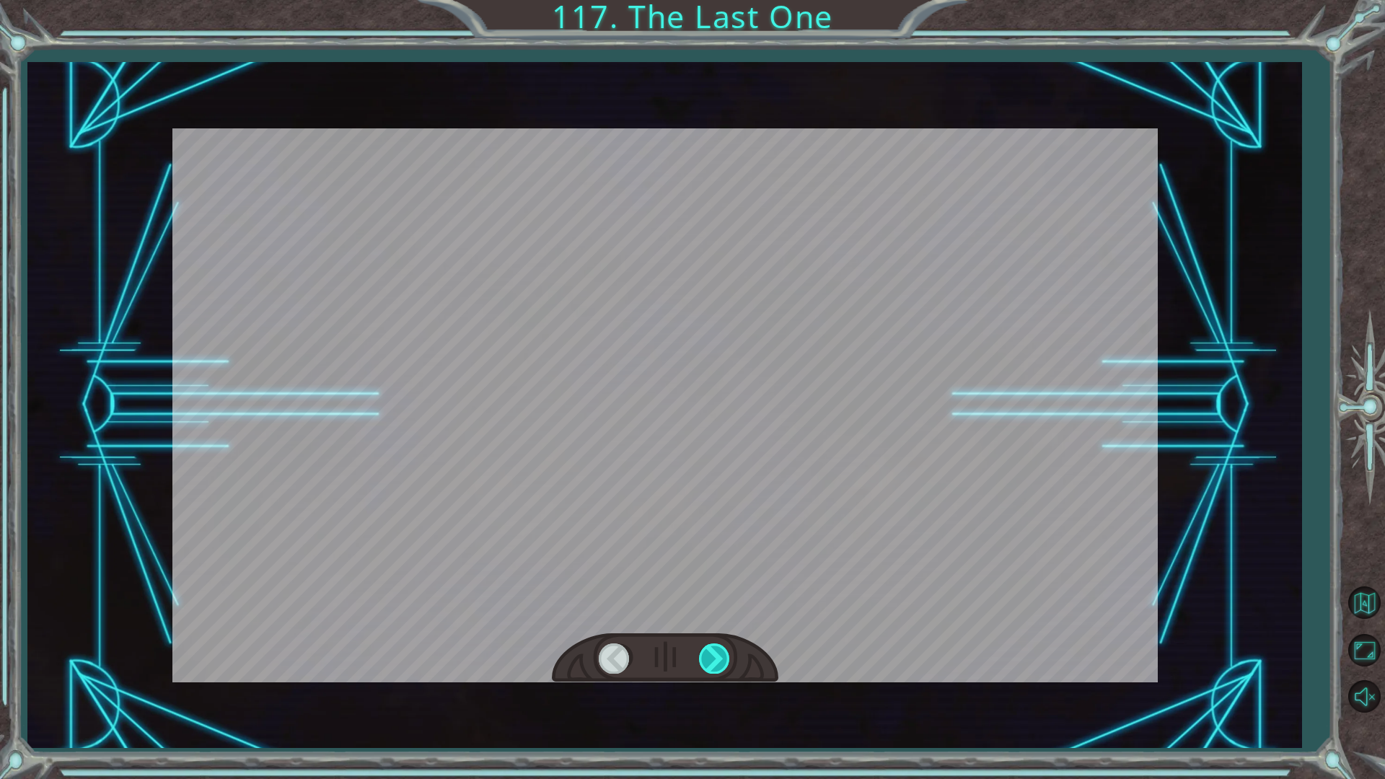
click at [705, 651] on div at bounding box center [715, 658] width 32 height 30
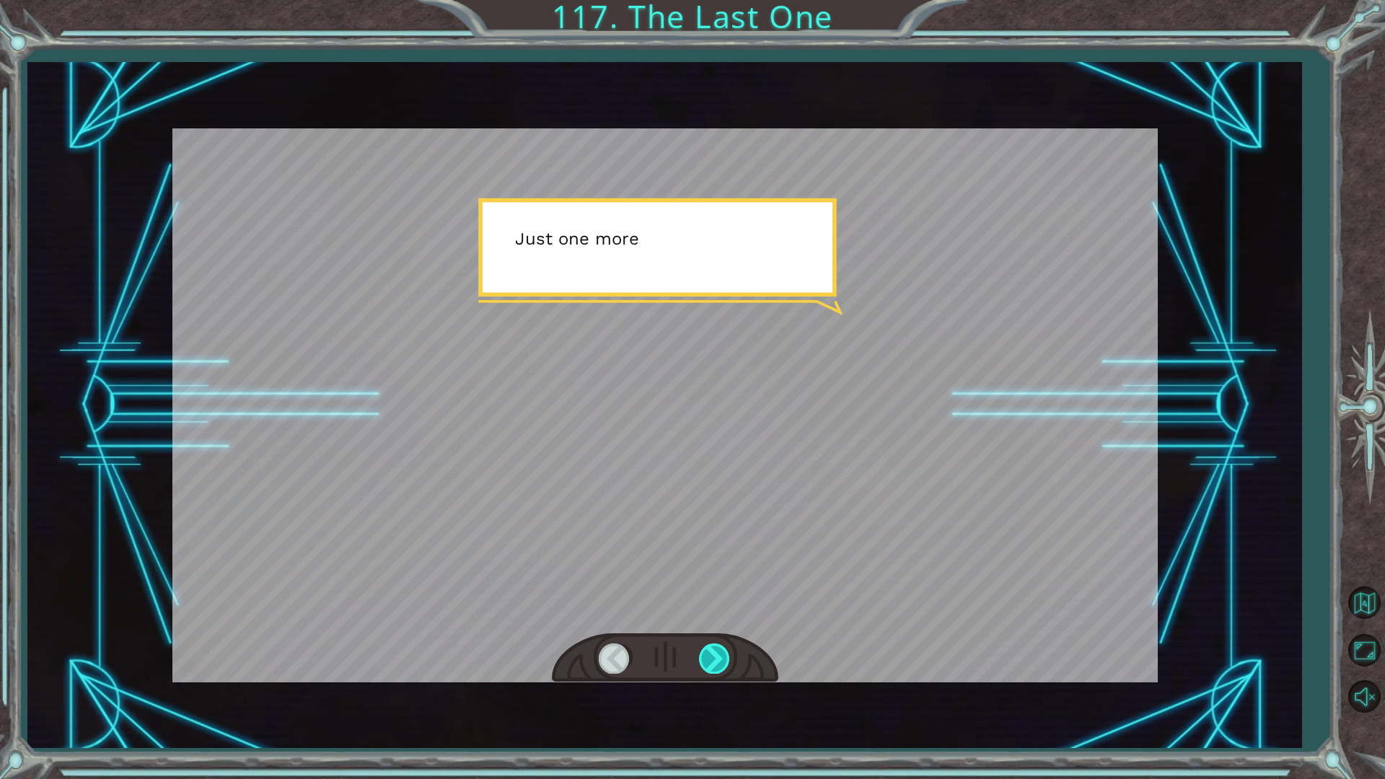
click at [703, 650] on div at bounding box center [715, 658] width 32 height 30
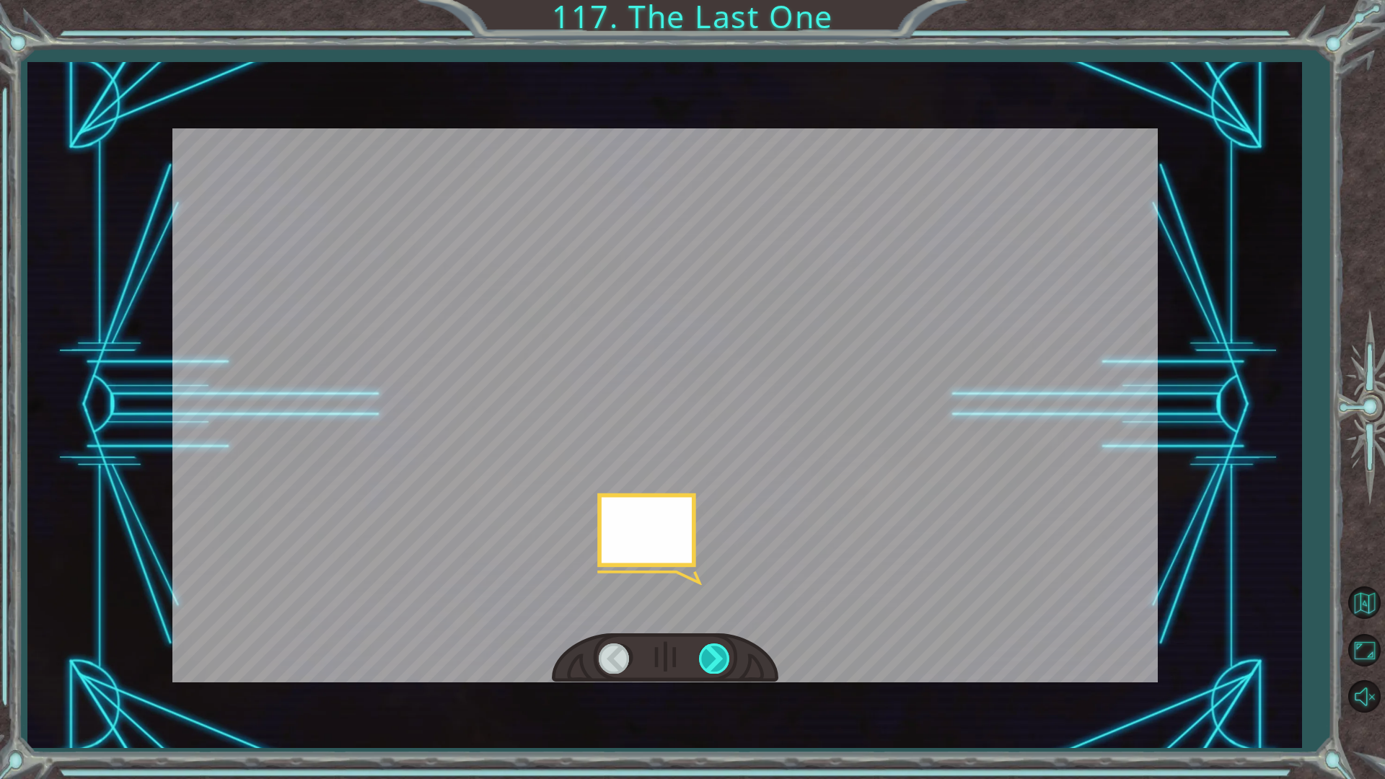
click at [702, 648] on div at bounding box center [715, 658] width 32 height 30
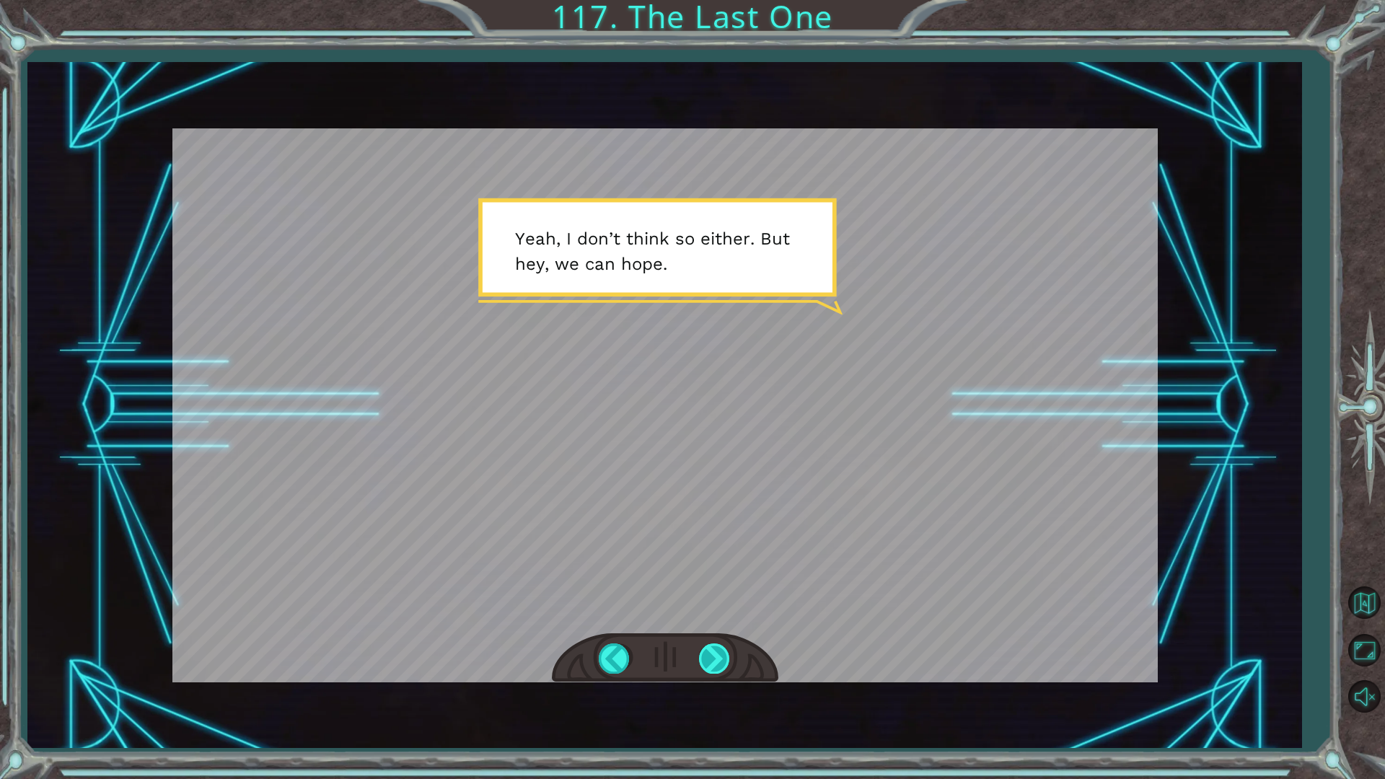
click at [708, 656] on div at bounding box center [715, 658] width 32 height 30
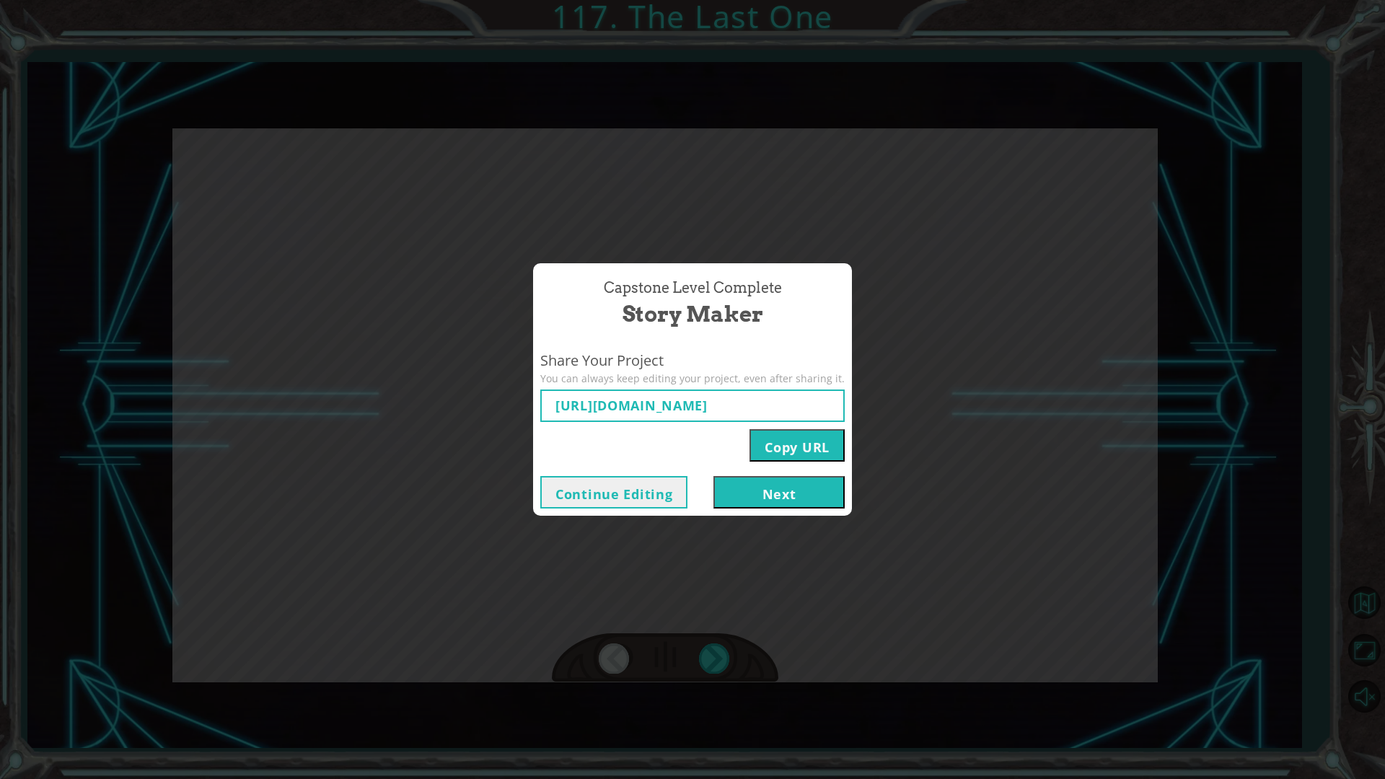
click at [739, 482] on button "Next" at bounding box center [778, 492] width 131 height 32
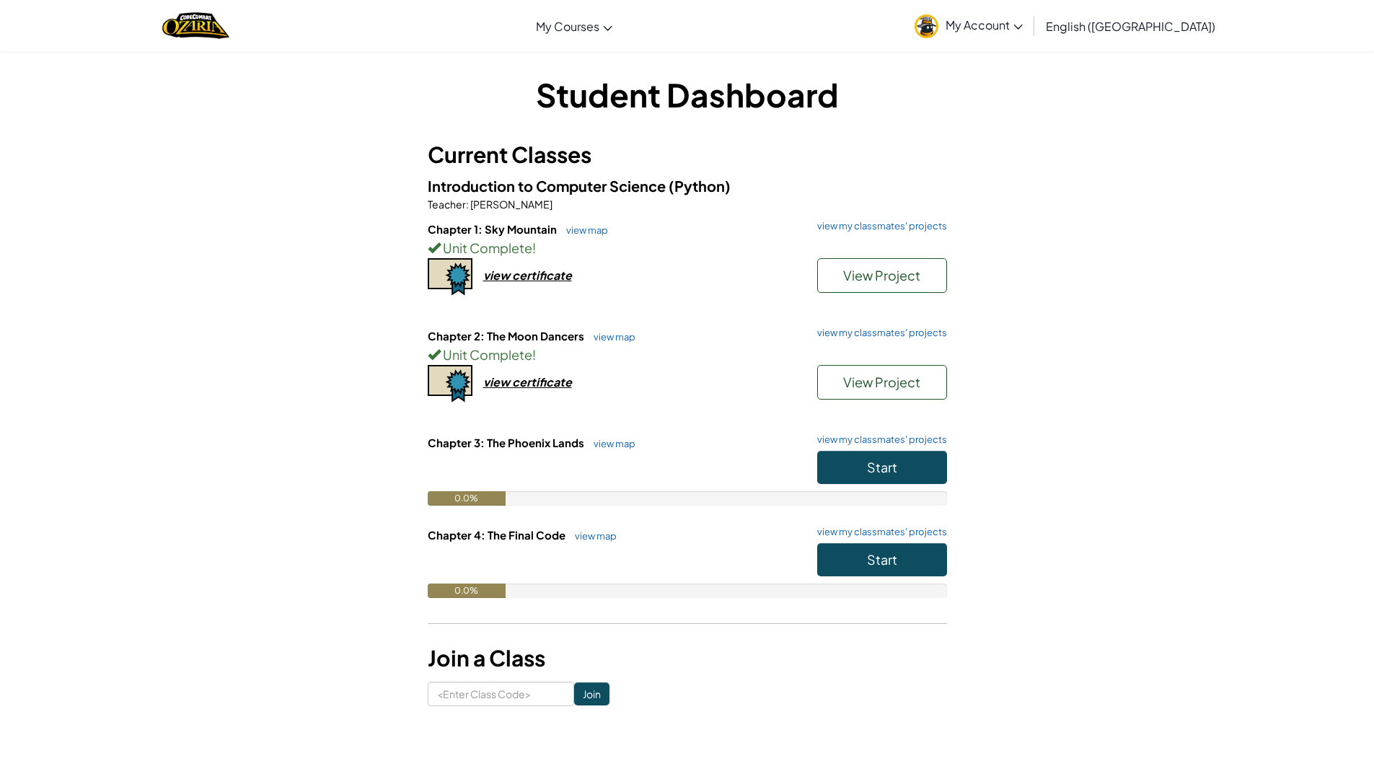
drag, startPoint x: 1024, startPoint y: 136, endPoint x: 1067, endPoint y: 135, distance: 43.3
click at [1041, 133] on div "Student Dashboard Current Classes Introduction to Computer Science (Python) Tea…" at bounding box center [687, 389] width 844 height 634
click at [887, 477] on button "Start" at bounding box center [882, 467] width 130 height 33
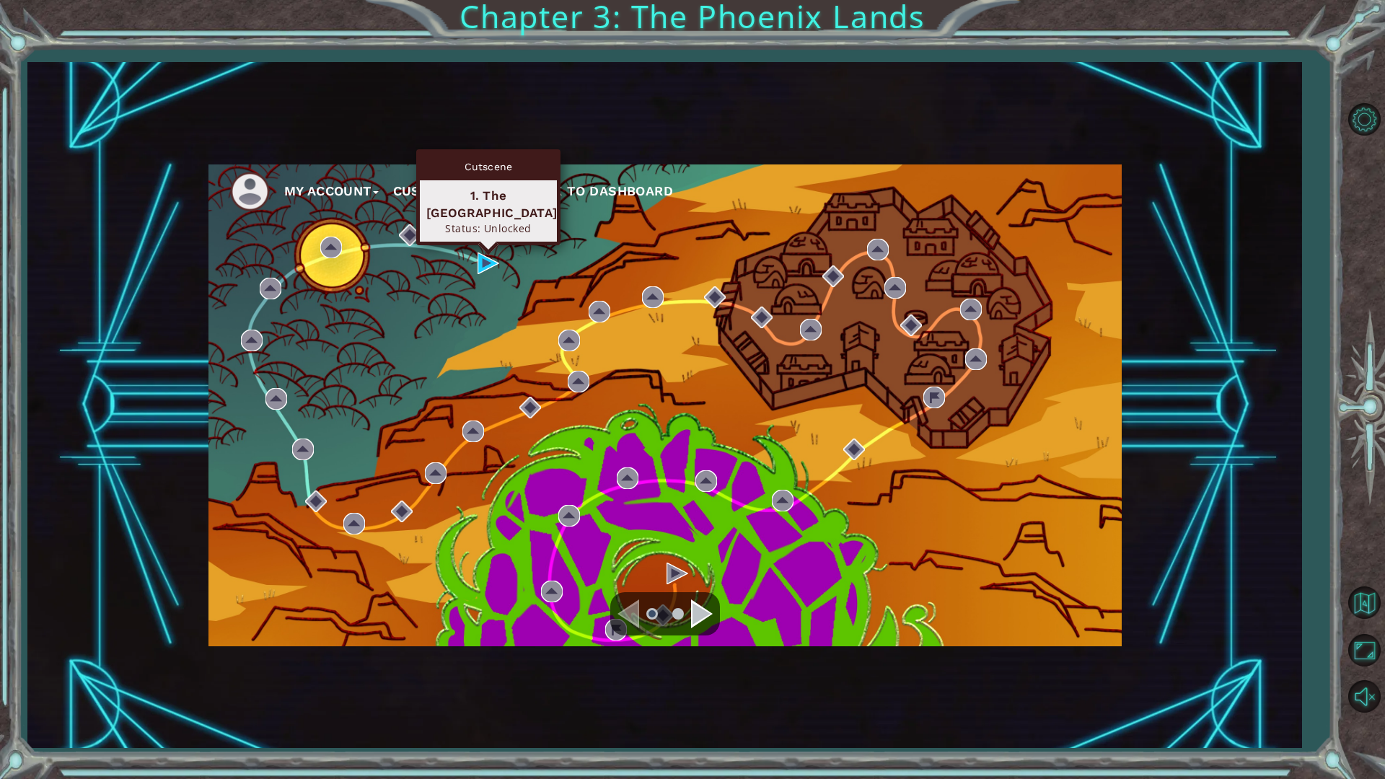
click at [486, 245] on div "Cutscene 1. The Phoenix Lands Status: Unlocked" at bounding box center [488, 197] width 144 height 96
drag, startPoint x: 483, startPoint y: 249, endPoint x: 409, endPoint y: 205, distance: 86.3
click at [461, 235] on div "Cutscene 1. The Phoenix Lands Status: Unlocked" at bounding box center [488, 197] width 144 height 96
click at [489, 261] on img at bounding box center [488, 263] width 22 height 22
drag, startPoint x: 489, startPoint y: 261, endPoint x: 477, endPoint y: 265, distance: 12.8
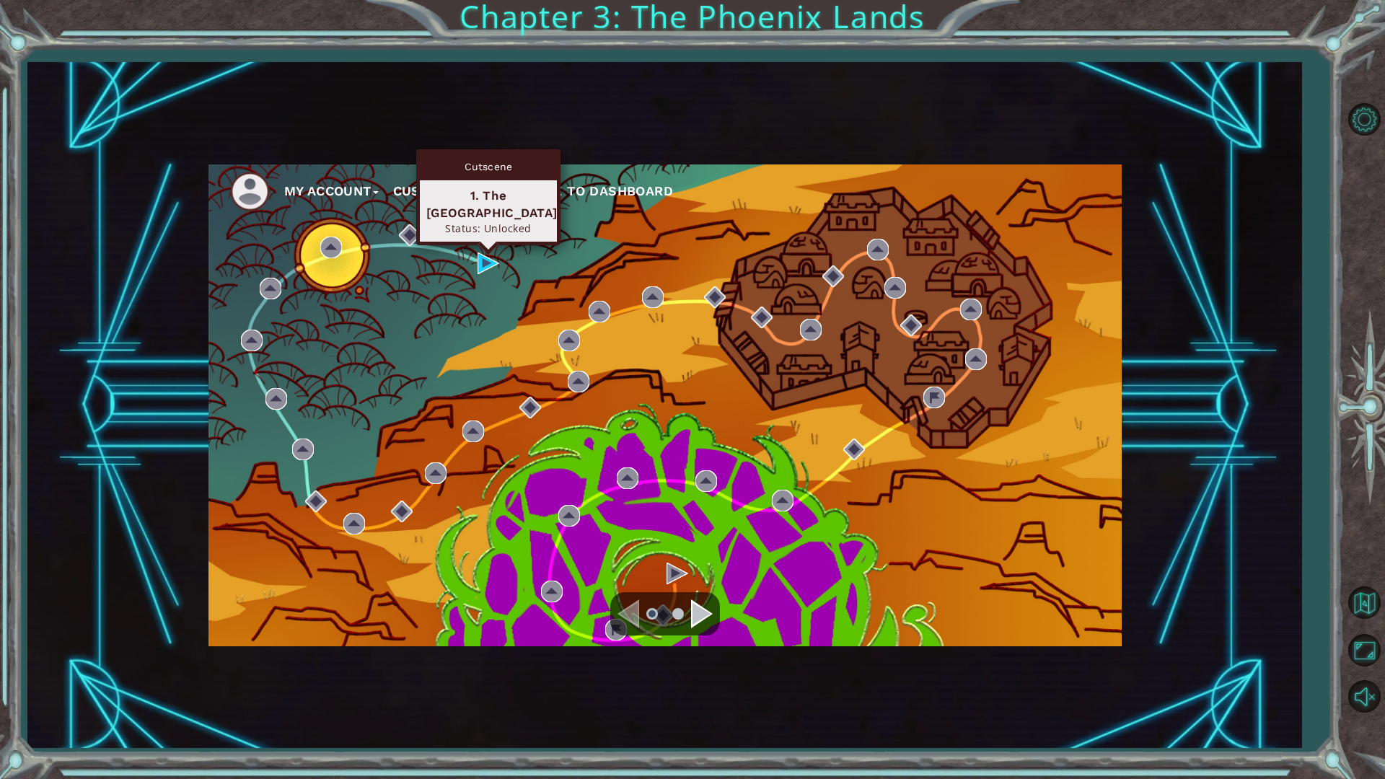
click at [482, 264] on body "My Account Customize Hero Back to Dashboard Chapter 3: The Phoenix Lands 1 2 3 …" at bounding box center [692, 389] width 1385 height 779
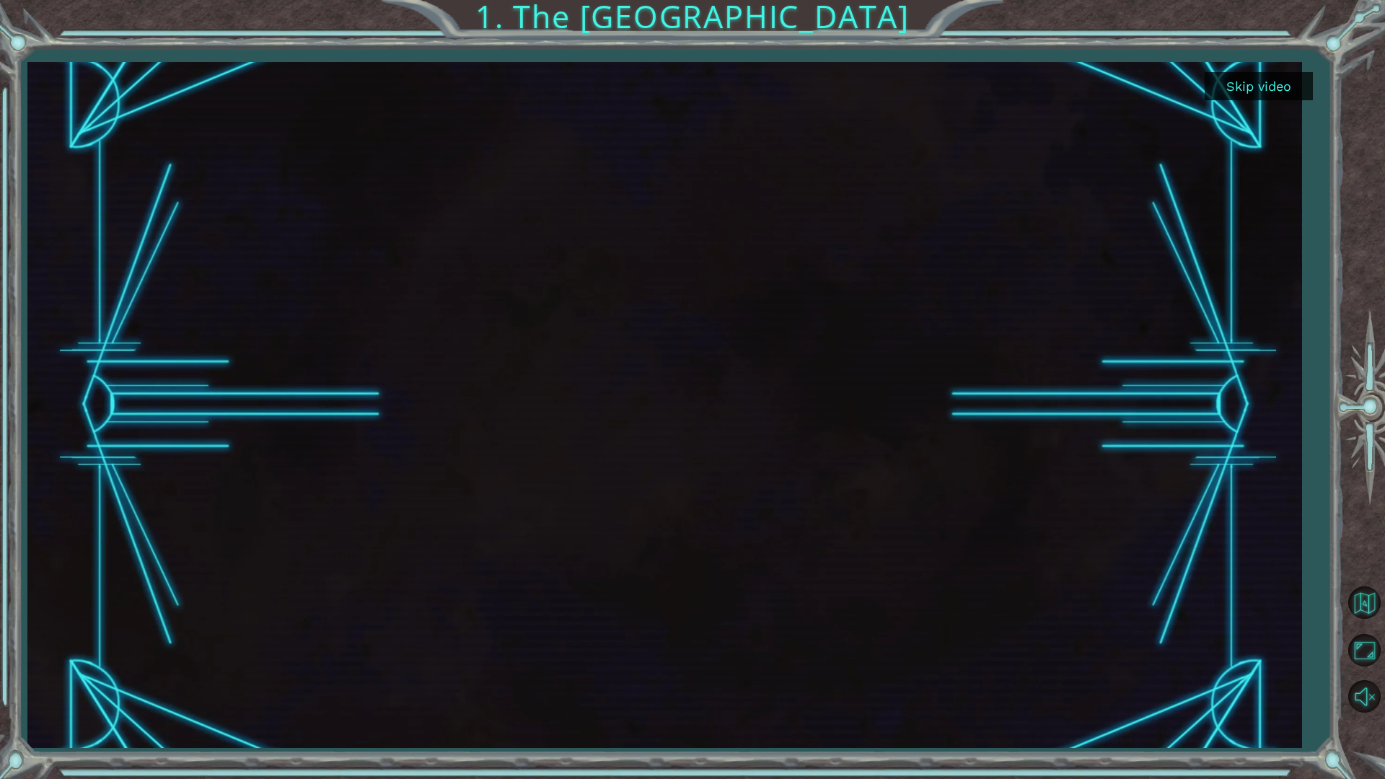
drag, startPoint x: 558, startPoint y: 230, endPoint x: 798, endPoint y: 138, distance: 256.6
click at [558, 229] on div at bounding box center [665, 404] width 1219 height 685
click at [1253, 81] on button "Skip video" at bounding box center [1258, 86] width 108 height 28
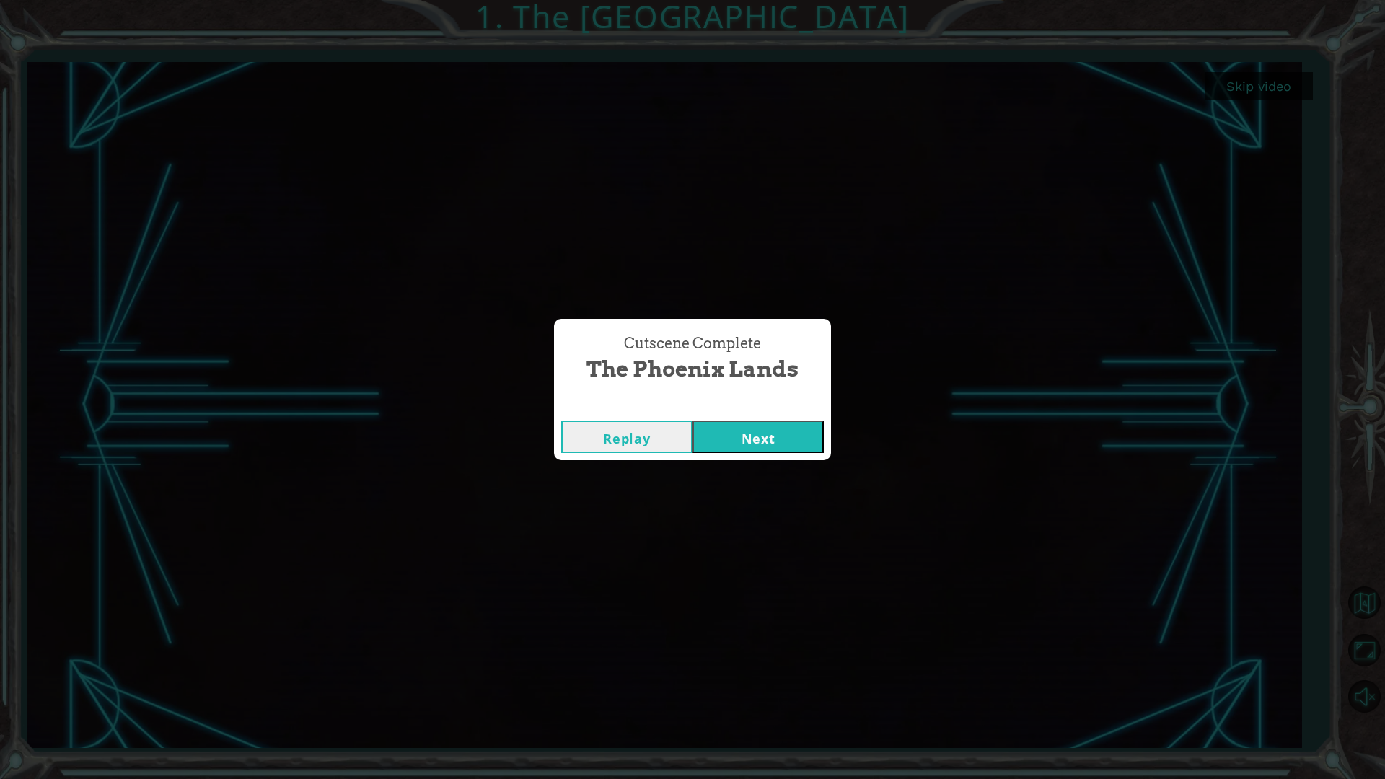
click at [783, 431] on button "Next" at bounding box center [757, 436] width 131 height 32
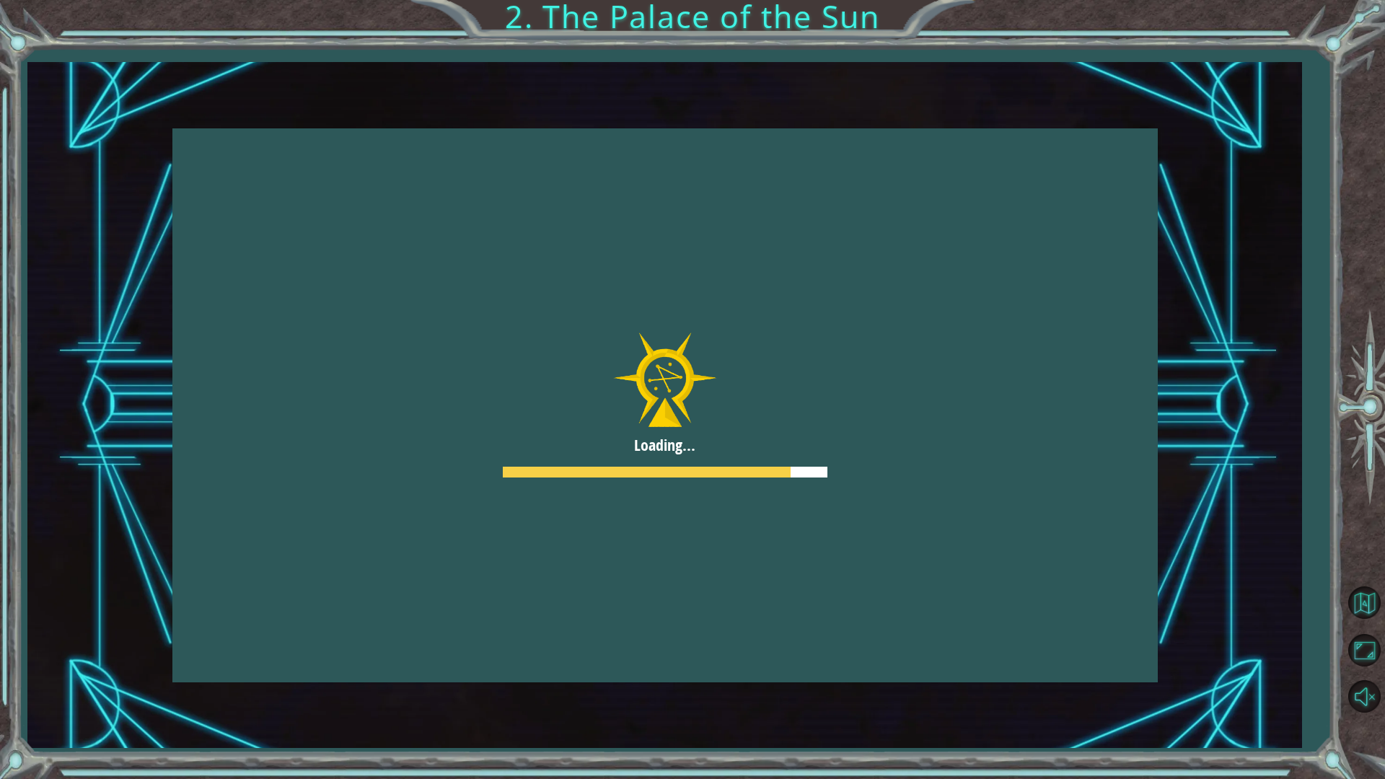
drag, startPoint x: 685, startPoint y: 444, endPoint x: 765, endPoint y: 421, distance: 83.1
click at [687, 444] on div at bounding box center [664, 405] width 985 height 554
click at [772, 413] on div at bounding box center [664, 405] width 985 height 554
drag, startPoint x: 772, startPoint y: 413, endPoint x: 772, endPoint y: 398, distance: 15.1
click at [772, 397] on div at bounding box center [664, 405] width 985 height 554
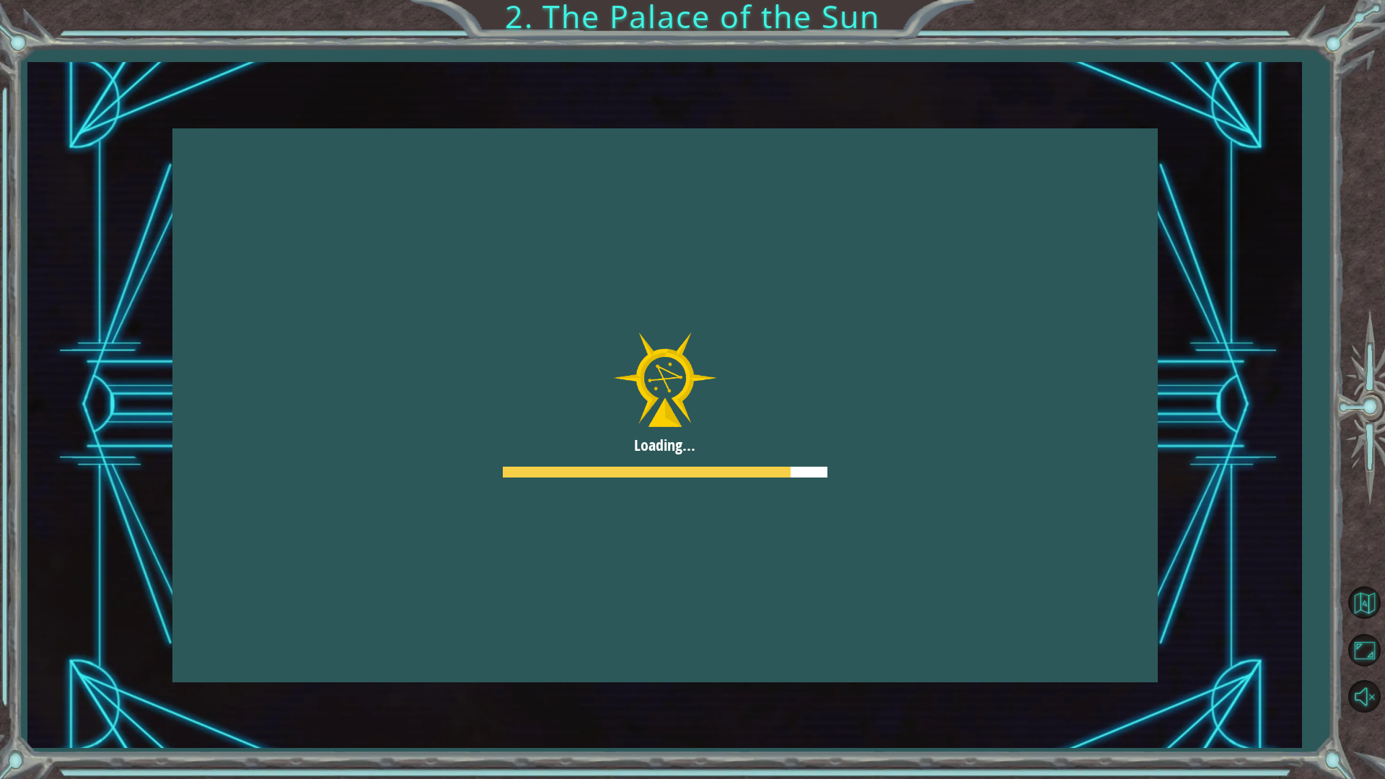
click at [772, 397] on div at bounding box center [664, 405] width 985 height 554
drag, startPoint x: 772, startPoint y: 397, endPoint x: 717, endPoint y: 578, distance: 189.1
click at [772, 398] on div at bounding box center [664, 405] width 985 height 554
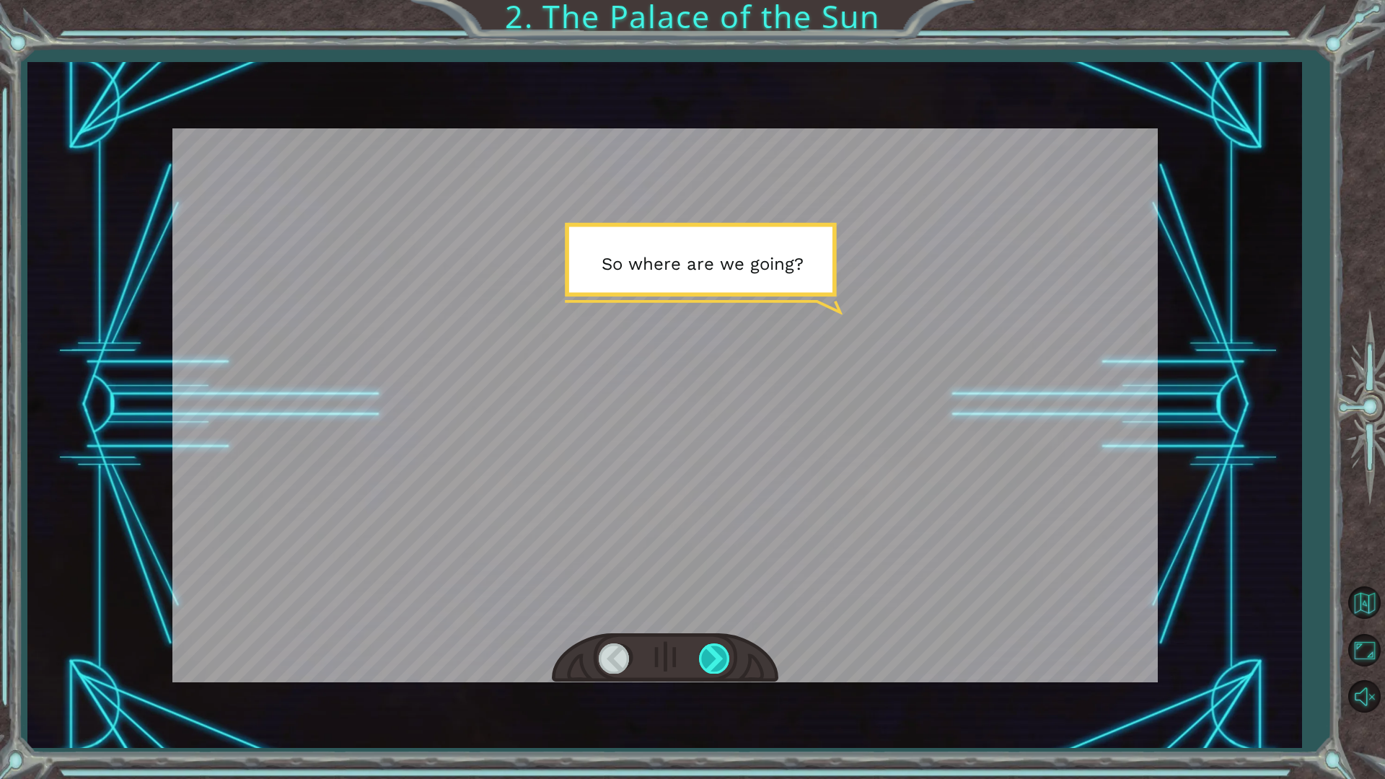
click at [731, 656] on div at bounding box center [665, 658] width 226 height 50
click at [712, 656] on div at bounding box center [715, 658] width 32 height 30
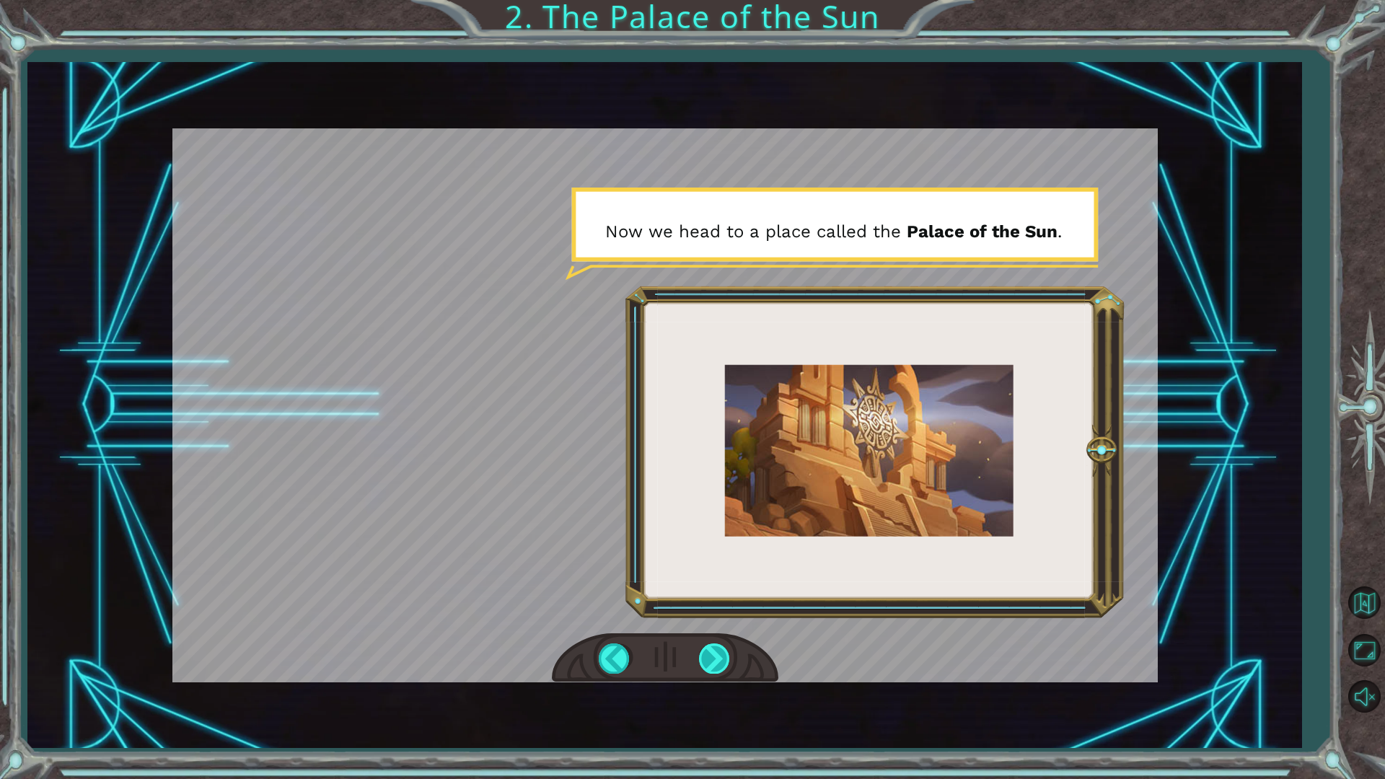
click at [701, 655] on div at bounding box center [715, 658] width 32 height 30
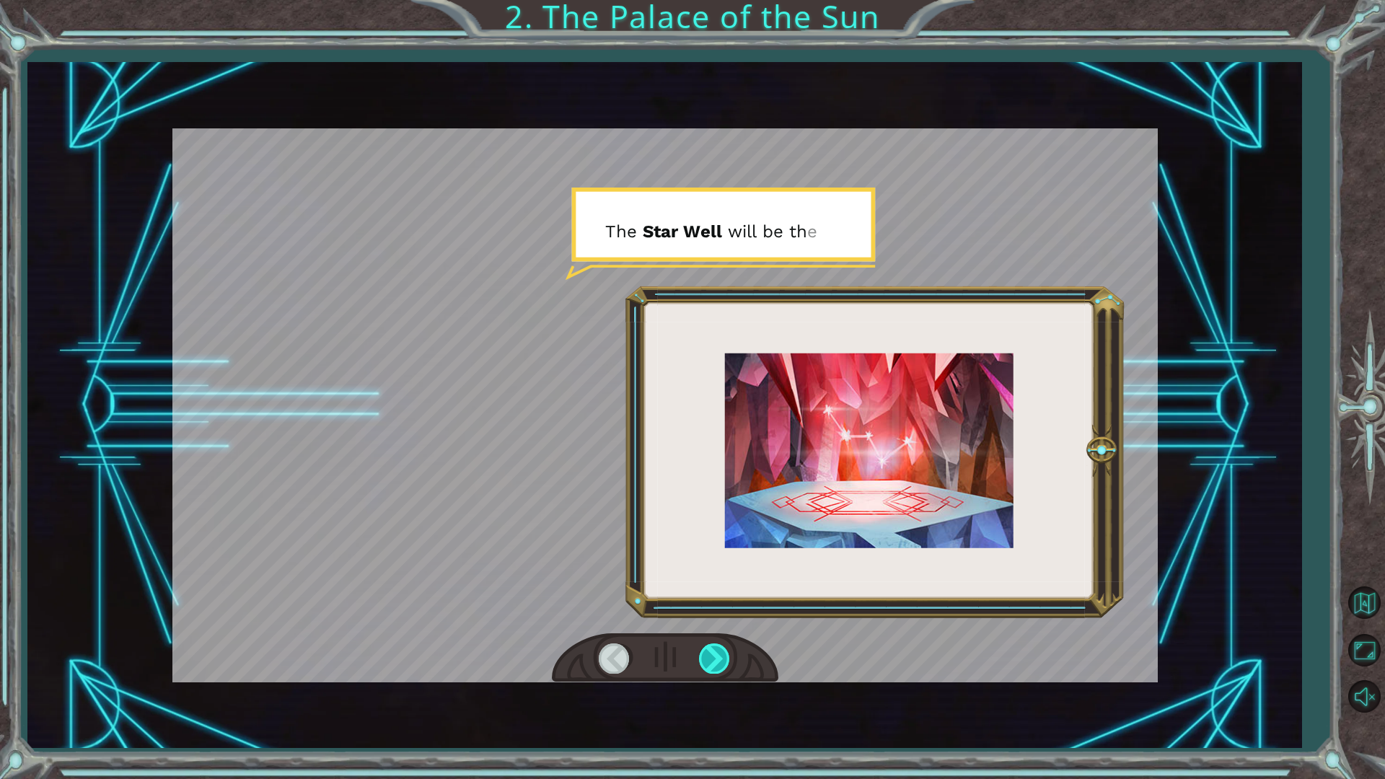
click at [701, 655] on div at bounding box center [715, 658] width 32 height 30
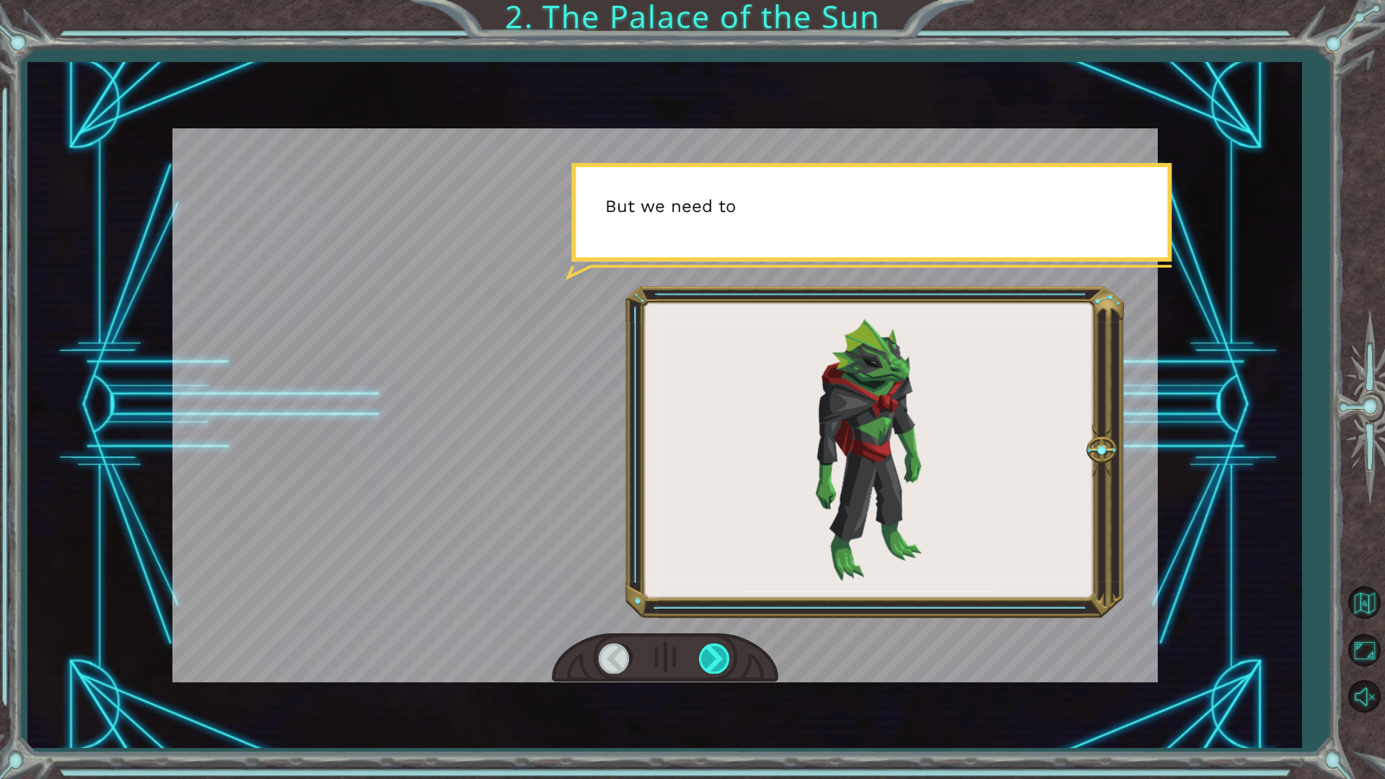
click at [701, 655] on div at bounding box center [715, 658] width 32 height 30
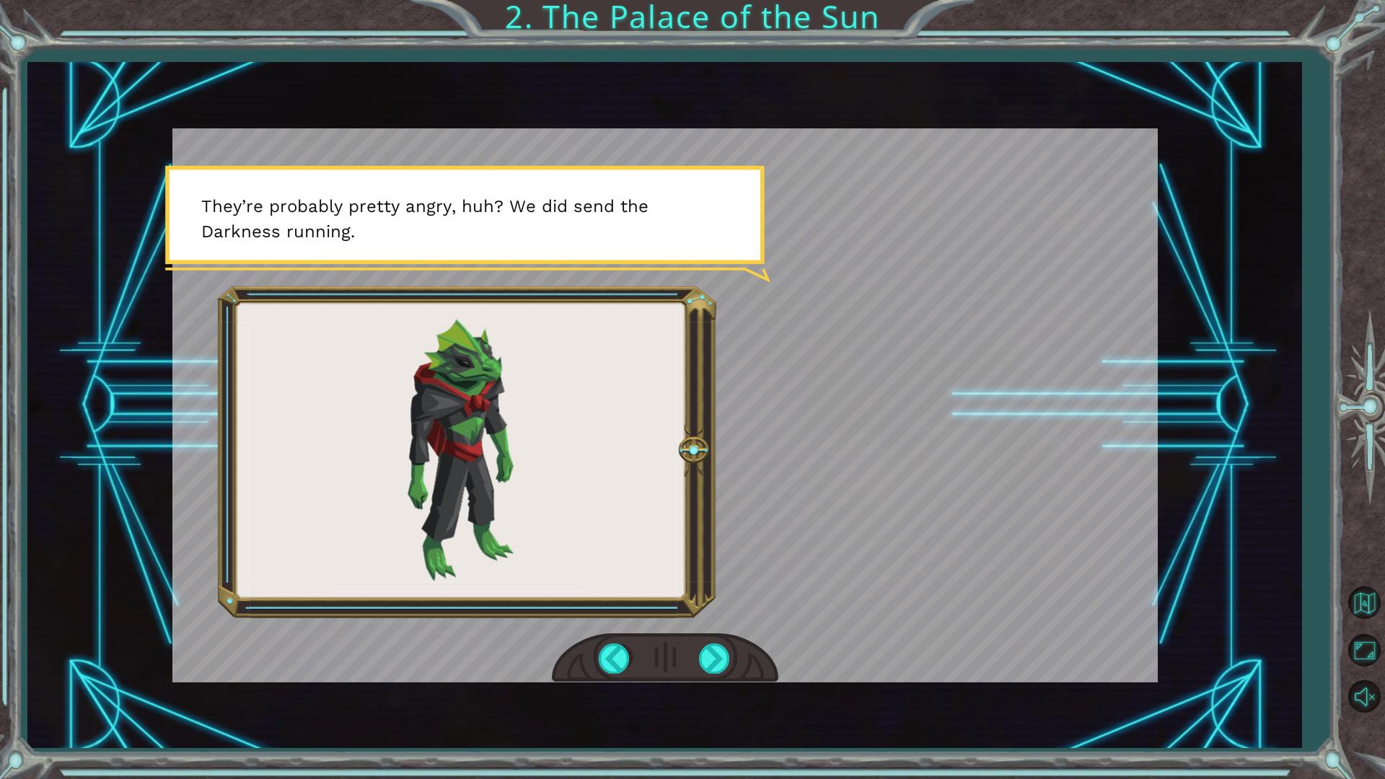
click at [716, 642] on div at bounding box center [665, 658] width 226 height 50
click at [715, 656] on div at bounding box center [715, 658] width 32 height 30
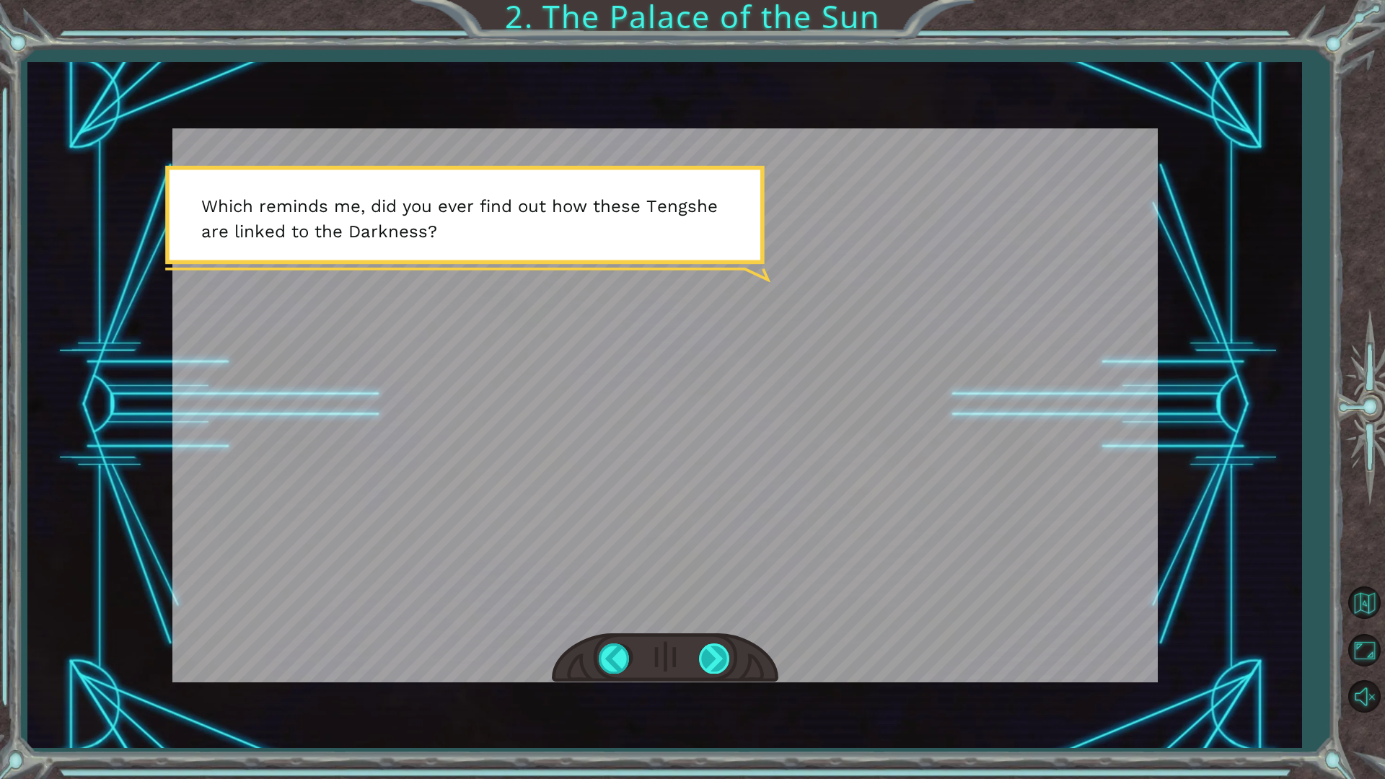
click at [715, 656] on div at bounding box center [715, 658] width 32 height 30
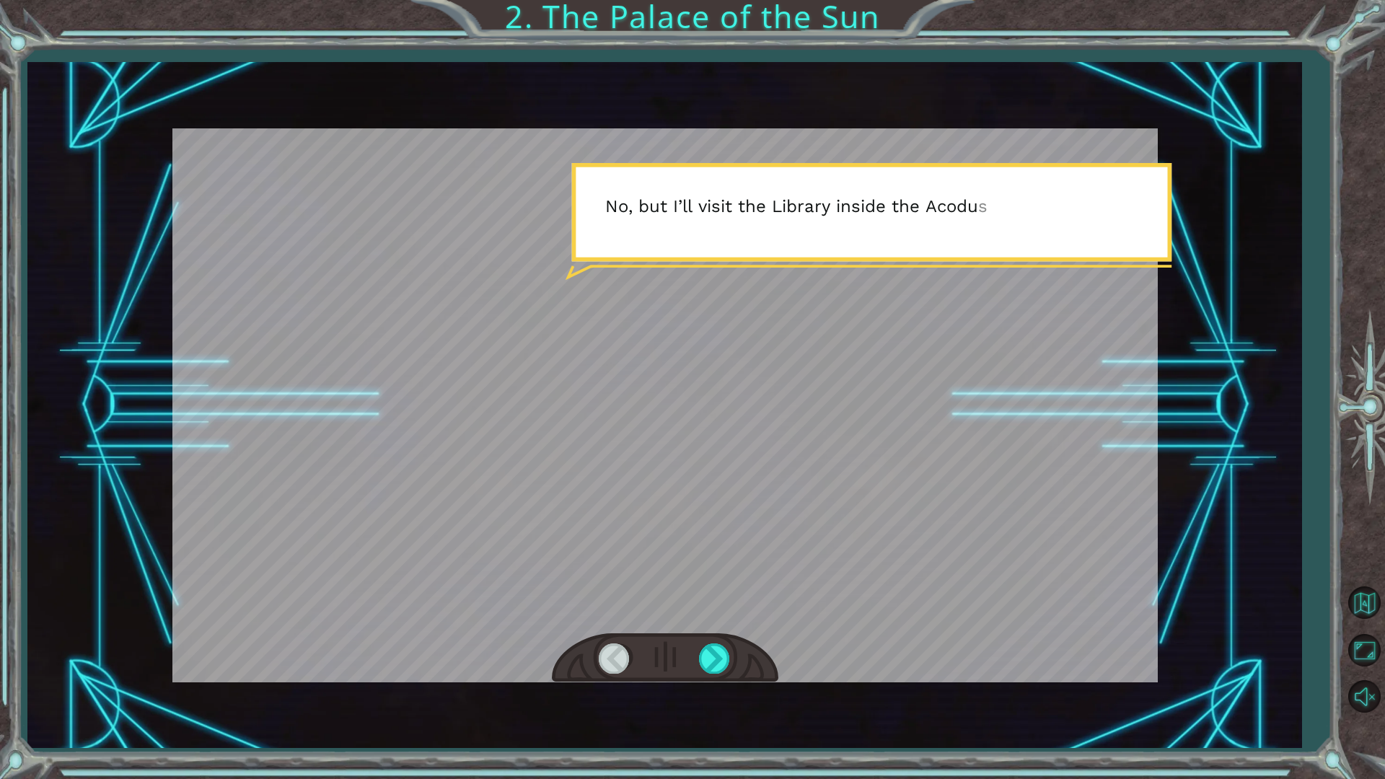
click at [627, 237] on div at bounding box center [664, 405] width 985 height 554
click at [1021, 287] on div at bounding box center [664, 405] width 985 height 554
click at [1047, 219] on div at bounding box center [664, 405] width 985 height 554
drag, startPoint x: 710, startPoint y: 650, endPoint x: 715, endPoint y: 637, distance: 13.9
click at [715, 637] on div at bounding box center [665, 658] width 226 height 50
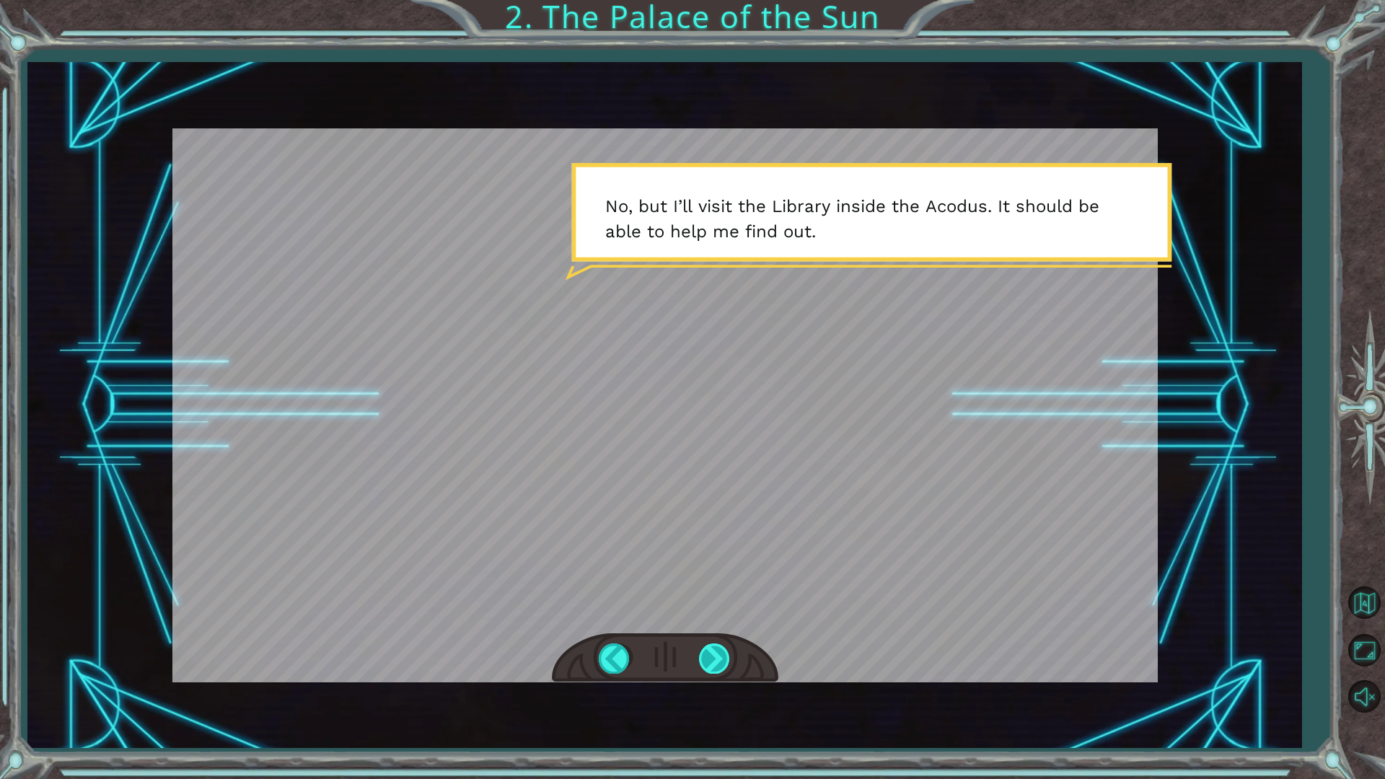
click at [712, 656] on div at bounding box center [715, 658] width 32 height 30
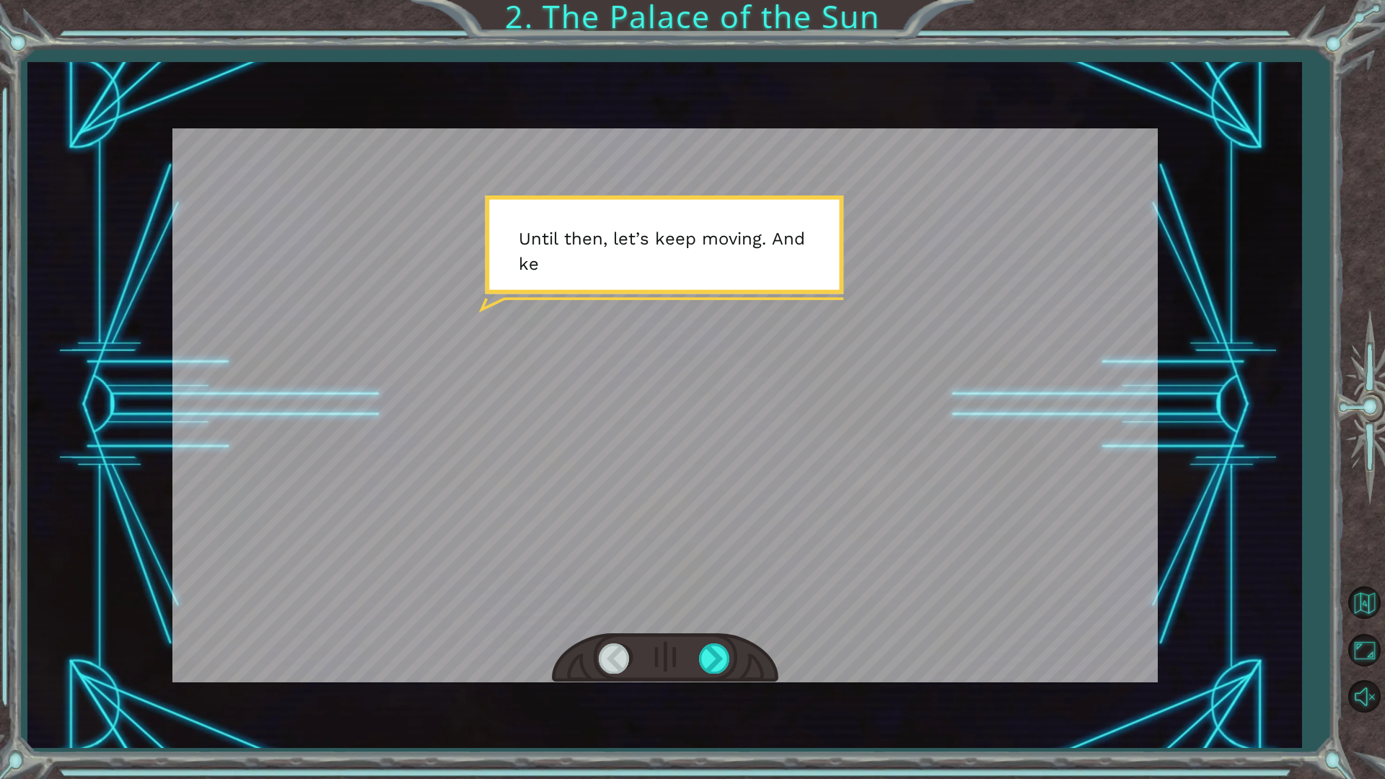
drag, startPoint x: 740, startPoint y: 185, endPoint x: 718, endPoint y: 231, distance: 51.0
click at [740, 186] on div at bounding box center [664, 405] width 985 height 554
click at [728, 656] on div at bounding box center [715, 658] width 32 height 30
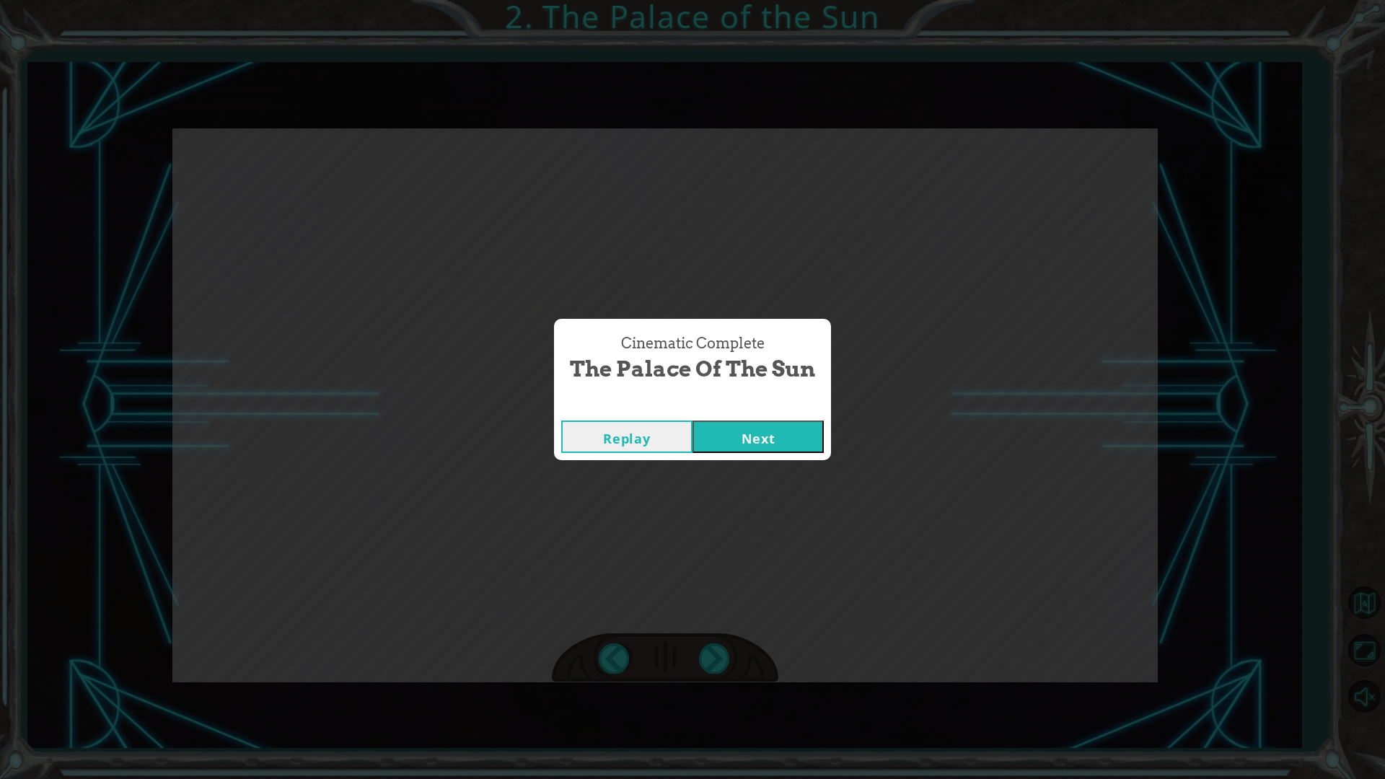
click at [733, 436] on button "Next" at bounding box center [757, 436] width 131 height 32
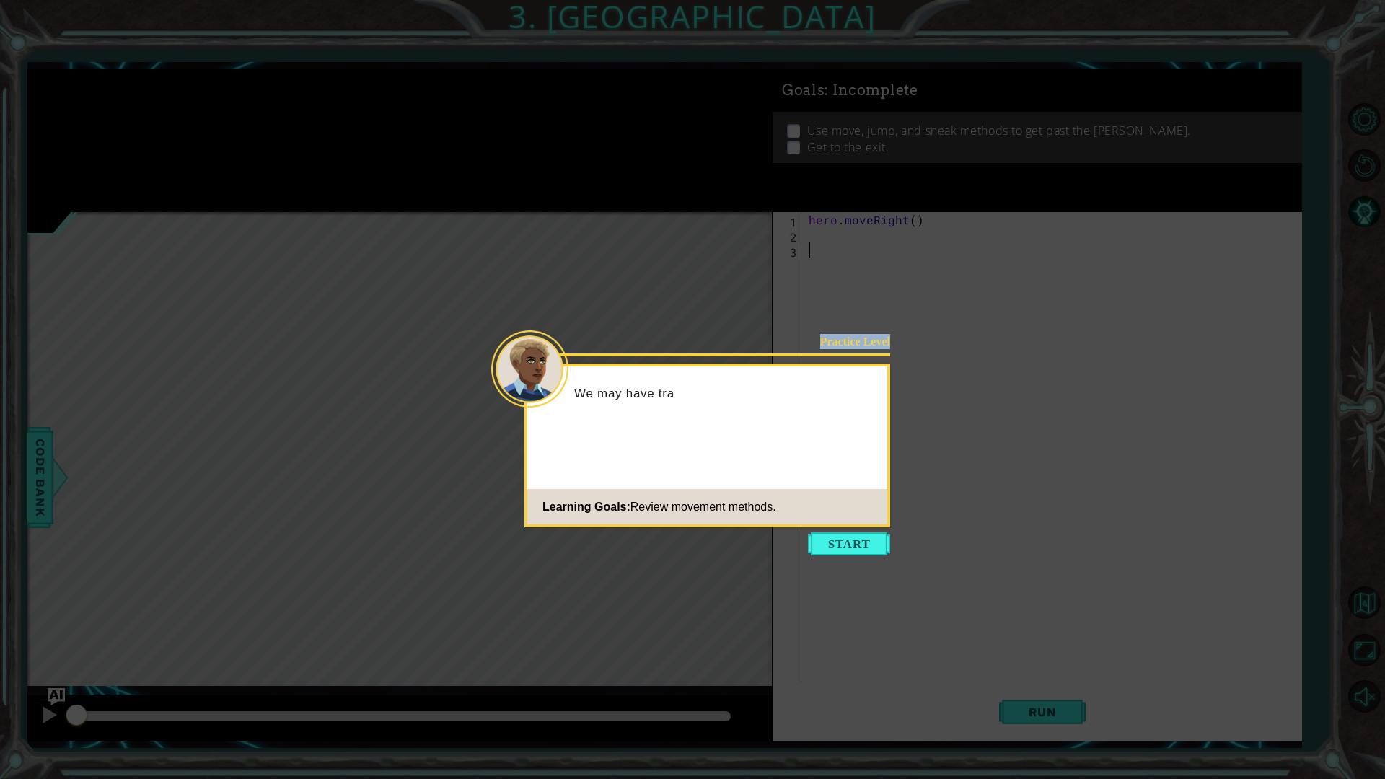
drag, startPoint x: 622, startPoint y: 348, endPoint x: 593, endPoint y: 401, distance: 60.0
click at [593, 400] on body "1 ההההההההההההההההההההההההההההההההההההההההההההההההההההההההההההההההההההההההההההה…" at bounding box center [692, 389] width 1385 height 779
click at [723, 410] on div "We may have trapped the Darkness fo" at bounding box center [707, 400] width 360 height 57
click at [852, 409] on p "We may have trapped the Darkness for now, but these lan" at bounding box center [725, 402] width 303 height 32
click at [855, 530] on icon at bounding box center [692, 389] width 1385 height 779
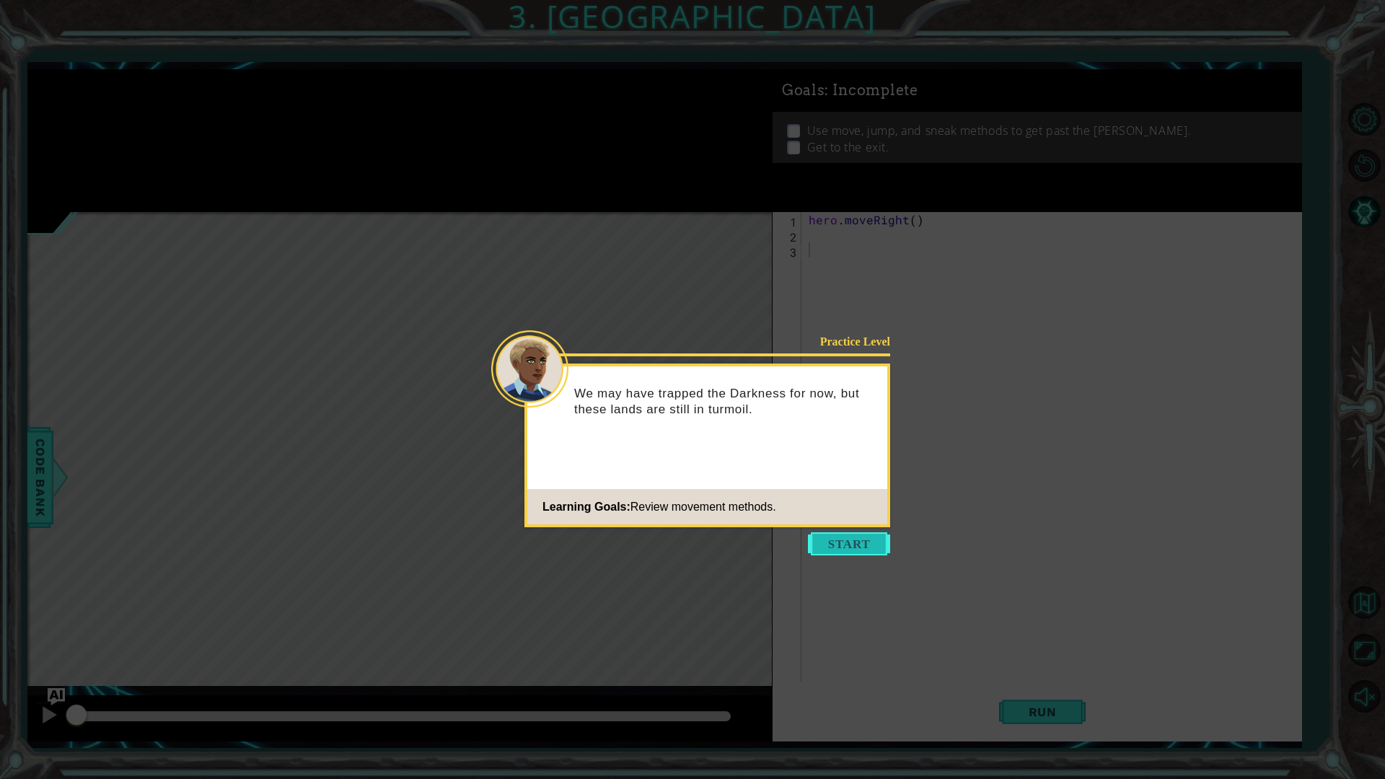
click at [871, 538] on button "Start" at bounding box center [849, 543] width 82 height 23
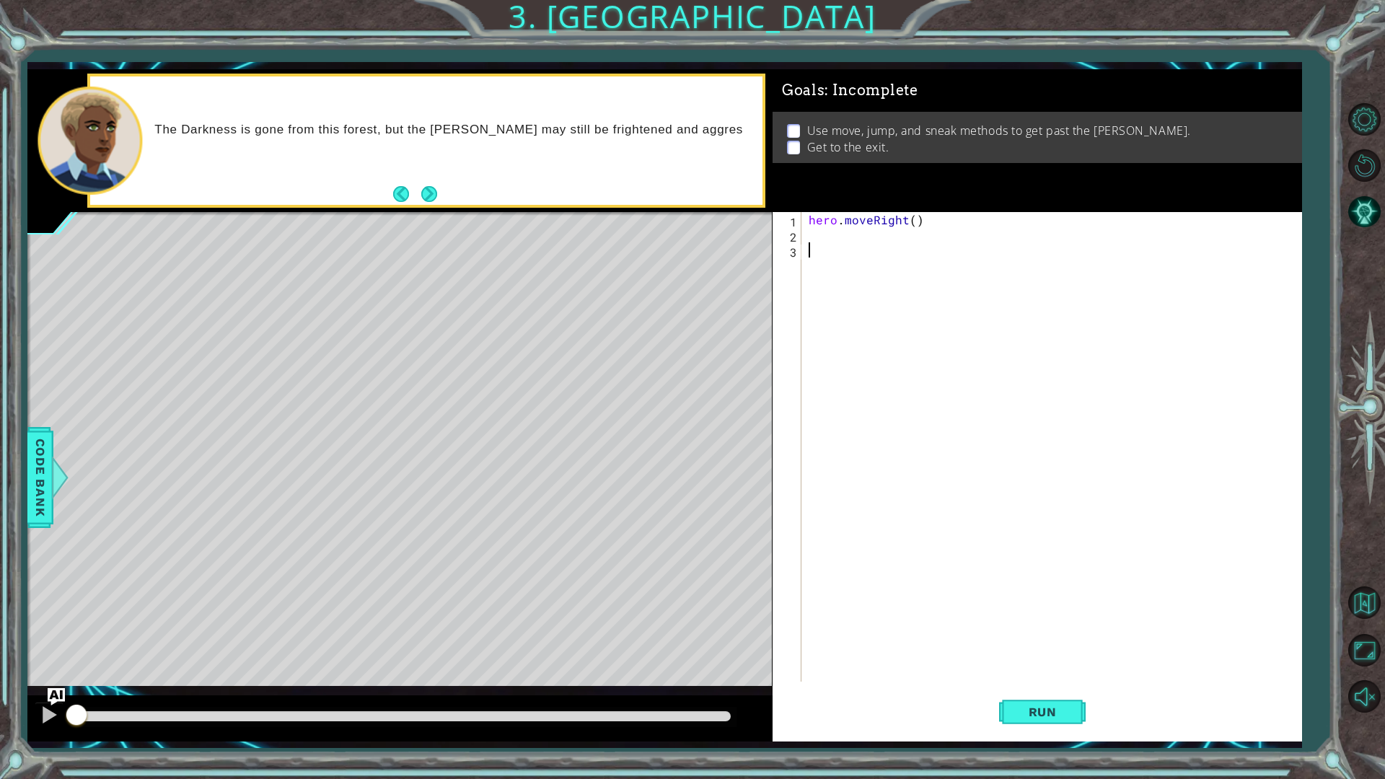
click at [259, 112] on div "The Darkness is gone from this forest, but the Tengshe may still be frightened …" at bounding box center [426, 140] width 672 height 129
click at [433, 197] on button "Next" at bounding box center [429, 194] width 18 height 18
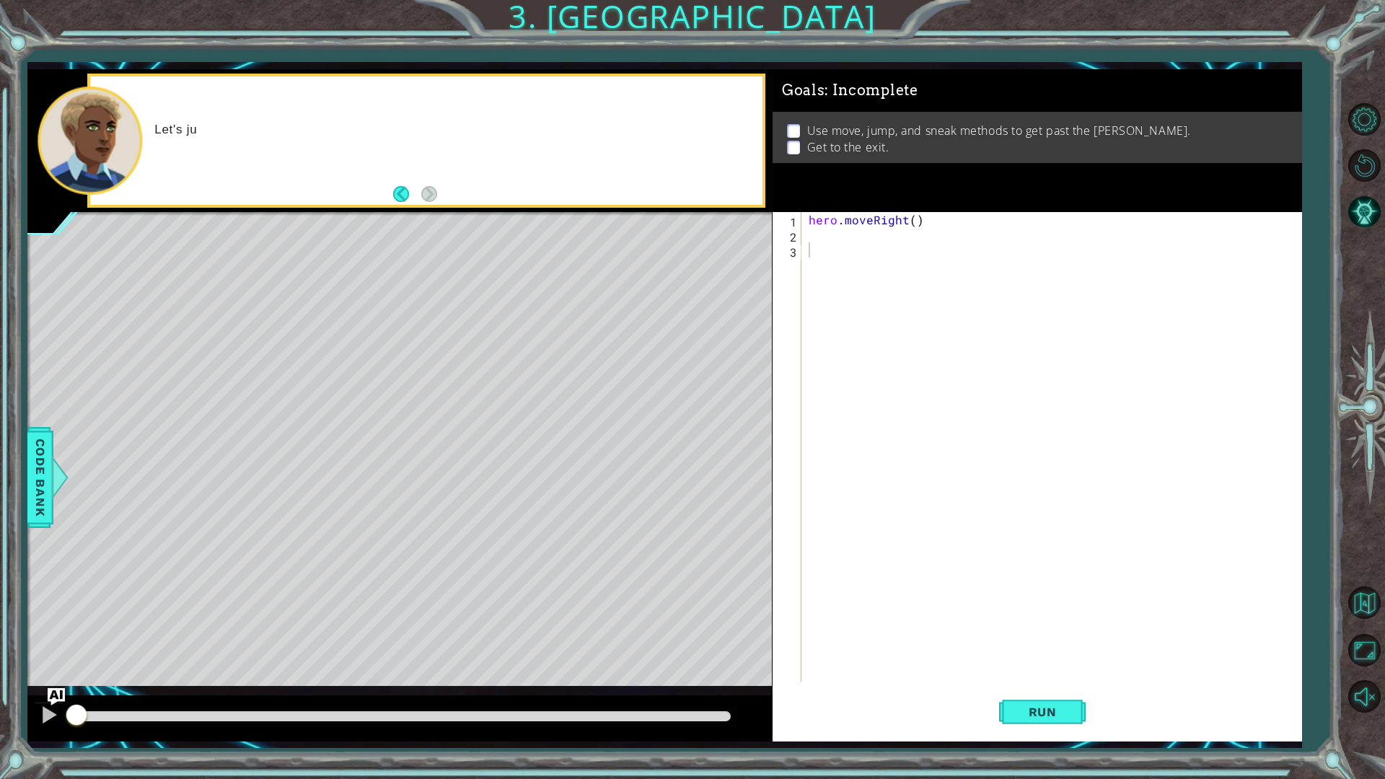
click at [608, 144] on div "Let's ju" at bounding box center [452, 140] width 617 height 51
click at [623, 141] on div "Let's just try to get past them with sneak . There are still crevices, too. You…" at bounding box center [452, 141] width 617 height 52
click at [834, 229] on div "hero . moveRight ( )" at bounding box center [1055, 462] width 498 height 500
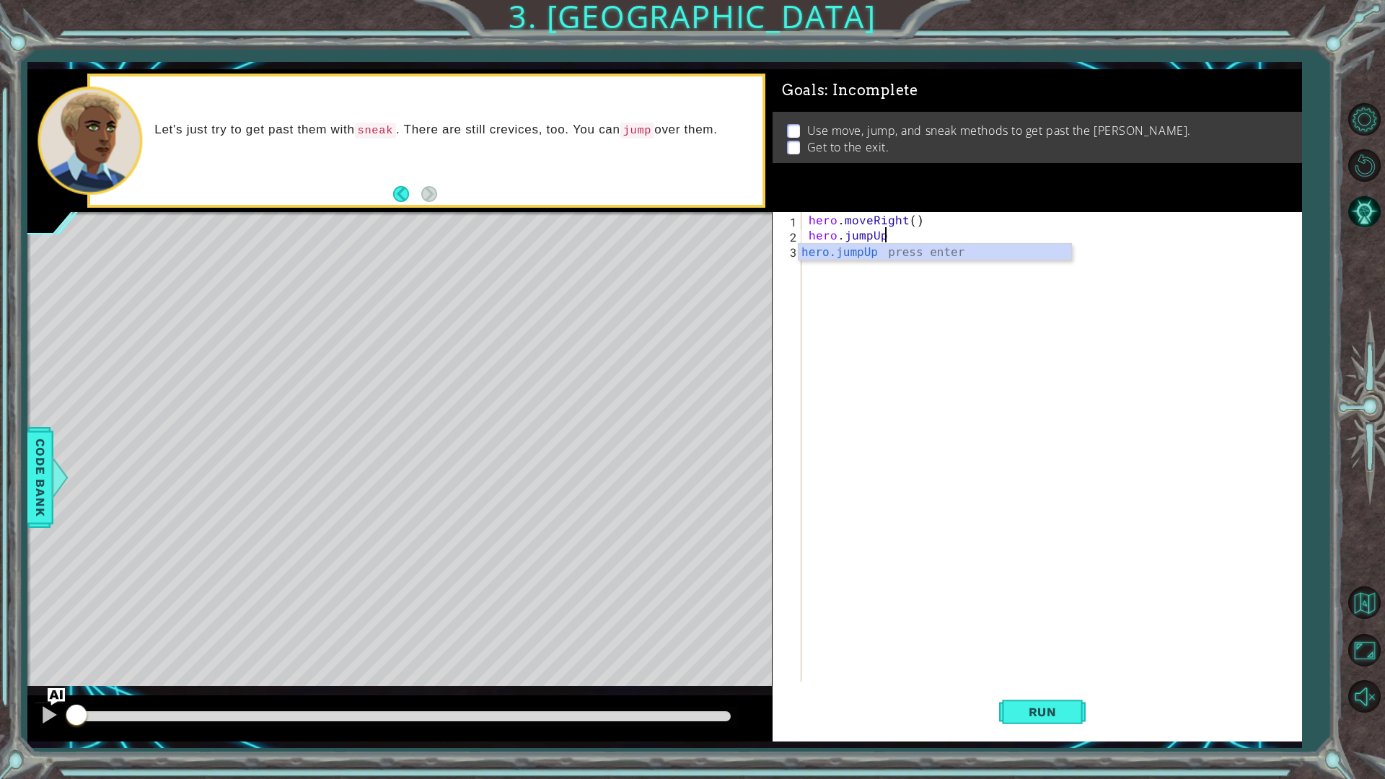
scroll to position [0, 4]
type textarea "hero.jumpUp()"
type textarea "hero.moveUp()"
type textarea "hero.sneakRight(3)"
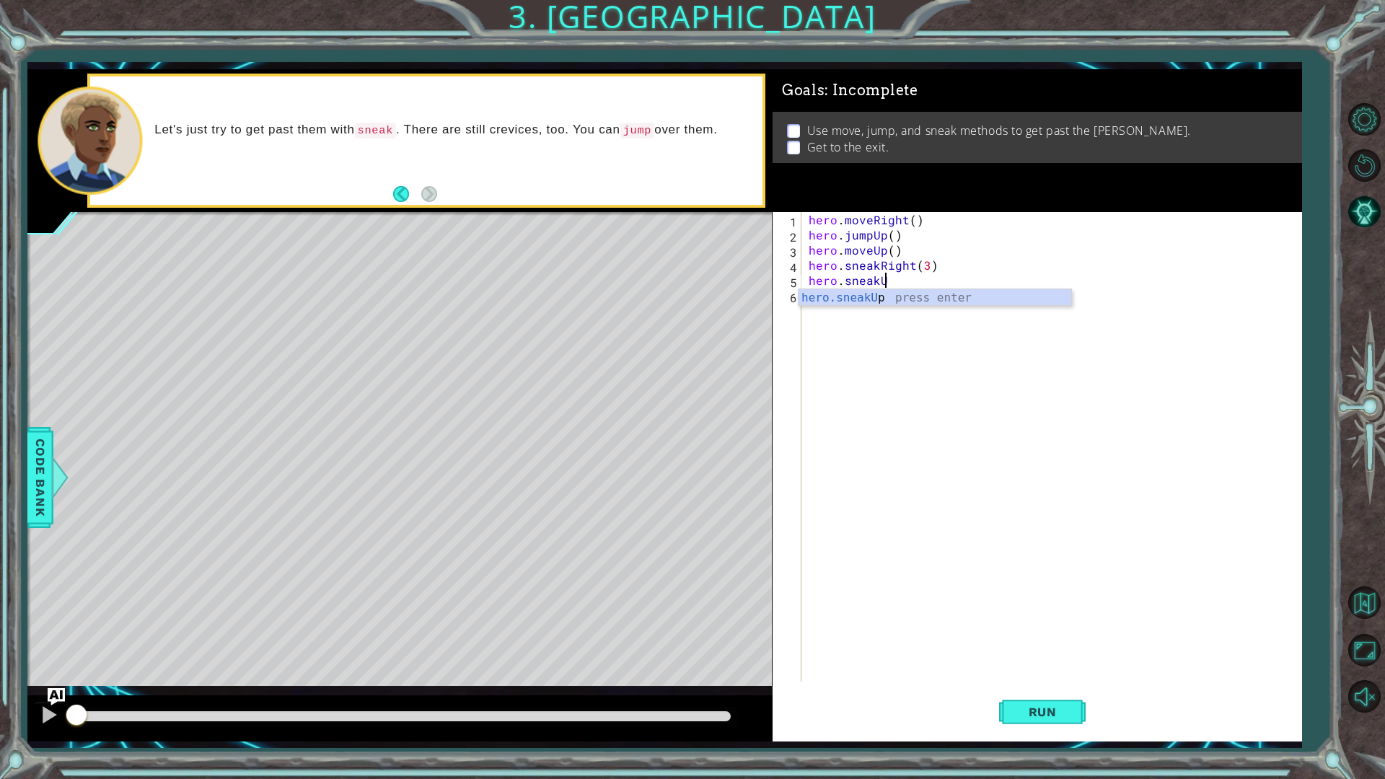
scroll to position [0, 4]
type textarea "hero.sneakUp(3)"
click at [1049, 656] on span "Run" at bounding box center [1042, 712] width 57 height 14
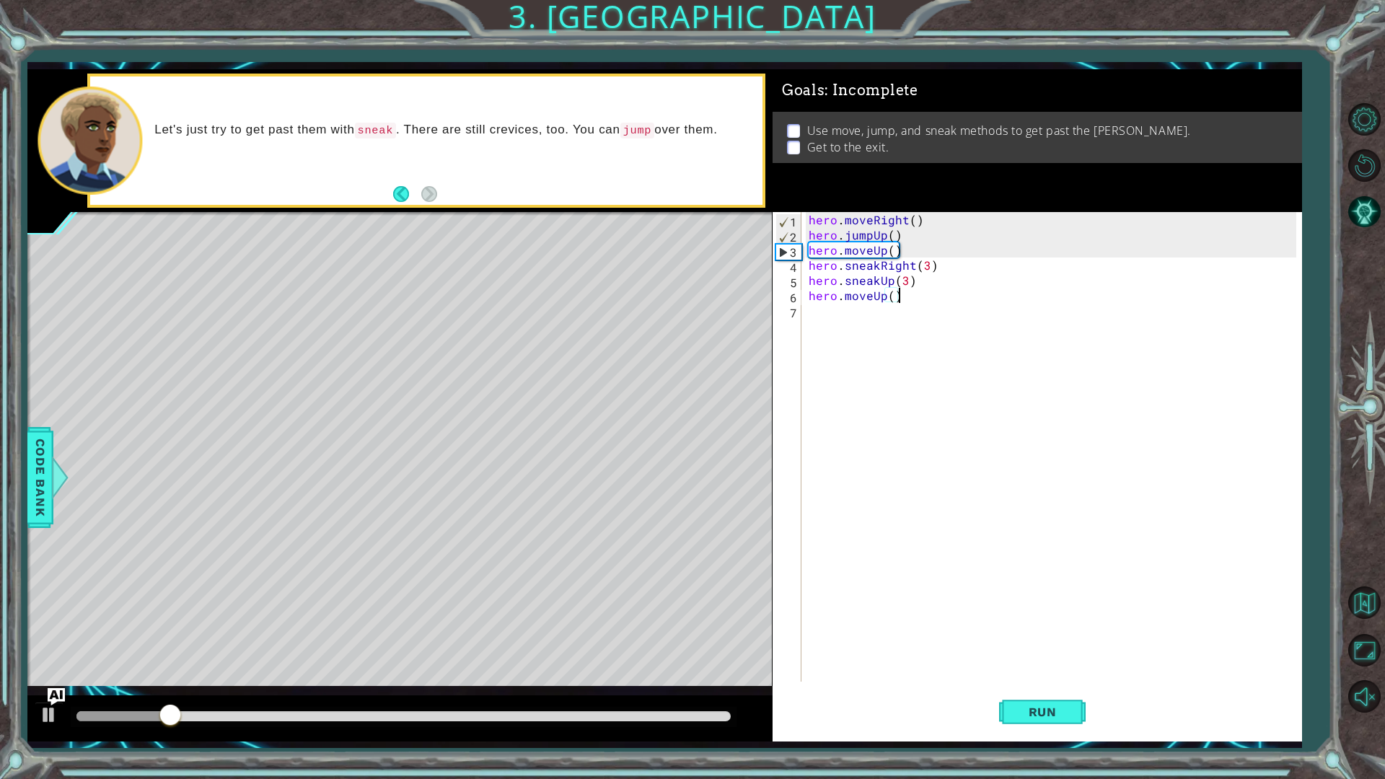
click at [970, 224] on div "hero . moveRight ( ) hero . jumpUp ( ) hero . moveUp ( ) hero . sneakRight ( 3 …" at bounding box center [1055, 462] width 498 height 500
drag, startPoint x: 988, startPoint y: 712, endPoint x: 1010, endPoint y: 711, distance: 21.7
click at [996, 656] on div "Run" at bounding box center [1041, 711] width 529 height 53
click at [1040, 656] on button "Run" at bounding box center [1042, 711] width 87 height 53
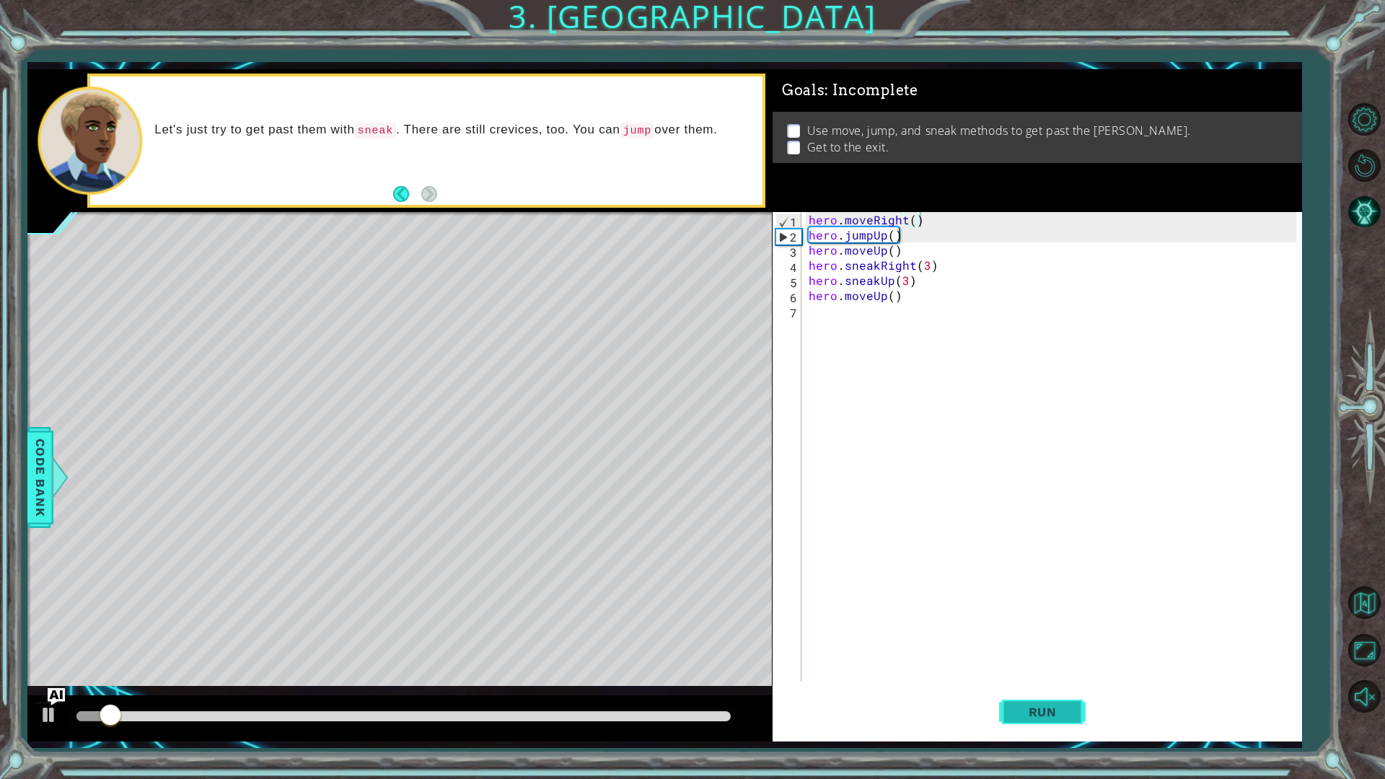
click at [1036, 656] on span "Run" at bounding box center [1042, 712] width 57 height 14
click at [885, 237] on div "hero . moveRight ( ) hero . jumpUp ( ) hero . moveUp ( ) hero . sneakRight ( 3 …" at bounding box center [1055, 462] width 498 height 500
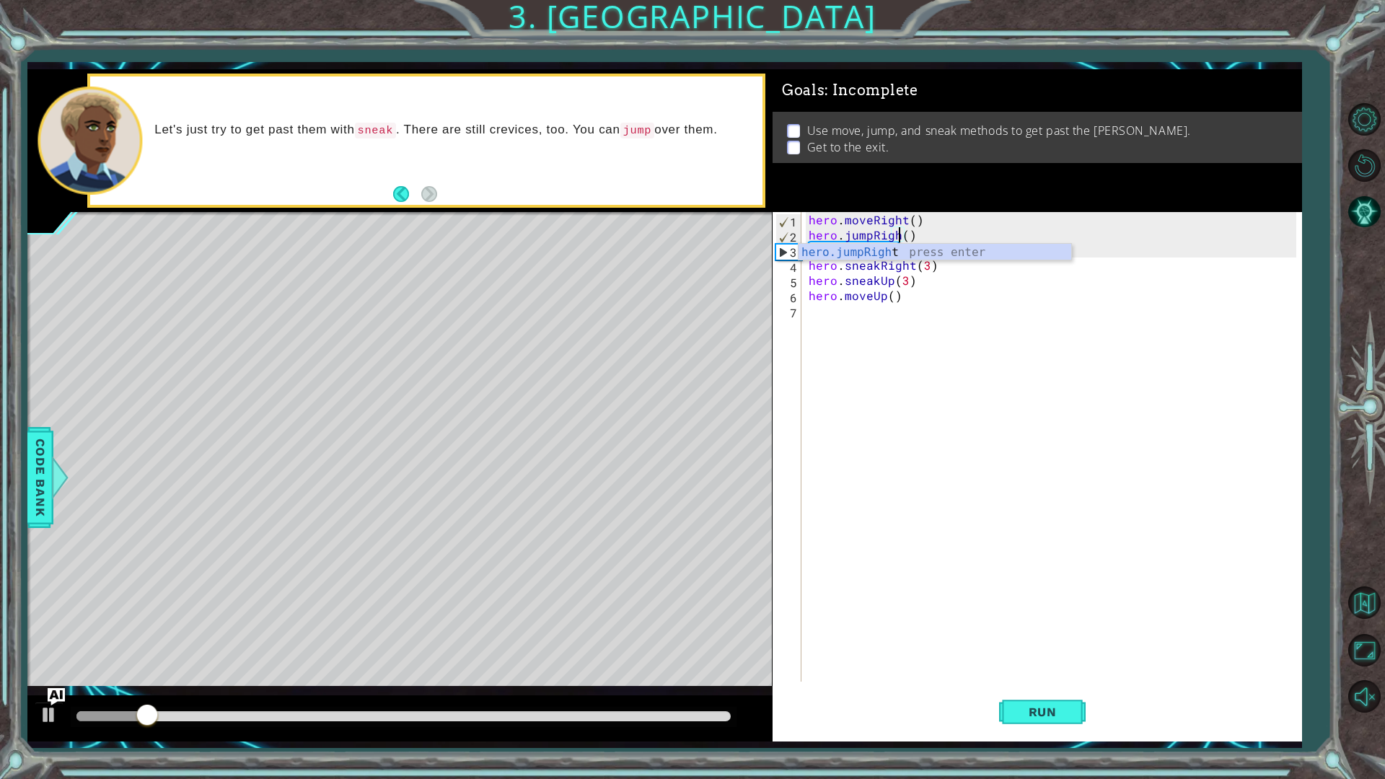
scroll to position [0, 6]
type textarea "hero.jumpRight()"
click at [1014, 656] on button "Run" at bounding box center [1042, 711] width 87 height 53
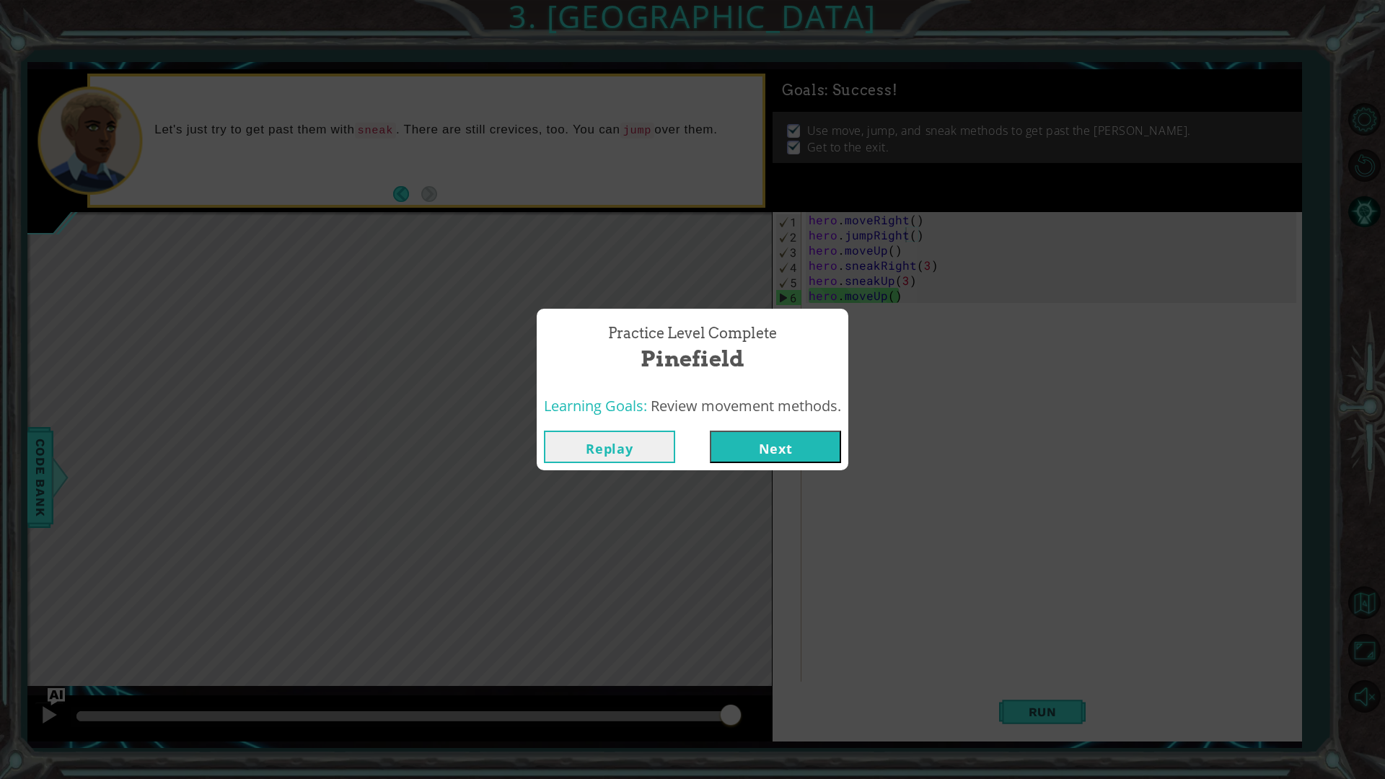
click at [798, 442] on button "Next" at bounding box center [775, 447] width 131 height 32
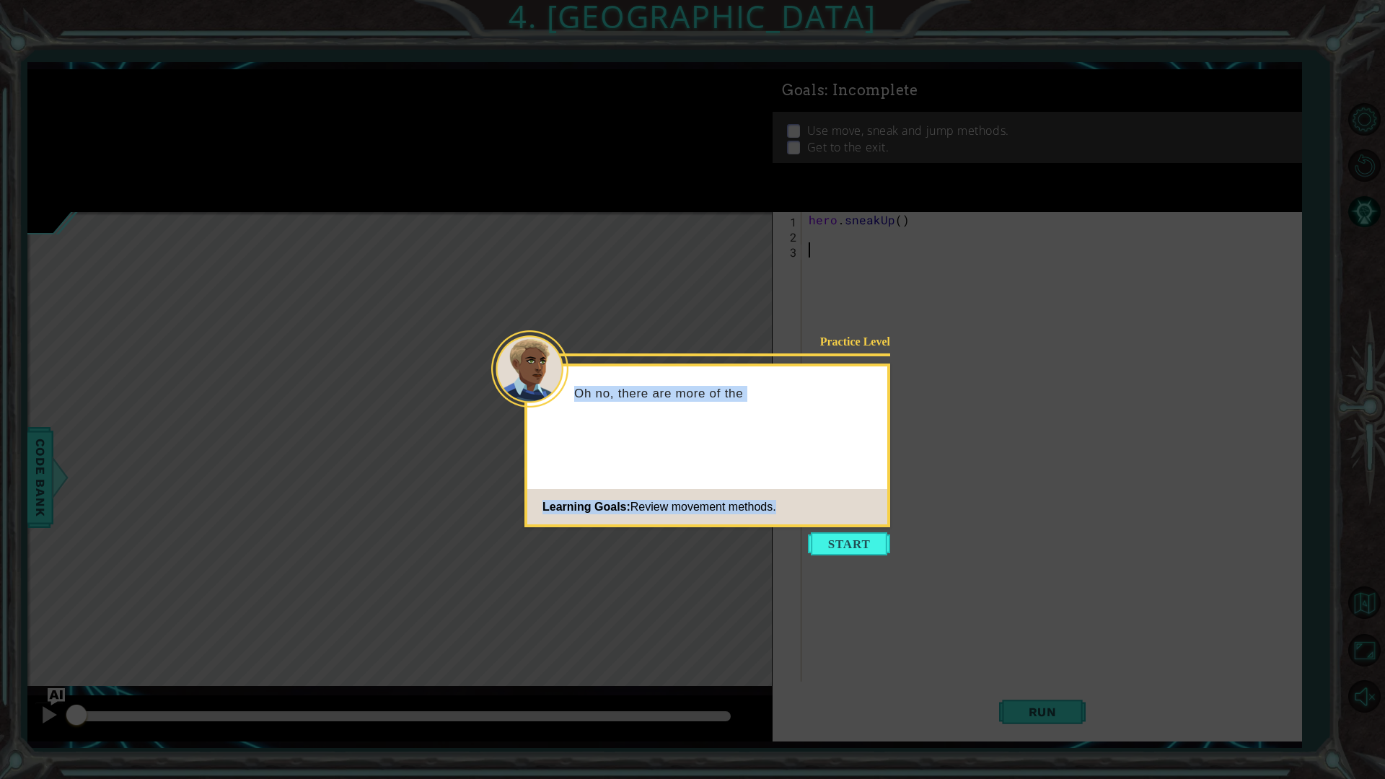
click at [862, 524] on div "Practice Level Oh no, there are more of the Learning Goals: Review movement met…" at bounding box center [707, 445] width 366 height 164
click at [842, 531] on body "1 ההההההההההההההההההההההההההההההההההההההההההההההההההההההההההההההההההההההההההההה…" at bounding box center [692, 389] width 1385 height 779
